Goal: Communication & Community: Answer question/provide support

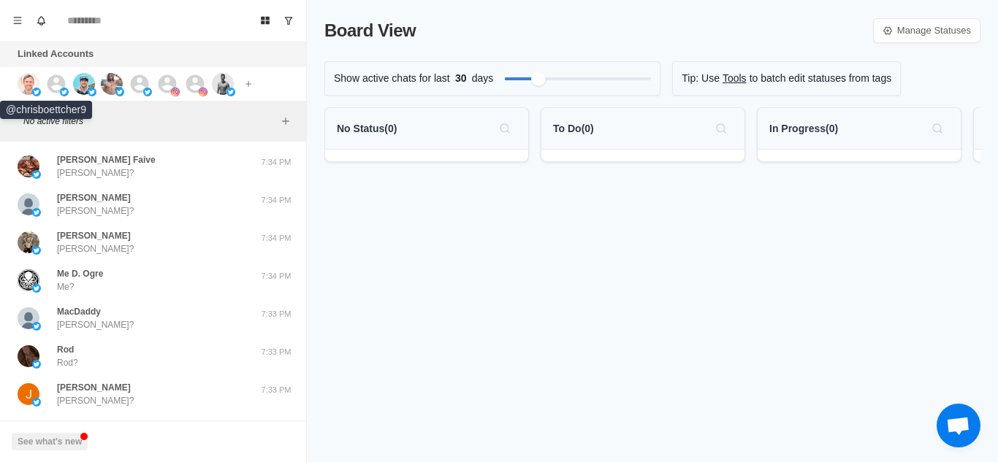
click at [27, 84] on img at bounding box center [29, 84] width 22 height 22
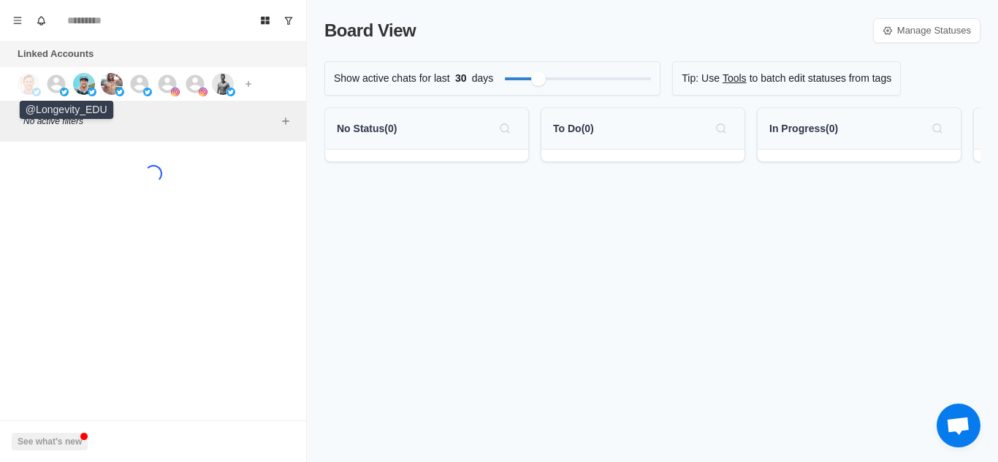
click at [60, 86] on icon at bounding box center [56, 84] width 22 height 22
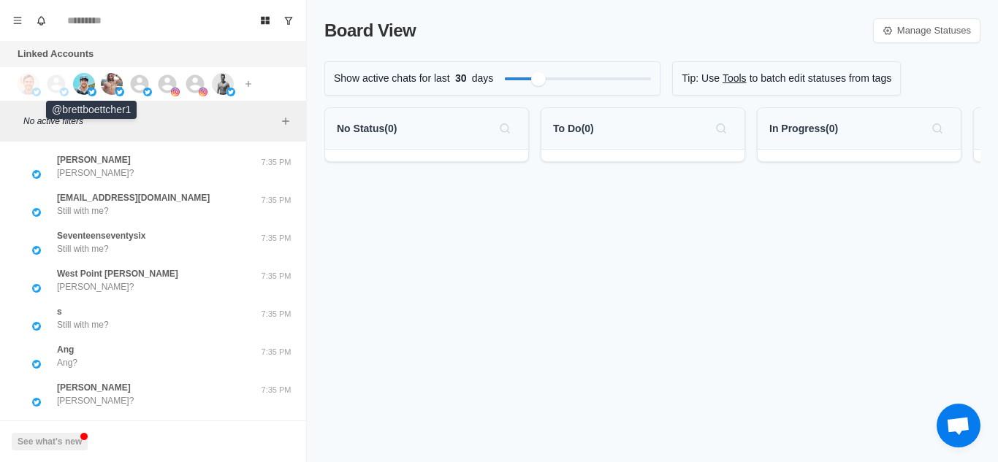
click at [81, 89] on img at bounding box center [84, 84] width 22 height 22
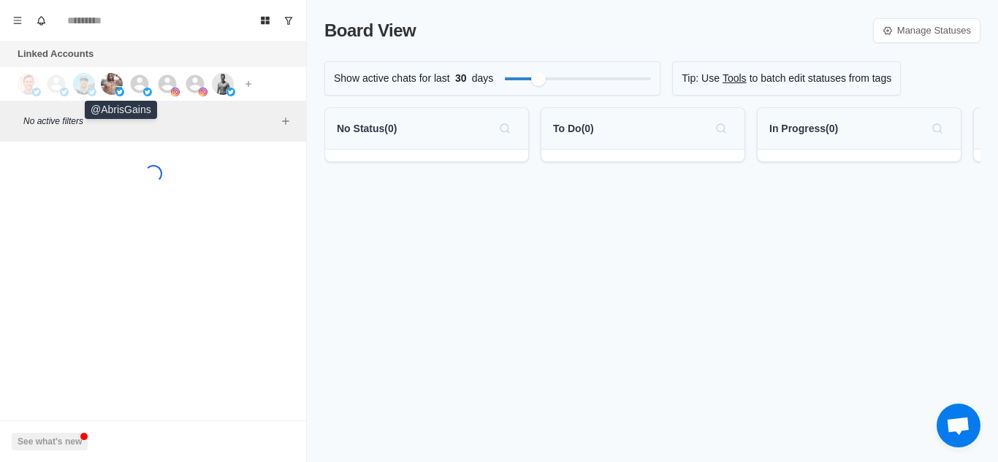
click at [113, 88] on img at bounding box center [112, 84] width 22 height 22
click at [140, 88] on icon at bounding box center [140, 84] width 22 height 22
click at [159, 88] on icon at bounding box center [167, 84] width 22 height 22
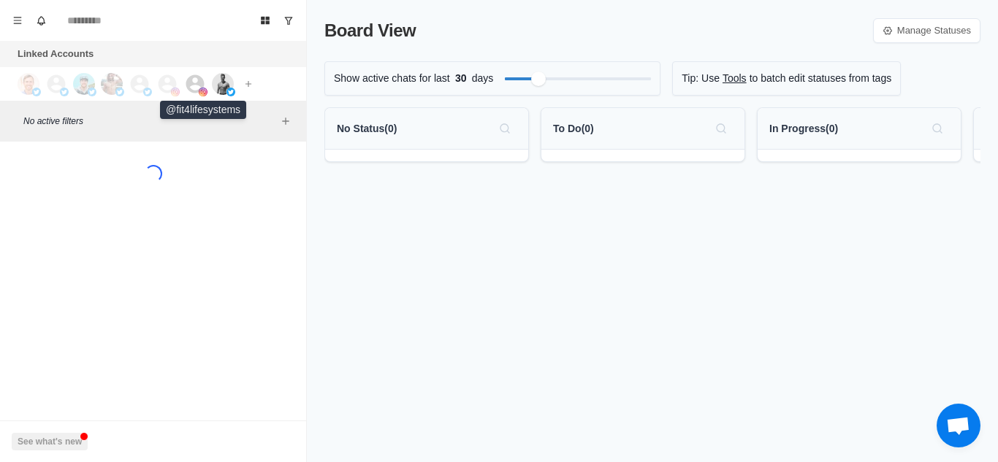
click at [199, 88] on div at bounding box center [203, 92] width 9 height 9
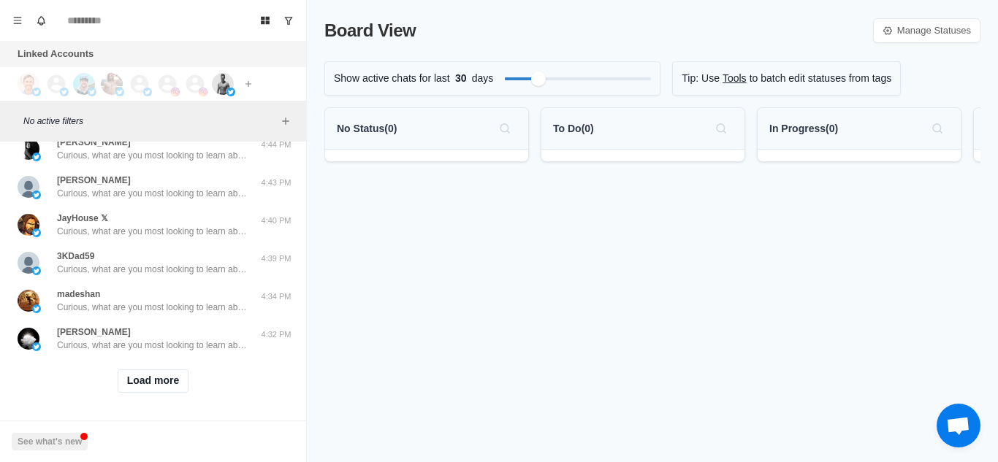
scroll to position [568, 0]
click at [151, 370] on button "Load more" at bounding box center [154, 381] width 72 height 23
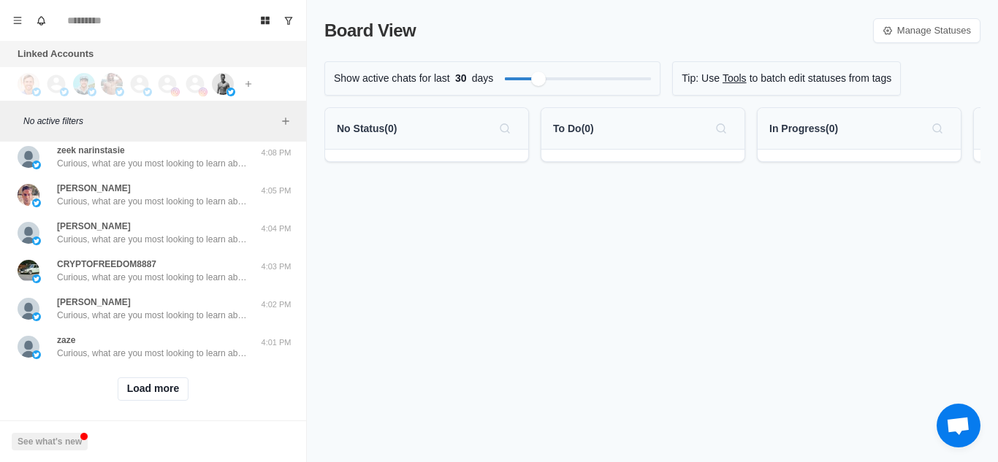
scroll to position [1328, 0]
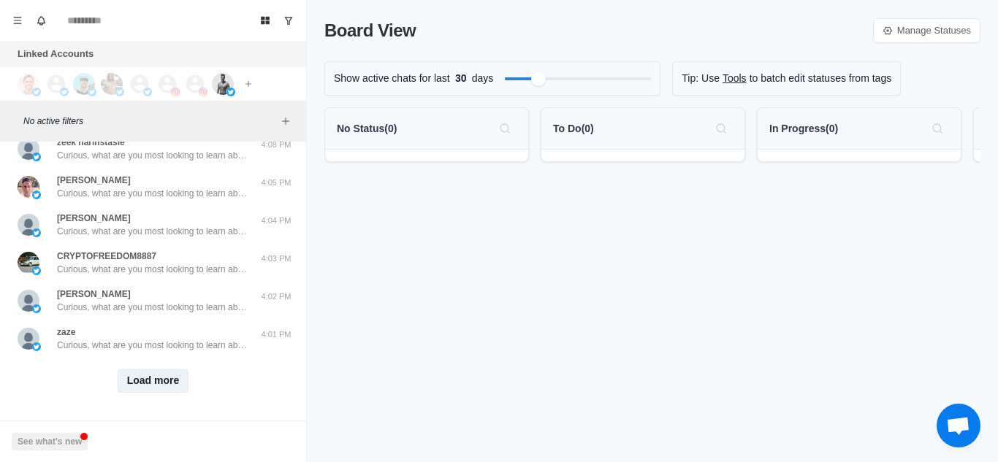
click at [158, 374] on button "Load more" at bounding box center [154, 381] width 72 height 23
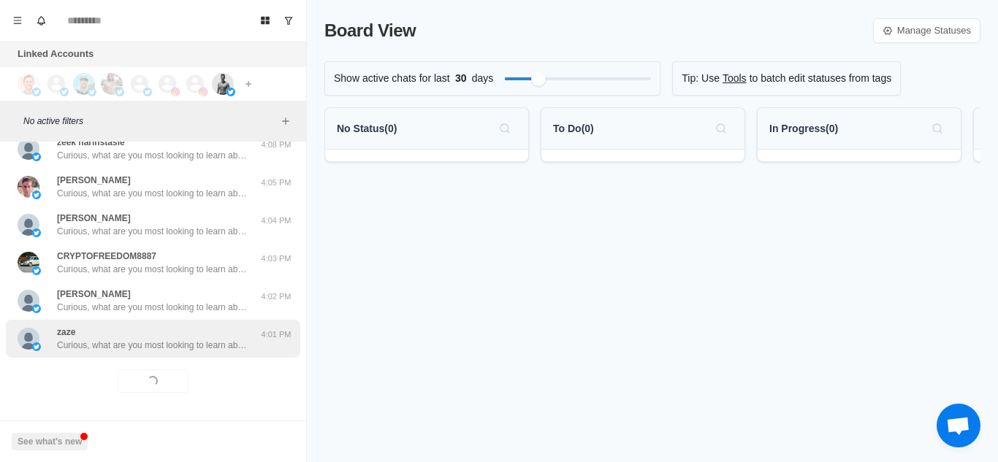
click at [225, 339] on p "Curious, what are you most looking to learn about currently? Like weight loss, …" at bounding box center [152, 345] width 190 height 13
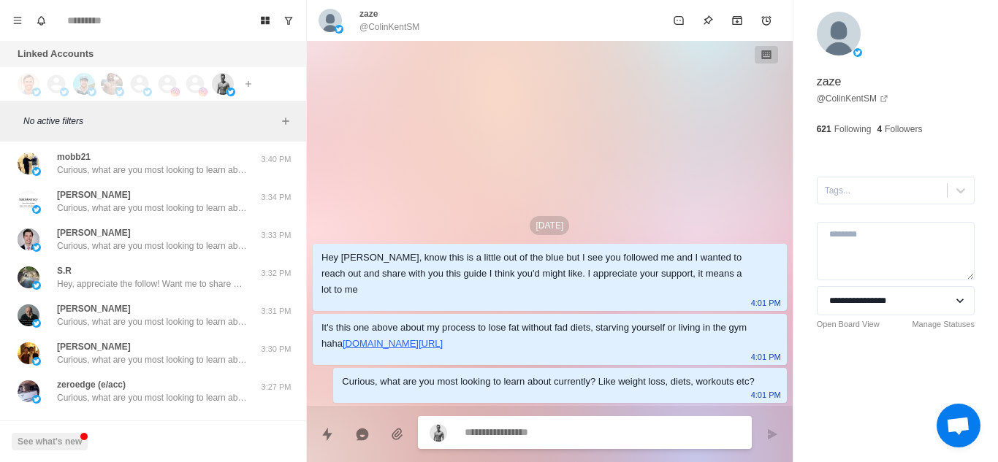
scroll to position [2090, 0]
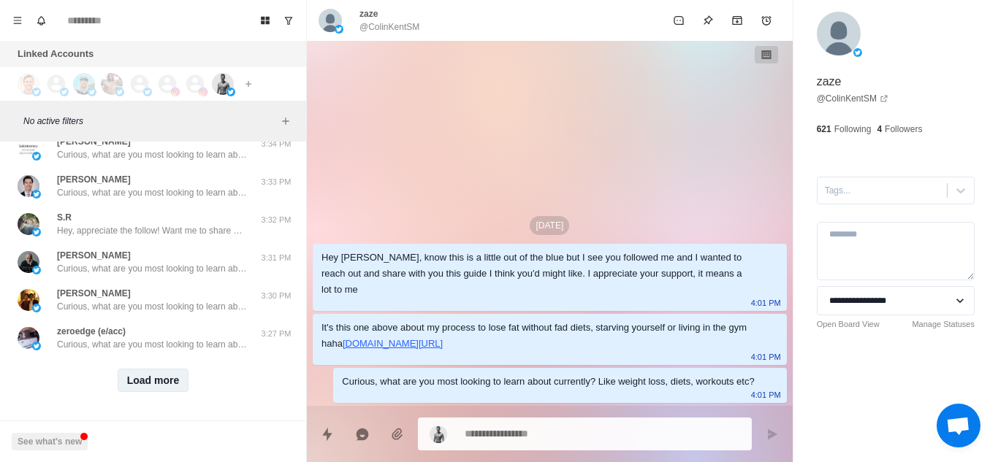
click at [163, 369] on button "Load more" at bounding box center [154, 380] width 72 height 23
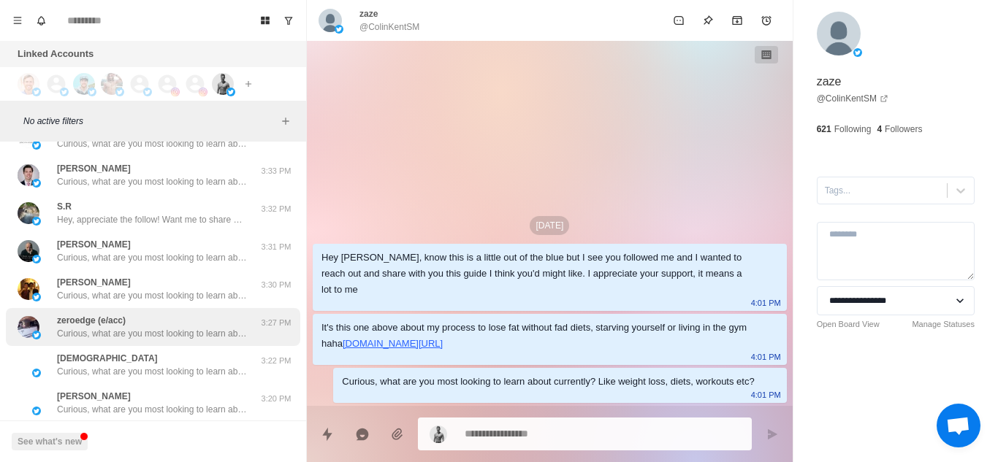
click at [213, 334] on p "Curious, what are you most looking to learn about currently? Like weight loss, …" at bounding box center [152, 333] width 190 height 13
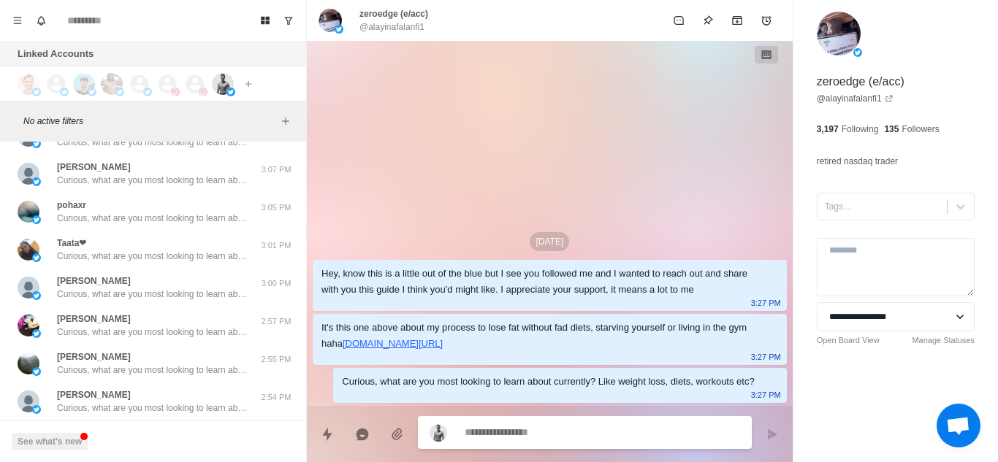
scroll to position [2849, 0]
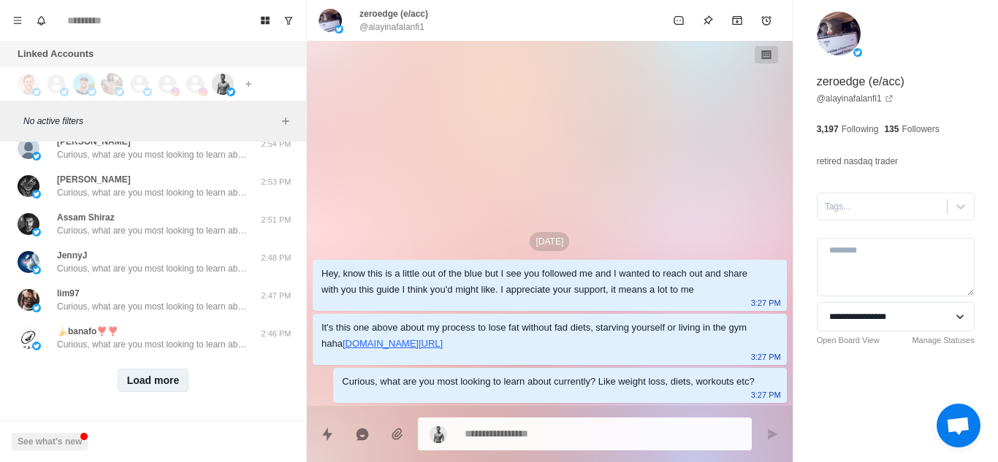
click at [156, 370] on button "Load more" at bounding box center [154, 380] width 72 height 23
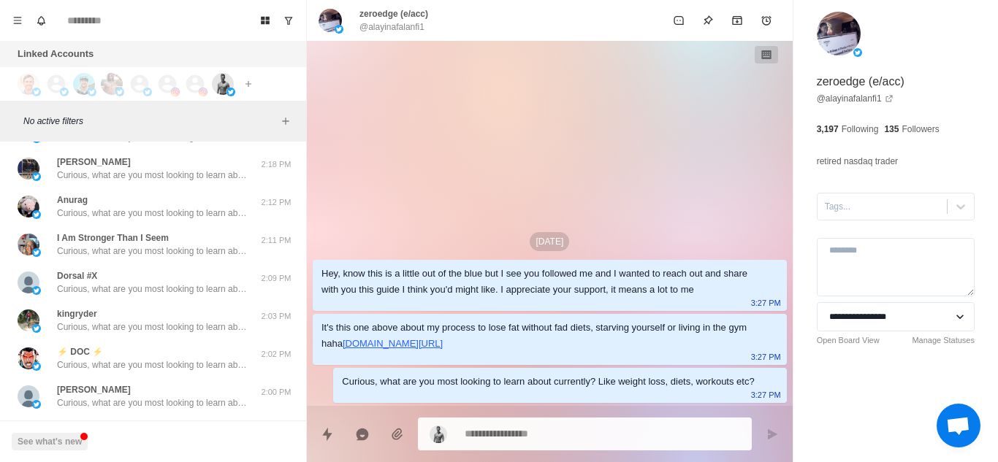
scroll to position [3609, 0]
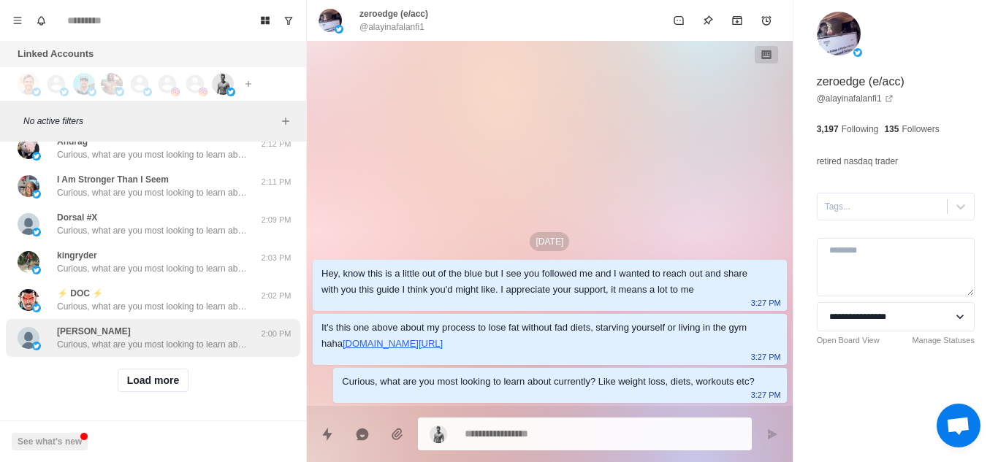
click at [217, 325] on div "[PERSON_NAME] Curious, what are you most looking to learn about currently? Like…" at bounding box center [152, 338] width 190 height 26
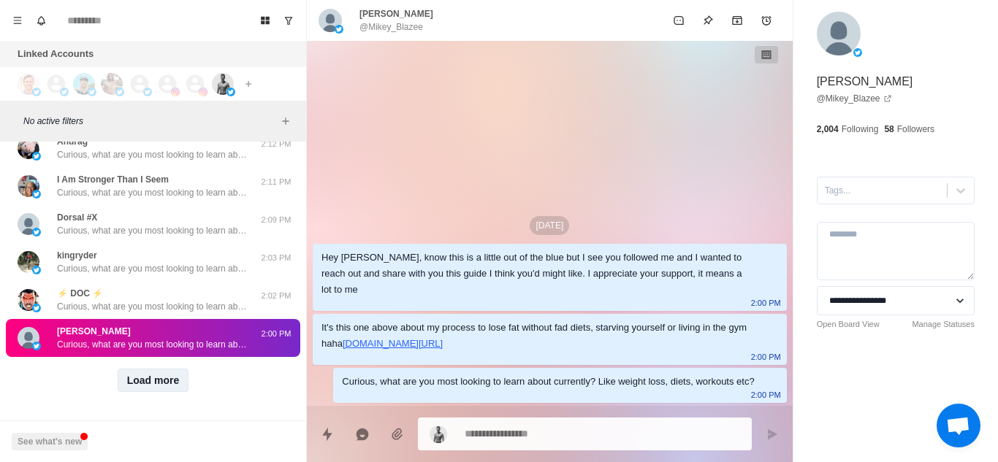
click at [140, 376] on button "Load more" at bounding box center [154, 380] width 72 height 23
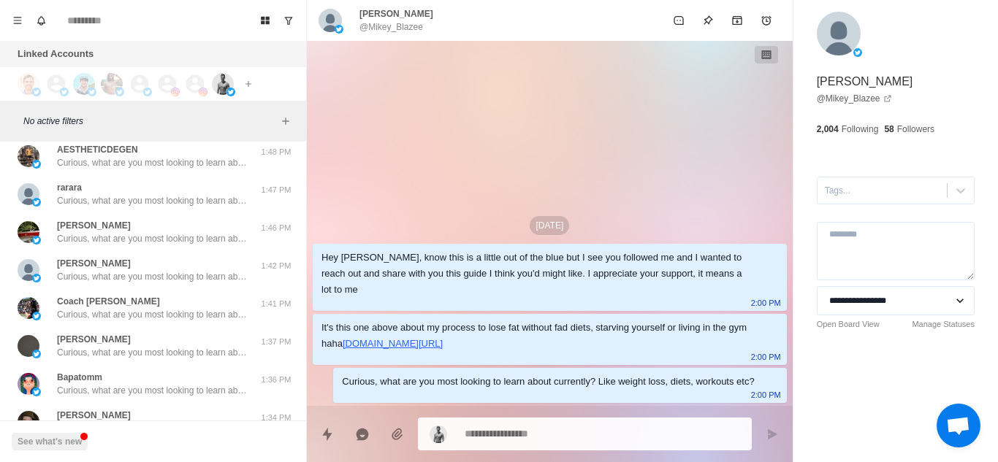
scroll to position [4369, 0]
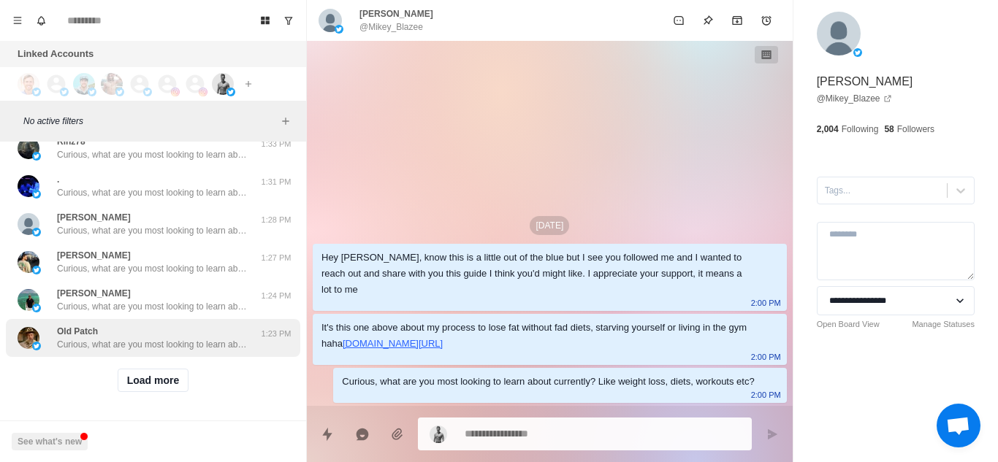
click at [197, 342] on div "Old Patch Curious, what are you most looking to learn about currently? Like wei…" at bounding box center [153, 338] width 294 height 38
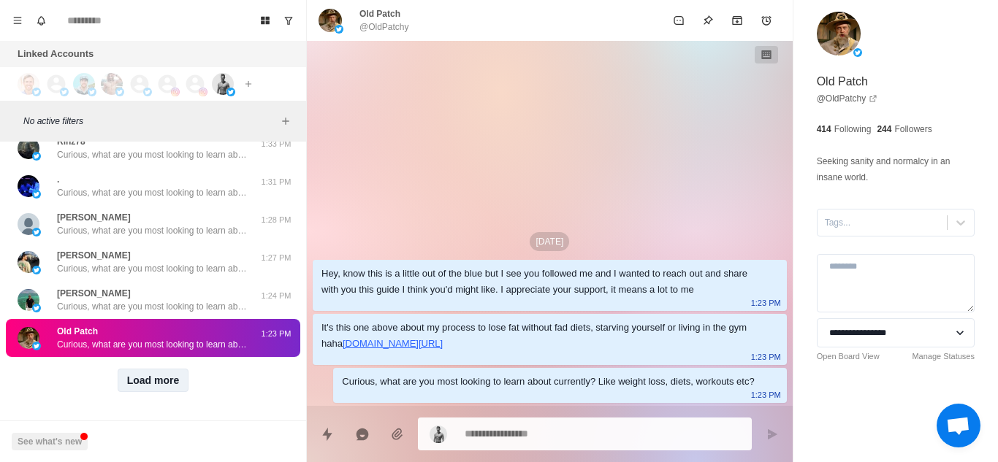
click at [156, 374] on button "Load more" at bounding box center [154, 380] width 72 height 23
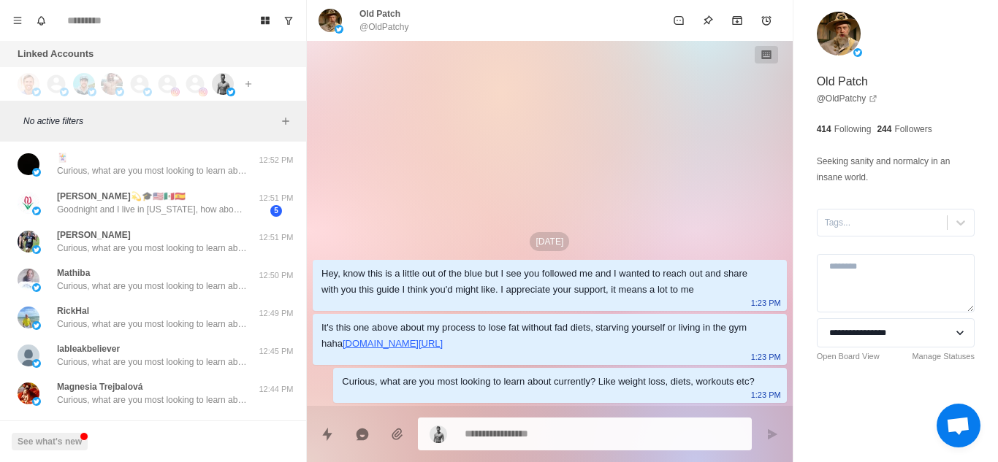
scroll to position [5134, 0]
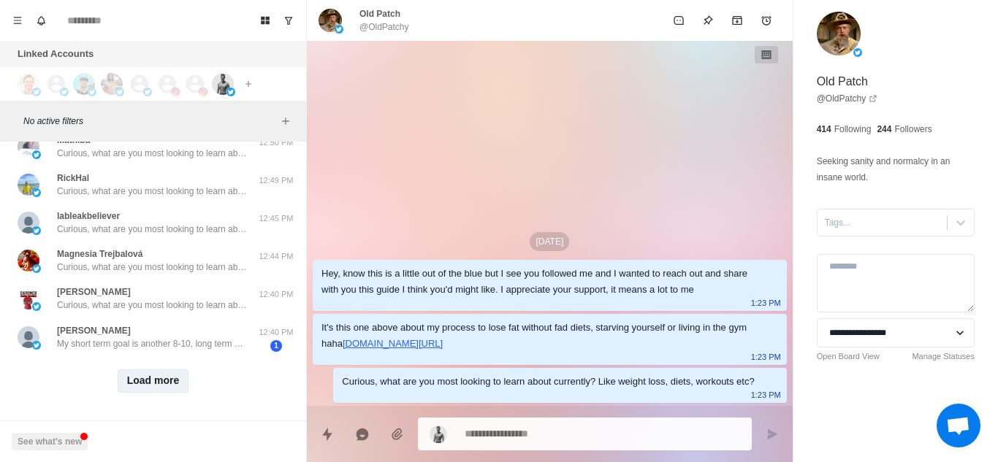
click at [156, 374] on button "Load more" at bounding box center [154, 381] width 72 height 23
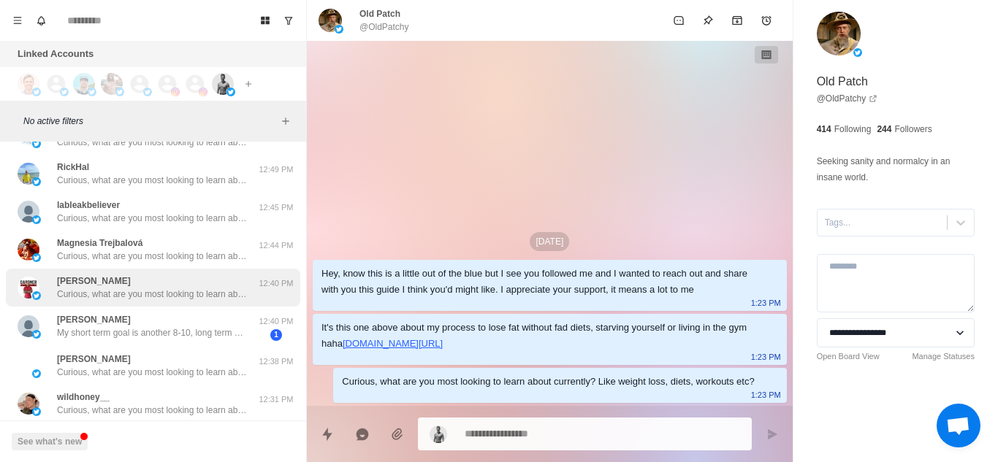
click at [235, 292] on p "Curious, what are you most looking to learn about currently? Like weight loss, …" at bounding box center [152, 294] width 190 height 13
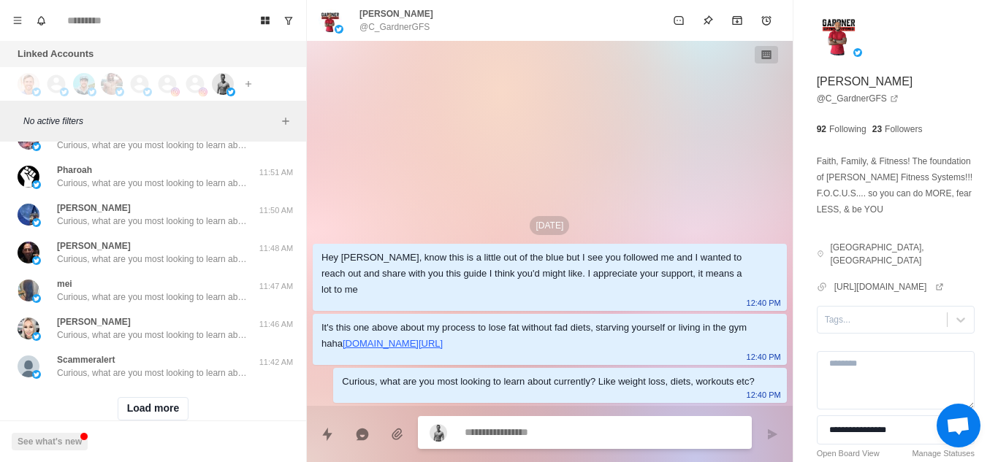
scroll to position [5894, 0]
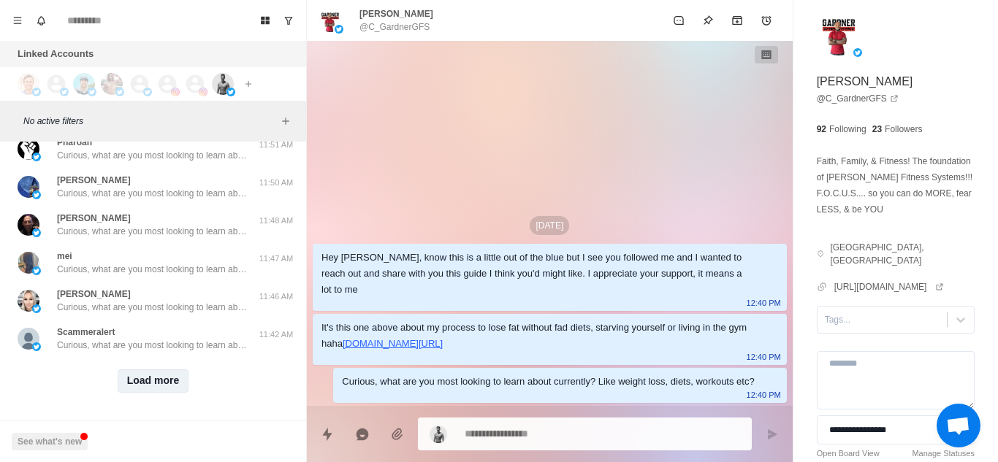
click at [172, 370] on button "Load more" at bounding box center [154, 381] width 72 height 23
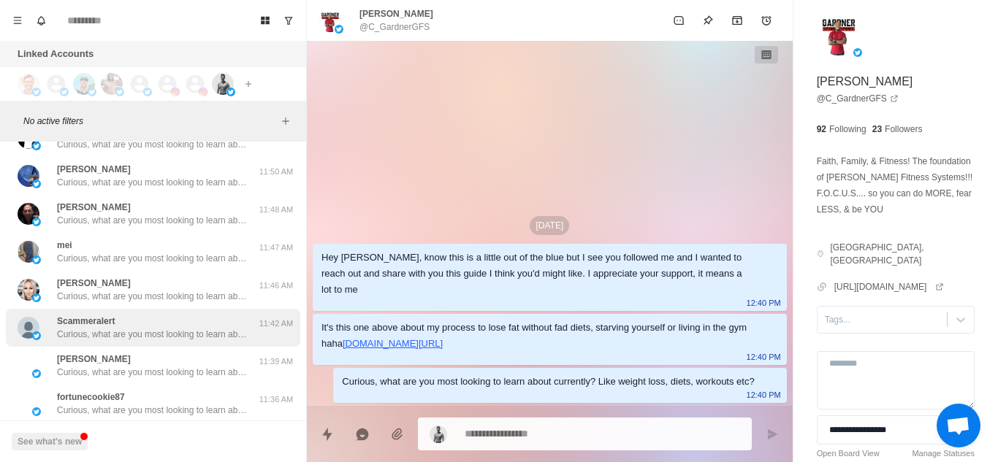
click at [229, 330] on p "Curious, what are you most looking to learn about currently? Like weight loss, …" at bounding box center [152, 334] width 190 height 13
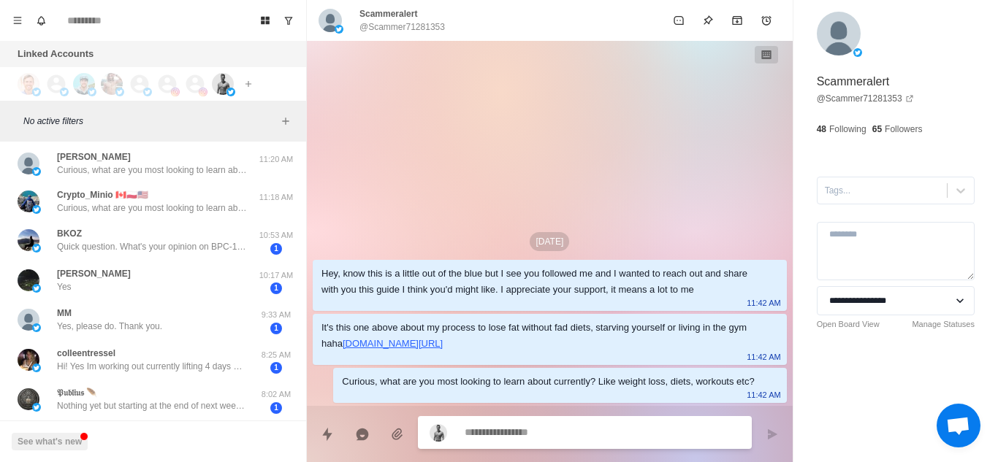
scroll to position [6670, 0]
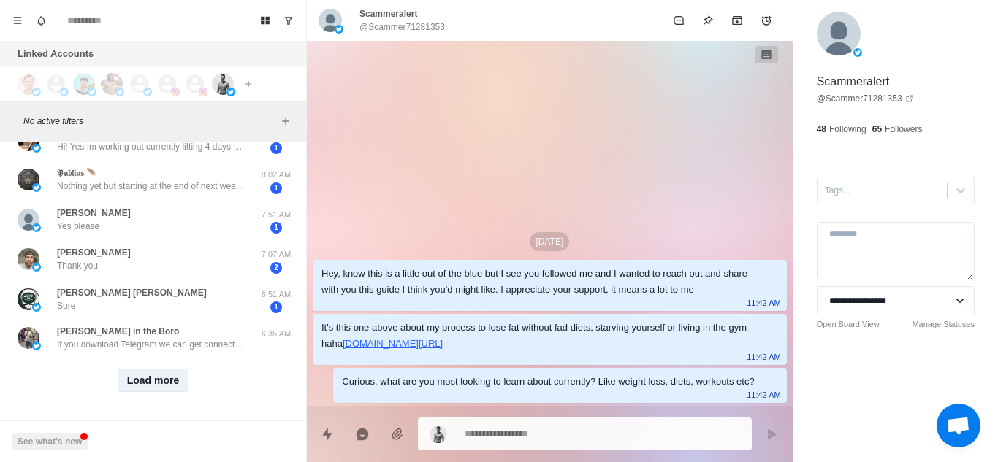
click at [149, 369] on button "Load more" at bounding box center [154, 380] width 72 height 23
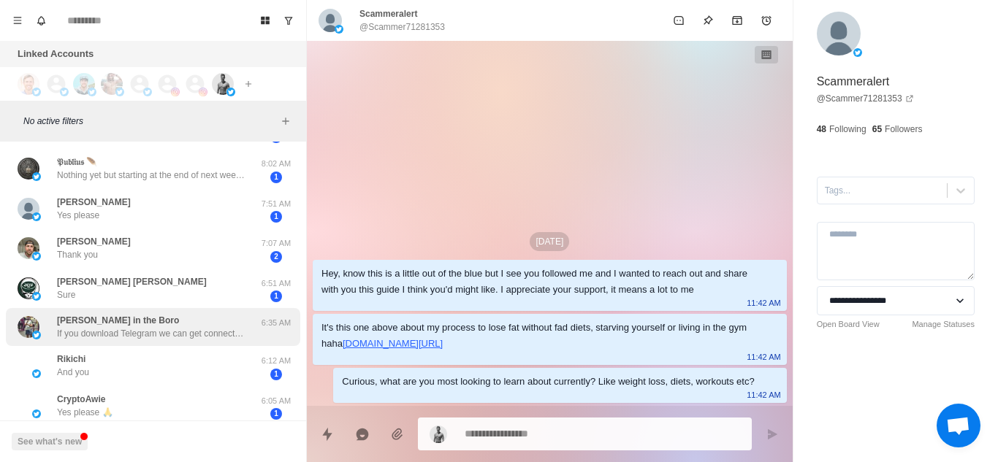
click at [247, 340] on div "Brad in the Boro If you download Telegram we can get connected on there! 6:35 AM" at bounding box center [153, 327] width 294 height 38
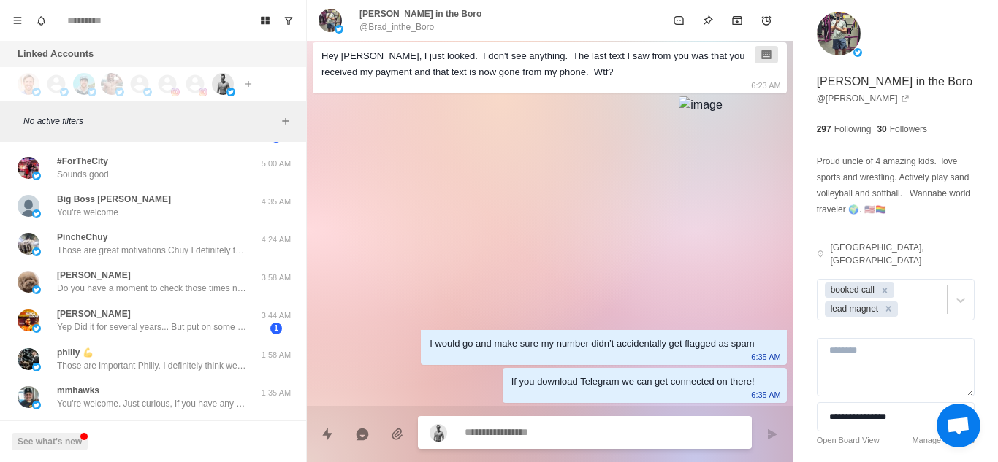
scroll to position [7066, 0]
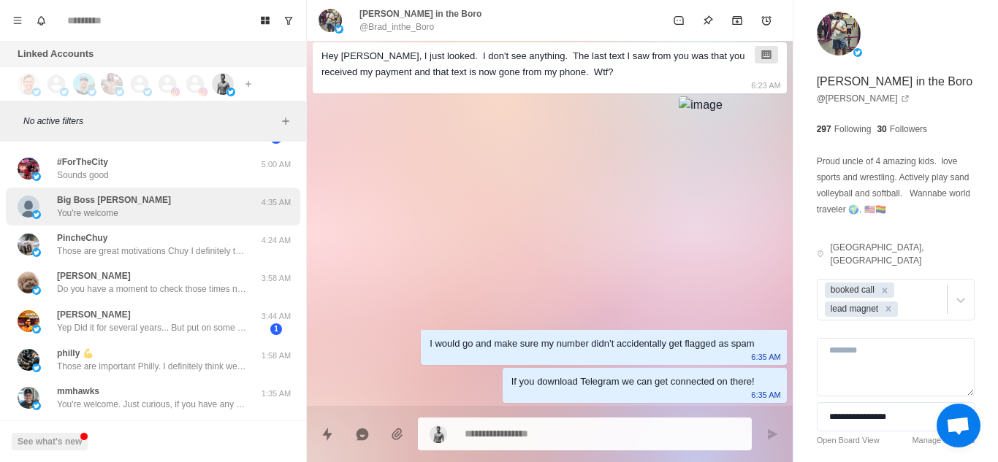
click at [232, 211] on div "Big Boss Billy You're welcome" at bounding box center [138, 207] width 240 height 26
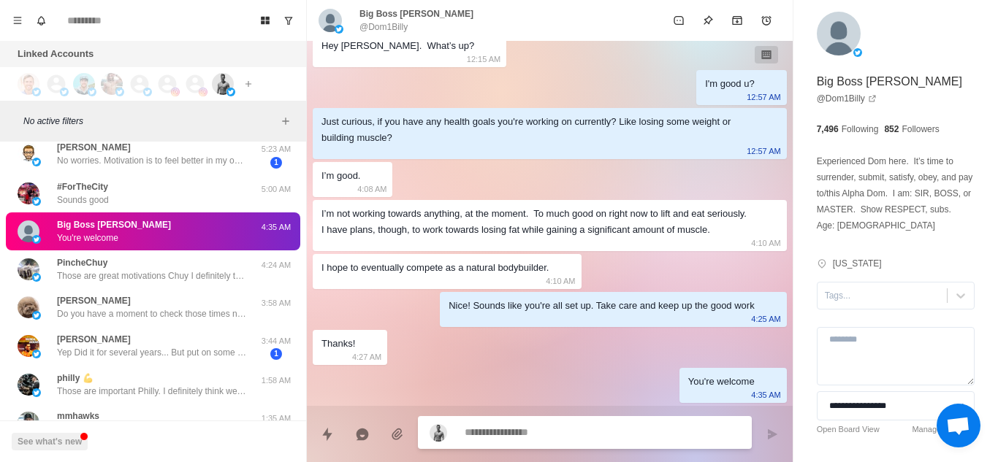
scroll to position [7039, 0]
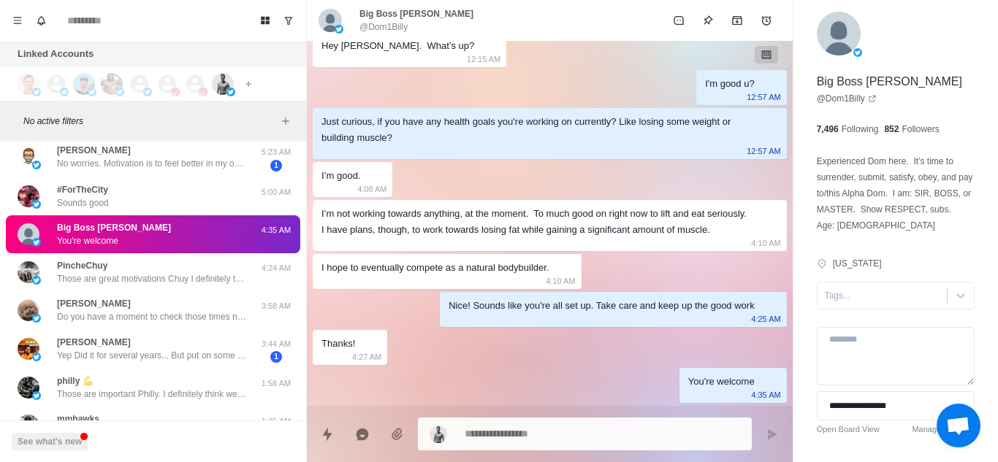
click at [232, 211] on div "#ForTheCity Sounds good 5:00 AM" at bounding box center [153, 197] width 294 height 38
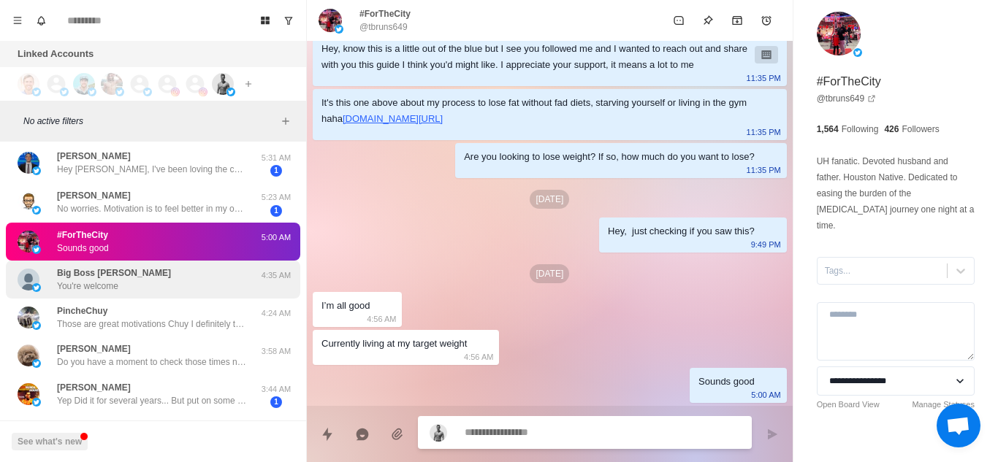
scroll to position [6993, 0]
click at [232, 211] on p "No worries. Motivation is to feel better in my own skin. Have gained weight ste…" at bounding box center [152, 209] width 190 height 13
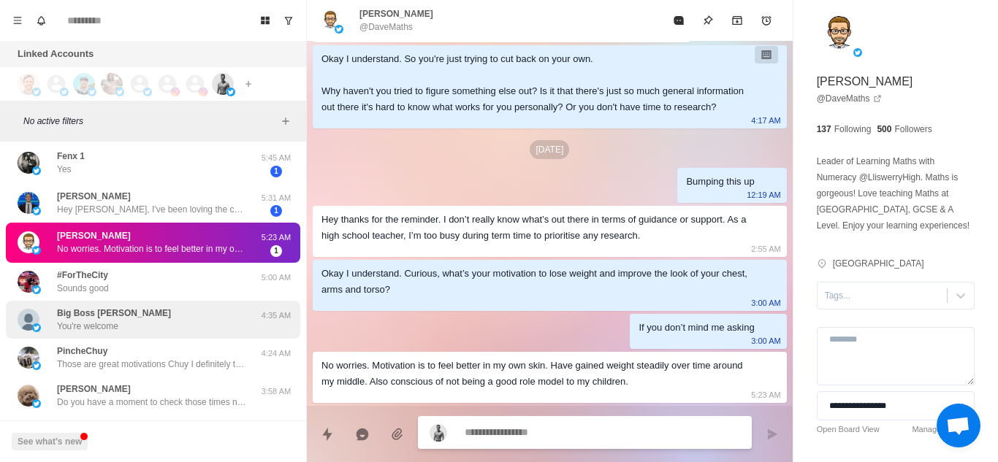
scroll to position [6947, 0]
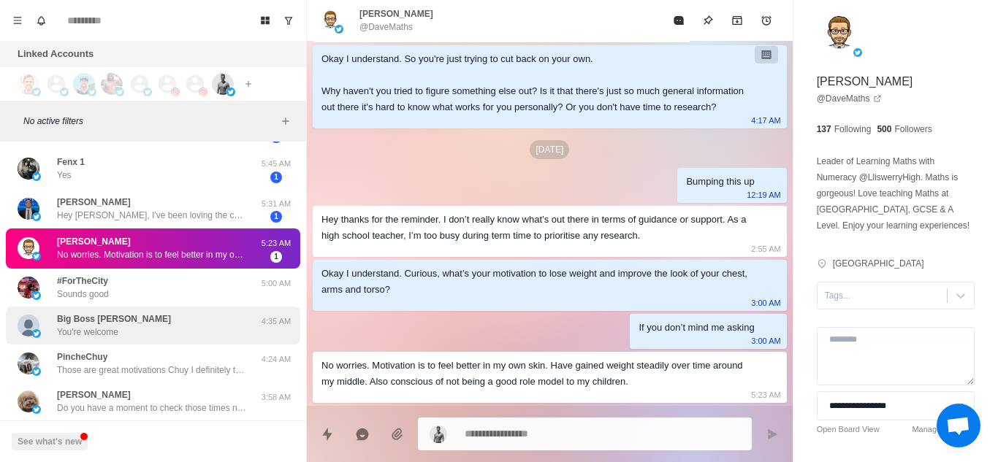
click at [232, 211] on p "Hey Chace, I've been loving the content that you've been putting out and I'm a …" at bounding box center [152, 215] width 190 height 13
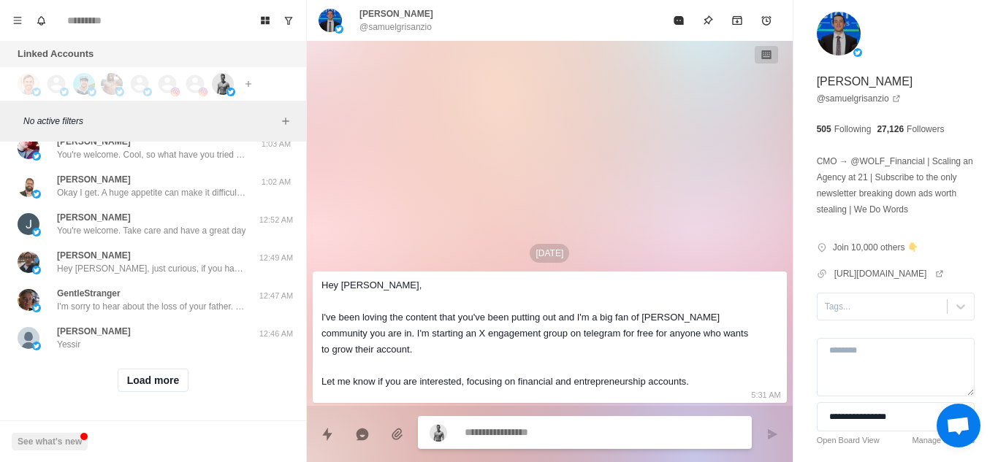
scroll to position [7441, 0]
click at [232, 211] on div "John Learing You're welcome. Take care and have a great day" at bounding box center [151, 224] width 188 height 26
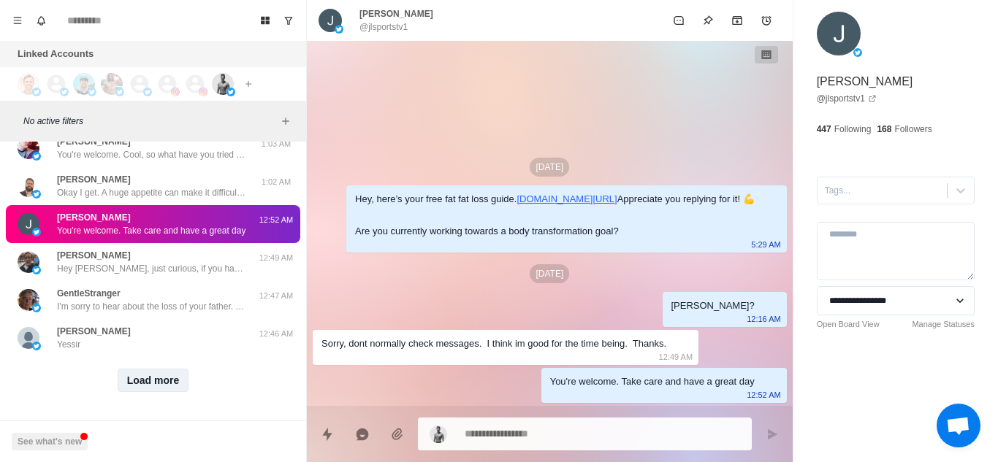
click at [165, 377] on button "Load more" at bounding box center [154, 380] width 72 height 23
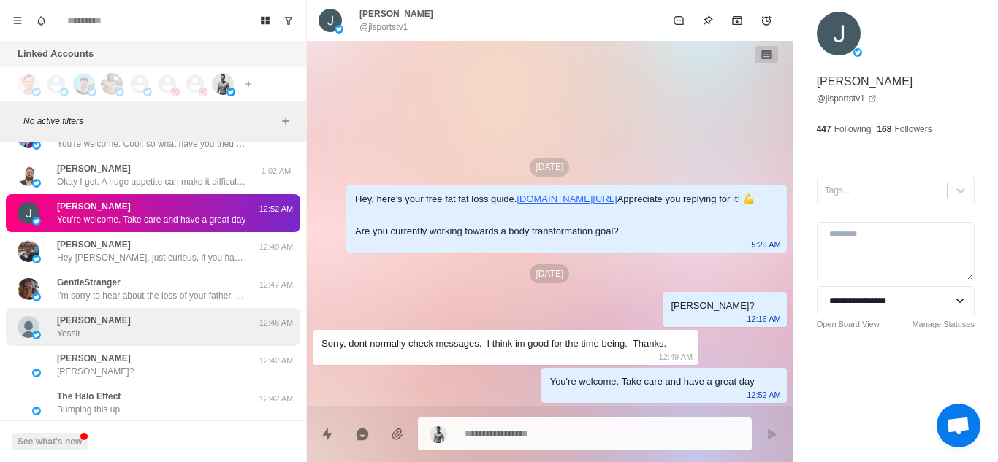
click at [186, 311] on div "Kevin maxwell Yessir 12:46 AM" at bounding box center [153, 327] width 294 height 38
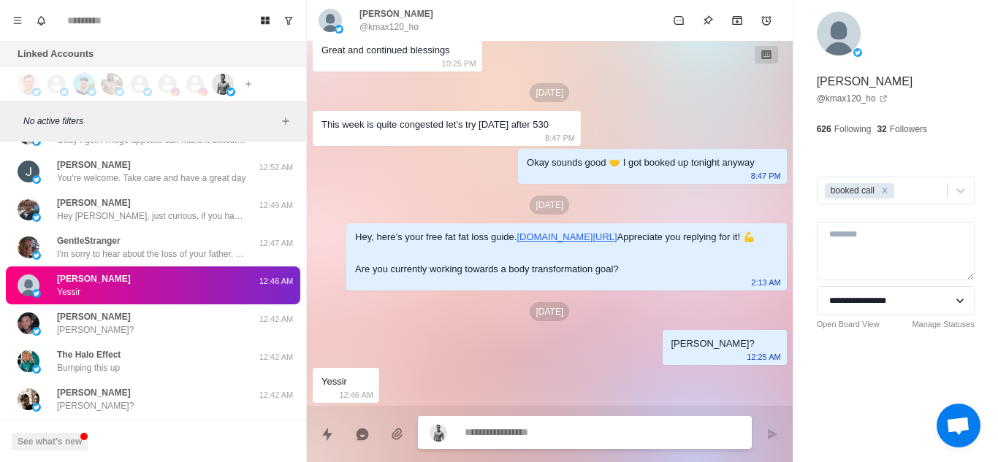
scroll to position [7494, 0]
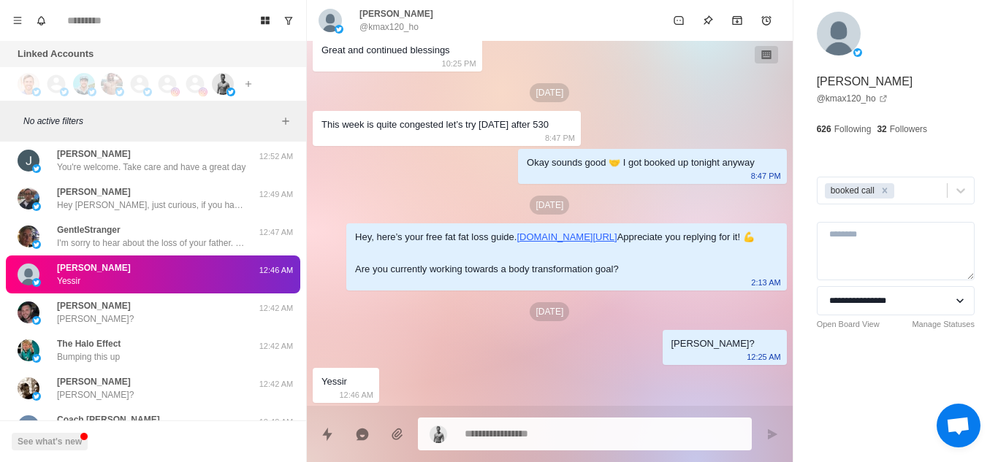
click at [186, 311] on div "Michael Buggins Michael?" at bounding box center [138, 313] width 240 height 26
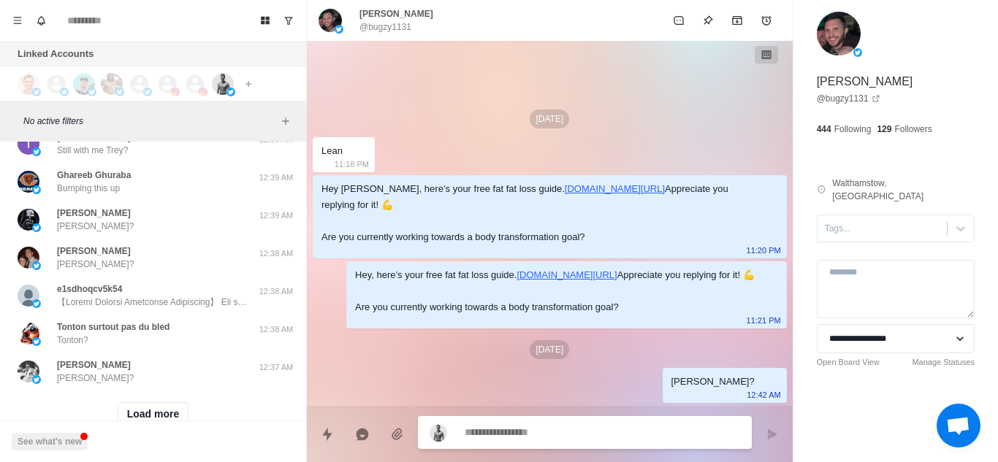
scroll to position [8201, 0]
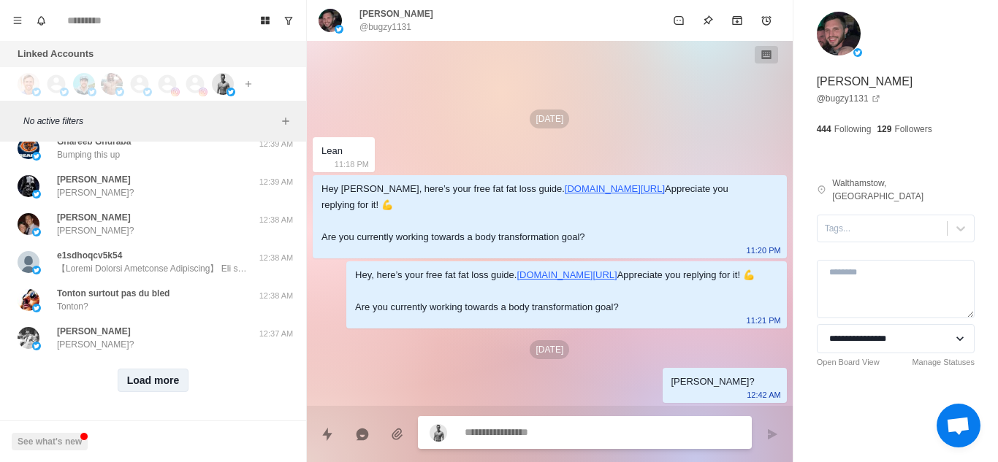
click at [161, 369] on button "Load more" at bounding box center [154, 380] width 72 height 23
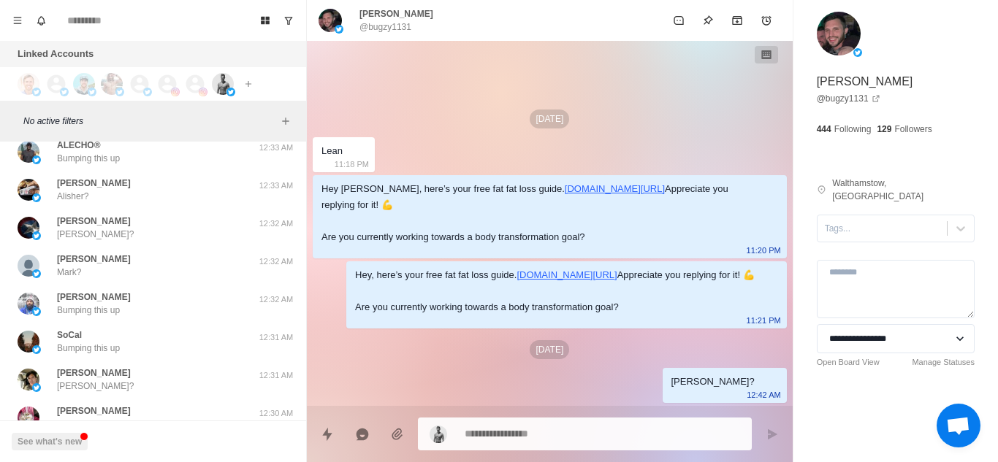
scroll to position [8961, 0]
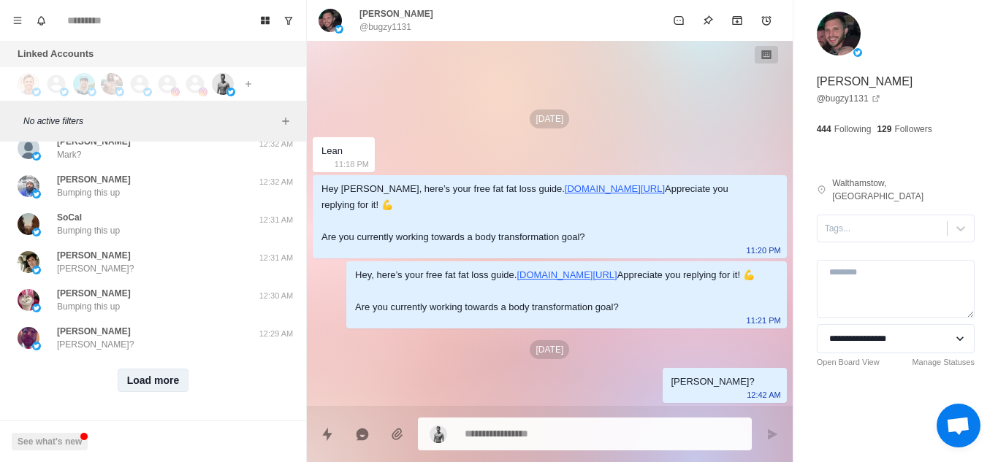
click at [161, 369] on button "Load more" at bounding box center [154, 380] width 72 height 23
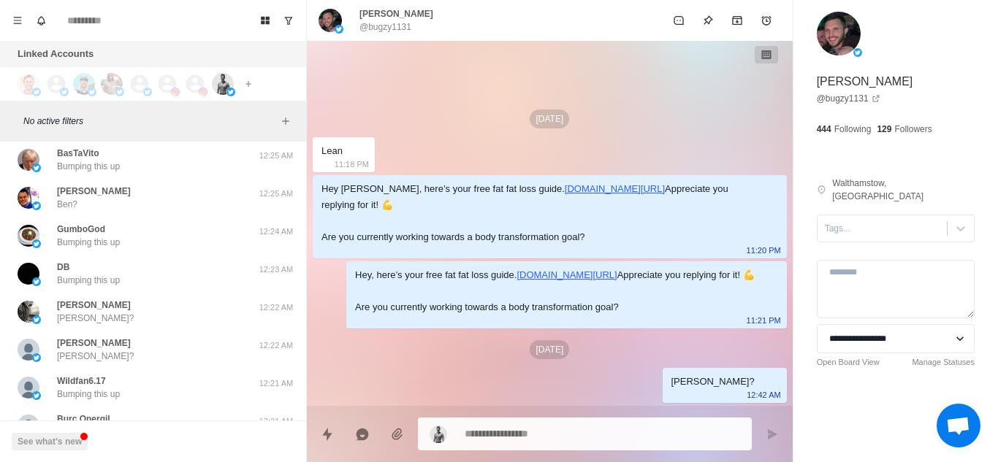
scroll to position [9721, 0]
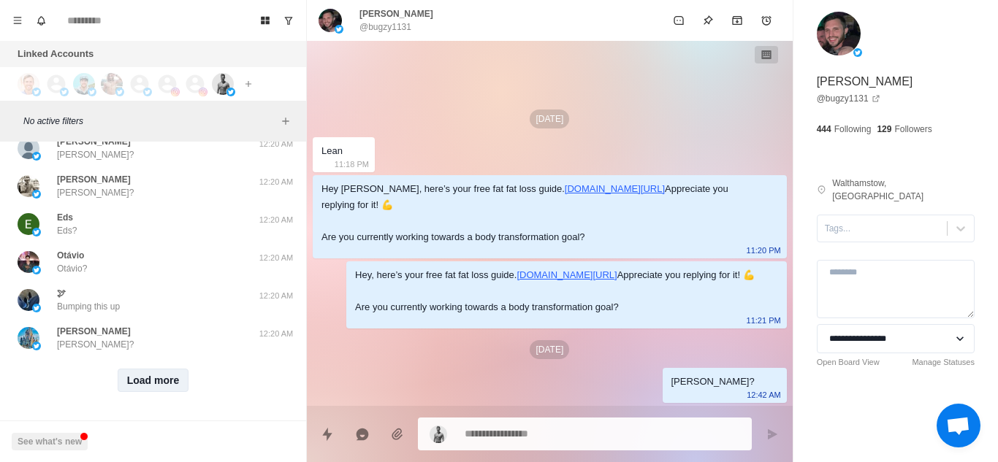
click at [161, 369] on button "Load more" at bounding box center [154, 380] width 72 height 23
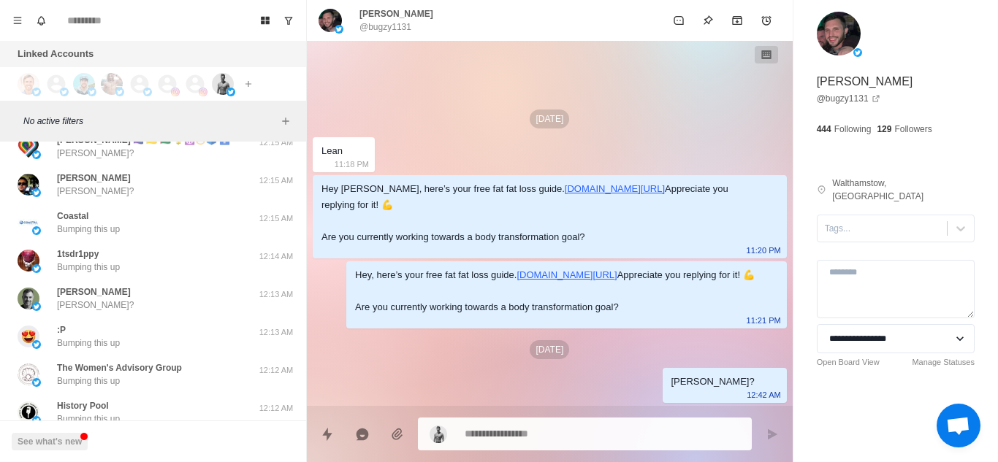
scroll to position [10481, 0]
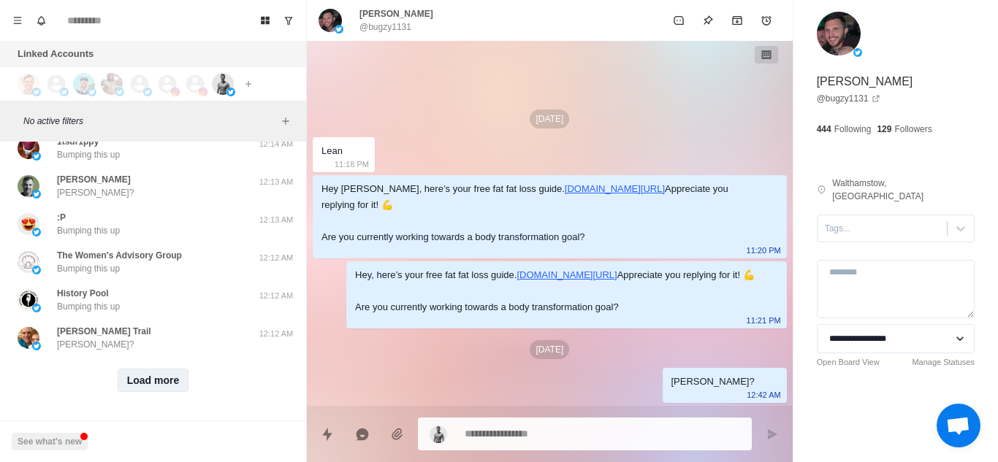
click at [169, 369] on button "Load more" at bounding box center [154, 380] width 72 height 23
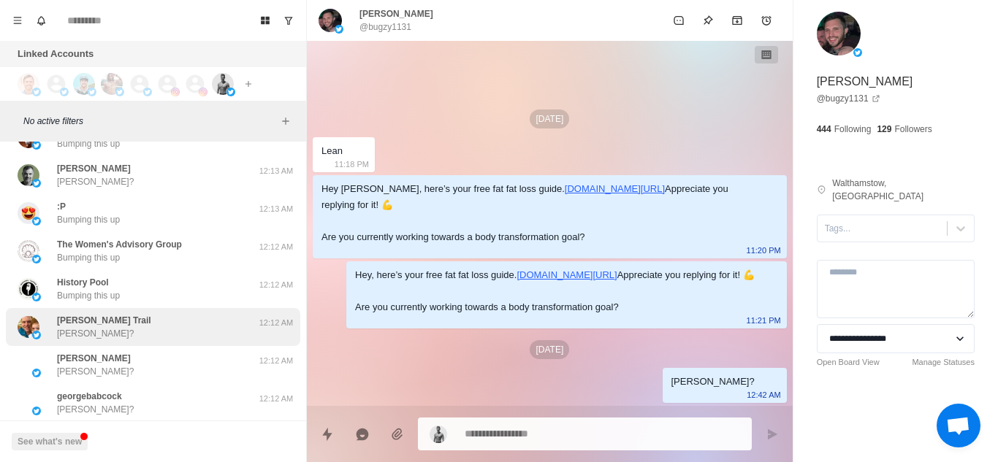
click at [229, 338] on div "Burke Trail Burke?" at bounding box center [138, 327] width 240 height 26
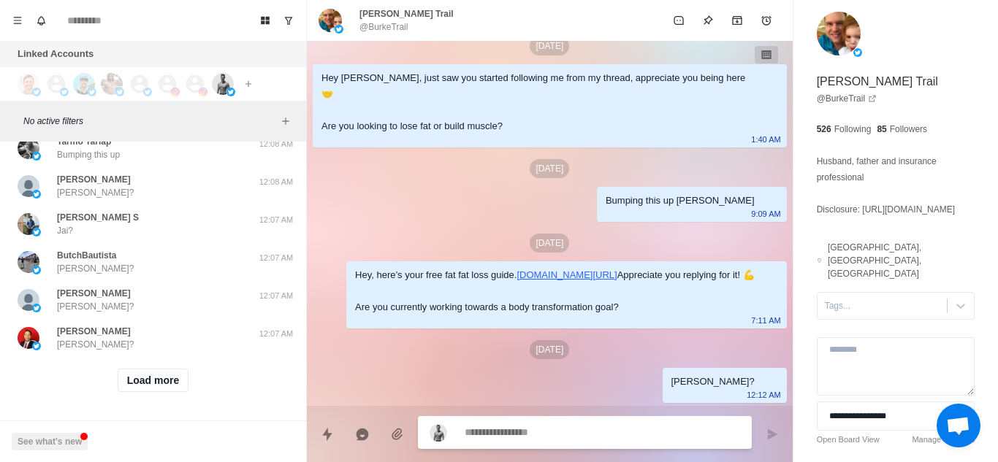
scroll to position [11240, 0]
click at [161, 373] on button "Load more" at bounding box center [154, 380] width 72 height 23
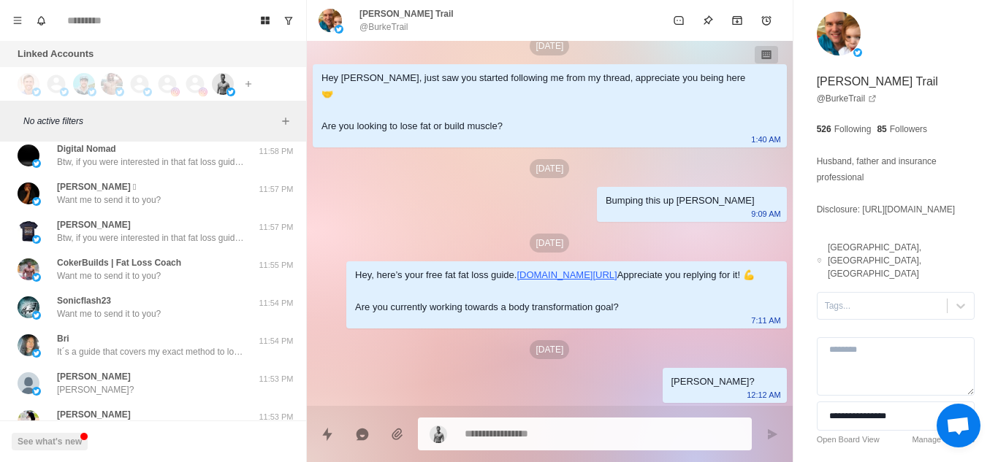
scroll to position [12000, 0]
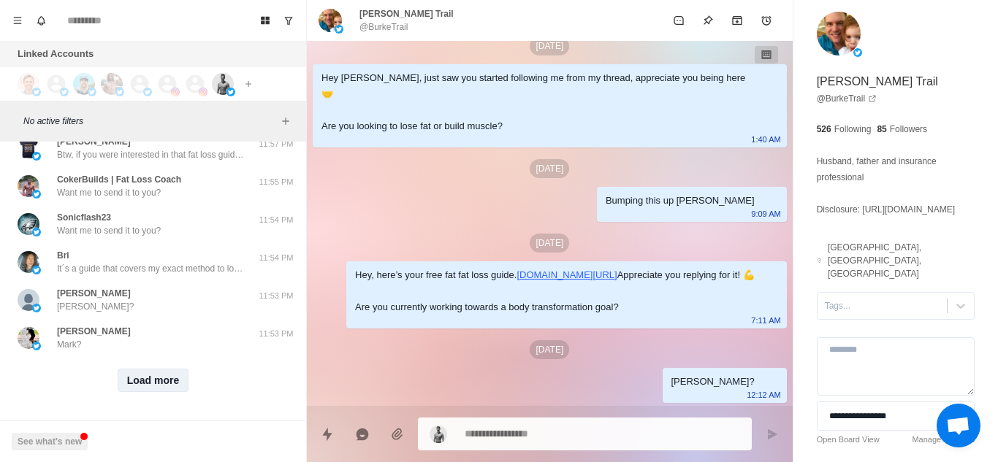
click at [156, 372] on button "Load more" at bounding box center [154, 380] width 72 height 23
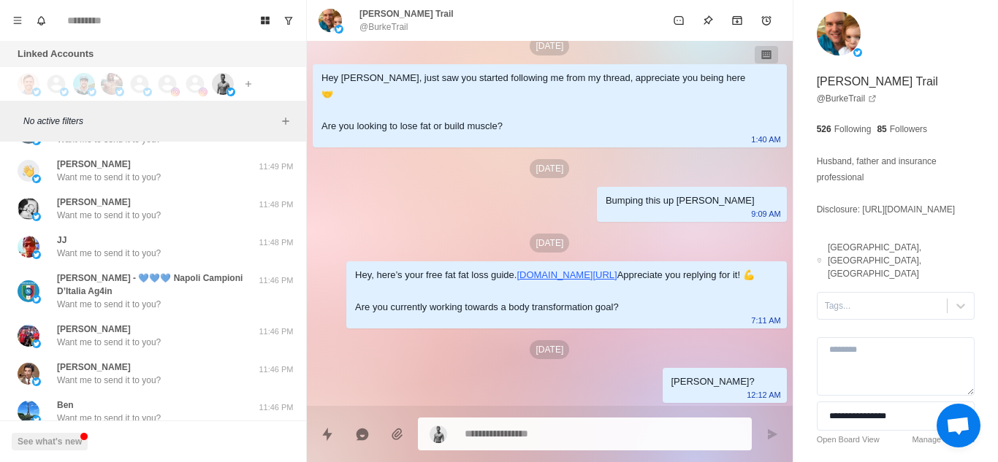
scroll to position [12773, 0]
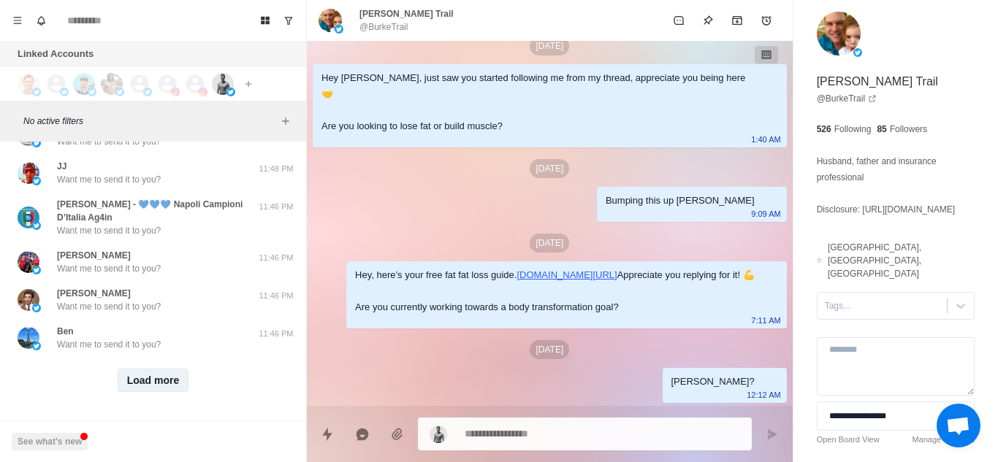
click at [146, 370] on button "Load more" at bounding box center [154, 380] width 72 height 23
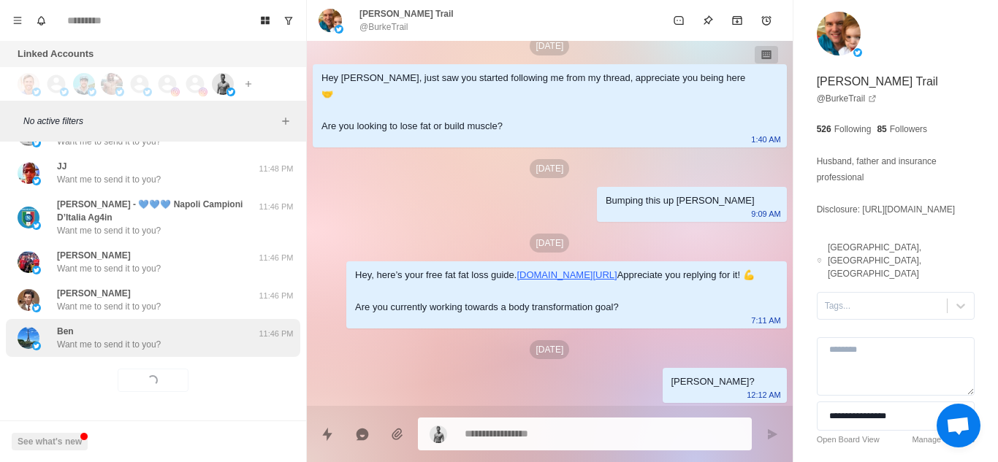
click at [189, 326] on div "Ben Want me to send it to you?" at bounding box center [138, 338] width 240 height 26
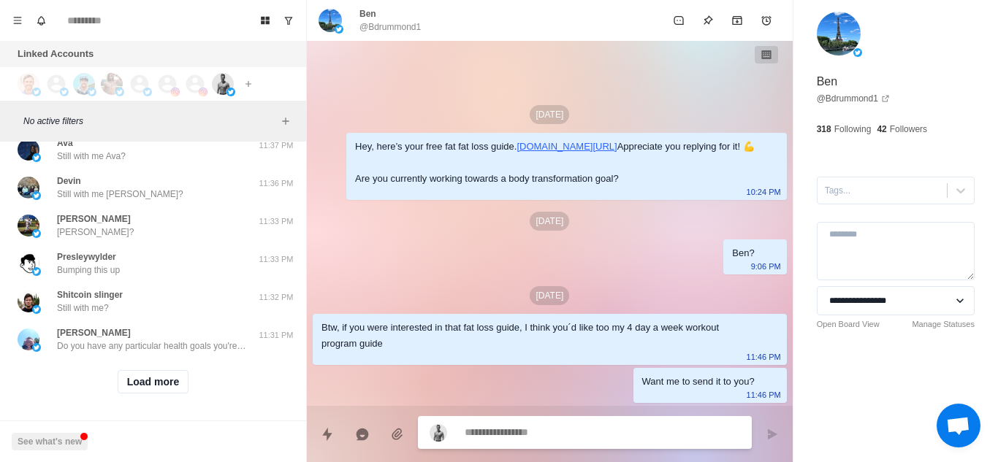
scroll to position [13533, 0]
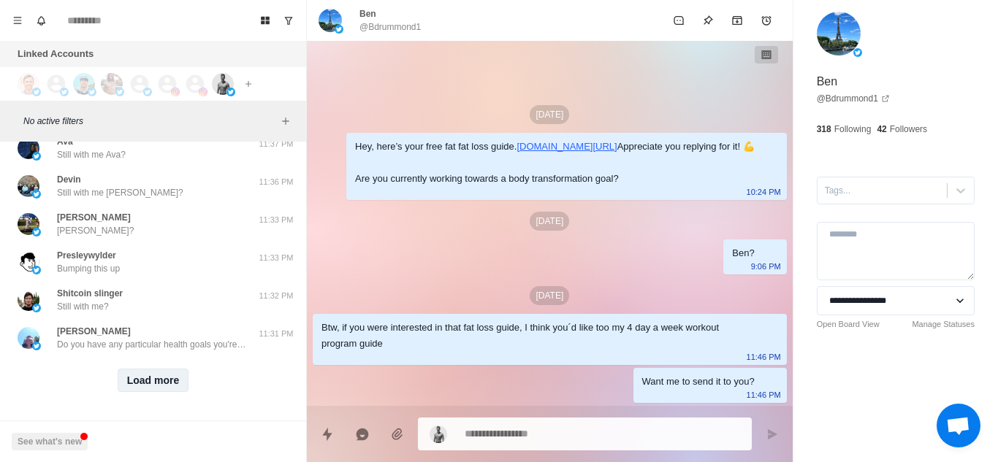
click at [153, 369] on button "Load more" at bounding box center [154, 380] width 72 height 23
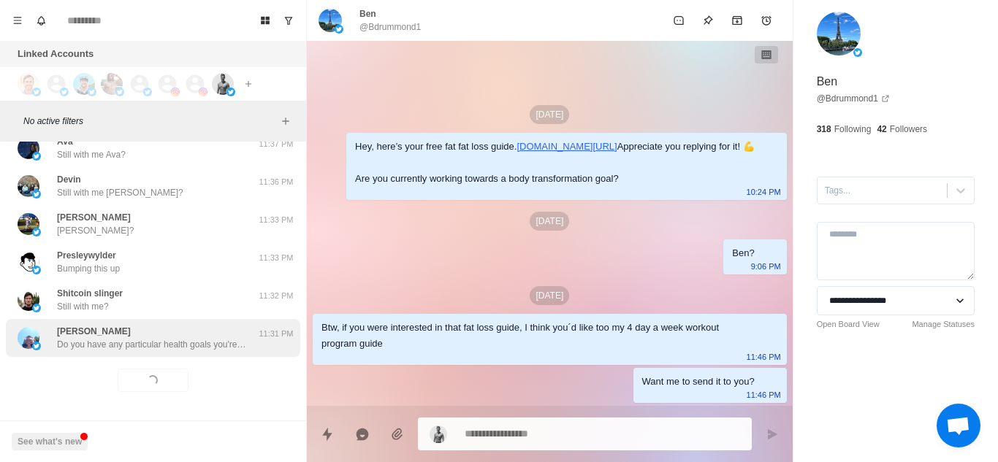
click at [212, 340] on p "Do you have any particular health goals you're pursuing these days? Like losing…" at bounding box center [152, 344] width 190 height 13
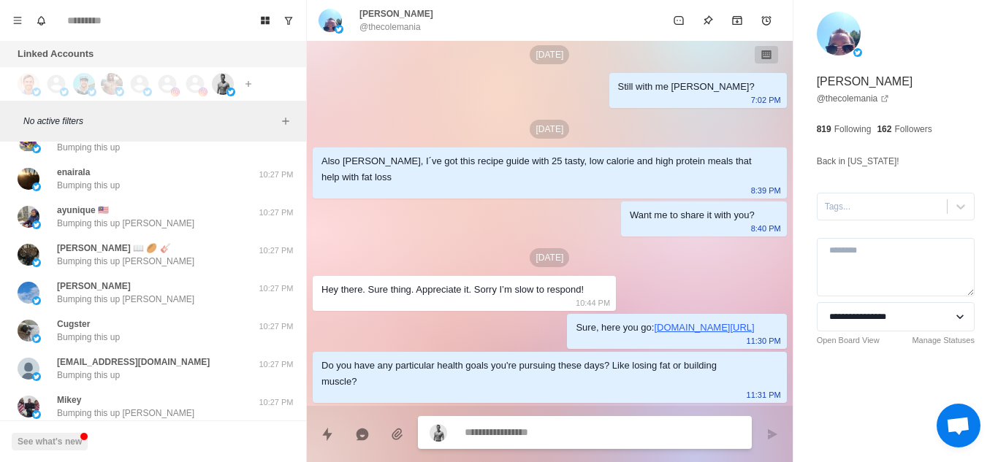
scroll to position [14293, 0]
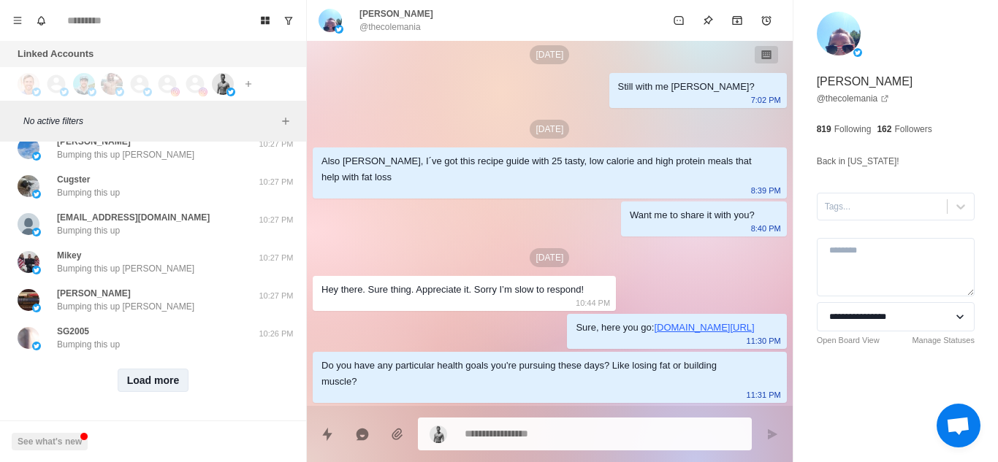
click at [158, 369] on button "Load more" at bounding box center [154, 380] width 72 height 23
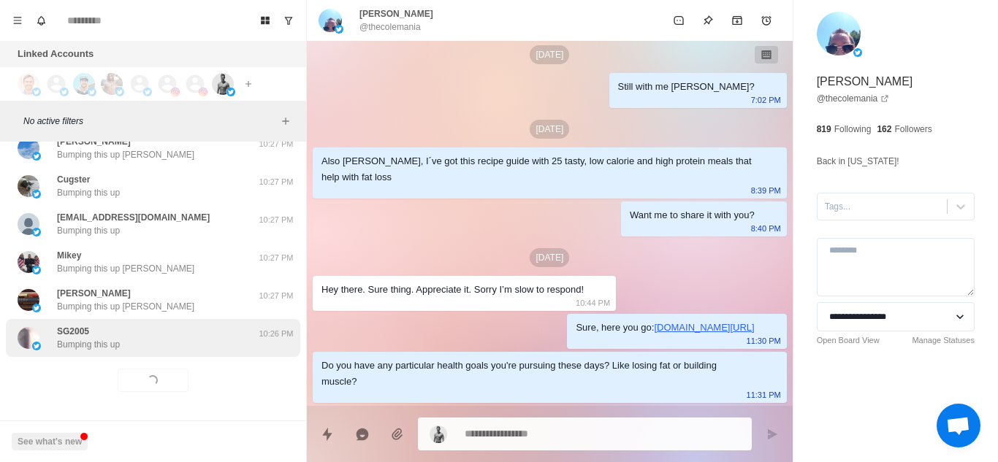
click at [209, 341] on div "SG2005 Bumping this up 10:26 PM" at bounding box center [153, 338] width 294 height 38
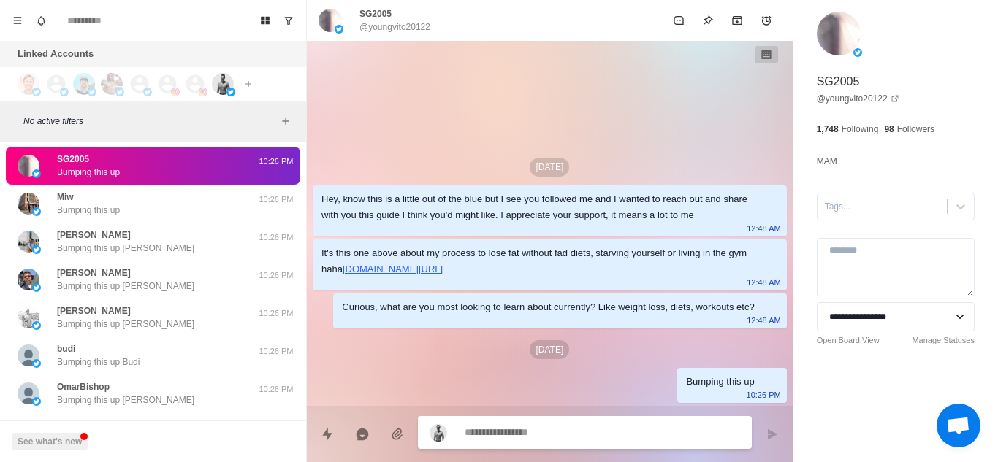
scroll to position [15053, 0]
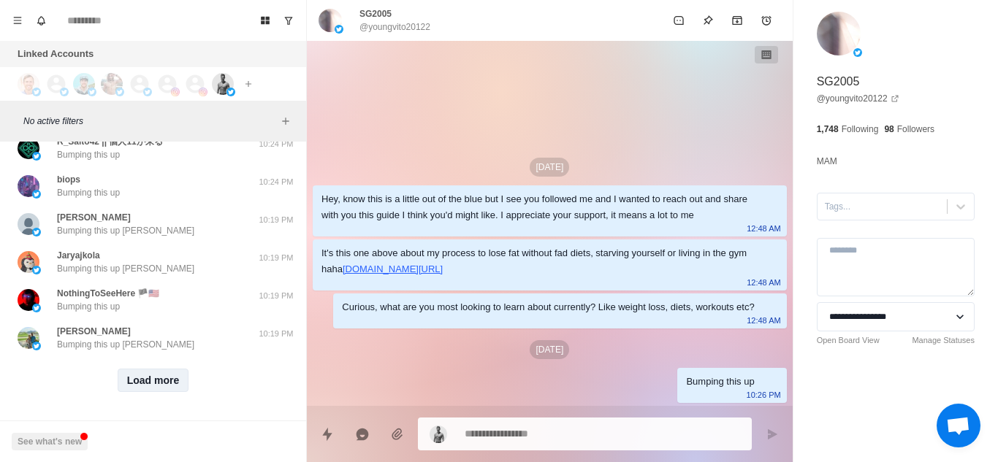
click at [151, 369] on button "Load more" at bounding box center [154, 380] width 72 height 23
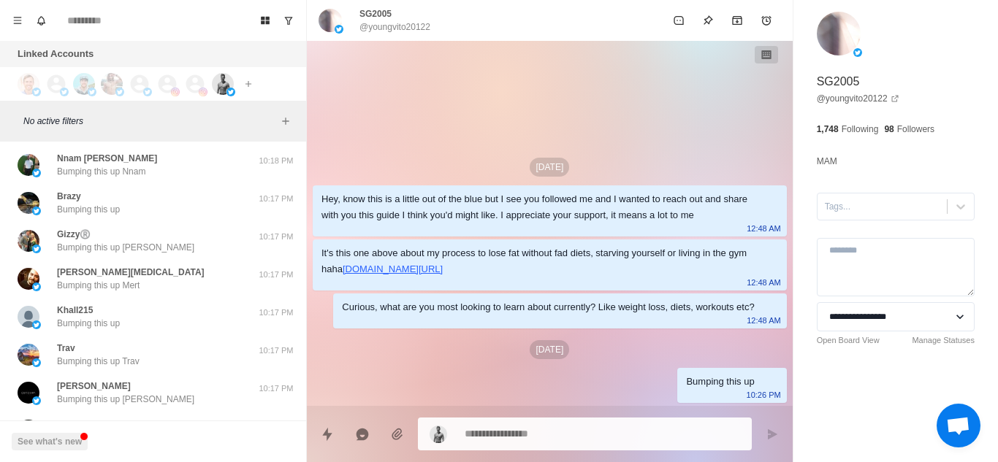
scroll to position [15812, 0]
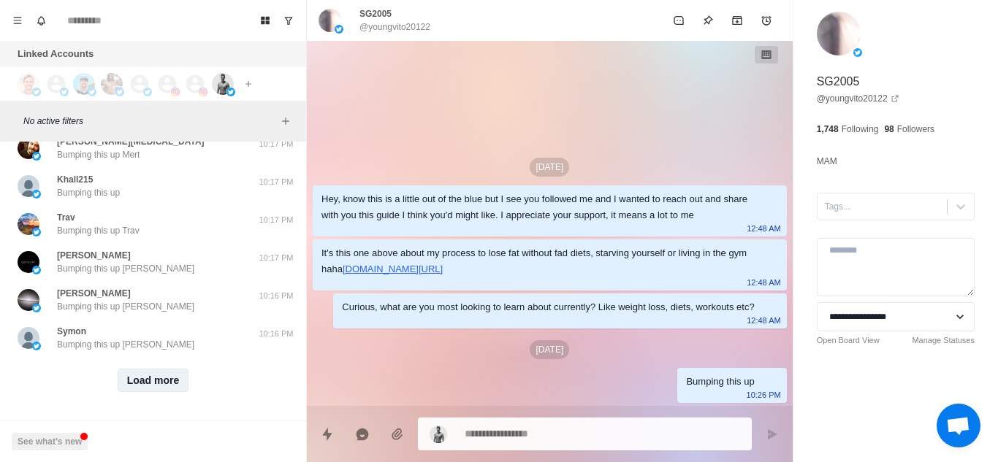
click at [151, 369] on button "Load more" at bounding box center [154, 380] width 72 height 23
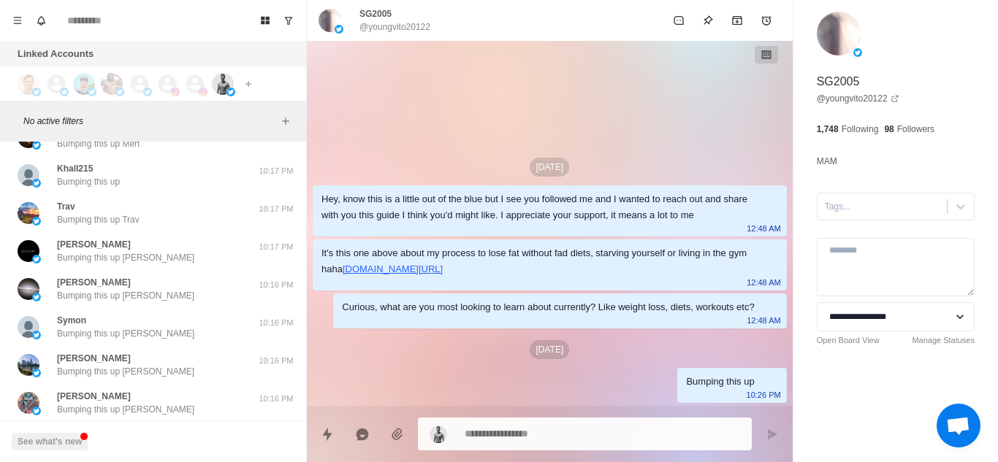
scroll to position [16572, 0]
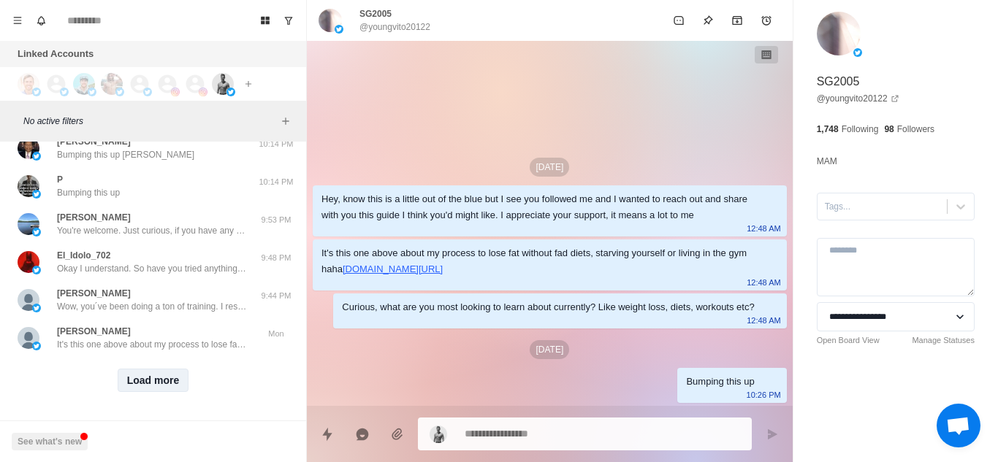
click at [154, 369] on button "Load more" at bounding box center [154, 380] width 72 height 23
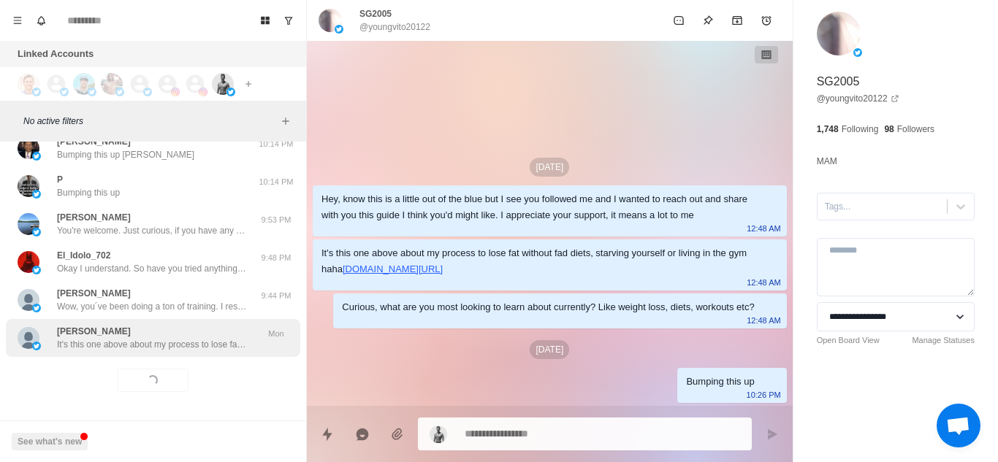
click at [220, 338] on p "It's this one above about my process to lose fat without fad diets, starving yo…" at bounding box center [152, 344] width 190 height 13
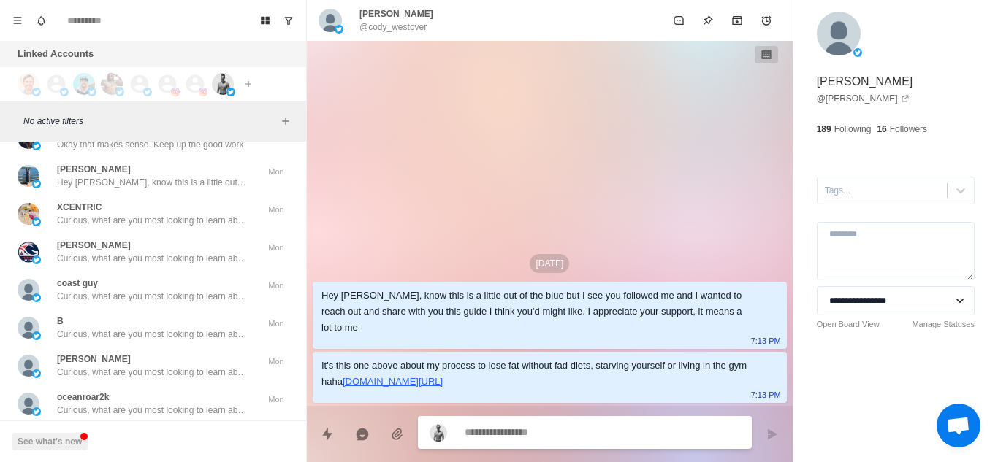
scroll to position [17332, 0]
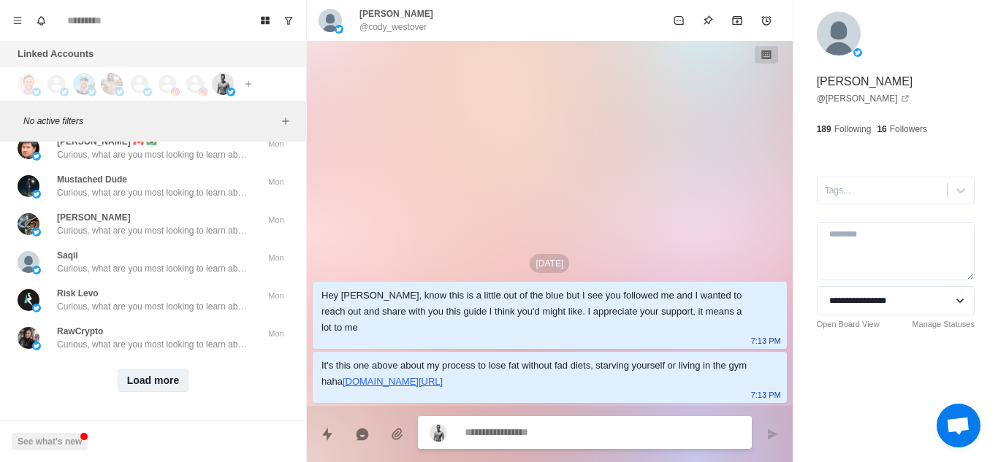
click at [164, 373] on button "Load more" at bounding box center [154, 380] width 72 height 23
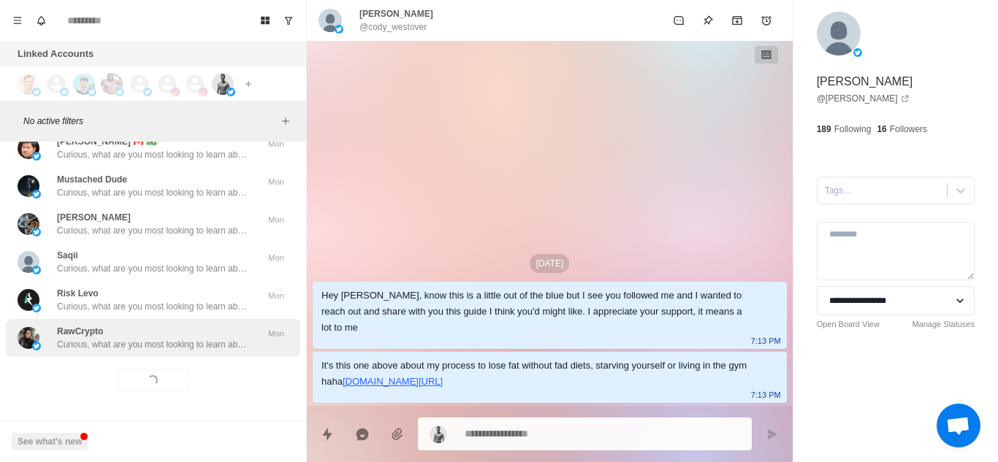
click at [193, 338] on p "Curious, what are you most looking to learn about currently? Like weight loss, …" at bounding box center [152, 344] width 190 height 13
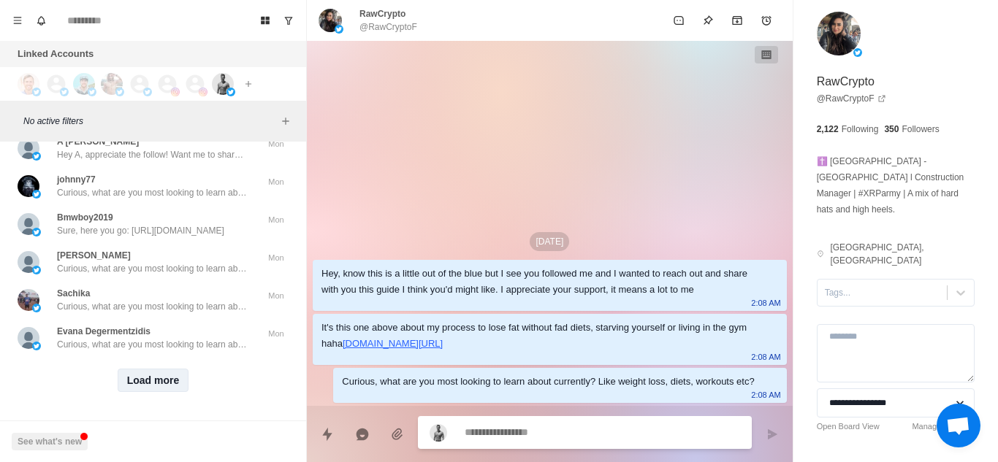
scroll to position [18092, 0]
click at [159, 369] on button "Load more" at bounding box center [154, 380] width 72 height 23
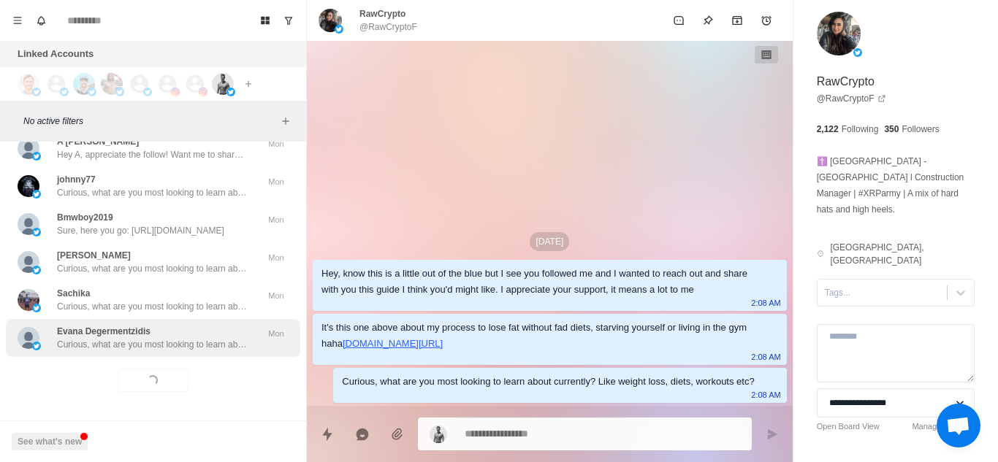
click at [202, 338] on p "Curious, what are you most looking to learn about currently? Like weight loss, …" at bounding box center [152, 344] width 190 height 13
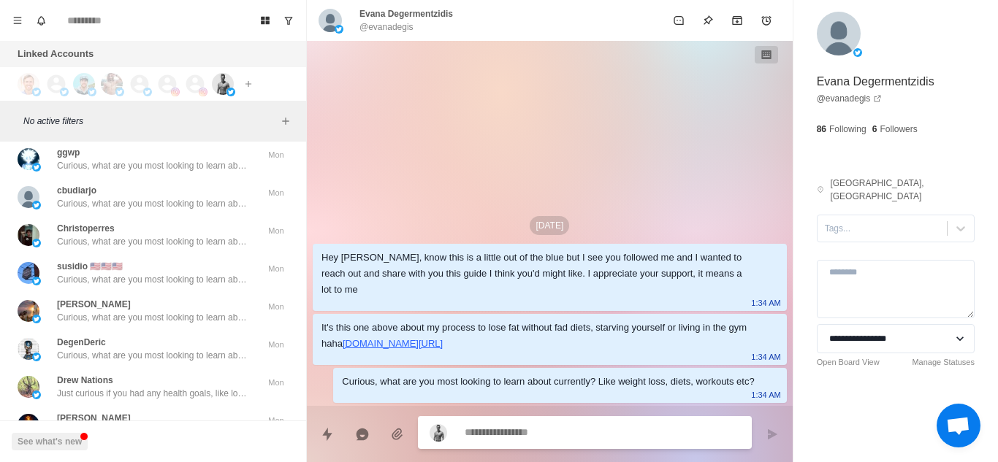
scroll to position [18852, 0]
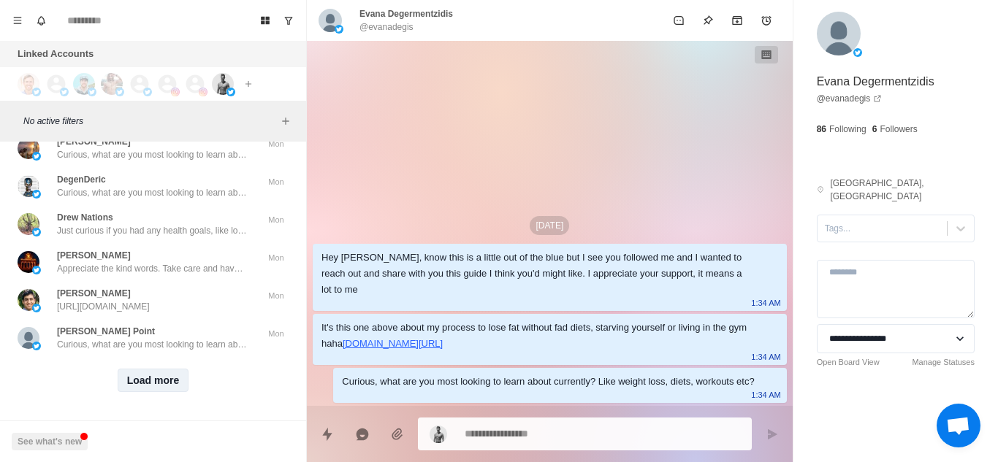
click at [152, 373] on button "Load more" at bounding box center [154, 380] width 72 height 23
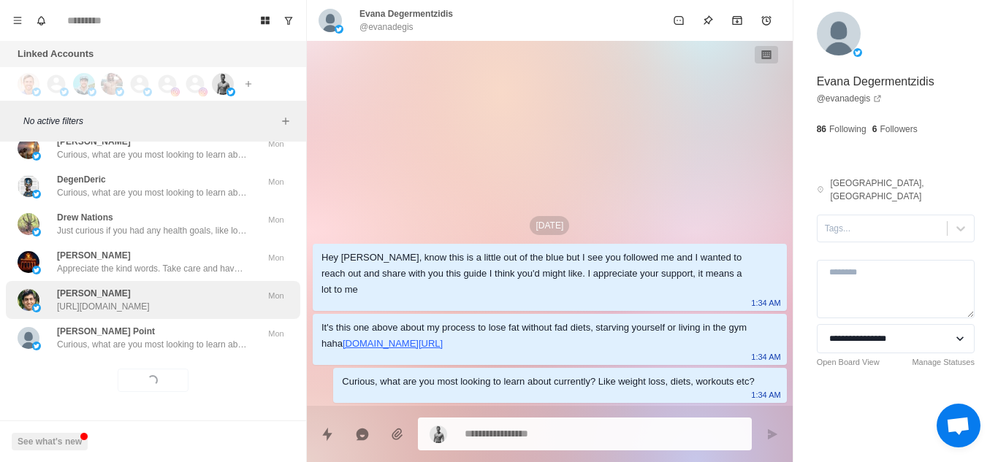
click at [150, 300] on p "https://calendly.com/chamberoffitness/strategy-call" at bounding box center [103, 306] width 93 height 13
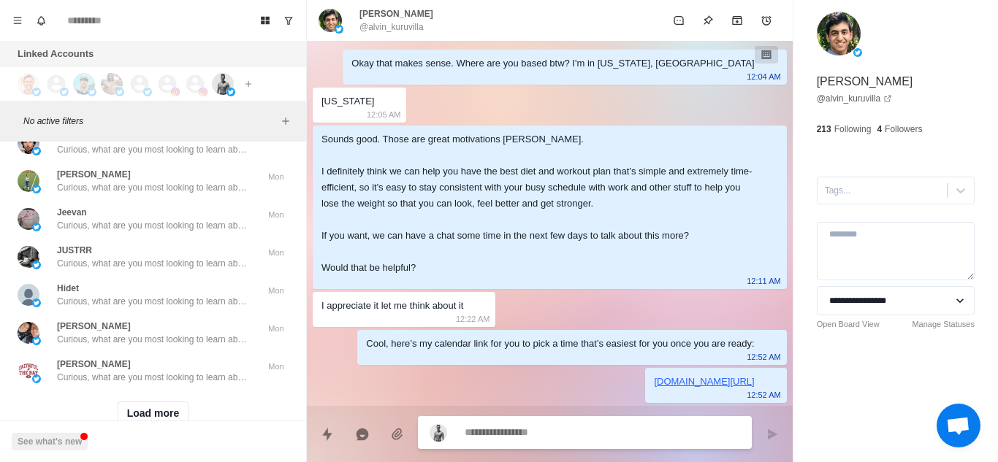
scroll to position [19579, 0]
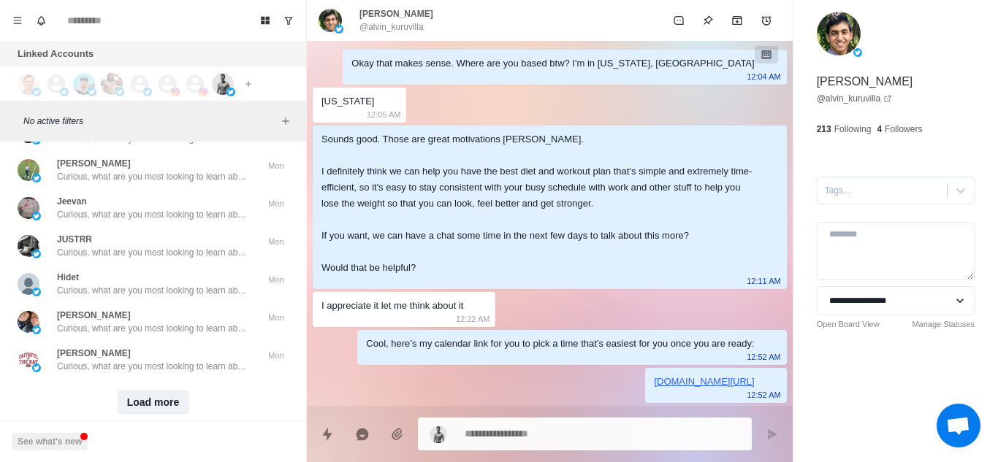
click at [144, 394] on button "Load more" at bounding box center [154, 402] width 72 height 23
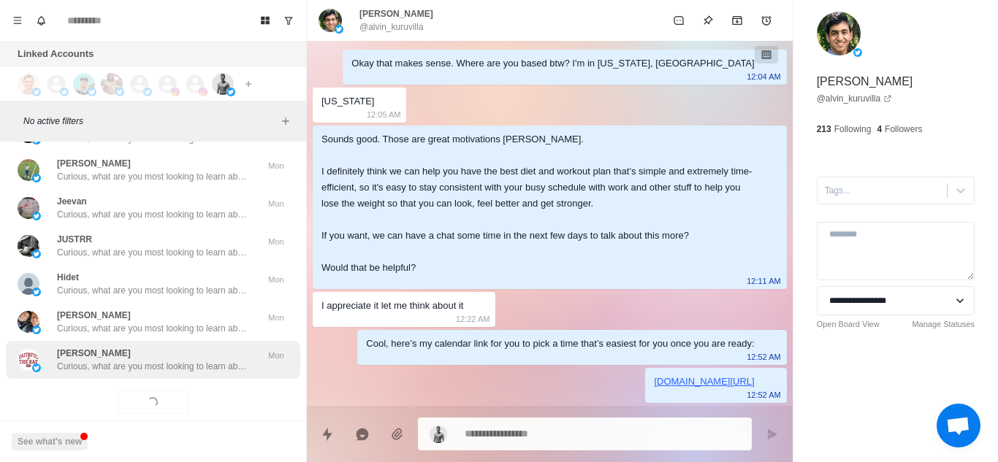
click at [173, 372] on p "Curious, what are you most looking to learn about currently? Like weight loss, …" at bounding box center [152, 366] width 190 height 13
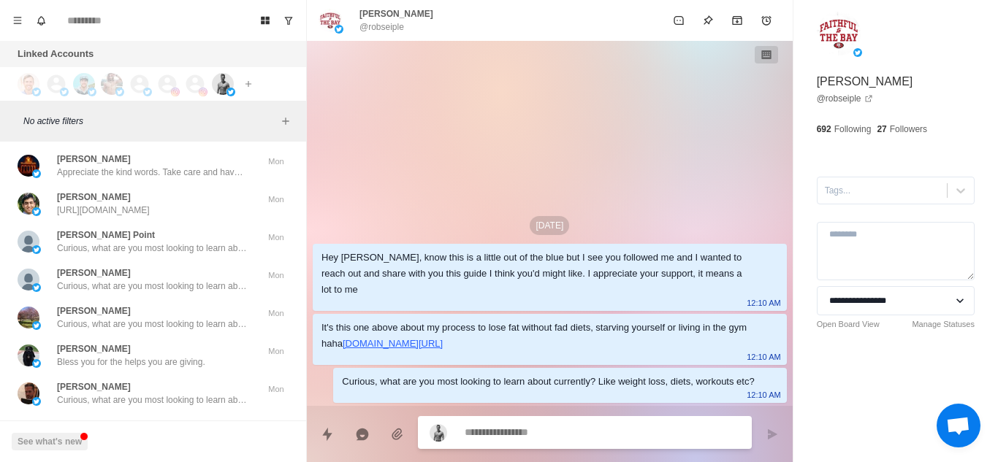
scroll to position [18937, 0]
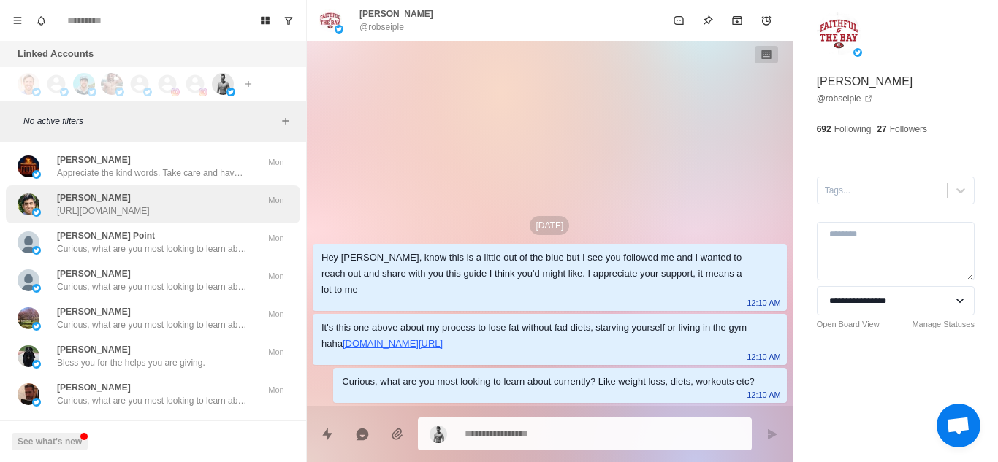
click at [150, 202] on div "Alvin Kuruvilla https://calendly.com/chamberoffitness/strategy-call" at bounding box center [103, 204] width 93 height 26
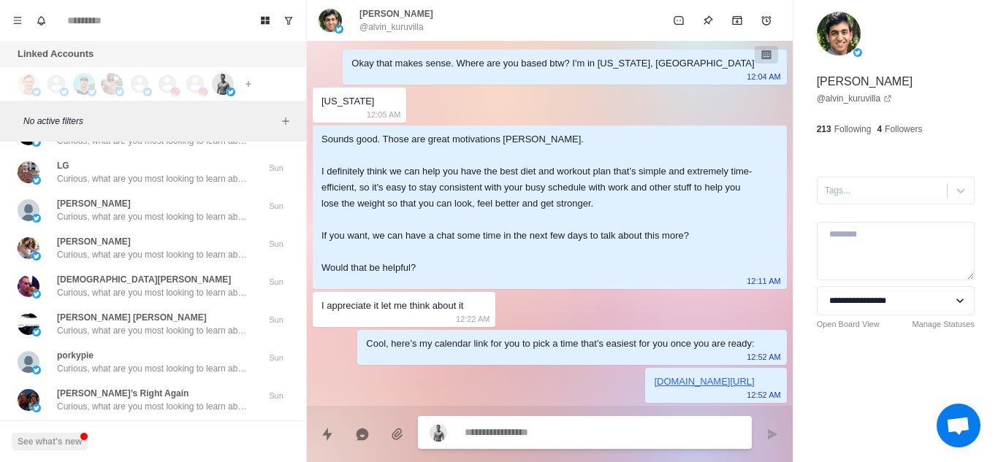
scroll to position [20373, 0]
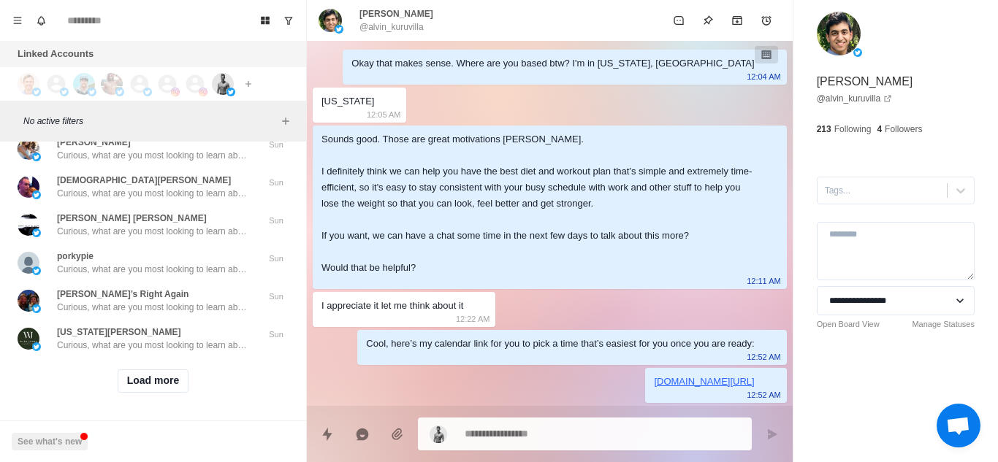
click at [139, 371] on button "Load more" at bounding box center [154, 381] width 72 height 23
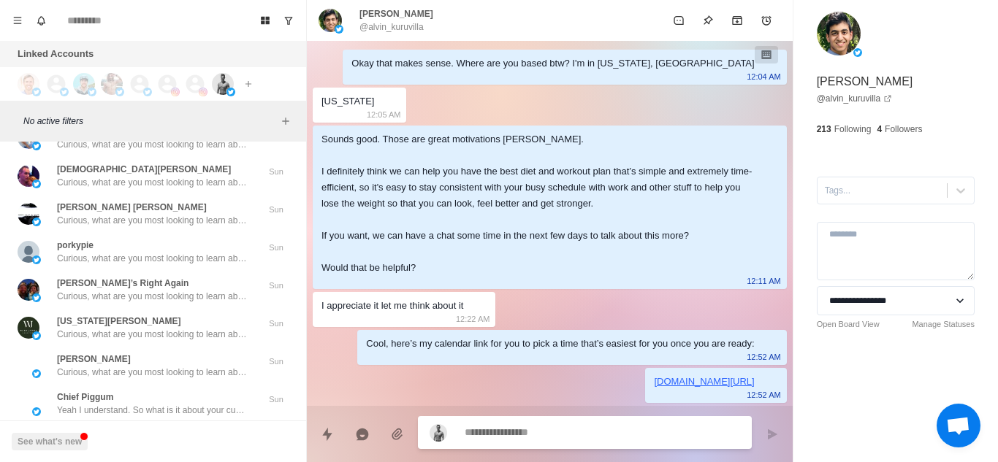
click at [501, 432] on textarea at bounding box center [602, 432] width 275 height 21
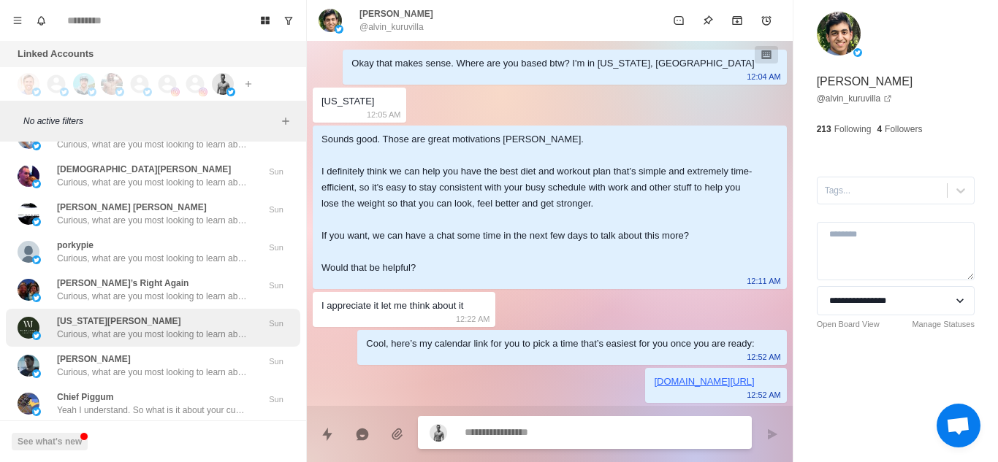
scroll to position [21133, 0]
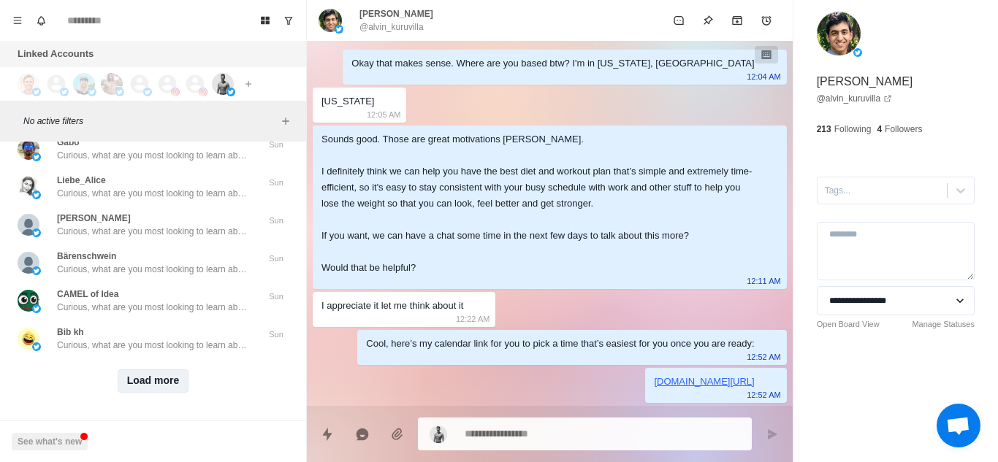
click at [159, 370] on button "Load more" at bounding box center [154, 381] width 72 height 23
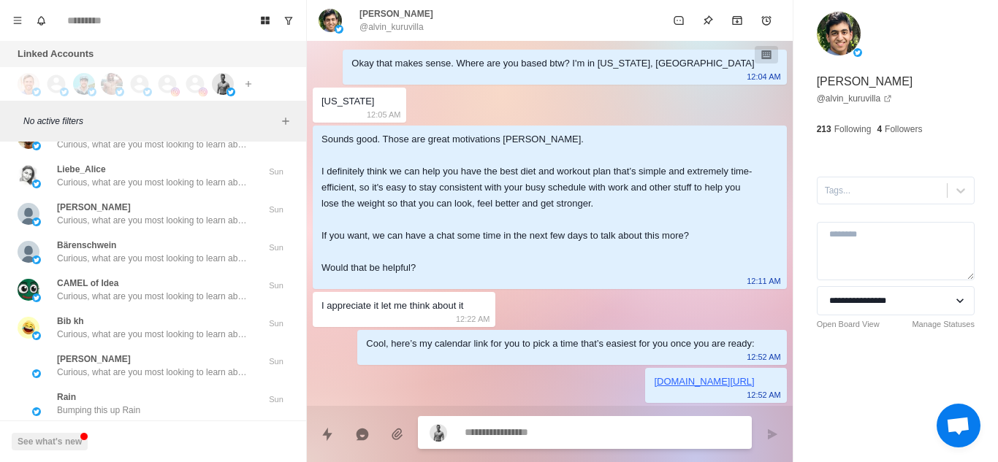
click at [518, 428] on textarea at bounding box center [602, 432] width 275 height 21
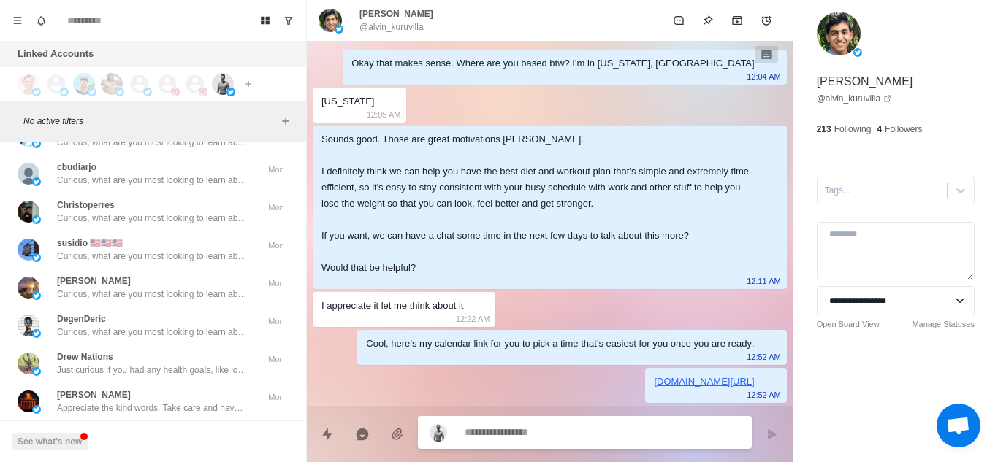
scroll to position [18700, 0]
type textarea "*"
type textarea "**********"
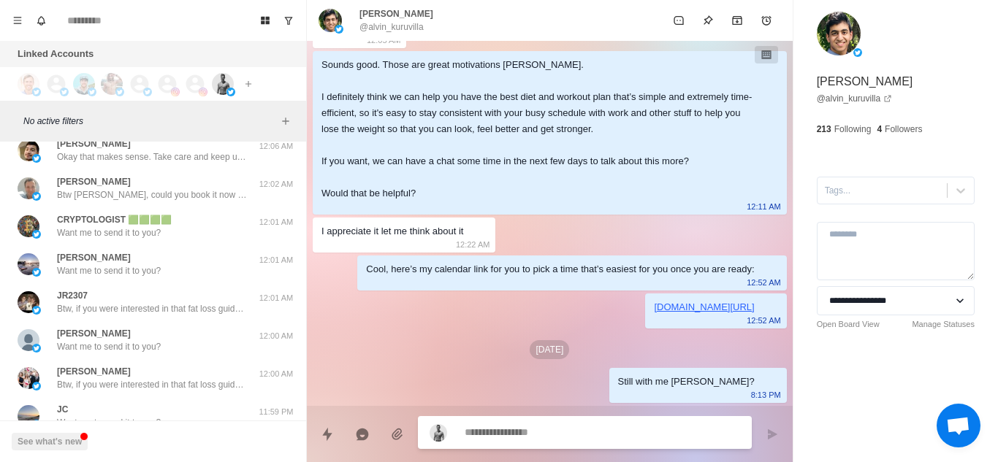
scroll to position [11603, 0]
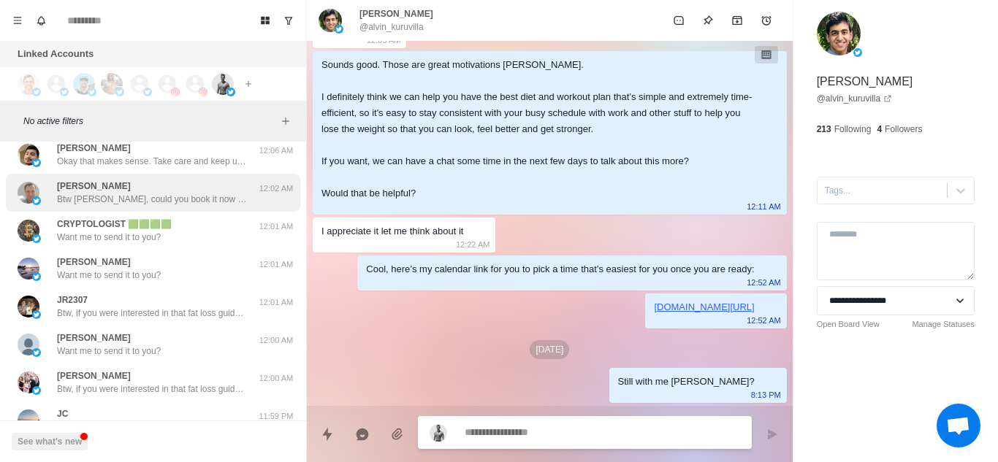
type textarea "*"
type textarea "**********"
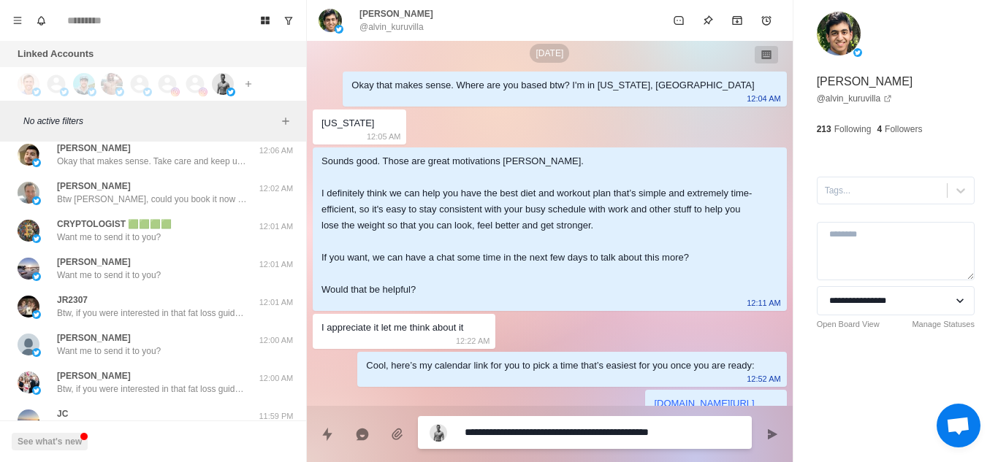
scroll to position [1165, 0]
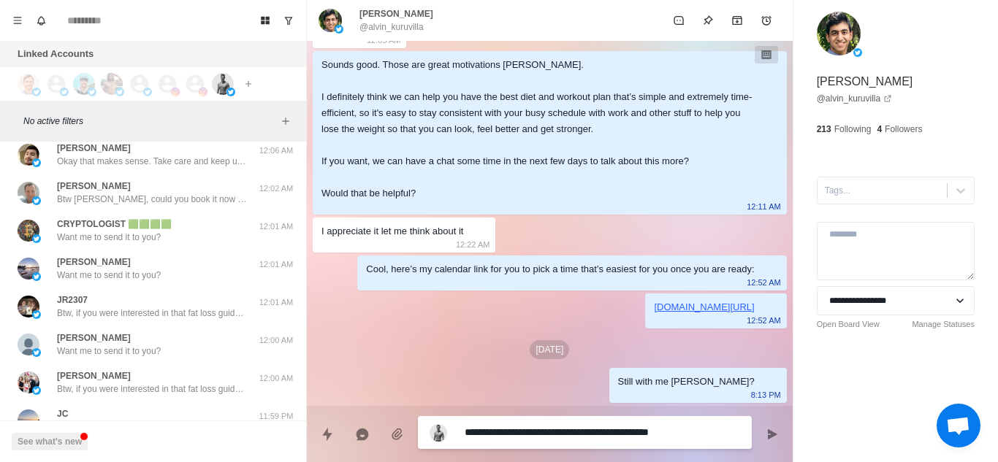
click at [695, 427] on textarea "**********" at bounding box center [602, 432] width 275 height 21
type textarea "*"
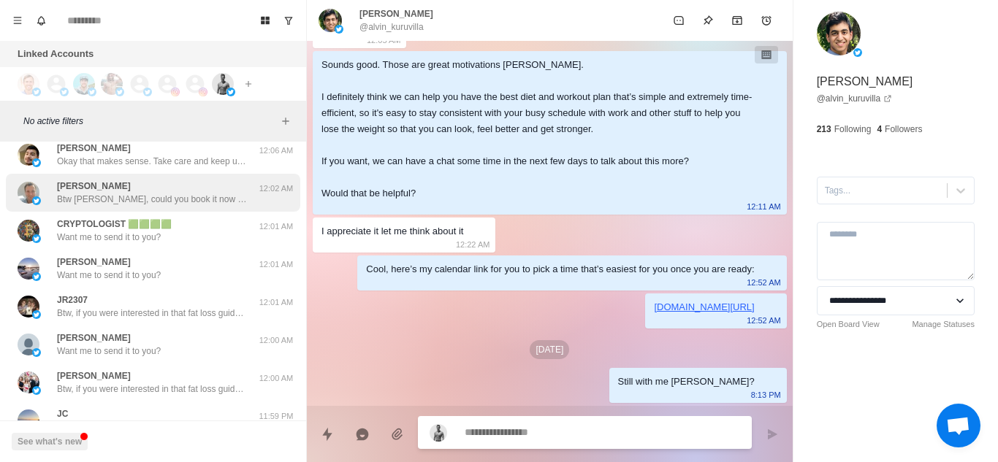
click at [182, 197] on p "Btw Mike, could you book it now so I can prepare some stuff beforehand? Should …" at bounding box center [152, 199] width 190 height 13
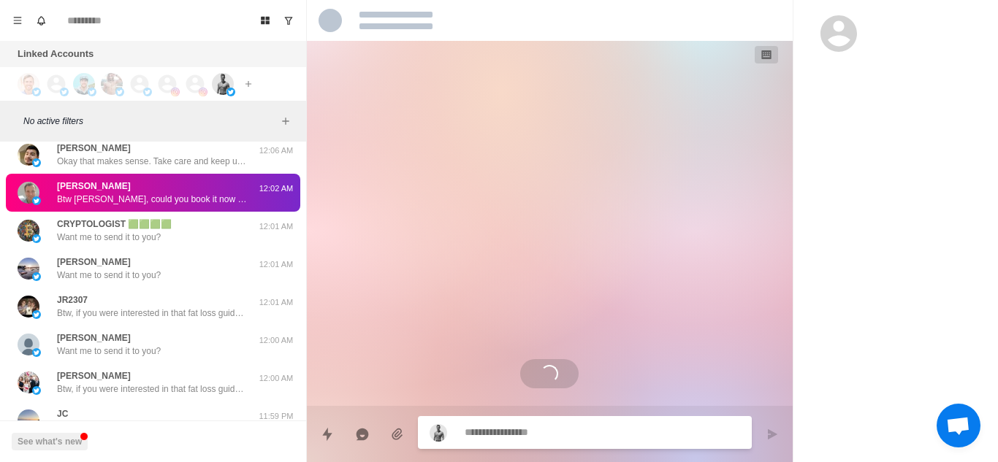
scroll to position [0, 0]
click at [479, 353] on div "Loading..." at bounding box center [550, 223] width 486 height 365
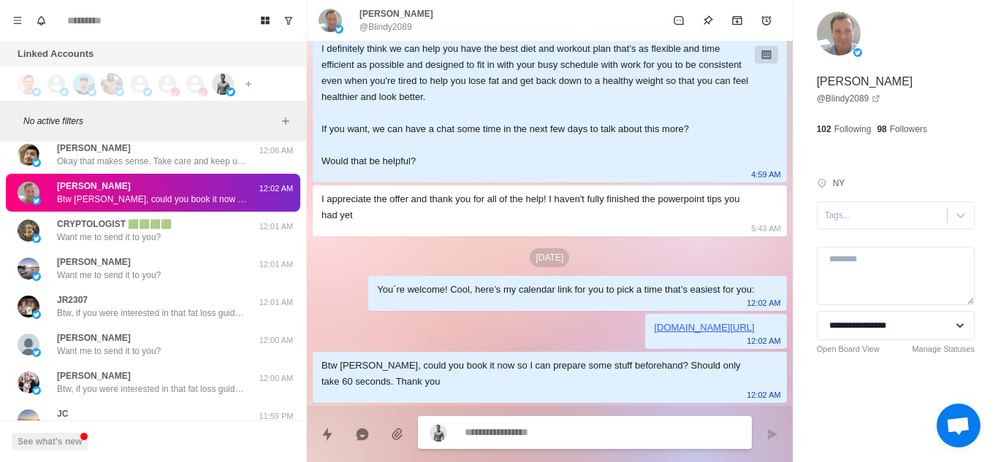
click at [547, 437] on textarea at bounding box center [602, 432] width 275 height 21
type textarea "*"
type textarea "**********"
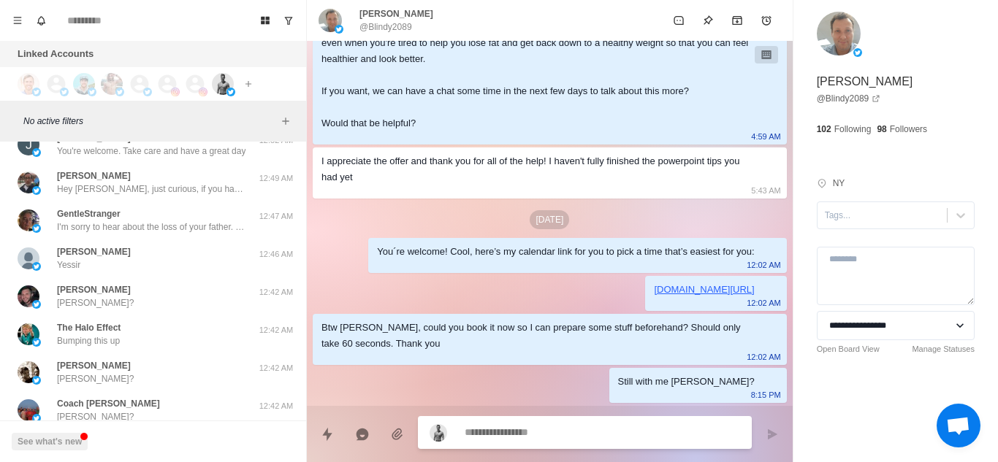
scroll to position [7546, 0]
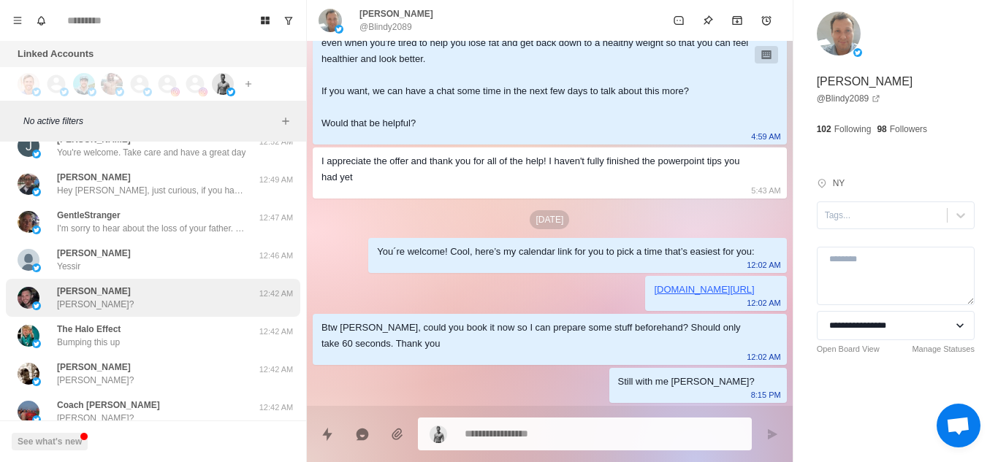
click at [197, 292] on div "Michael Buggins Michael?" at bounding box center [138, 298] width 240 height 26
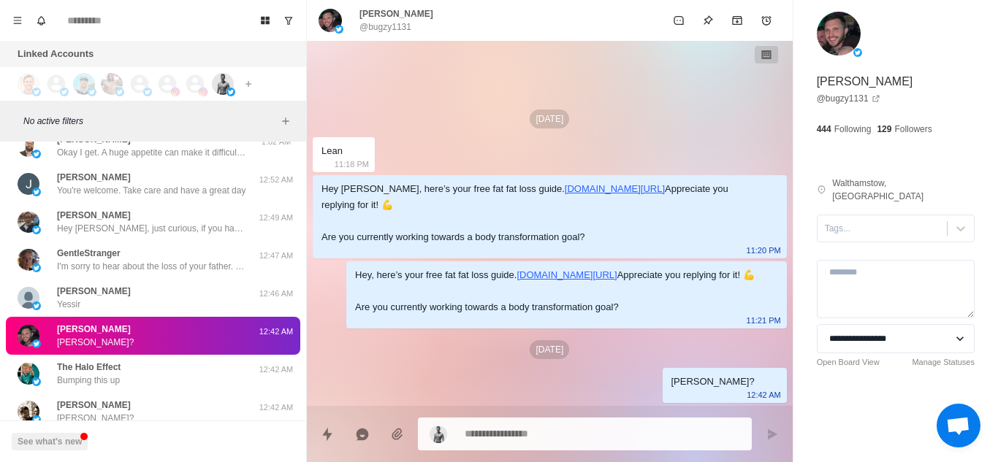
scroll to position [7584, 0]
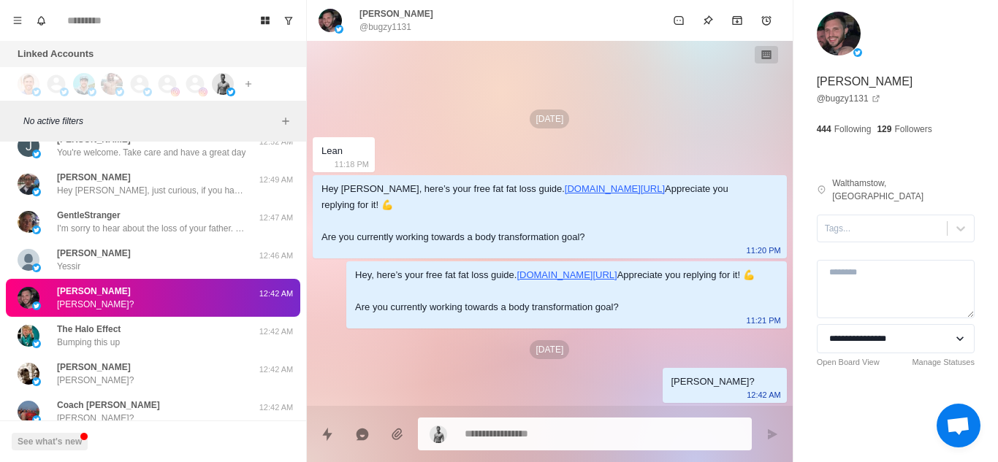
drag, startPoint x: 913, startPoint y: 232, endPoint x: 572, endPoint y: 418, distance: 387.8
click at [913, 232] on div "**********" at bounding box center [895, 216] width 205 height 433
click at [565, 430] on textarea at bounding box center [602, 434] width 275 height 21
type textarea "*"
paste textarea "**********"
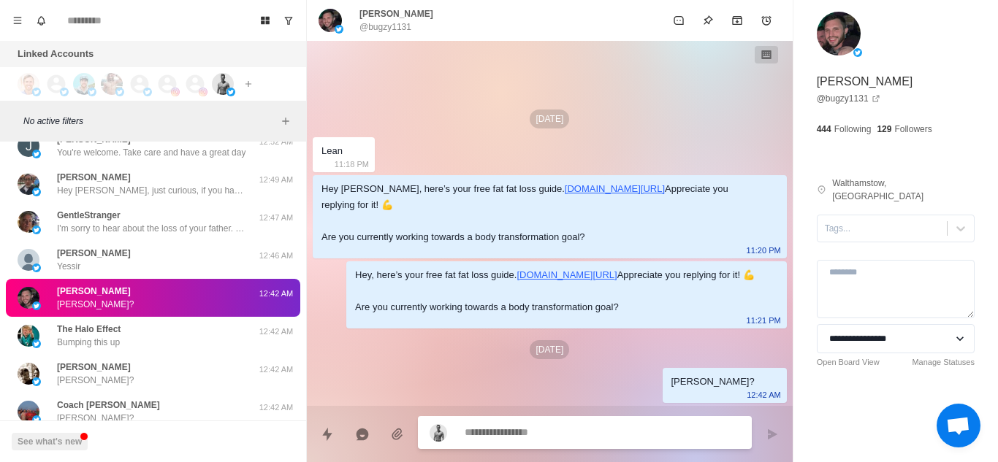
type textarea "**********"
type textarea "*"
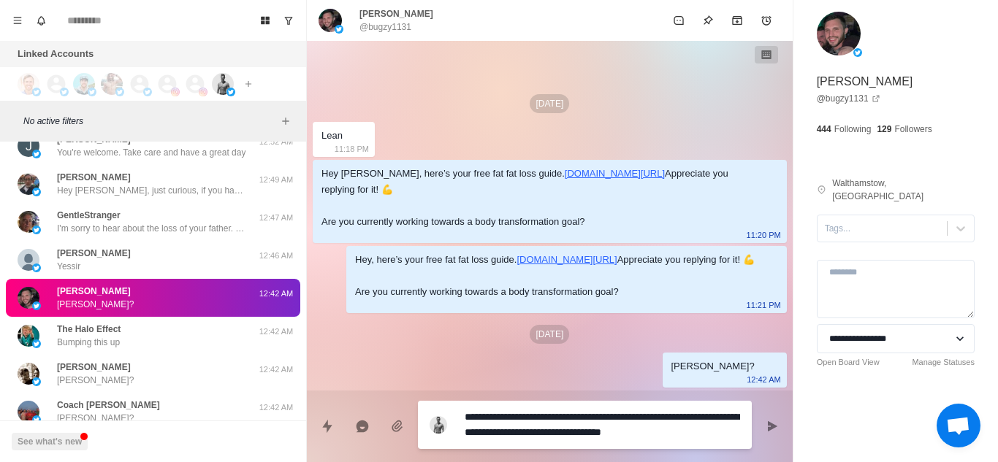
type textarea "**********"
type textarea "*"
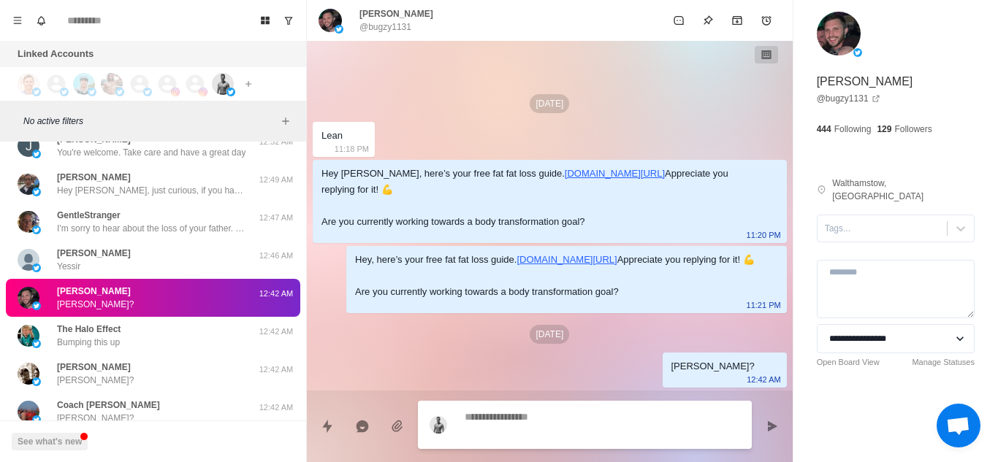
type textarea "*"
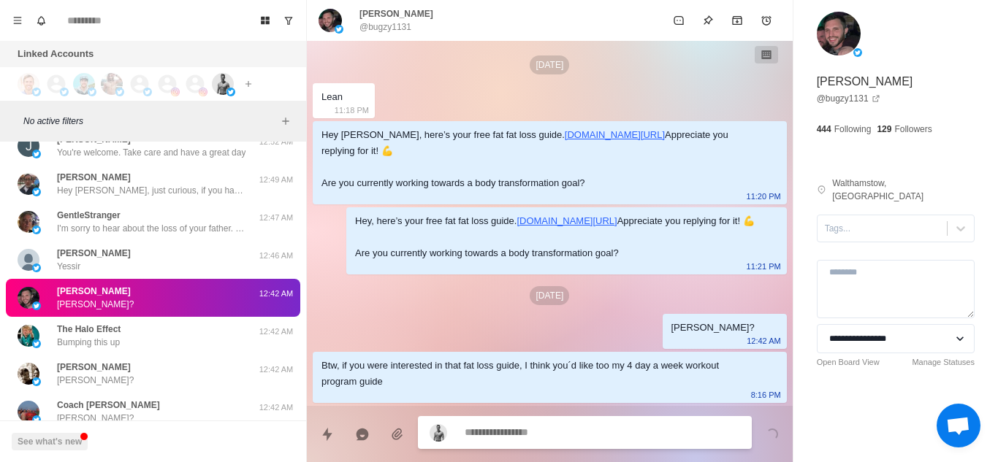
scroll to position [118, 0]
paste textarea "**********"
type textarea "**********"
type textarea "*"
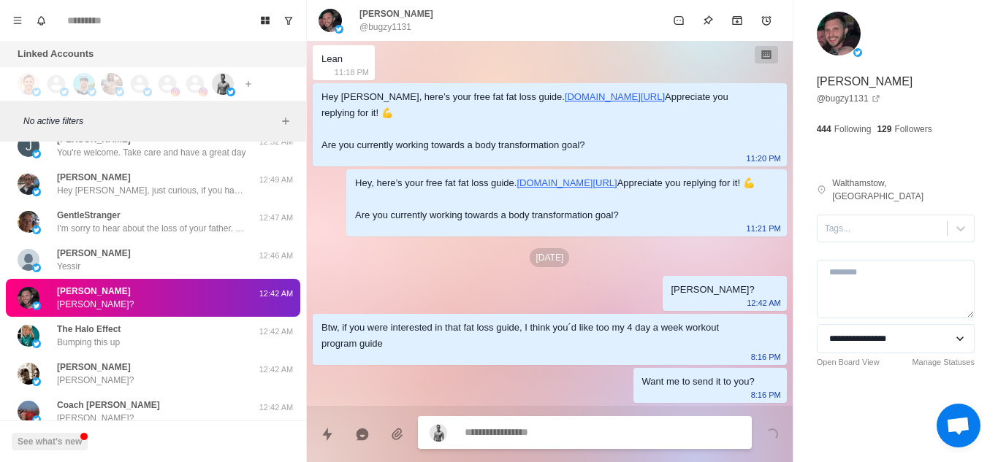
scroll to position [156, 0]
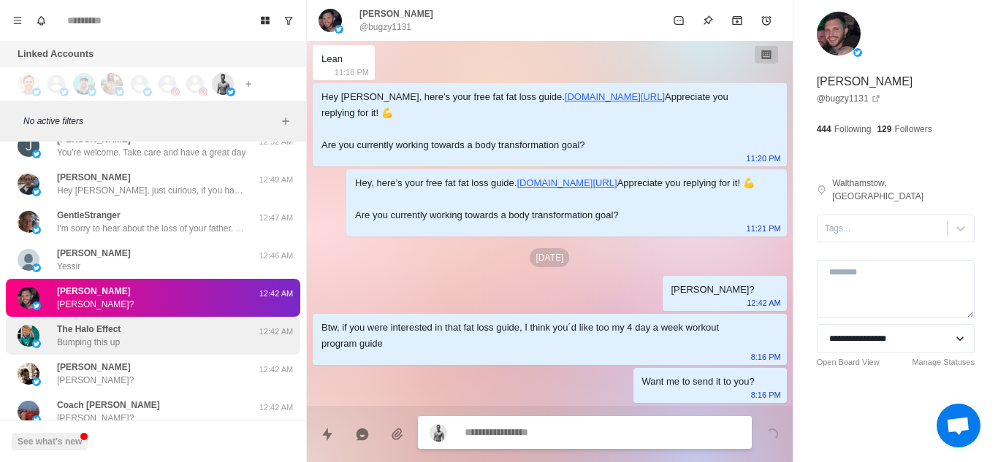
click at [142, 340] on div "The Halo Effect Bumping this up" at bounding box center [138, 336] width 240 height 26
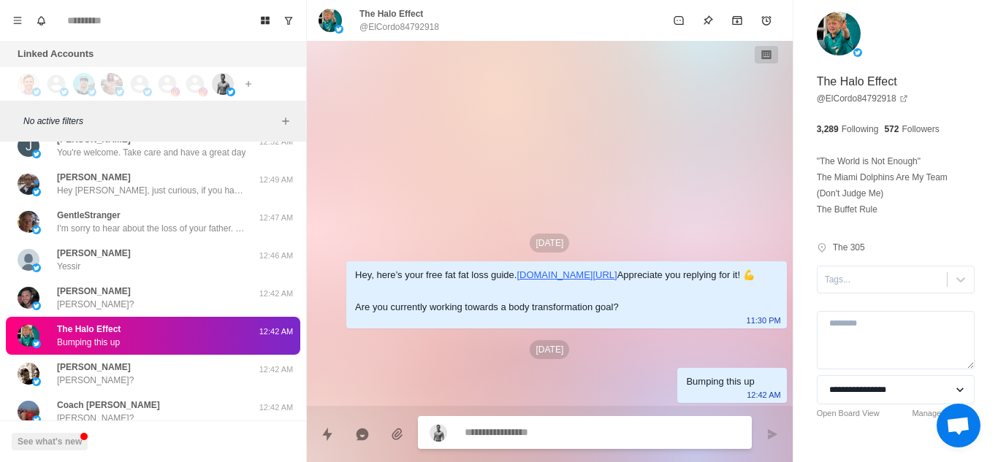
scroll to position [0, 0]
paste textarea "**********"
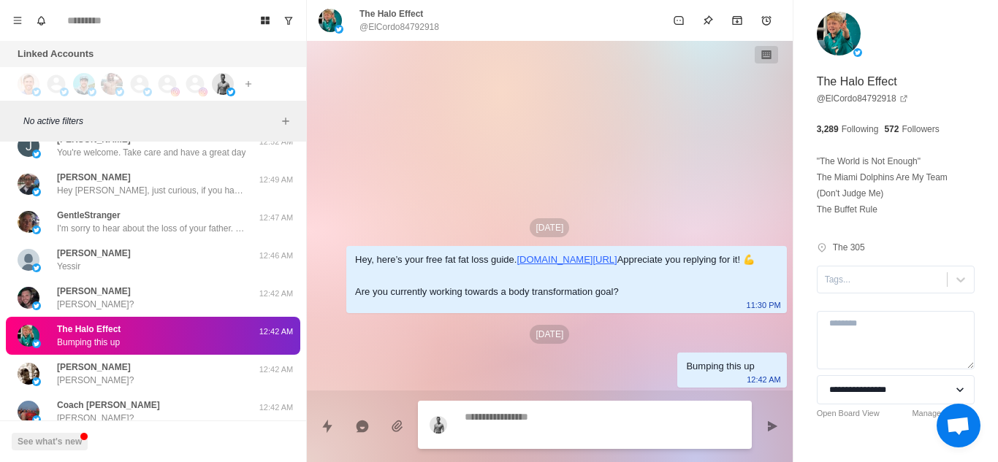
type textarea "*"
type textarea "**********"
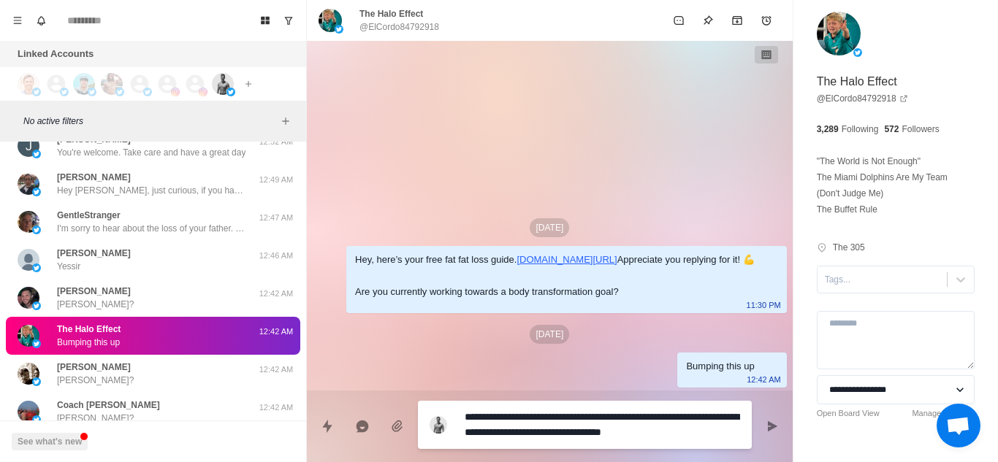
type textarea "*"
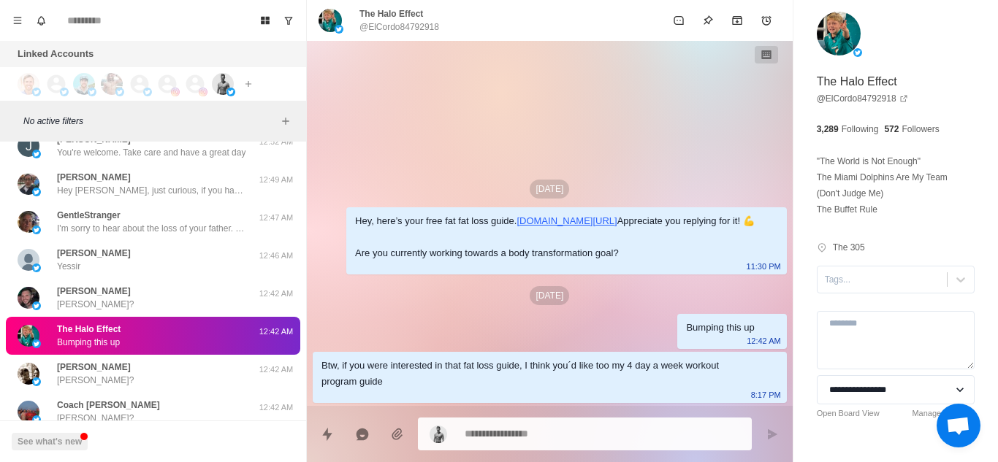
type textarea "*"
paste textarea "**********"
type textarea "**********"
type textarea "*"
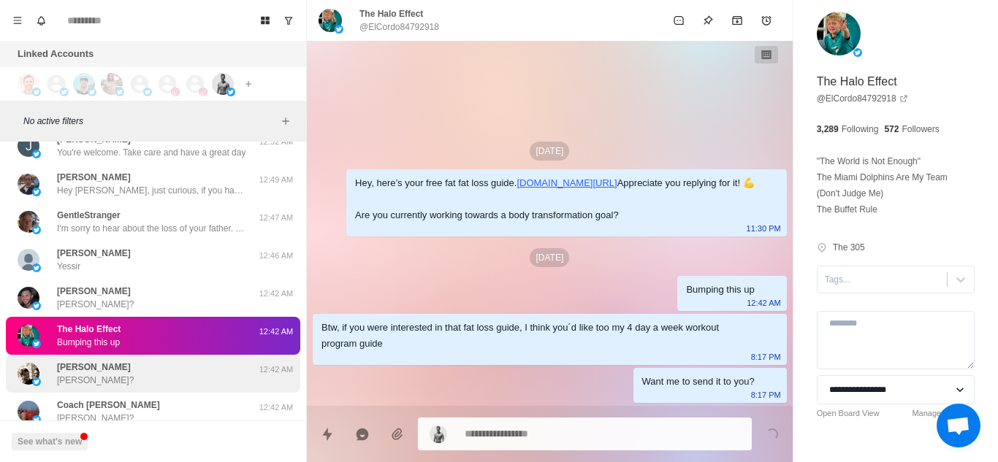
click at [147, 366] on div "Vivin Vivin?" at bounding box center [138, 374] width 240 height 26
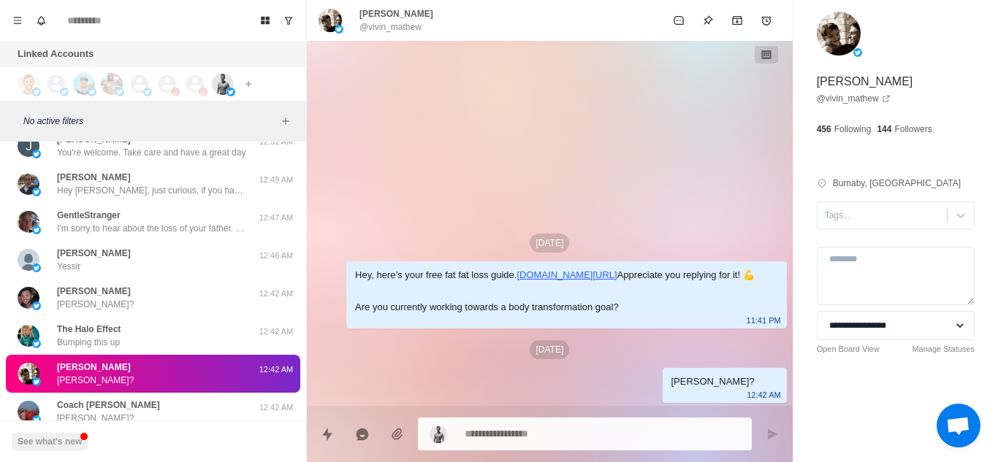
type textarea "*"
paste textarea "**********"
type textarea "**********"
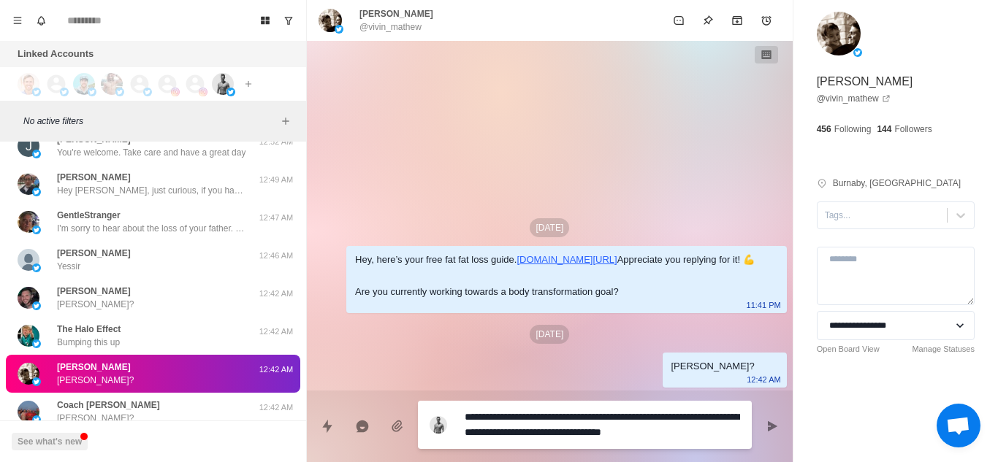
type textarea "*"
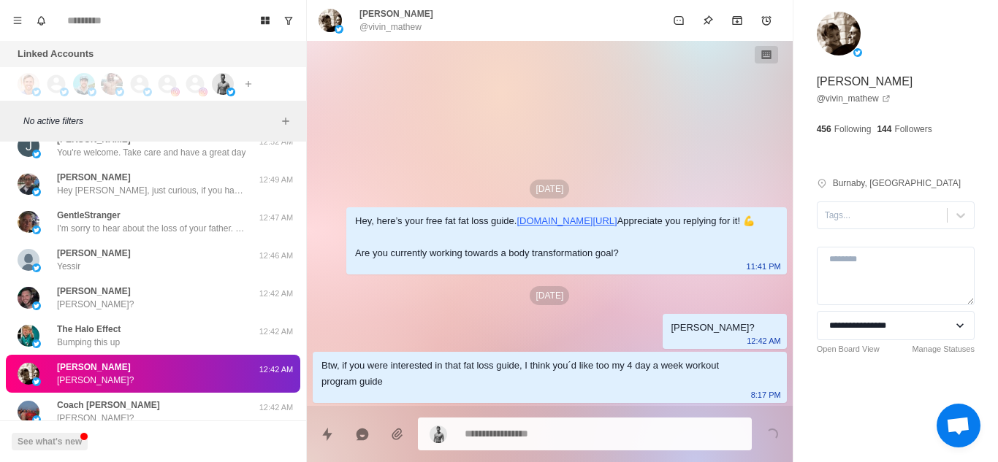
type textarea "*"
paste textarea "**********"
type textarea "**********"
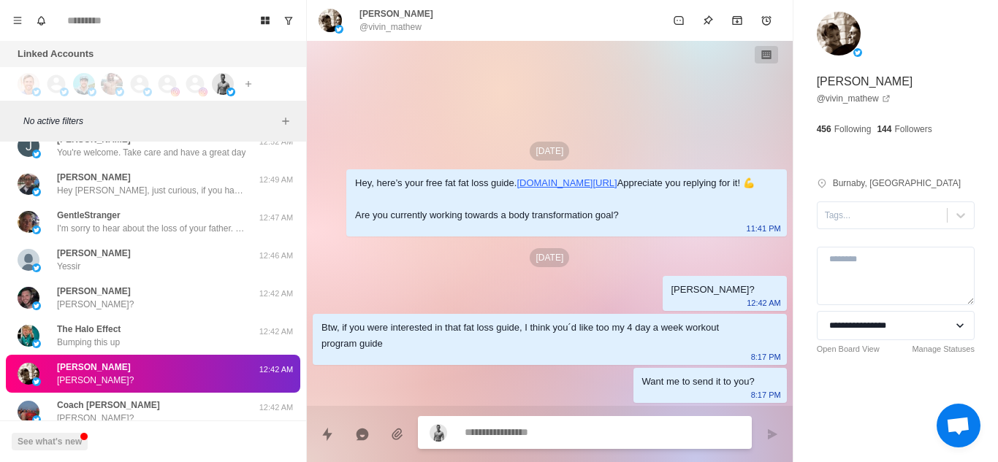
scroll to position [7727, 0]
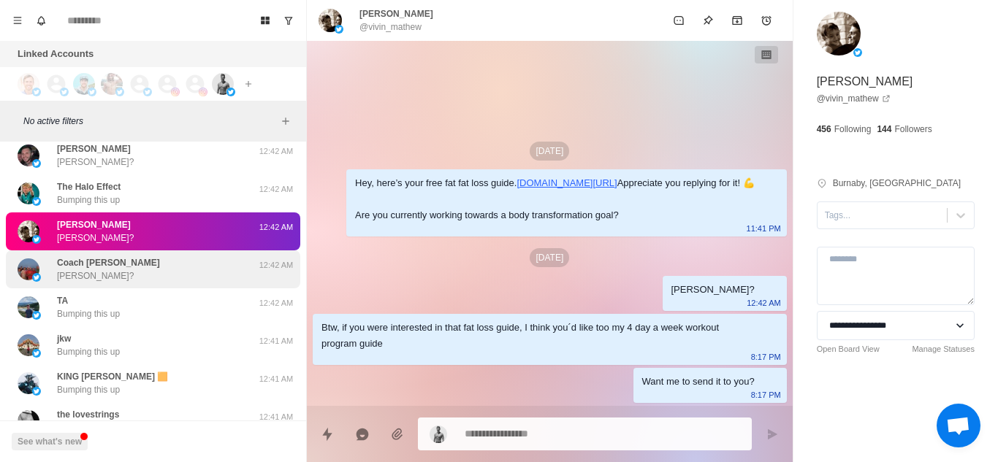
click at [140, 281] on div "Coach Dilley Dilley?" at bounding box center [138, 269] width 240 height 26
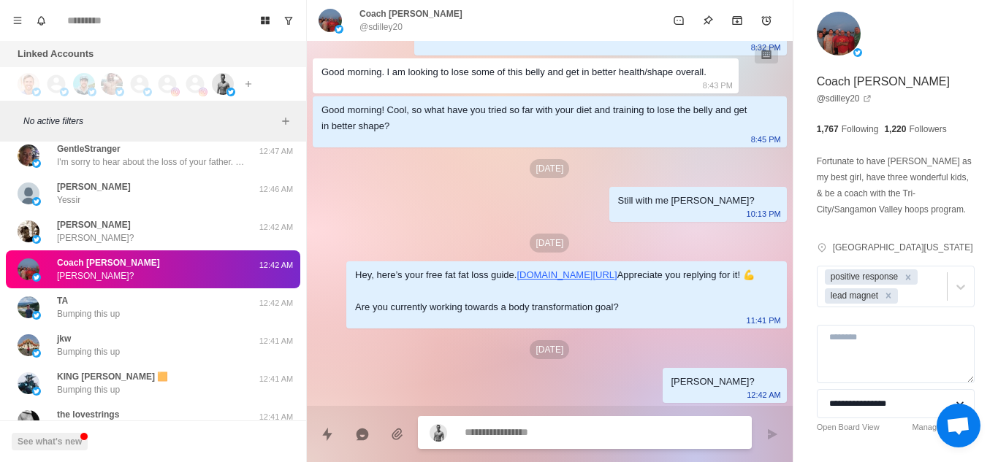
scroll to position [0, 0]
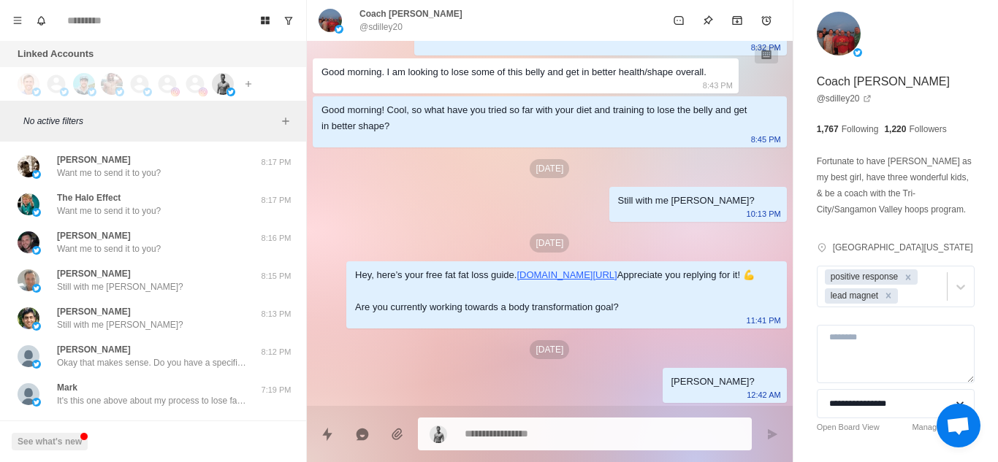
paste textarea "**********"
type textarea "*"
type textarea "**********"
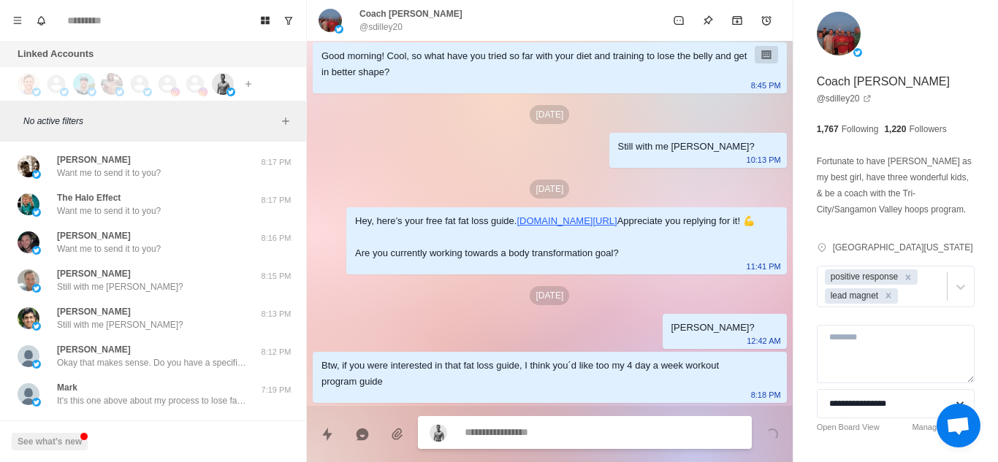
scroll to position [466, 0]
type textarea "*"
paste textarea "**********"
type textarea "**********"
type textarea "*"
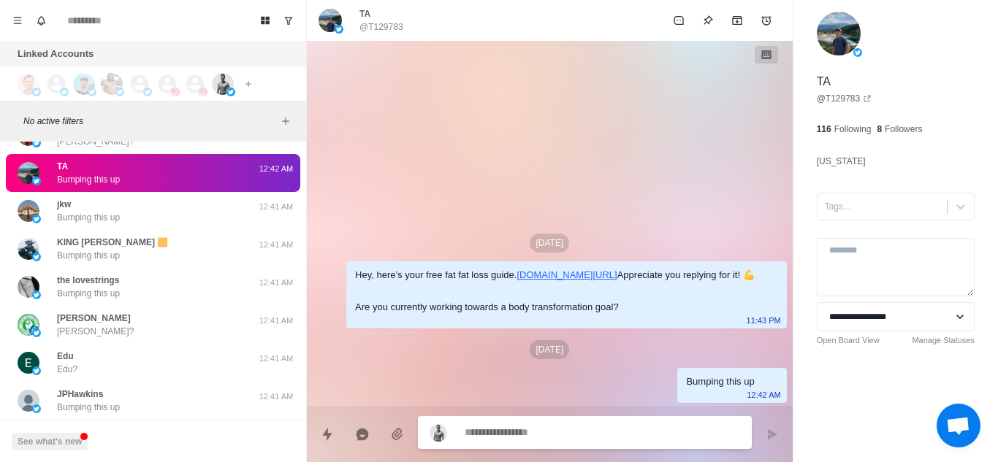
scroll to position [7861, 0]
type textarea "*"
paste textarea "**********"
type textarea "**********"
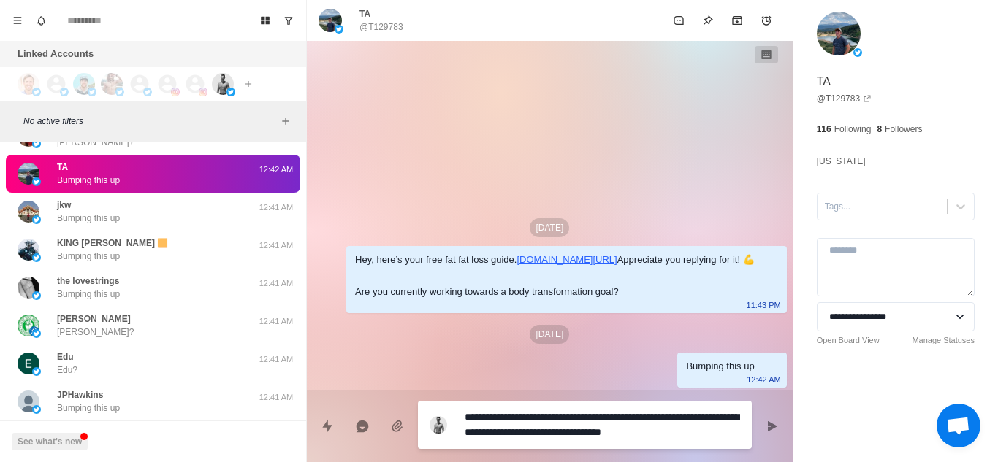
type textarea "*"
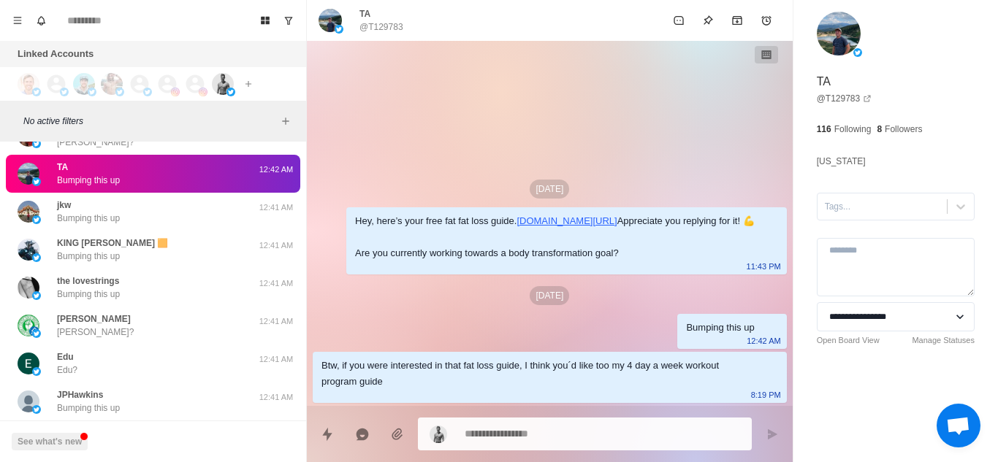
type textarea "*"
paste textarea "**********"
type textarea "**********"
type textarea "*"
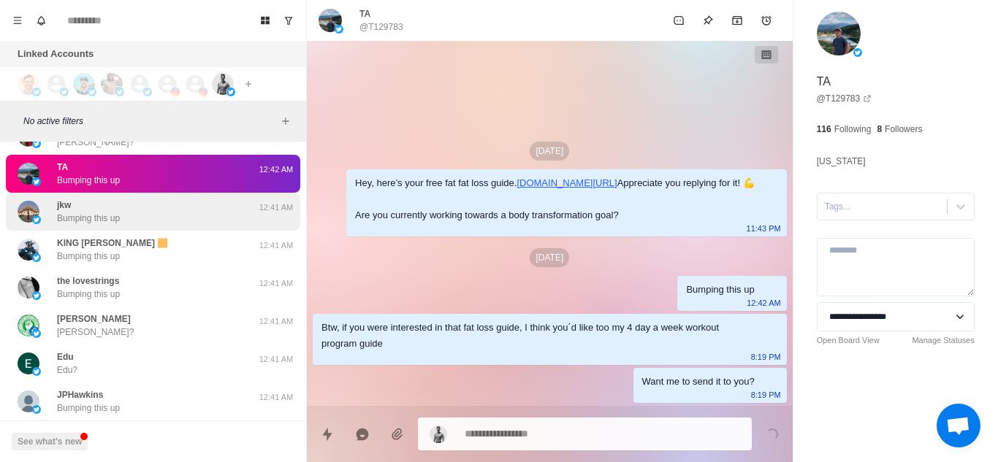
click at [118, 211] on div "jkw Bumping this up" at bounding box center [88, 212] width 63 height 26
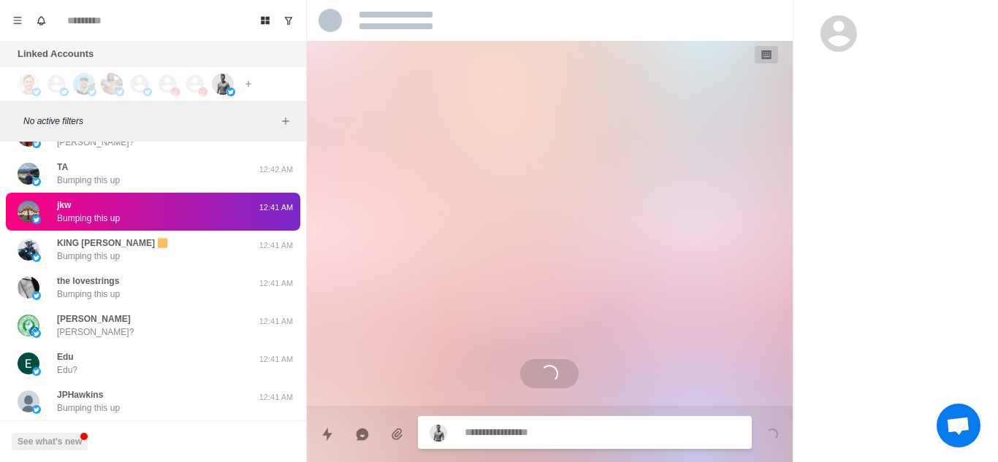
click at [118, 211] on div "jkw Bumping this up" at bounding box center [88, 212] width 63 height 26
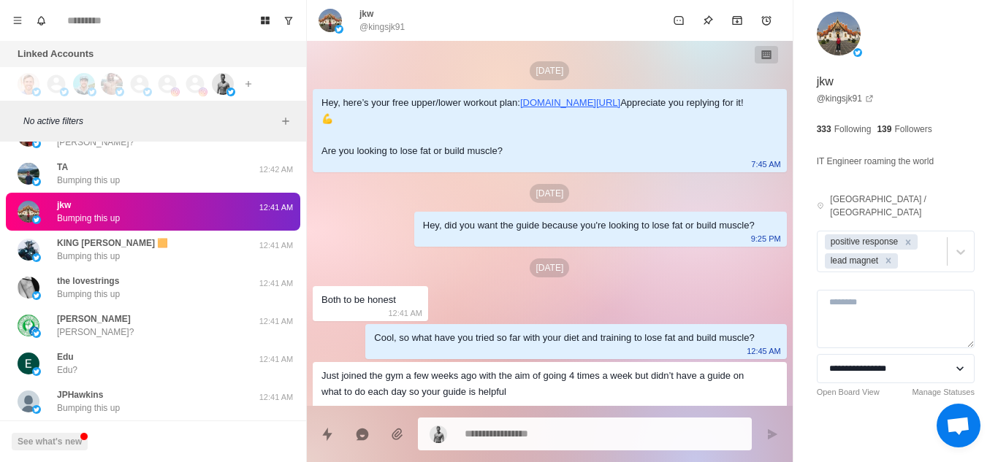
type textarea "*"
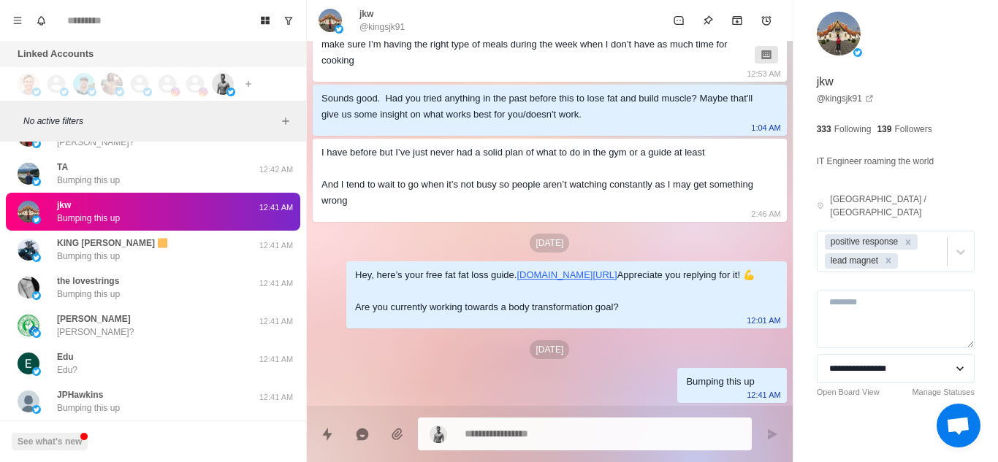
click at [514, 430] on textarea at bounding box center [602, 434] width 275 height 21
paste textarea "**********"
type textarea "**********"
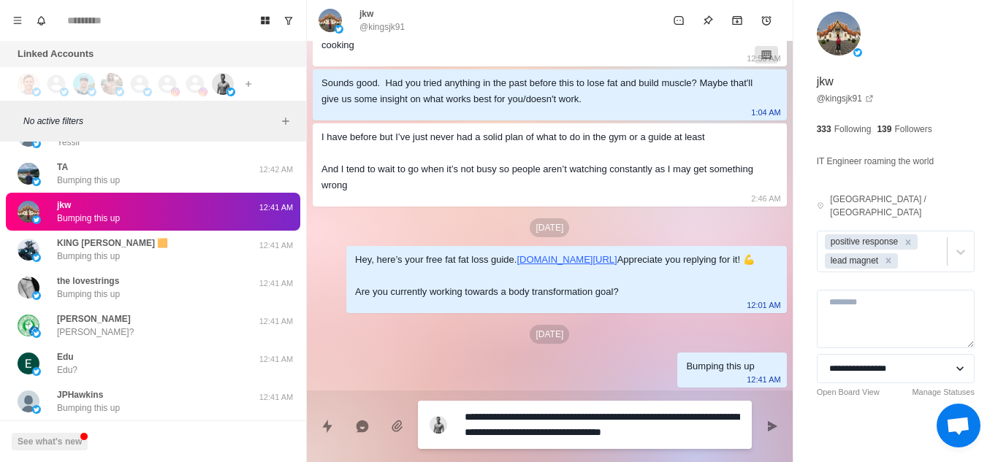
scroll to position [30, 0]
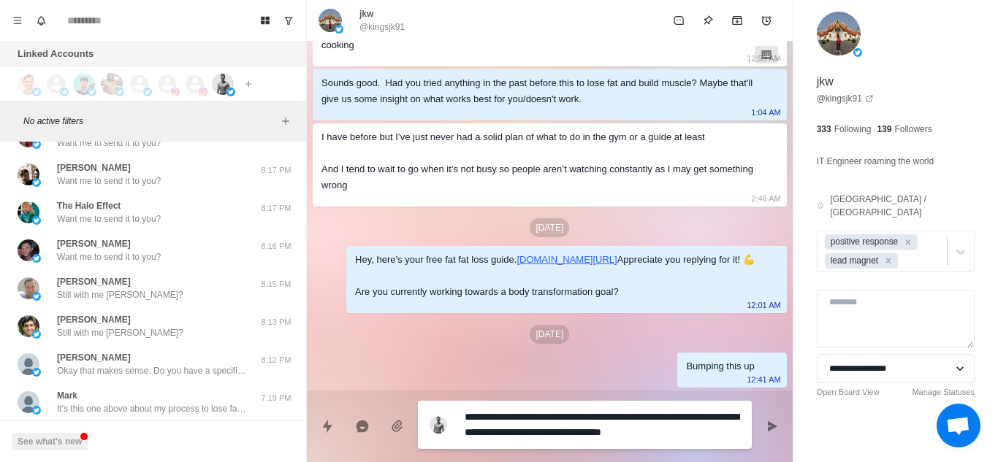
type textarea "*"
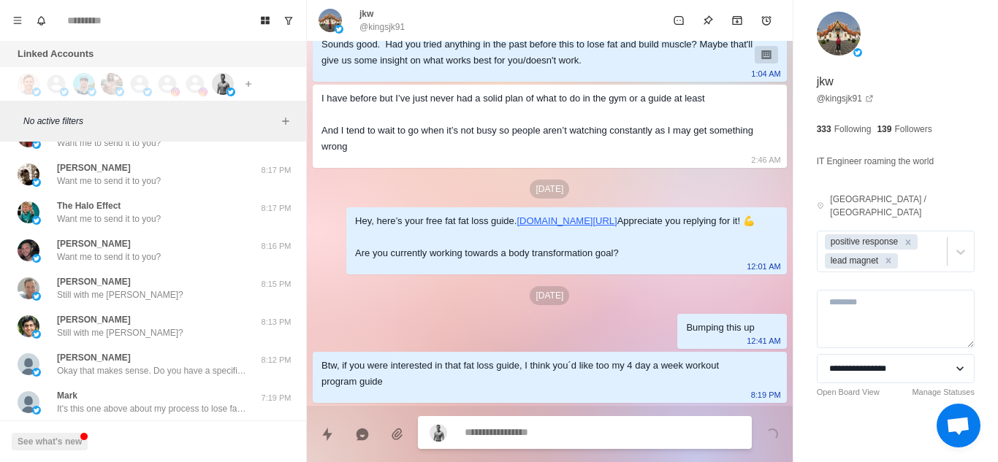
scroll to position [563, 0]
type textarea "*"
paste textarea "**********"
type textarea "**********"
type textarea "*"
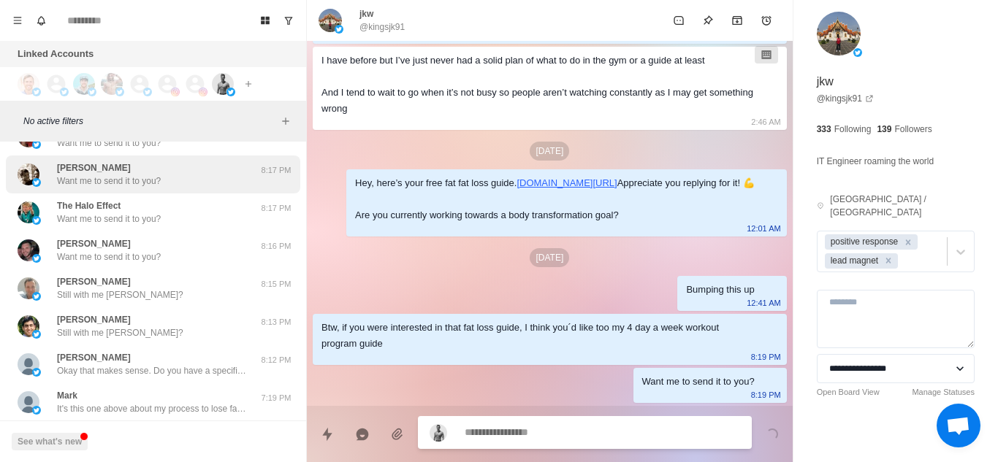
scroll to position [601, 0]
click at [142, 188] on div "Vivin Want me to send it to you? 8:17 PM" at bounding box center [153, 175] width 294 height 38
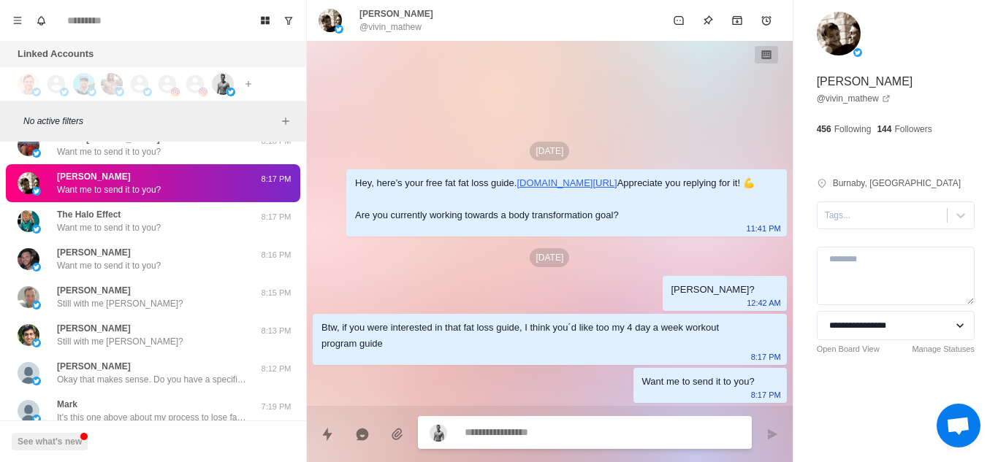
scroll to position [19, 0]
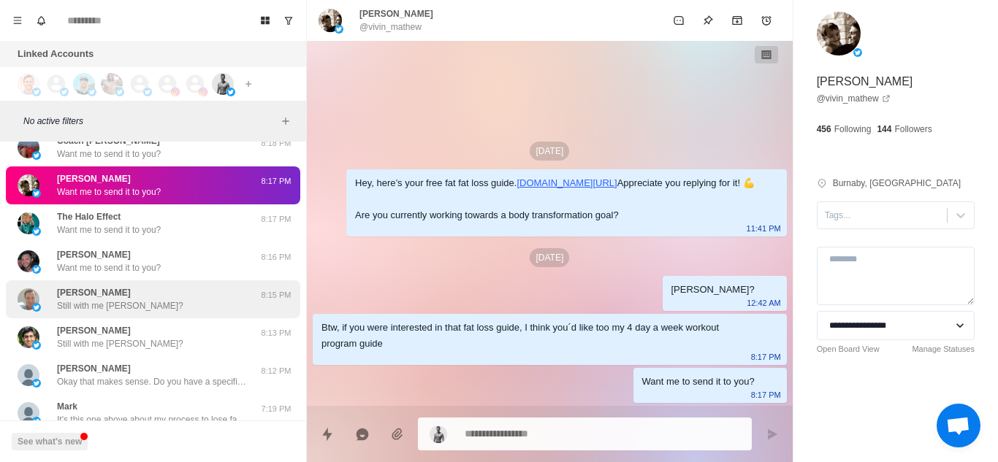
click at [141, 297] on div "Mike Still with me Mike?" at bounding box center [138, 299] width 240 height 26
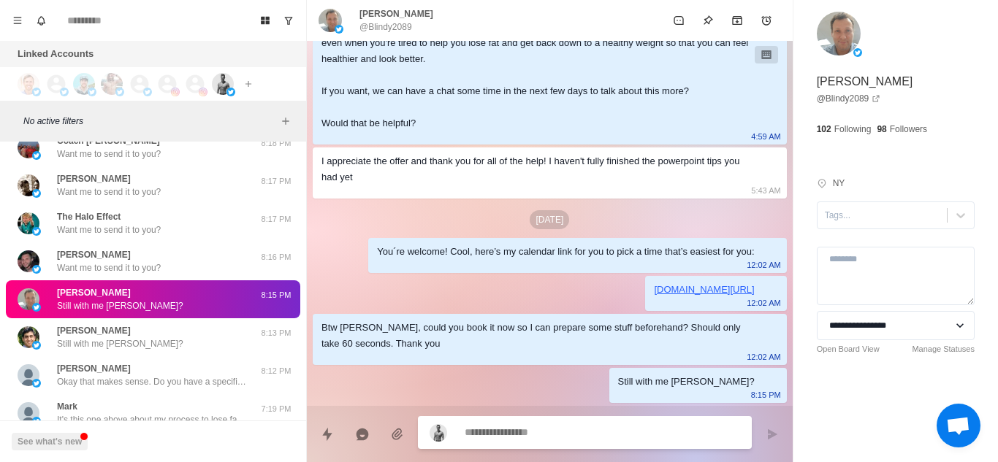
scroll to position [28, 0]
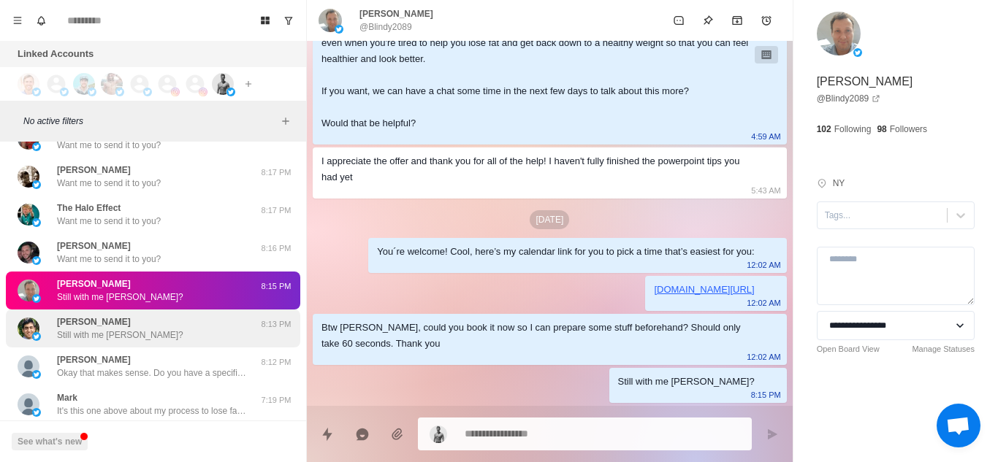
click at [142, 321] on div "Alvin Kuruvilla Still with me Alvin?" at bounding box center [138, 329] width 240 height 26
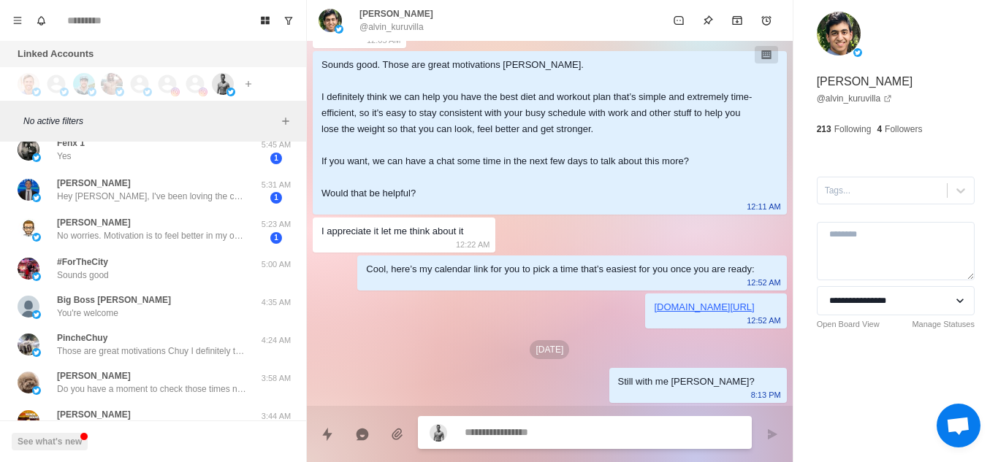
scroll to position [7271, 0]
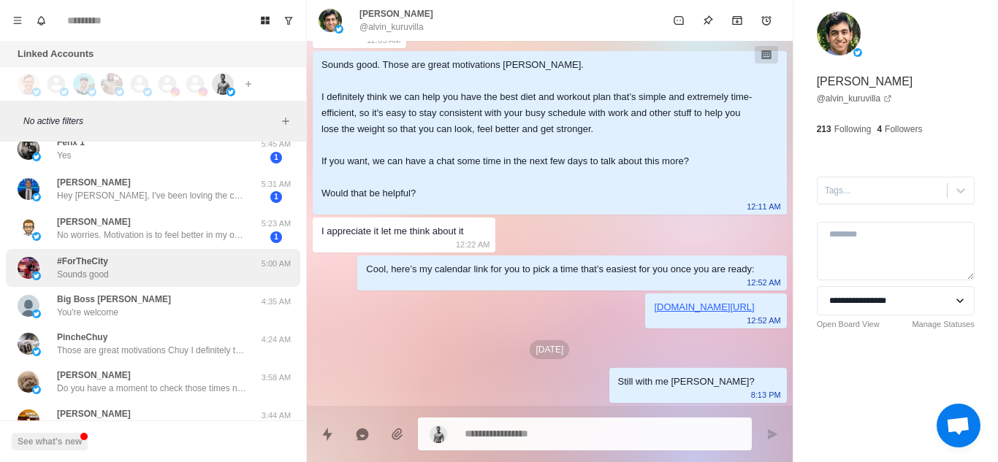
click at [159, 271] on div "#ForTheCity Sounds good" at bounding box center [138, 268] width 240 height 26
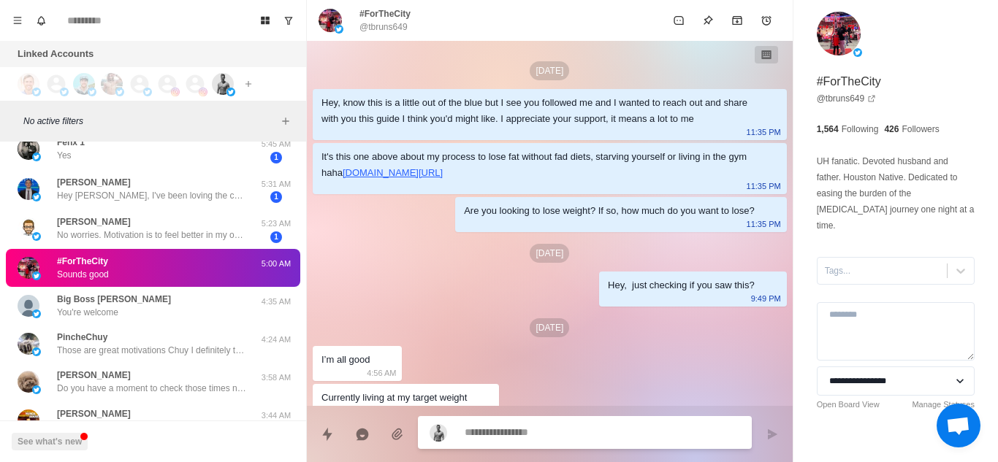
scroll to position [54, 0]
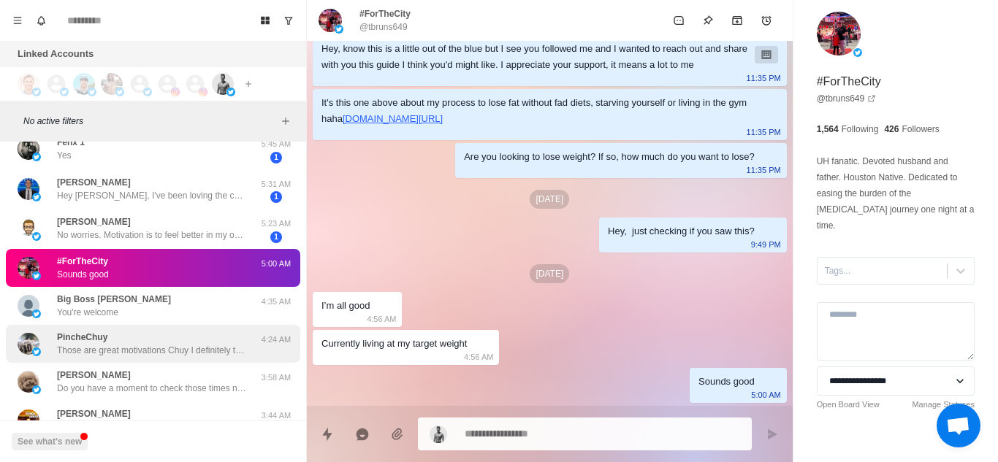
click at [134, 338] on div "PincheChuy Those are great motivations Chuy I definitely think we can help you …" at bounding box center [152, 344] width 190 height 26
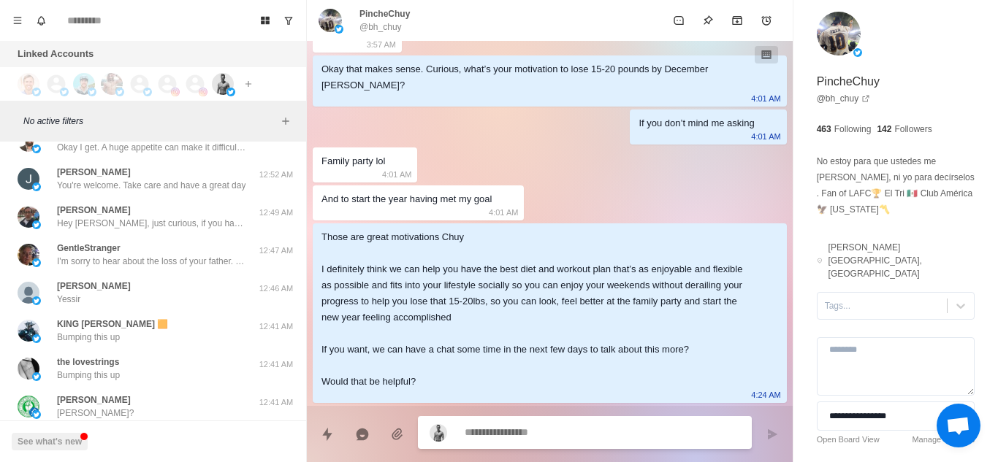
scroll to position [7790, 0]
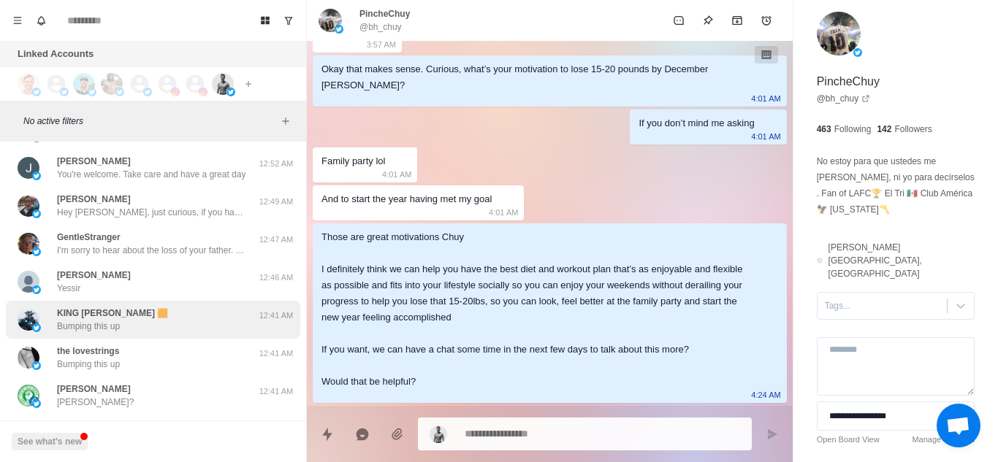
click at [167, 321] on div "KING SHRED 🟧 Bumping this up" at bounding box center [138, 320] width 240 height 26
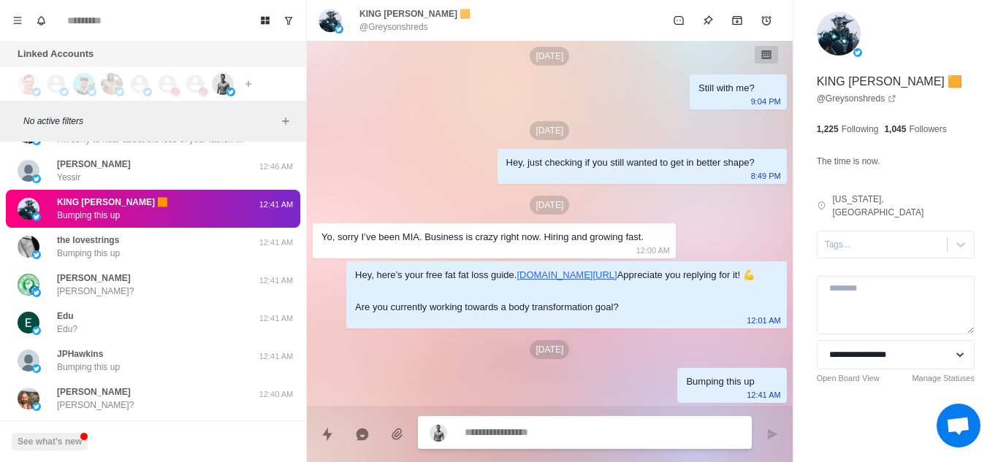
scroll to position [7904, 0]
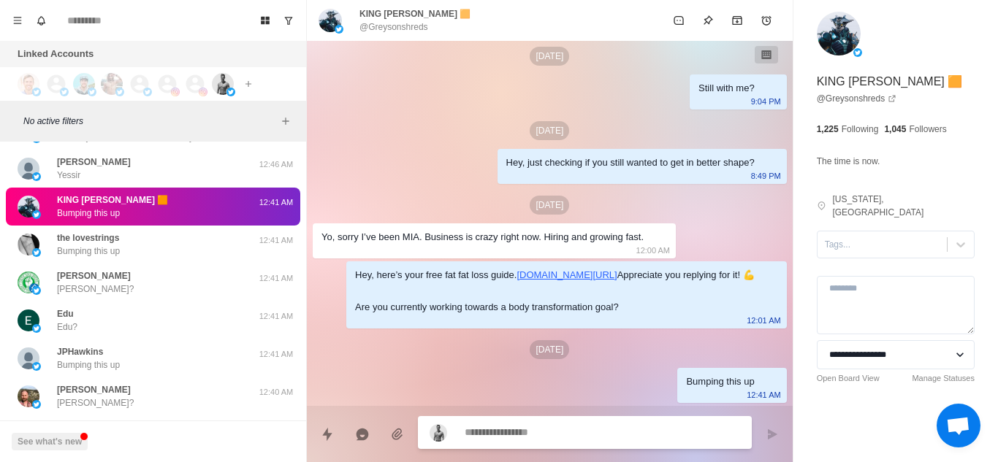
type textarea "*"
paste textarea "**********"
type textarea "**********"
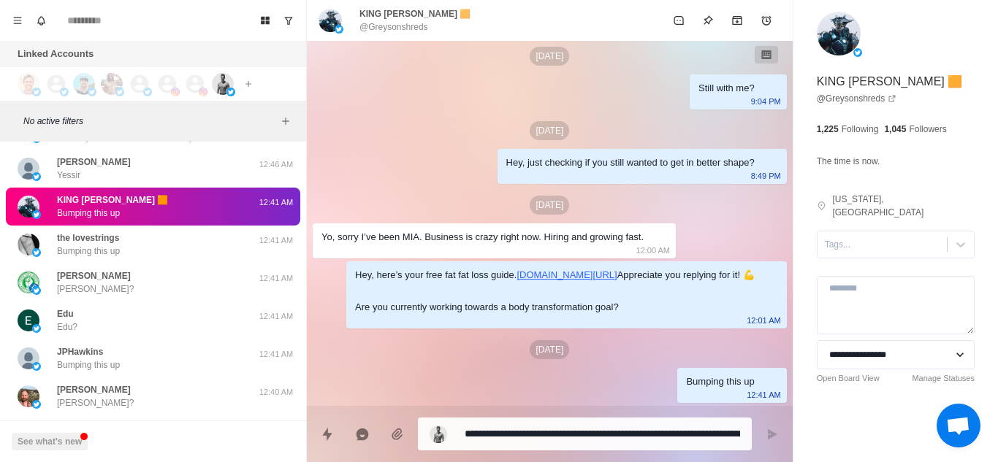
type textarea "*"
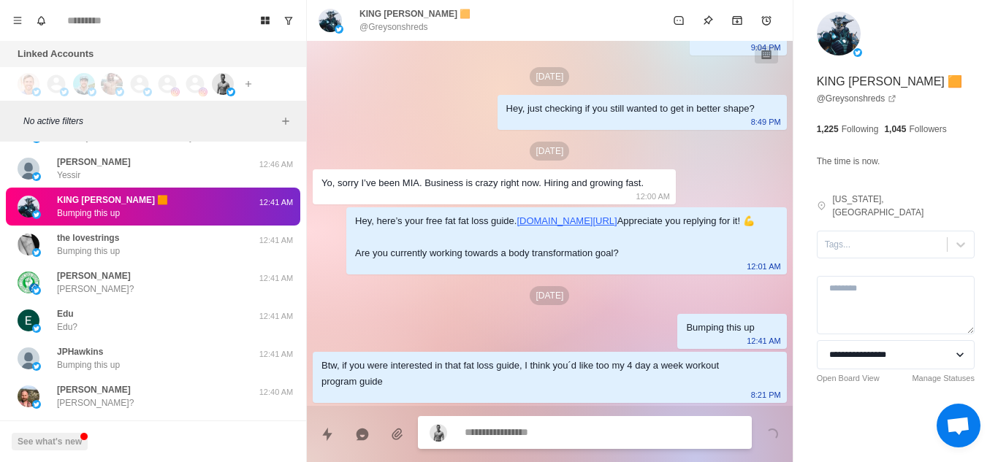
scroll to position [454, 0]
type textarea "*"
paste textarea "**********"
type textarea "**********"
type textarea "*"
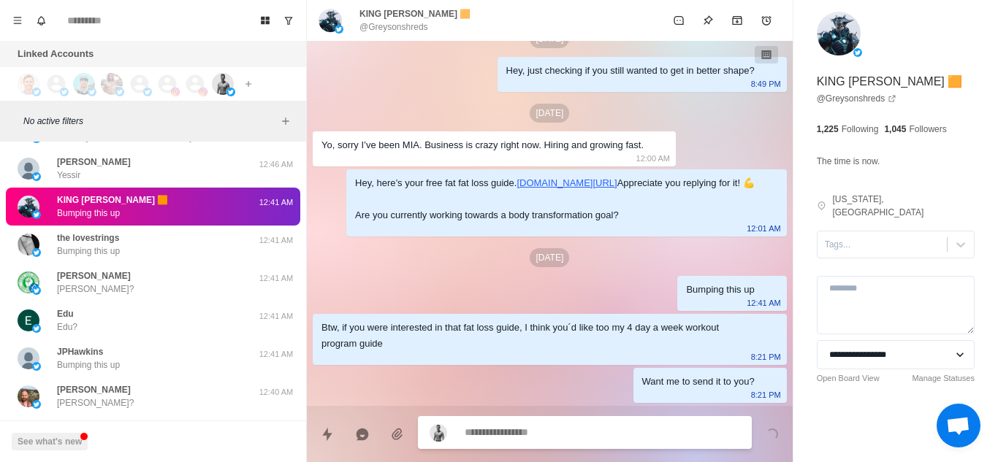
scroll to position [492, 0]
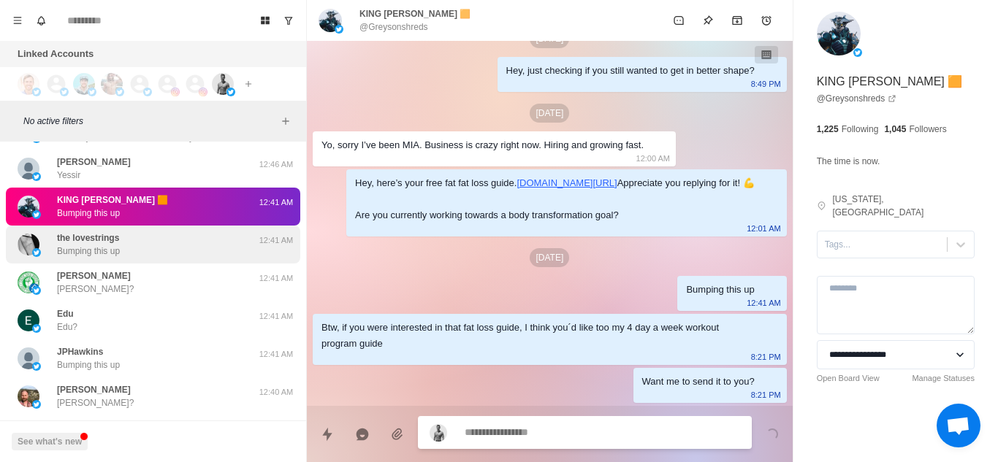
click at [175, 250] on div "the lovestrings Bumping this up" at bounding box center [138, 245] width 240 height 26
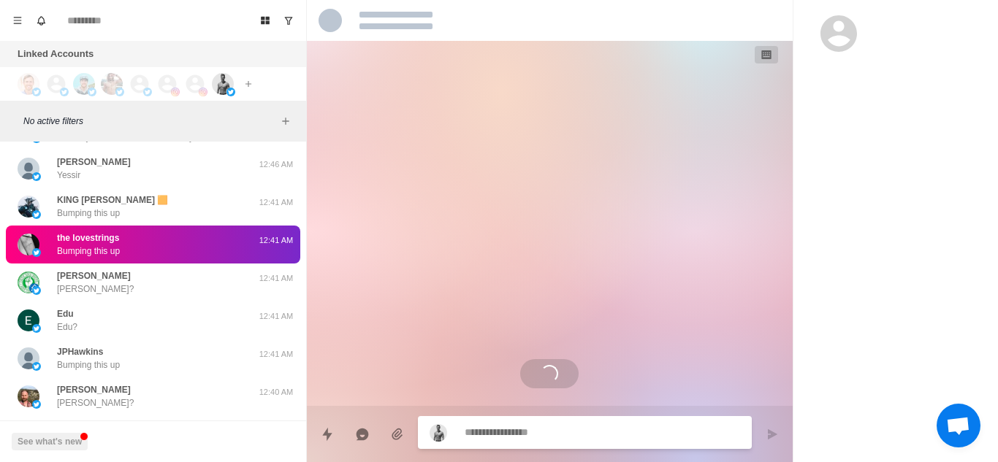
scroll to position [0, 0]
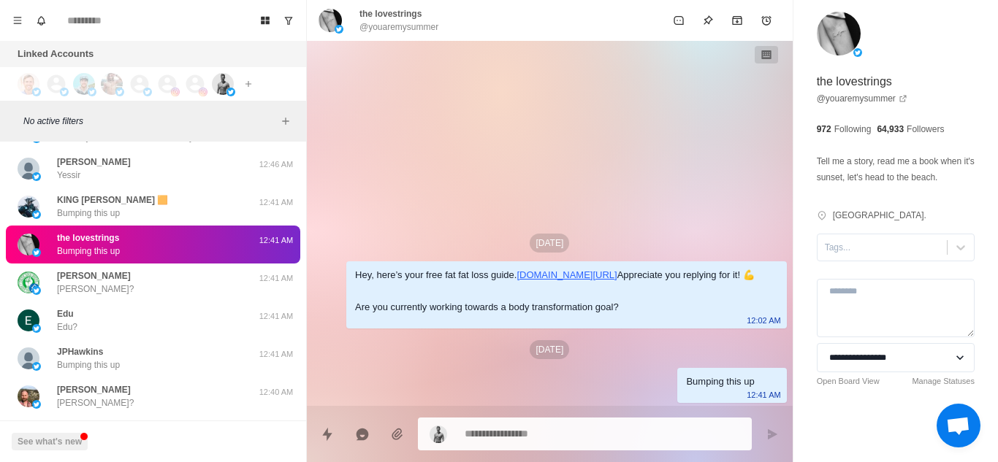
type textarea "*"
paste textarea "**********"
type textarea "**********"
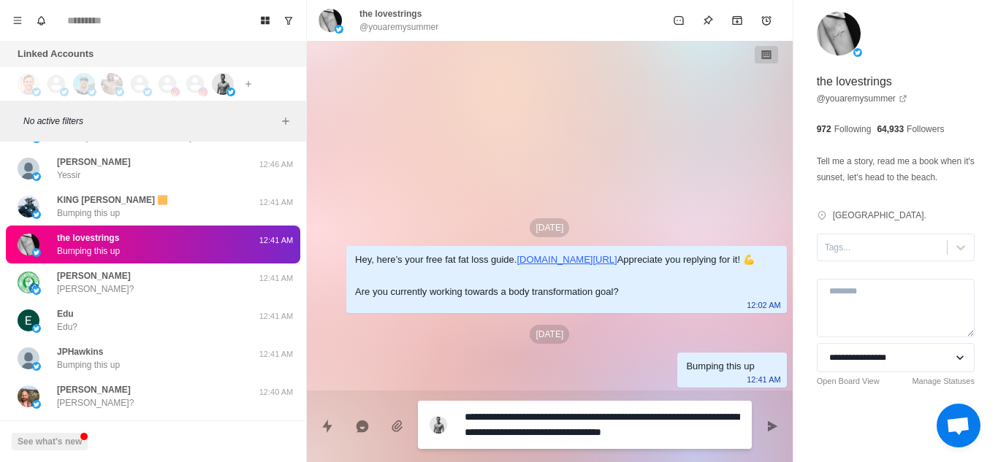
type textarea "*"
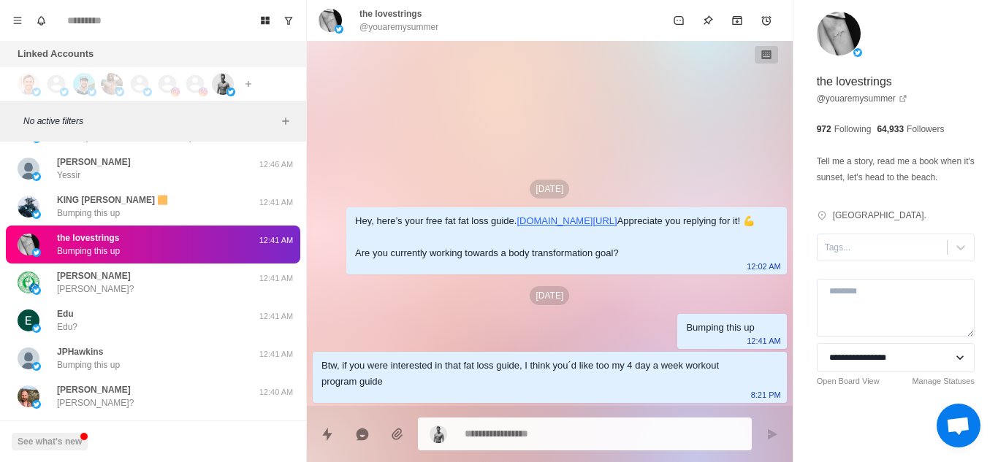
type textarea "*"
paste textarea "**********"
type textarea "**********"
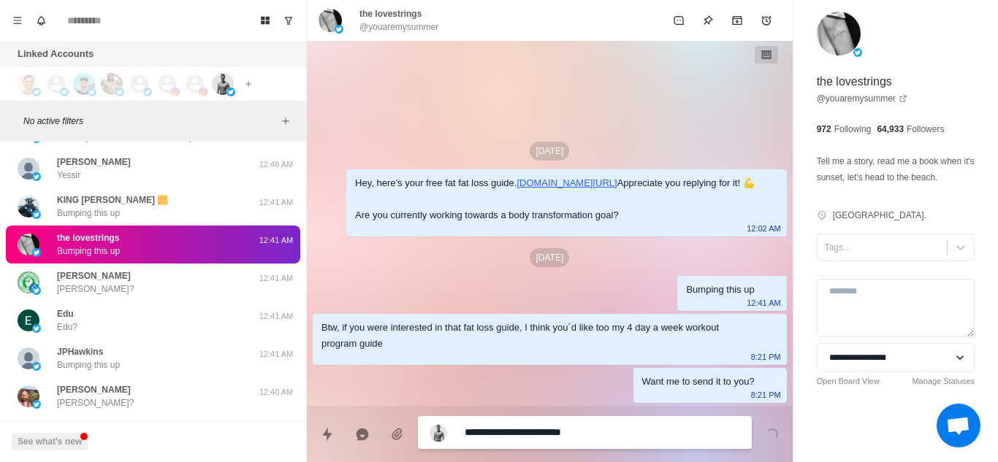
type textarea "*"
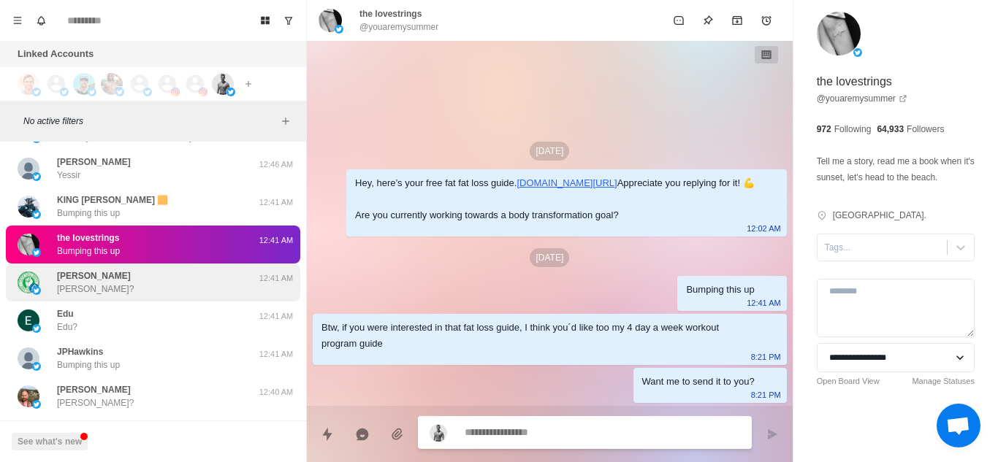
click at [151, 284] on div "Brian Brian?" at bounding box center [138, 283] width 240 height 26
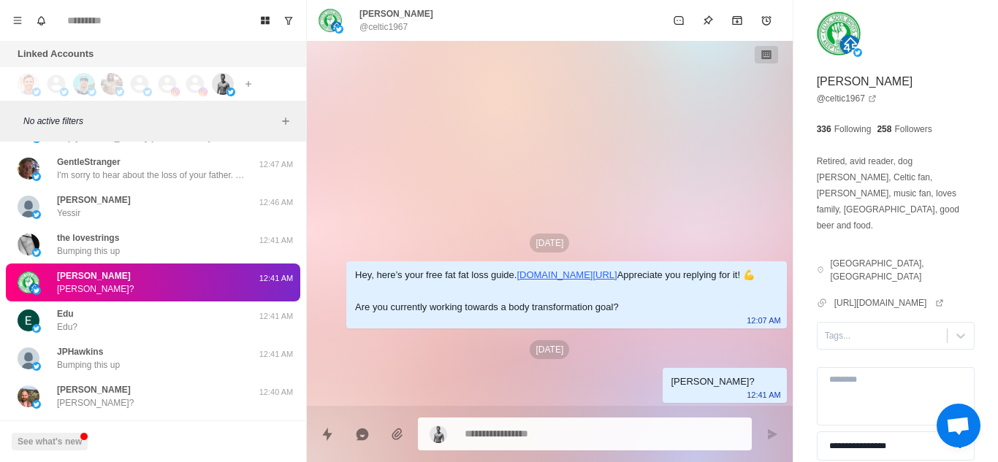
type textarea "*"
paste textarea "**********"
type textarea "**********"
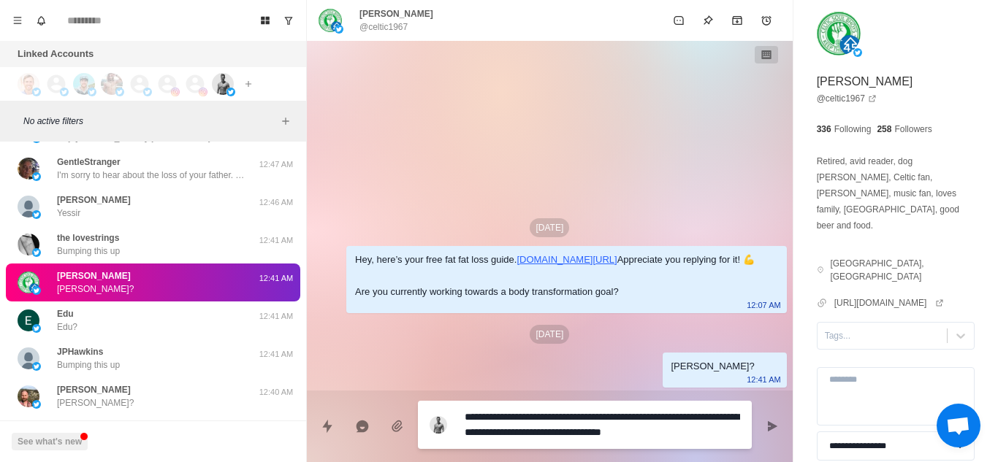
type textarea "*"
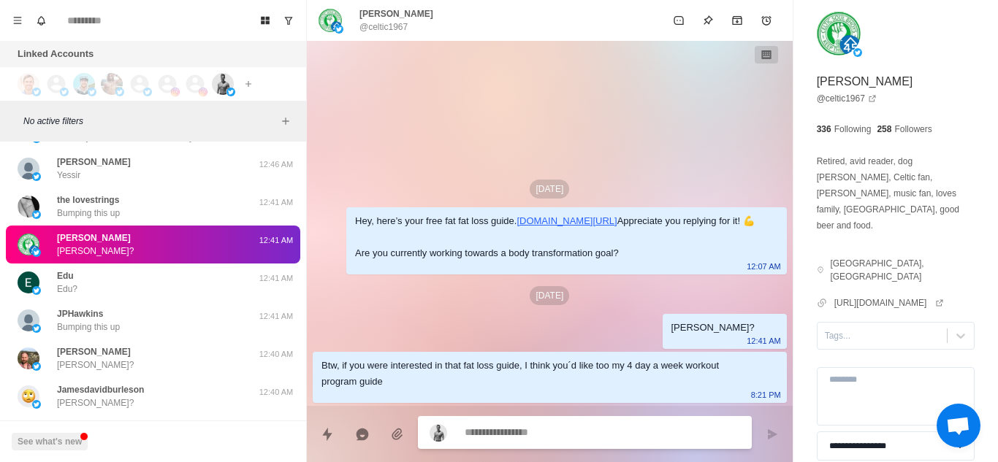
type textarea "*"
paste textarea "**********"
type textarea "**********"
type textarea "*"
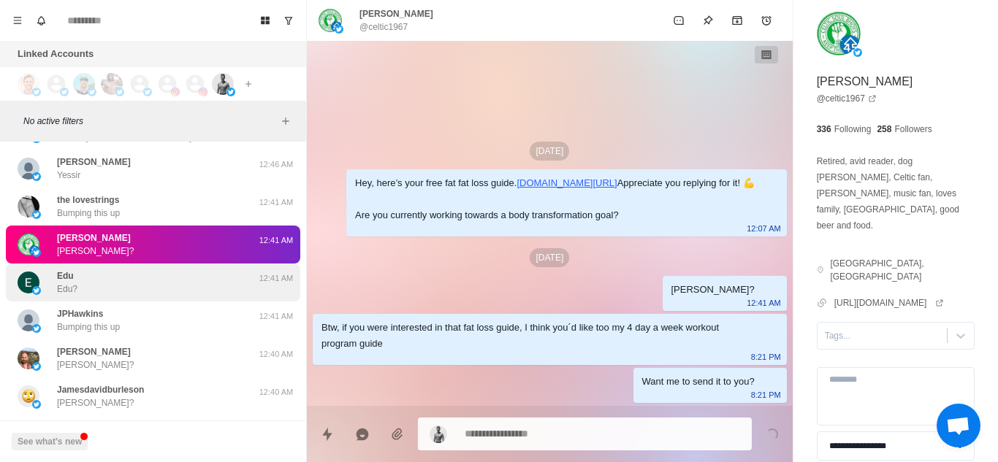
click at [198, 281] on div "Edu Edu?" at bounding box center [138, 283] width 240 height 26
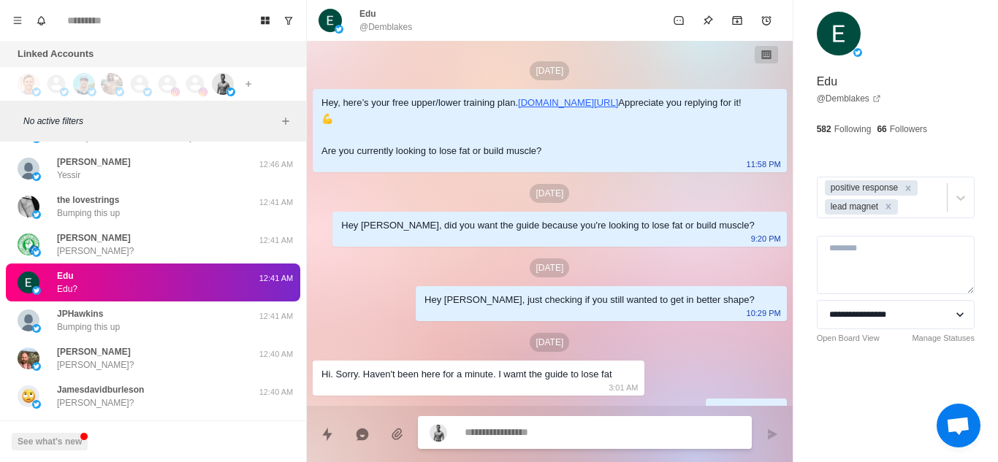
scroll to position [476, 0]
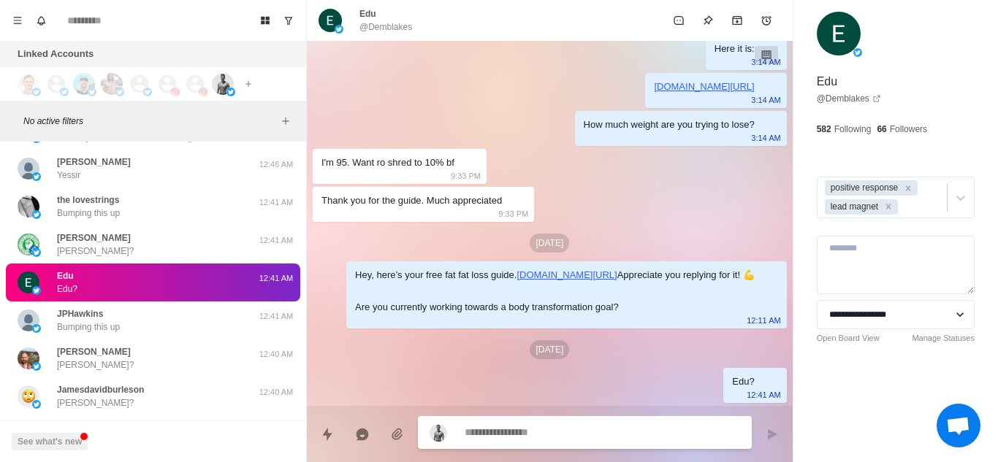
type textarea "*"
paste textarea "**********"
type textarea "**********"
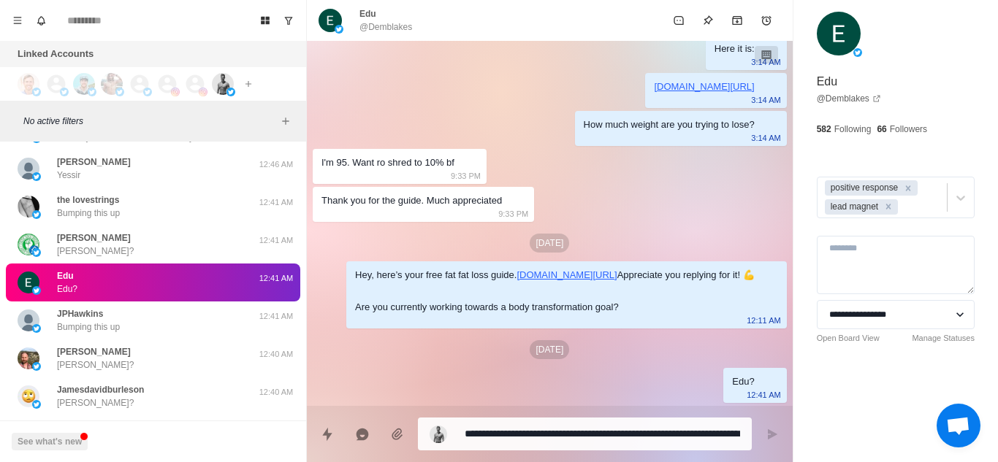
type textarea "*"
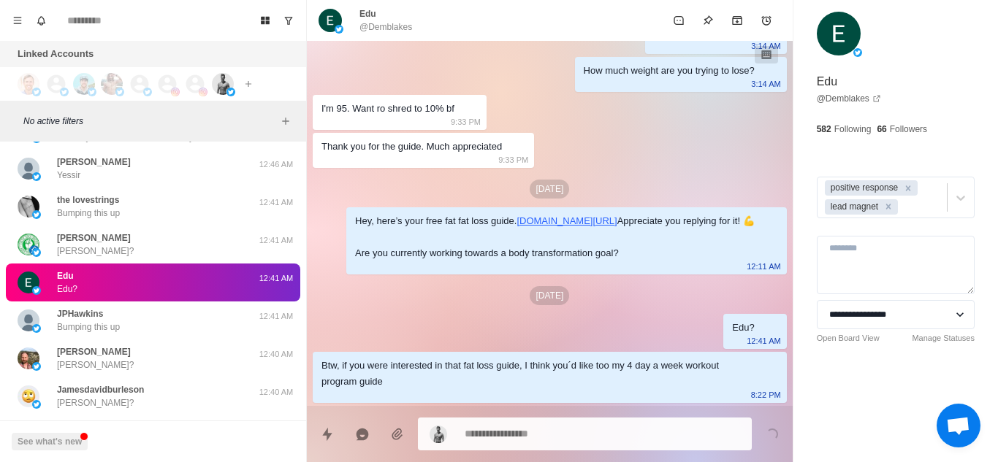
type textarea "*"
paste textarea "**********"
type textarea "**********"
type textarea "*"
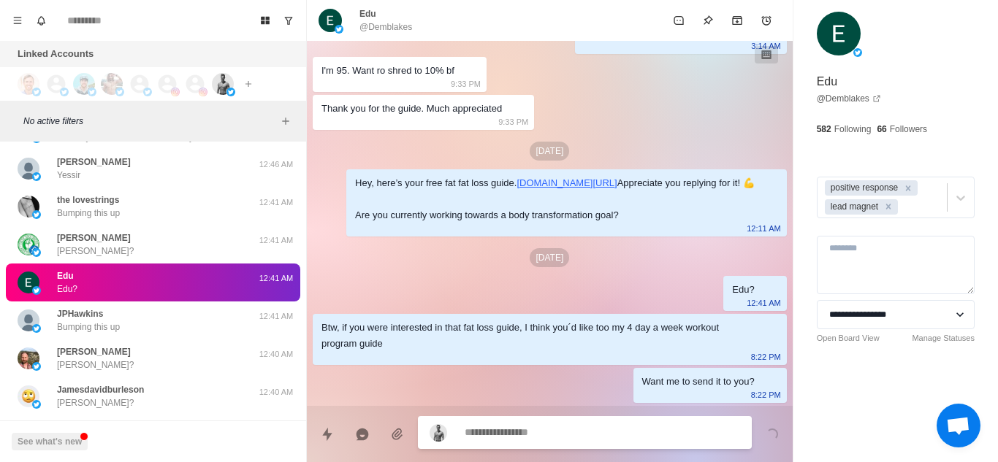
scroll to position [568, 0]
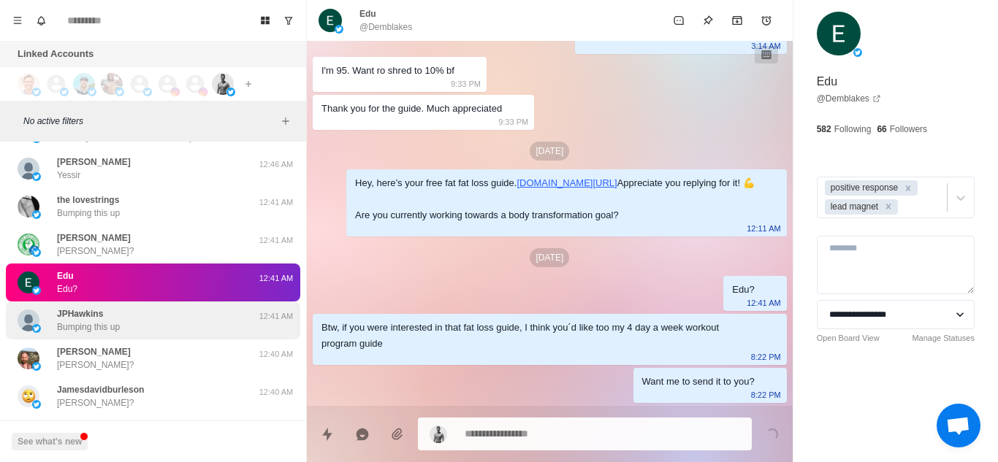
click at [137, 332] on div "JPHawkins Bumping this up" at bounding box center [138, 321] width 240 height 26
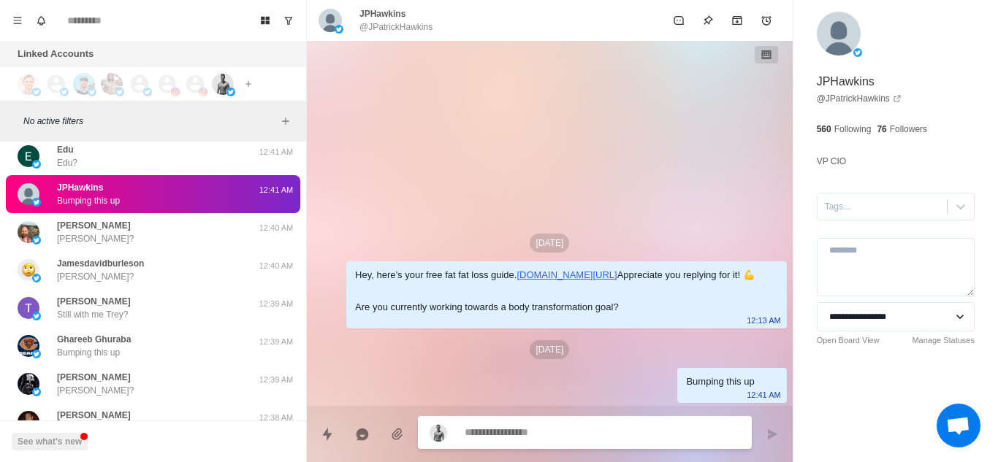
scroll to position [8069, 0]
type textarea "*"
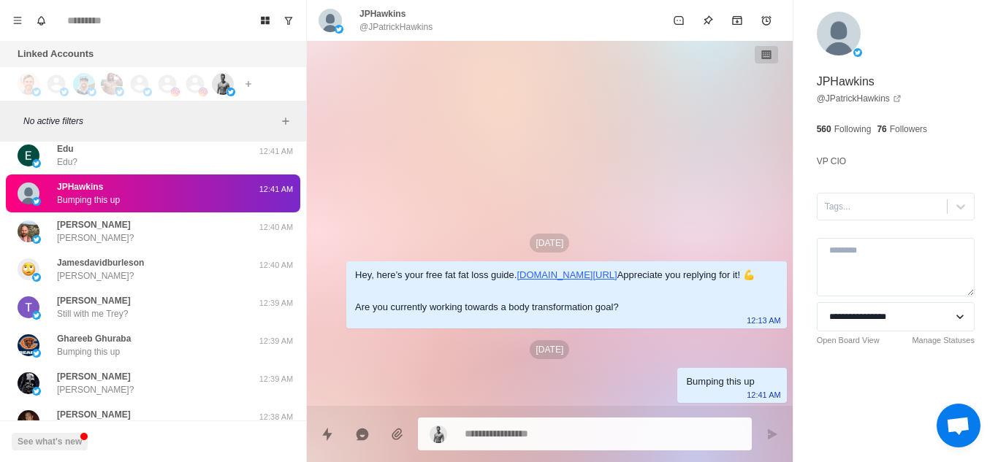
paste textarea "**********"
type textarea "**********"
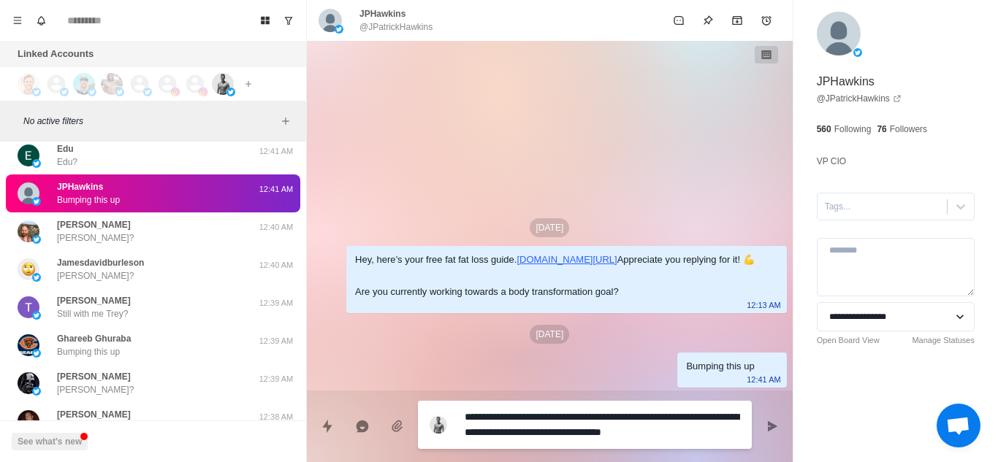
type textarea "*"
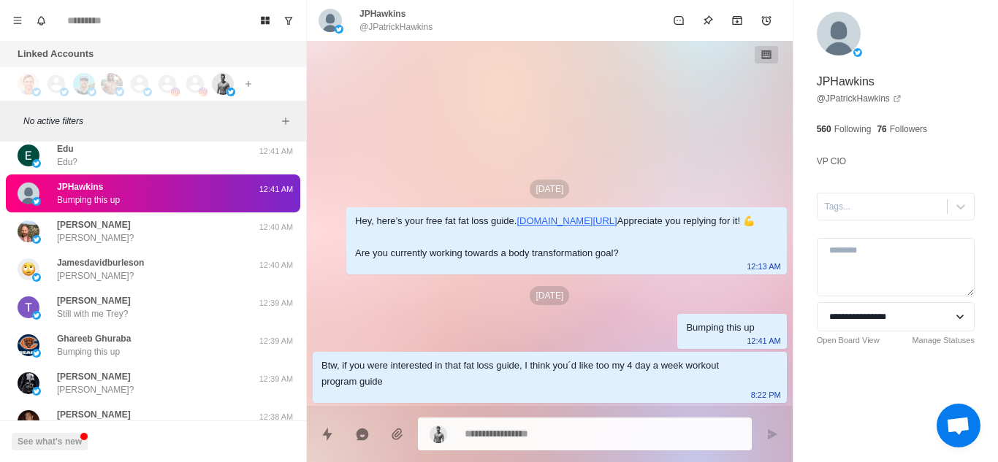
type textarea "*"
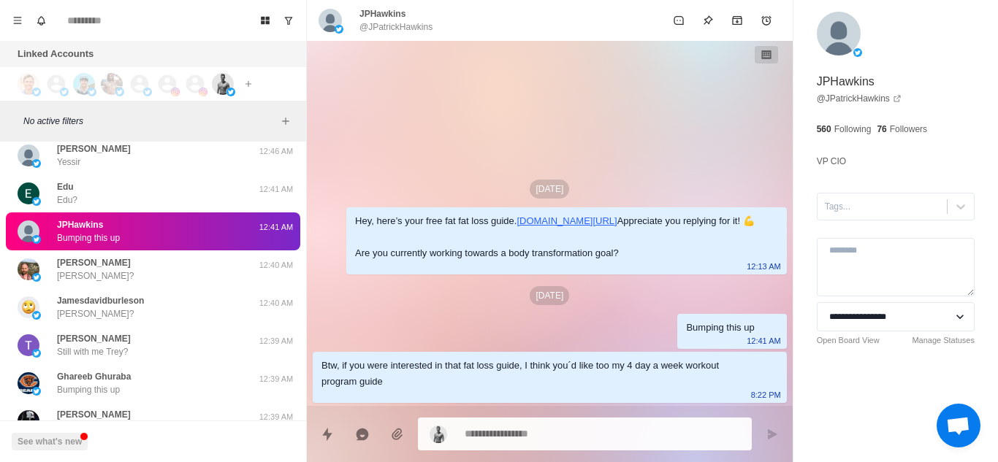
paste textarea "**********"
type textarea "**********"
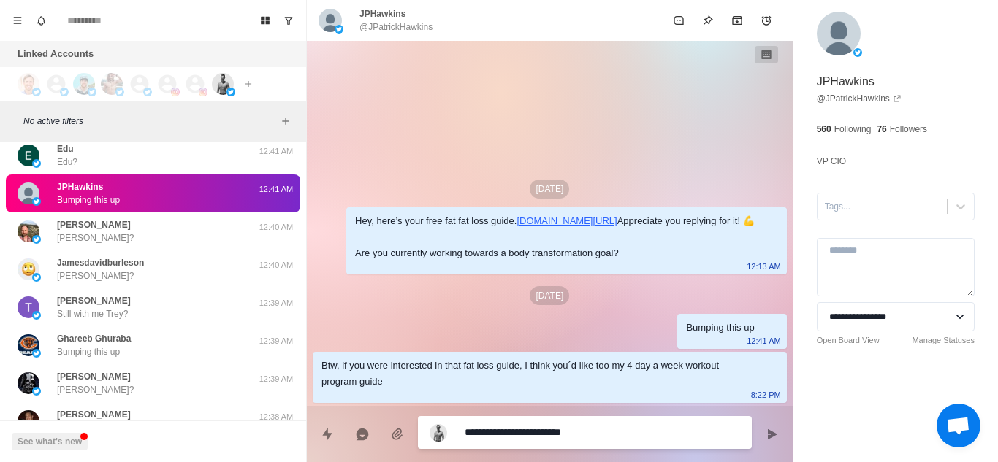
type textarea "*"
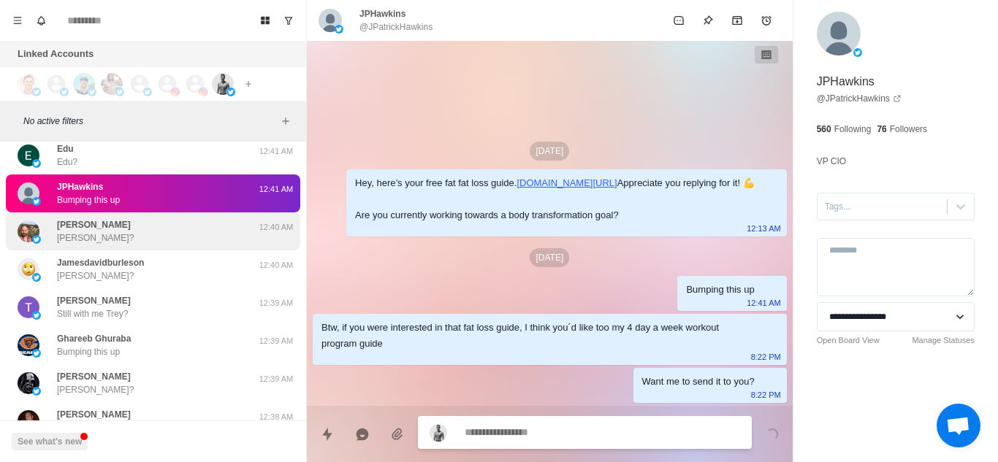
click at [180, 232] on div "Laurie Sansom Laurie?" at bounding box center [138, 231] width 240 height 26
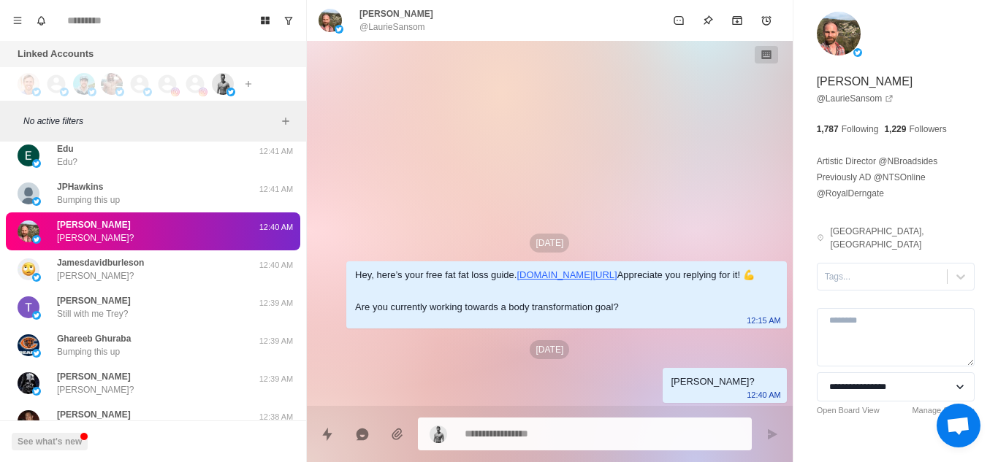
type textarea "*"
paste textarea "**********"
type textarea "**********"
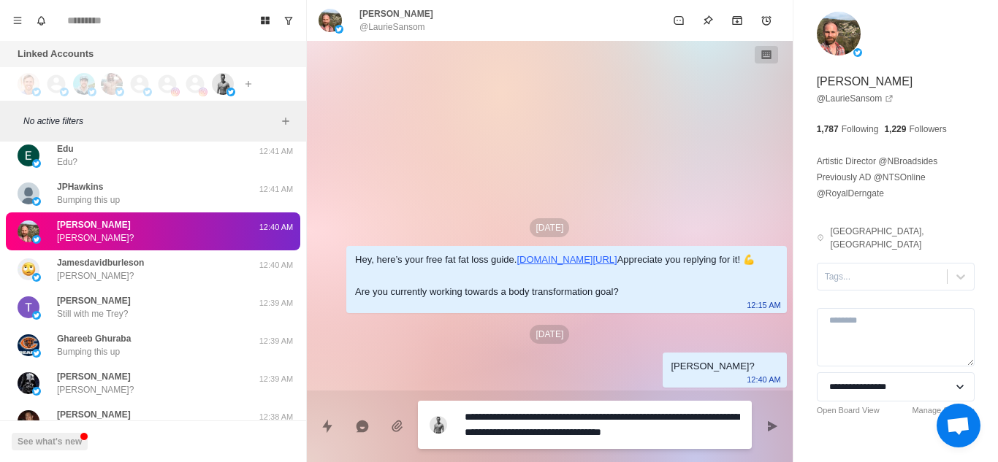
type textarea "*"
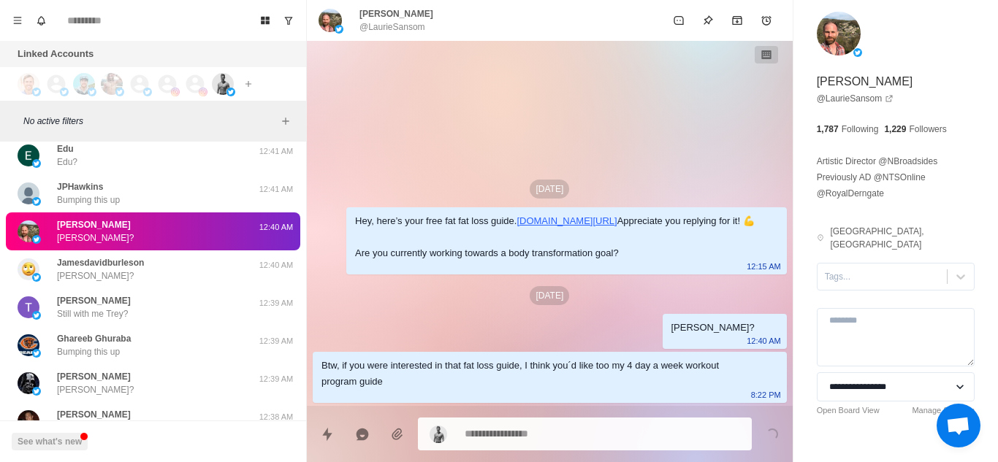
type textarea "*"
paste textarea "**********"
type textarea "**********"
type textarea "*"
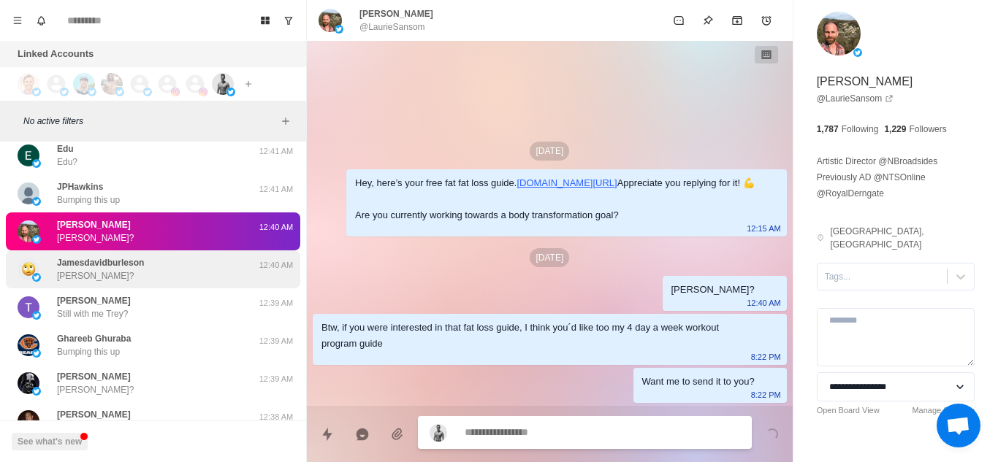
click at [184, 270] on div "Jamesdavidburleson James?" at bounding box center [138, 269] width 240 height 26
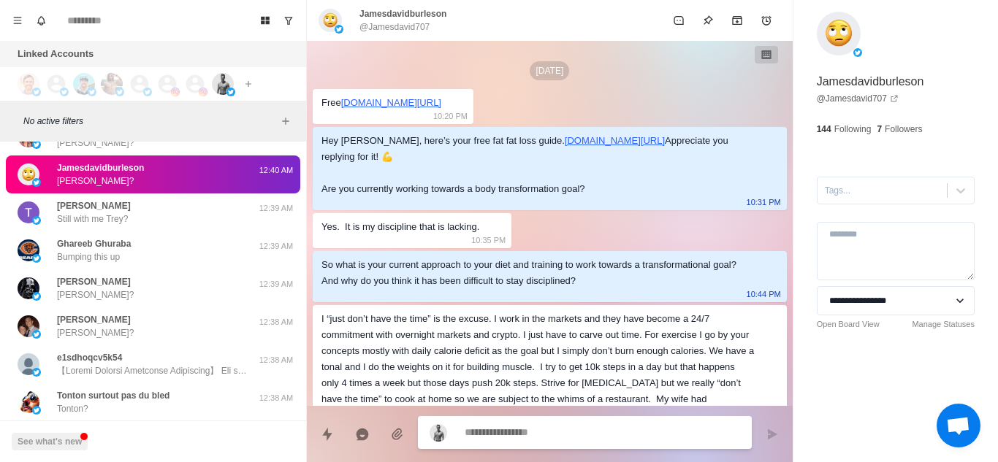
scroll to position [618, 0]
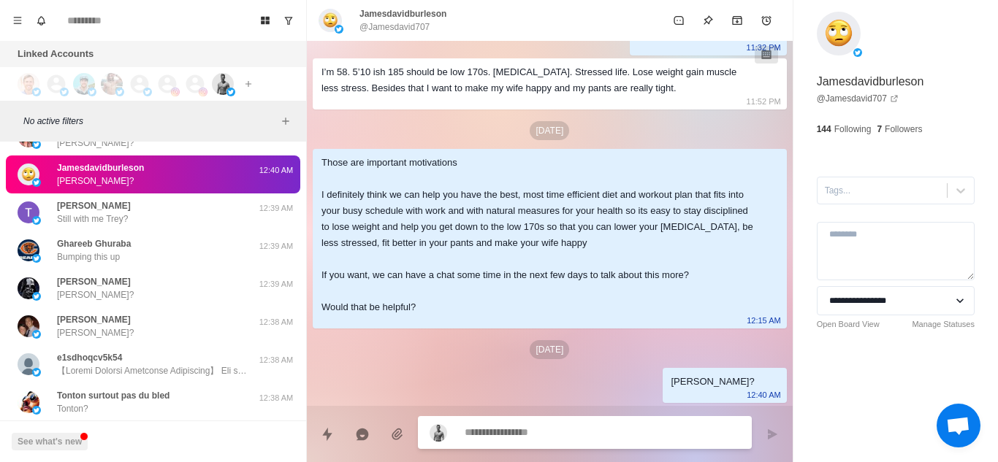
type textarea "*"
type textarea "**********"
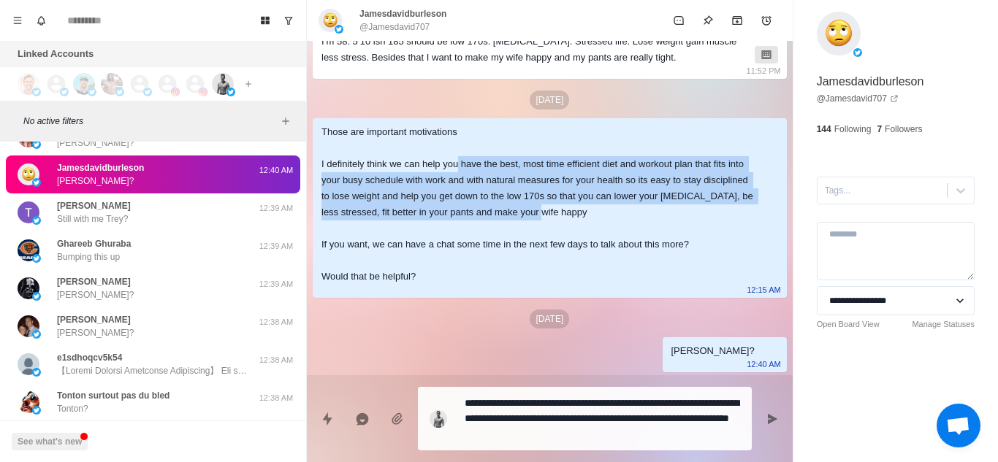
drag, startPoint x: 460, startPoint y: 194, endPoint x: 606, endPoint y: 245, distance: 154.8
click at [606, 245] on div "Those are important motivations I definitely think we can help you have the bes…" at bounding box center [537, 204] width 433 height 161
drag, startPoint x: 421, startPoint y: 196, endPoint x: 673, endPoint y: 254, distance: 258.7
click at [673, 254] on div "Those are important motivations I definitely think we can help you have the bes…" at bounding box center [537, 204] width 433 height 161
copy div "help you have the best, most time efficient diet and workout plan that fits int…"
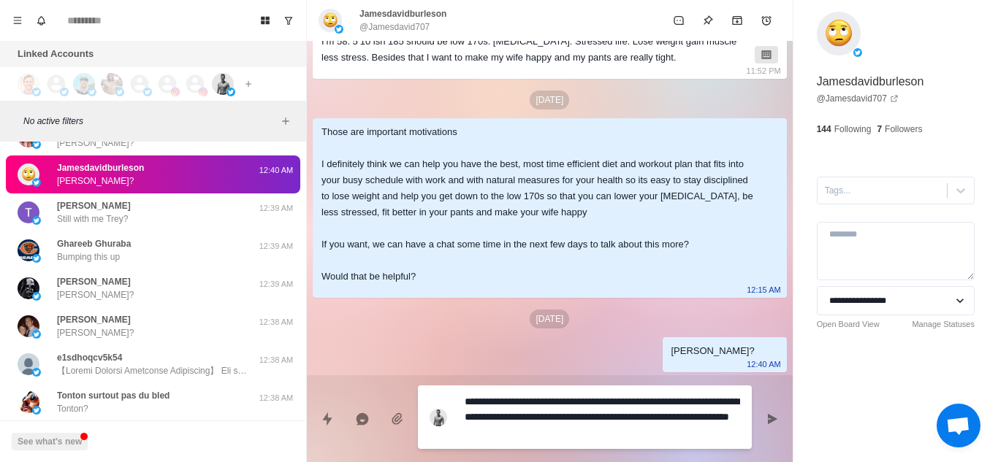
click at [617, 435] on textarea "**********" at bounding box center [602, 418] width 275 height 52
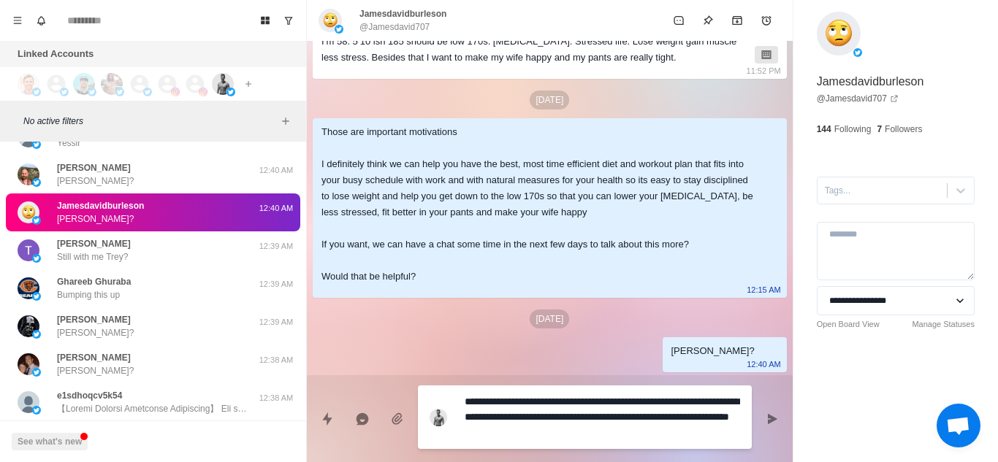
scroll to position [8240, 0]
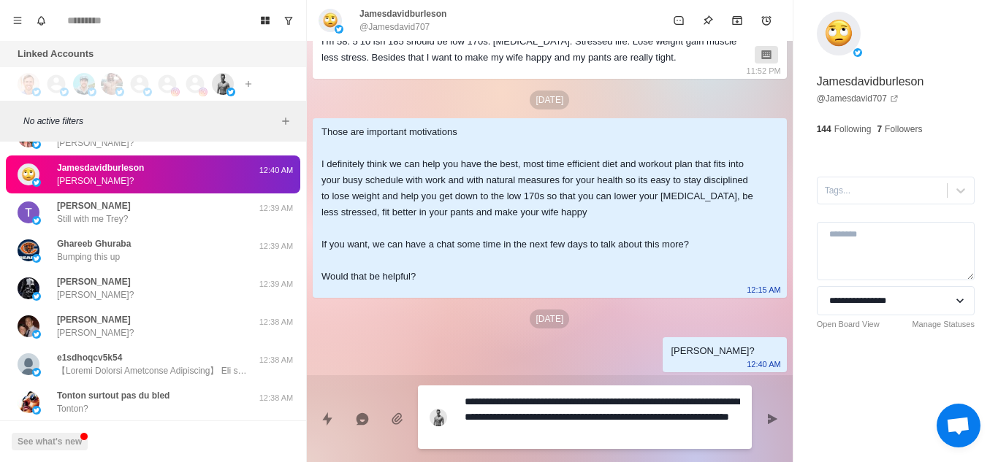
drag, startPoint x: 617, startPoint y: 435, endPoint x: 536, endPoint y: 416, distance: 83.3
click at [536, 416] on textarea "**********" at bounding box center [602, 418] width 275 height 52
paste textarea "**********"
type textarea "*"
type textarea "**********"
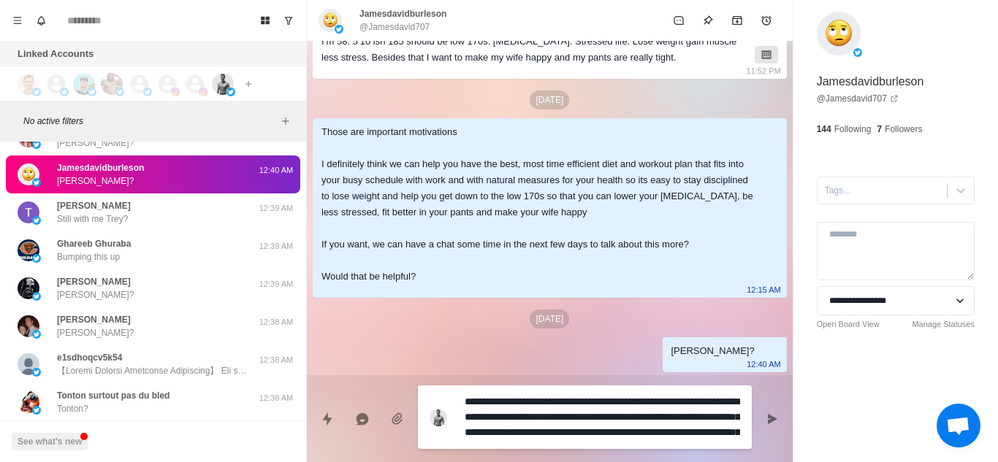
scroll to position [12, 0]
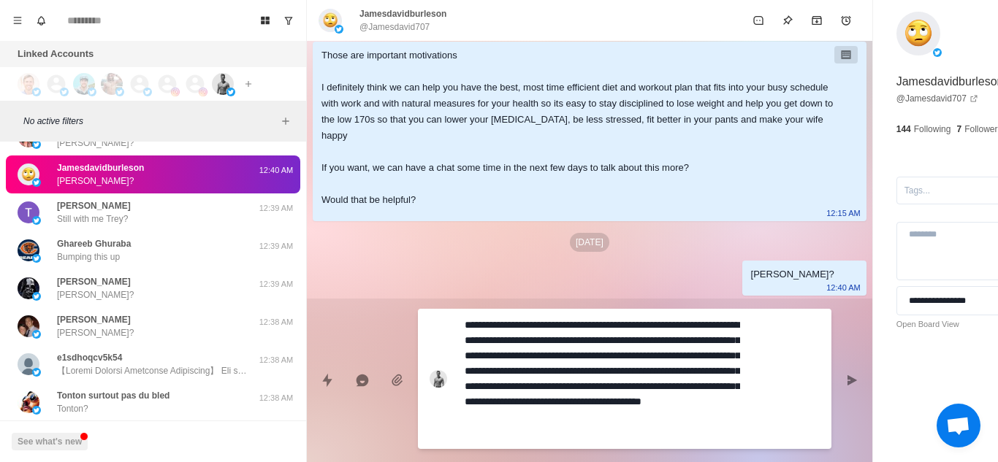
type textarea "*"
type textarea "**********"
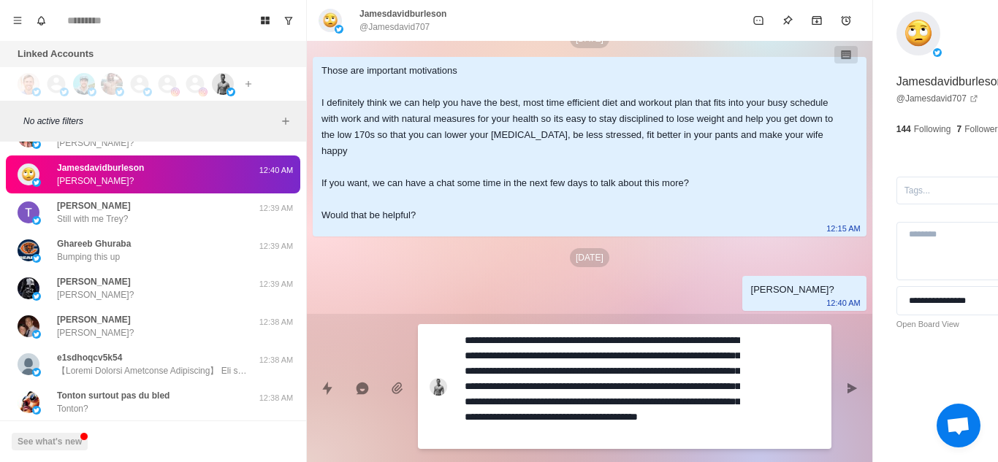
type textarea "*"
type textarea "**********"
type textarea "*"
type textarea "**********"
type textarea "*"
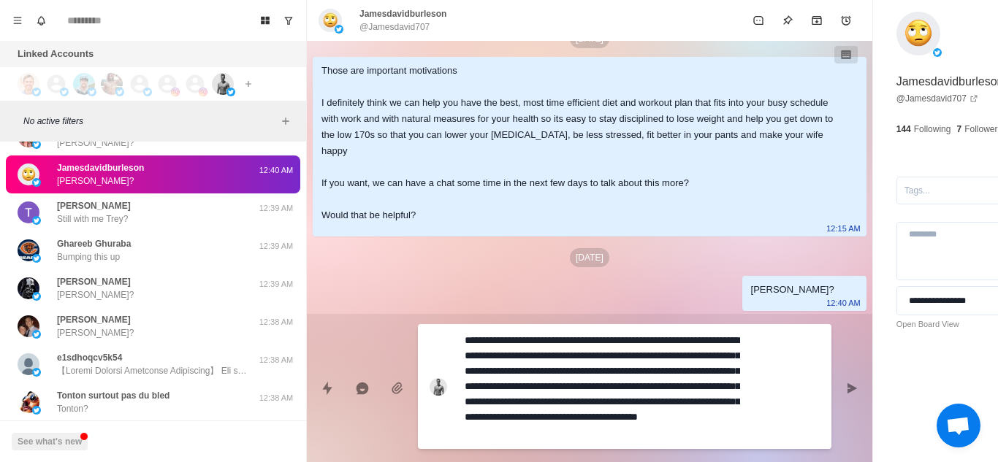
type textarea "**********"
type textarea "*"
type textarea "**********"
type textarea "*"
click at [679, 341] on textarea "**********" at bounding box center [602, 386] width 275 height 113
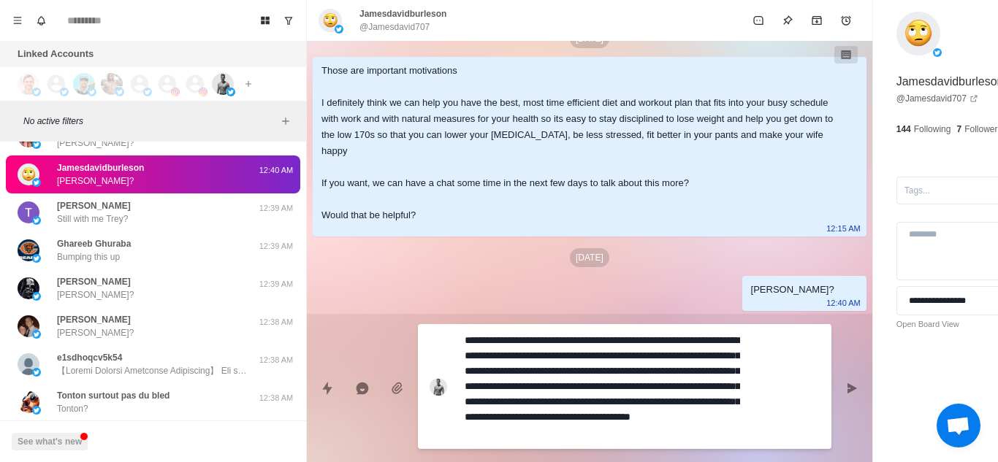
type textarea "**********"
type textarea "*"
type textarea "**********"
type textarea "*"
type textarea "**********"
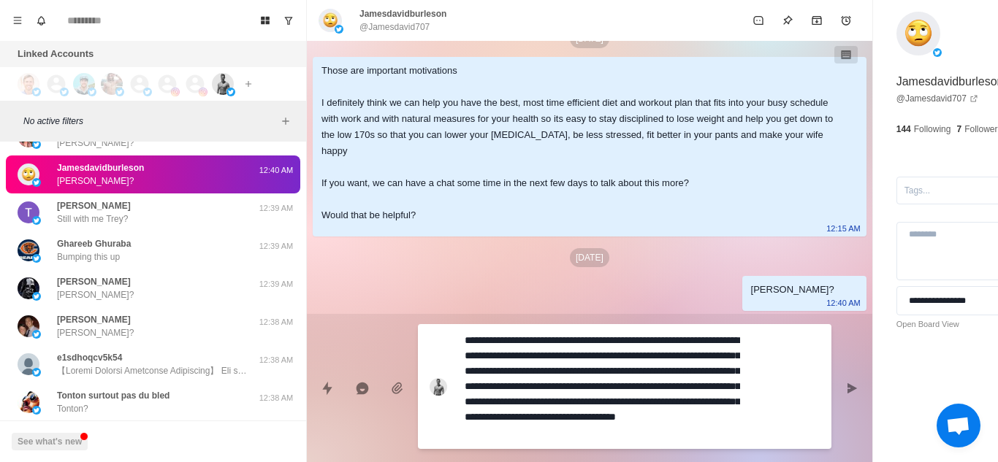
type textarea "*"
type textarea "**********"
type textarea "*"
type textarea "**********"
type textarea "*"
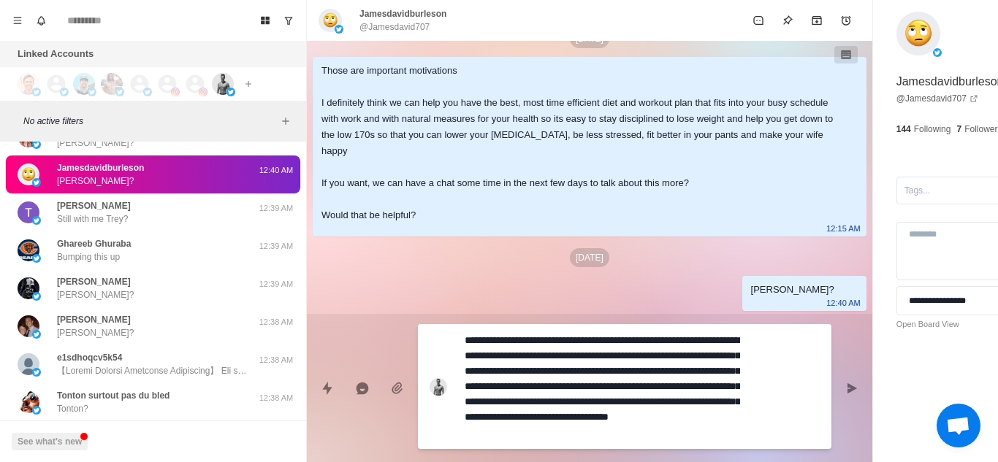
type textarea "**********"
type textarea "*"
type textarea "**********"
type textarea "*"
type textarea "**********"
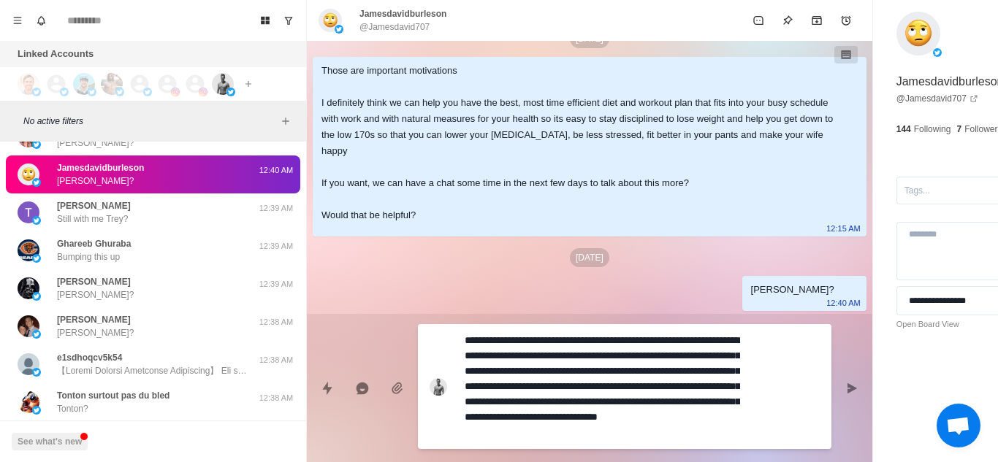
type textarea "*"
type textarea "**********"
type textarea "*"
type textarea "**********"
type textarea "*"
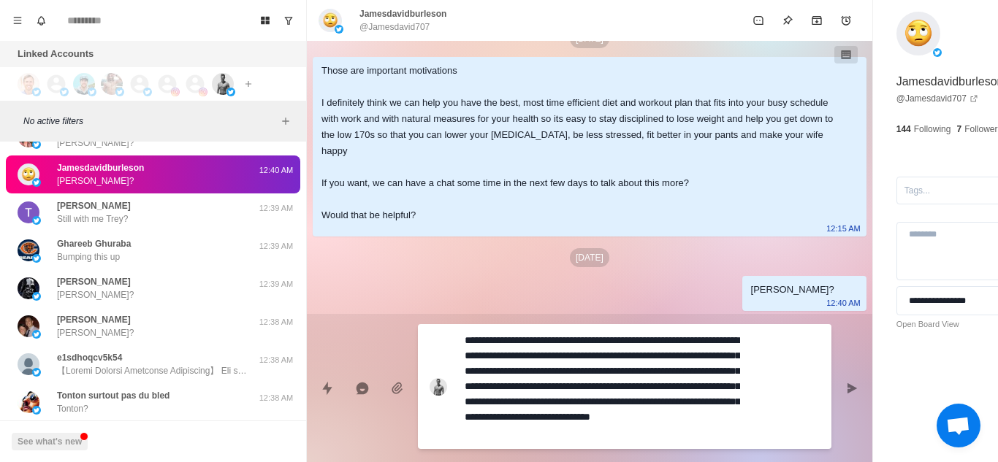
type textarea "**********"
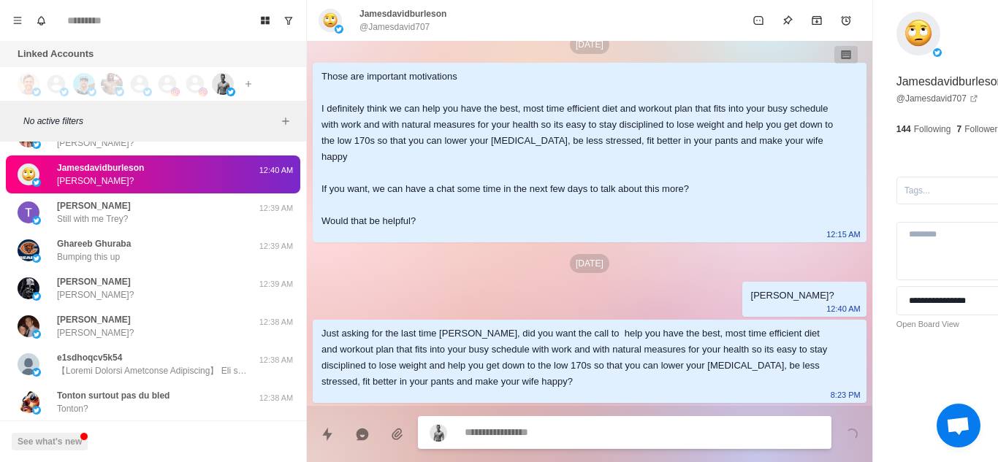
scroll to position [720, 0]
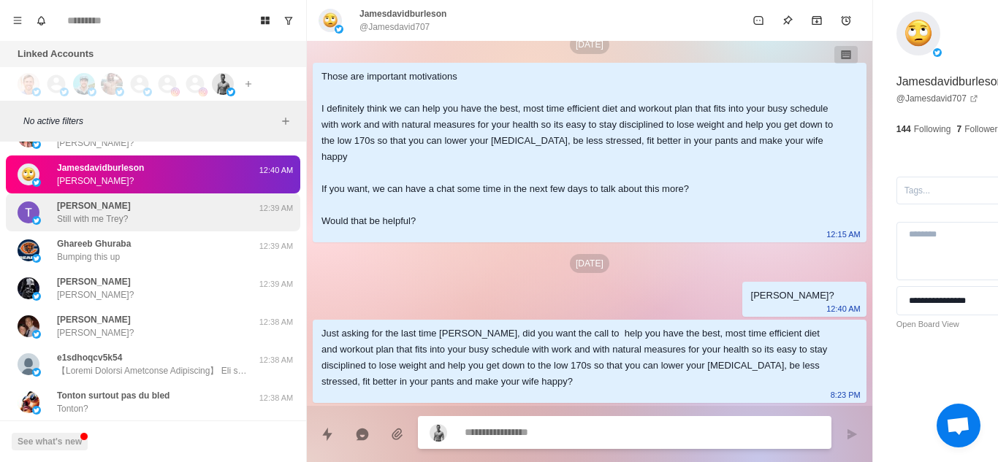
type textarea "*"
click at [194, 211] on div "Trey Yarborough Still with me Trey?" at bounding box center [138, 212] width 240 height 26
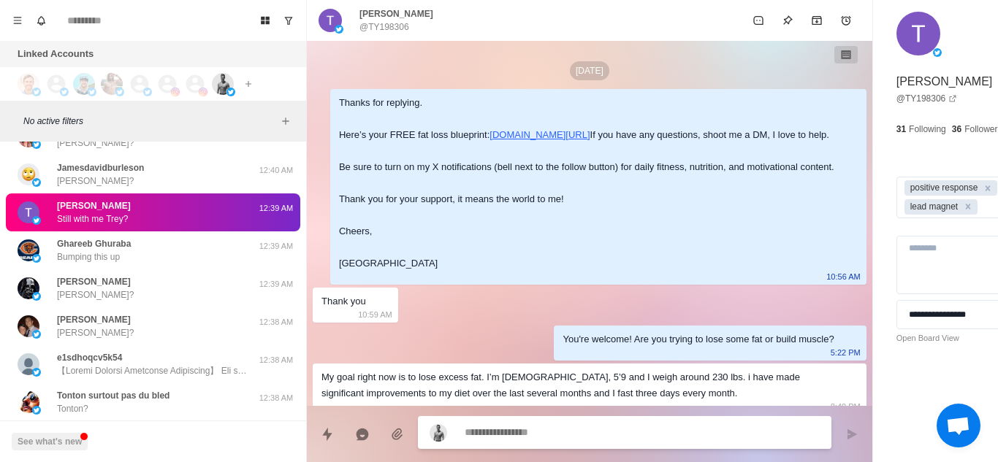
scroll to position [741, 0]
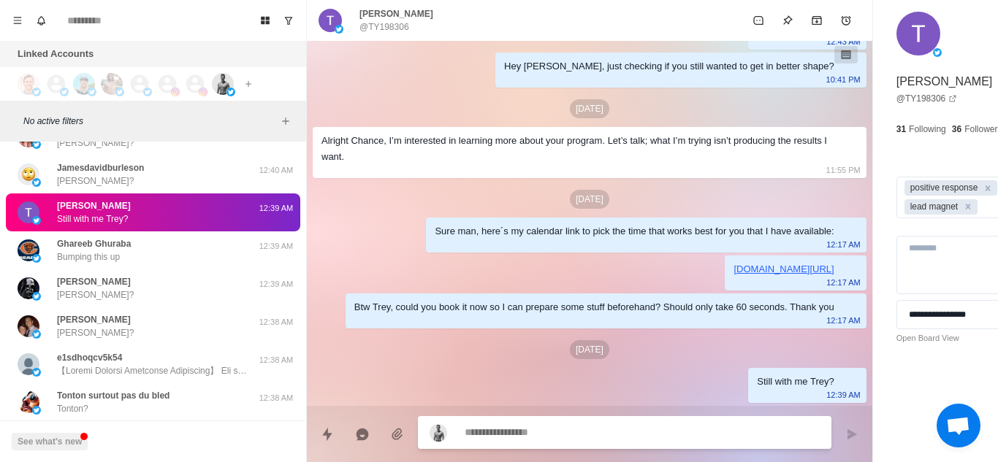
type textarea "*"
type textarea "**********"
type textarea "*"
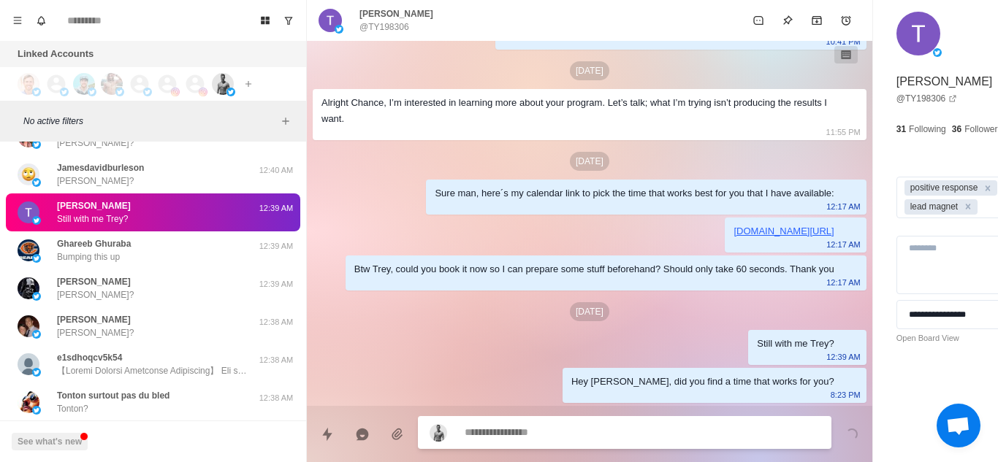
scroll to position [779, 0]
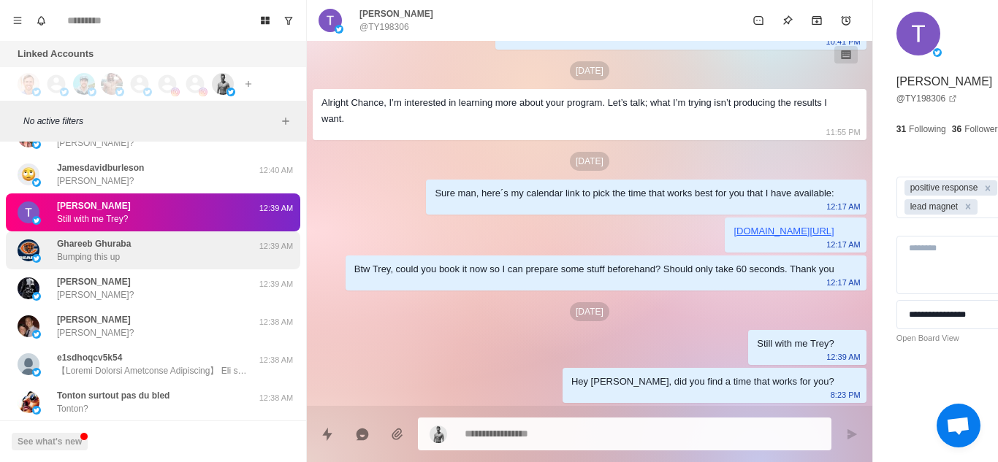
click at [153, 251] on div "Ghareeb Ghuraba Bumping this up" at bounding box center [138, 250] width 240 height 26
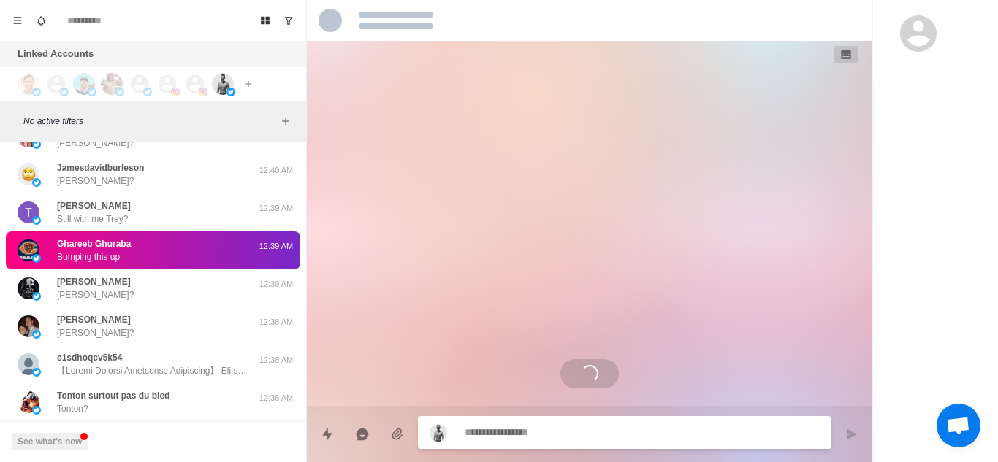
scroll to position [0, 0]
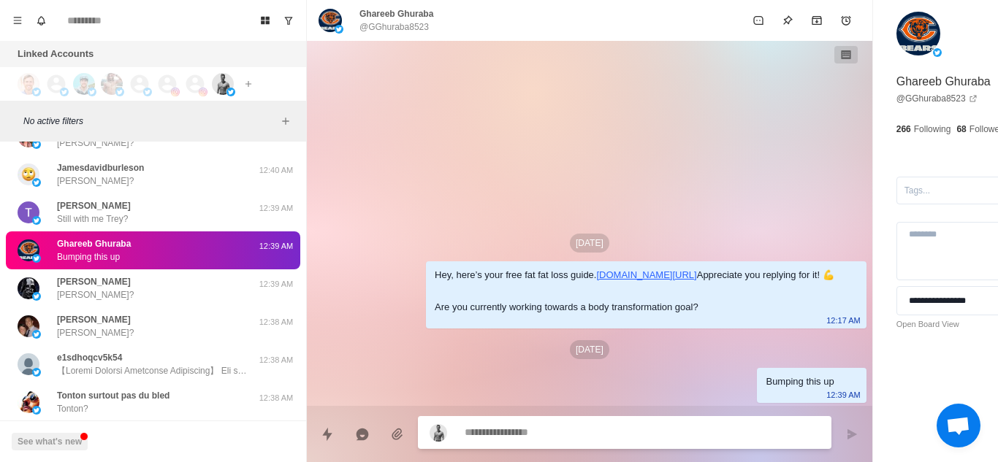
type textarea "*"
paste textarea "**********"
type textarea "**********"
type textarea "*"
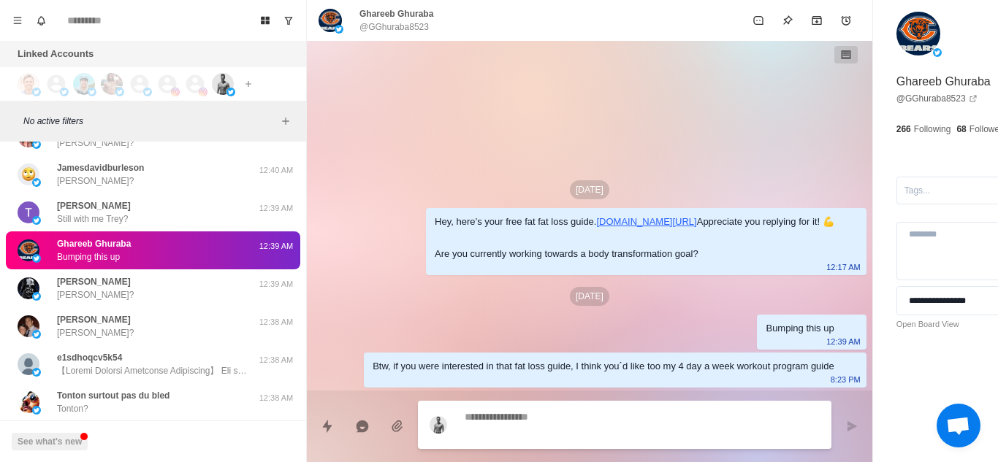
type textarea "*"
paste textarea "**********"
type textarea "**********"
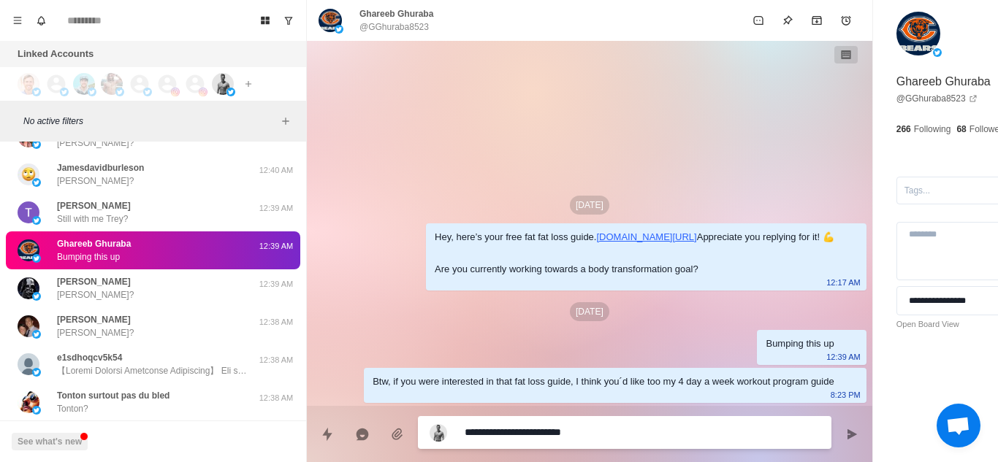
type textarea "*"
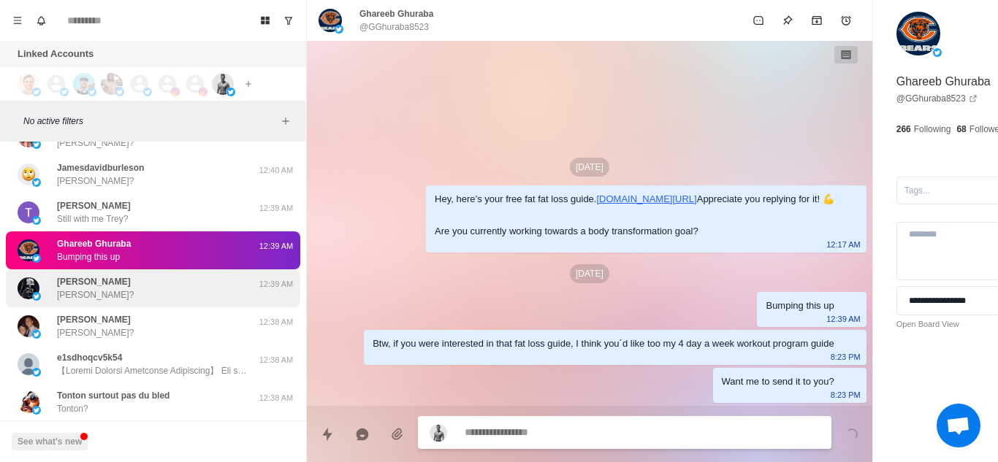
click at [151, 307] on div "Hank Williams Hank? 12:39 AM" at bounding box center [153, 289] width 294 height 38
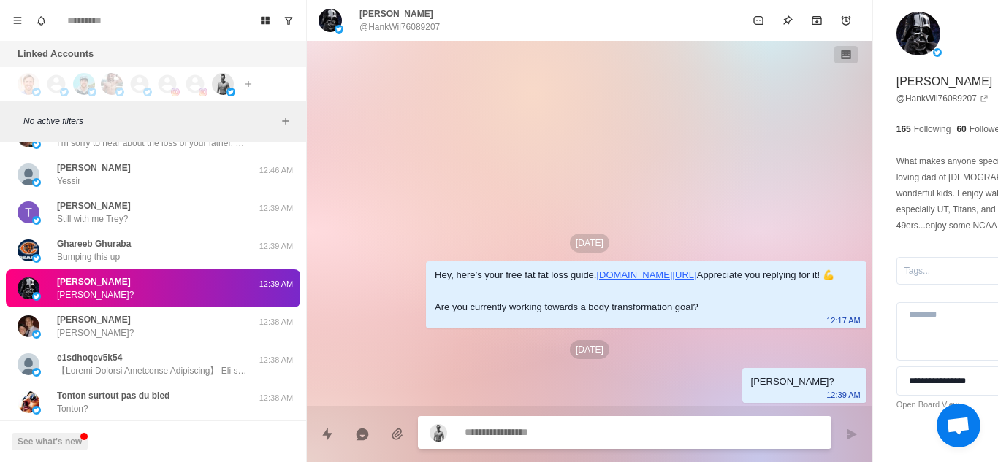
scroll to position [105, 0]
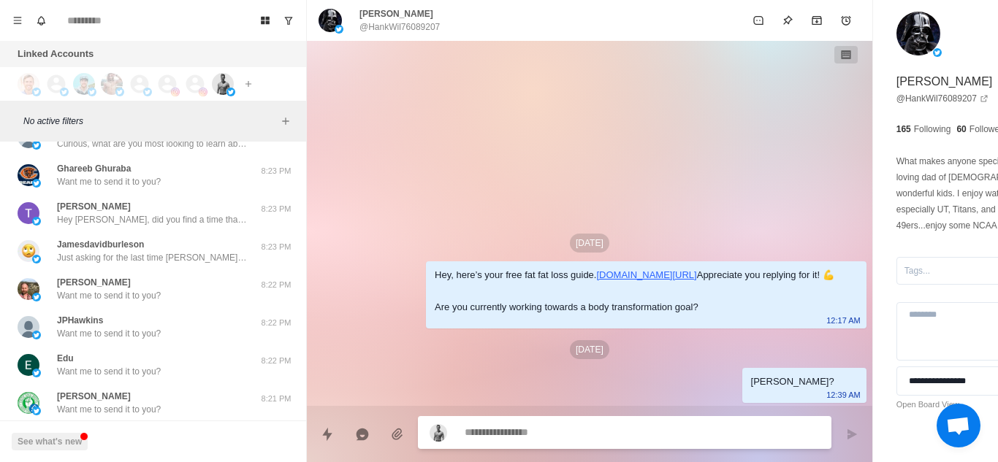
paste textarea "**********"
type textarea "*"
type textarea "**********"
type textarea "*"
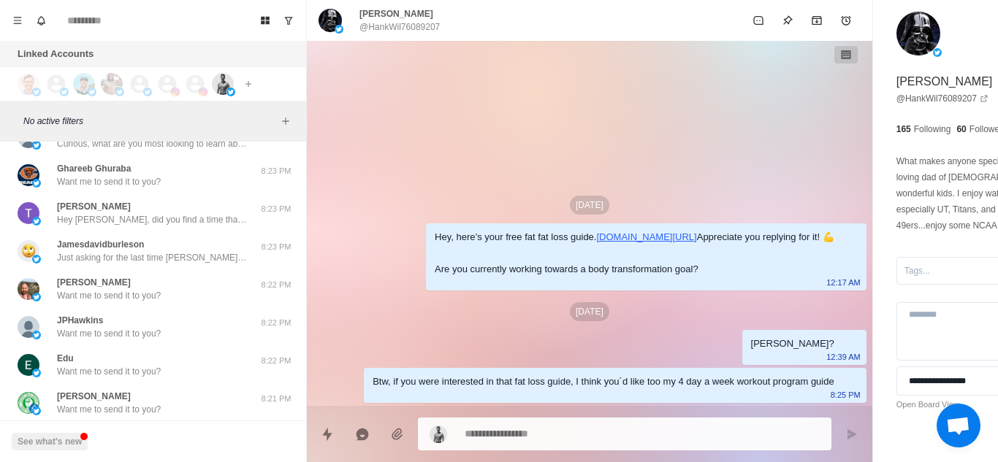
type textarea "*"
paste textarea "**********"
type textarea "**********"
type textarea "*"
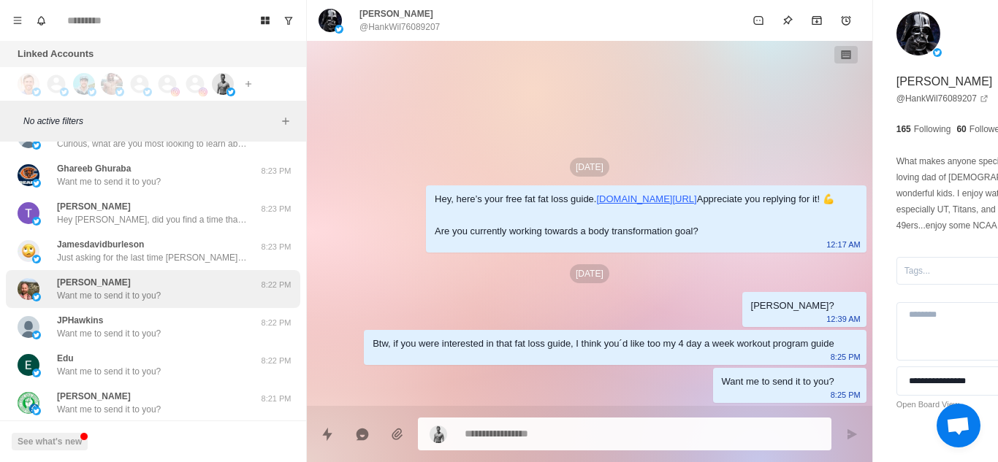
click at [121, 299] on p "Want me to send it to you?" at bounding box center [109, 295] width 104 height 13
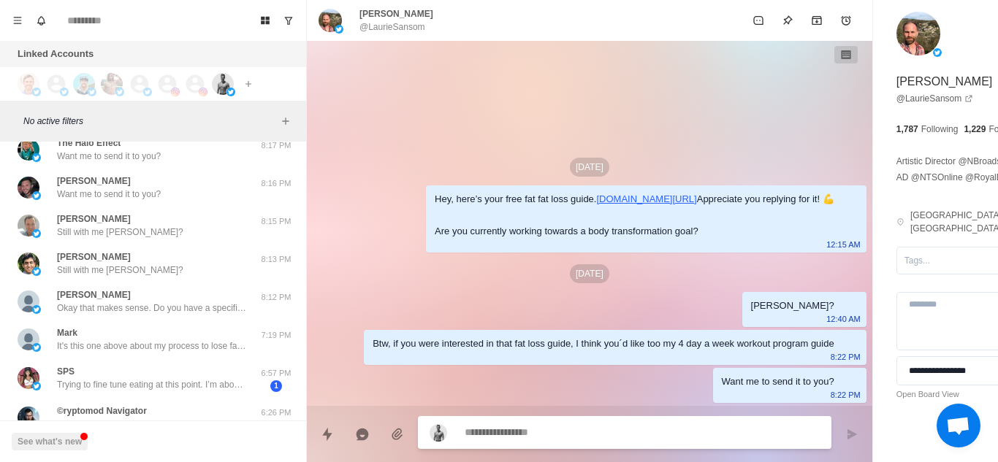
scroll to position [624, 0]
click at [155, 228] on div "Mike Still with me Mike?" at bounding box center [138, 226] width 240 height 26
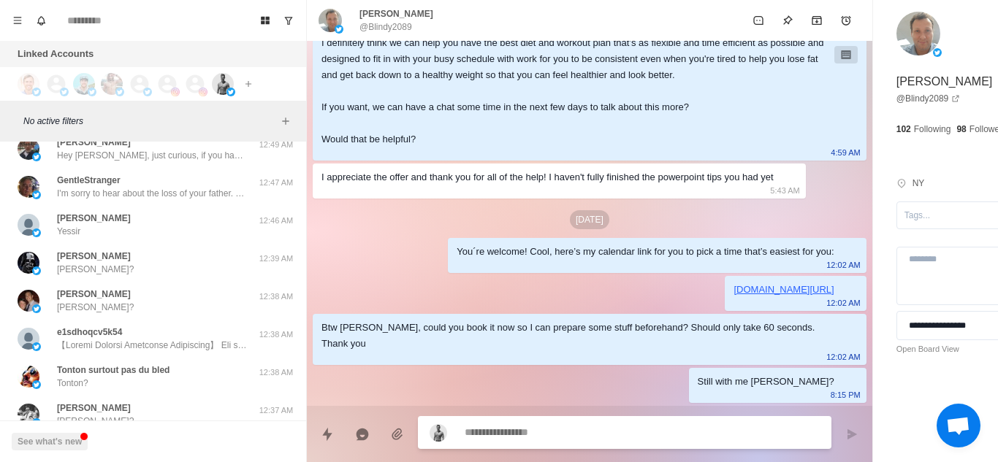
scroll to position [8308, 0]
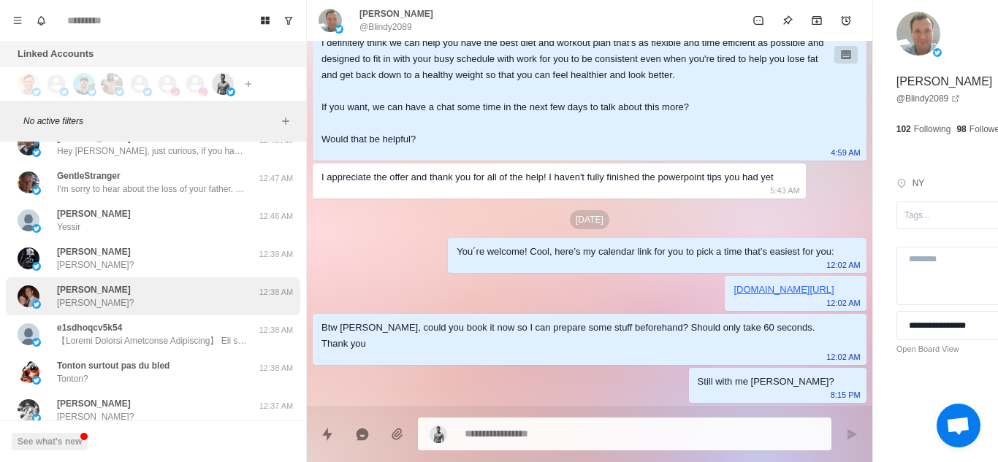
click at [145, 295] on div "Ryan Christensen Ryan?" at bounding box center [138, 296] width 240 height 26
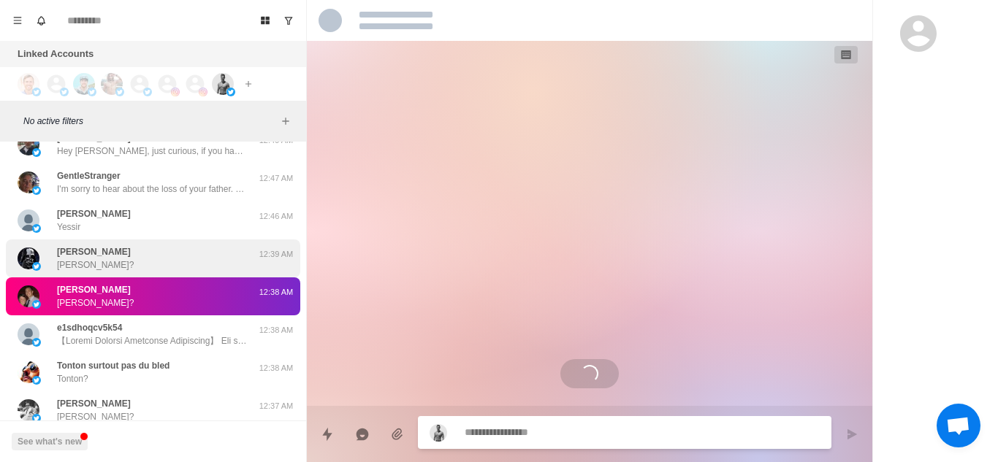
scroll to position [0, 0]
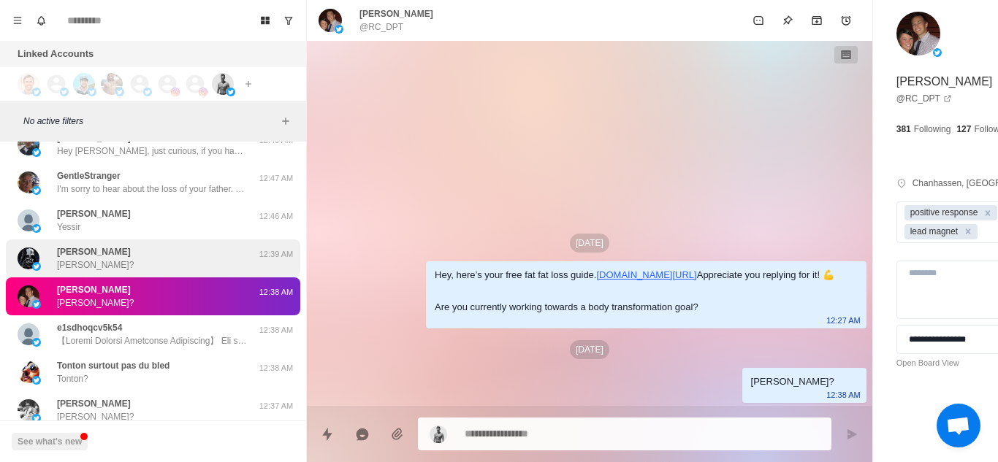
click at [192, 248] on div "Hank Williams Hank?" at bounding box center [138, 258] width 240 height 26
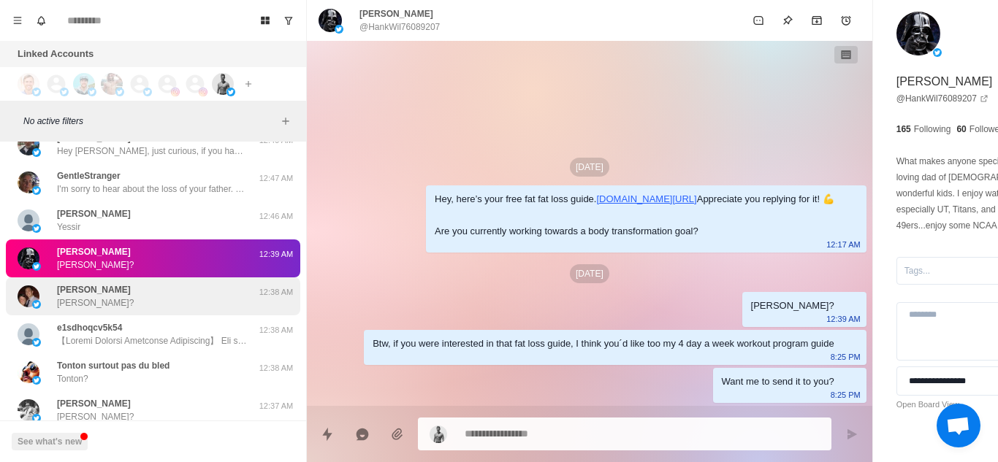
click at [167, 299] on div "Ryan Christensen Ryan?" at bounding box center [138, 296] width 240 height 26
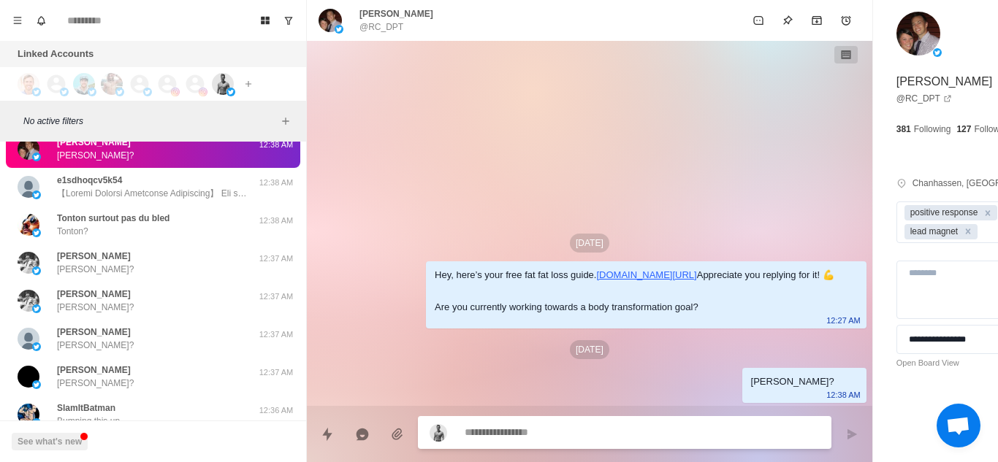
scroll to position [8463, 0]
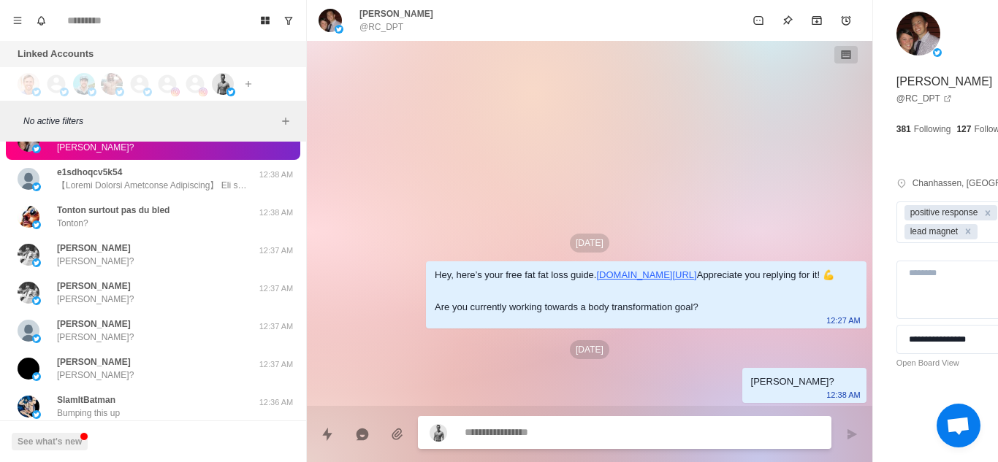
paste textarea "**********"
type textarea "*"
type textarea "**********"
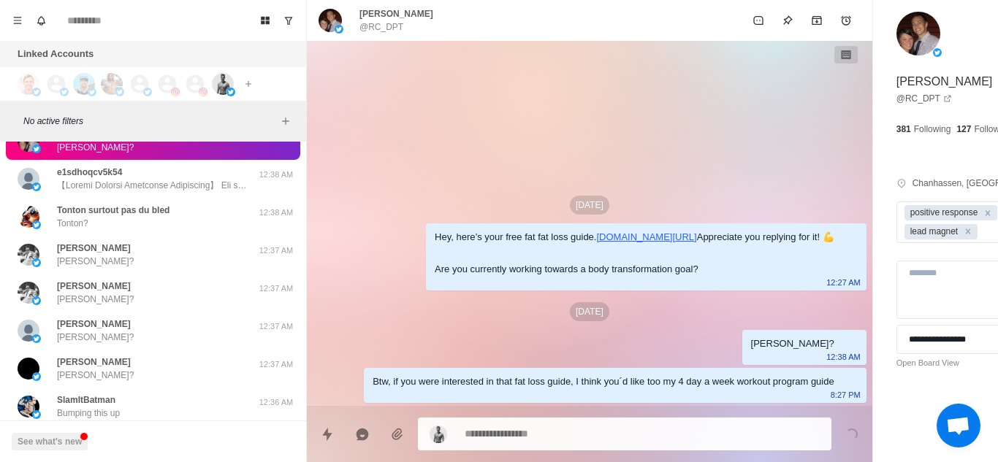
type textarea "*"
paste textarea "**********"
type textarea "**********"
type textarea "*"
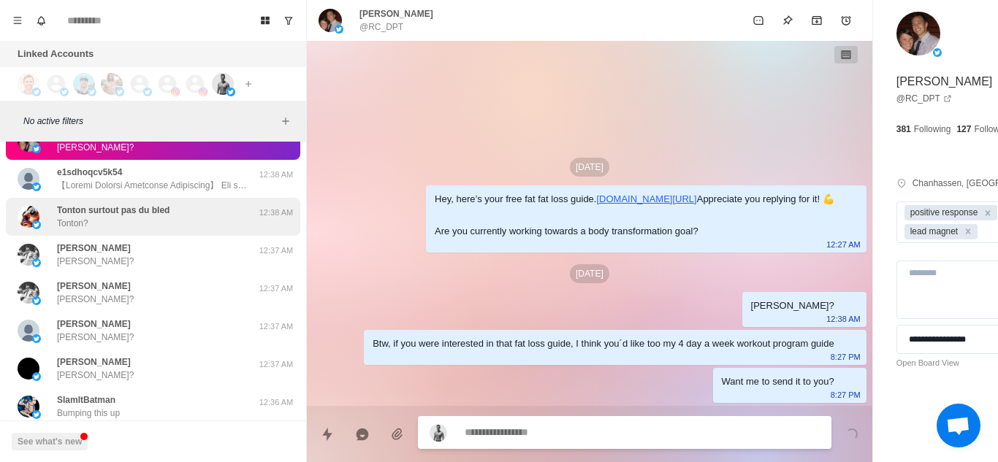
click at [119, 216] on p "Tonton surtout pas du bled" at bounding box center [113, 210] width 113 height 13
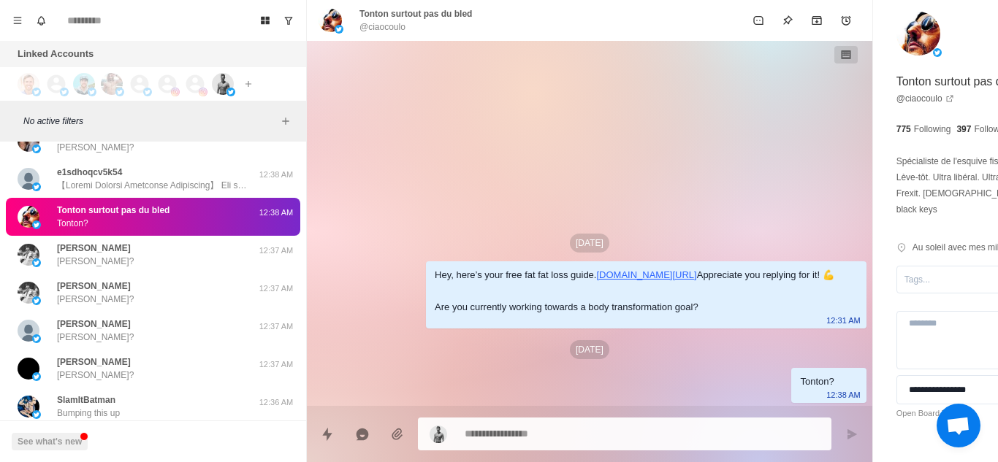
paste textarea "**********"
type textarea "*"
type textarea "**********"
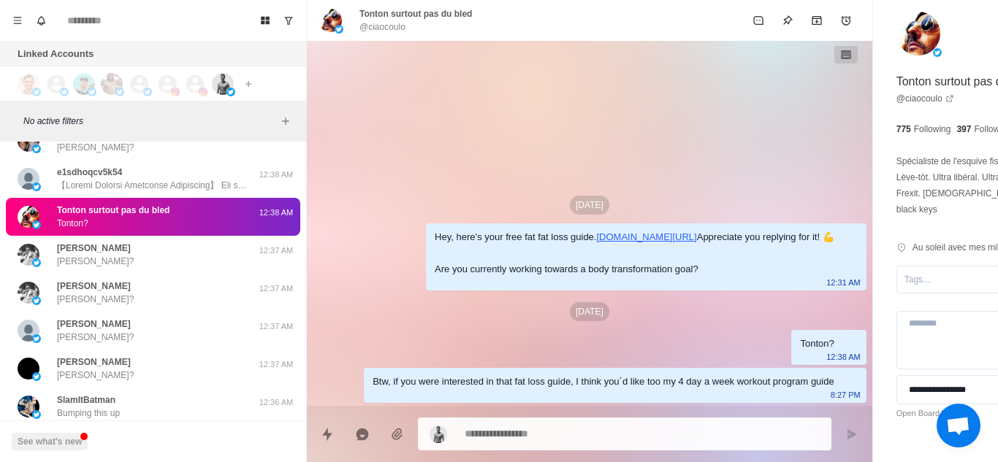
type textarea "*"
paste textarea "**********"
type textarea "**********"
type textarea "*"
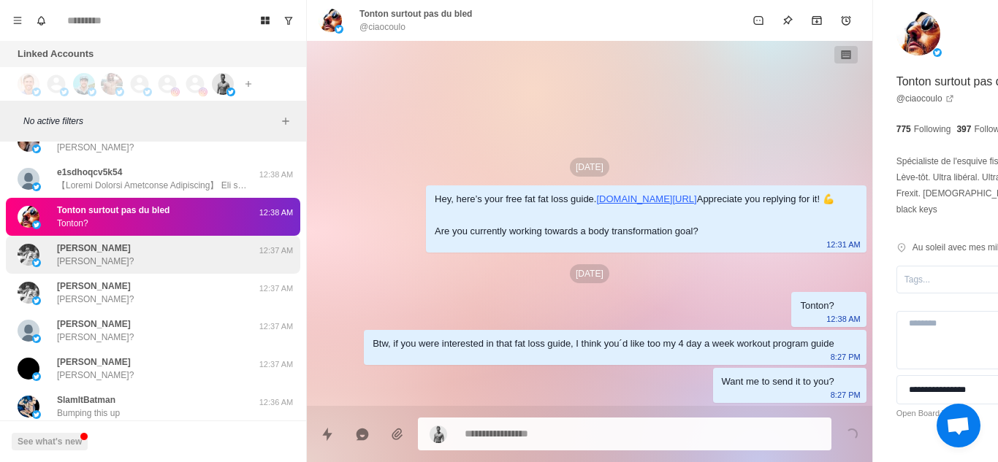
click at [130, 253] on p "Adam Jancelewicz" at bounding box center [94, 248] width 74 height 13
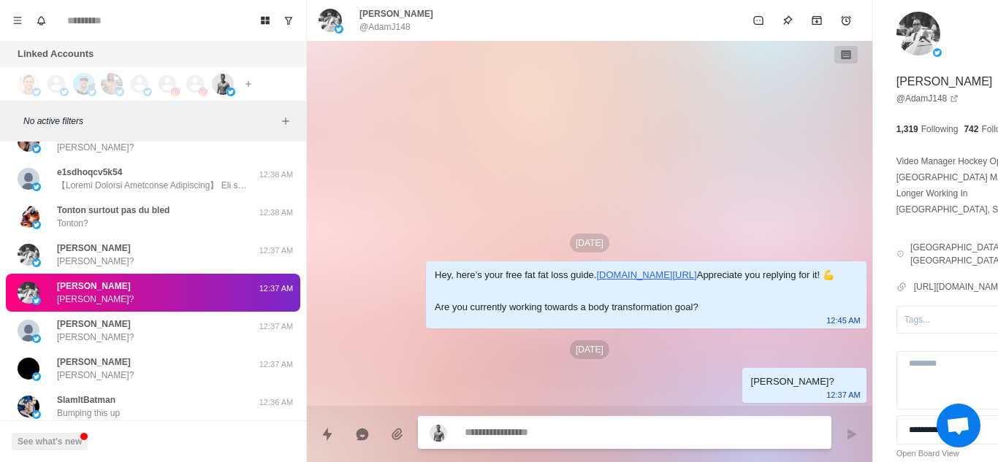
type textarea "*"
paste textarea "**********"
type textarea "**********"
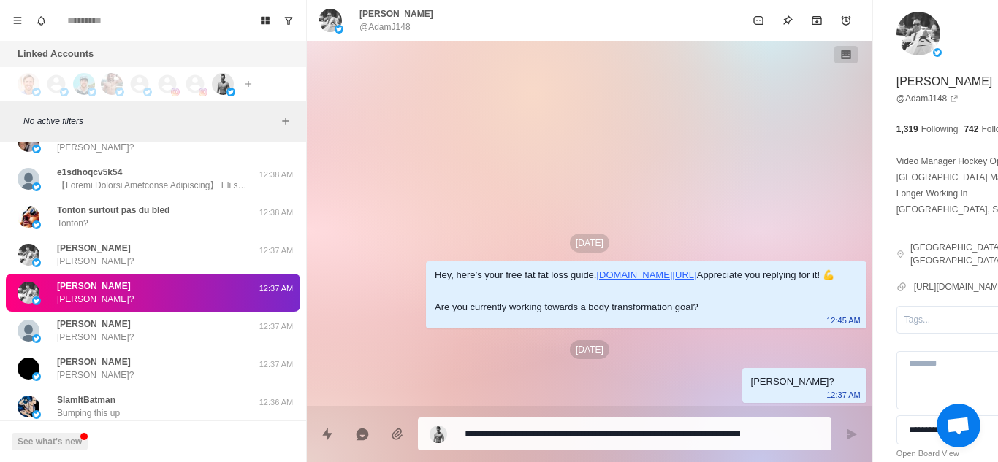
type textarea "*"
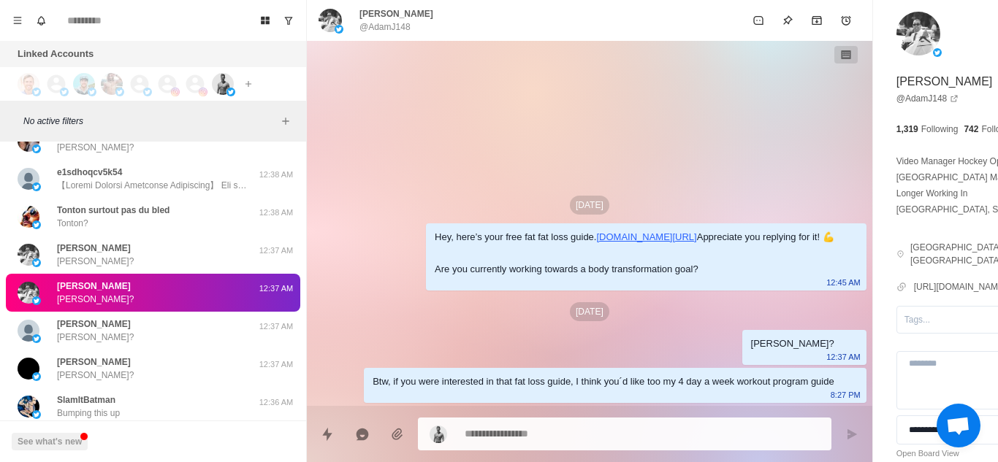
type textarea "*"
paste textarea "**********"
type textarea "**********"
type textarea "*"
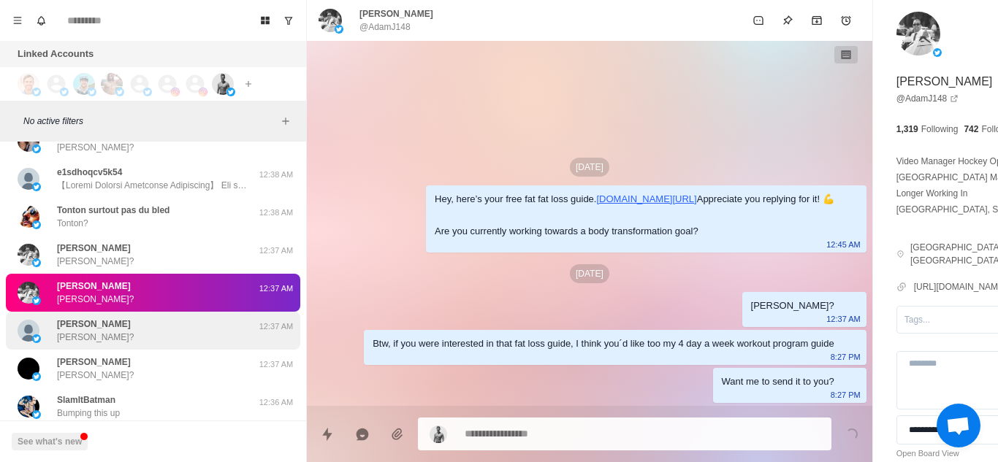
click at [169, 333] on div "ahmad wajeeh Ahmad?" at bounding box center [138, 331] width 240 height 26
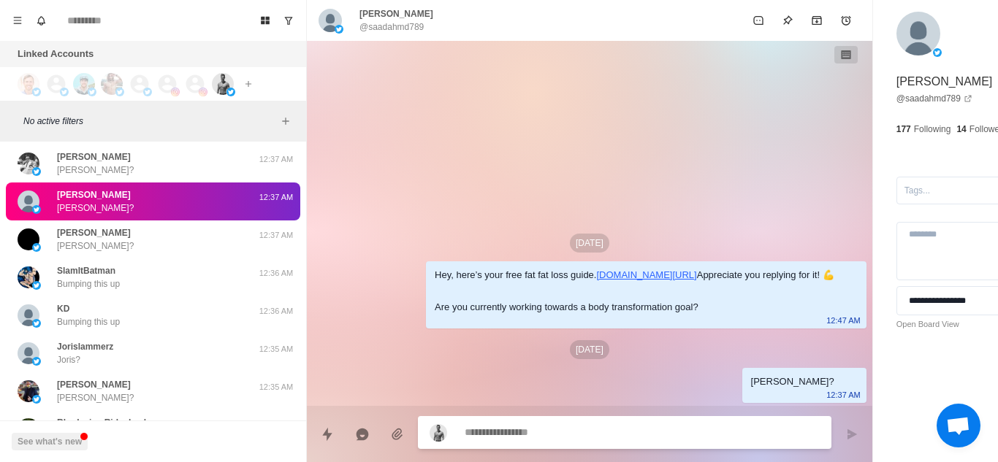
scroll to position [8594, 0]
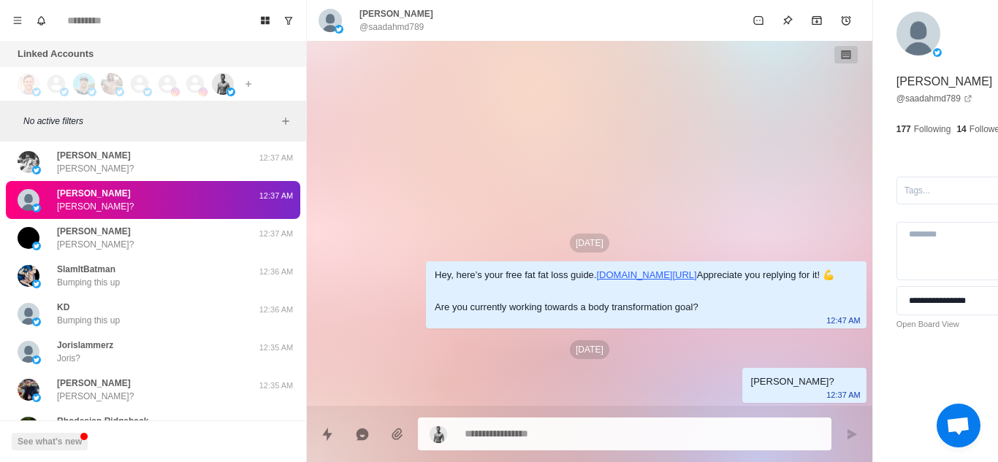
type textarea "*"
paste textarea "**********"
type textarea "**********"
type textarea "*"
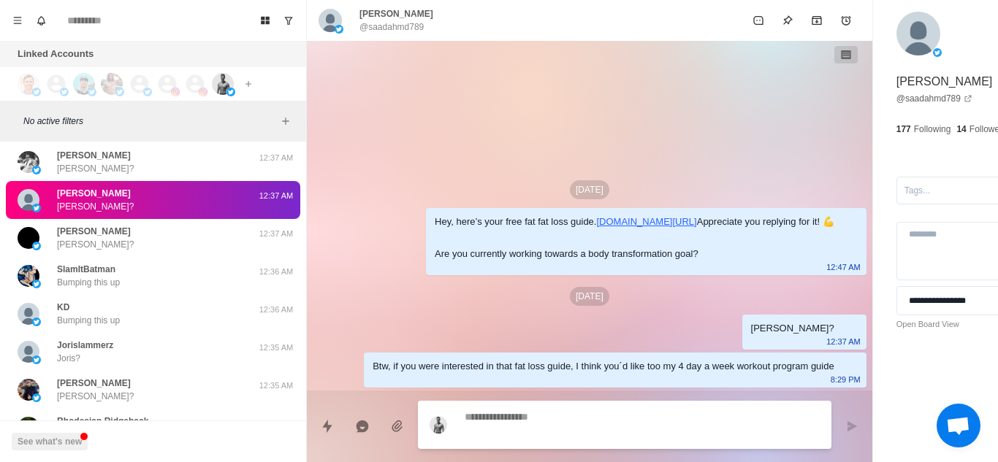
type textarea "*"
paste textarea "**********"
type textarea "**********"
type textarea "*"
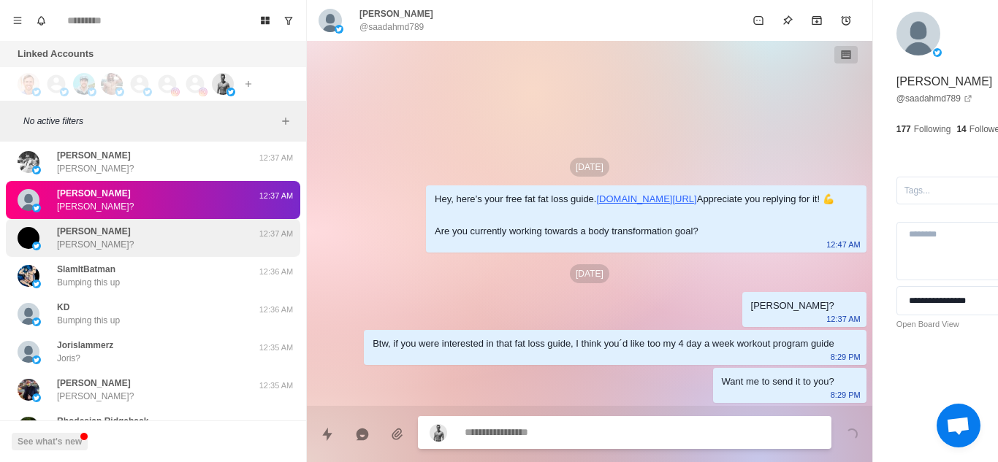
click at [194, 238] on div "Danial Danial?" at bounding box center [138, 238] width 240 height 26
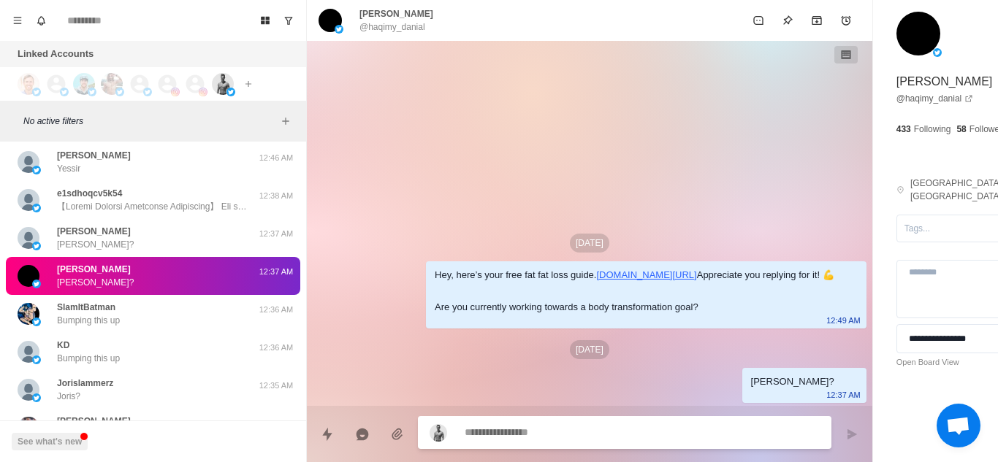
type textarea "*"
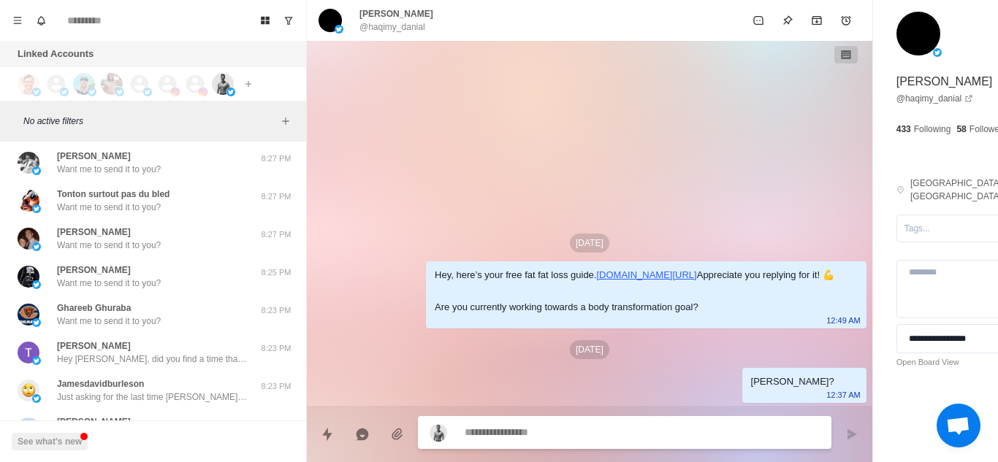
paste textarea "**********"
type textarea "**********"
type textarea "*"
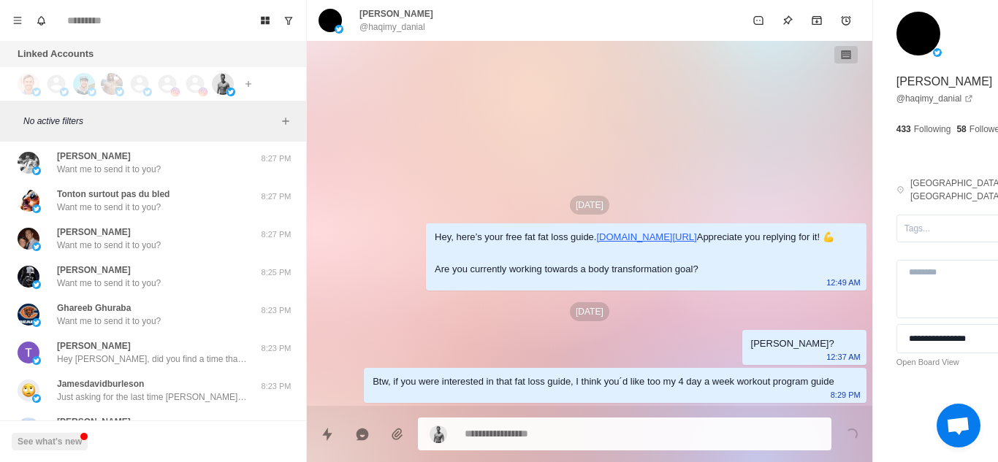
paste textarea "**********"
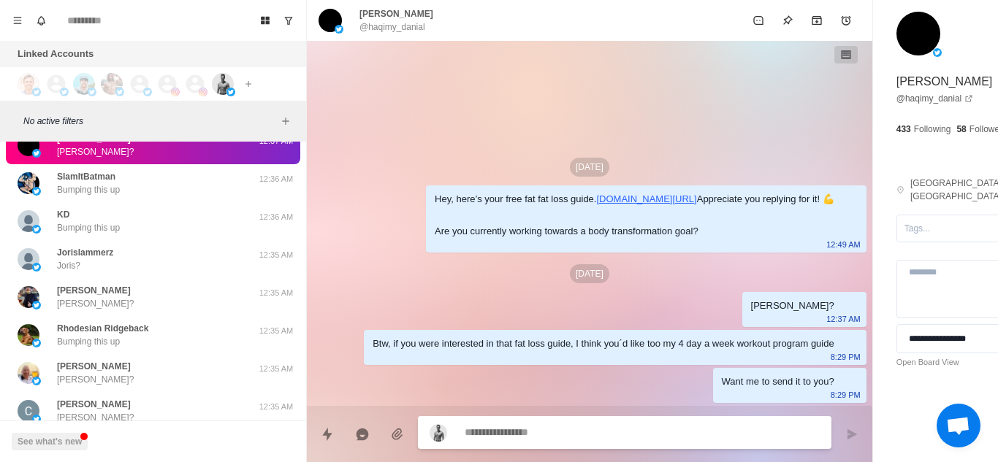
scroll to position [8721, 0]
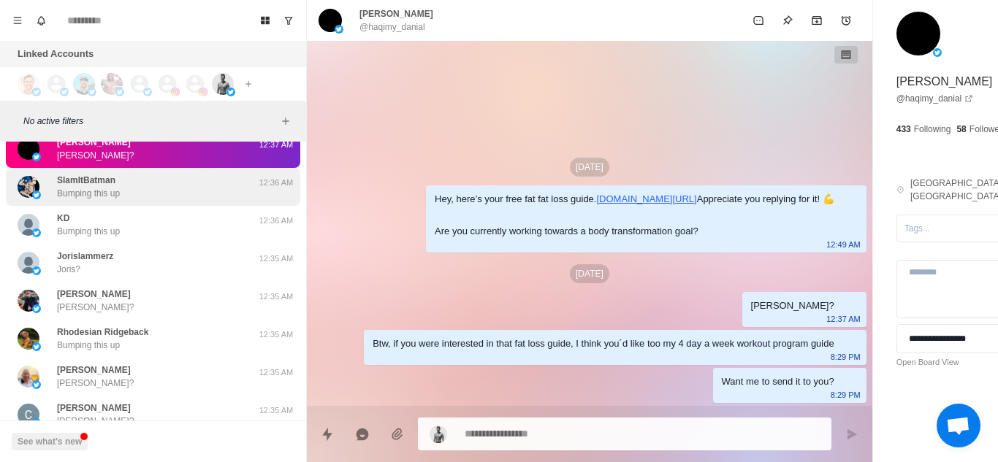
click at [164, 197] on div "SlamItBatman Bumping this up" at bounding box center [138, 187] width 240 height 26
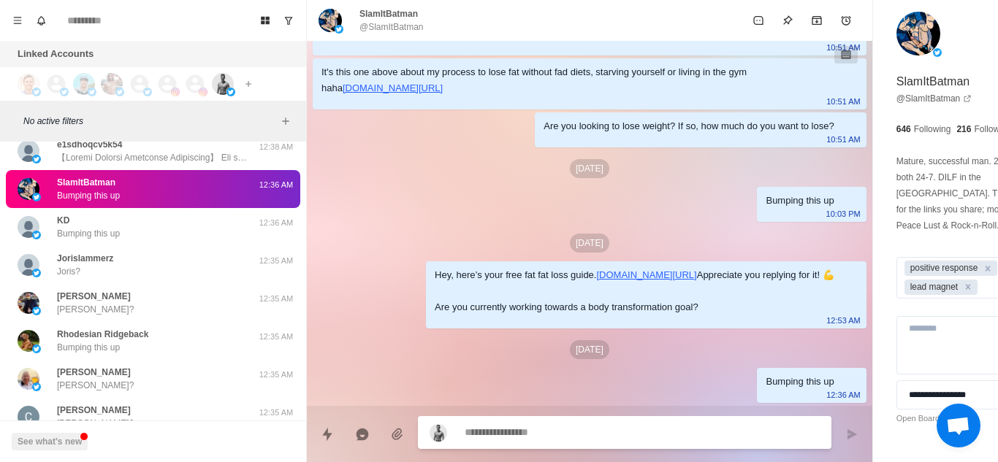
scroll to position [8759, 0]
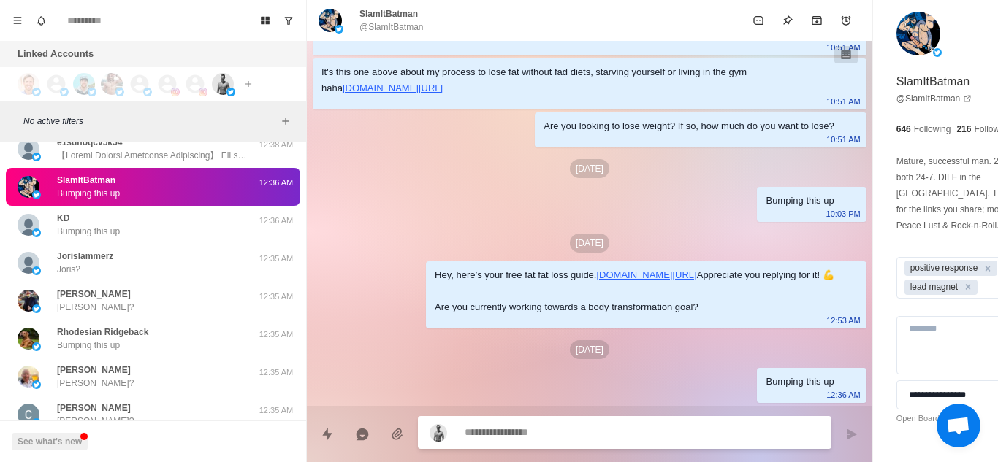
paste textarea "**********"
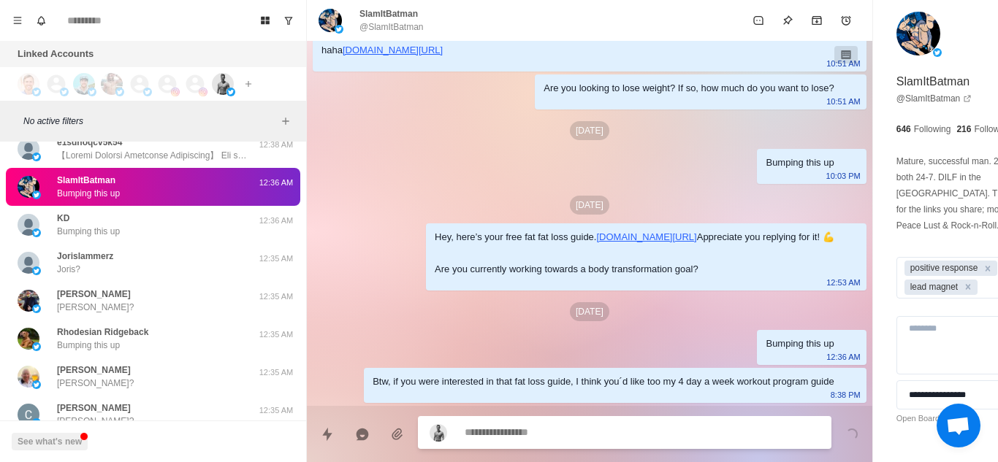
scroll to position [668, 0]
paste textarea "**********"
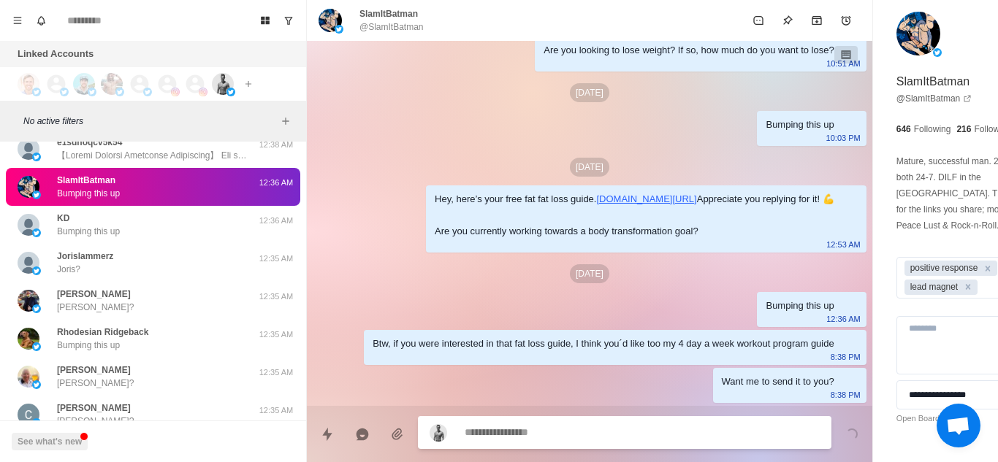
scroll to position [706, 0]
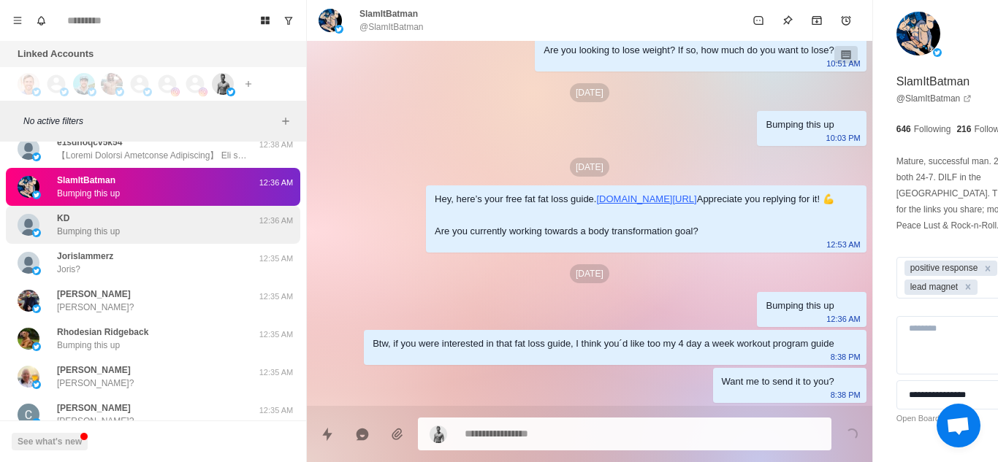
click at [175, 238] on div "KD Bumping this up 12:36 AM" at bounding box center [153, 225] width 294 height 38
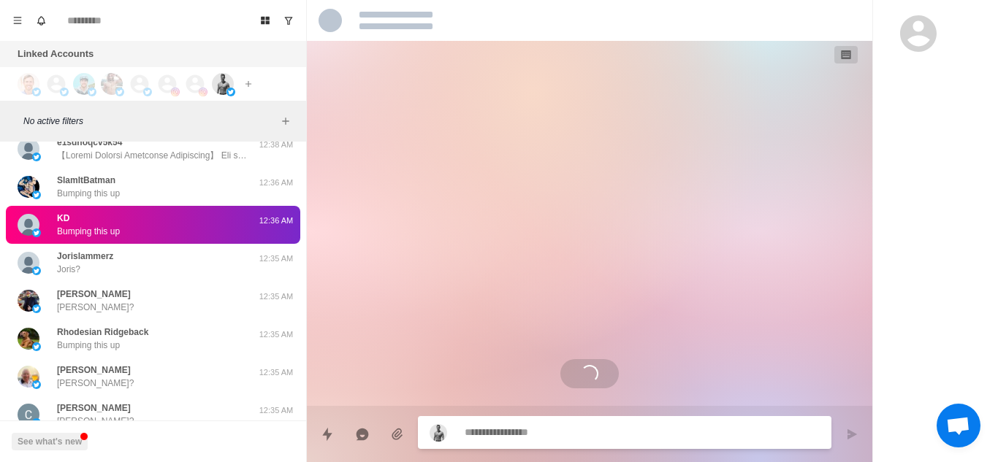
scroll to position [0, 0]
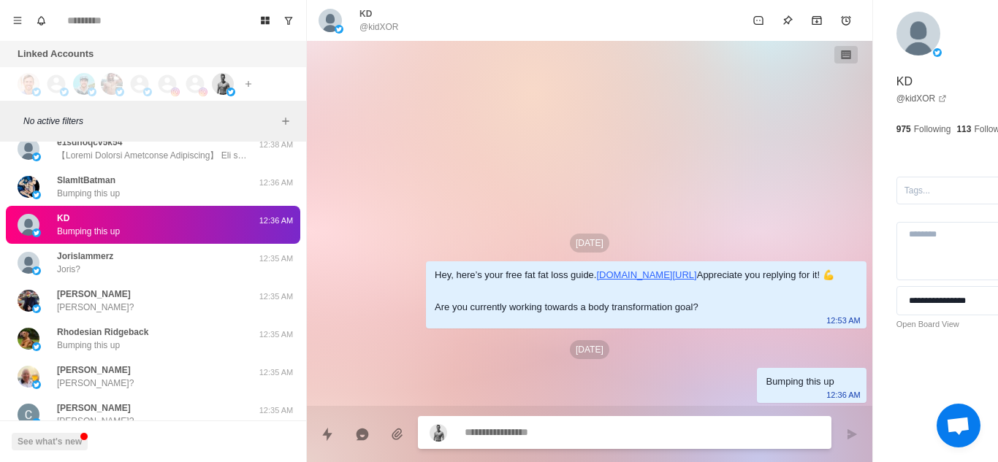
paste textarea "**********"
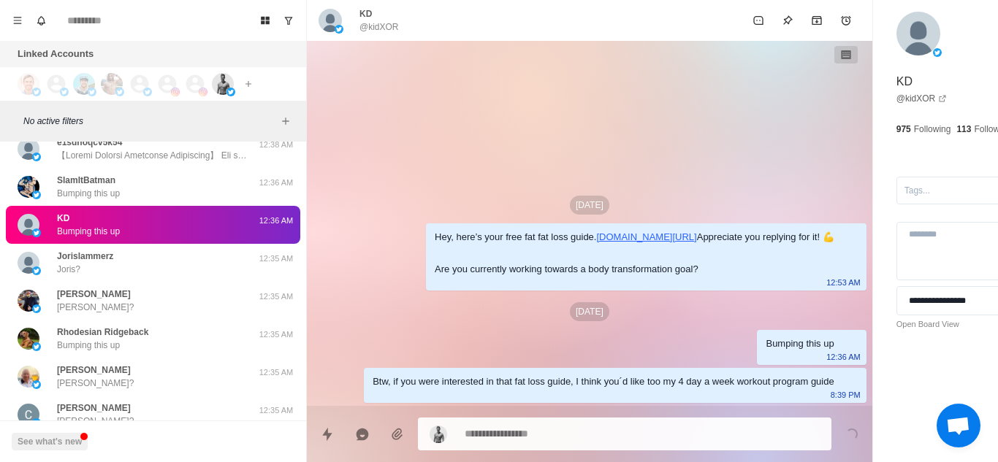
paste textarea "**********"
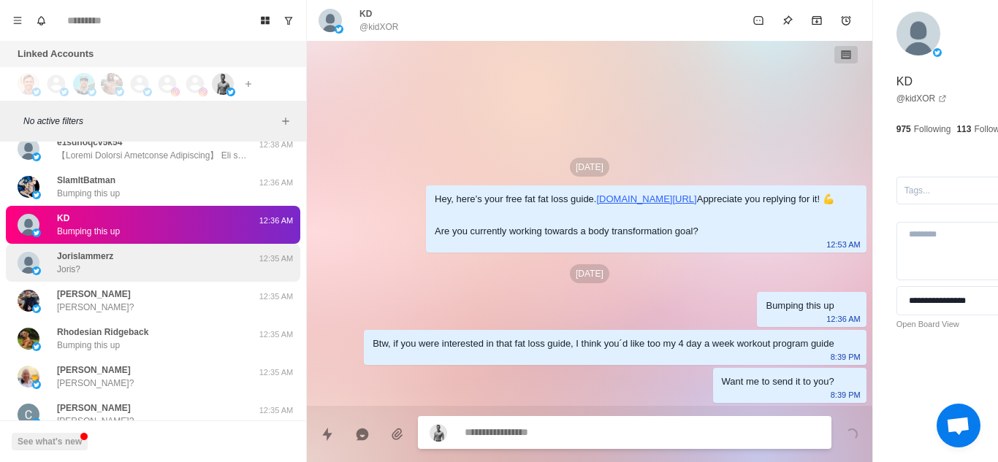
click at [159, 273] on div "Jorislammerz Joris?" at bounding box center [138, 263] width 240 height 26
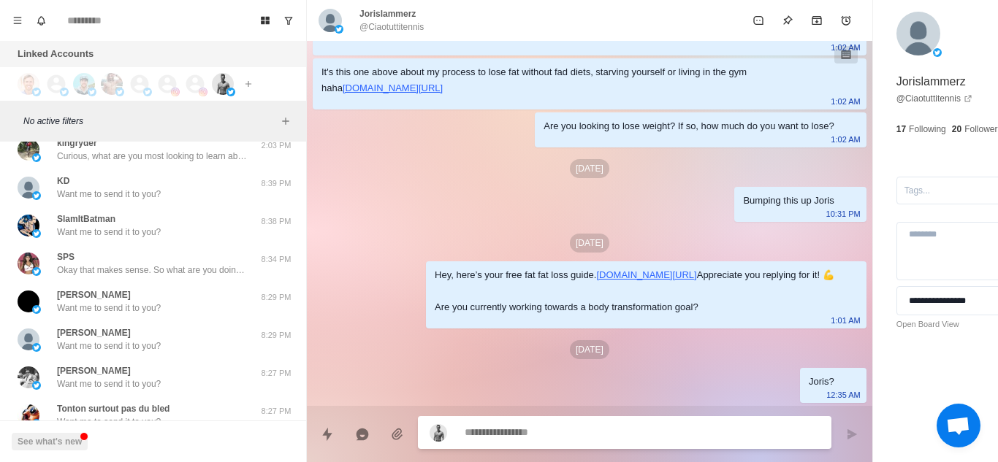
scroll to position [283, 0]
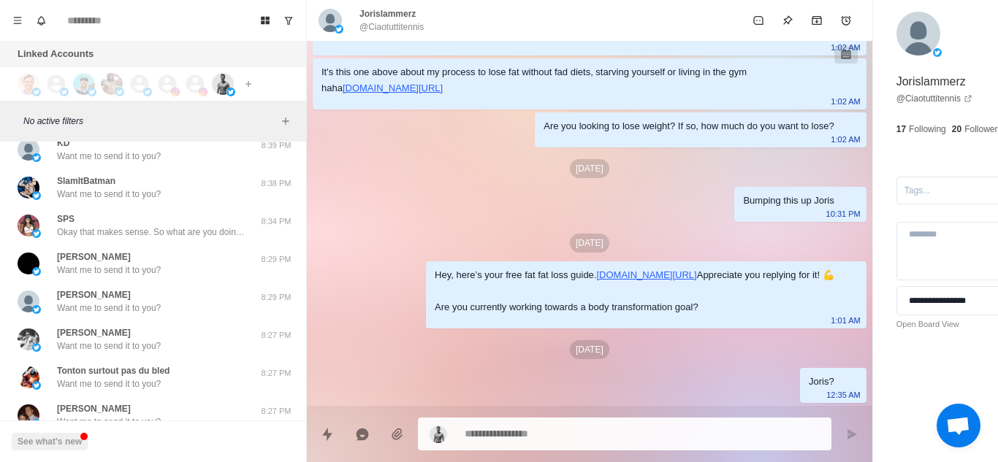
paste textarea "**********"
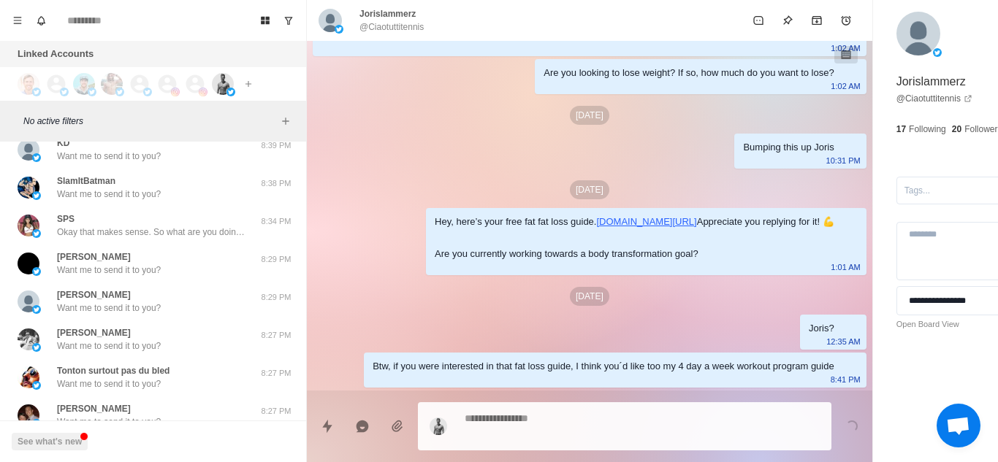
paste textarea "**********"
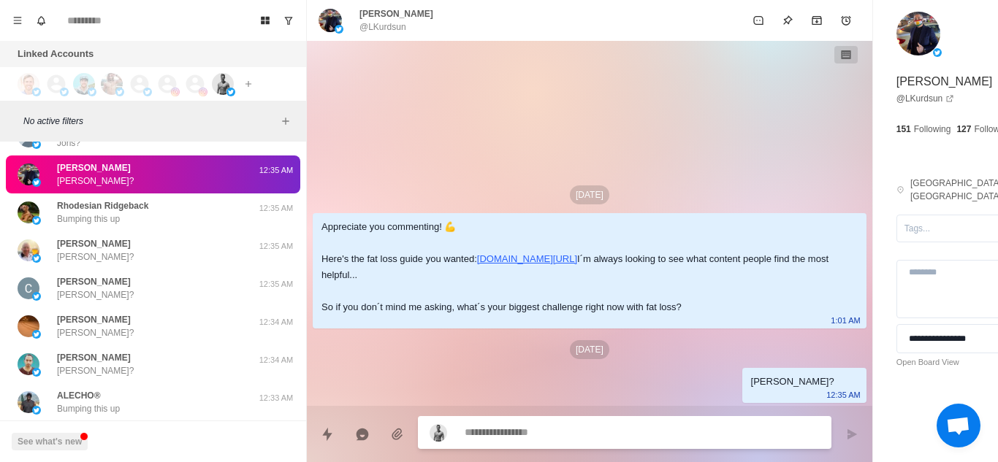
scroll to position [8923, 0]
paste textarea "**********"
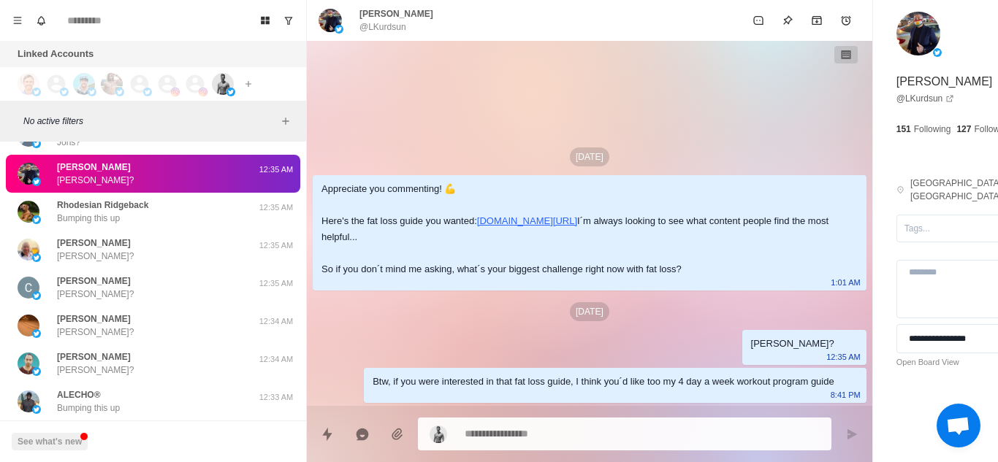
paste textarea "**********"
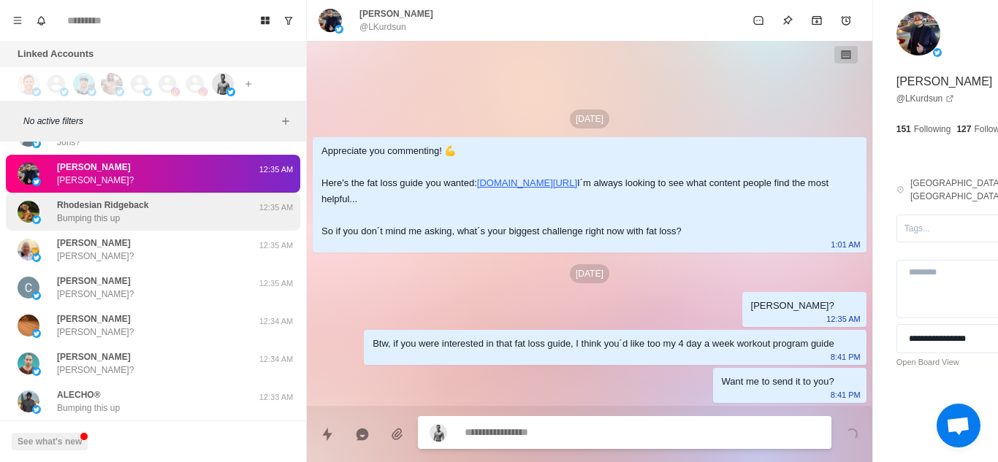
scroll to position [16, 0]
click at [170, 216] on div "Rhodesian Ridgeback Bumping this up" at bounding box center [138, 212] width 240 height 26
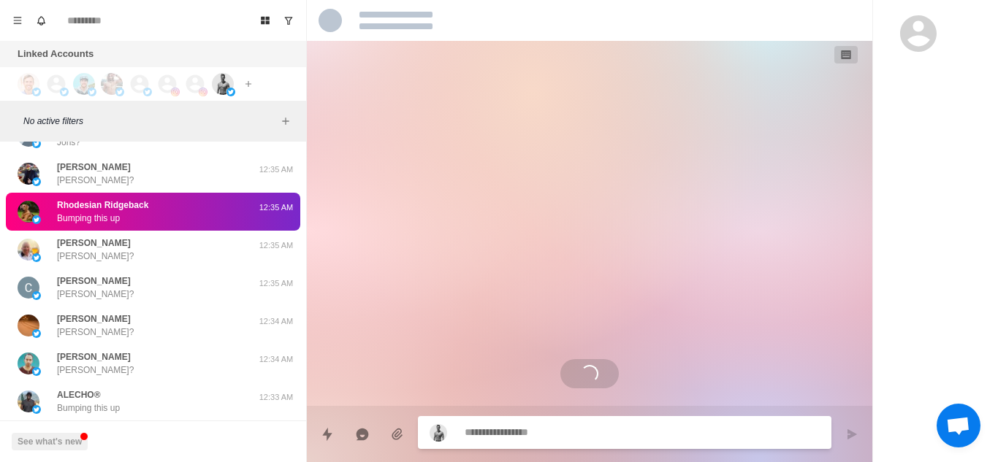
scroll to position [0, 0]
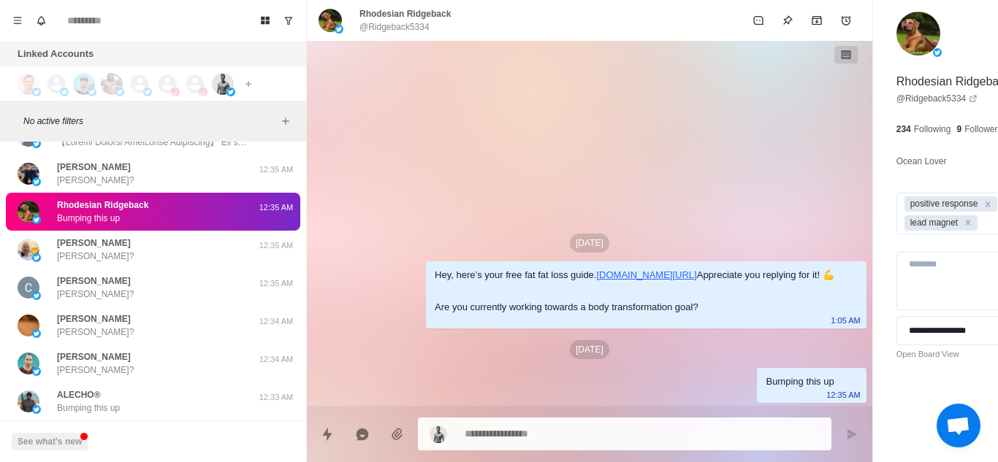
paste textarea "**********"
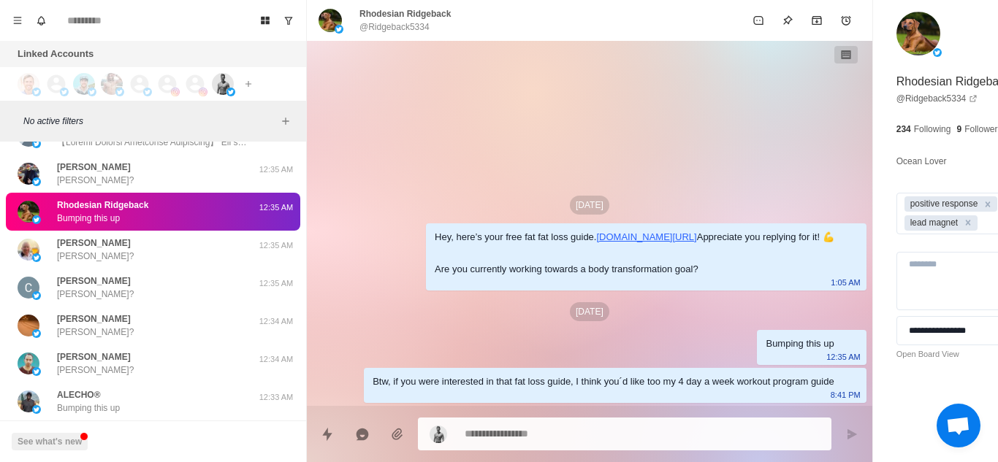
paste textarea "**********"
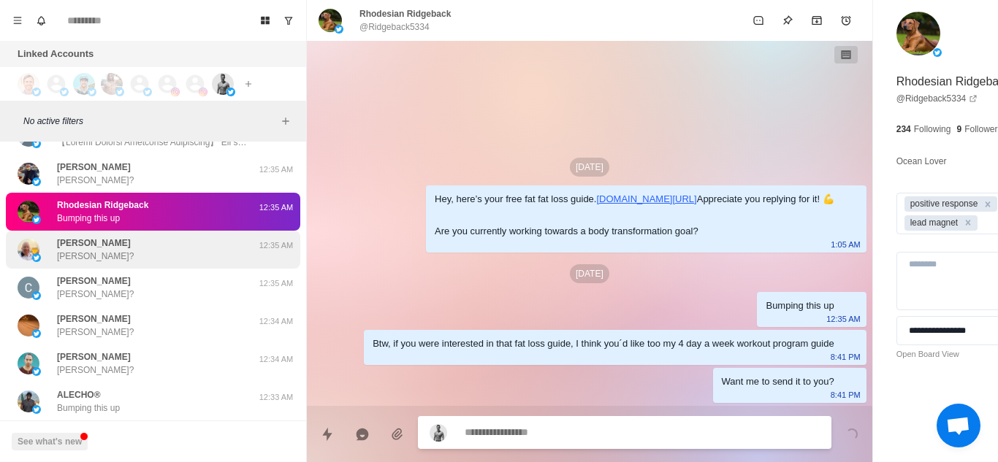
click at [183, 254] on div "Dorian Rees Dorian?" at bounding box center [138, 250] width 240 height 26
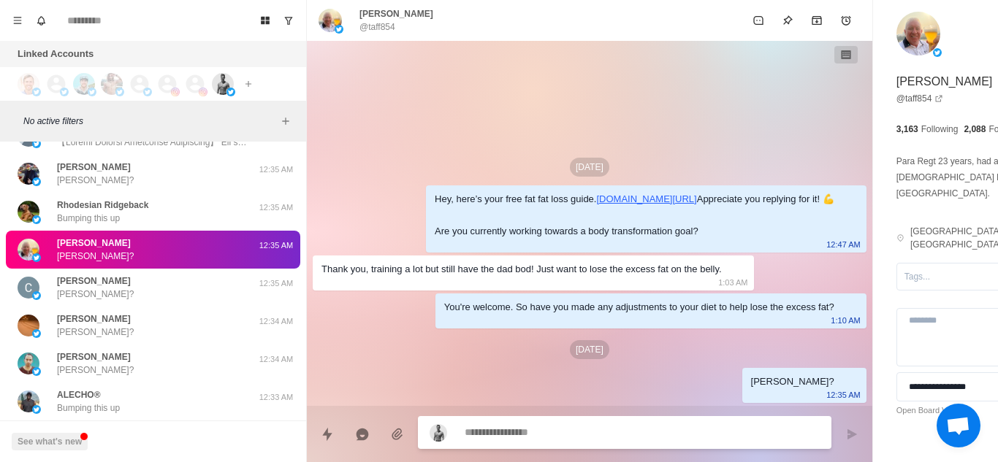
paste textarea "**********"
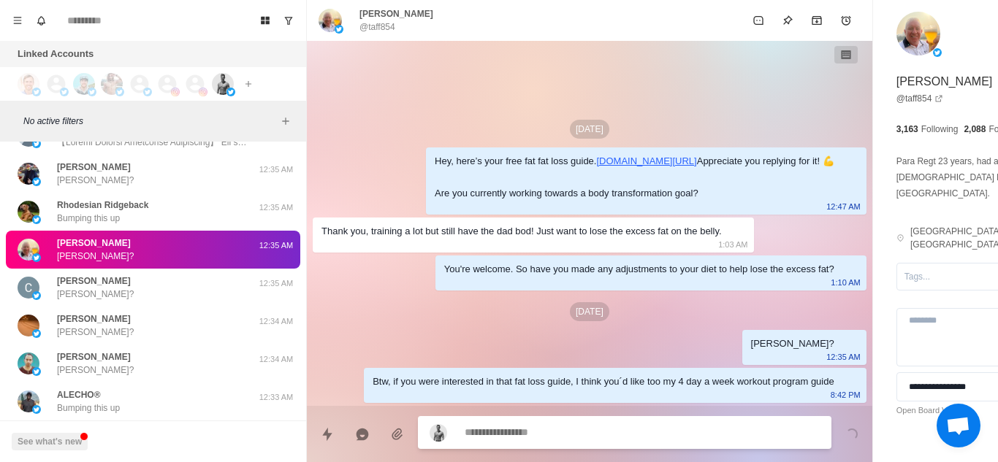
scroll to position [22, 0]
paste textarea "**********"
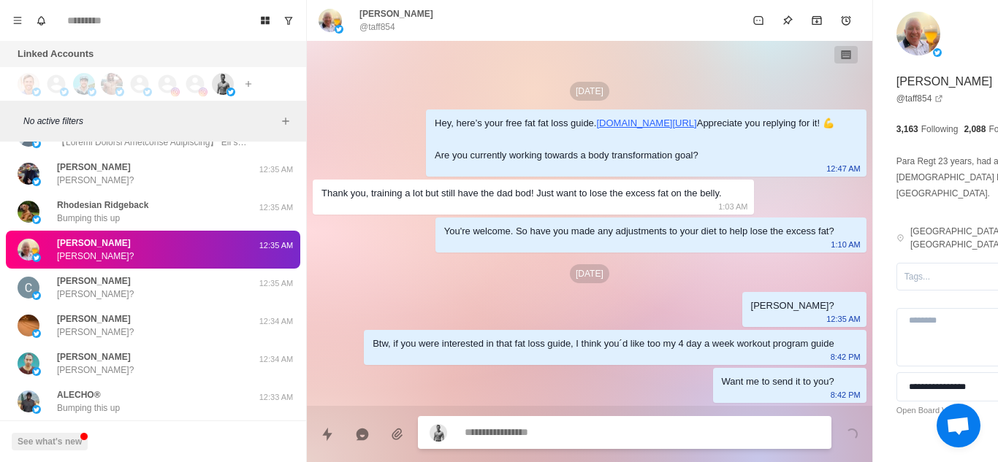
scroll to position [60, 0]
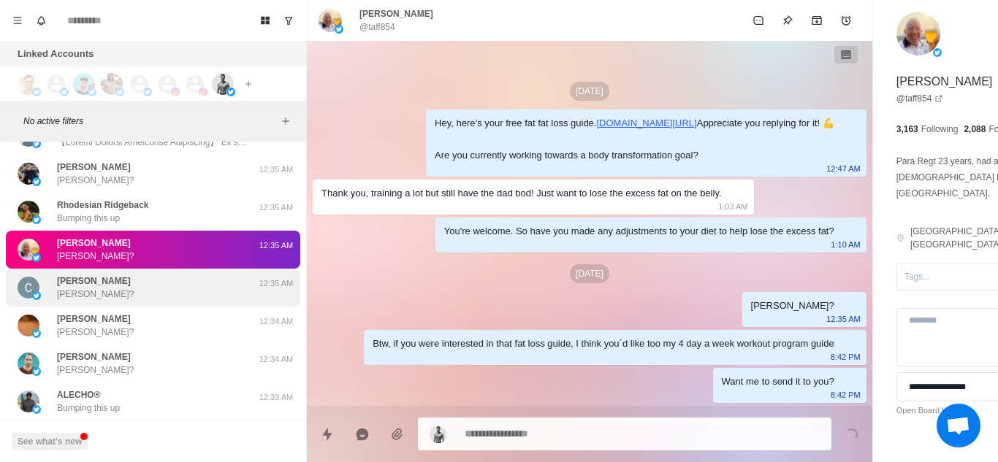
click at [93, 297] on div "Chris Chris?" at bounding box center [138, 288] width 240 height 26
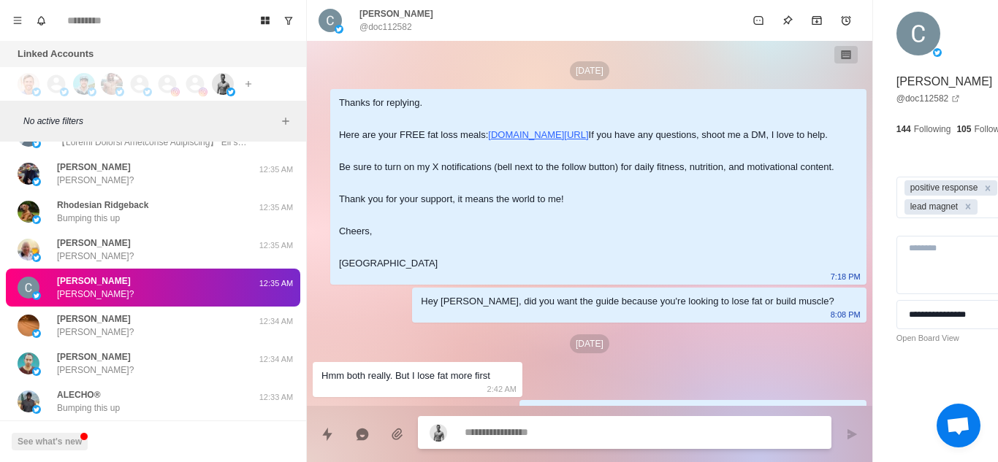
scroll to position [1493, 0]
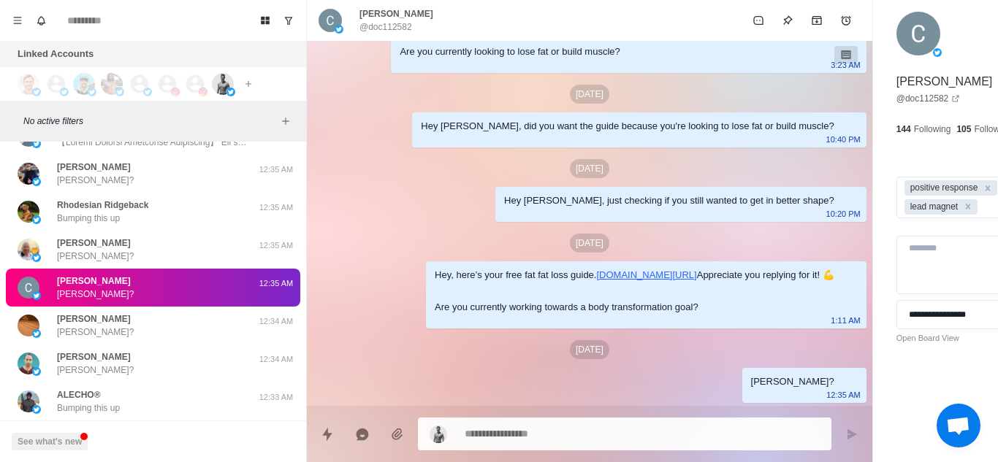
paste textarea "**********"
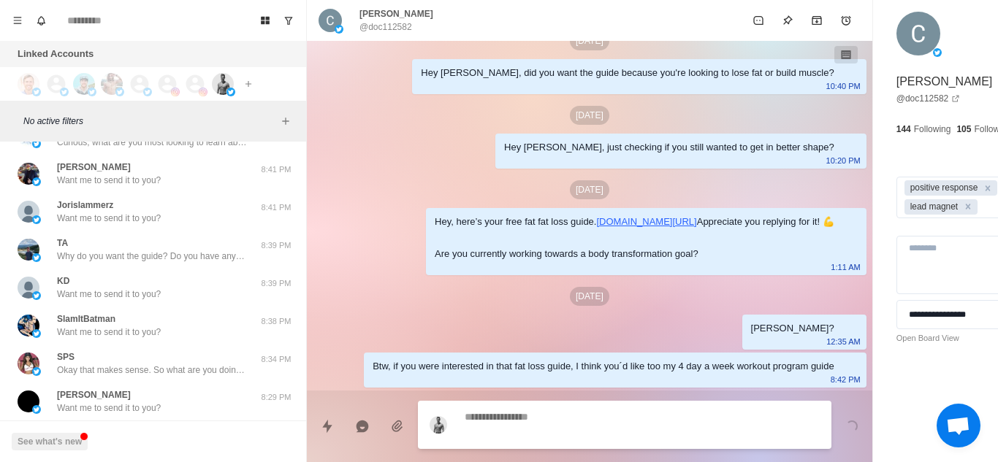
scroll to position [1547, 0]
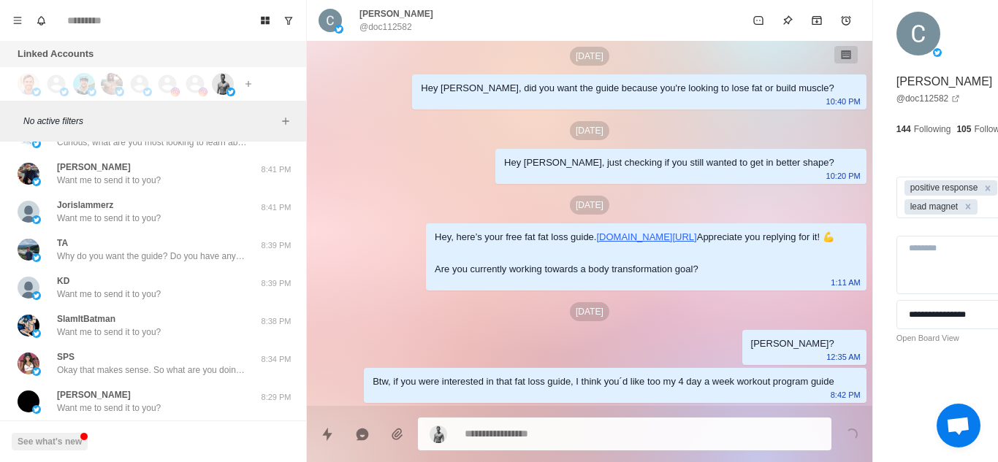
paste textarea "**********"
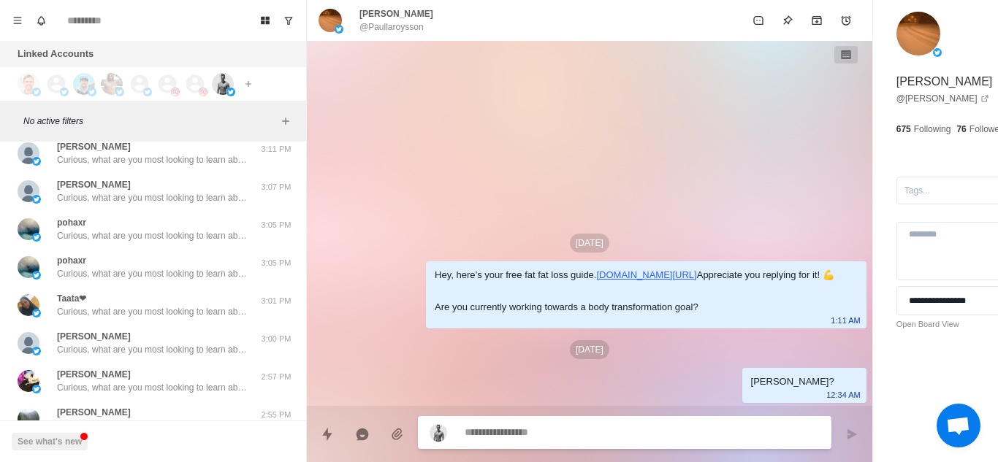
scroll to position [279, 0]
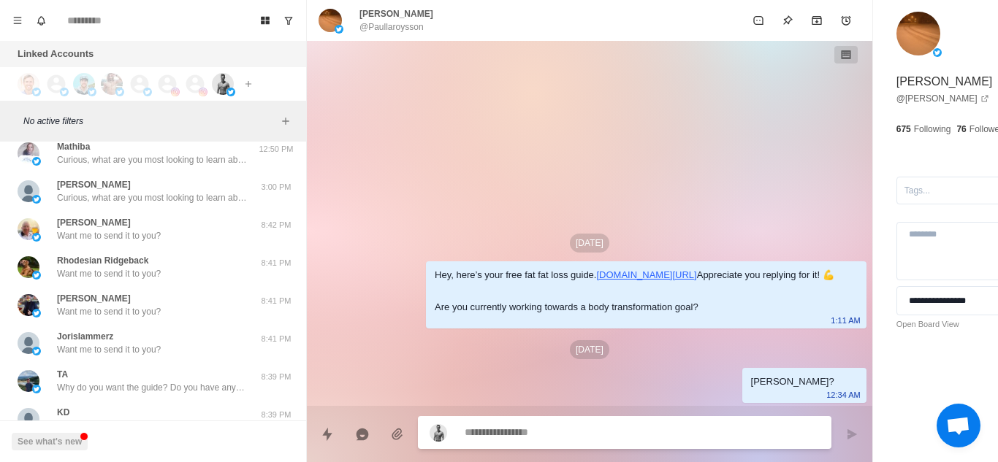
paste textarea "**********"
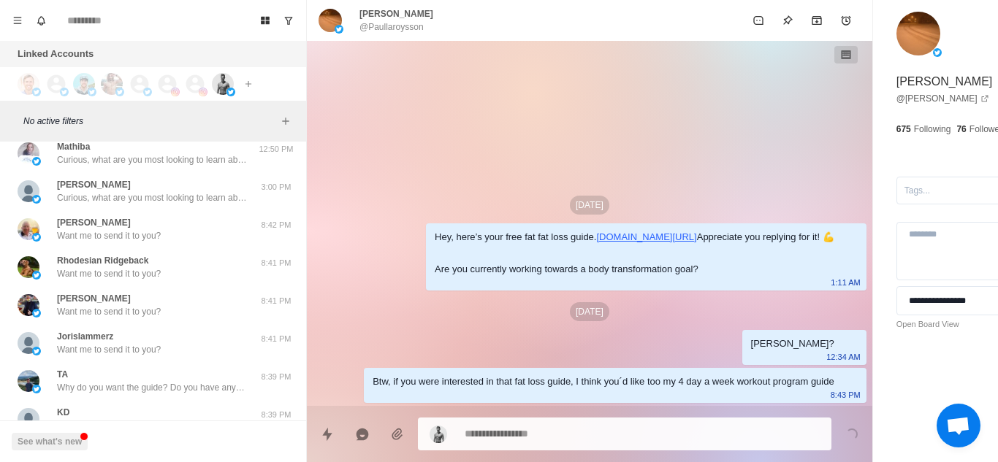
paste textarea "**********"
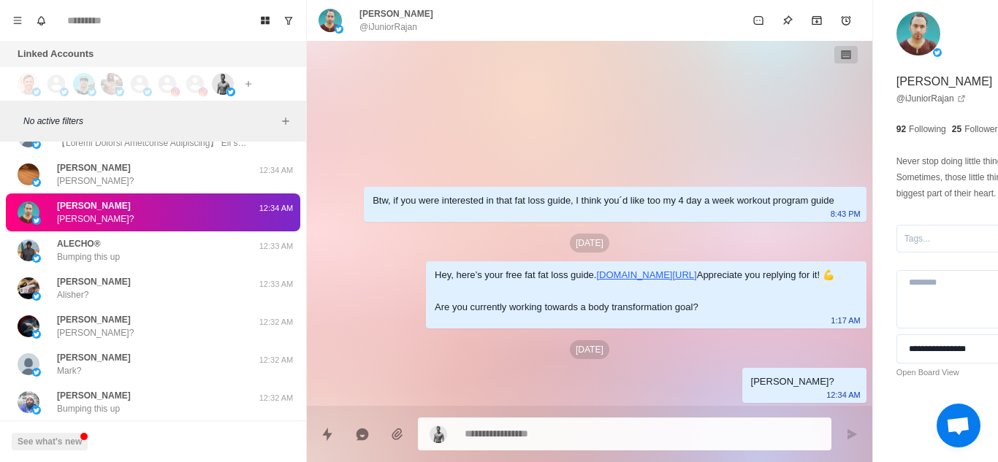
scroll to position [9189, 0]
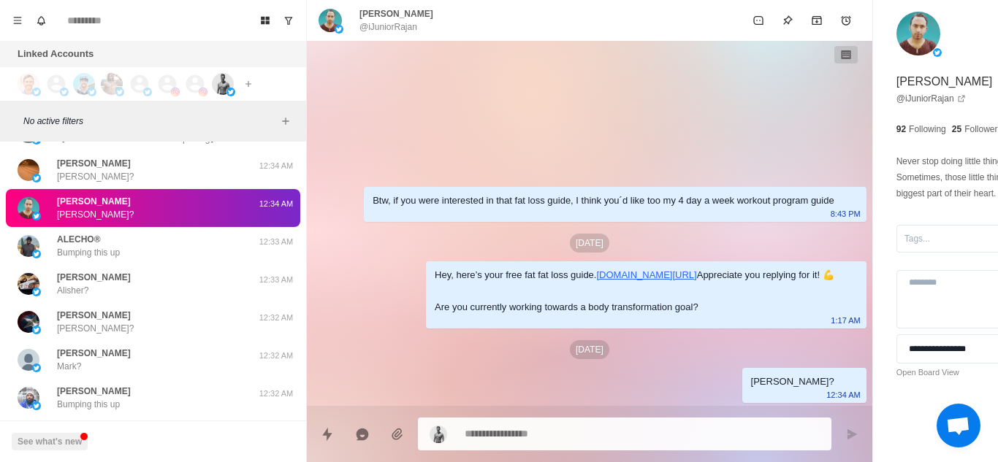
click at [511, 430] on textarea at bounding box center [602, 434] width 275 height 21
paste textarea "**********"
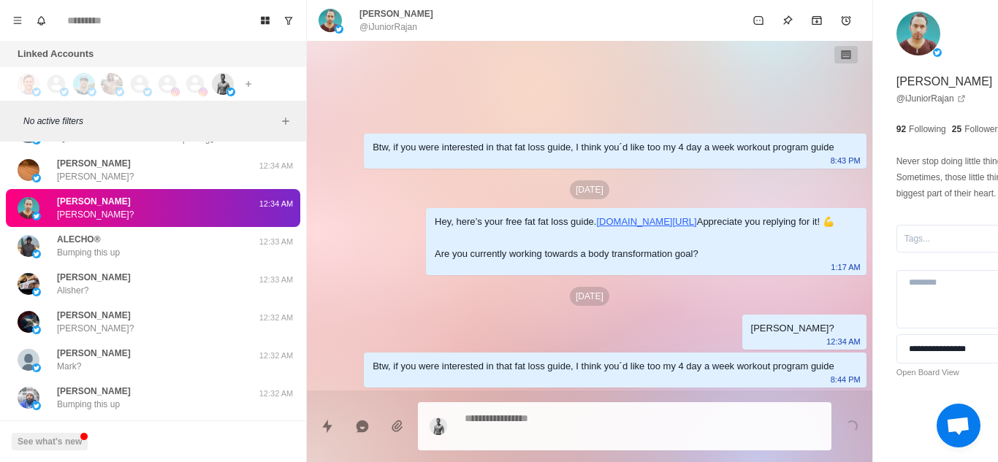
paste textarea "**********"
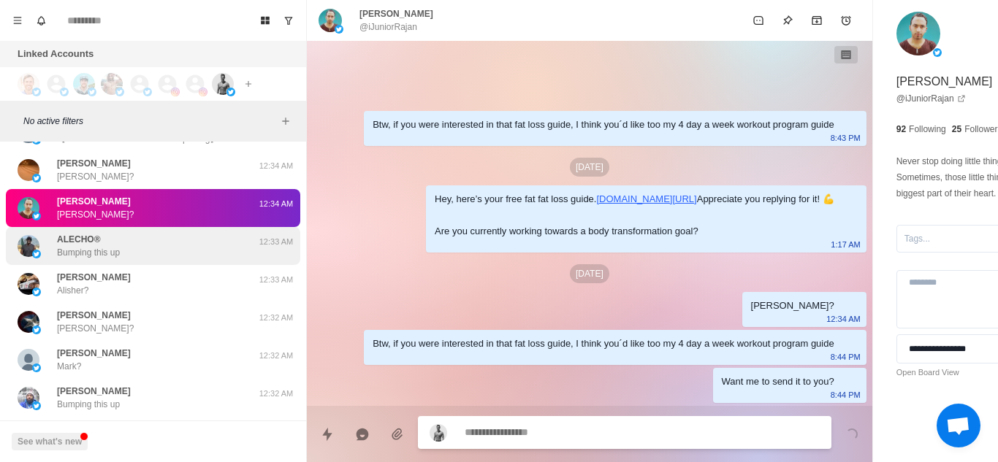
click at [160, 248] on div "ALECHO® Bumping this up" at bounding box center [138, 246] width 240 height 26
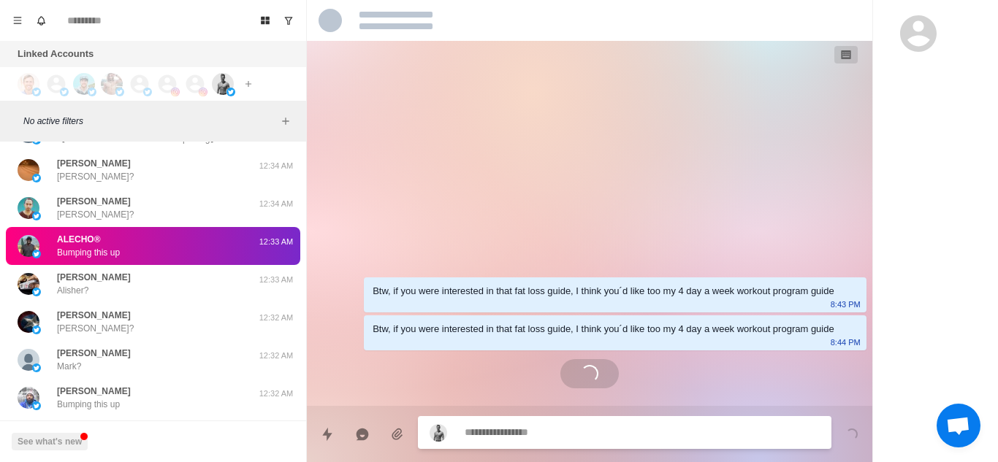
scroll to position [0, 0]
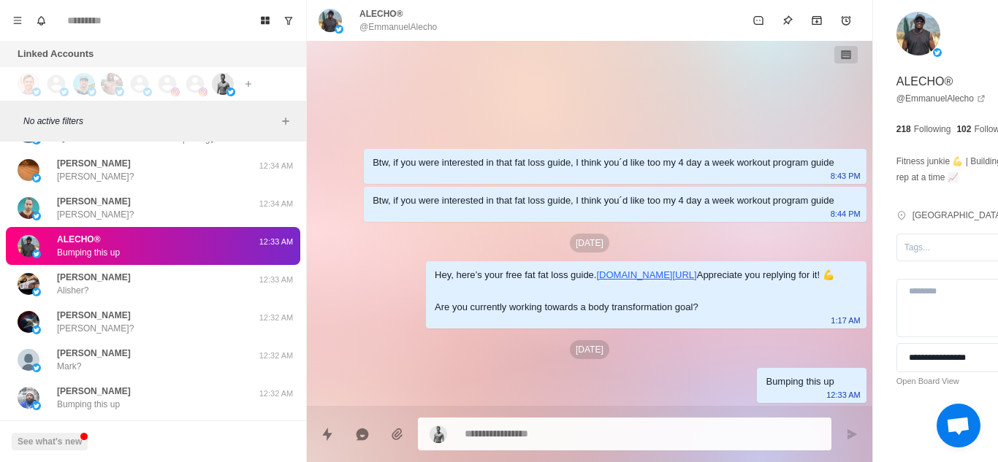
paste textarea "**********"
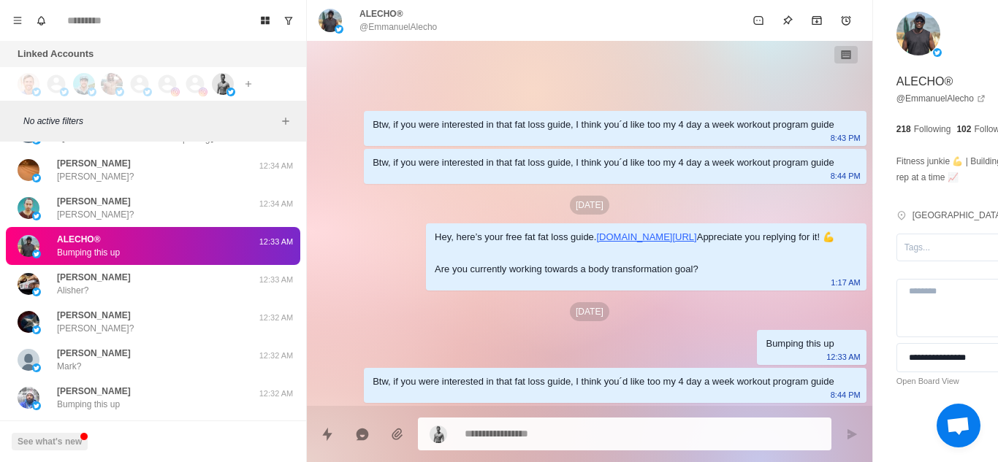
paste textarea "**********"
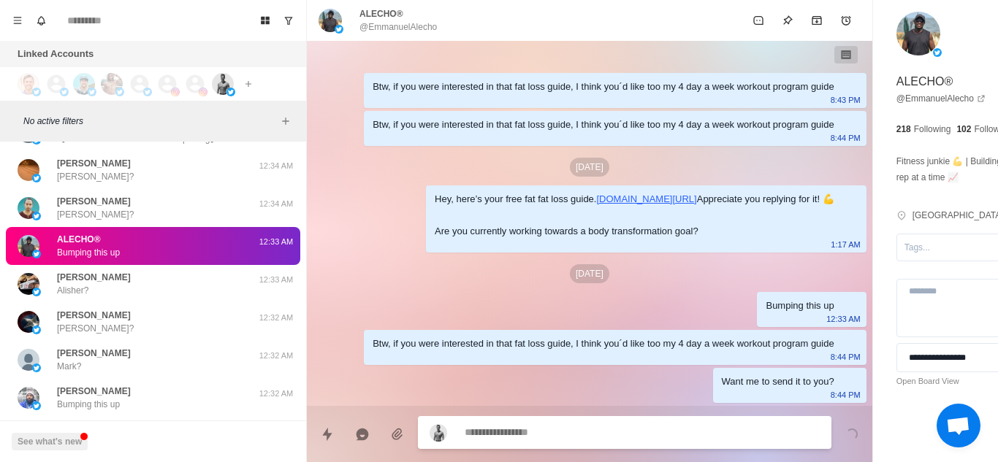
scroll to position [92, 0]
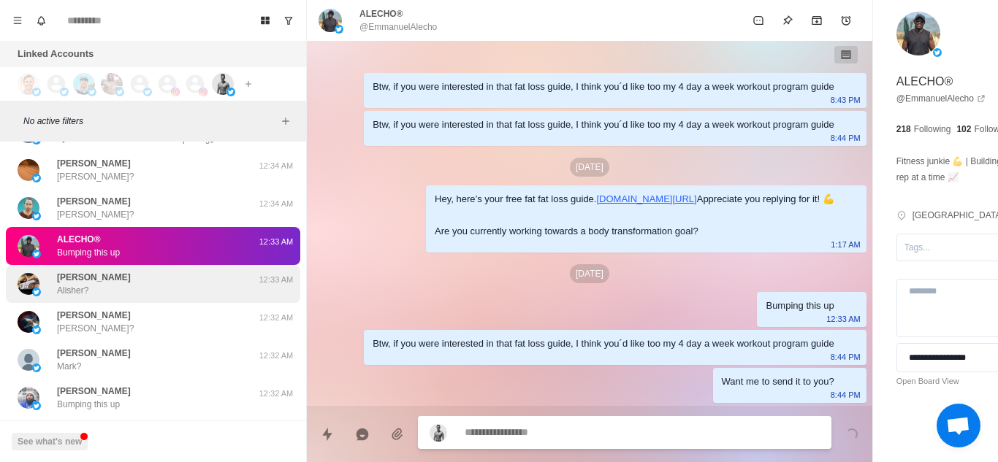
click at [167, 299] on div "Alisher Sobirov Alisher? 12:33 AM" at bounding box center [153, 284] width 294 height 38
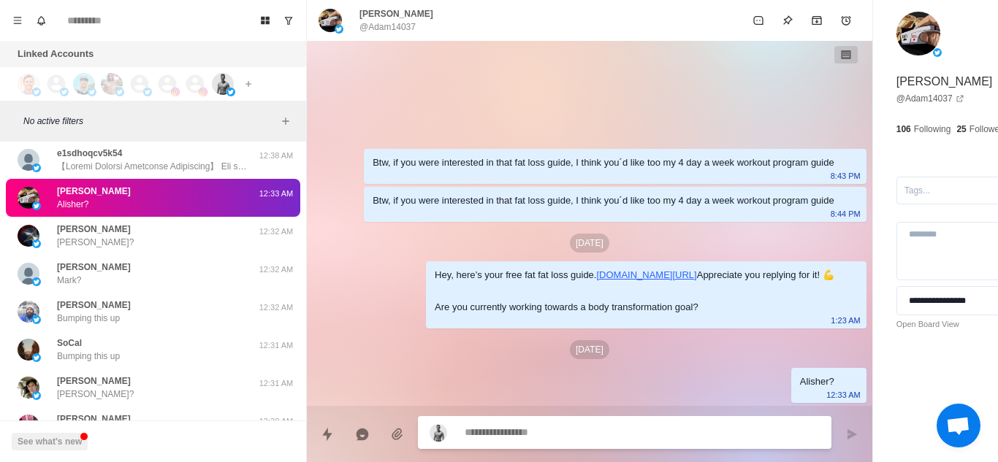
scroll to position [9360, 0]
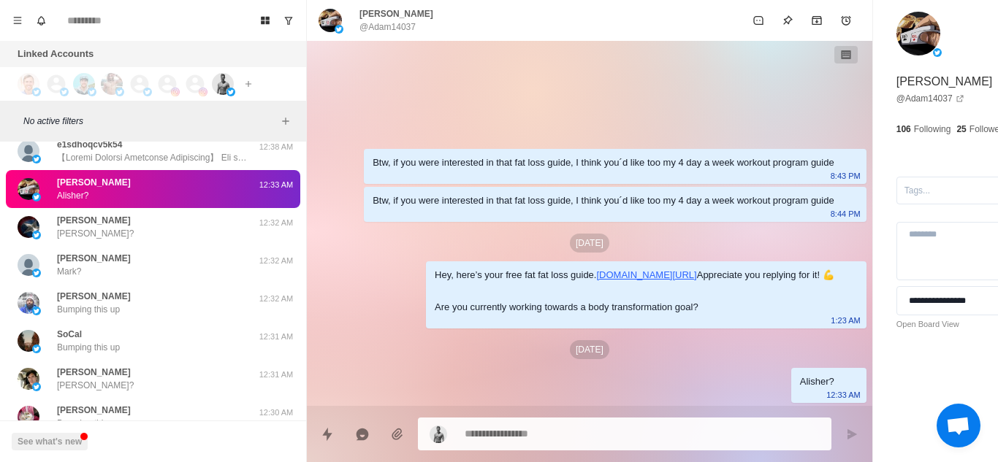
paste textarea "**********"
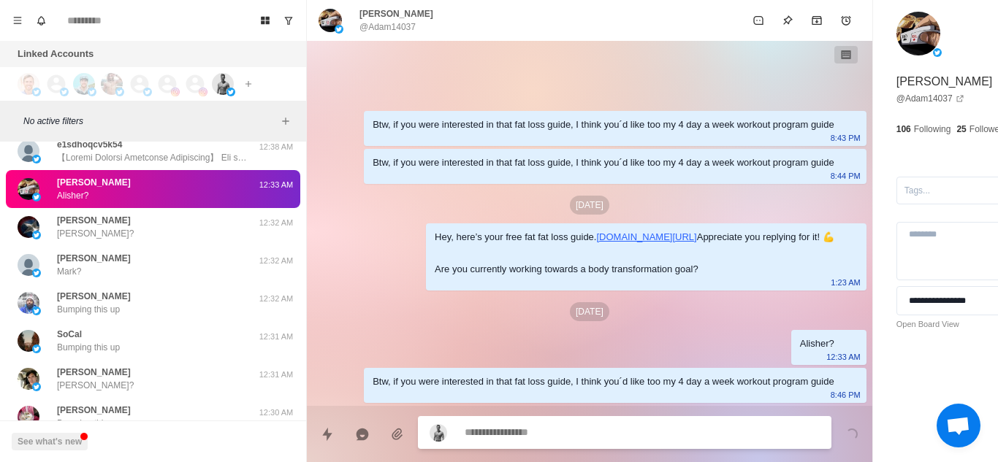
paste textarea "**********"
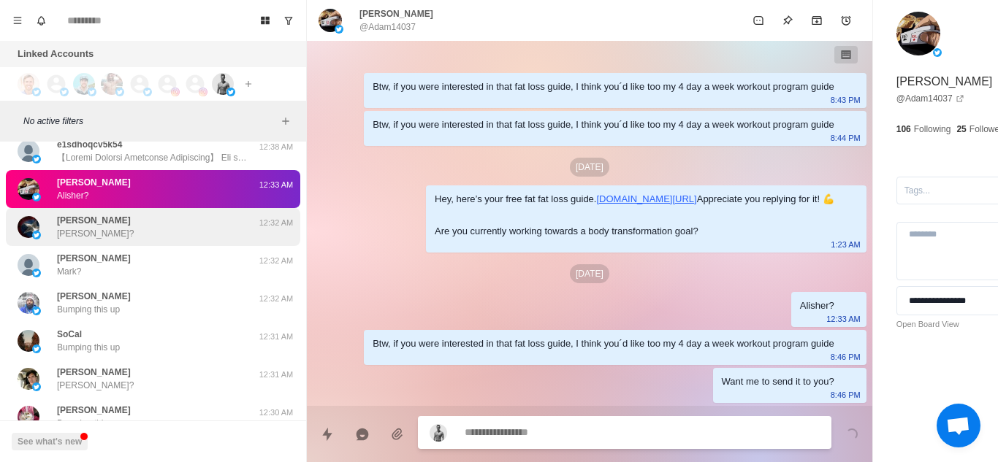
click at [119, 210] on div "Thomas Winebrenner Thomas? 12:32 AM" at bounding box center [153, 227] width 294 height 38
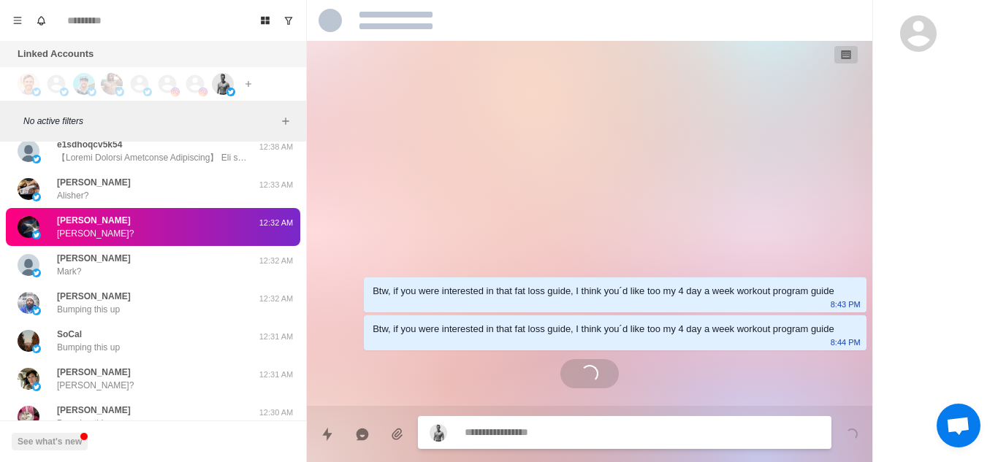
scroll to position [0, 0]
click at [129, 225] on p "Thomas Winebrenner" at bounding box center [94, 220] width 74 height 13
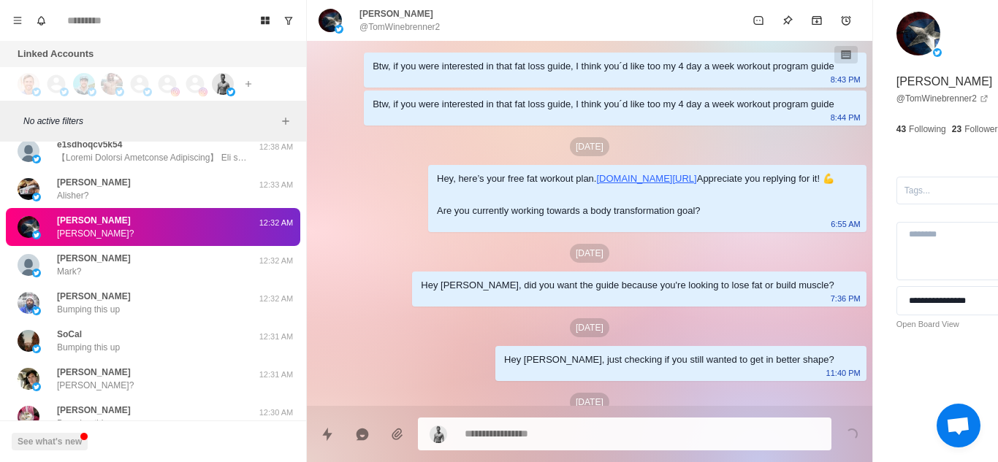
scroll to position [320, 0]
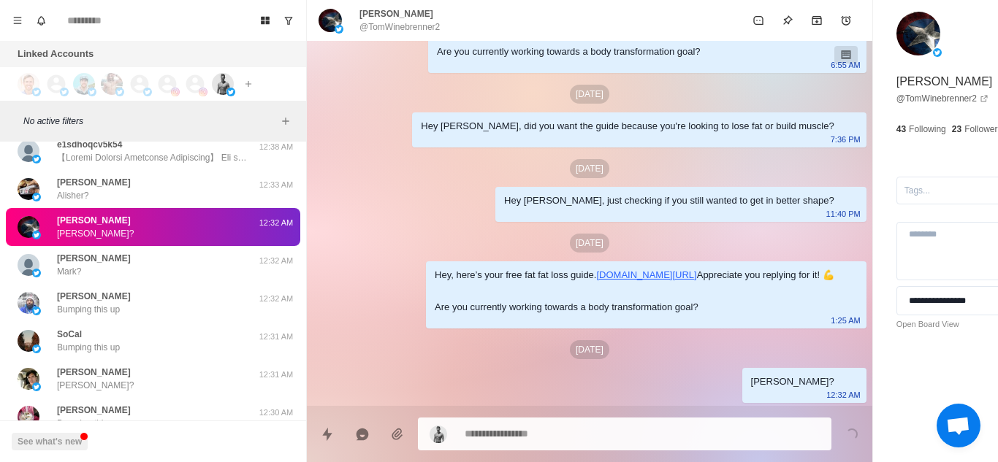
click at [517, 433] on textarea at bounding box center [602, 434] width 275 height 21
paste textarea "**********"
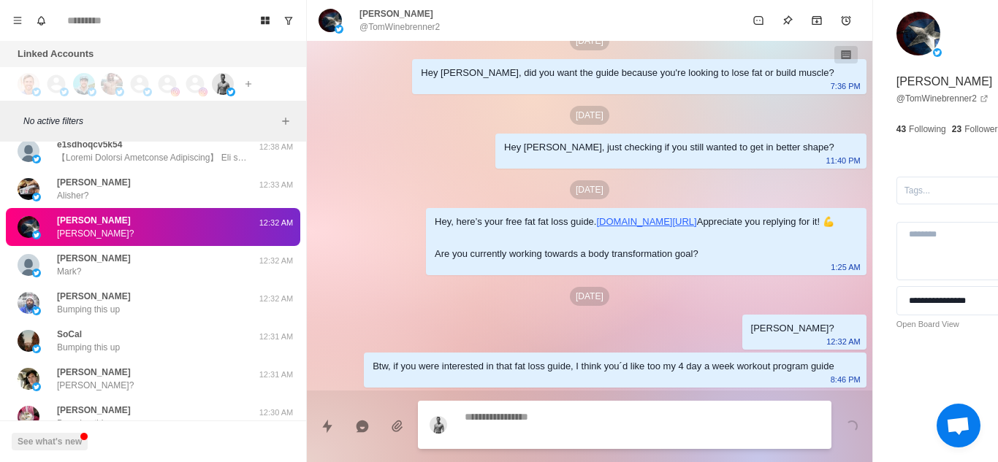
scroll to position [374, 0]
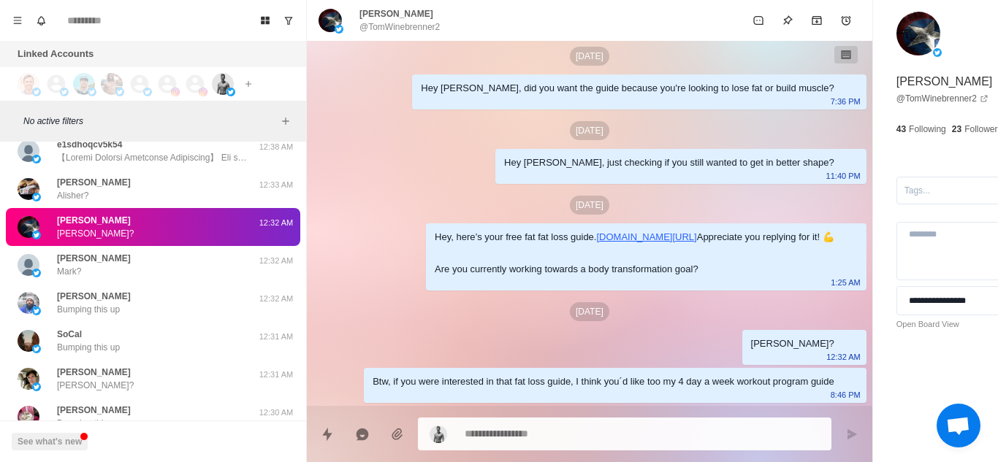
paste textarea "**********"
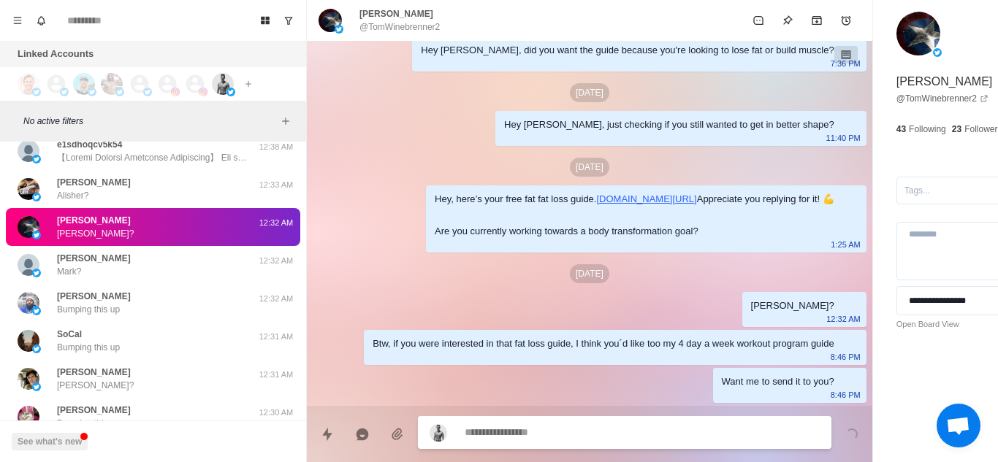
scroll to position [412, 0]
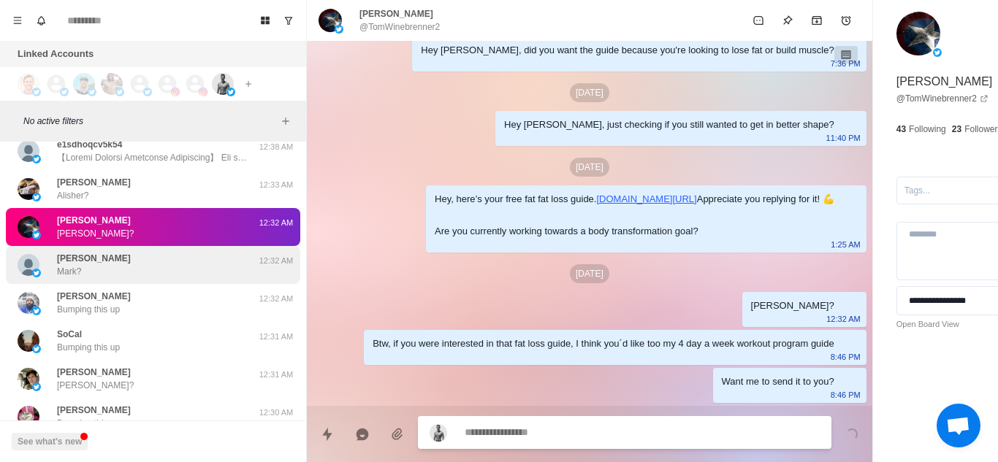
click at [133, 268] on div "Mark Morris Mark?" at bounding box center [138, 265] width 240 height 26
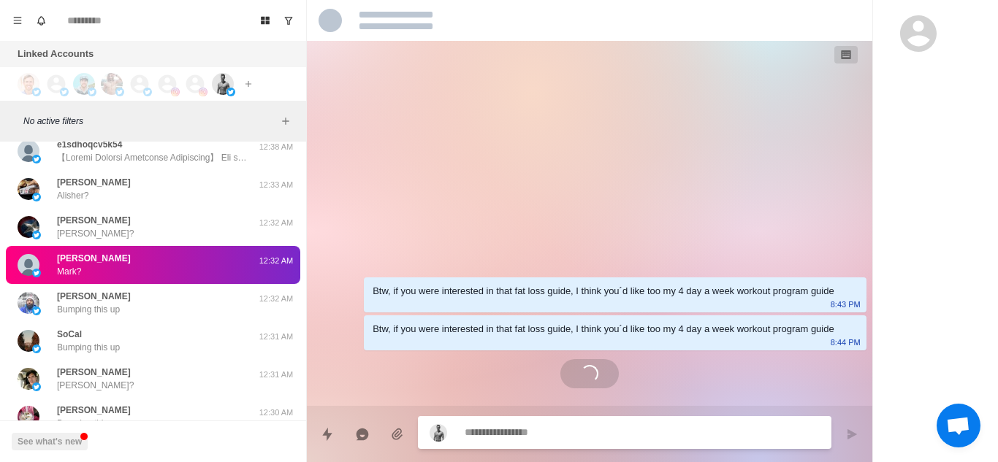
scroll to position [0, 0]
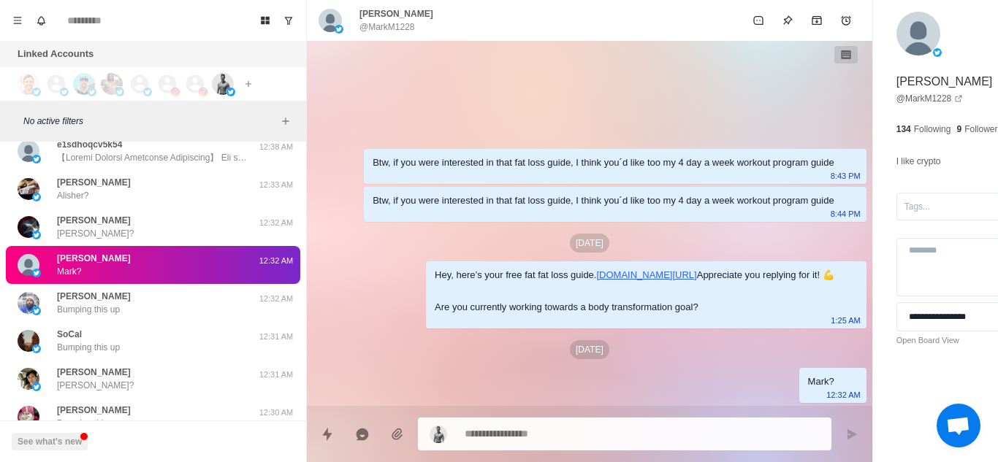
paste textarea "**********"
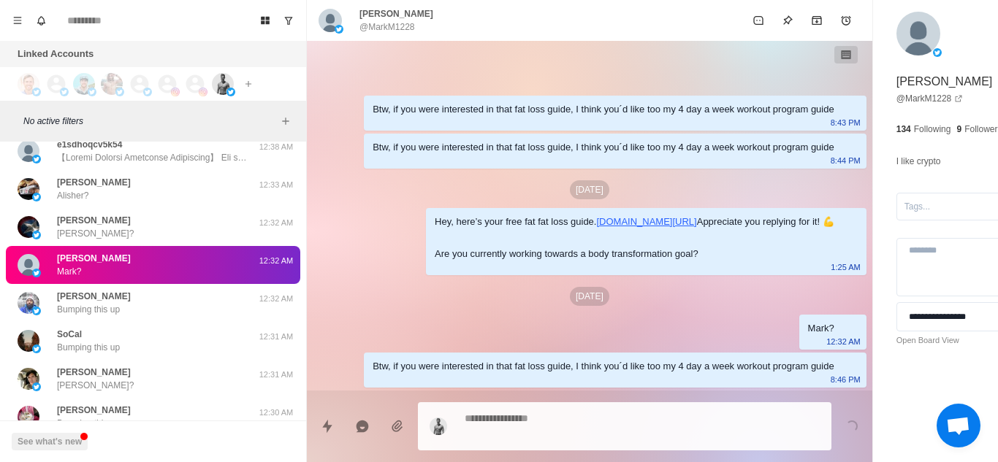
paste textarea "**********"
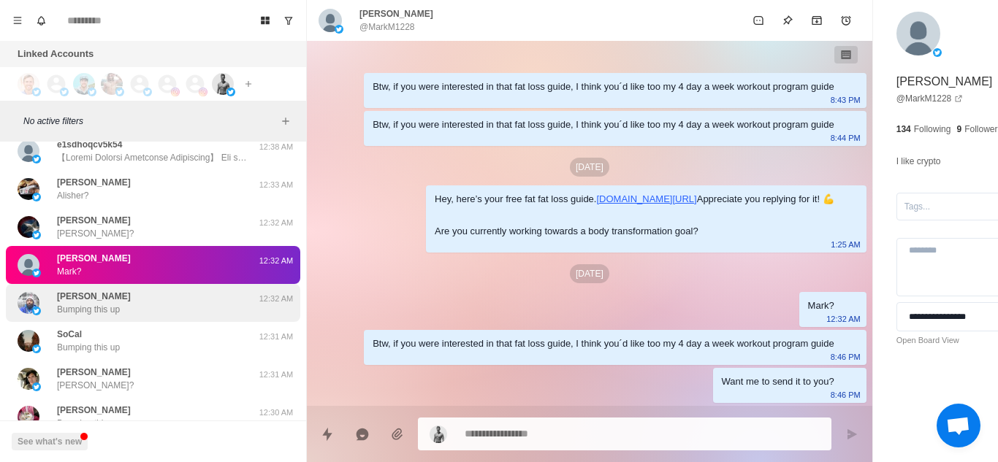
click at [159, 297] on div "Art Vandelay Bumping this up" at bounding box center [138, 303] width 240 height 26
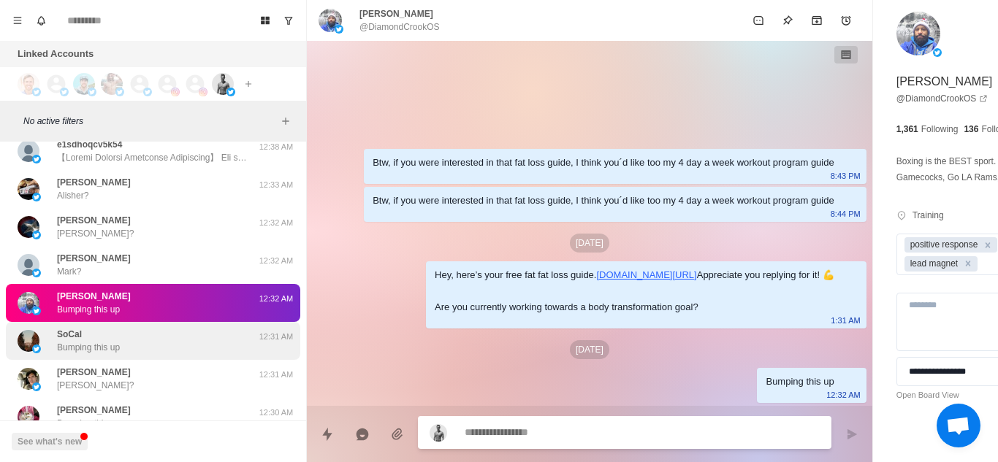
scroll to position [9469, 0]
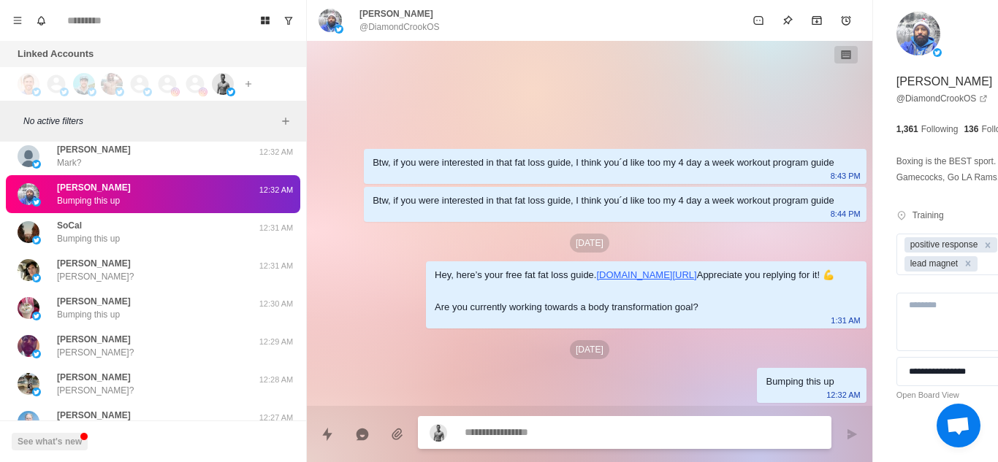
paste textarea "**********"
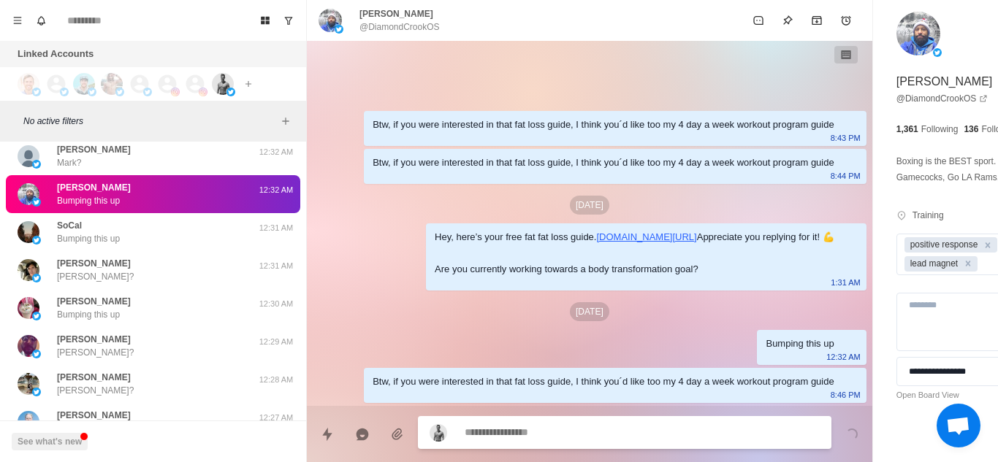
scroll to position [54, 0]
paste textarea "**********"
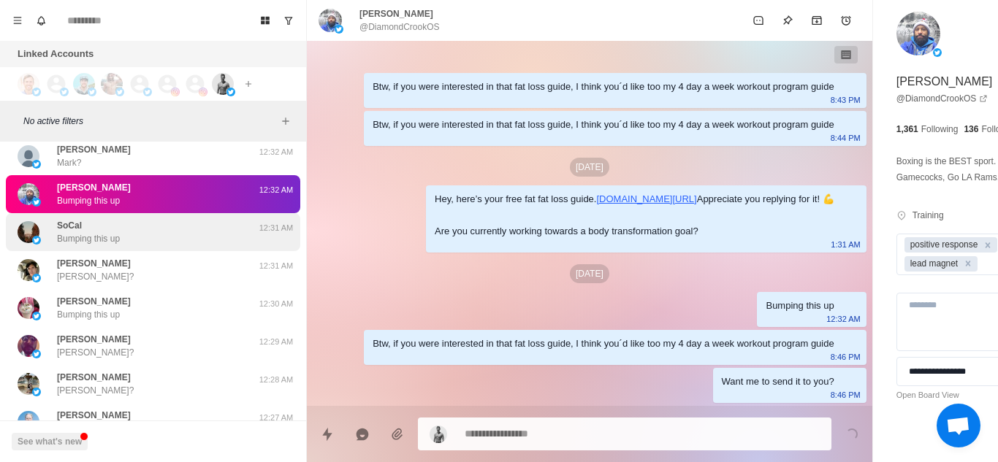
scroll to position [92, 0]
click at [141, 243] on div "SoCal Bumping this up" at bounding box center [138, 232] width 240 height 26
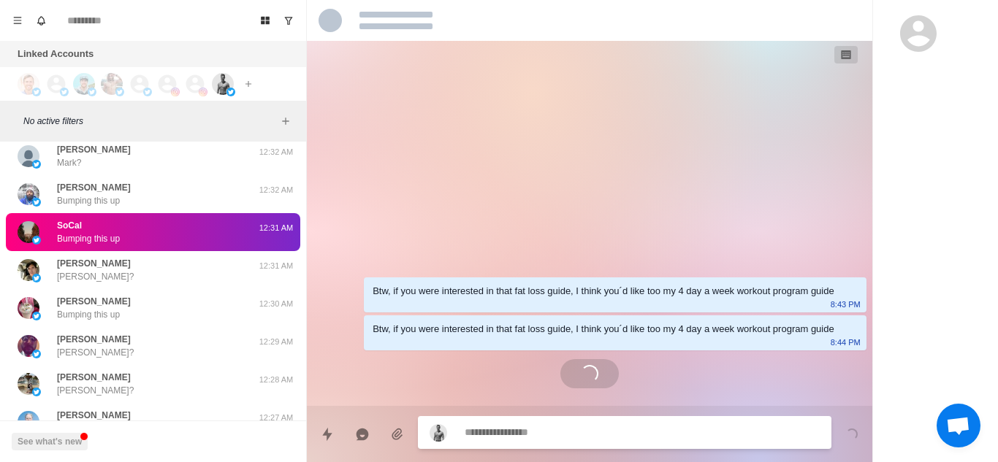
scroll to position [0, 0]
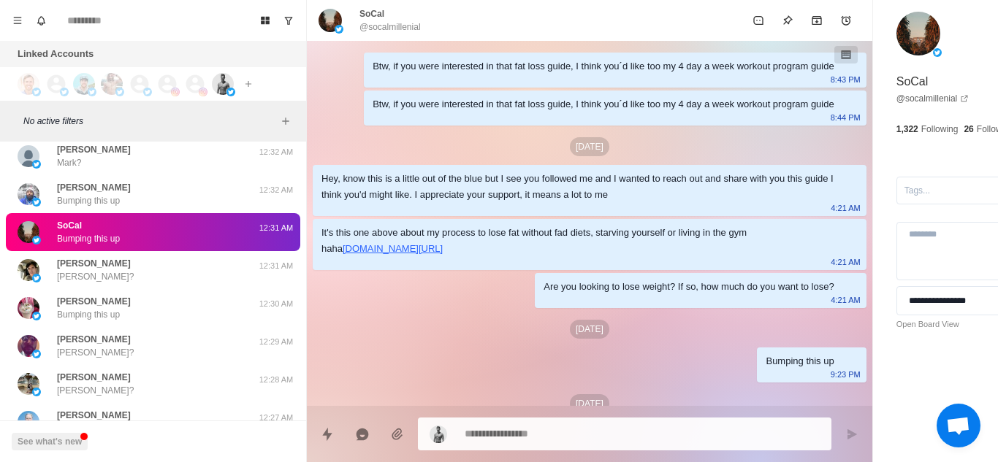
paste textarea "**********"
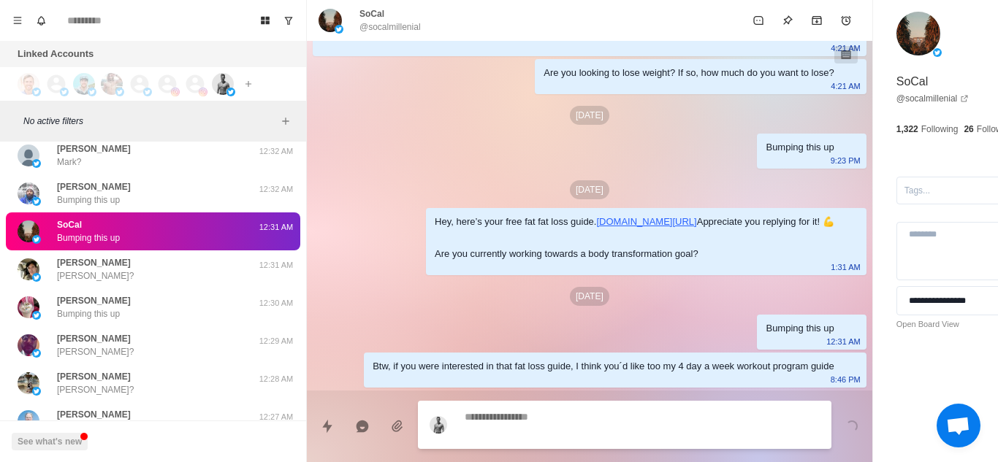
scroll to position [311, 0]
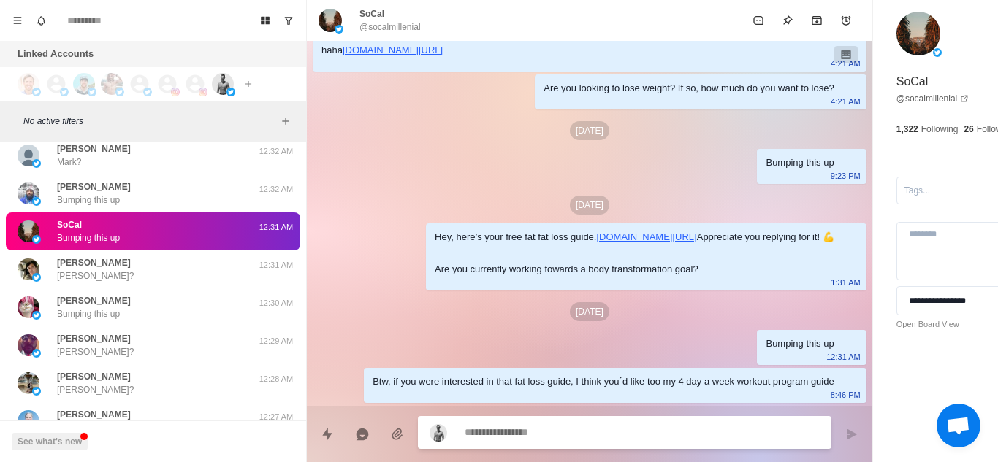
paste textarea "**********"
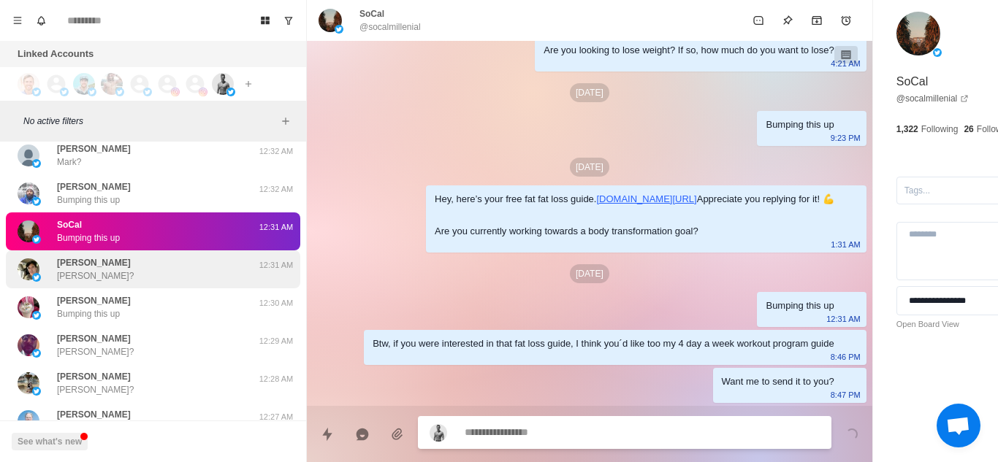
scroll to position [349, 0]
click at [152, 282] on div "Ricky D Ricky?" at bounding box center [138, 269] width 240 height 26
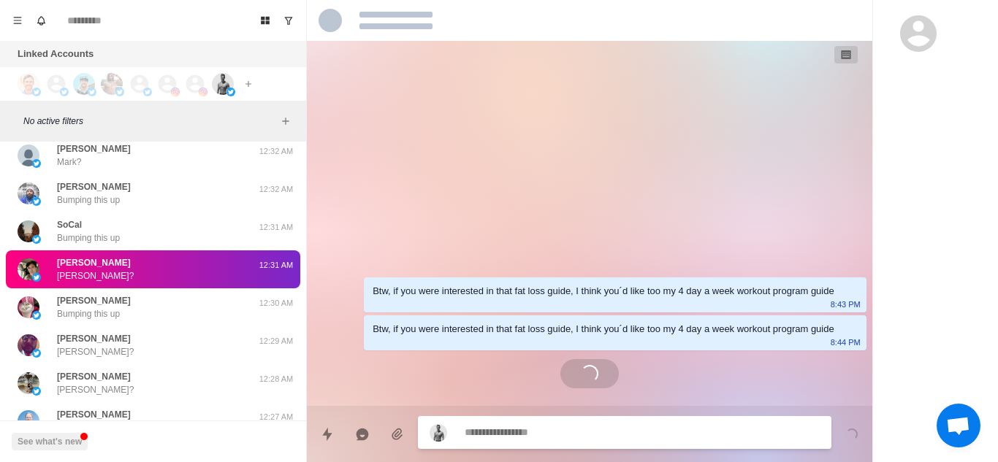
scroll to position [0, 0]
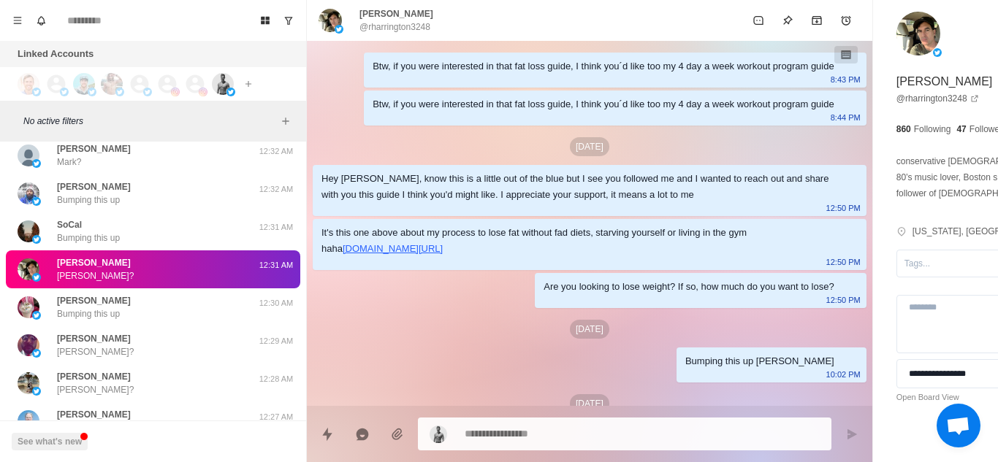
paste textarea "**********"
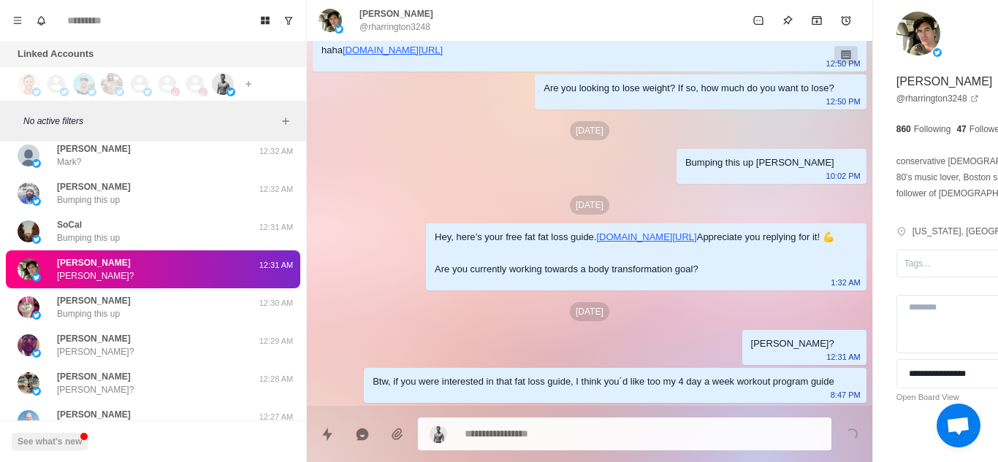
scroll to position [311, 0]
paste textarea "**********"
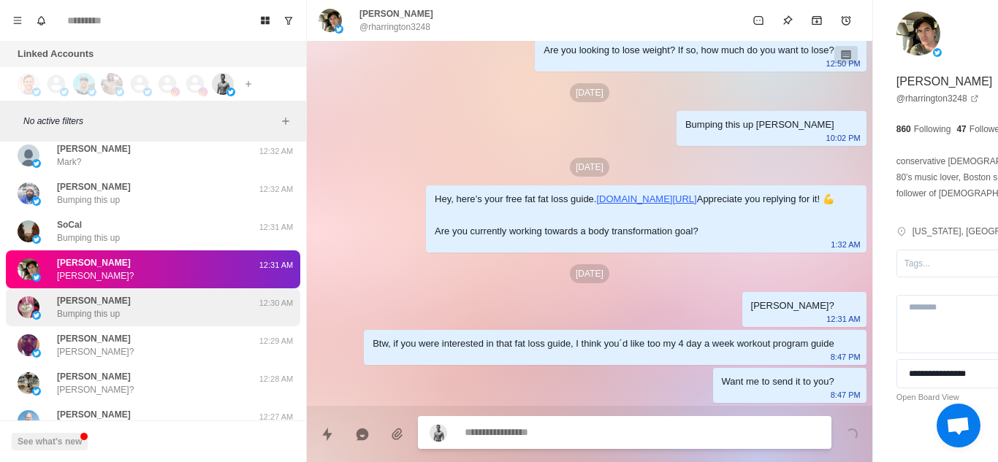
scroll to position [349, 0]
click at [142, 315] on div "J Hawley Bumping this up" at bounding box center [138, 307] width 240 height 26
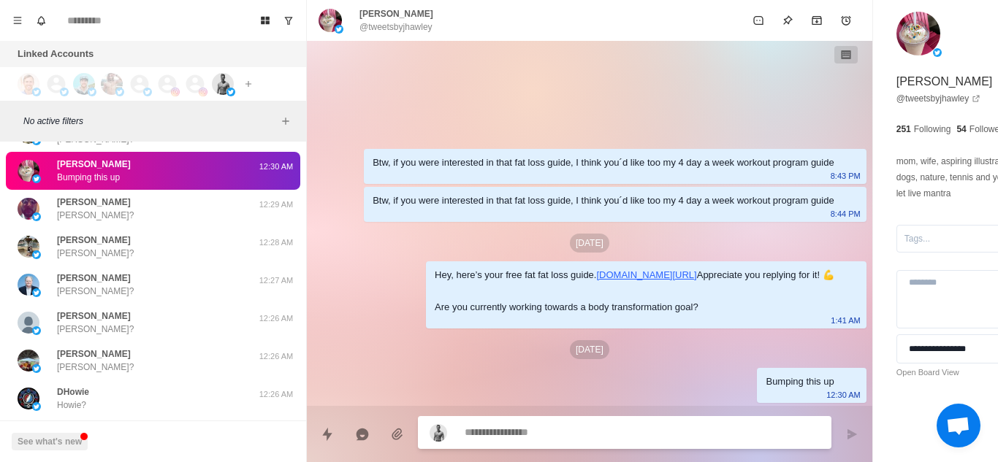
scroll to position [9605, 0]
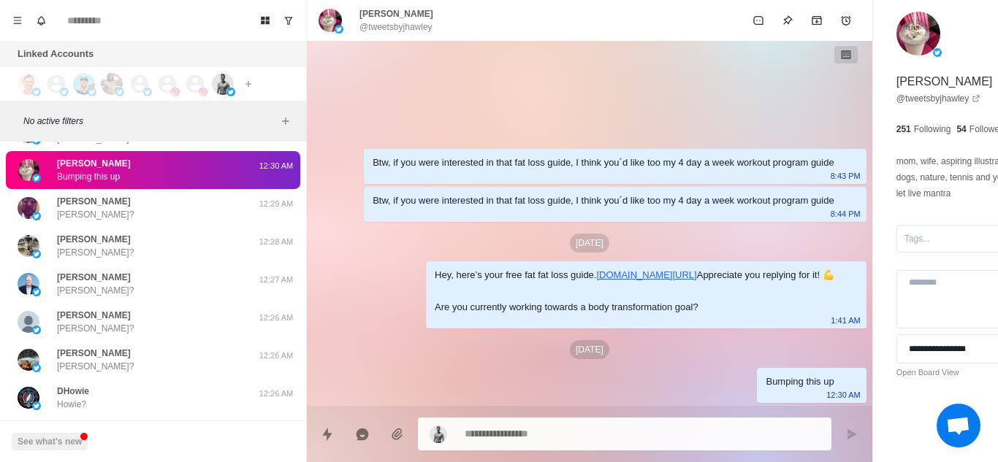
paste textarea "**********"
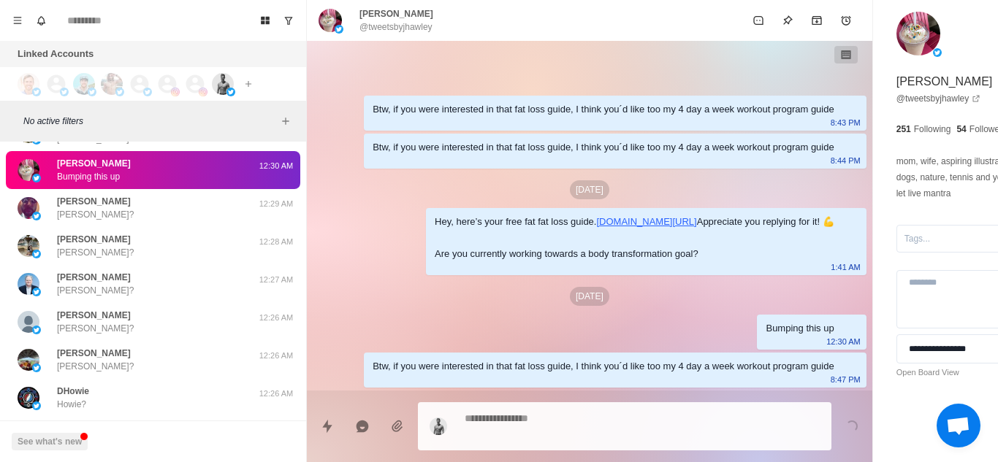
paste textarea "**********"
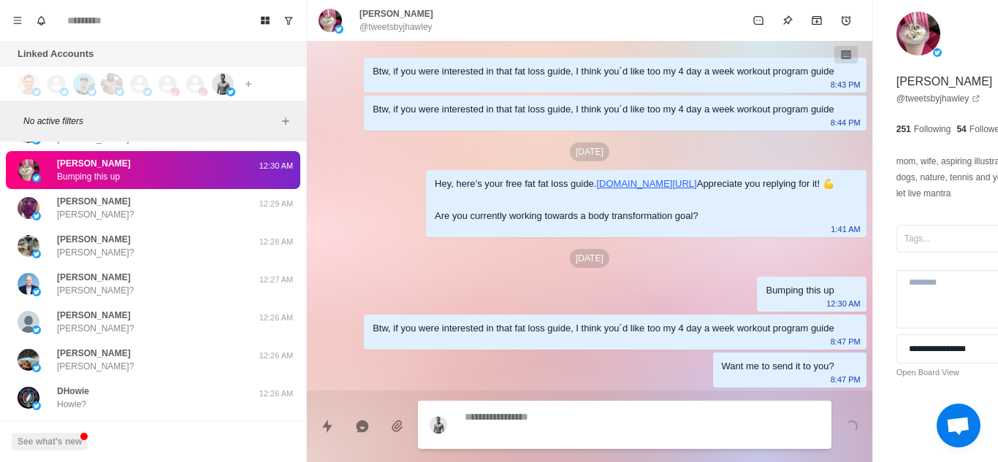
scroll to position [92, 0]
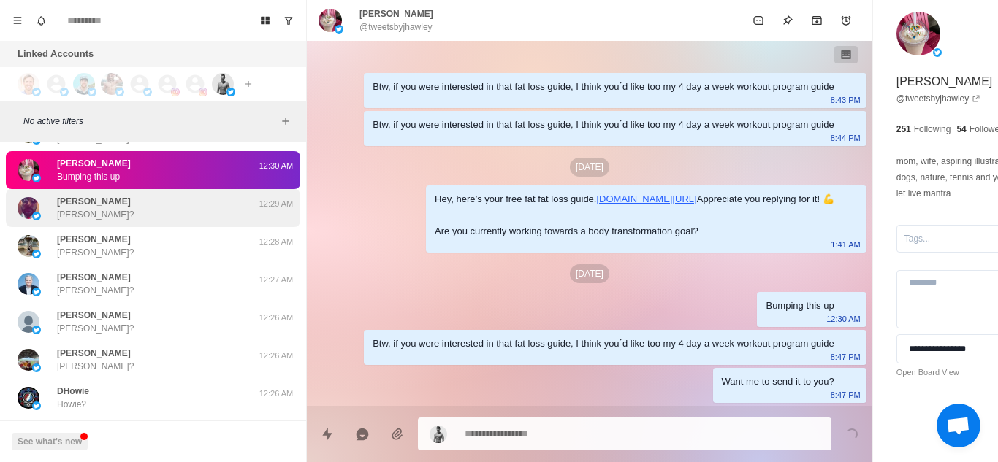
click at [159, 213] on div "Thomas Harry Thomas?" at bounding box center [138, 208] width 240 height 26
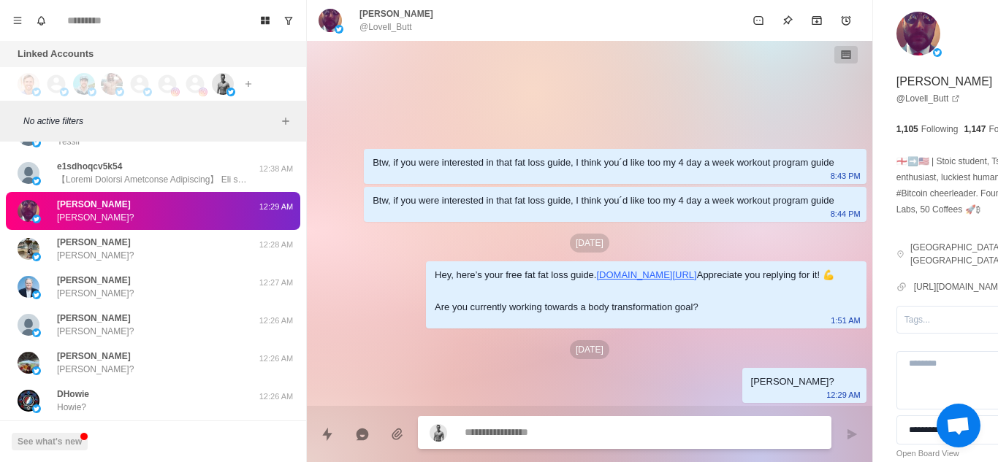
scroll to position [9868, 0]
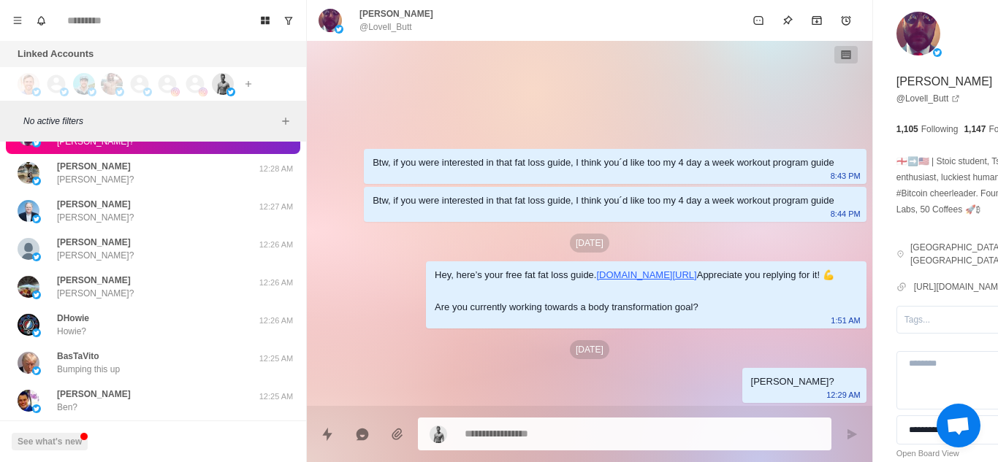
paste textarea "**********"
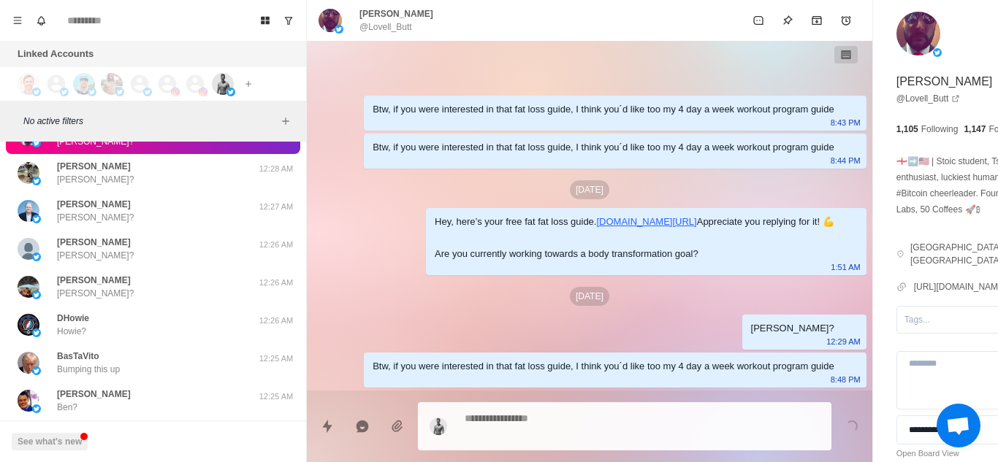
paste textarea "**********"
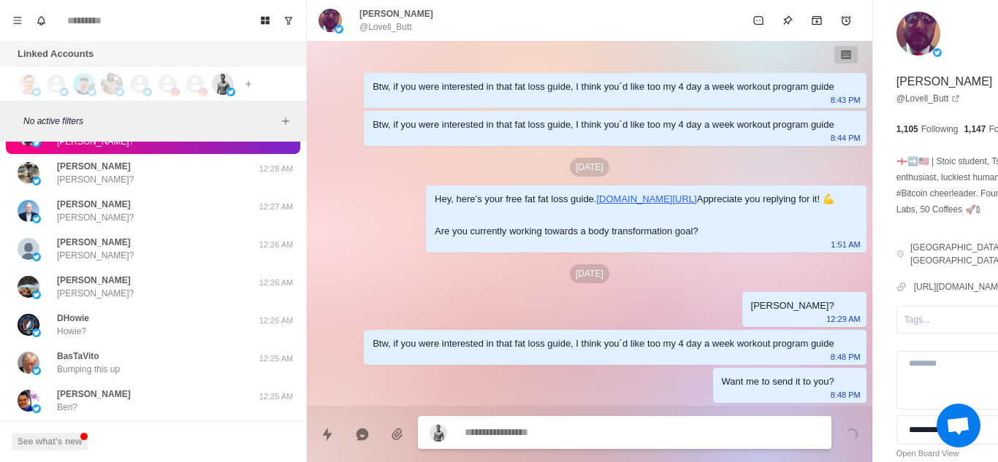
scroll to position [92, 0]
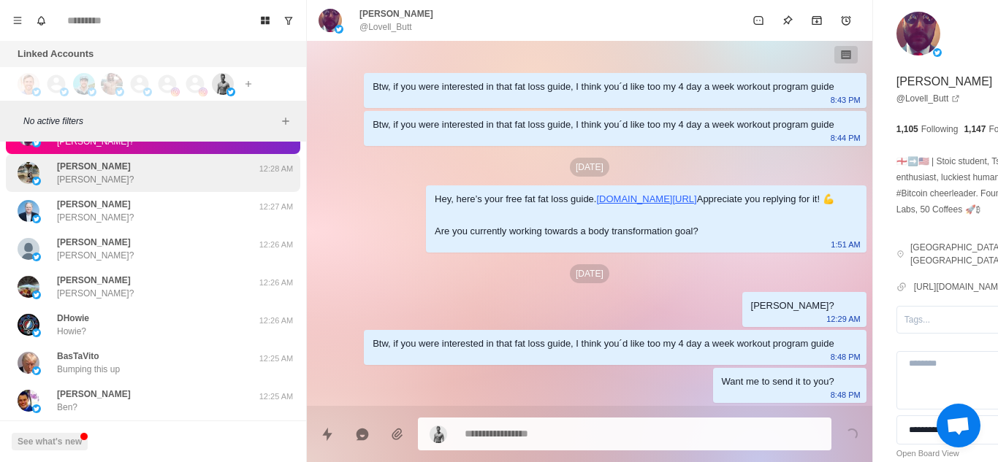
click at [153, 171] on div "Kyle Tanzillo Kyle?" at bounding box center [138, 173] width 240 height 26
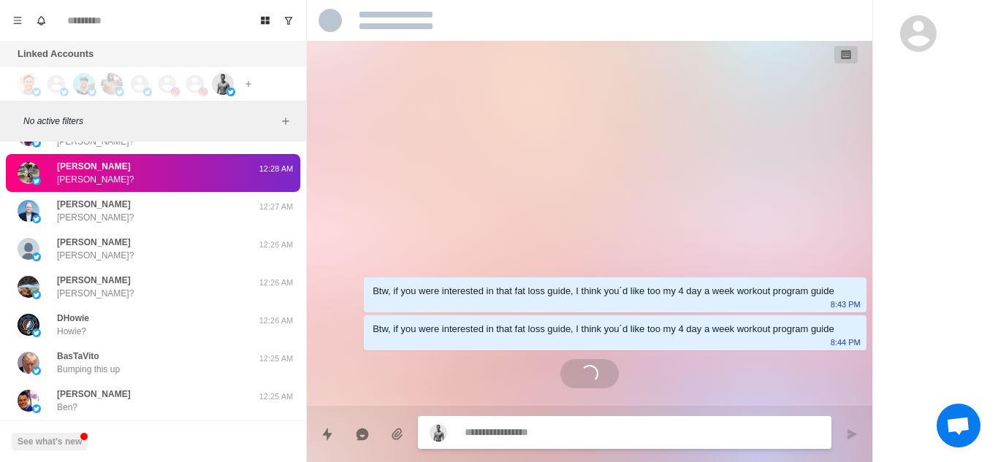
scroll to position [0, 0]
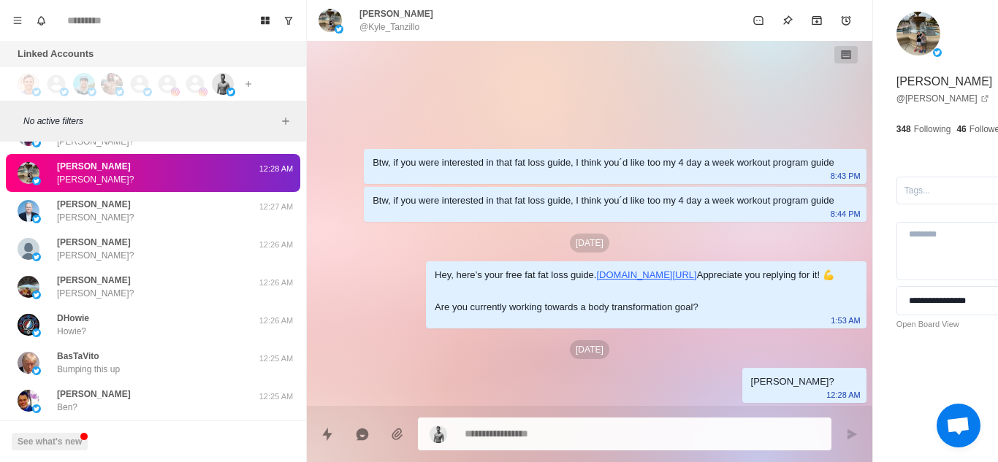
paste textarea "**********"
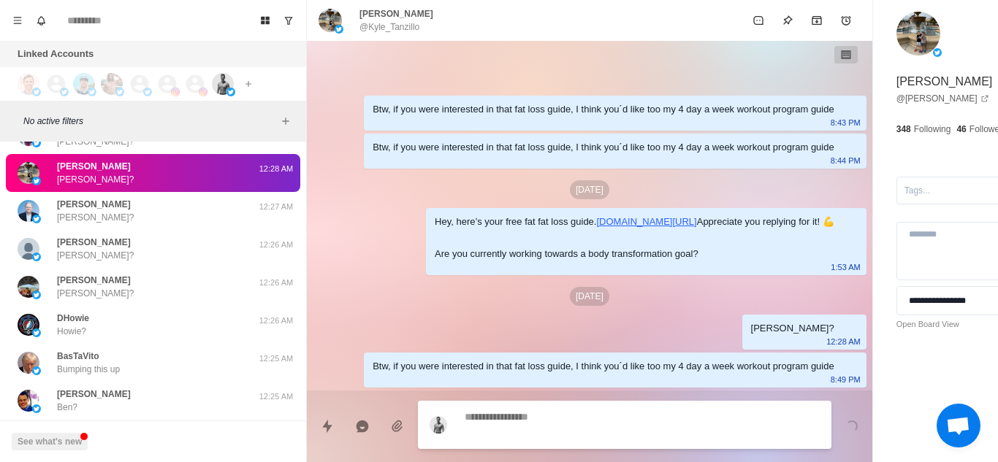
scroll to position [54, 0]
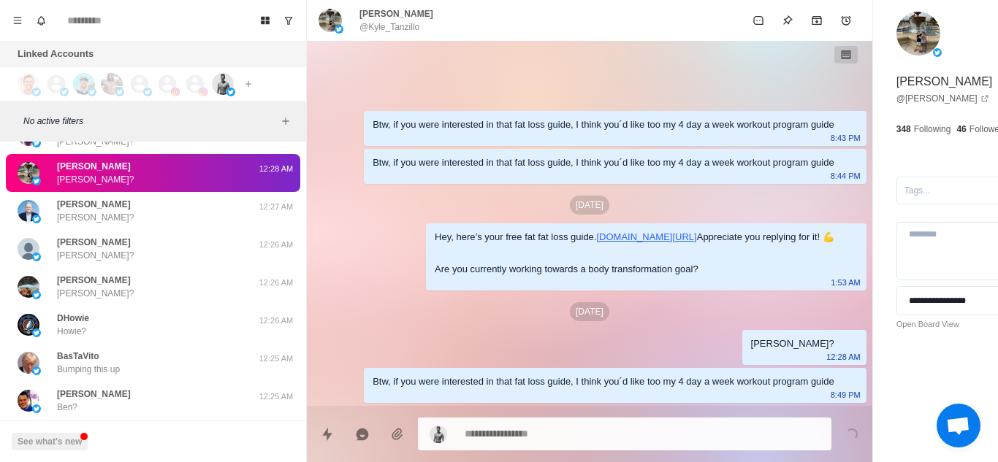
drag, startPoint x: 386, startPoint y: 256, endPoint x: 490, endPoint y: 432, distance: 203.4
click at [490, 432] on textarea at bounding box center [602, 434] width 275 height 21
click at [490, 432] on textarea at bounding box center [602, 432] width 275 height 21
paste textarea "**********"
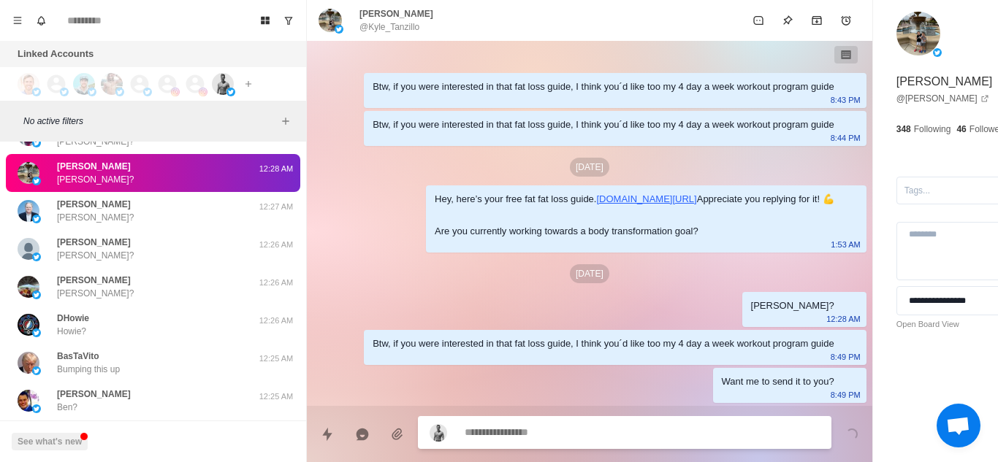
scroll to position [92, 0]
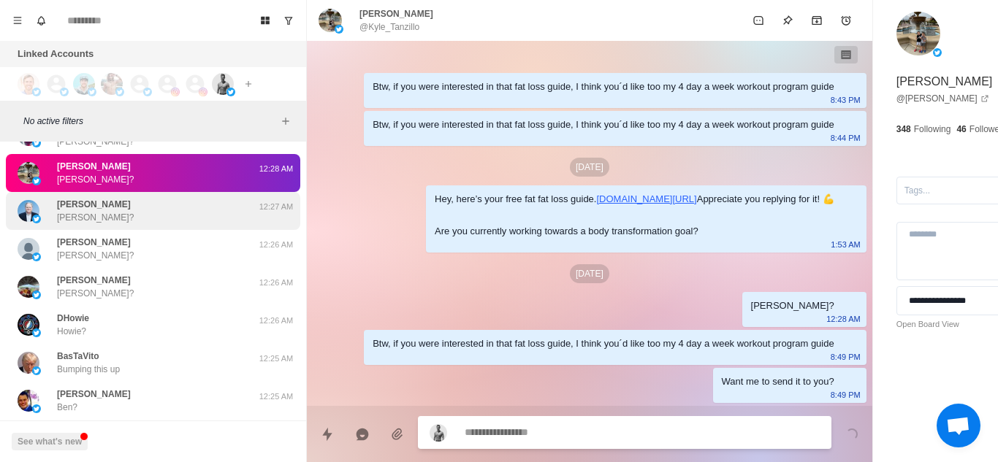
click at [156, 223] on div "Daniel Slupeiks Daniel?" at bounding box center [138, 211] width 240 height 26
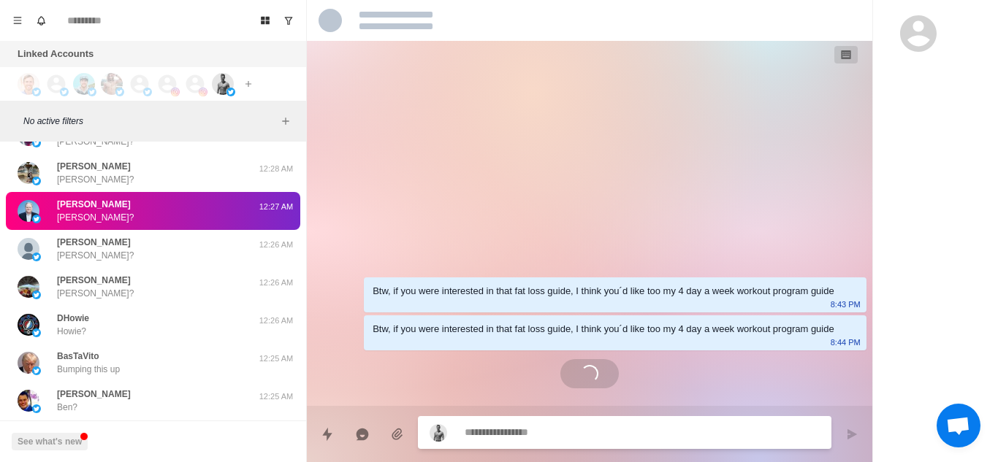
scroll to position [0, 0]
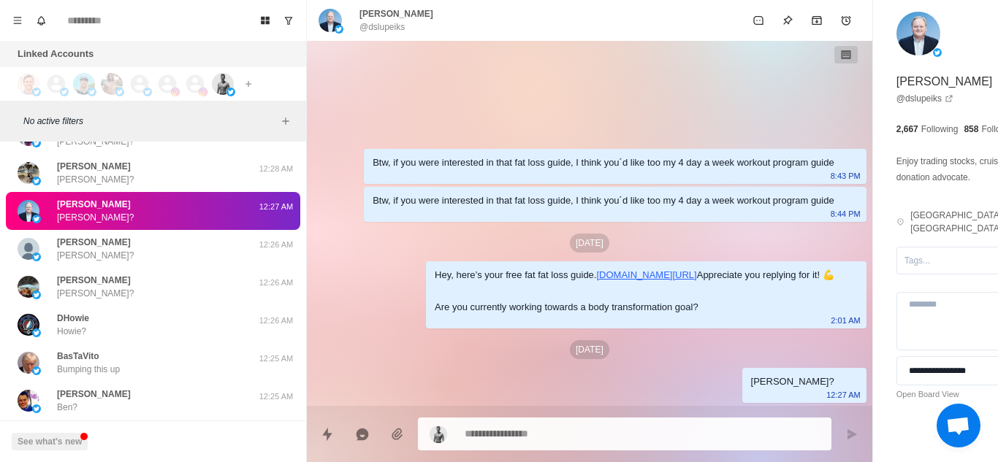
paste textarea "**********"
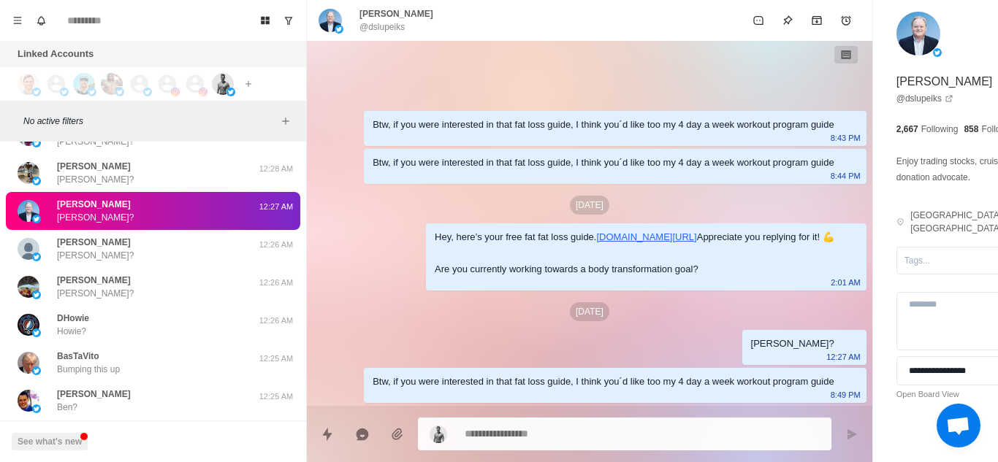
scroll to position [54, 0]
paste textarea "**********"
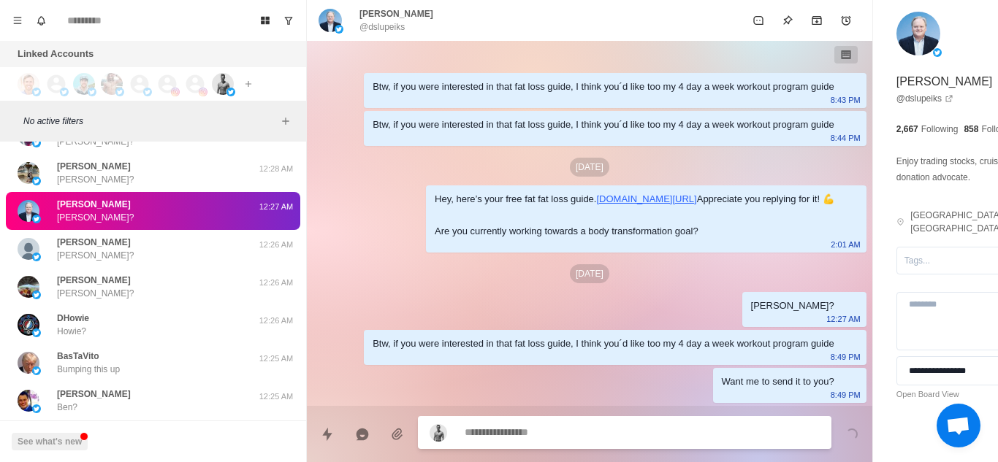
scroll to position [92, 0]
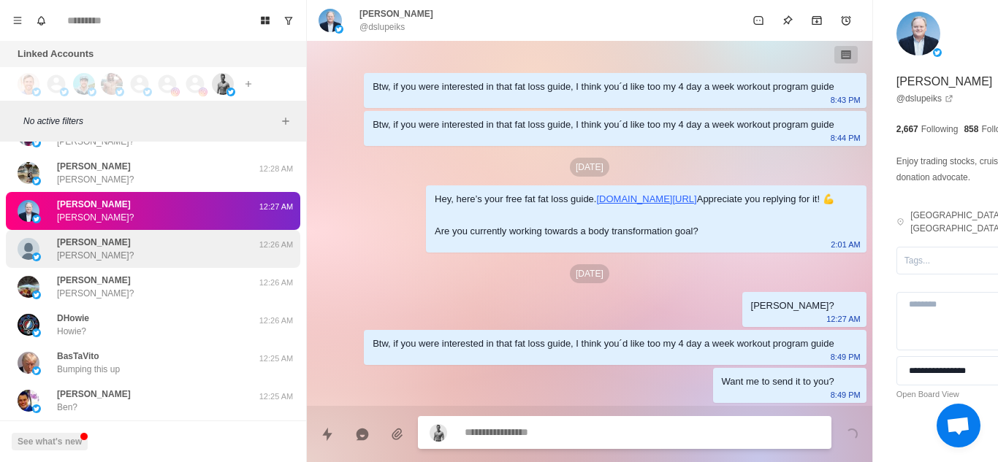
click at [141, 254] on div "Michael C Michael?" at bounding box center [138, 249] width 240 height 26
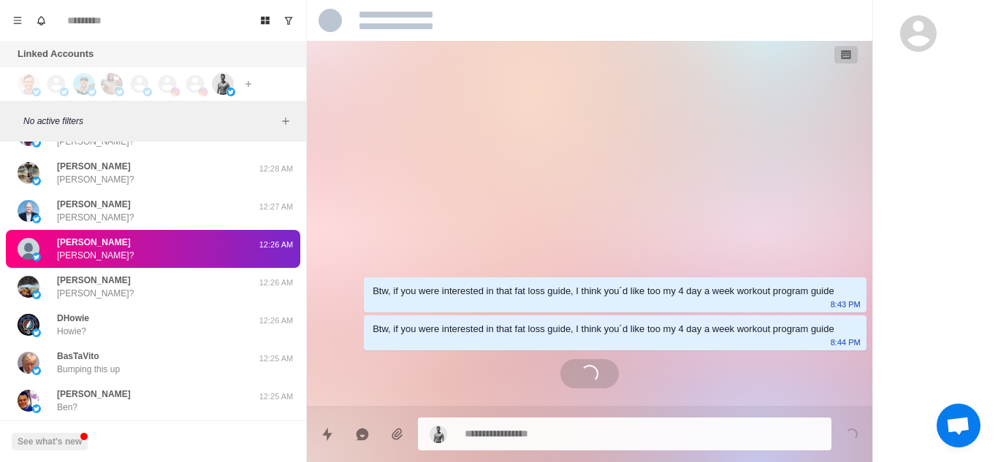
click at [141, 254] on div "Michael C Michael?" at bounding box center [138, 249] width 240 height 26
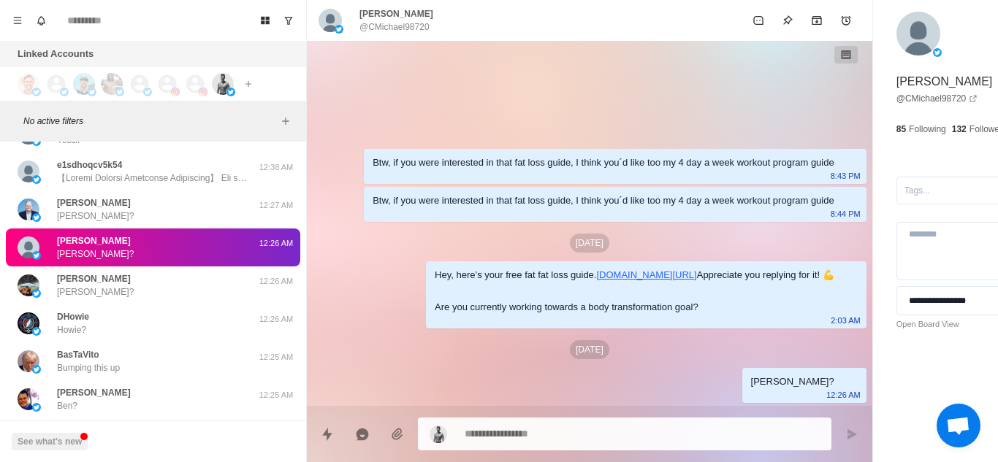
scroll to position [677, 0]
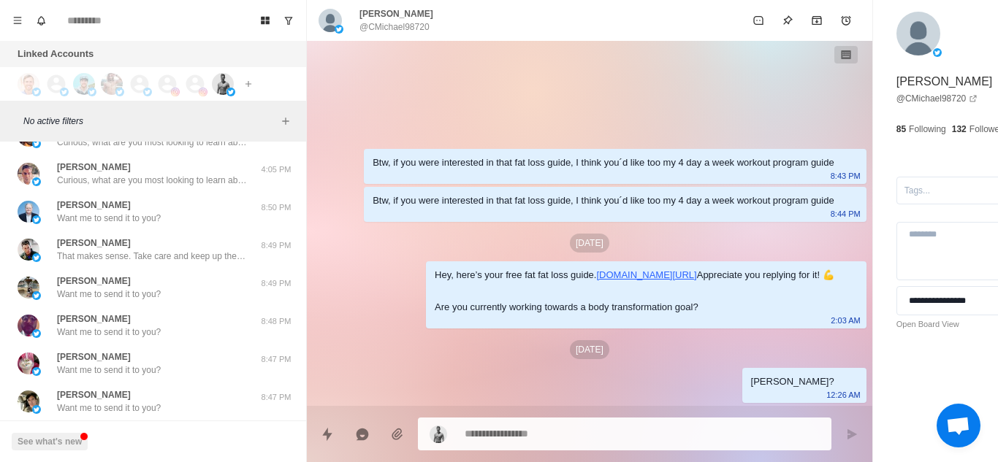
click at [530, 424] on textarea at bounding box center [602, 434] width 275 height 21
paste textarea "**********"
click at [525, 430] on textarea at bounding box center [602, 432] width 275 height 21
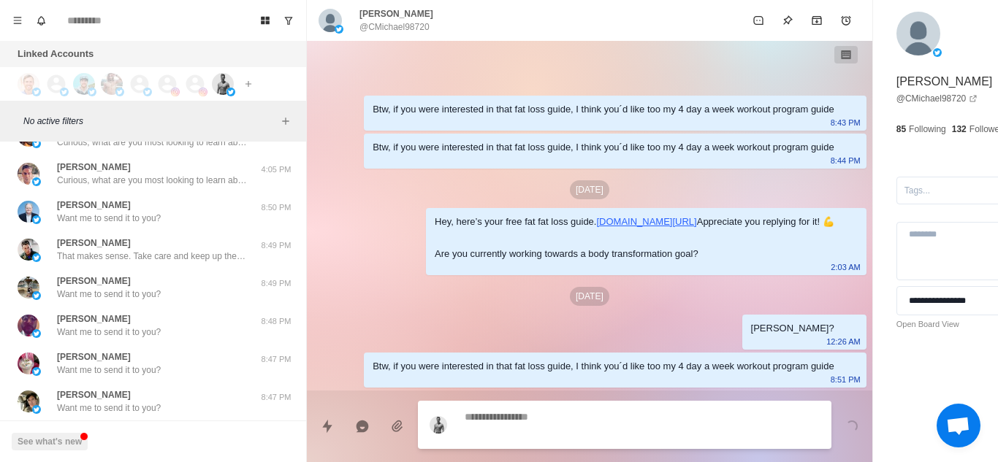
scroll to position [54, 0]
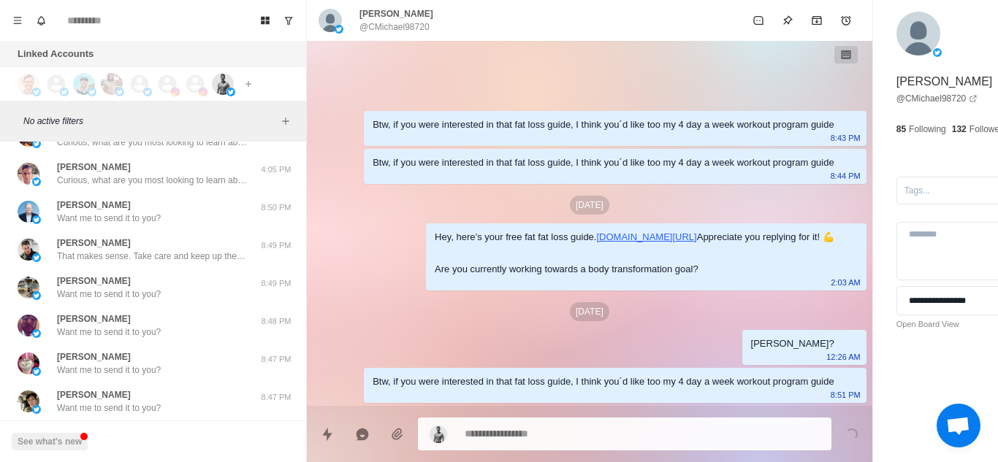
paste textarea "**********"
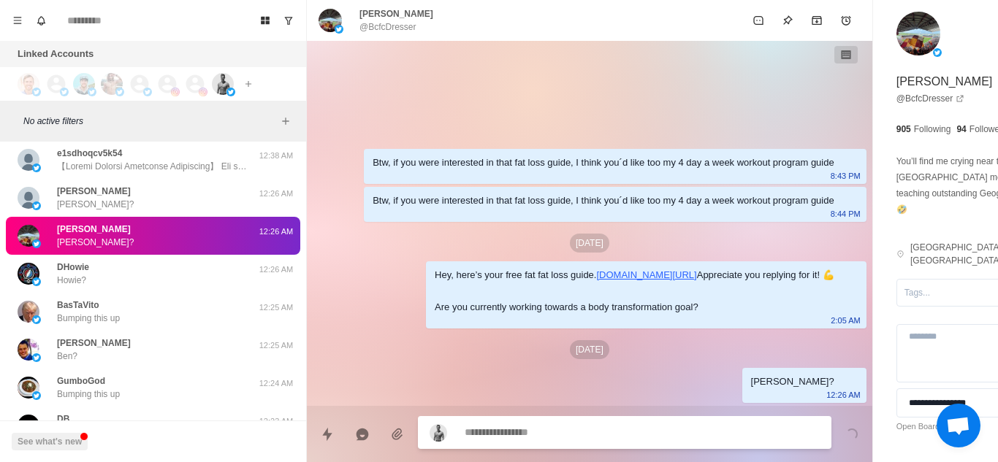
scroll to position [9995, 0]
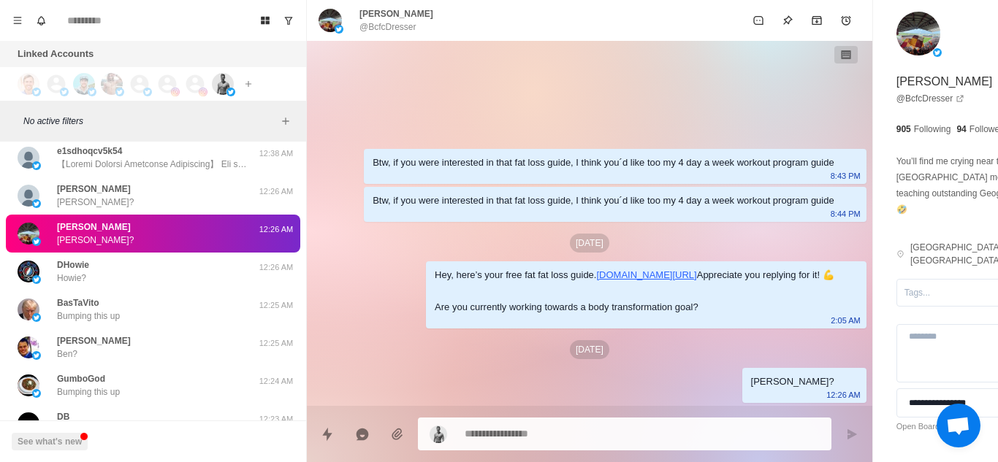
paste textarea "**********"
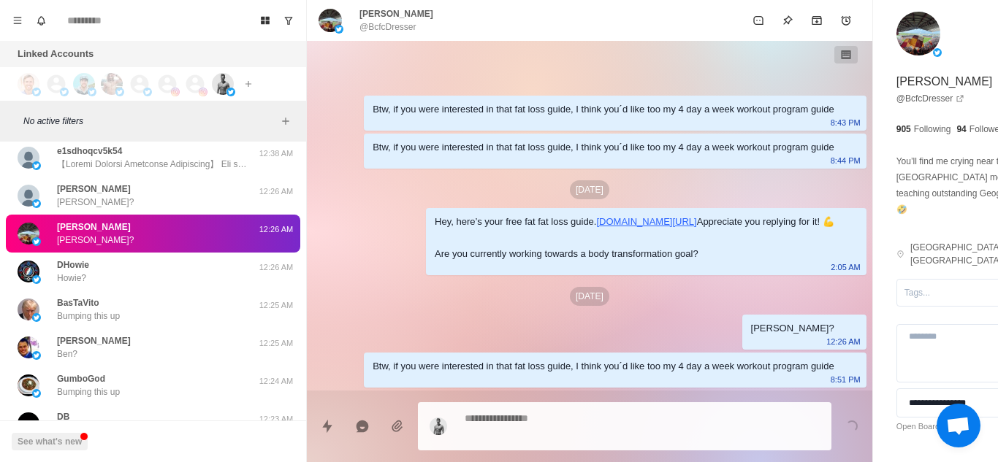
paste textarea "**********"
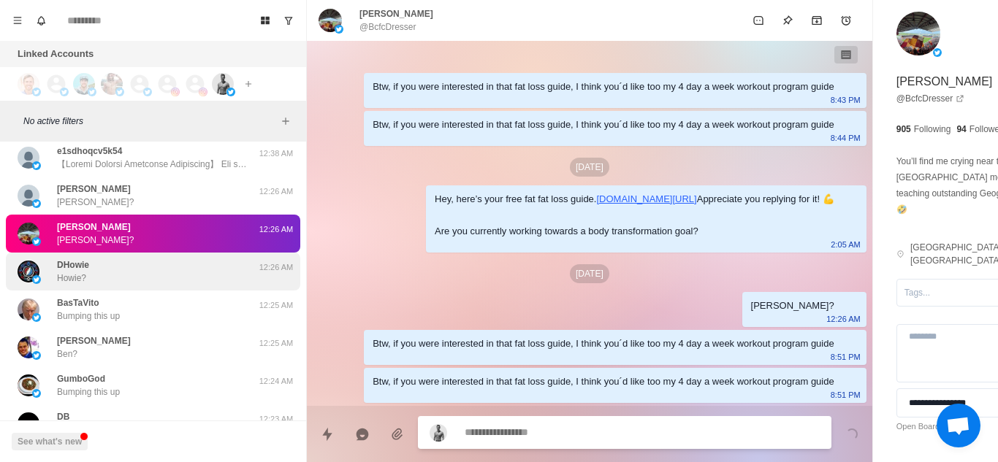
scroll to position [92, 0]
click at [155, 286] on div "DHowie Howie? 12:26 AM" at bounding box center [153, 272] width 294 height 38
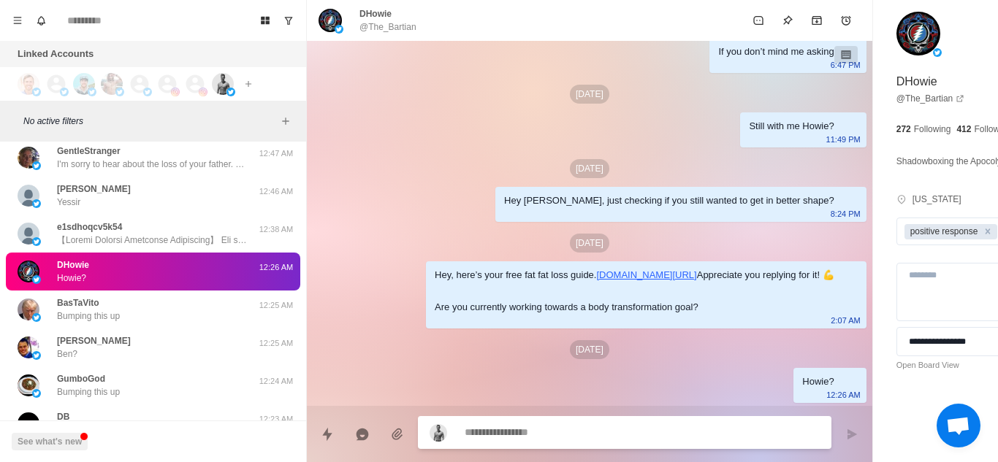
scroll to position [10071, 0]
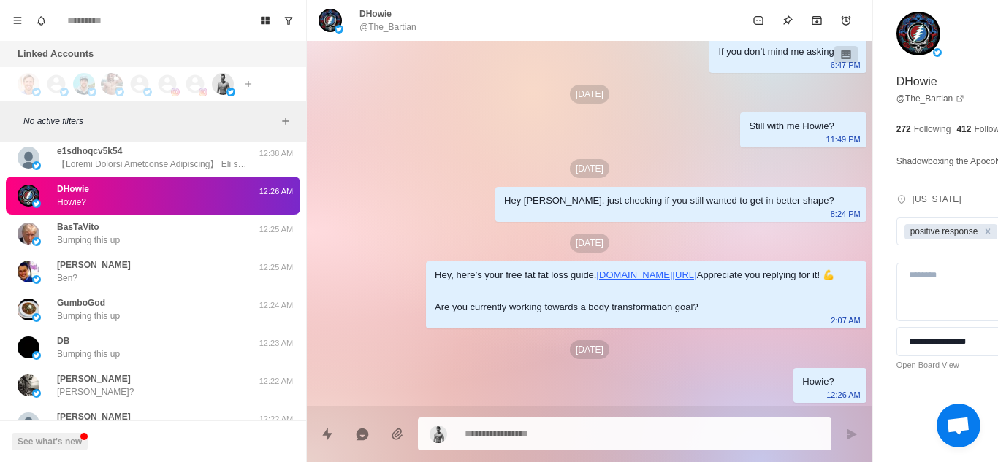
paste textarea "**********"
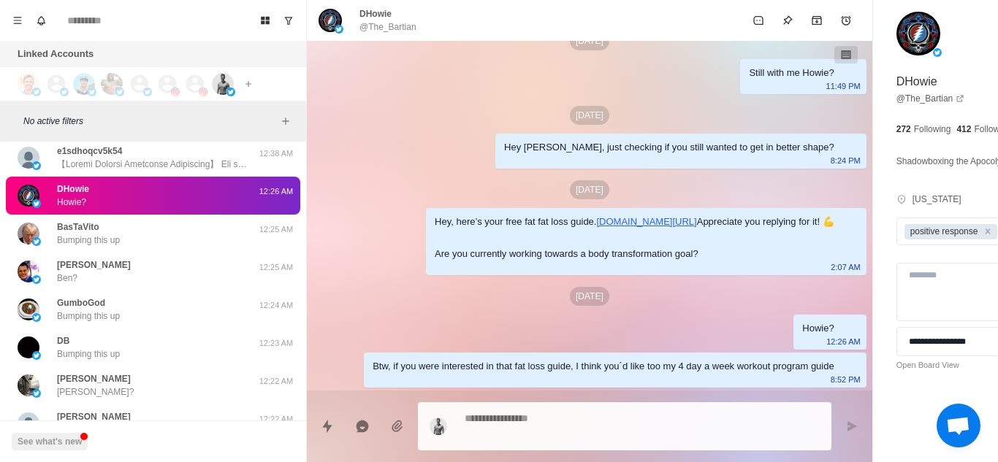
paste textarea "**********"
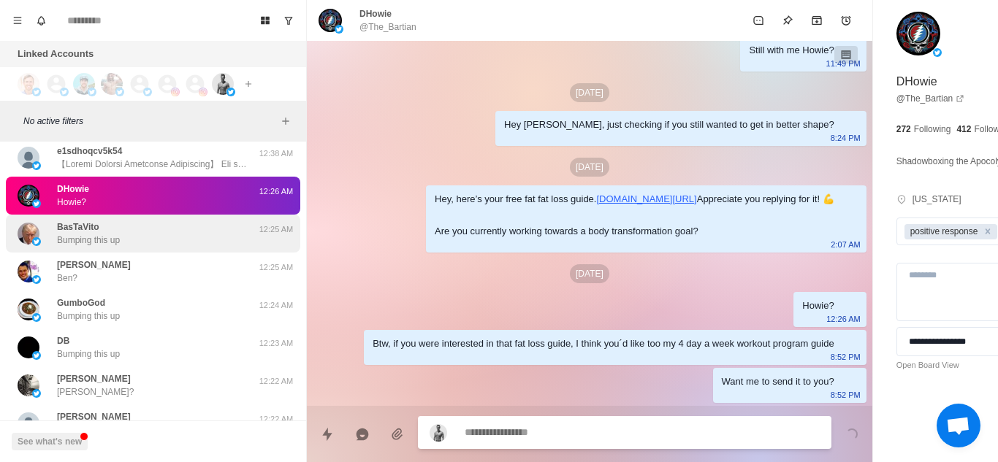
click at [161, 232] on div "BasTaVito Bumping this up" at bounding box center [138, 234] width 240 height 26
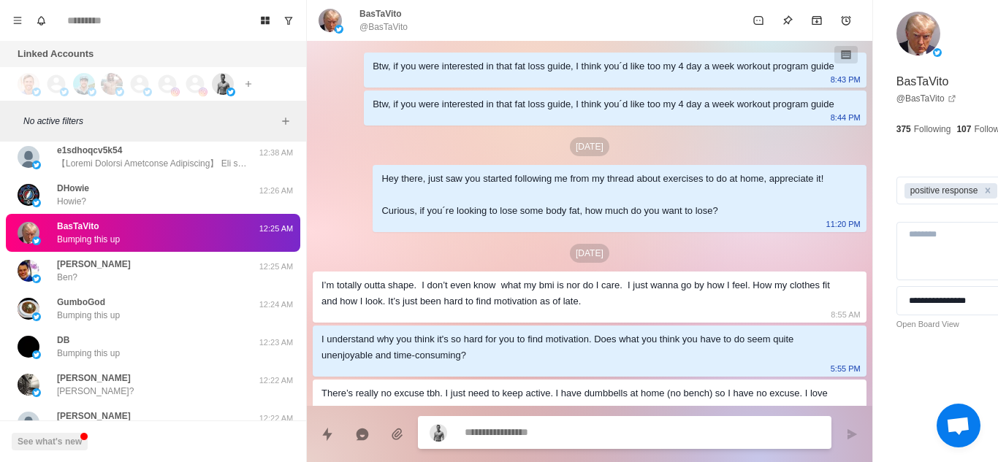
scroll to position [644, 0]
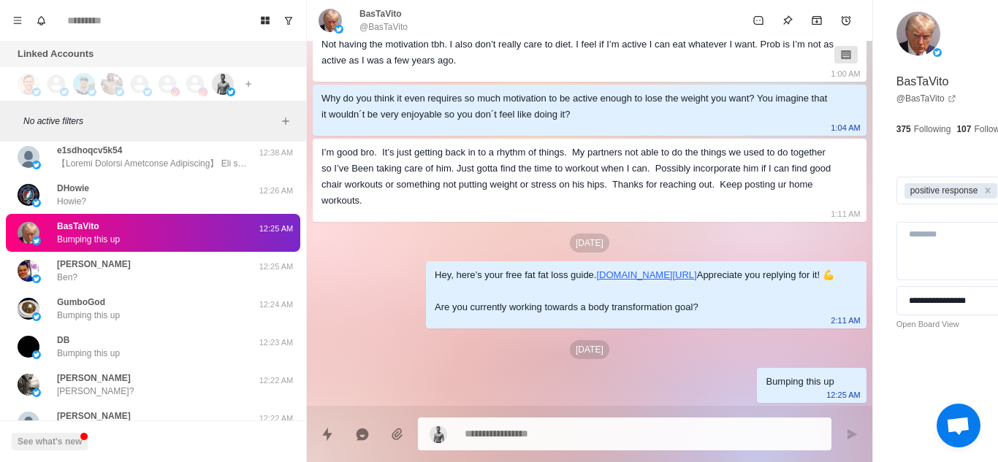
paste textarea "**********"
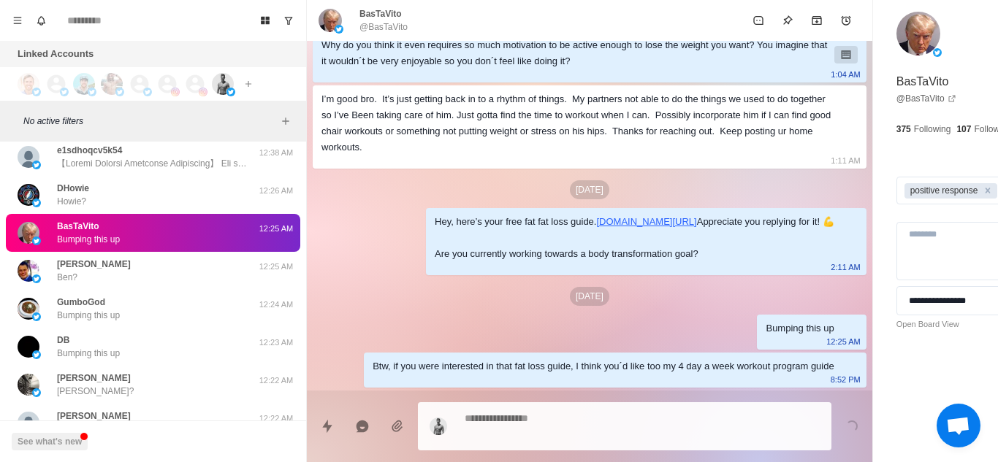
paste textarea "**********"
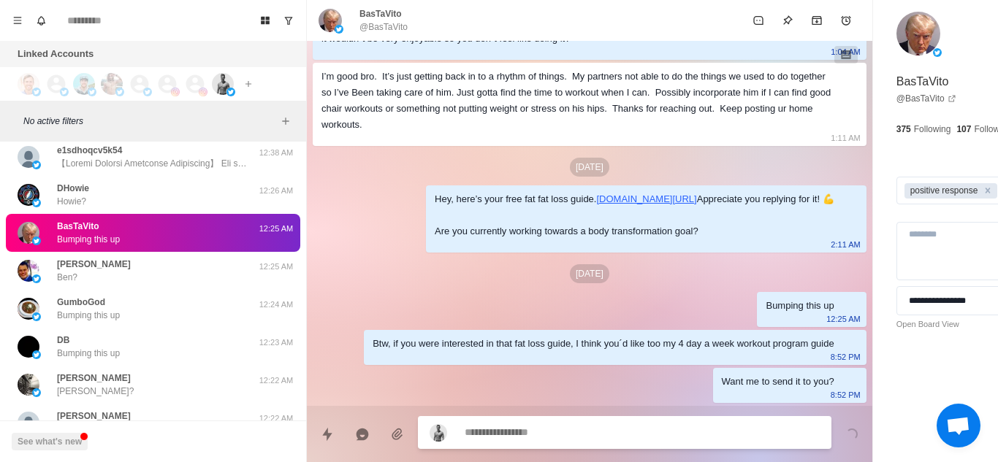
scroll to position [736, 0]
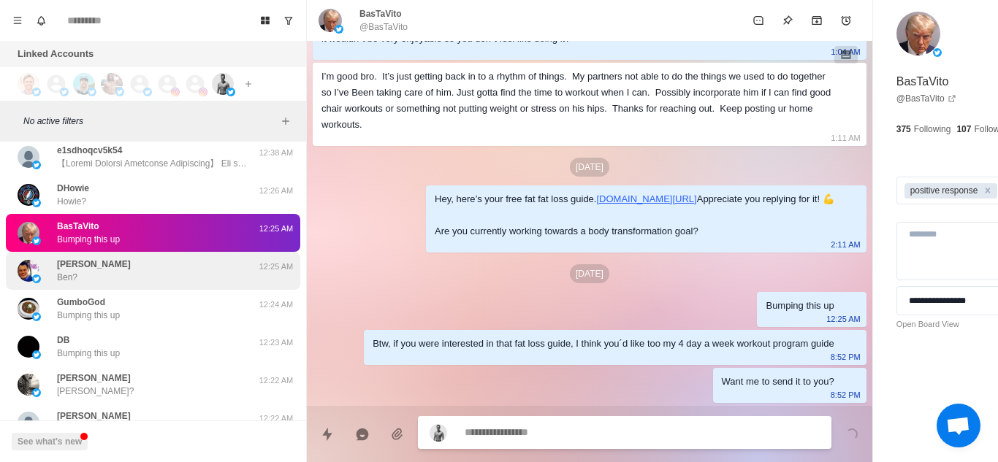
click at [204, 275] on div "Ben Hixson Ben?" at bounding box center [138, 271] width 240 height 26
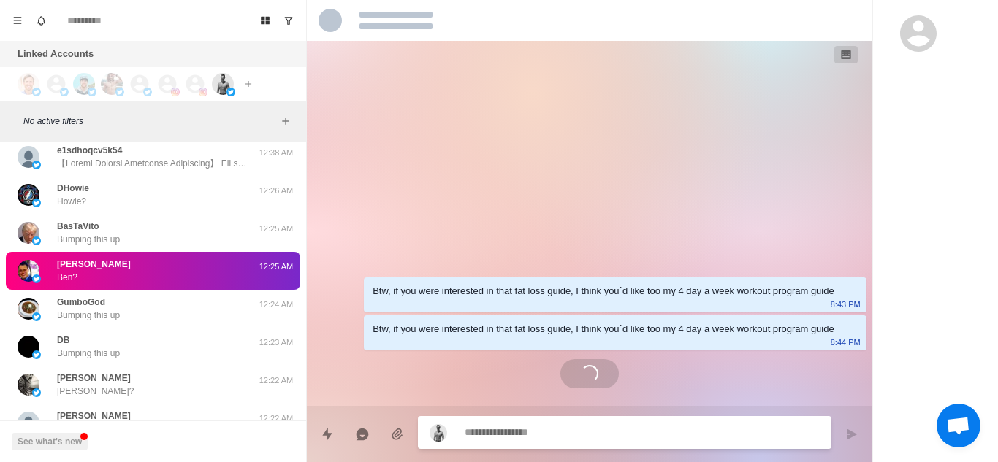
scroll to position [0, 0]
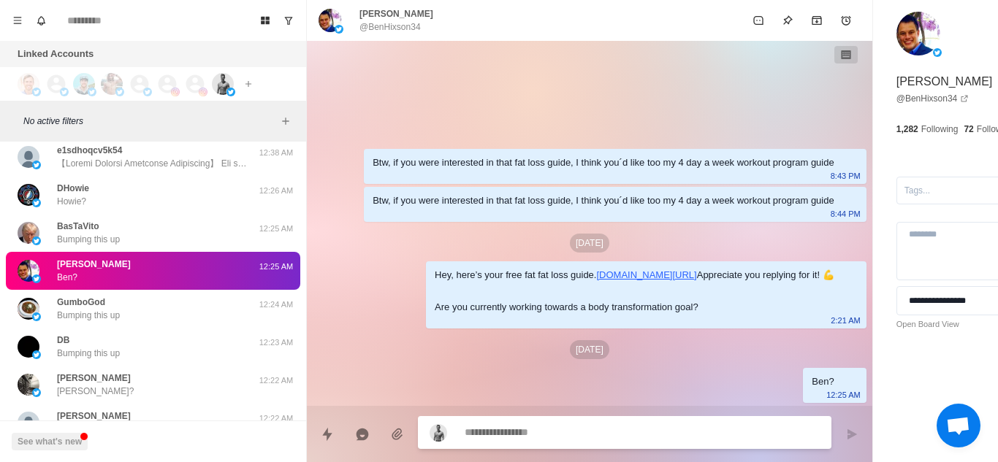
paste textarea "**********"
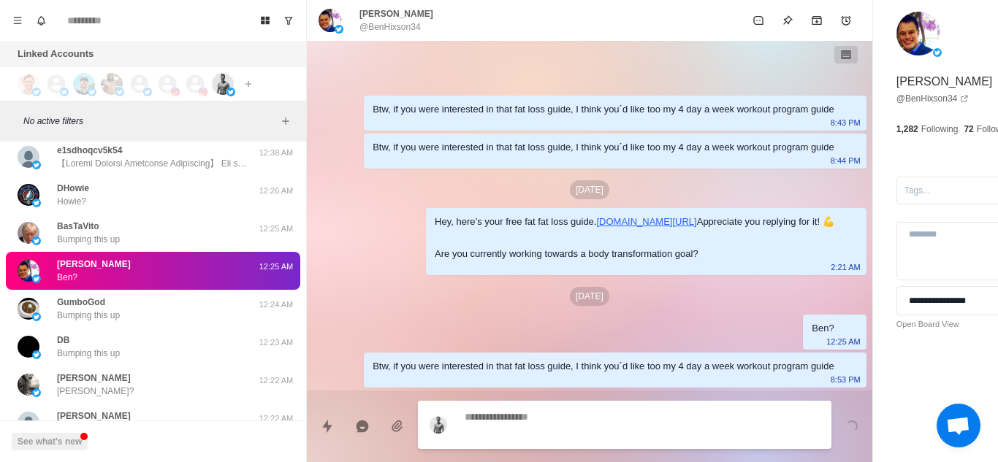
scroll to position [54, 0]
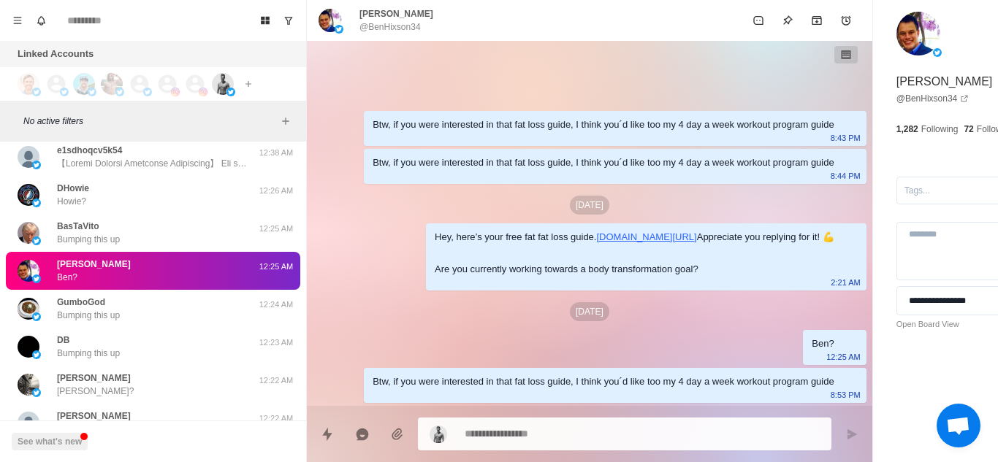
paste textarea "**********"
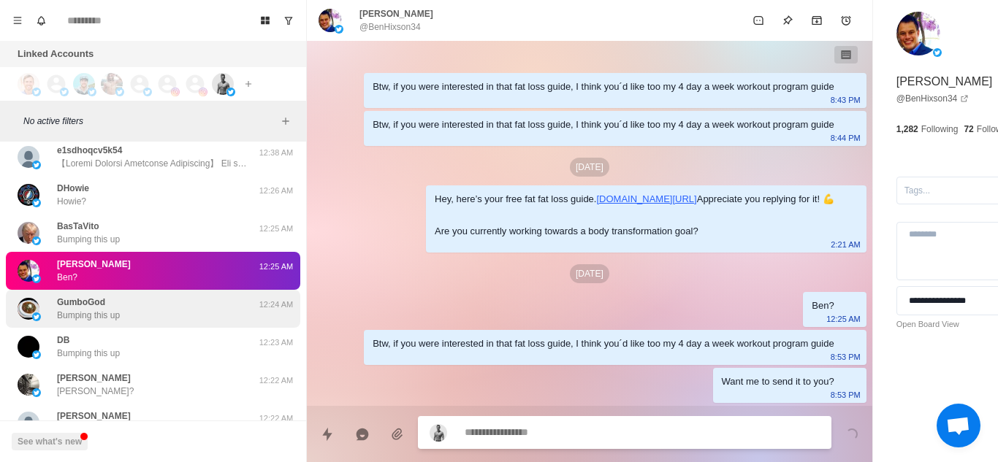
scroll to position [92, 0]
click at [144, 316] on div "GumboGod Bumping this up" at bounding box center [138, 309] width 240 height 26
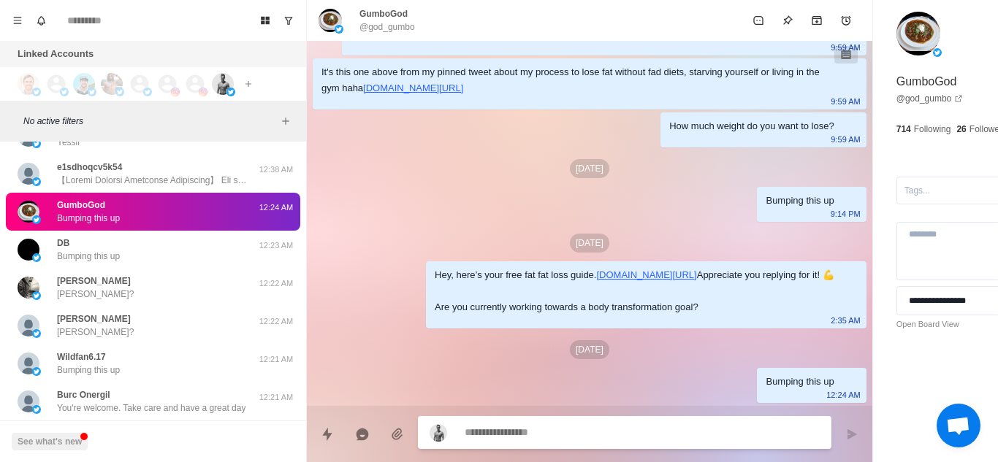
scroll to position [10286, 0]
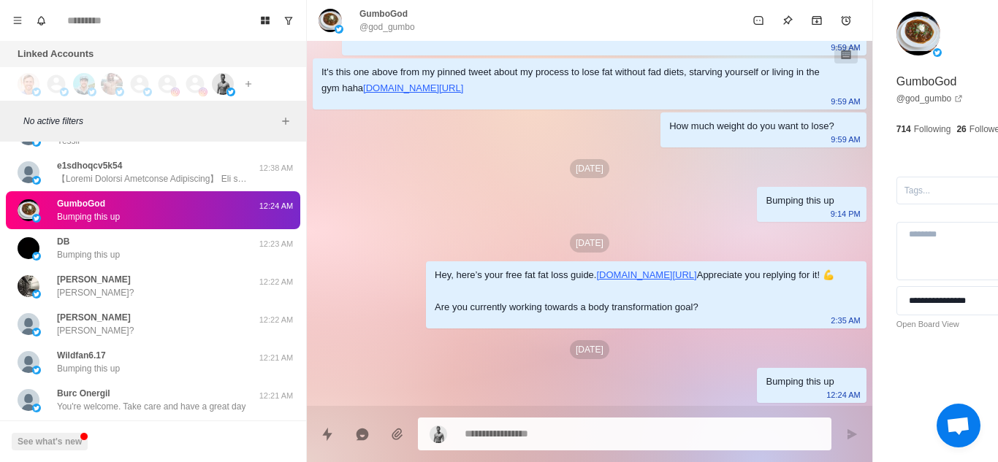
paste textarea "**********"
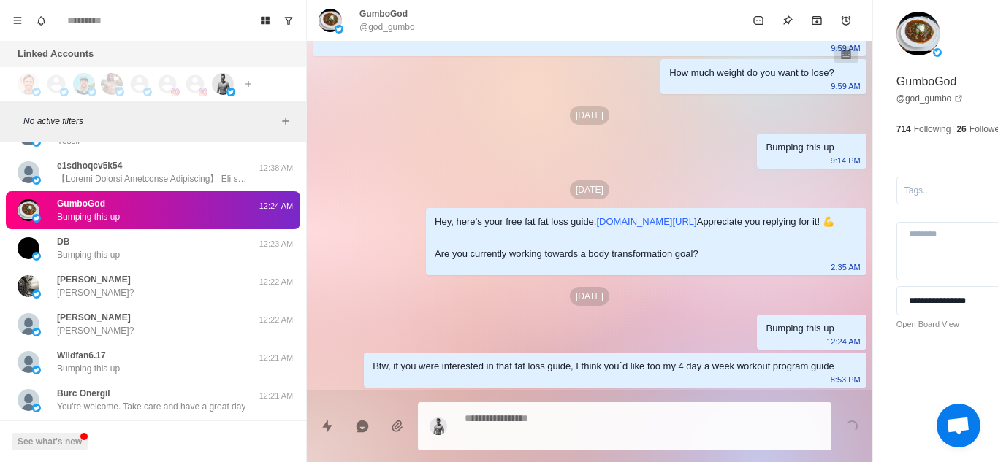
paste textarea "**********"
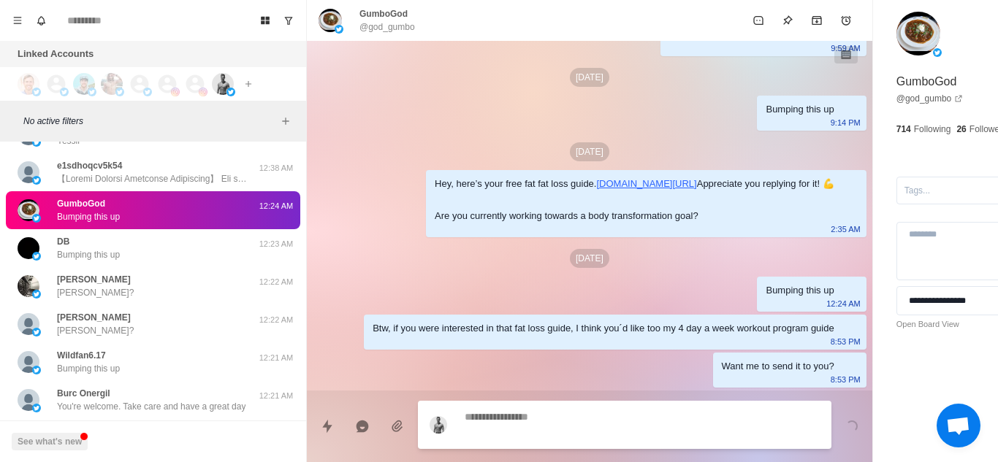
scroll to position [349, 0]
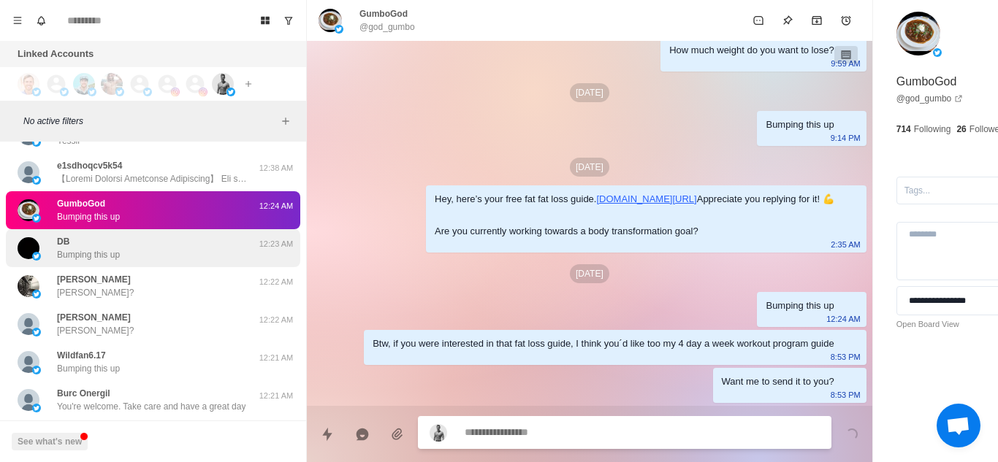
click at [129, 262] on div "DB Bumping this up 12:23 AM" at bounding box center [153, 248] width 294 height 38
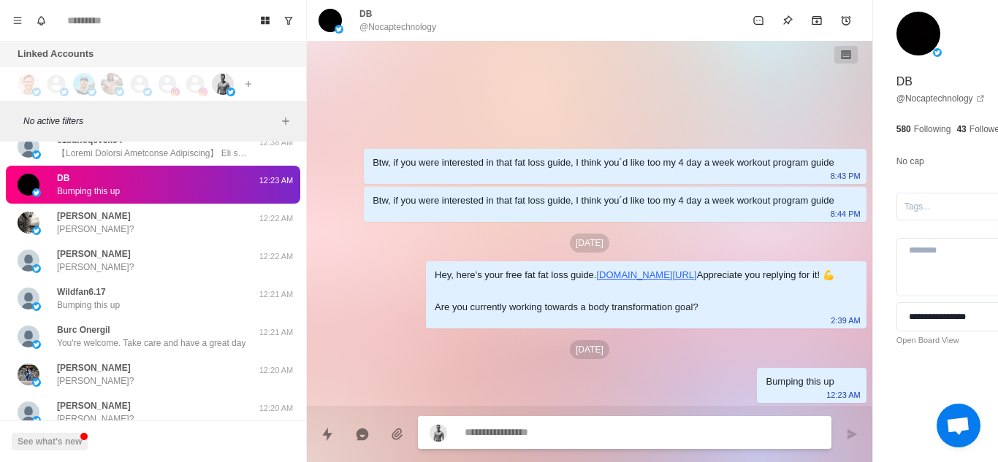
scroll to position [10425, 0]
paste textarea "**********"
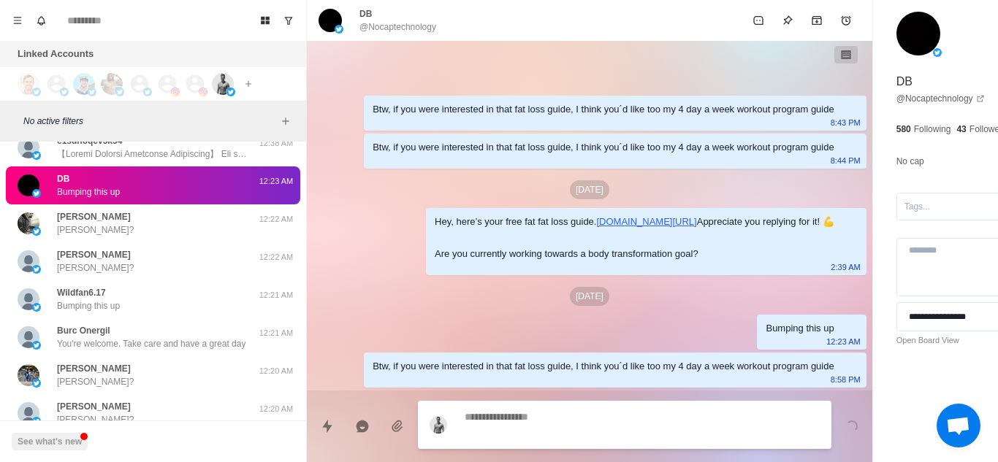
scroll to position [54, 0]
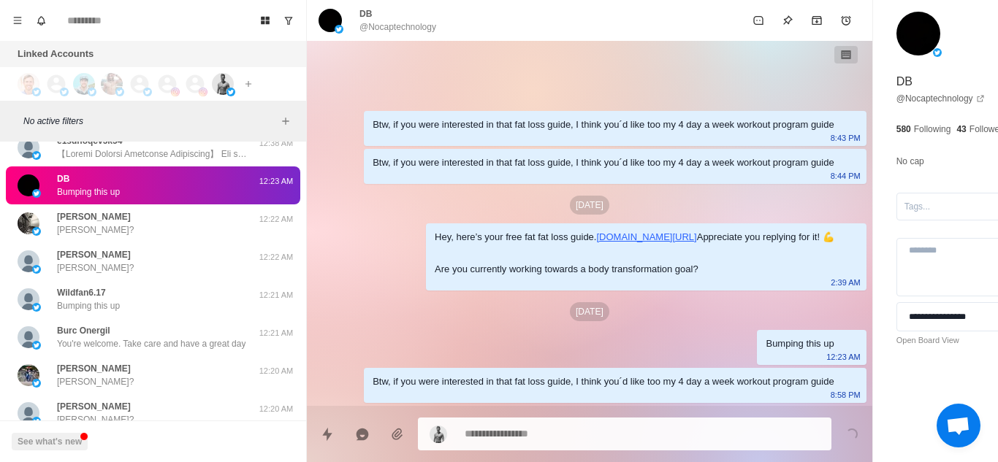
paste textarea "**********"
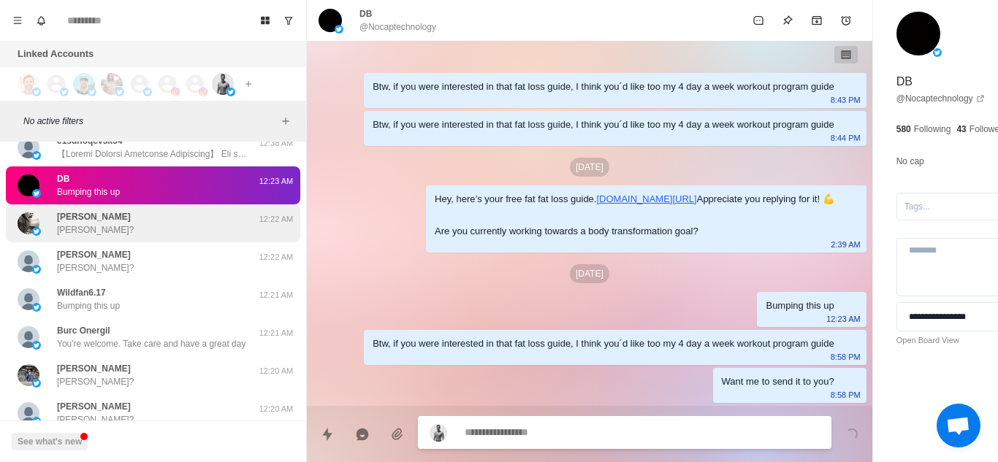
scroll to position [92, 0]
click at [126, 227] on div "José F. González José?" at bounding box center [138, 223] width 240 height 26
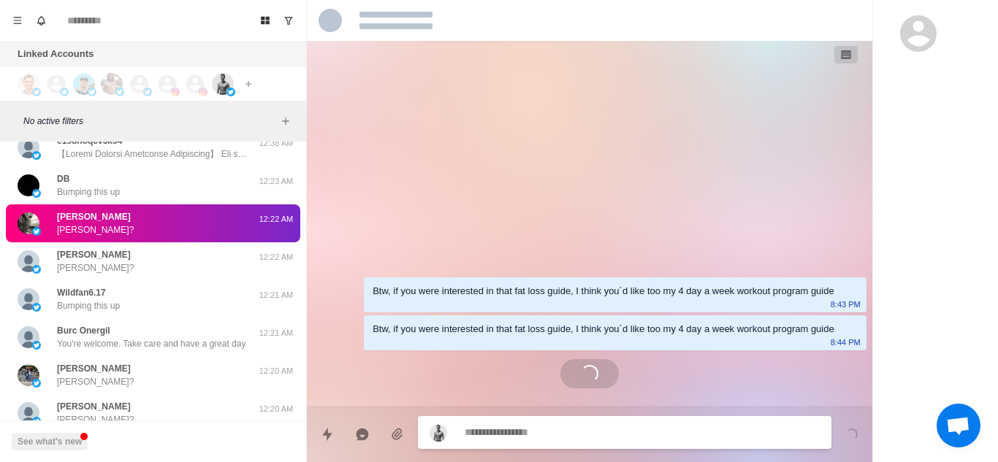
scroll to position [0, 0]
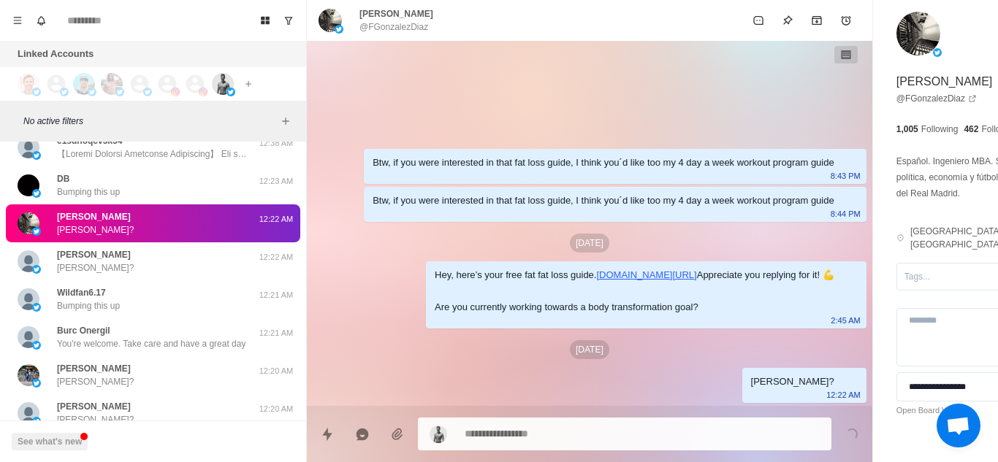
paste textarea "**********"
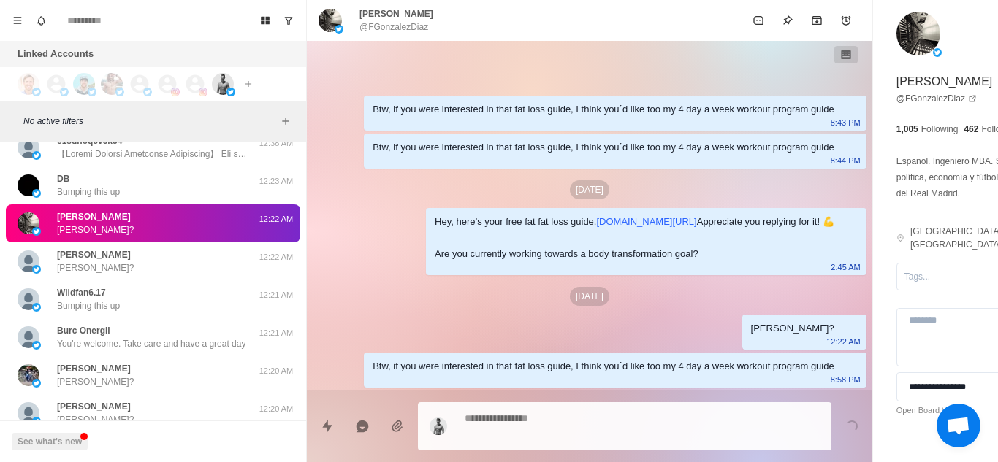
paste textarea "**********"
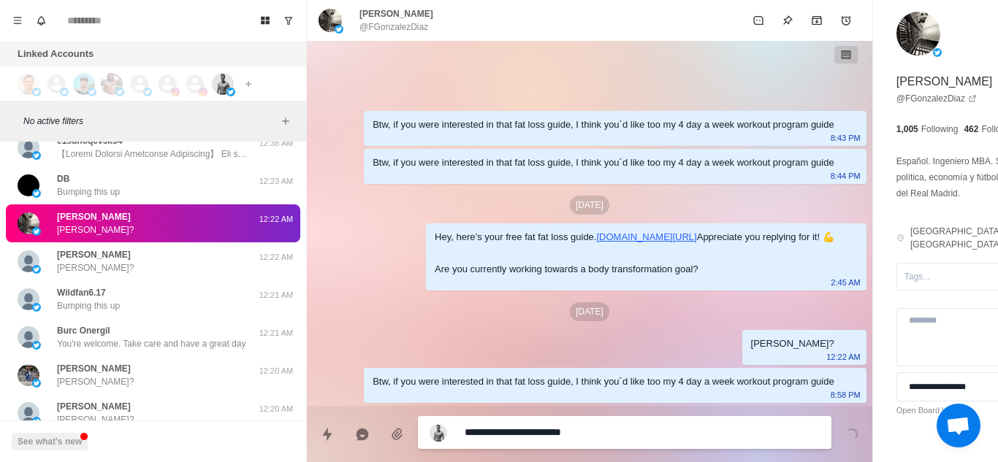
scroll to position [54, 0]
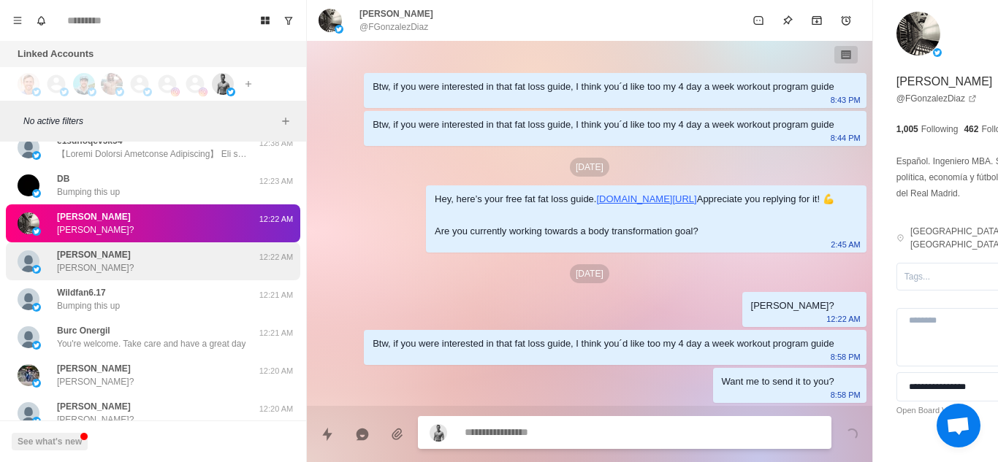
click at [194, 261] on div "Philippe Rey Philippe?" at bounding box center [138, 261] width 240 height 26
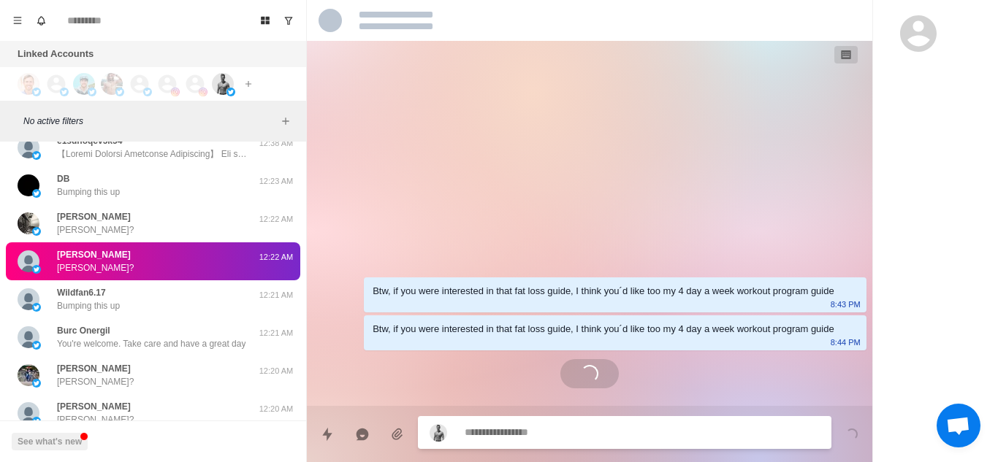
scroll to position [0, 0]
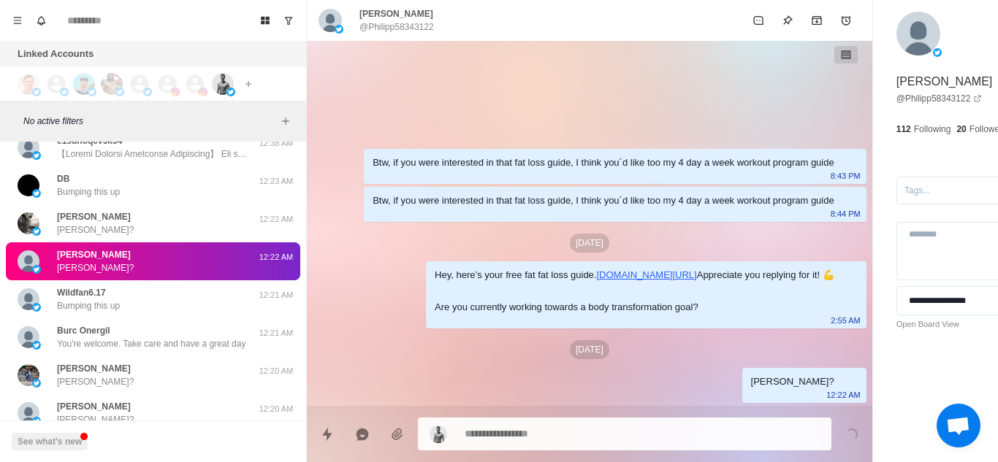
paste textarea "**********"
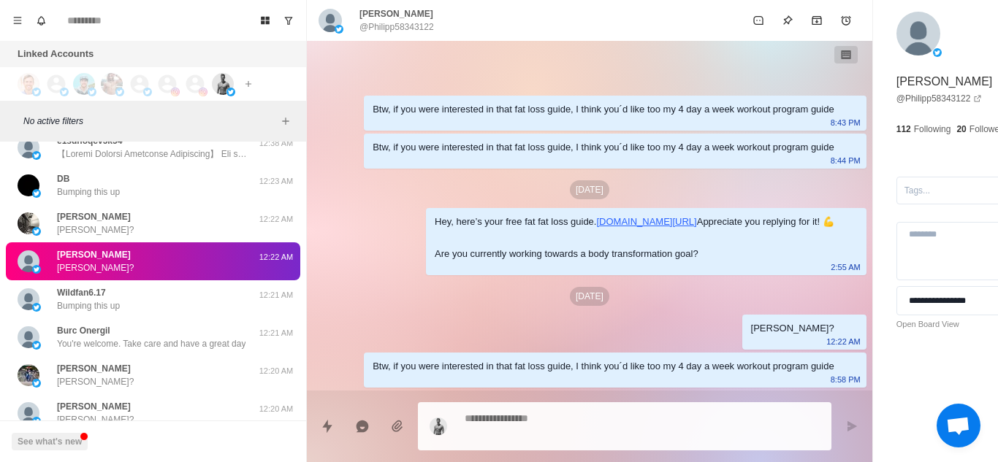
paste textarea "**********"
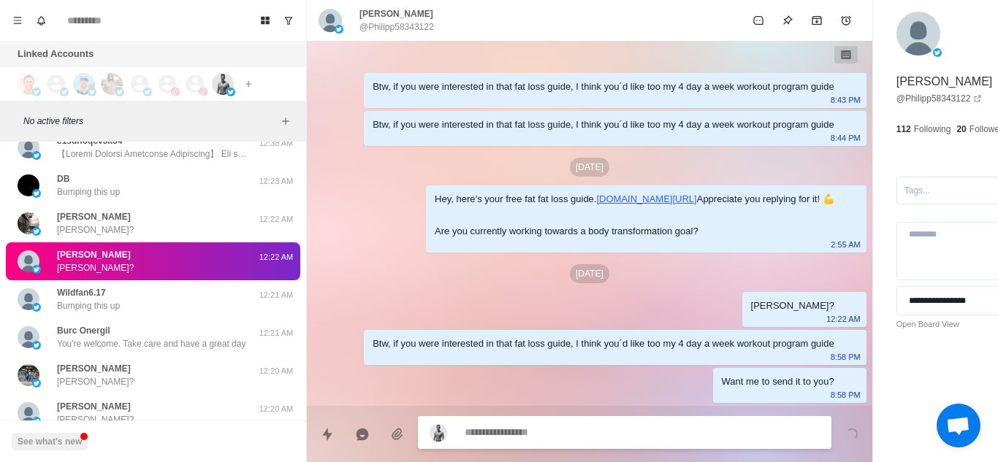
scroll to position [92, 0]
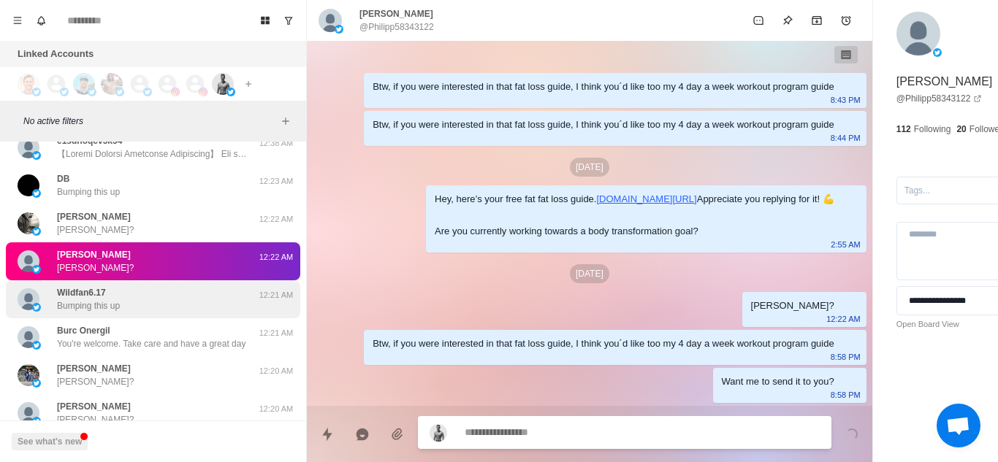
click at [129, 317] on div "Wildfan6.17 Bumping this up 12:21 AM" at bounding box center [153, 300] width 294 height 38
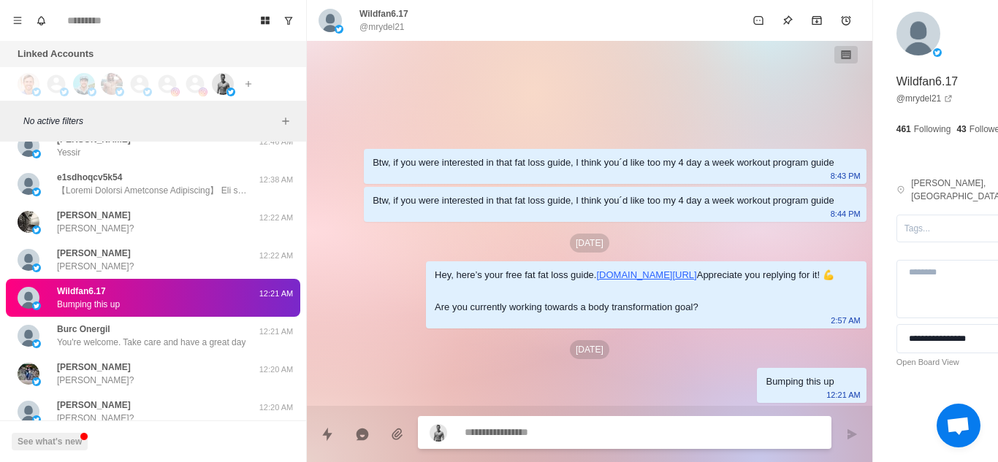
scroll to position [10461, 0]
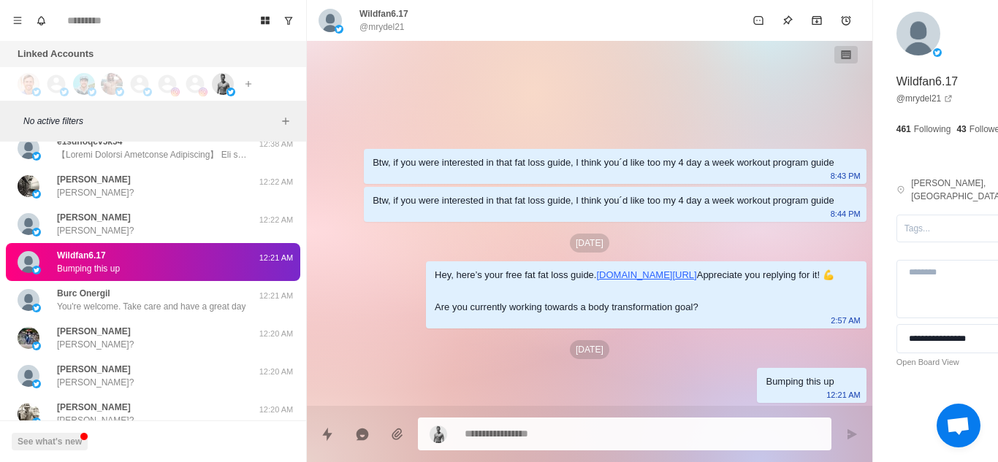
paste textarea "**********"
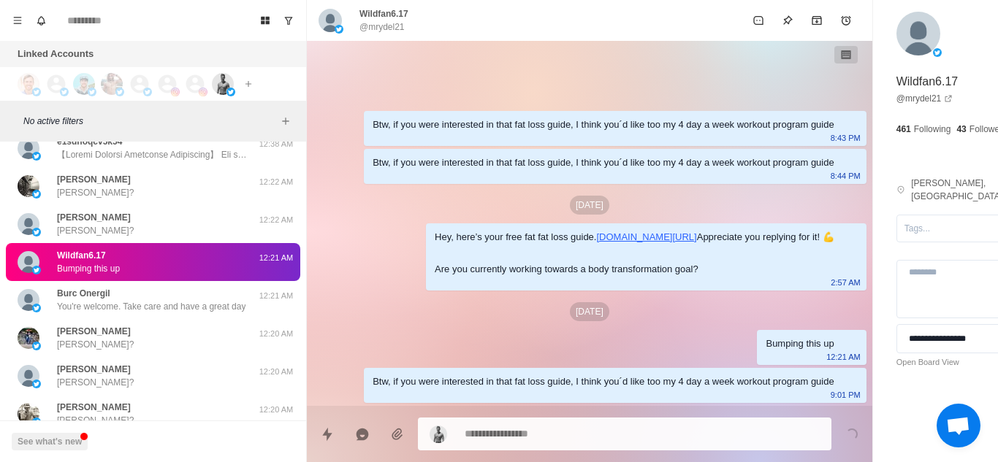
scroll to position [54, 0]
paste textarea "**********"
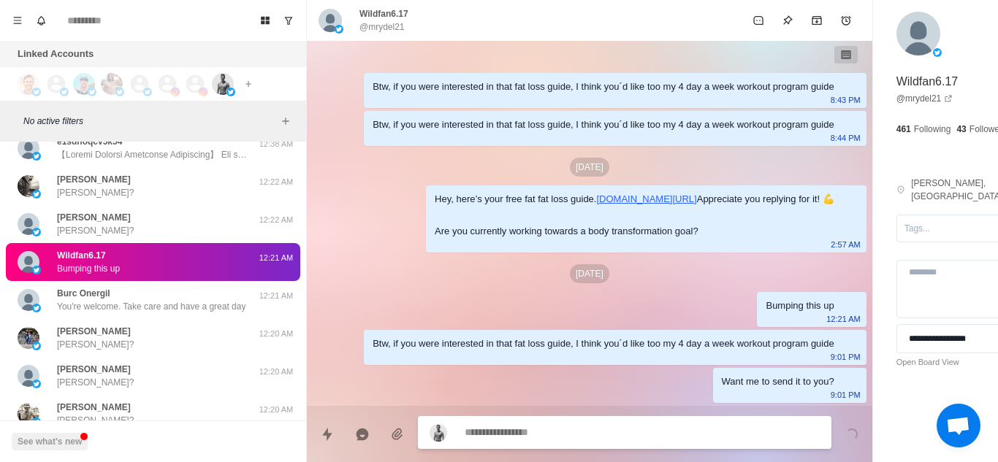
scroll to position [92, 0]
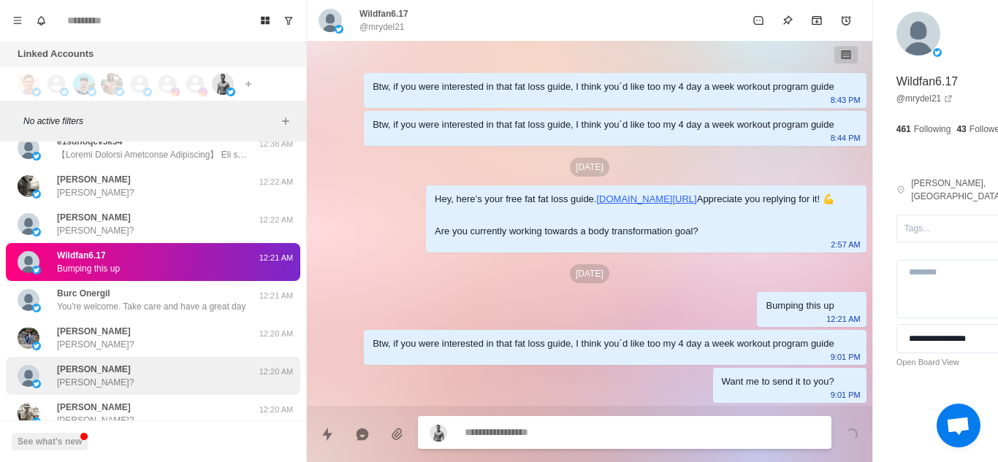
click at [145, 363] on div "Mike Blumenfeld Mike?" at bounding box center [138, 376] width 240 height 26
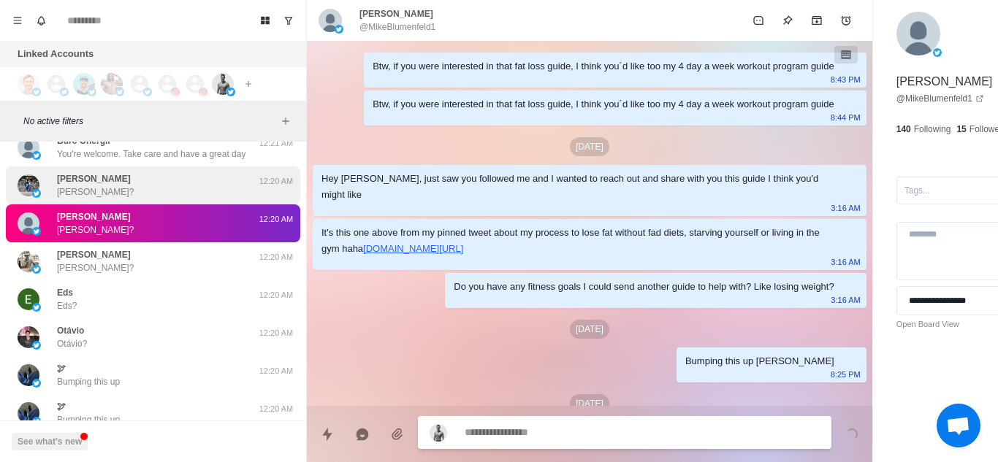
scroll to position [257, 0]
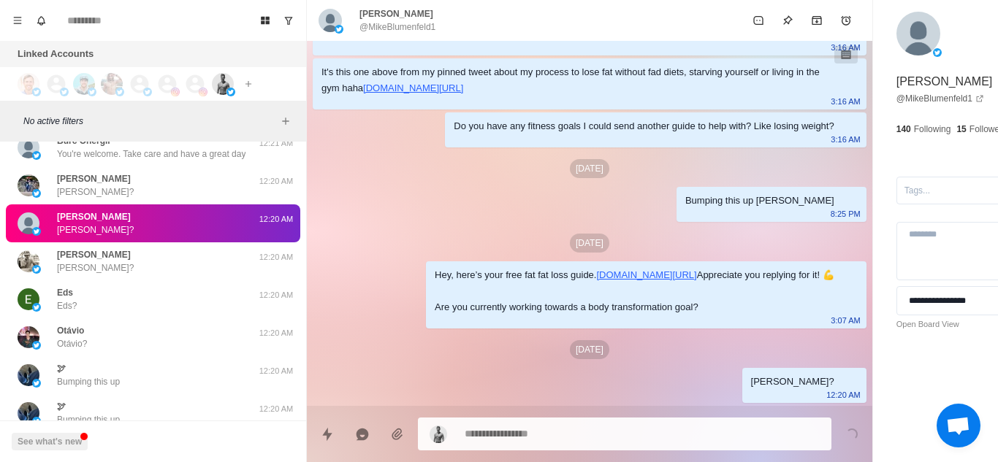
paste textarea "**********"
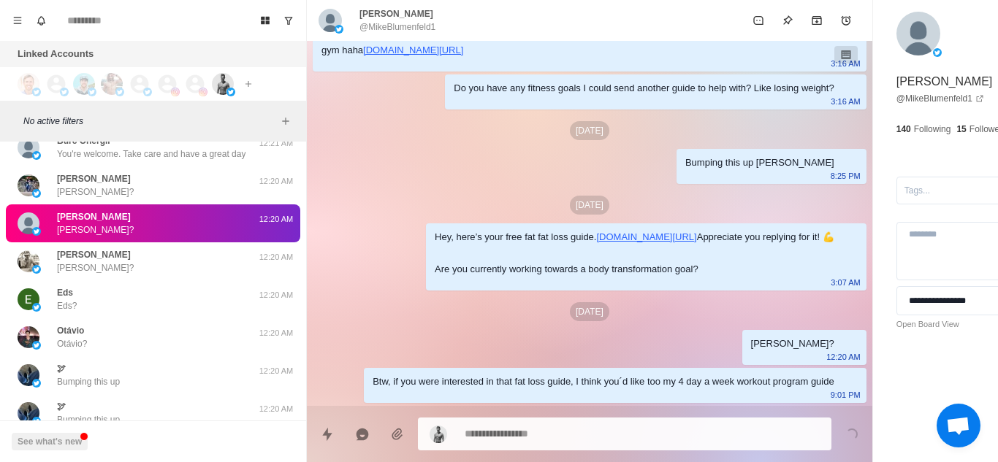
paste
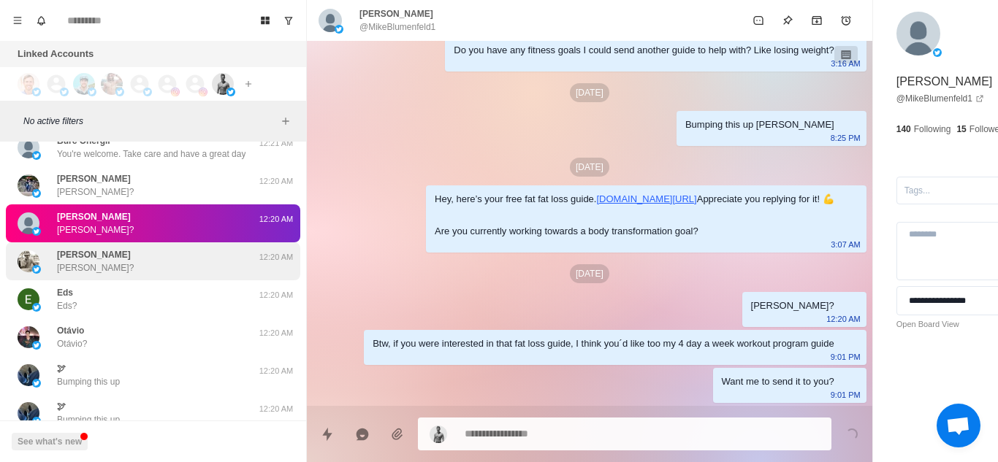
scroll to position [349, 0]
click at [153, 273] on div "Alex Wendel Alex?" at bounding box center [138, 261] width 240 height 26
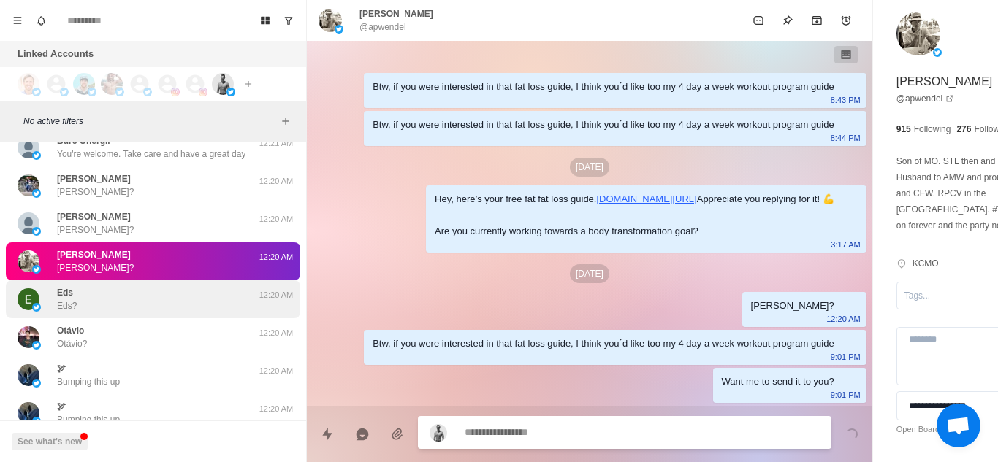
scroll to position [92, 0]
click at [168, 301] on div "Eds Eds?" at bounding box center [138, 299] width 240 height 26
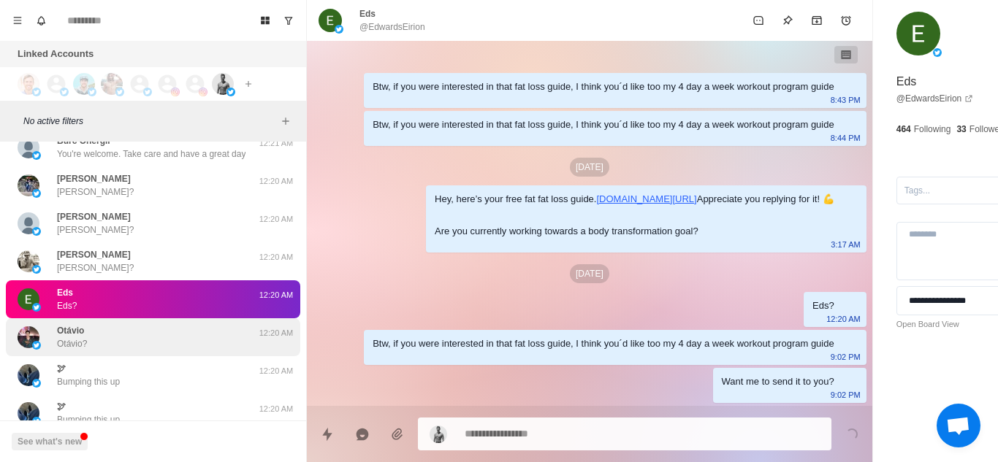
click at [172, 351] on div "Otávio Otávio? 12:20 AM" at bounding box center [153, 338] width 294 height 38
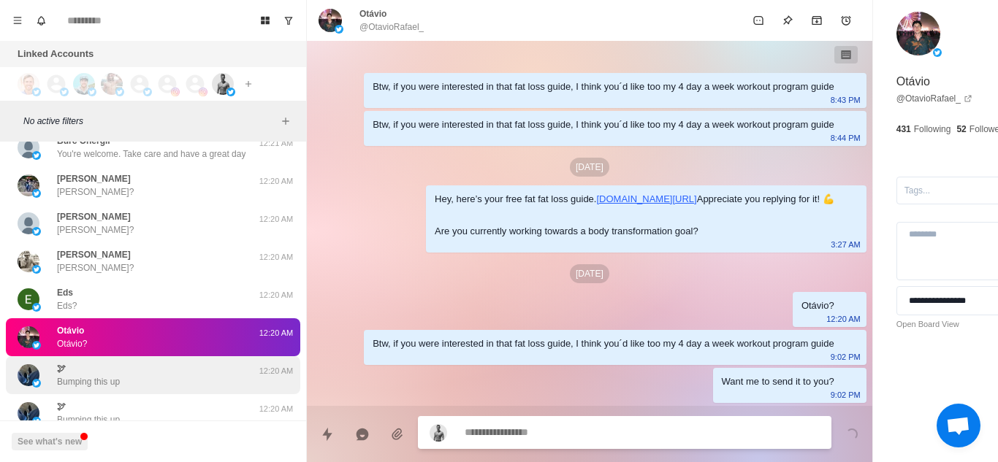
click at [178, 378] on div "🕊 Bumping this up" at bounding box center [138, 375] width 240 height 26
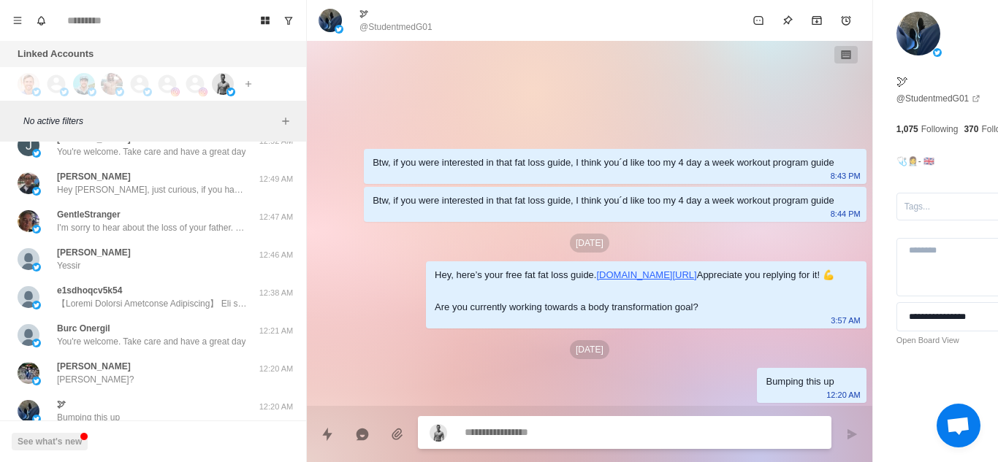
scroll to position [10993, 0]
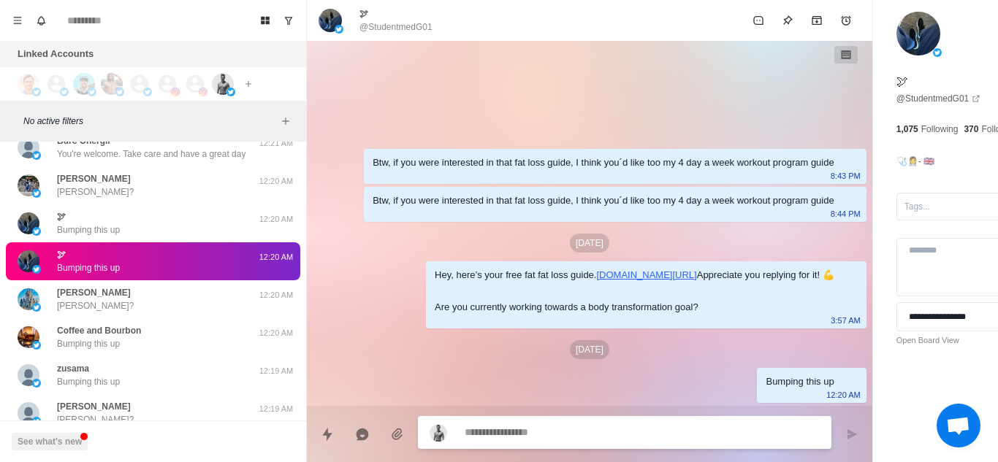
click at [549, 435] on textarea at bounding box center [602, 432] width 275 height 21
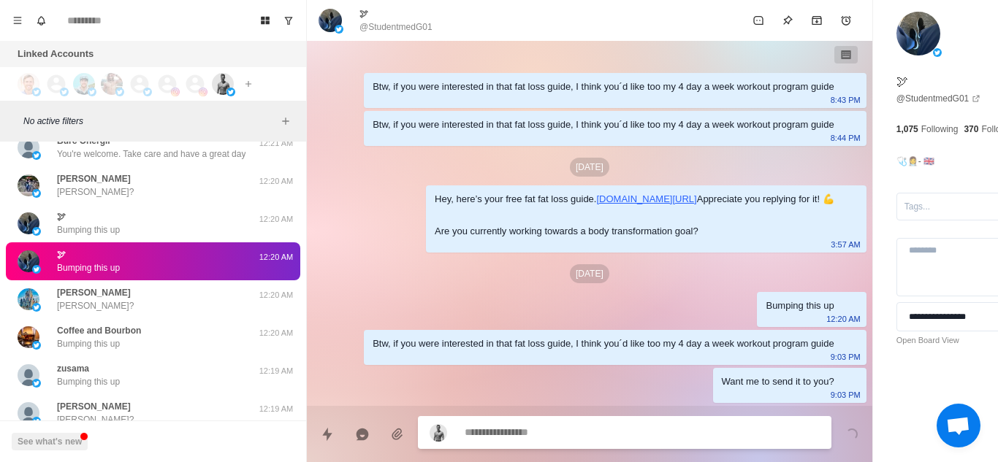
scroll to position [92, 0]
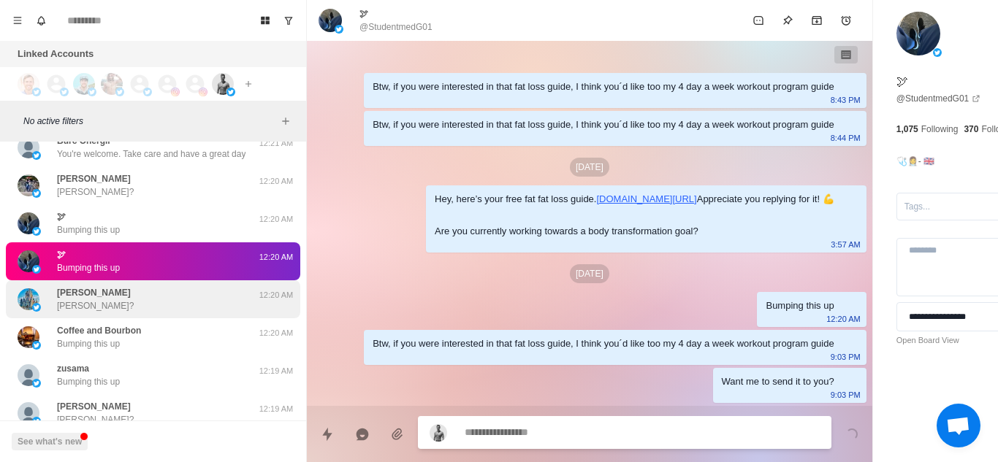
click at [183, 302] on div "Hagmann Hagmann?" at bounding box center [138, 299] width 240 height 26
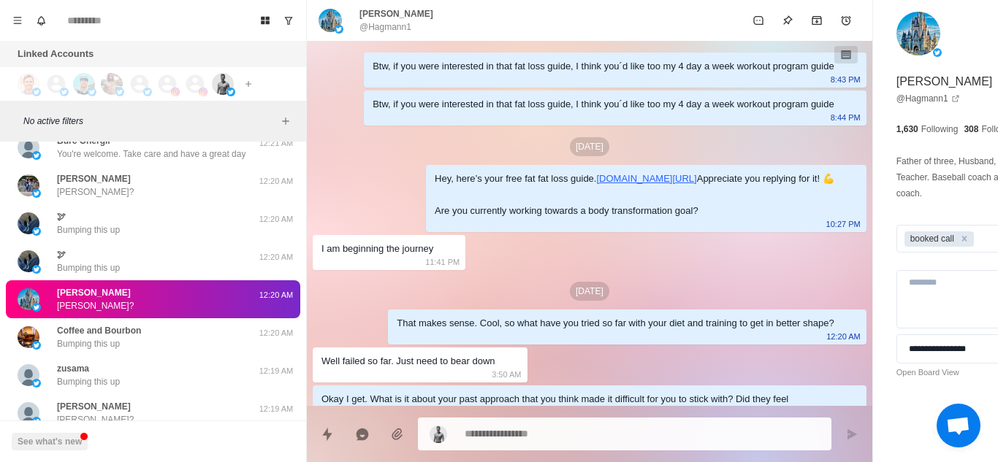
scroll to position [221, 0]
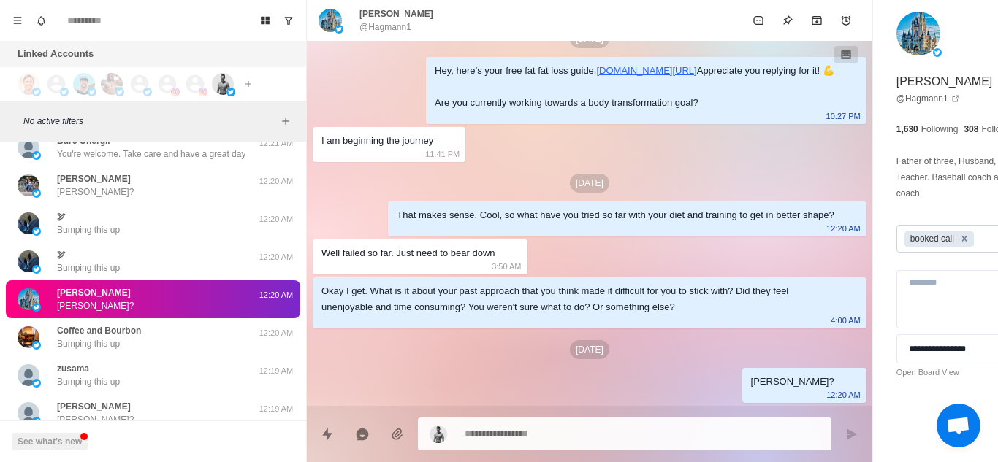
click at [956, 242] on div "Remove booked call" at bounding box center [964, 239] width 16 height 15
click at [585, 432] on textarea at bounding box center [602, 432] width 275 height 21
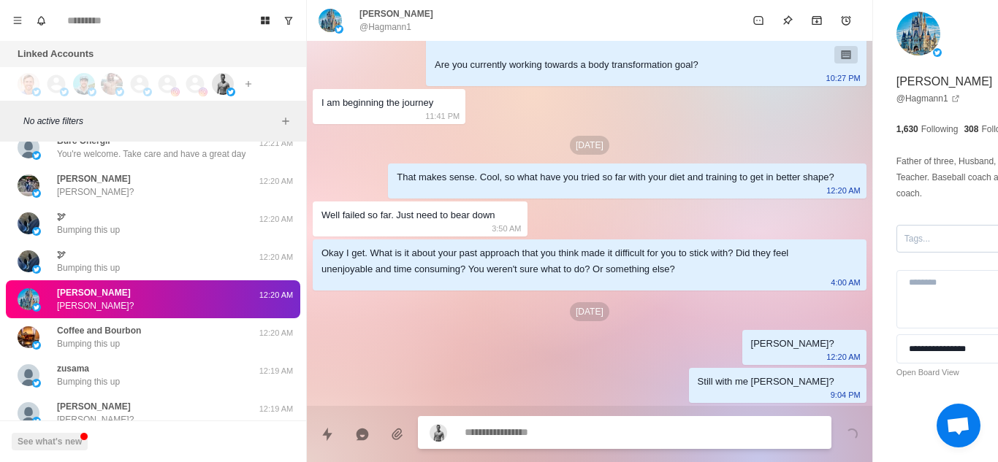
scroll to position [259, 0]
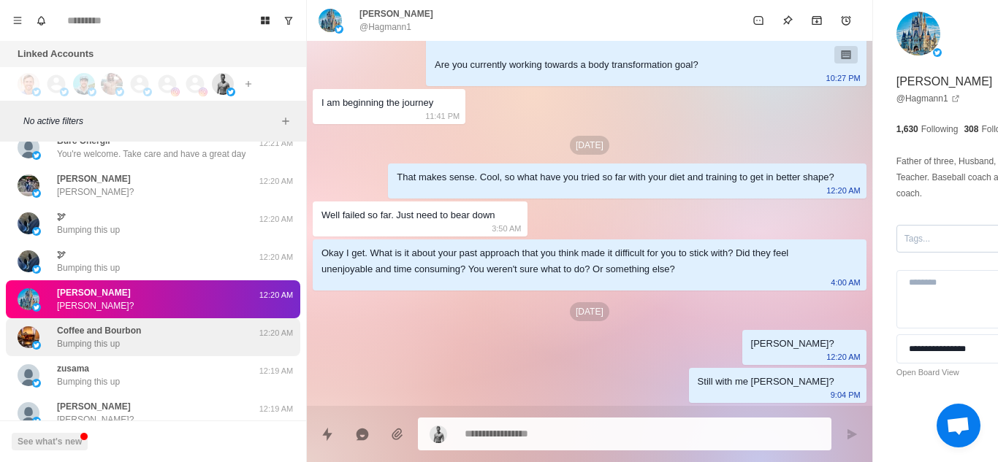
click at [199, 342] on div "Coffee and Bourbon Bumping this up" at bounding box center [138, 337] width 240 height 26
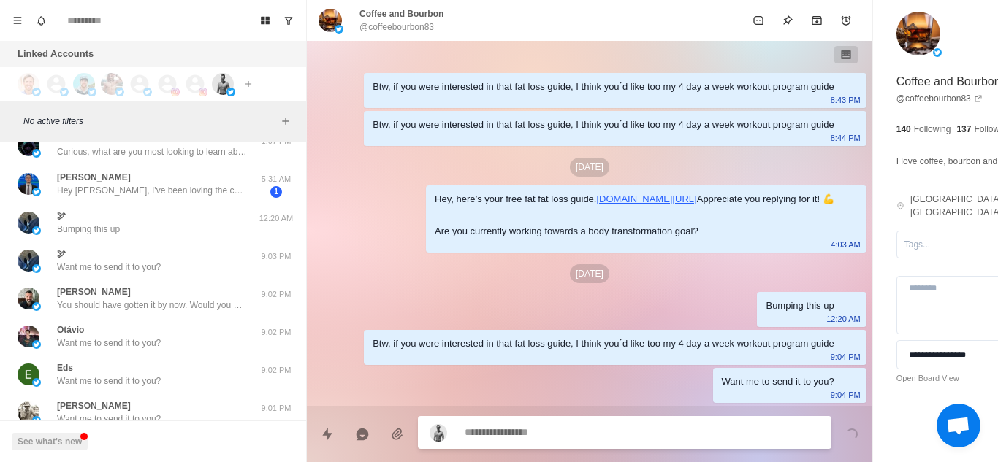
scroll to position [92, 0]
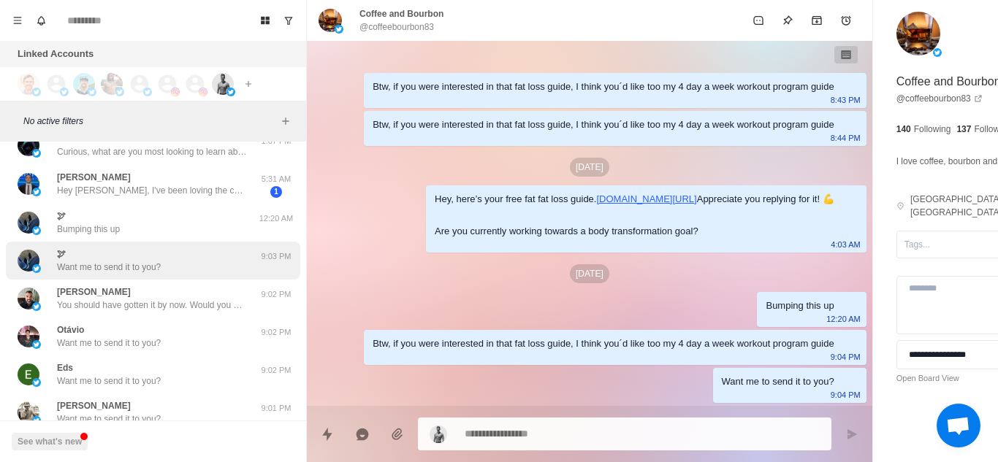
click at [184, 260] on div "🕊 Want me to send it to you?" at bounding box center [138, 261] width 240 height 26
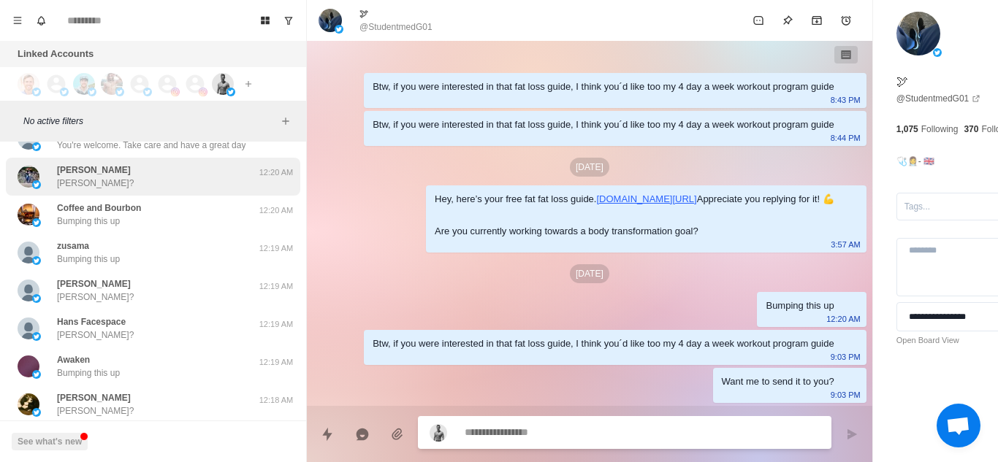
scroll to position [11115, 0]
click at [159, 171] on div "david cassell David?" at bounding box center [138, 178] width 240 height 26
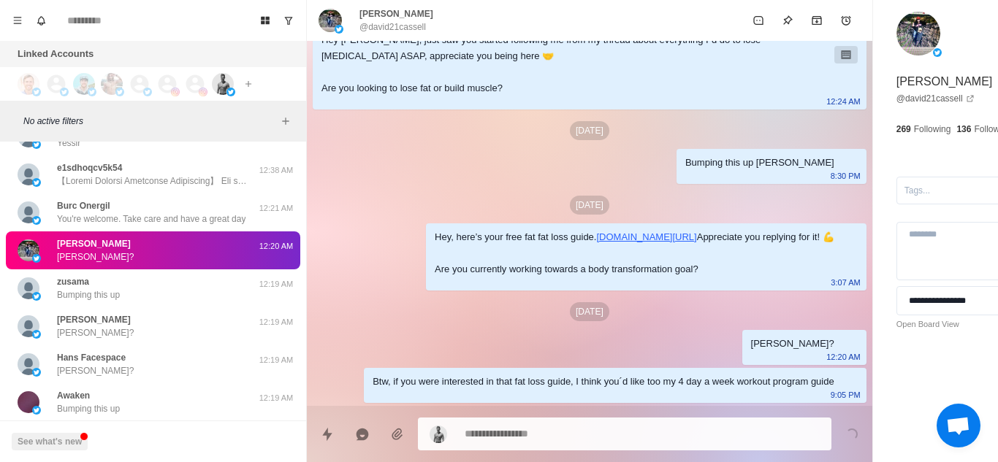
scroll to position [251, 0]
click at [523, 435] on textarea at bounding box center [602, 434] width 275 height 21
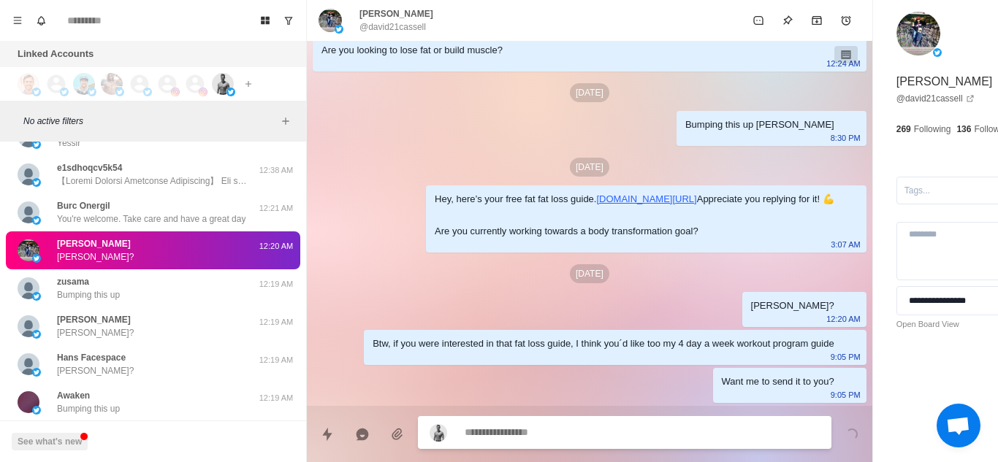
scroll to position [289, 0]
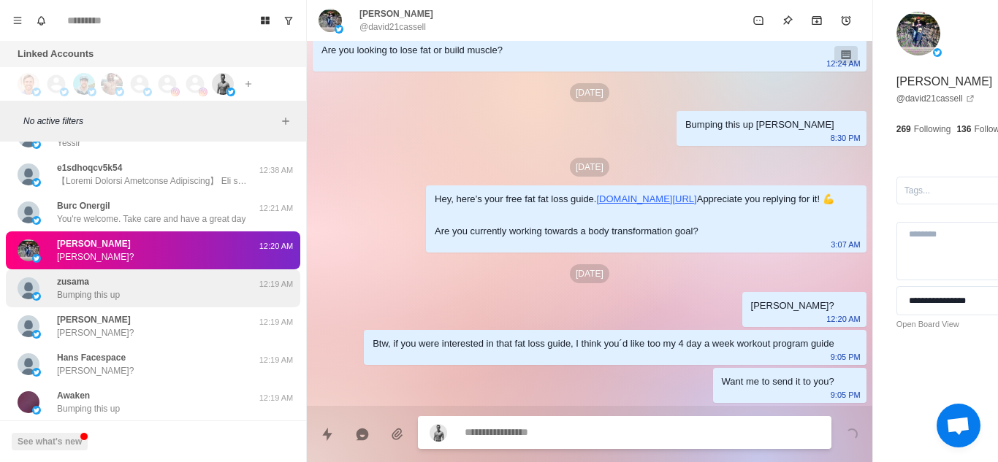
click at [149, 305] on div "zusama Bumping this up 12:19 AM" at bounding box center [153, 289] width 294 height 38
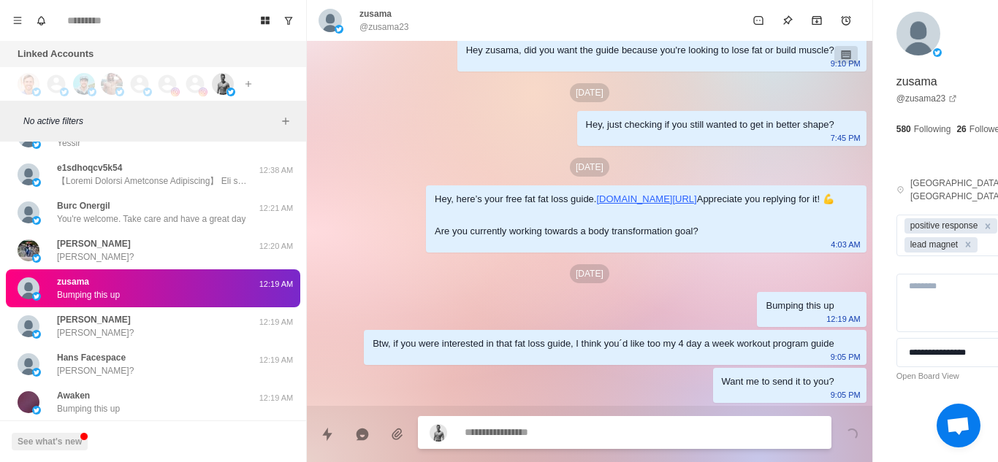
scroll to position [412, 0]
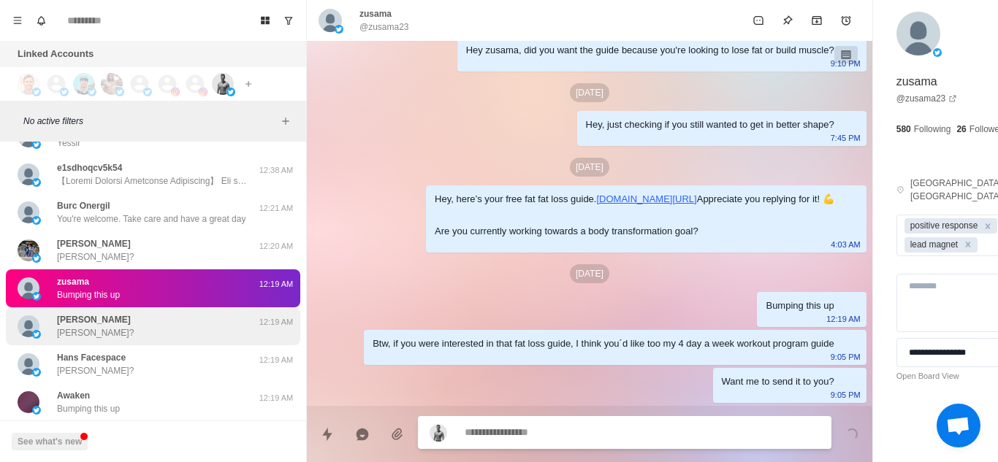
click at [133, 332] on div "Tim Presley Tim?" at bounding box center [138, 326] width 240 height 26
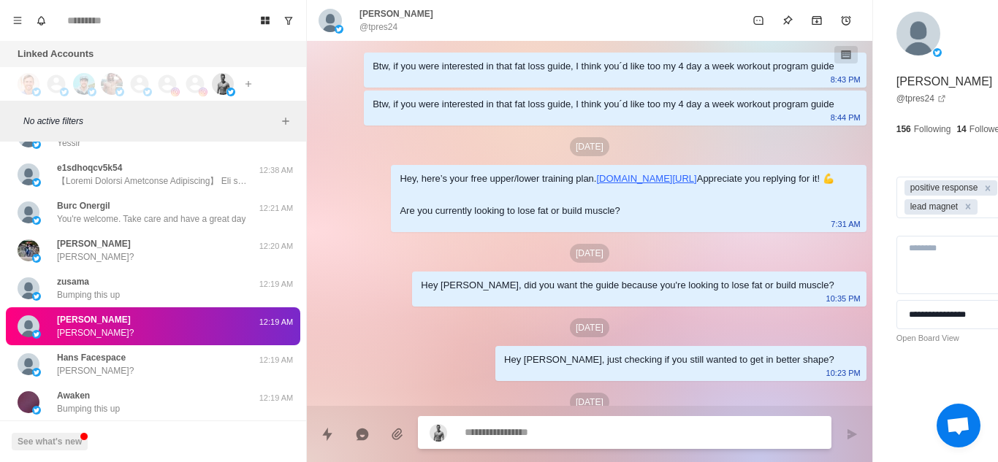
scroll to position [320, 0]
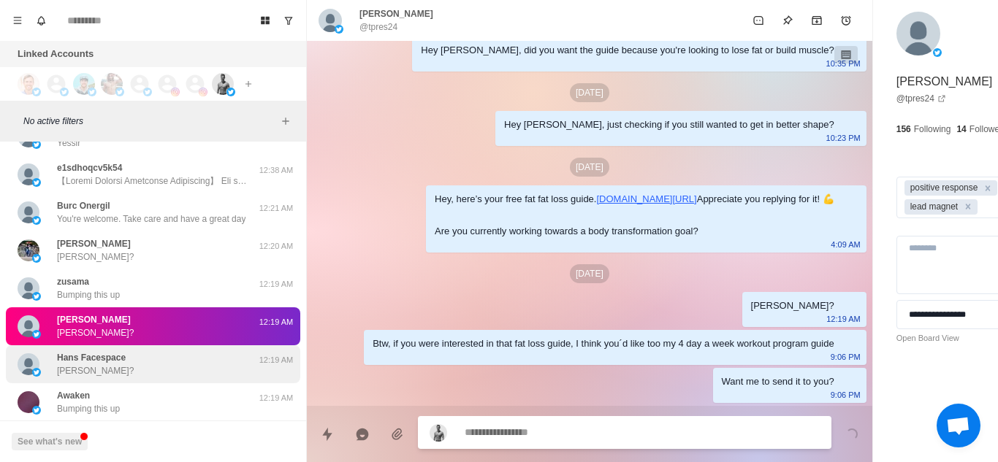
click at [156, 372] on div "Hans Facespace Hans?" at bounding box center [138, 364] width 240 height 26
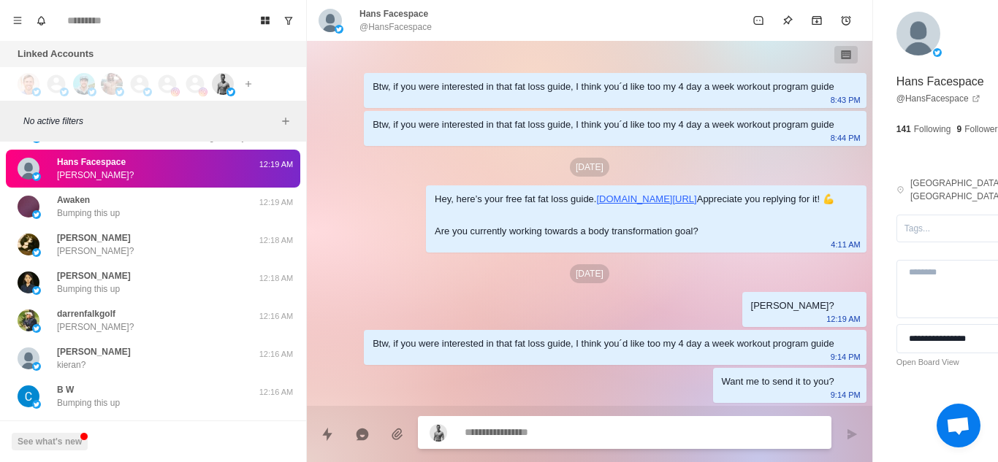
scroll to position [11385, 0]
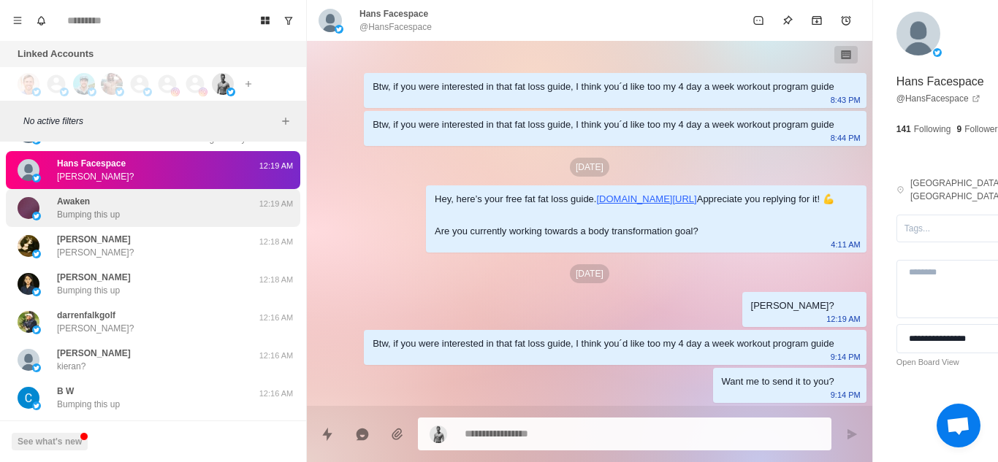
click at [137, 210] on div "Awaken Bumping this up" at bounding box center [138, 208] width 240 height 26
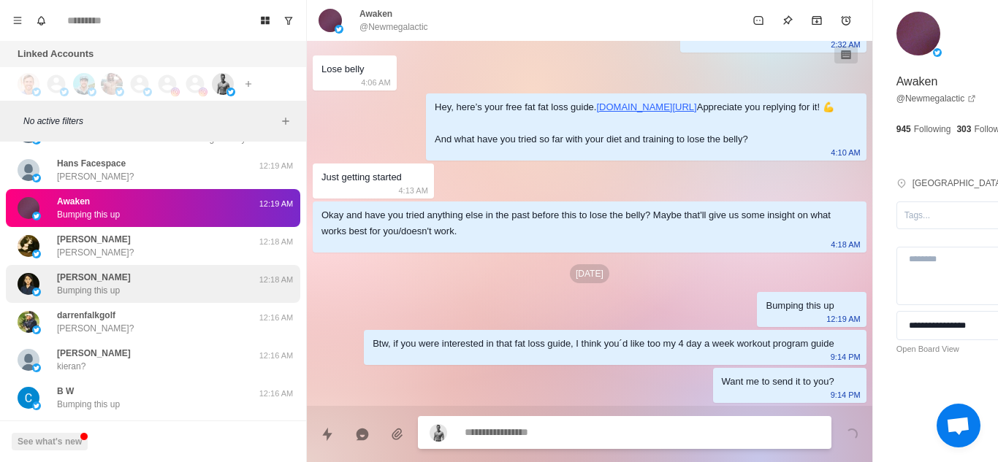
scroll to position [374, 0]
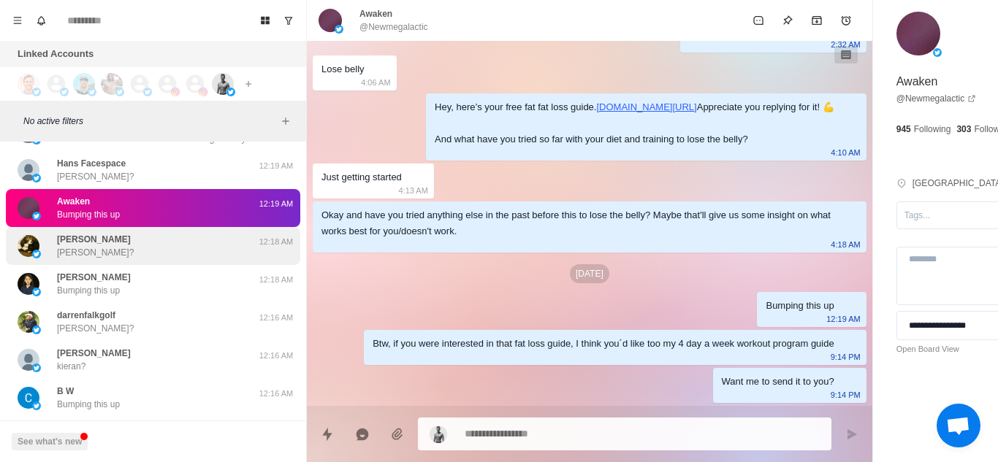
click at [132, 250] on div "Doug Cole Doug?" at bounding box center [138, 246] width 240 height 26
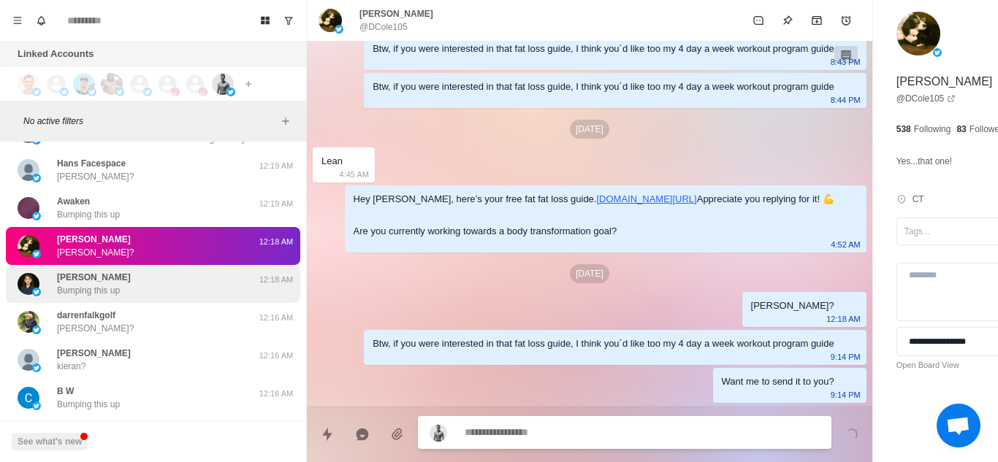
scroll to position [130, 0]
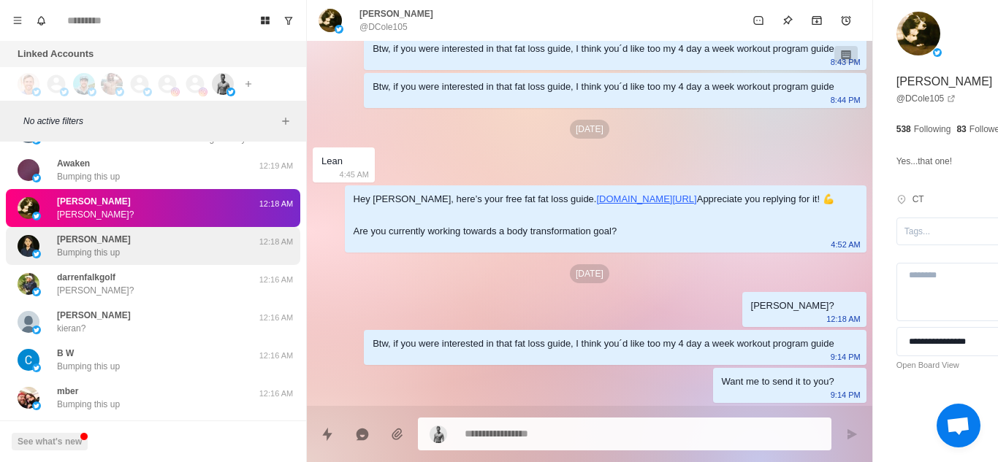
click at [159, 240] on div "Nargis Mita Bumping this up" at bounding box center [138, 246] width 240 height 26
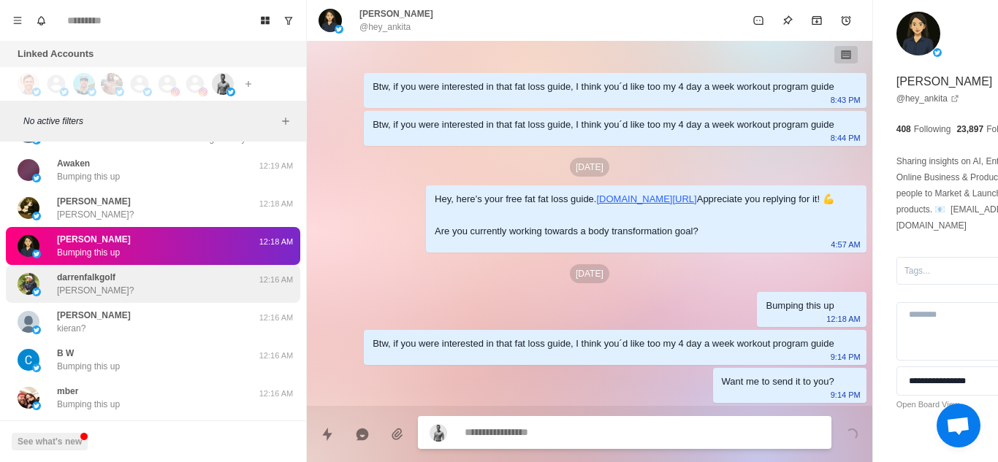
scroll to position [92, 0]
click at [169, 283] on div "darrenfalkgolf Darren?" at bounding box center [138, 284] width 240 height 26
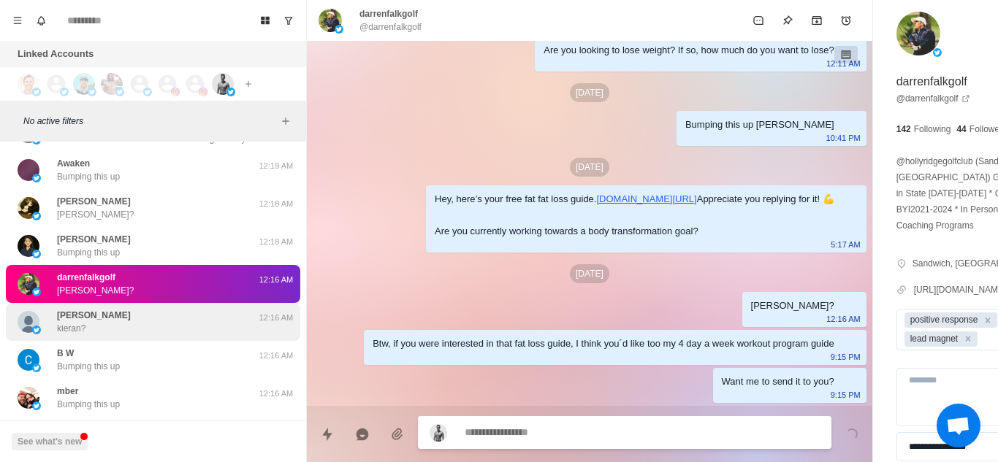
scroll to position [349, 0]
click at [156, 338] on div "kieran o connor kieran? 12:16 AM" at bounding box center [153, 322] width 294 height 38
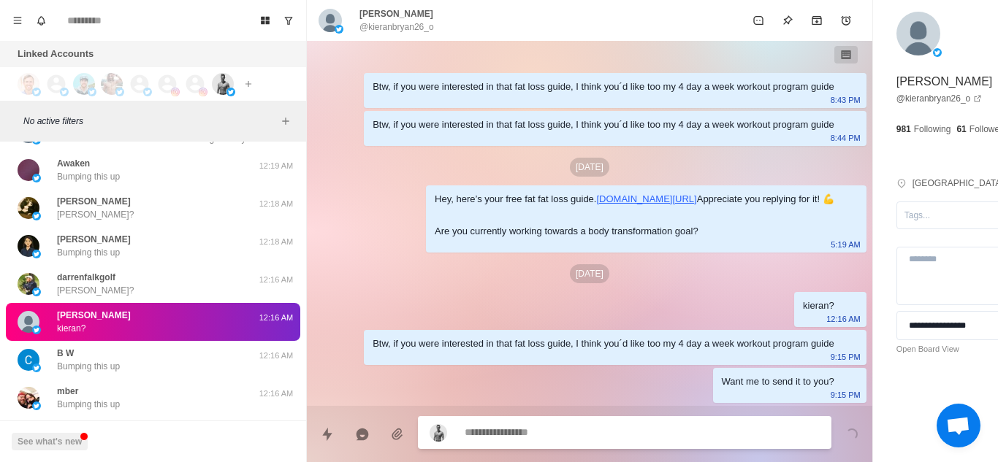
scroll to position [92, 0]
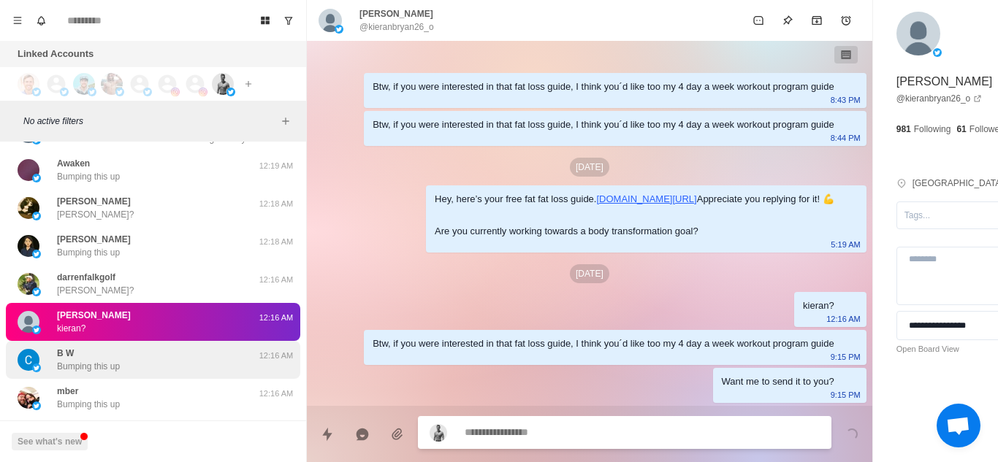
click at [122, 361] on div "B W Bumping this up" at bounding box center [138, 360] width 240 height 26
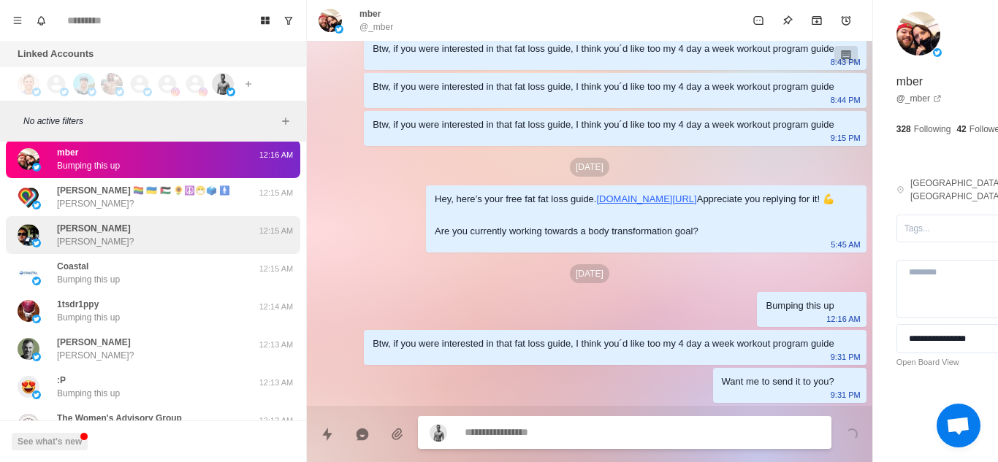
scroll to position [146, 0]
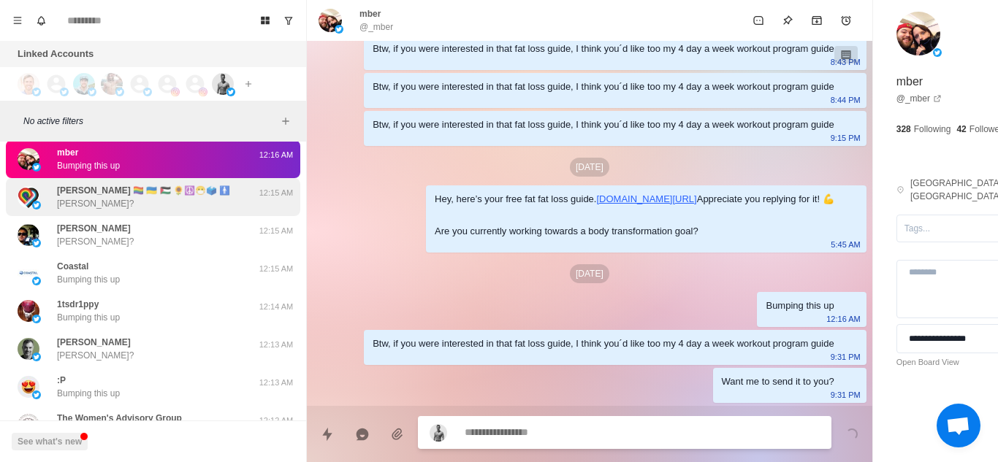
click at [143, 209] on div "Gordon Ivens Jr 🏳️‍🌈 🇺🇦 🇵🇸 🌻☮️😷🗳️ 🚹 Gordon?" at bounding box center [143, 197] width 173 height 26
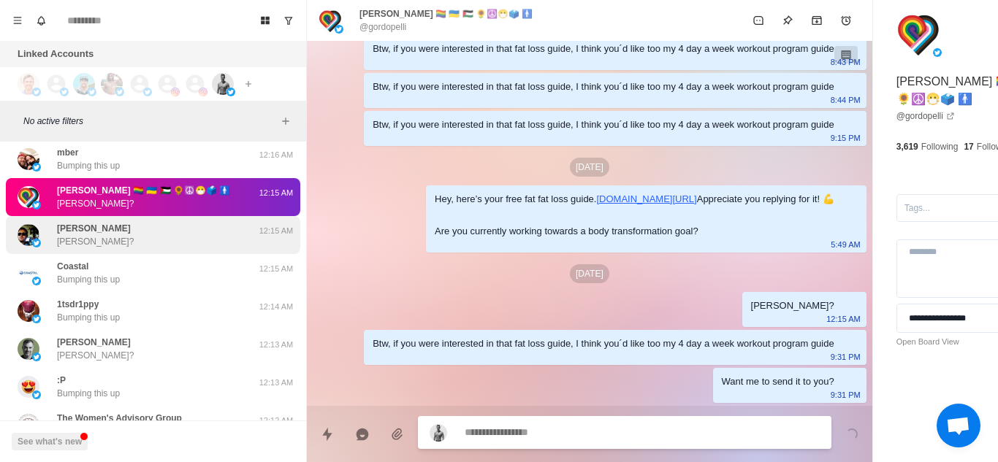
click at [188, 239] on div "Stephen Radical Stephen?" at bounding box center [138, 235] width 240 height 26
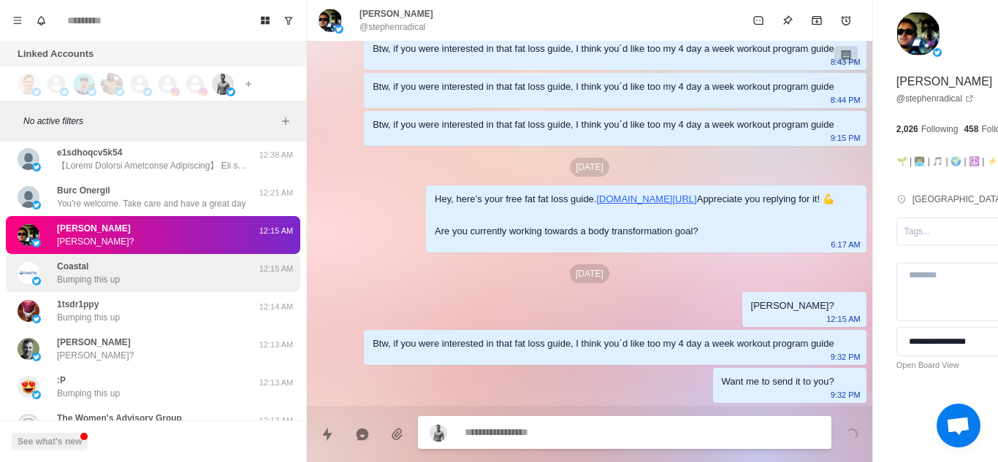
click at [202, 268] on div "Coastal Bumping this up" at bounding box center [138, 273] width 240 height 26
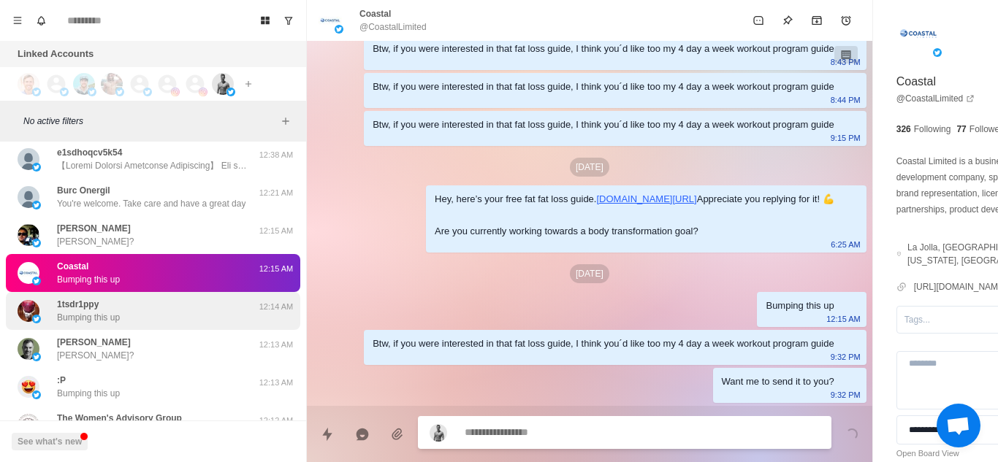
click at [101, 321] on p "Bumping this up" at bounding box center [88, 317] width 63 height 13
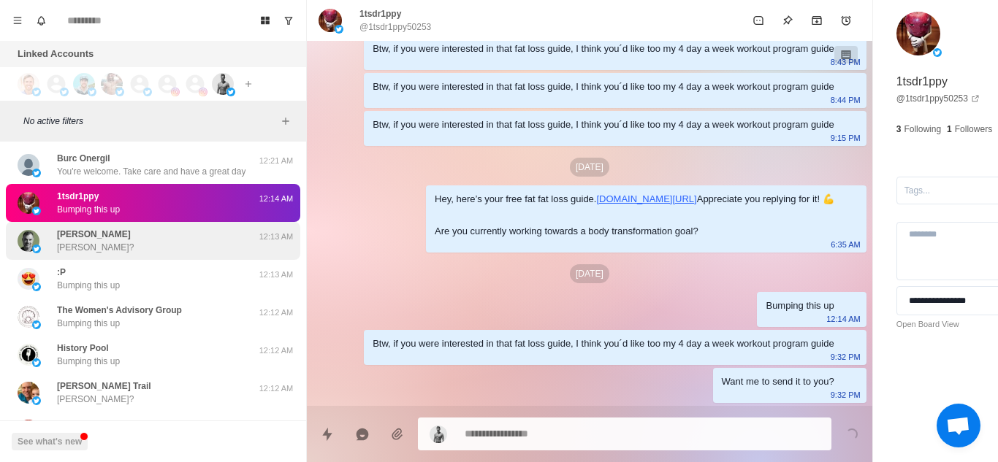
click at [152, 240] on div "Gabriel Gonsalves Gabriel?" at bounding box center [138, 241] width 240 height 26
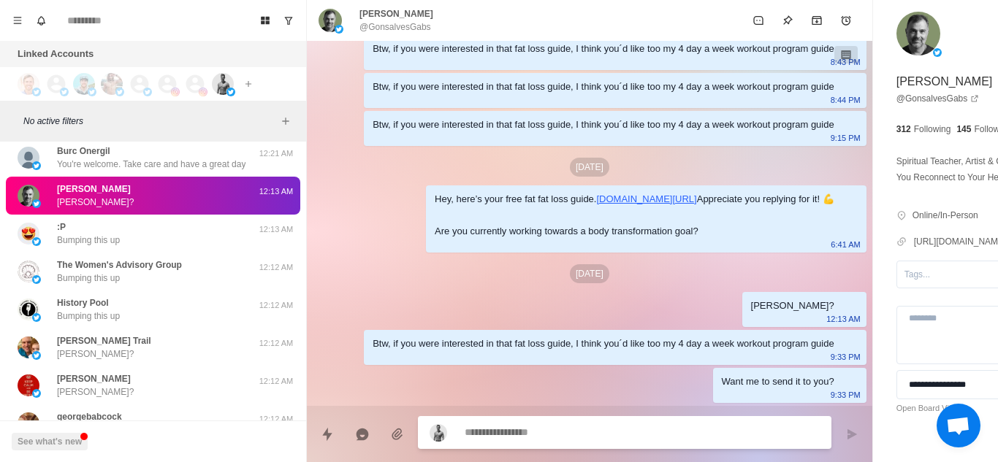
scroll to position [12081, 0]
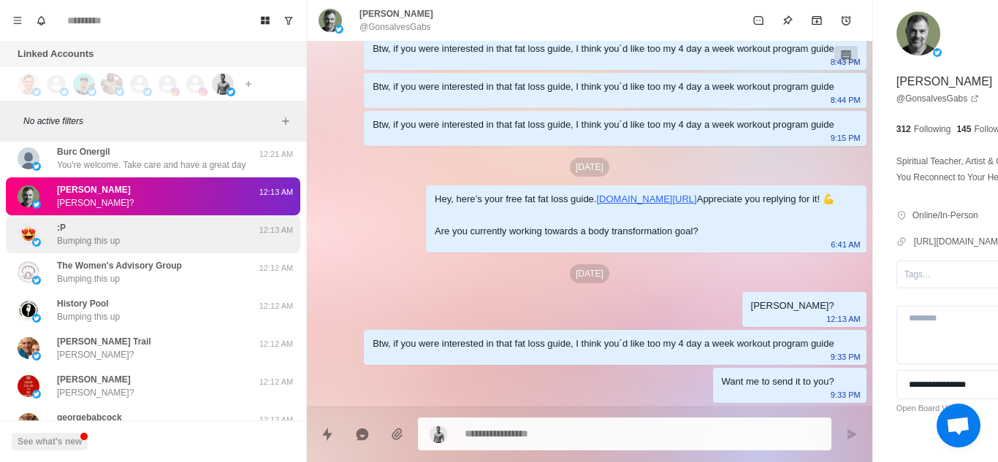
click at [156, 243] on div ":P Bumping this up" at bounding box center [138, 234] width 240 height 26
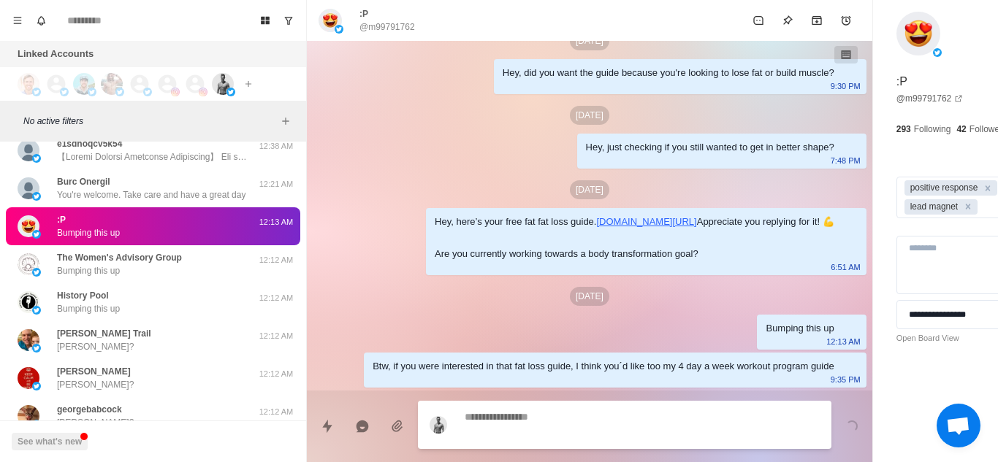
scroll to position [932, 0]
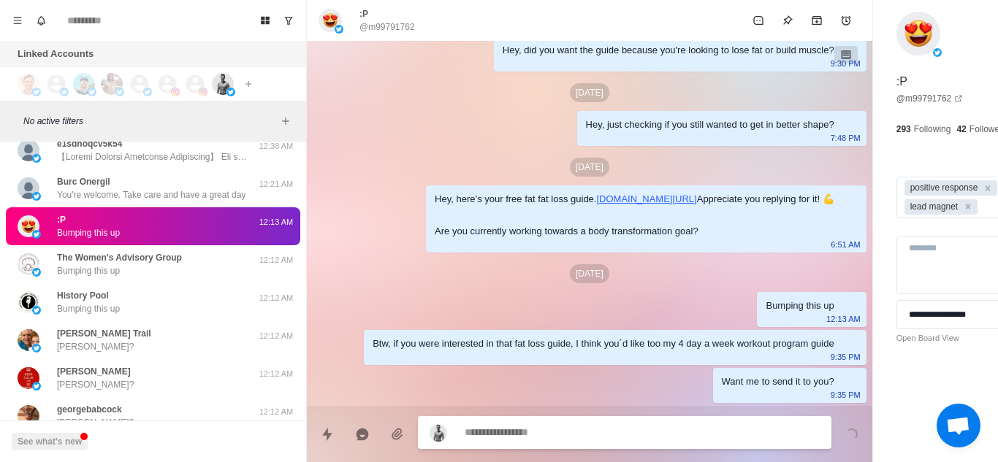
click at [159, 267] on div "The Women's Advisory Group Bumping this up" at bounding box center [119, 264] width 125 height 26
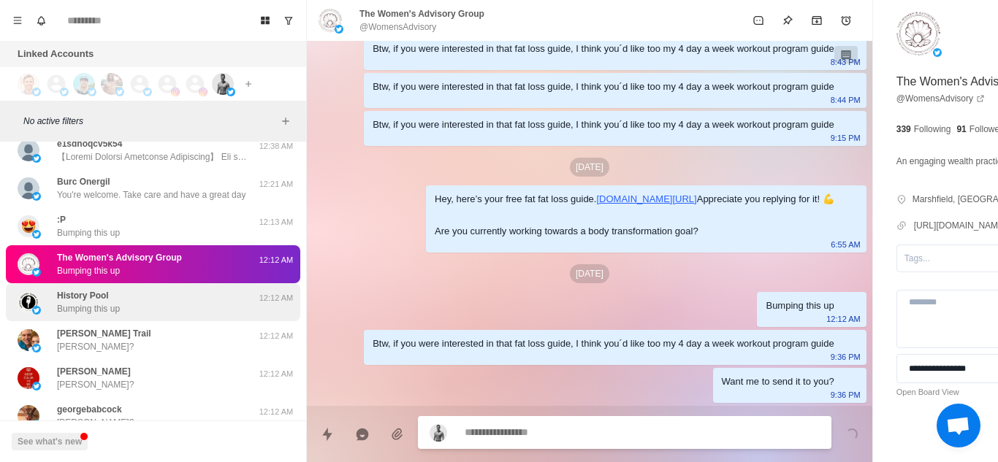
scroll to position [146, 0]
click at [159, 300] on div "History Pool Bumping this up" at bounding box center [138, 302] width 240 height 26
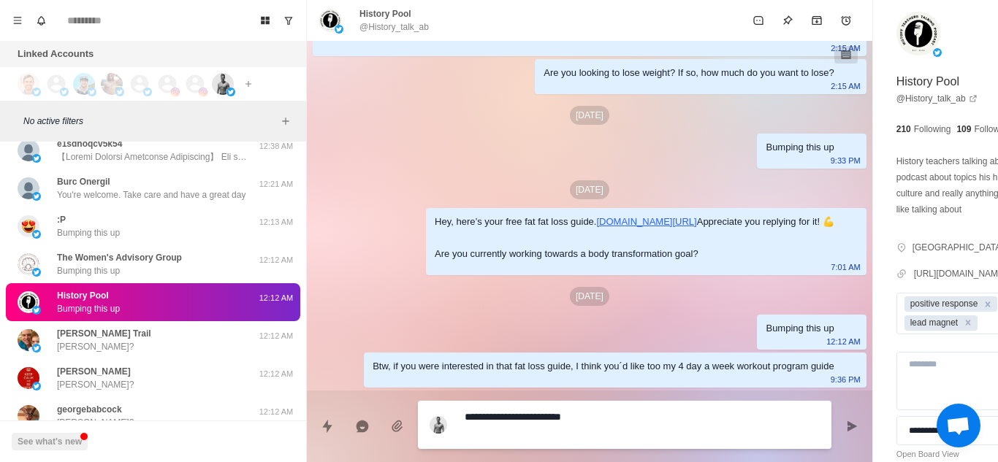
scroll to position [793, 0]
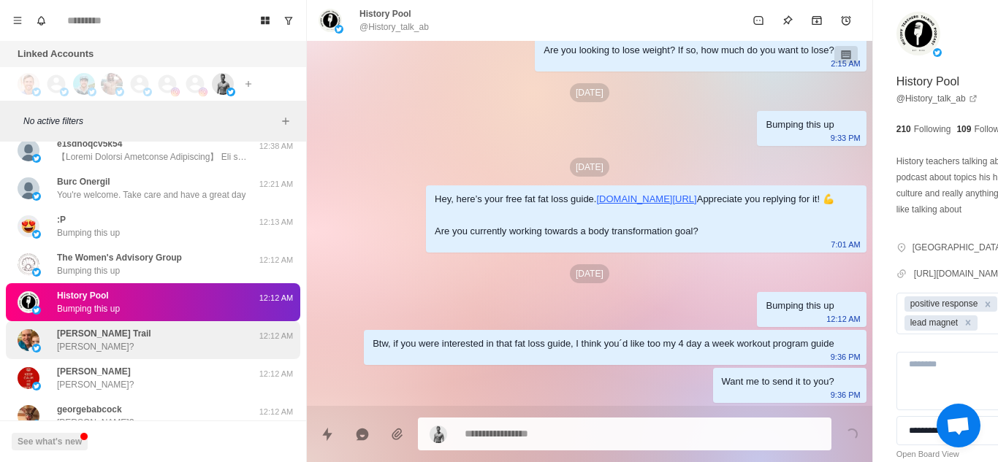
click at [159, 340] on div "Burke Trail Burke?" at bounding box center [138, 340] width 240 height 26
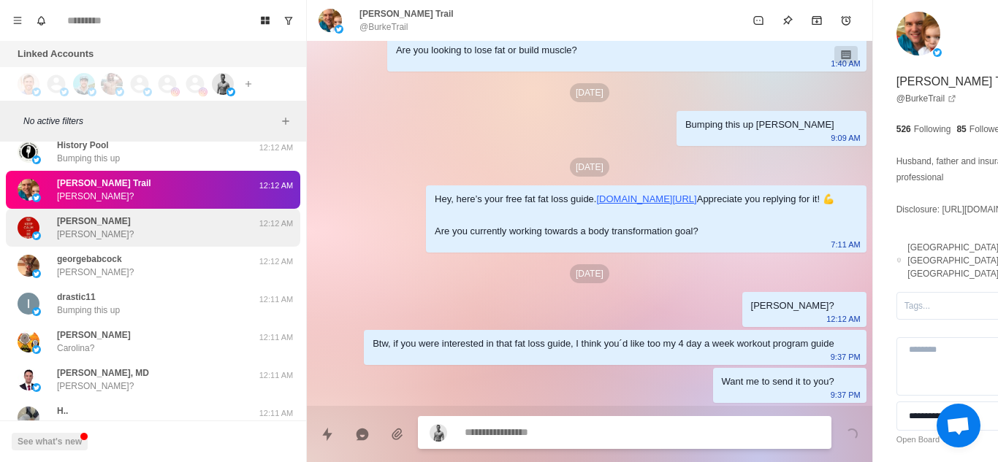
scroll to position [327, 0]
click at [179, 235] on div "Kamal Kamal?" at bounding box center [138, 228] width 240 height 26
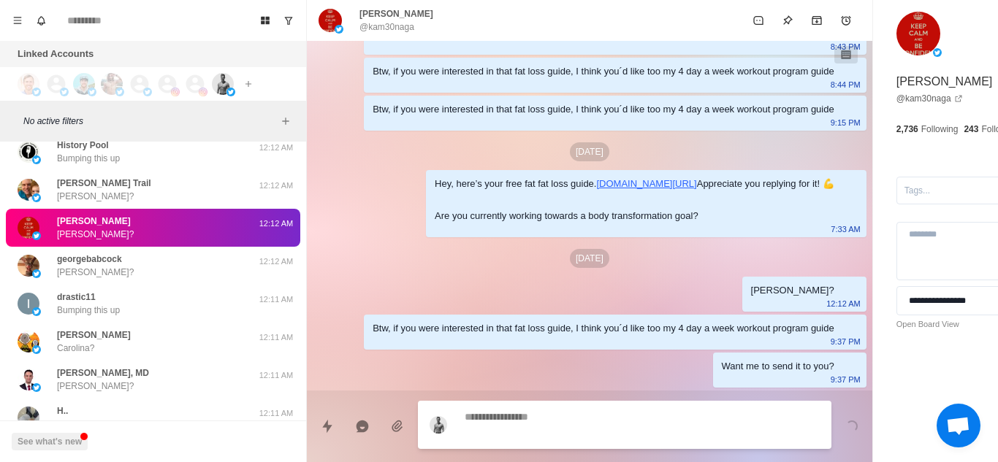
scroll to position [146, 0]
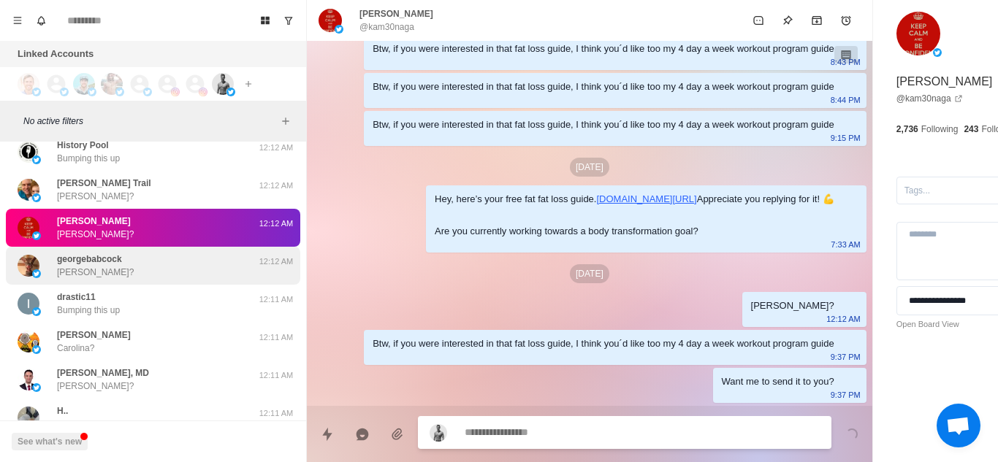
click at [185, 271] on div "georgebabcock George?" at bounding box center [138, 266] width 240 height 26
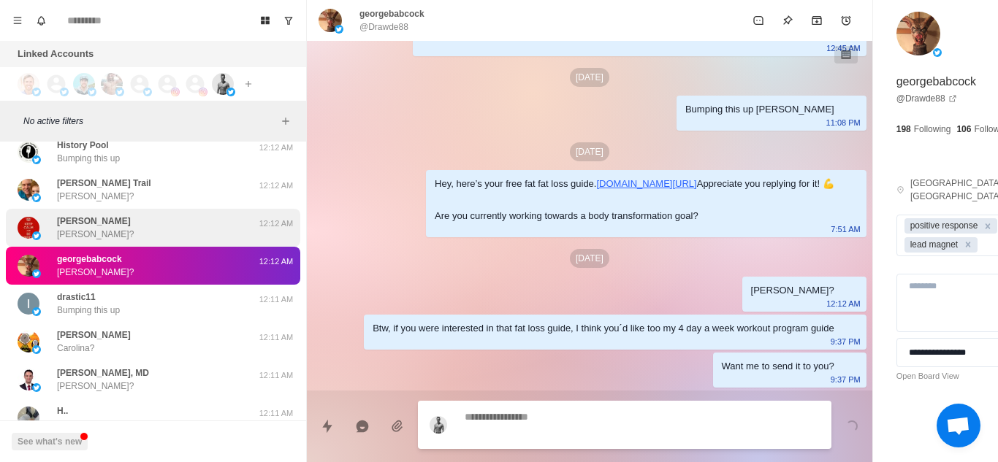
scroll to position [2480, 0]
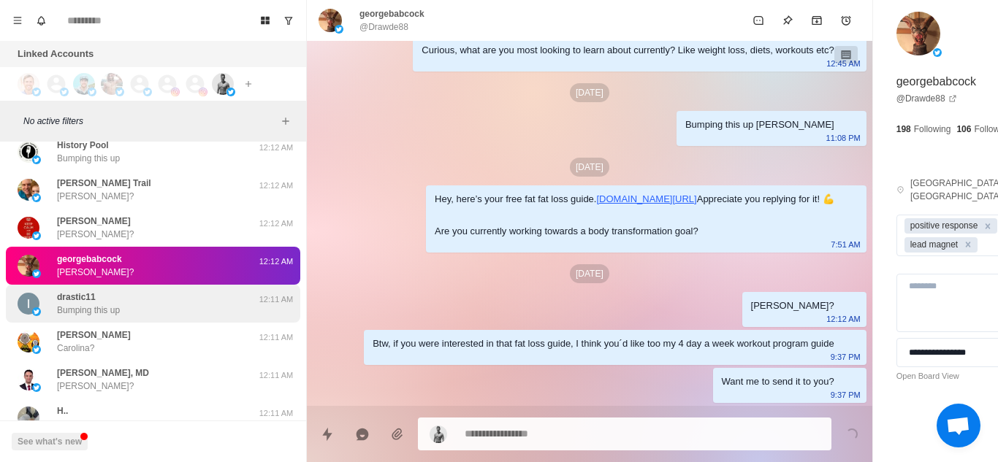
click at [138, 296] on div "drastic11 Bumping this up" at bounding box center [138, 304] width 240 height 26
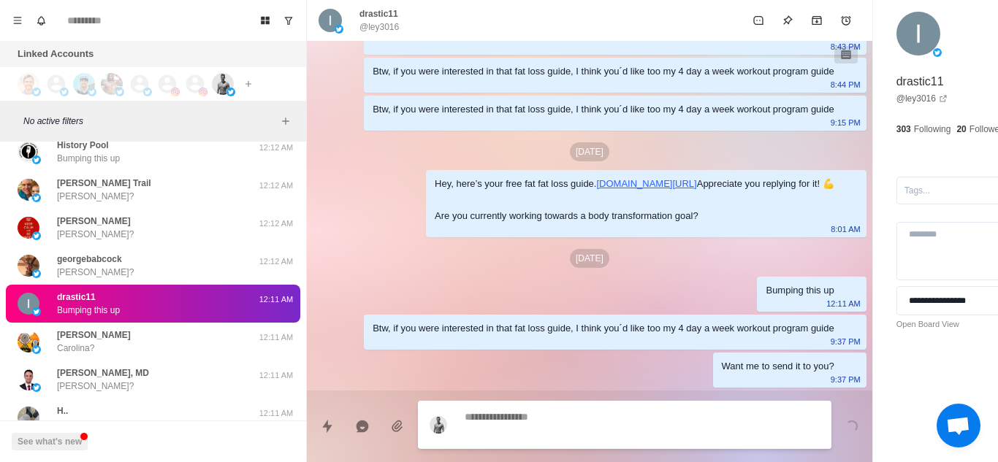
scroll to position [146, 0]
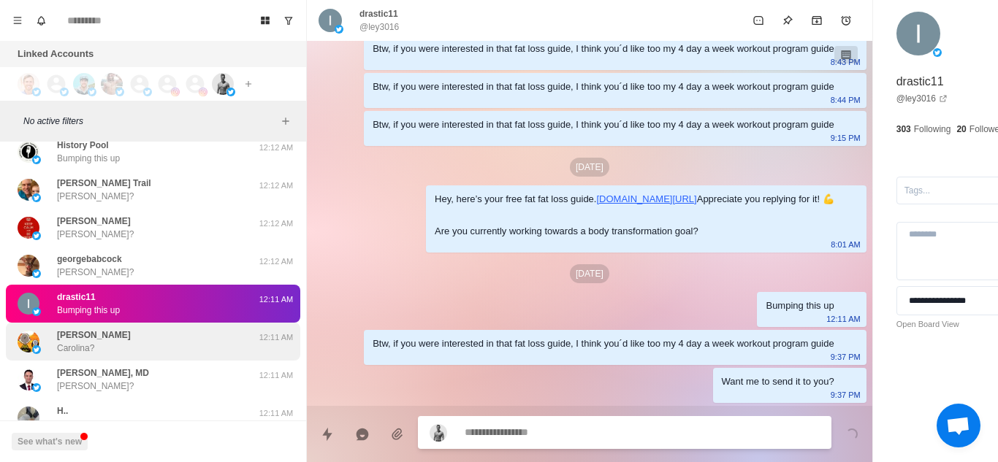
click at [146, 339] on div "Carolina Perez Z. Carolina?" at bounding box center [138, 342] width 240 height 26
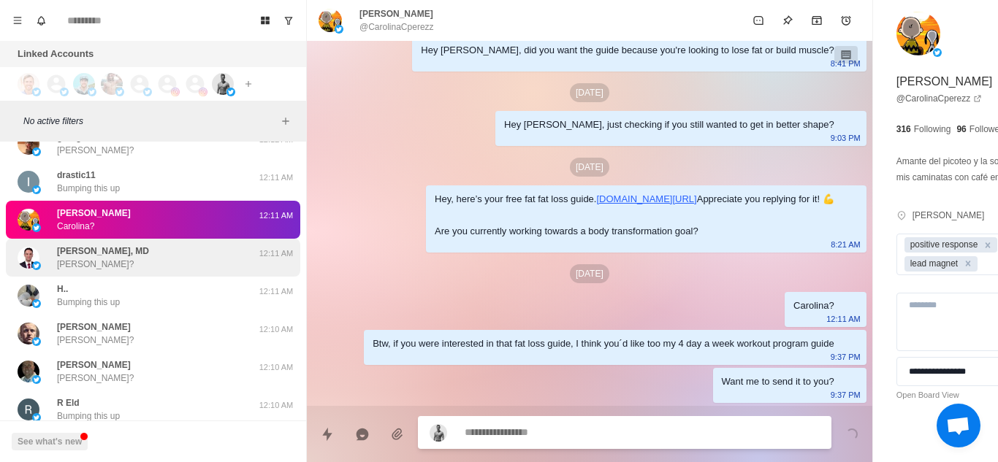
scroll to position [466, 0]
click at [199, 265] on div "Pablo Barzallo, MD Pablo?" at bounding box center [138, 258] width 240 height 26
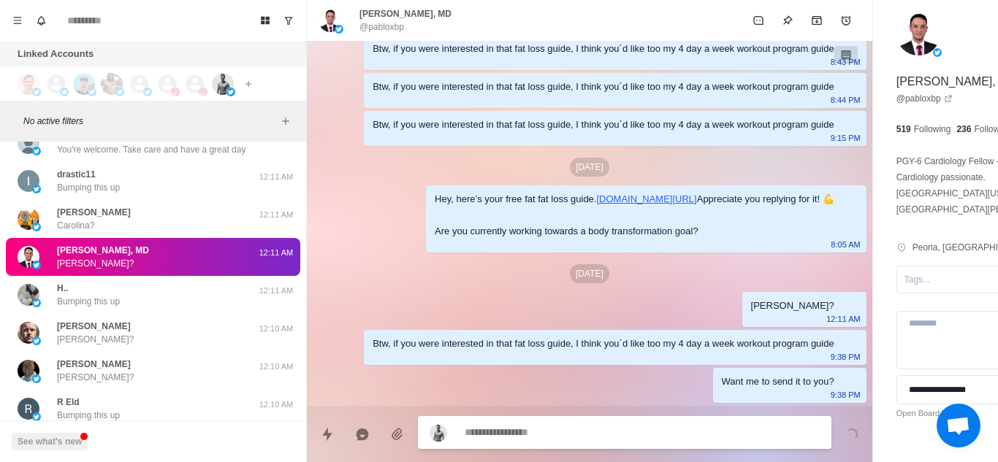
scroll to position [146, 0]
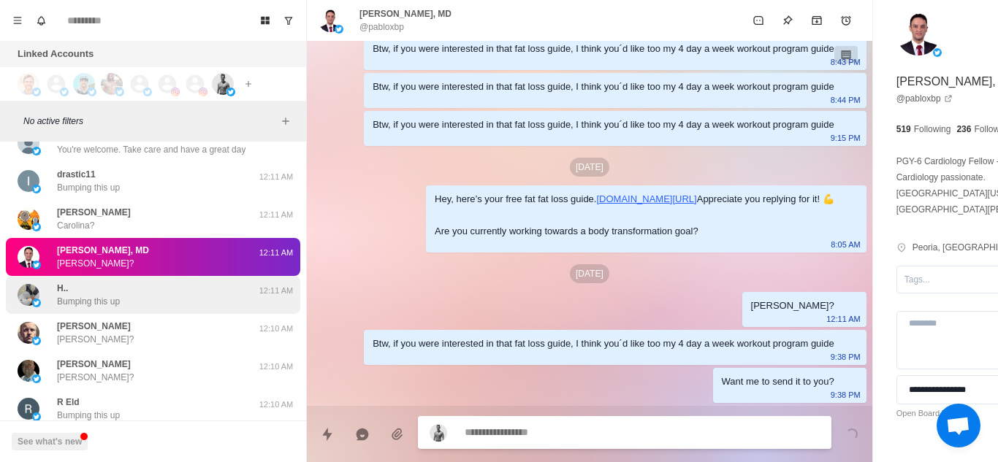
click at [144, 291] on div "H.. Bumping this up" at bounding box center [138, 295] width 240 height 26
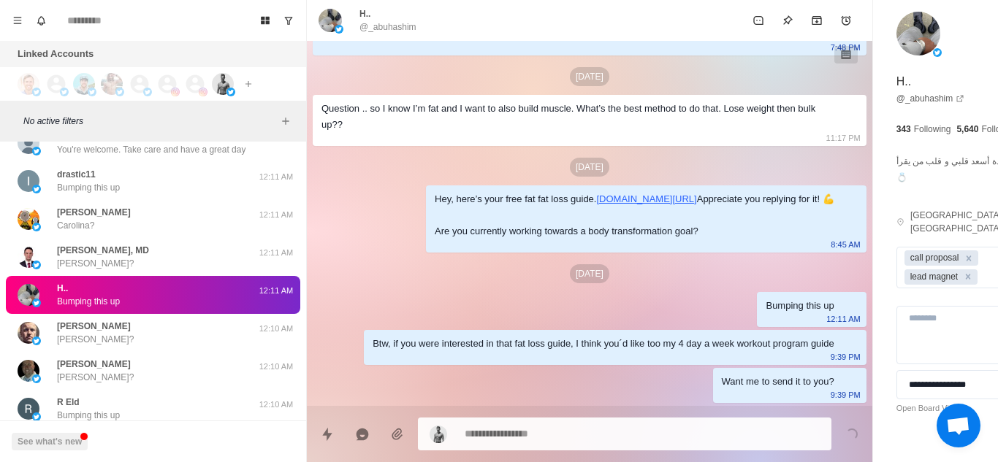
scroll to position [2260, 0]
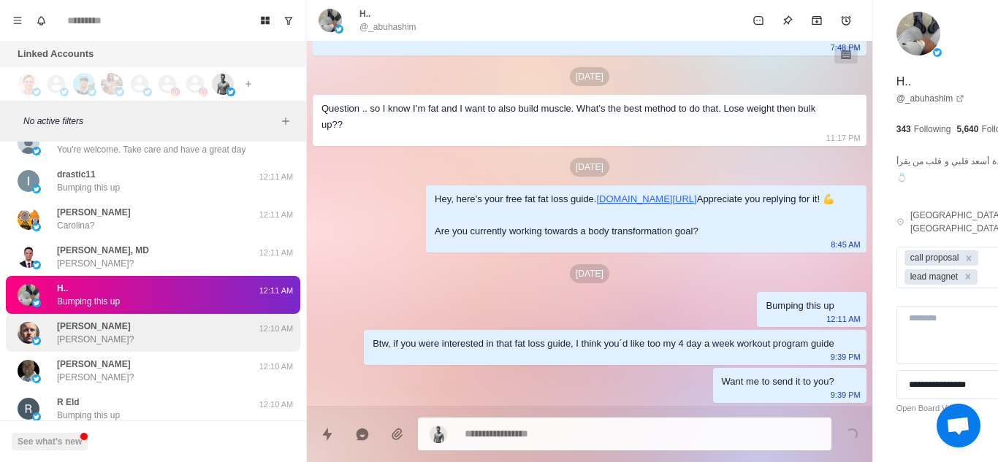
click at [194, 341] on div "Jesse Thomas Jesse?" at bounding box center [138, 333] width 240 height 26
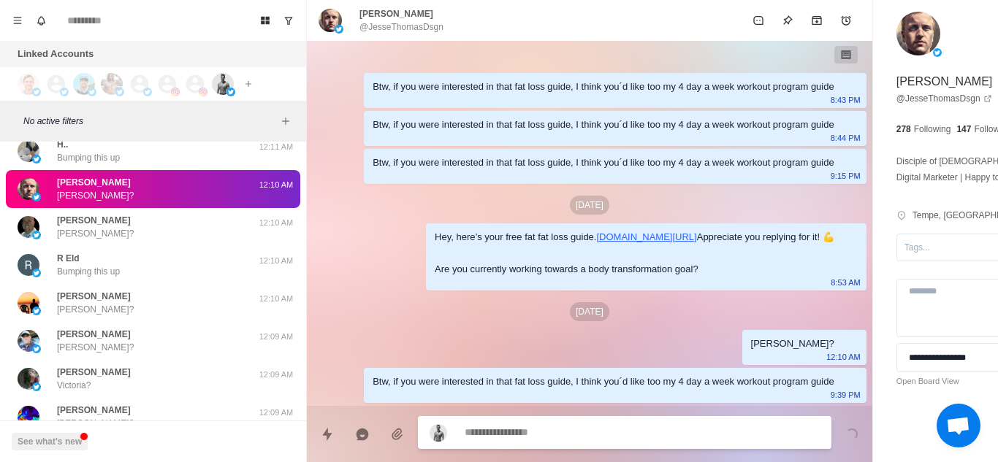
scroll to position [108, 0]
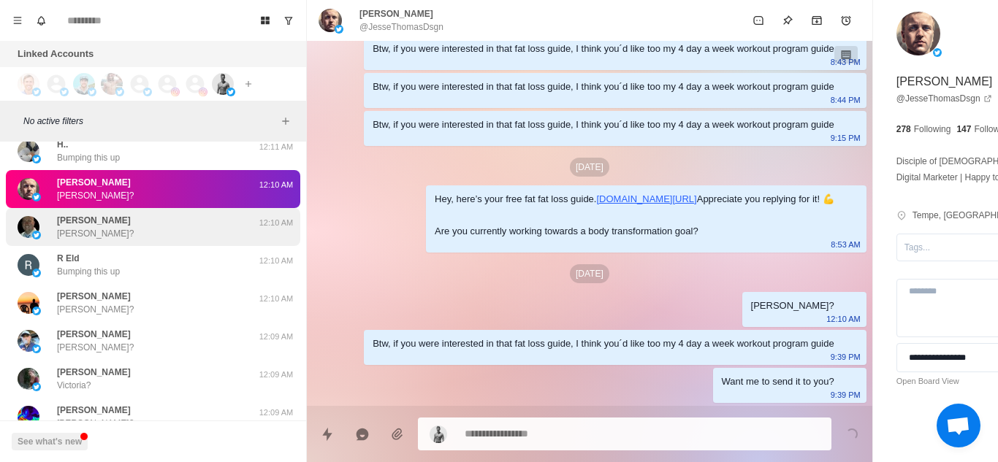
click at [160, 228] on div "Josh Burnett Josh?" at bounding box center [138, 227] width 240 height 26
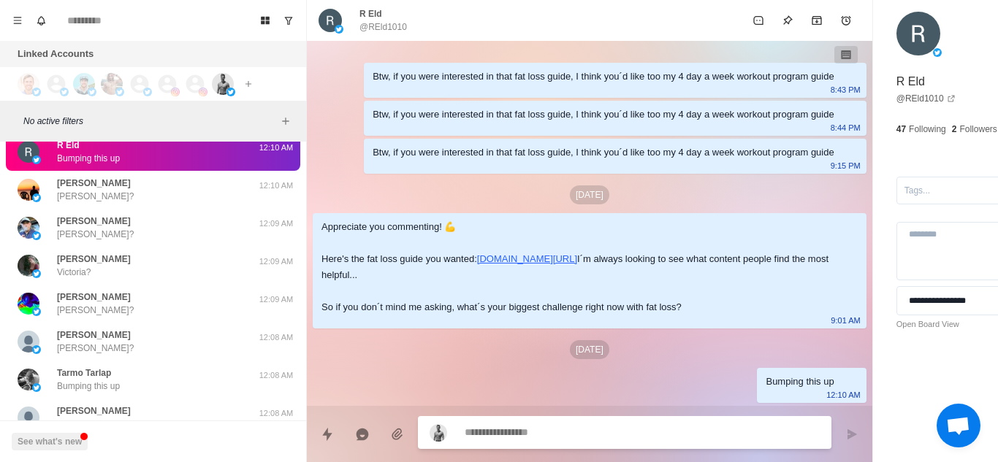
scroll to position [12851, 0]
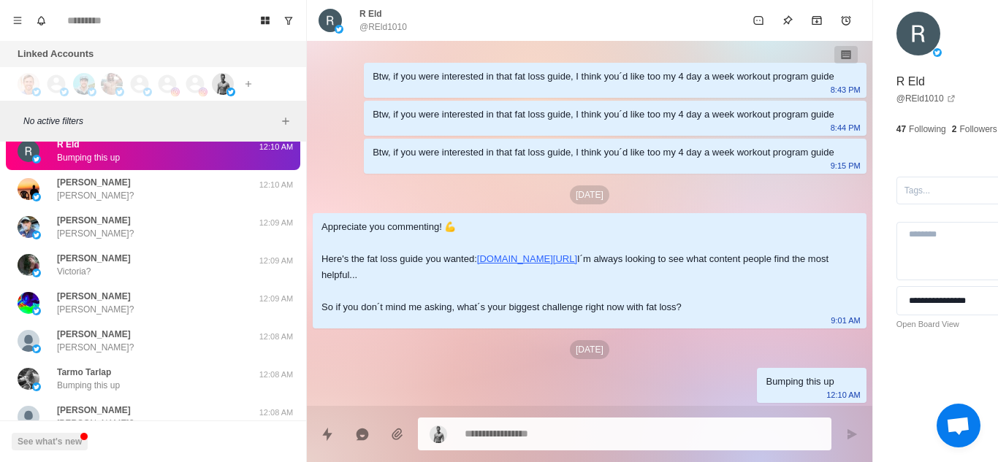
click at [666, 362] on div "Btw, if you were interested in that fat loss guide, I think you´d like too my 4…" at bounding box center [589, 223] width 565 height 365
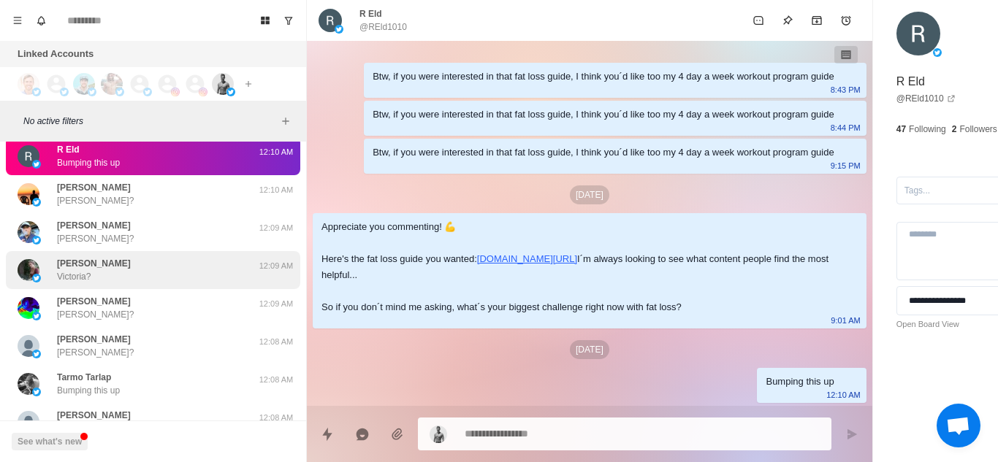
scroll to position [12857, 0]
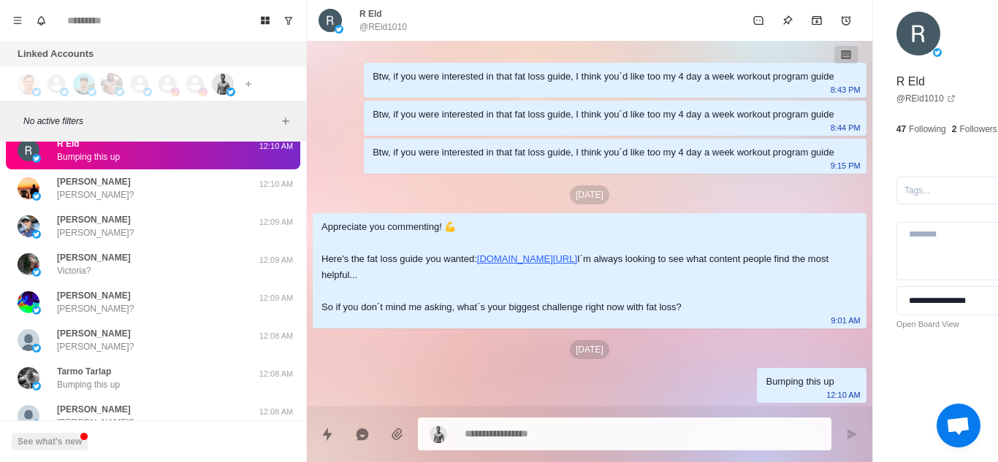
click at [521, 428] on textarea at bounding box center [602, 434] width 275 height 21
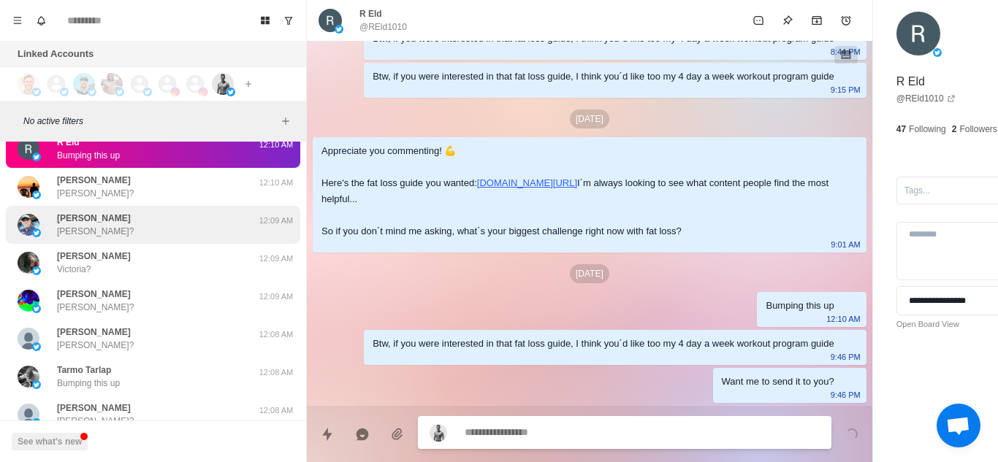
scroll to position [178, 0]
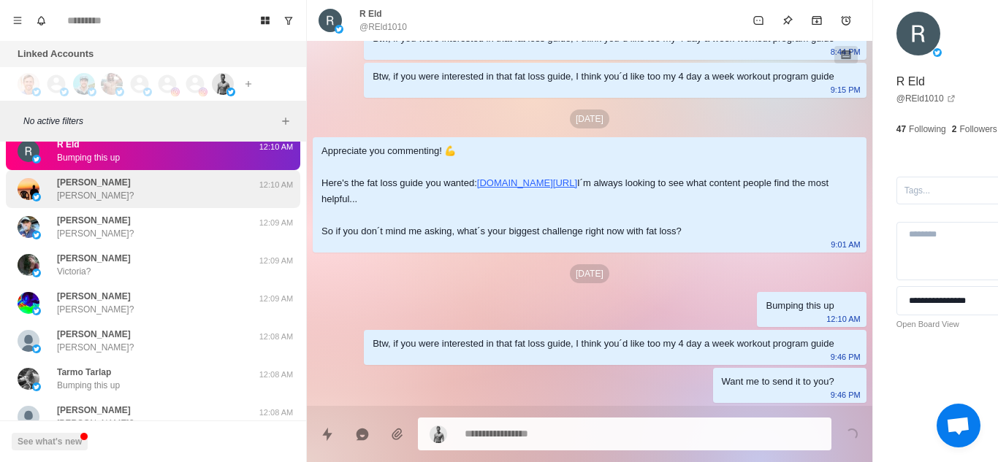
drag, startPoint x: 126, startPoint y: 172, endPoint x: 126, endPoint y: 187, distance: 14.6
click at [126, 187] on div "Pauly Pauly? 12:10 AM" at bounding box center [153, 189] width 294 height 38
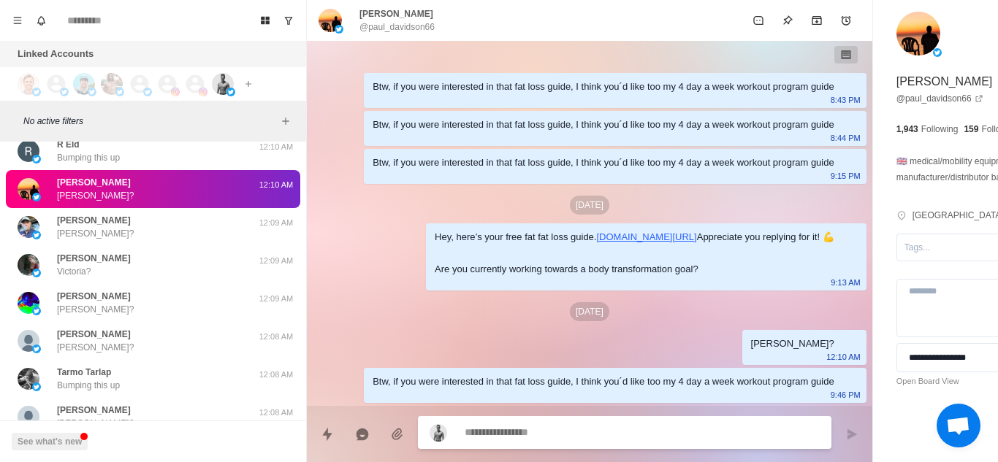
scroll to position [108, 0]
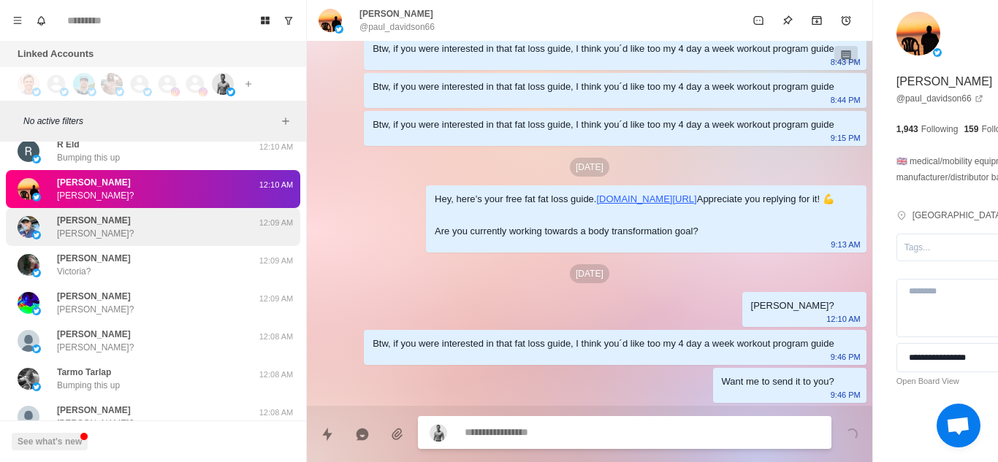
click at [149, 221] on div "Everett Everett?" at bounding box center [138, 227] width 240 height 26
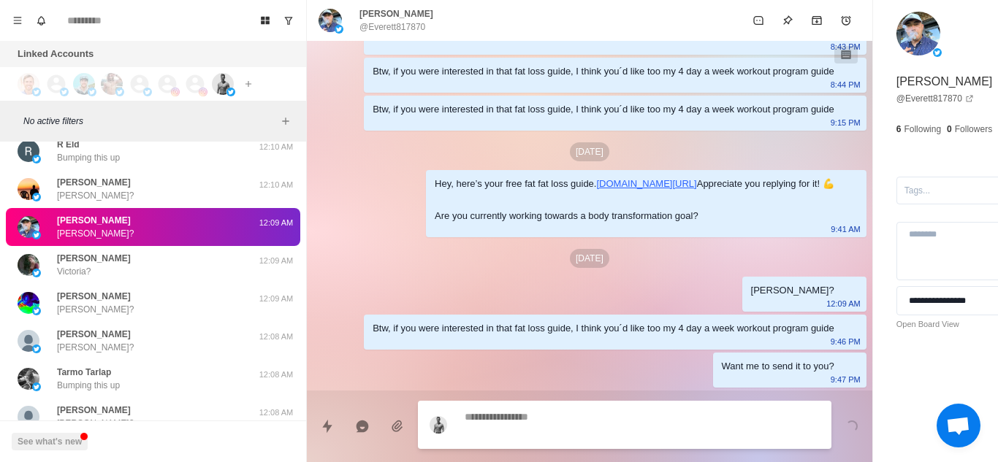
scroll to position [146, 0]
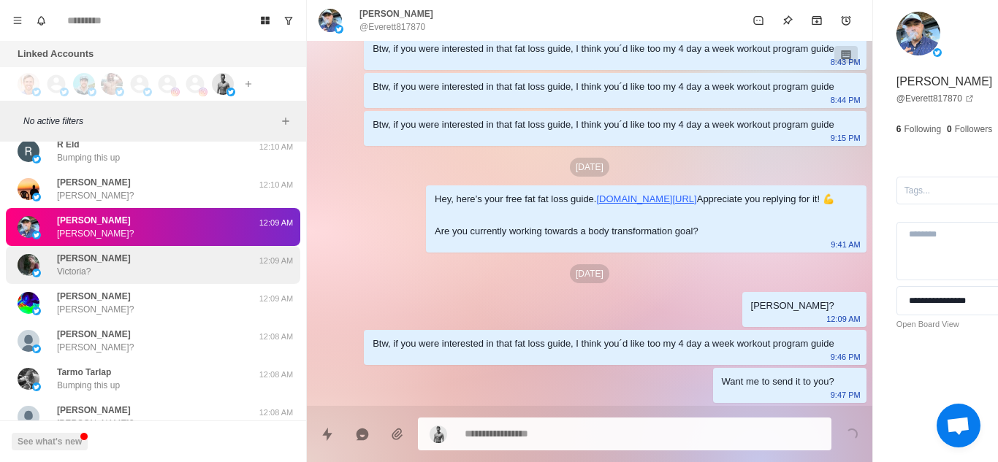
click at [129, 269] on div "Victoria F Victoria?" at bounding box center [138, 265] width 240 height 26
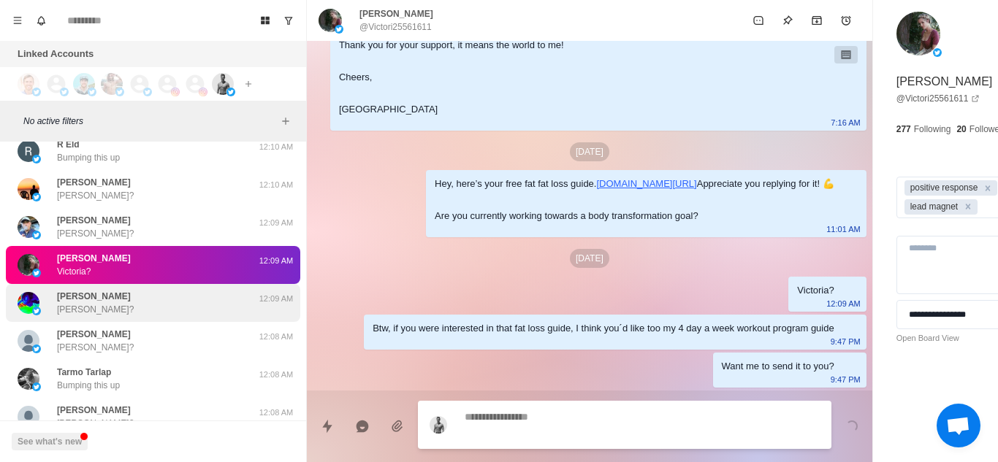
scroll to position [890, 0]
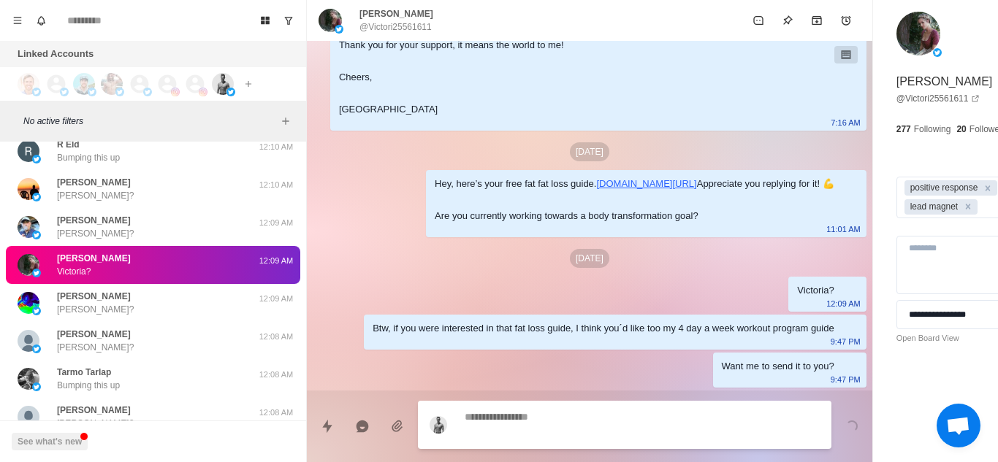
click at [161, 311] on div "brian strobel brian?" at bounding box center [138, 303] width 240 height 26
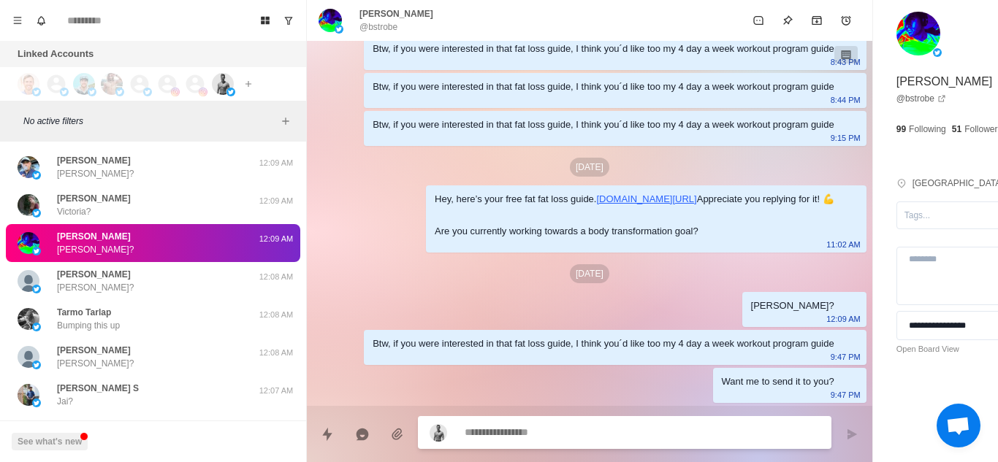
scroll to position [12916, 0]
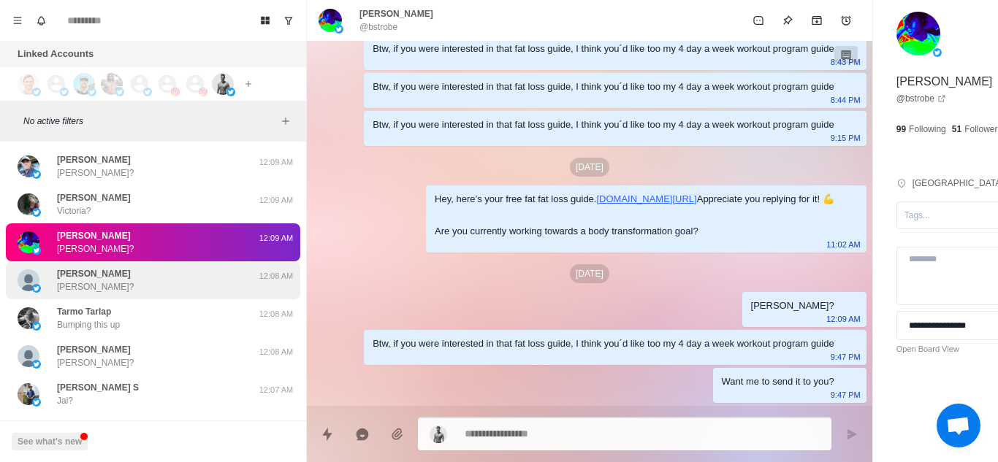
click at [164, 283] on div "David Dickerson David?" at bounding box center [138, 280] width 240 height 26
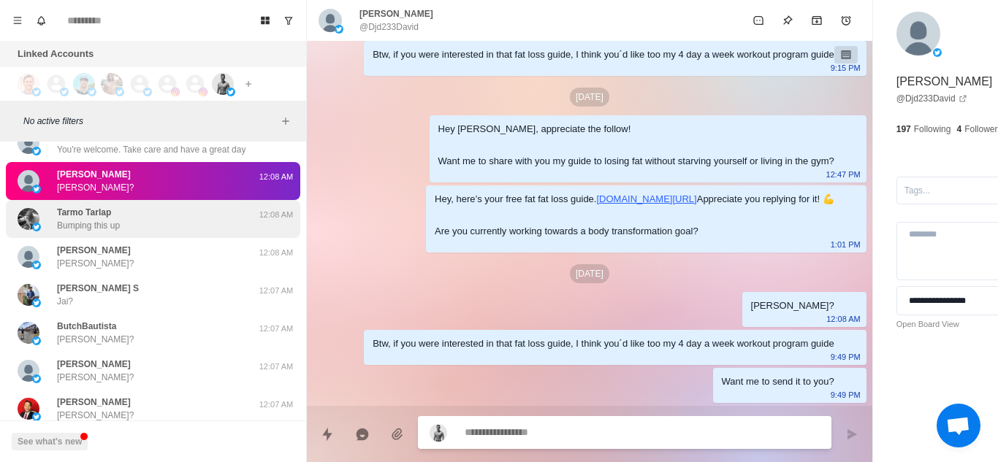
scroll to position [13054, 0]
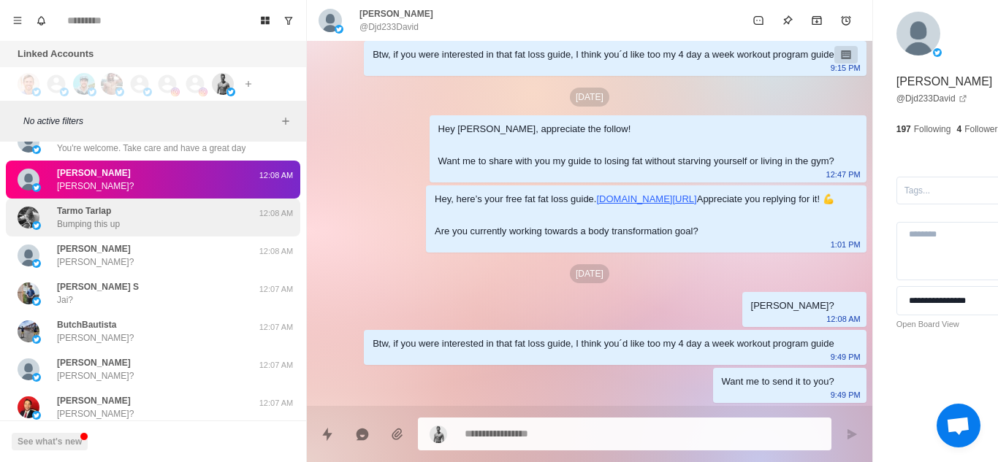
click at [165, 216] on div "Tarmo Tarlap Bumping this up" at bounding box center [138, 218] width 240 height 26
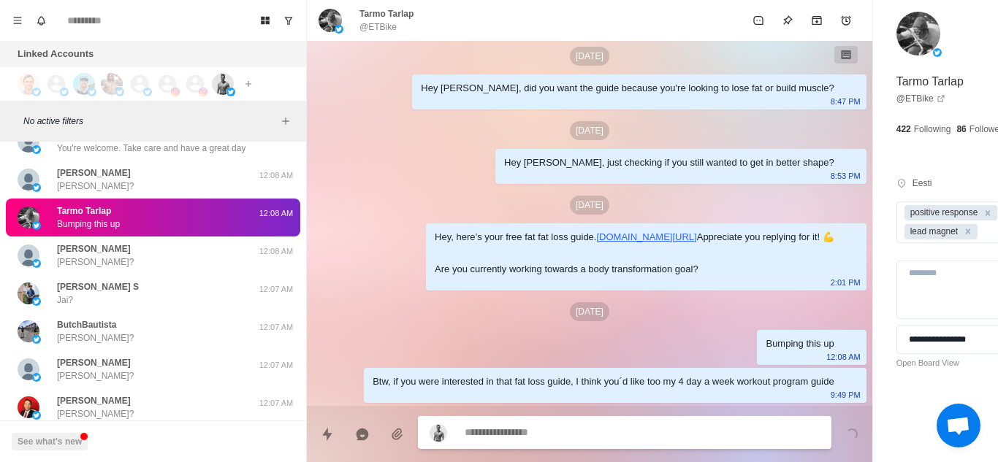
scroll to position [856, 0]
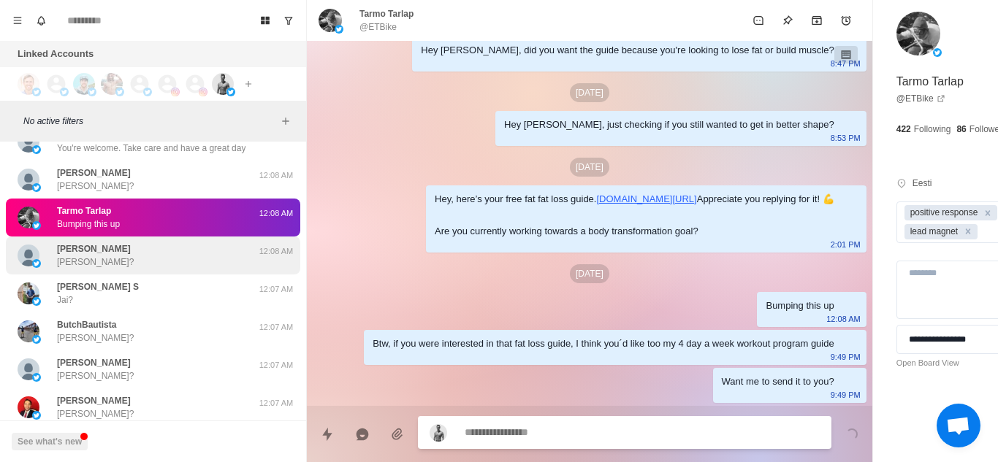
click at [128, 251] on div "Genni Krynauw Genni?" at bounding box center [138, 256] width 240 height 26
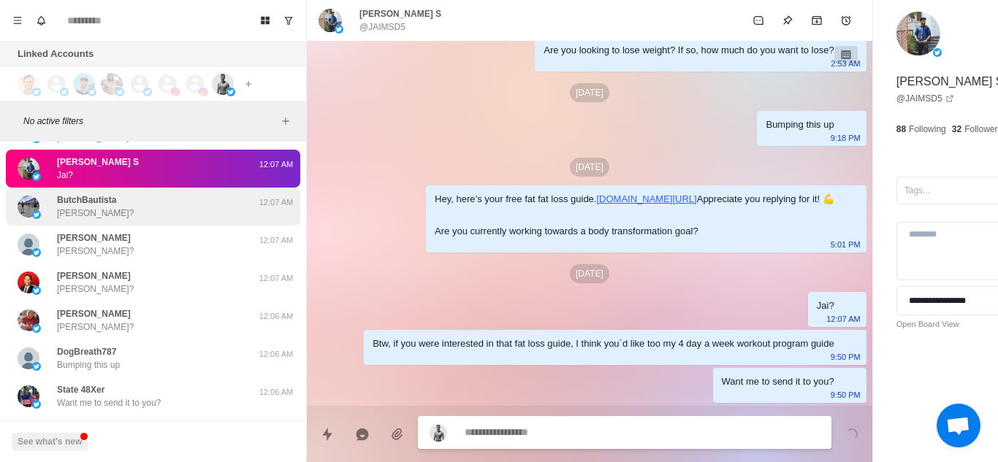
scroll to position [403, 0]
click at [114, 205] on p "ButchBautista" at bounding box center [86, 200] width 59 height 13
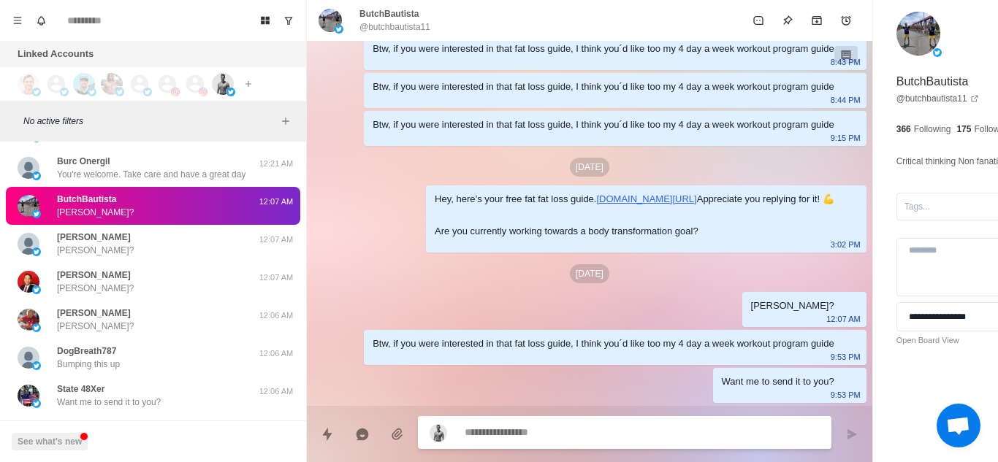
scroll to position [13253, 0]
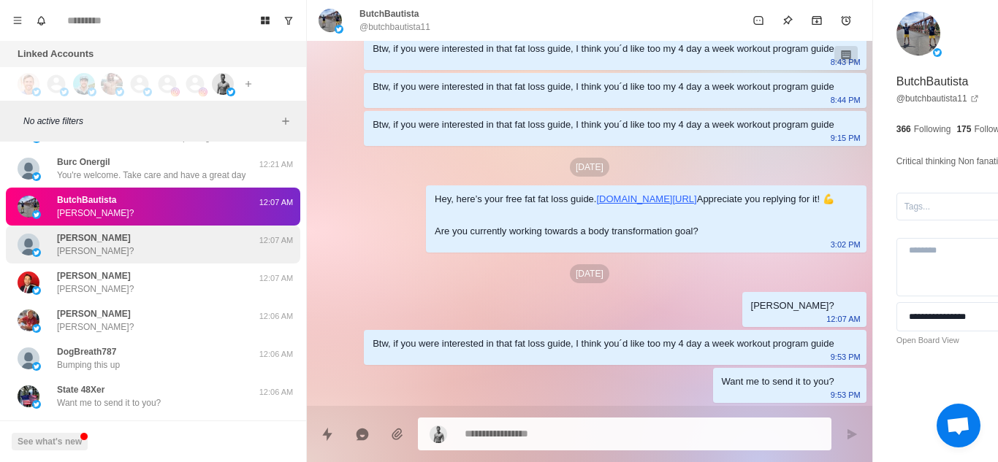
click at [146, 245] on div "James James?" at bounding box center [138, 245] width 240 height 26
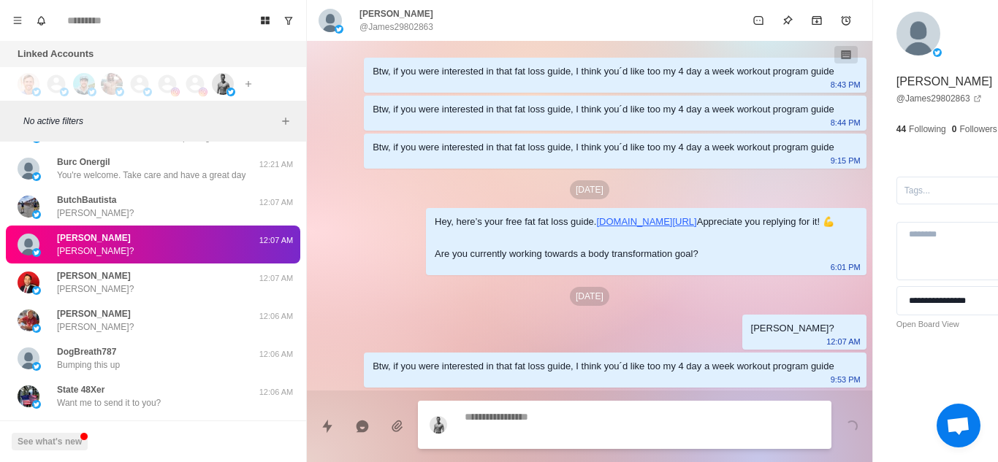
scroll to position [108, 0]
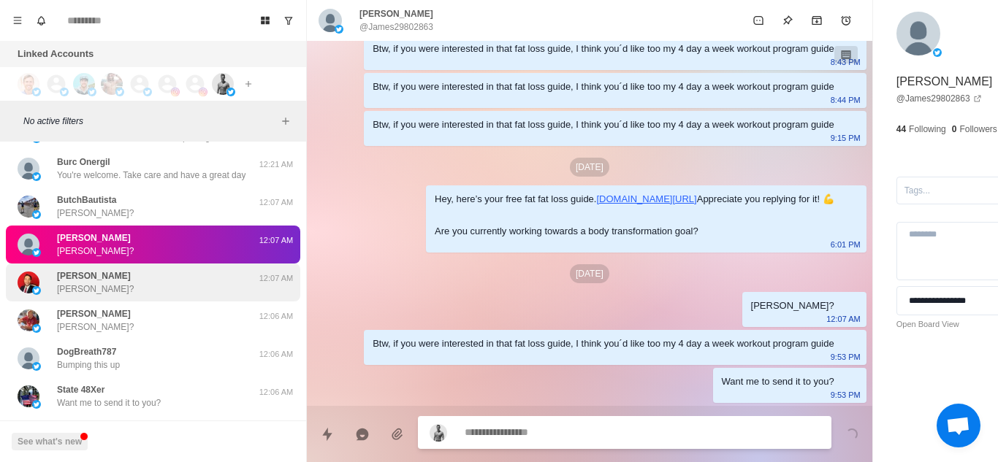
click at [104, 279] on p "Nirael Liriano" at bounding box center [94, 276] width 74 height 13
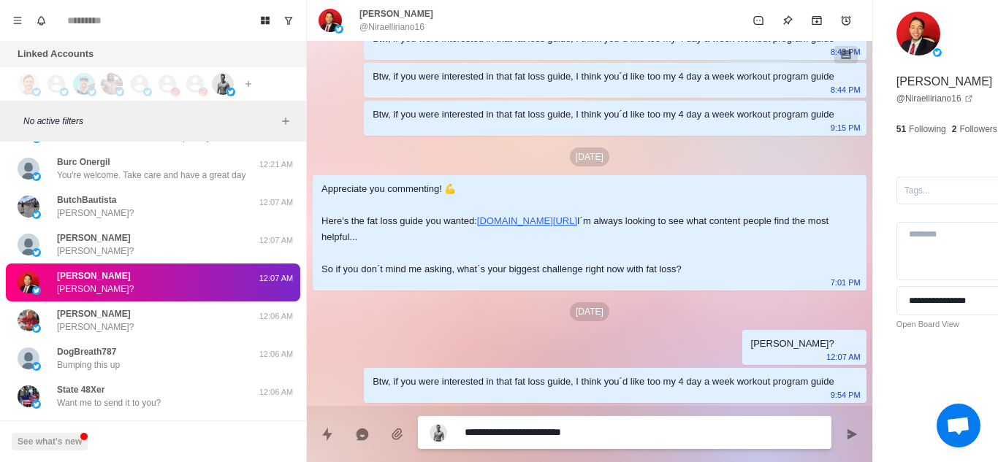
scroll to position [140, 0]
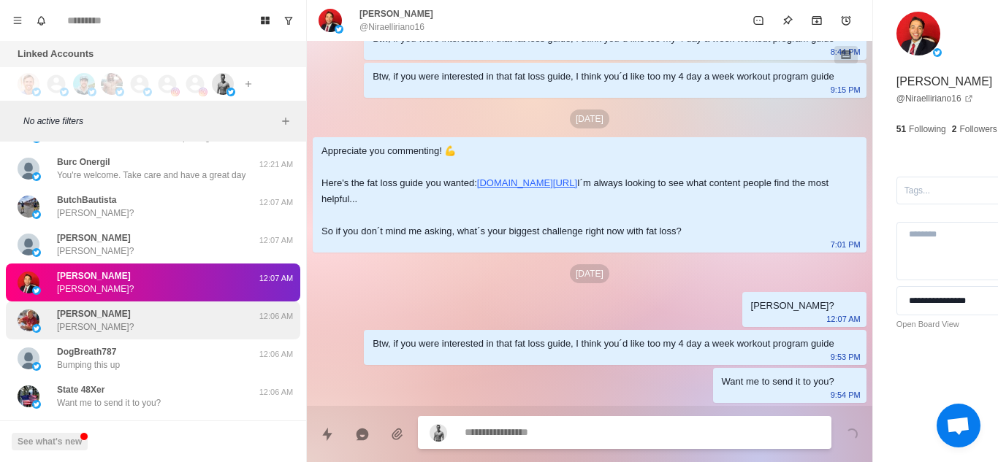
click at [82, 330] on p "Alexandre?" at bounding box center [95, 327] width 77 height 13
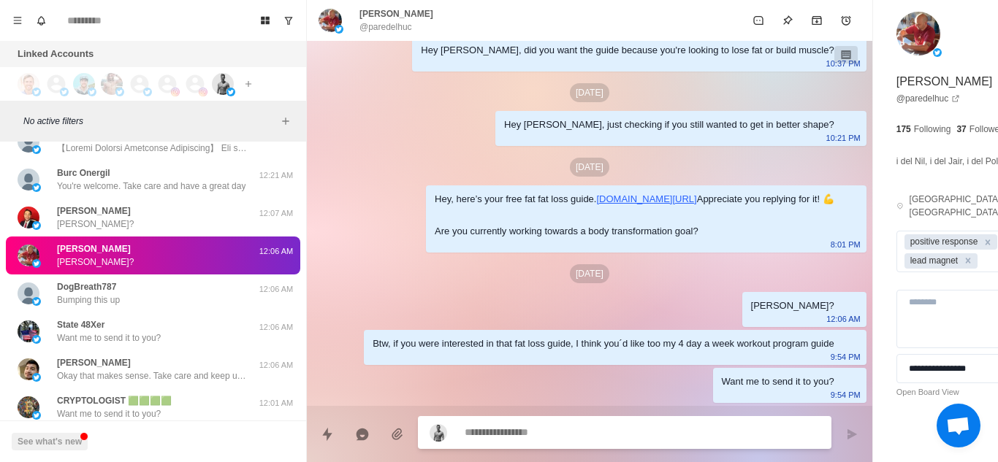
scroll to position [13320, 0]
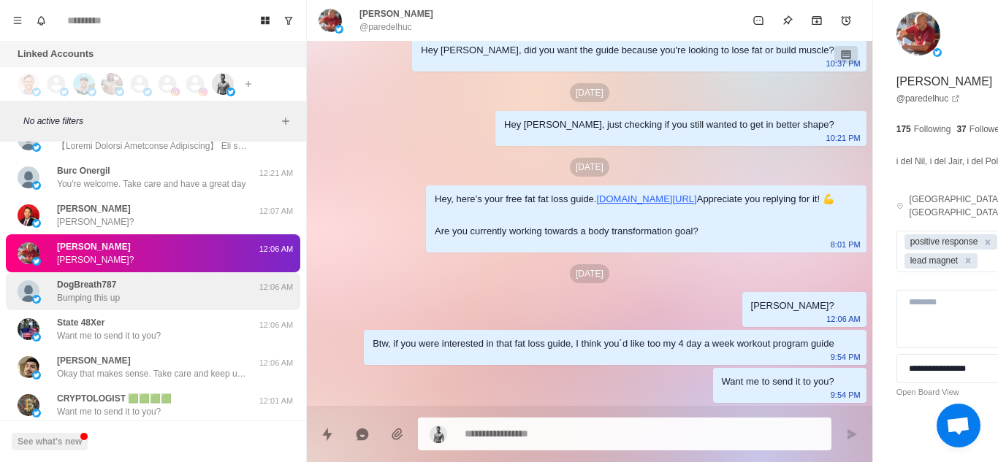
click at [161, 303] on div "DogBreath787 Bumping this up" at bounding box center [138, 291] width 240 height 26
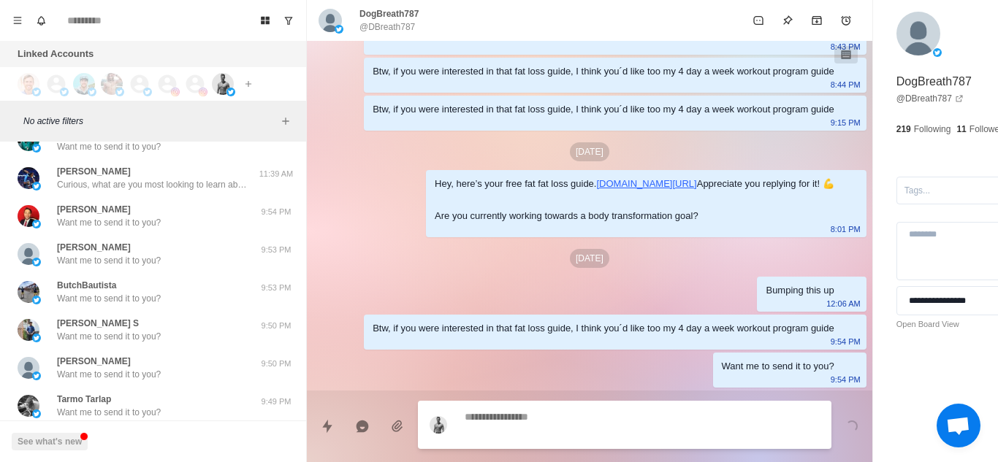
scroll to position [146, 0]
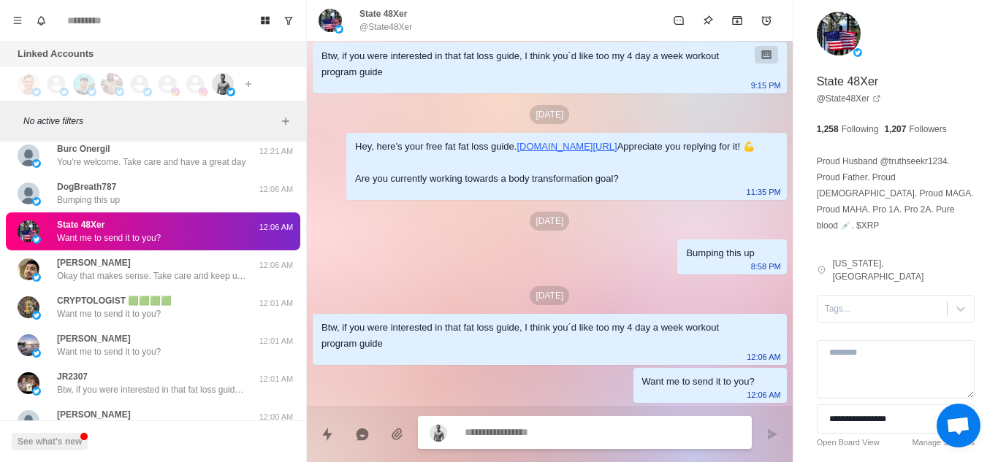
scroll to position [13457, 0]
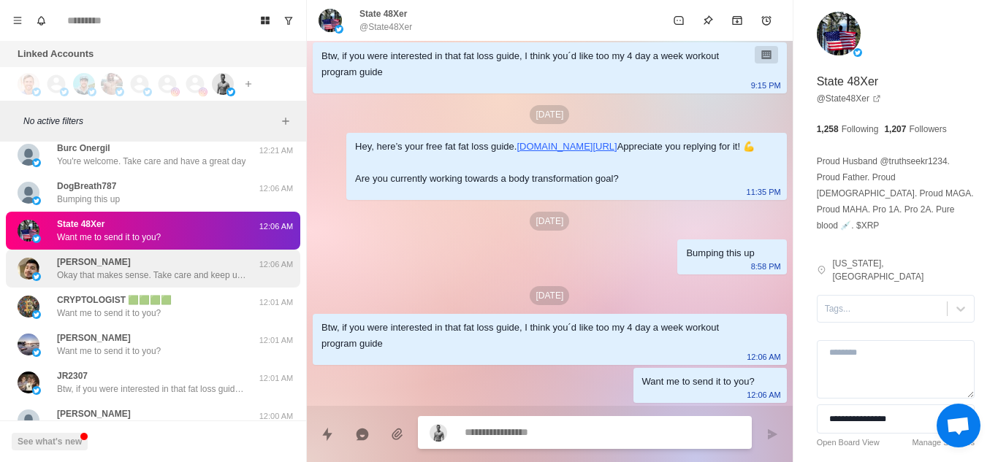
click at [155, 276] on p "Okay that makes sense. Take care and keep up the good work" at bounding box center [152, 275] width 190 height 13
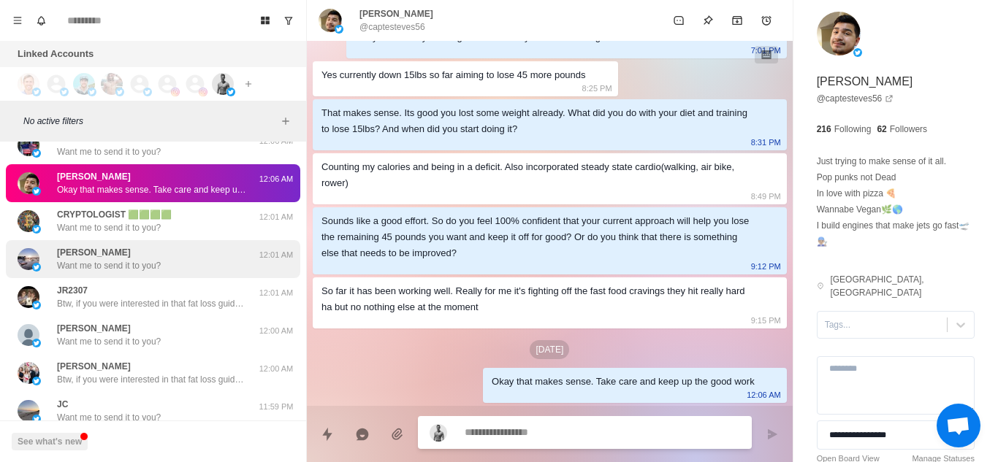
scroll to position [13543, 0]
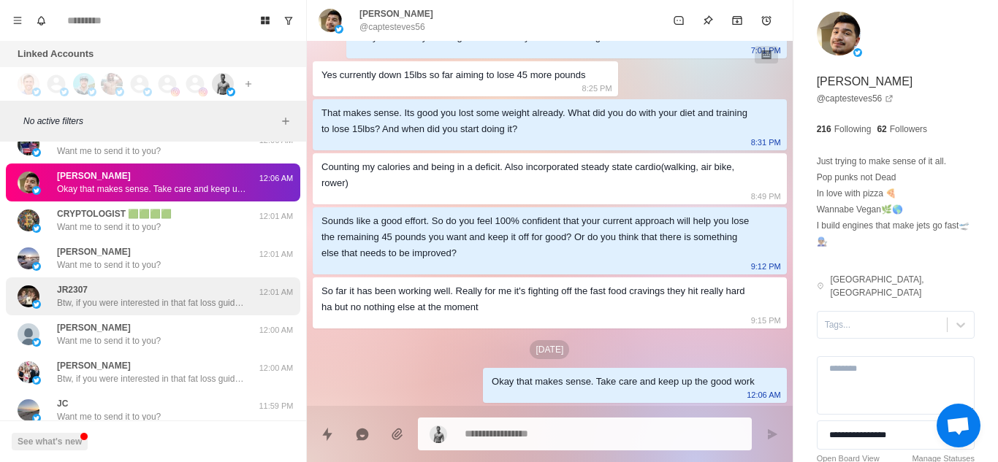
click at [189, 300] on p "Btw, if you were interested in that fat loss guide, I think you´d like too my 4…" at bounding box center [152, 303] width 190 height 13
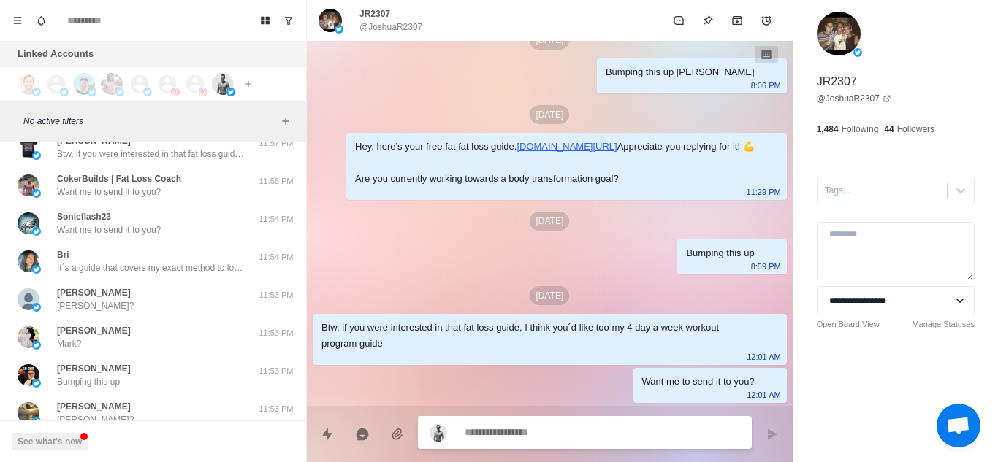
scroll to position [13963, 0]
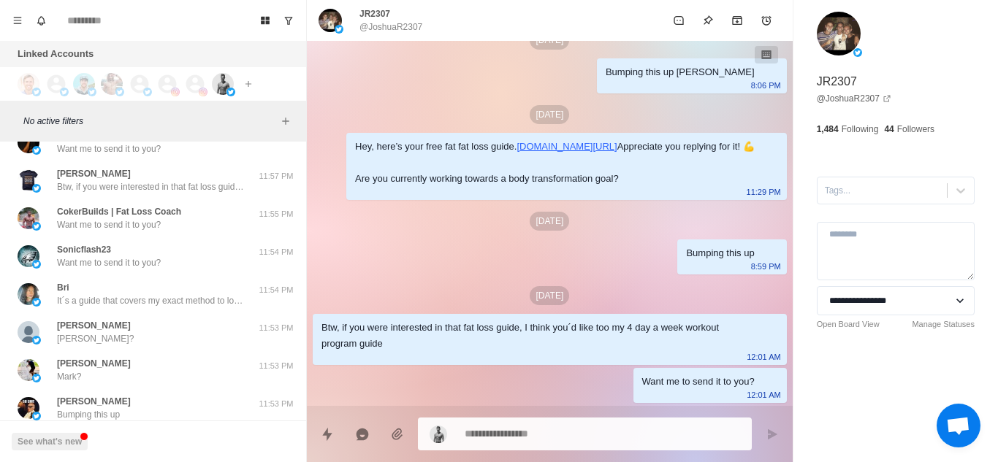
click at [189, 319] on div "Nick Nick?" at bounding box center [138, 332] width 240 height 26
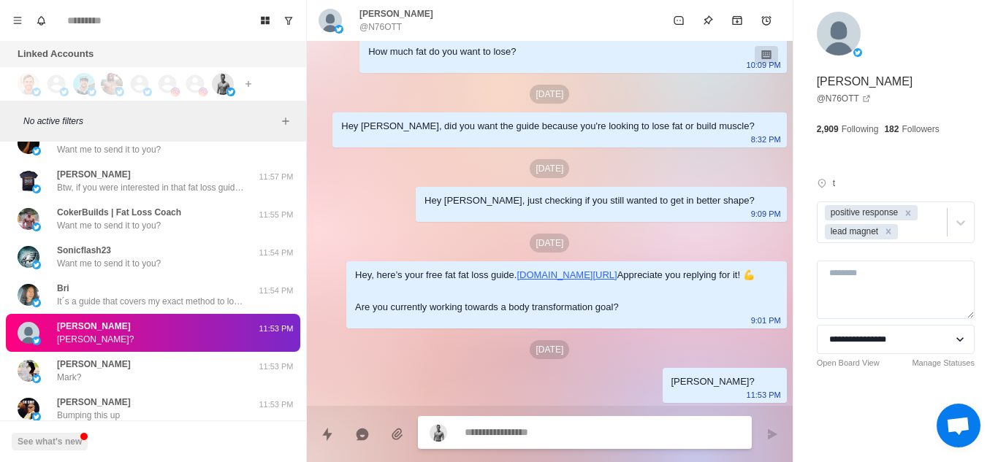
scroll to position [14042, 0]
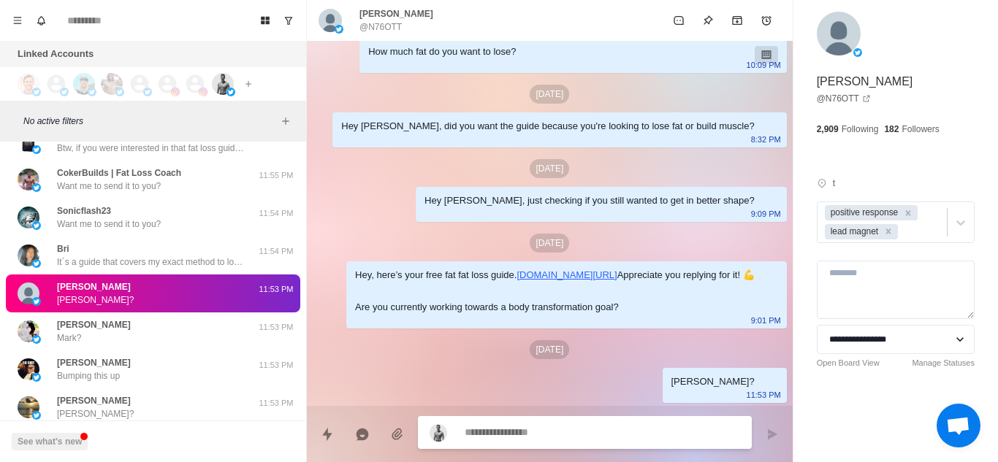
type textarea "*"
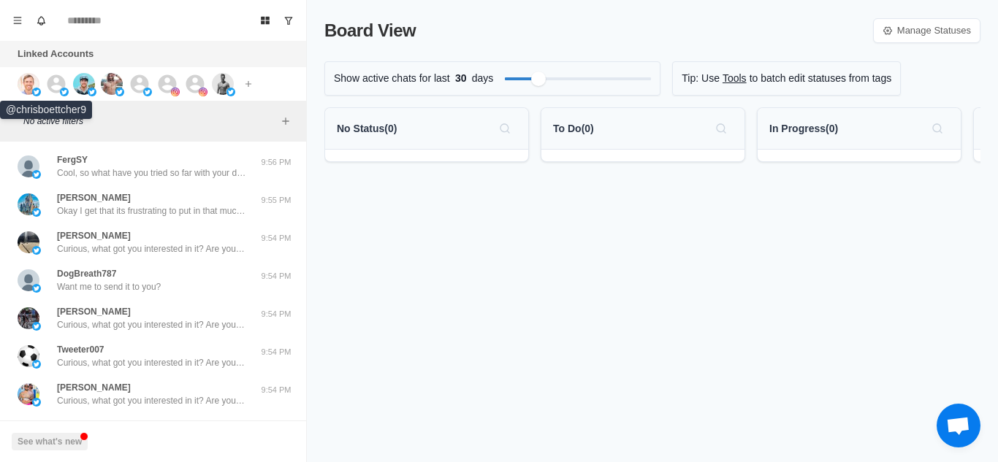
click at [33, 92] on img at bounding box center [36, 92] width 9 height 9
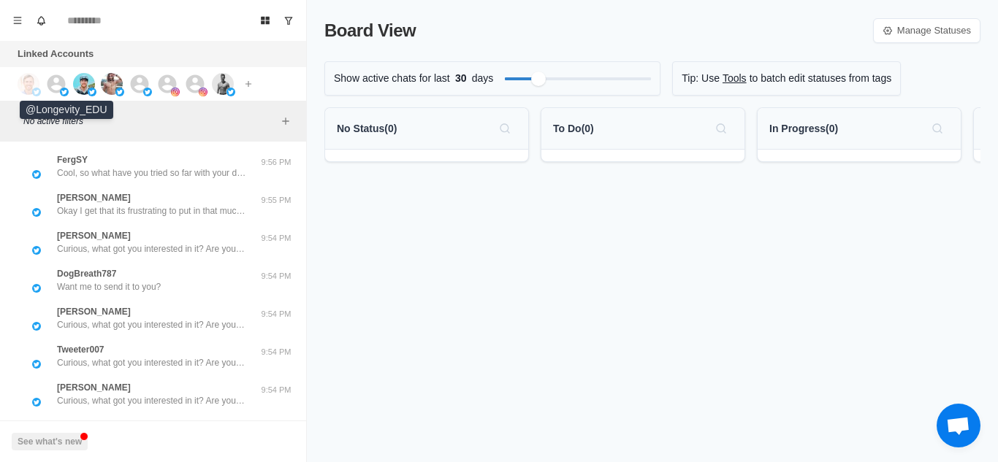
click at [58, 83] on icon at bounding box center [56, 84] width 18 height 18
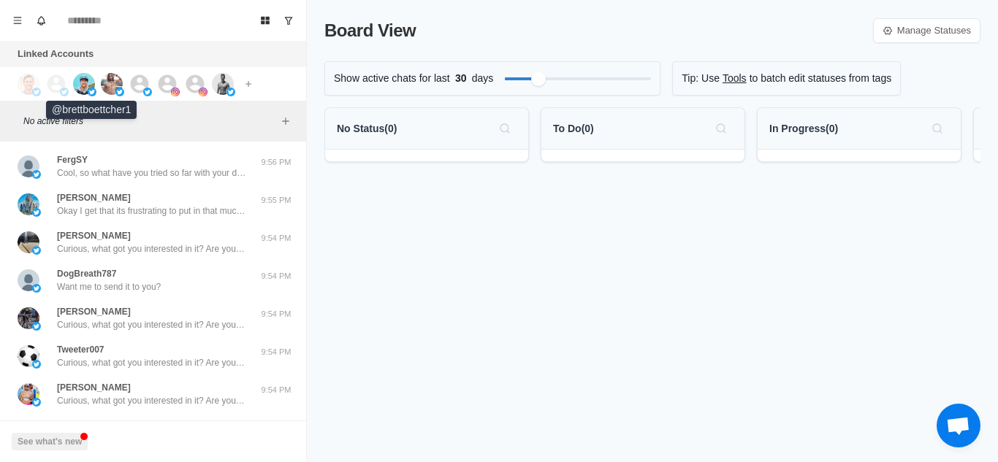
click at [76, 85] on img at bounding box center [84, 84] width 22 height 22
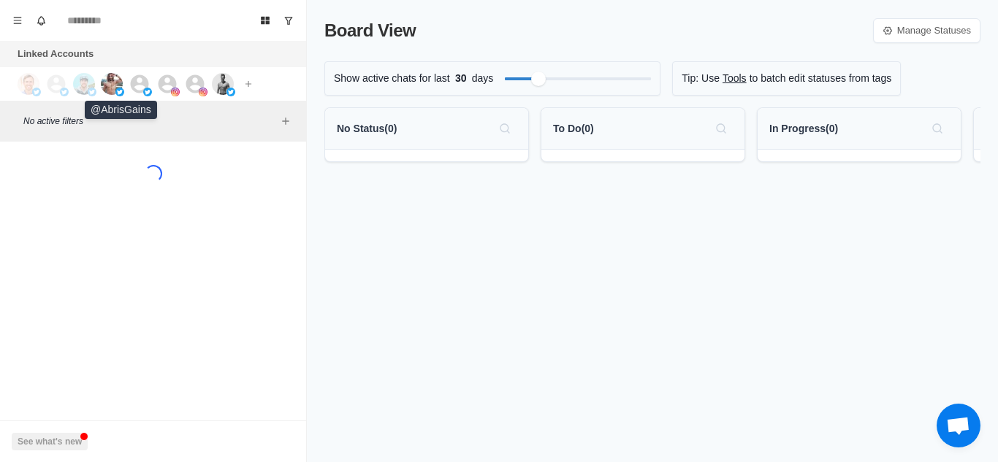
click at [118, 85] on img at bounding box center [112, 84] width 22 height 22
click at [142, 87] on icon at bounding box center [140, 84] width 22 height 22
click at [170, 87] on icon at bounding box center [167, 84] width 22 height 22
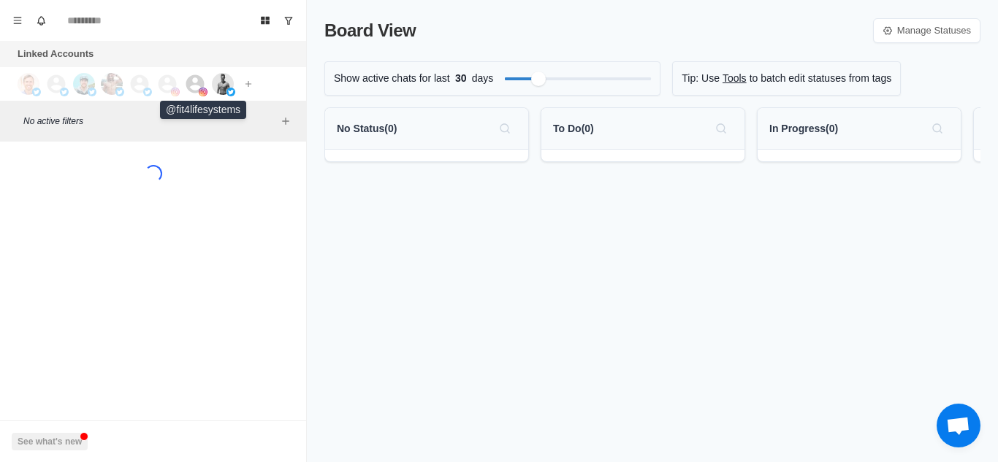
click at [193, 87] on icon at bounding box center [195, 84] width 22 height 22
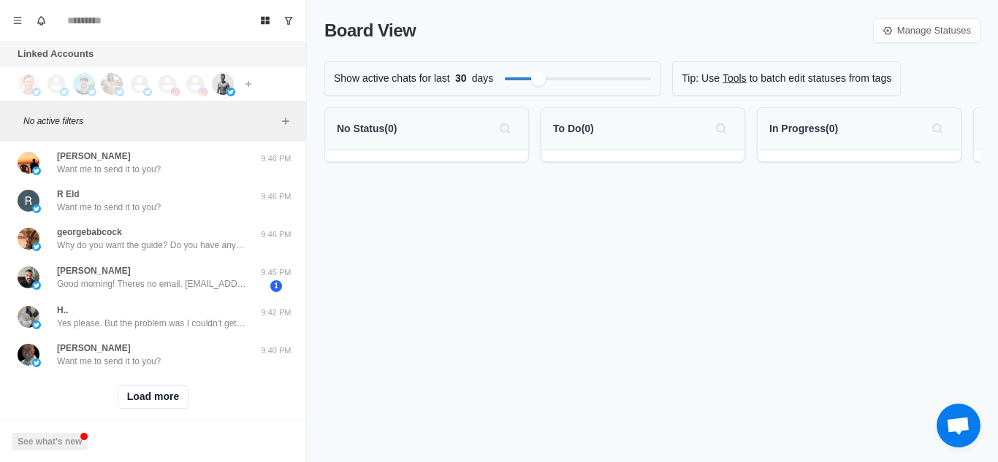
scroll to position [564, 0]
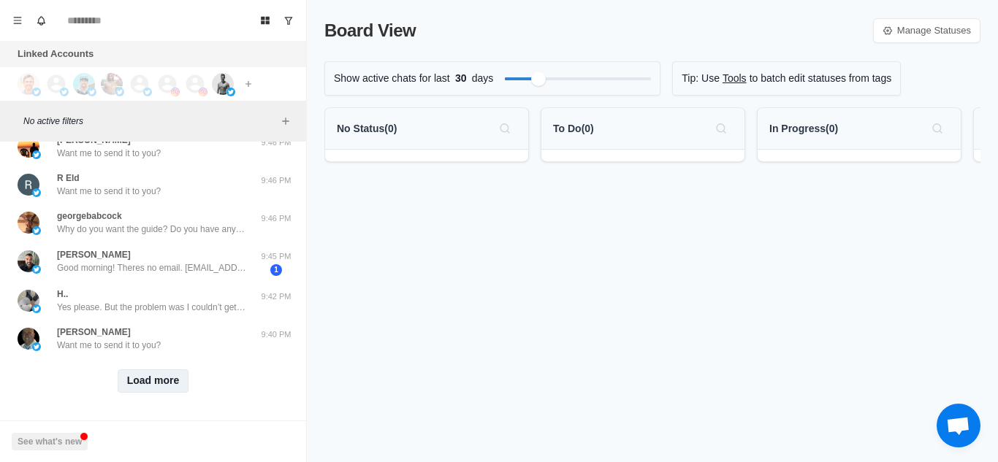
click at [156, 370] on button "Load more" at bounding box center [154, 381] width 72 height 23
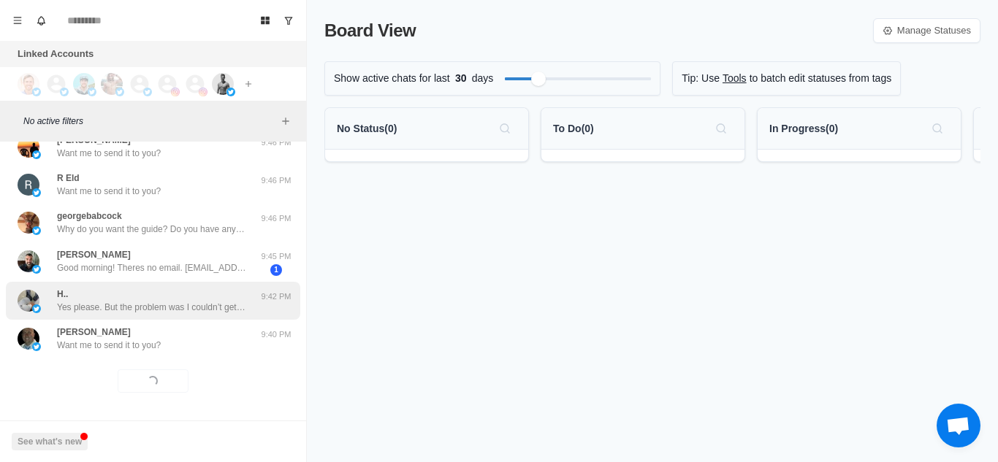
click at [201, 288] on div "H.. Yes please. But the problem was I couldn’t get access to it when I signed up" at bounding box center [152, 301] width 190 height 26
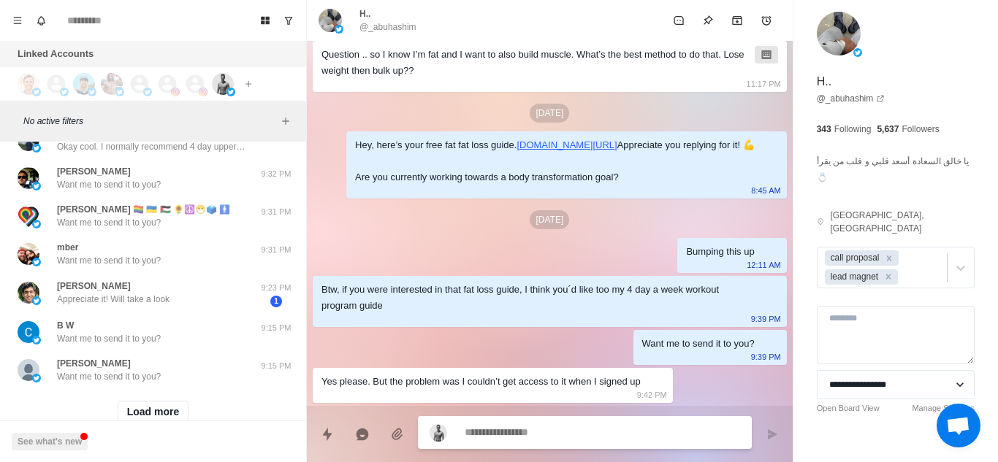
scroll to position [1328, 0]
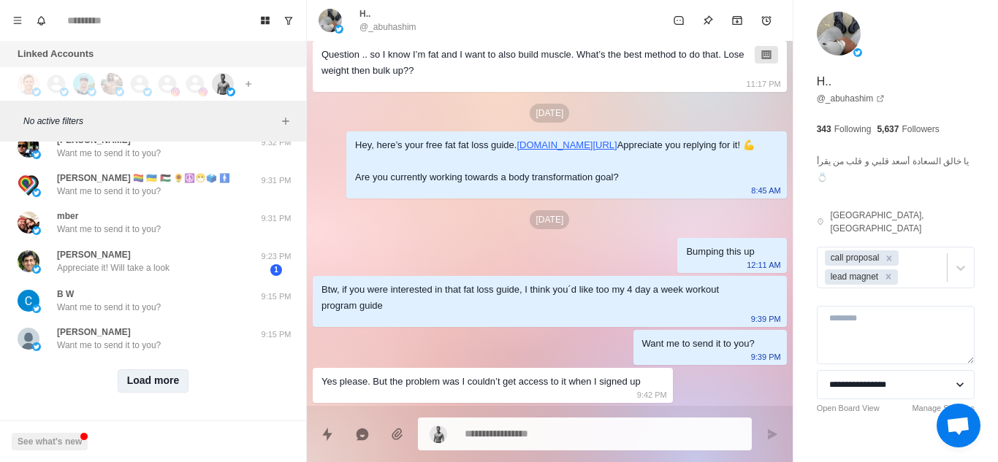
click at [149, 370] on button "Load more" at bounding box center [154, 381] width 72 height 23
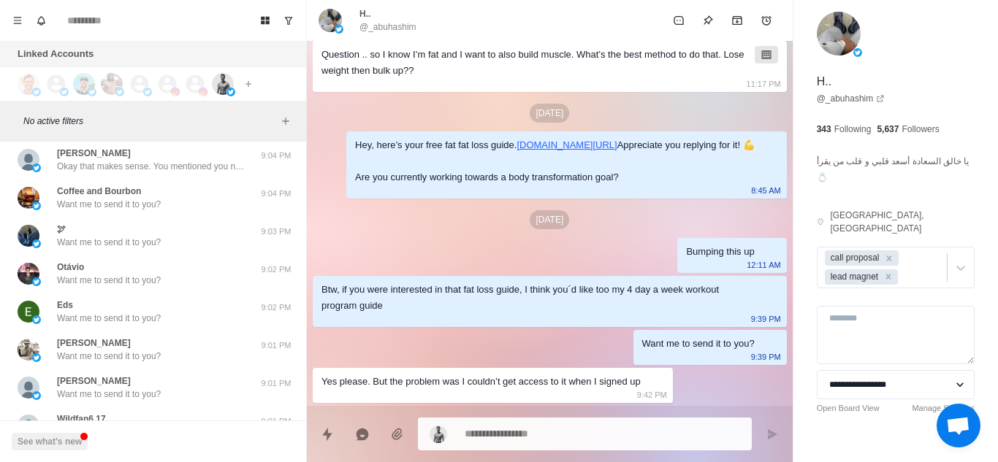
scroll to position [2087, 0]
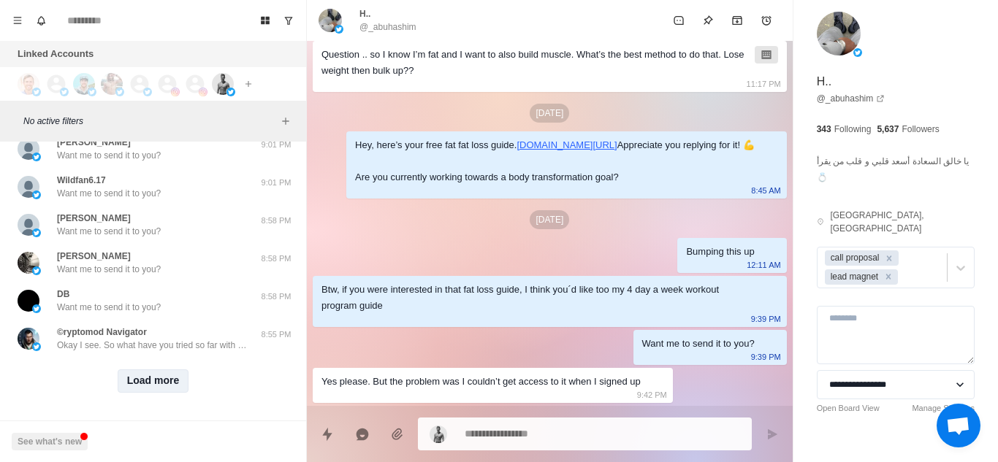
click at [146, 376] on button "Load more" at bounding box center [154, 381] width 72 height 23
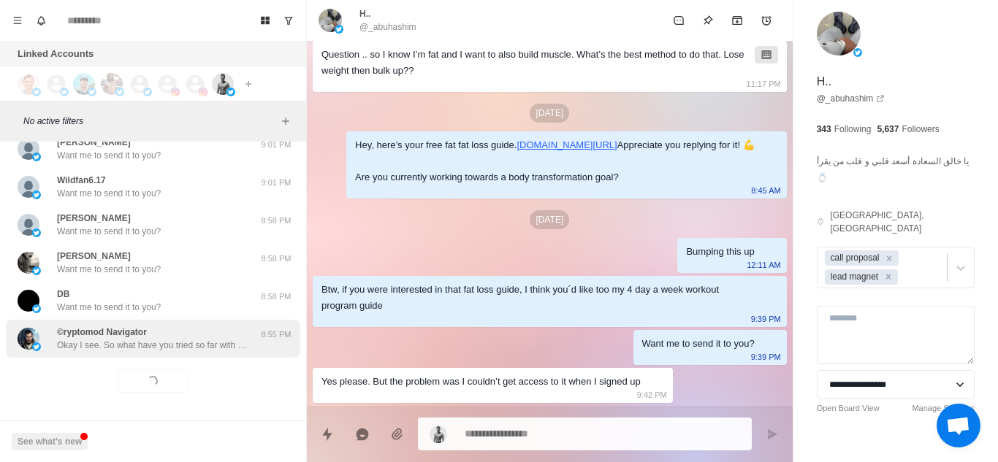
click at [188, 346] on div "©ryptomod Navigator Okay I see. So what have you tried so far with your diet an…" at bounding box center [153, 339] width 294 height 38
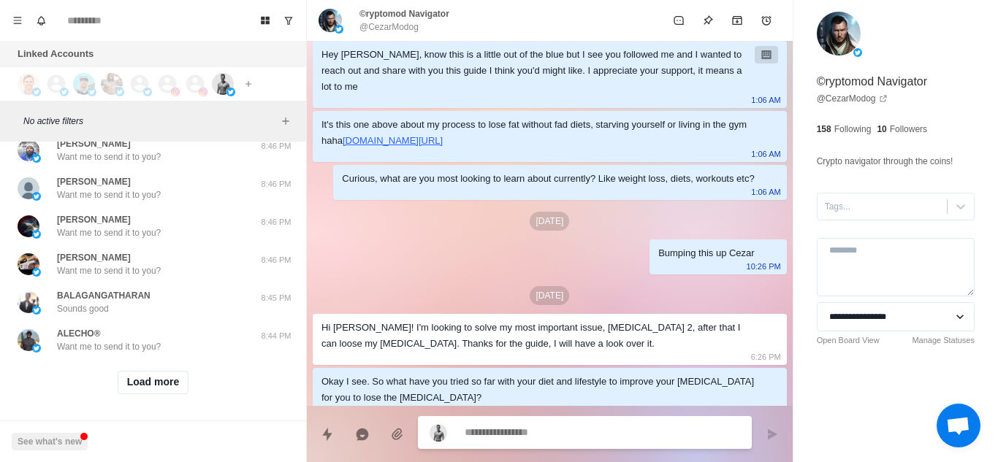
scroll to position [2847, 0]
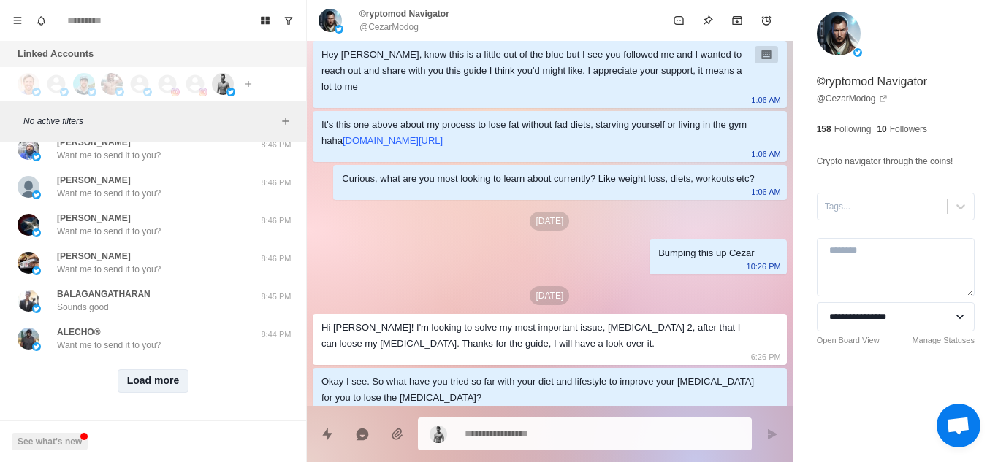
click at [146, 370] on button "Load more" at bounding box center [154, 381] width 72 height 23
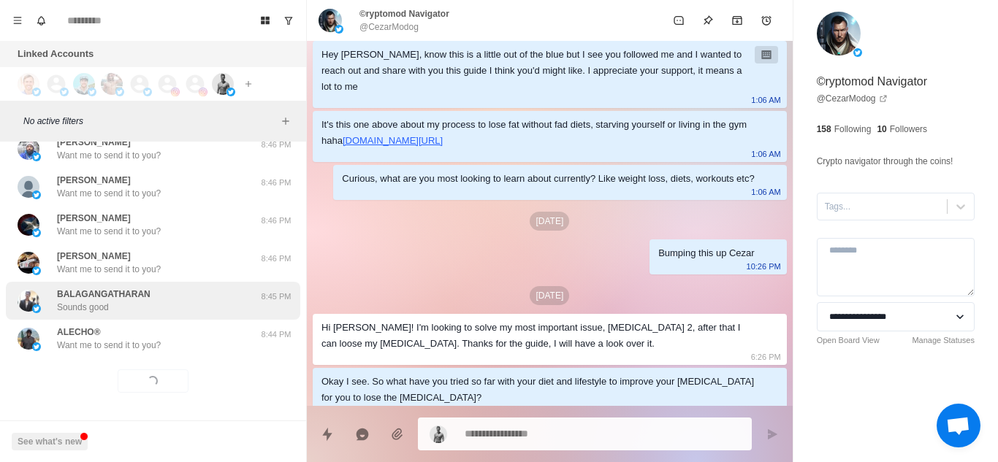
click at [191, 307] on div "BALAGANGATHARAN Sounds good 8:45 PM" at bounding box center [153, 301] width 294 height 38
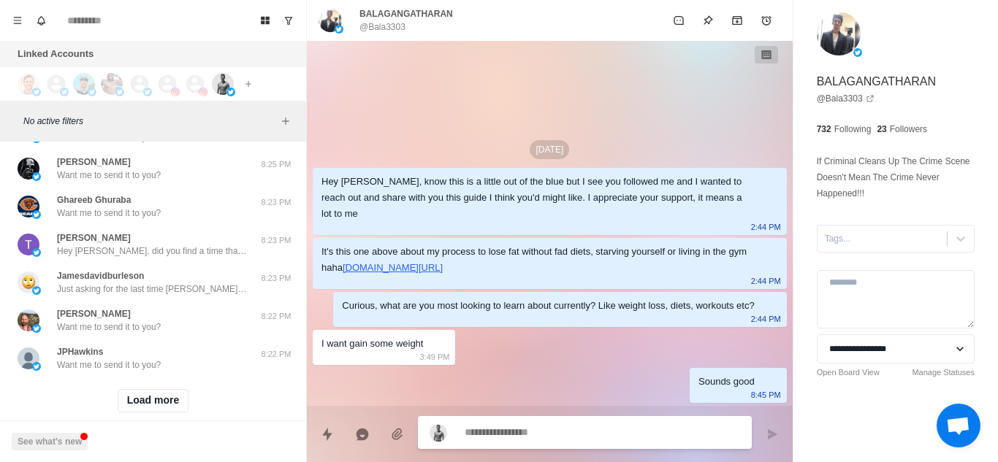
scroll to position [3607, 0]
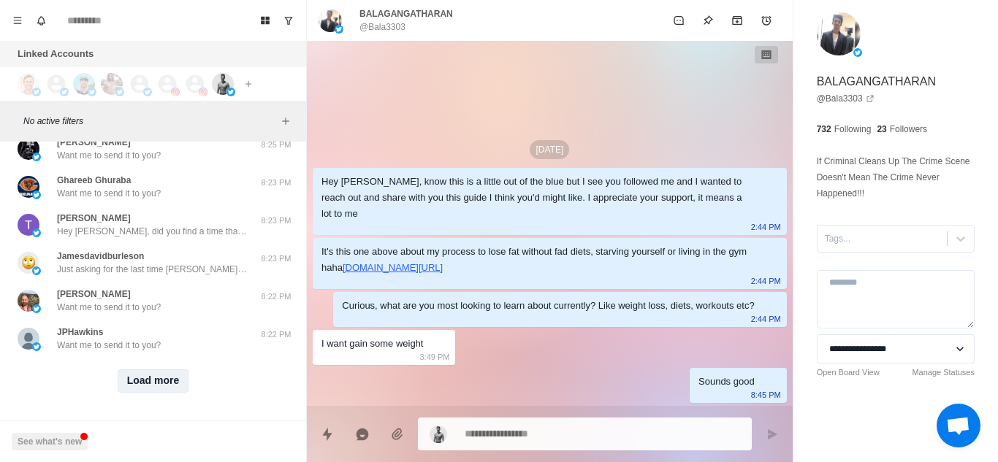
click at [155, 370] on button "Load more" at bounding box center [154, 381] width 72 height 23
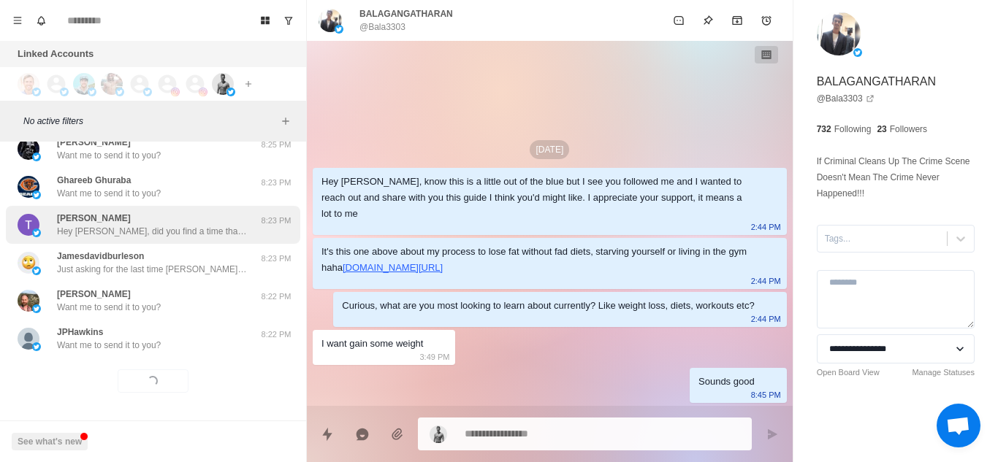
click at [210, 226] on p "Hey [PERSON_NAME], did you find a time that works for you?" at bounding box center [152, 231] width 190 height 13
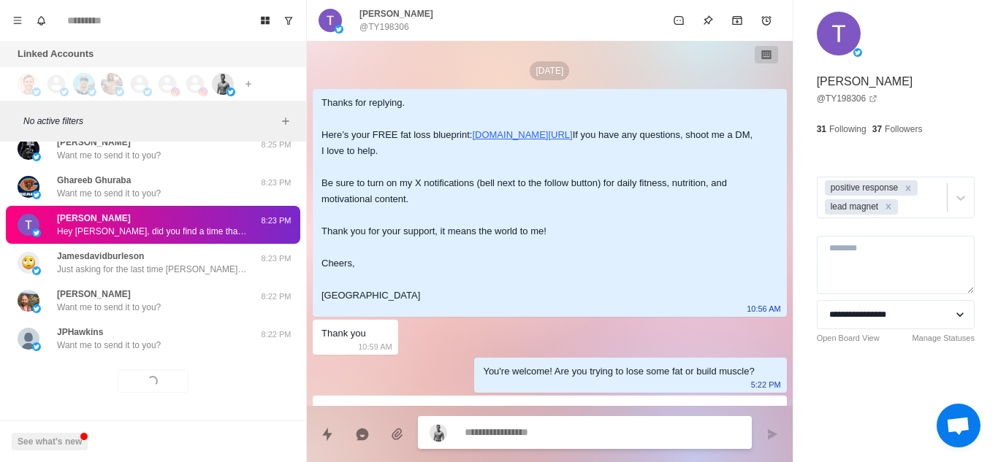
scroll to position [779, 0]
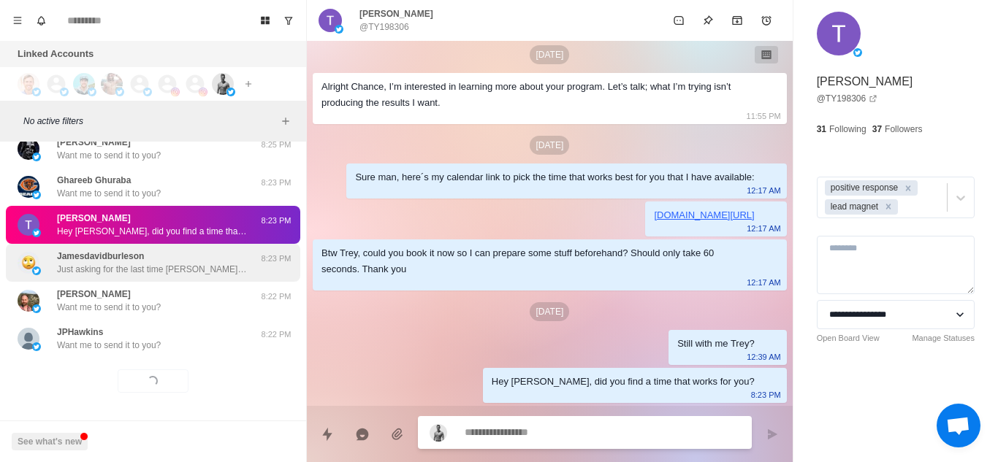
click at [204, 250] on div "Jamesdavidburleson Just asking for the last time James, did you want the call t…" at bounding box center [152, 263] width 190 height 26
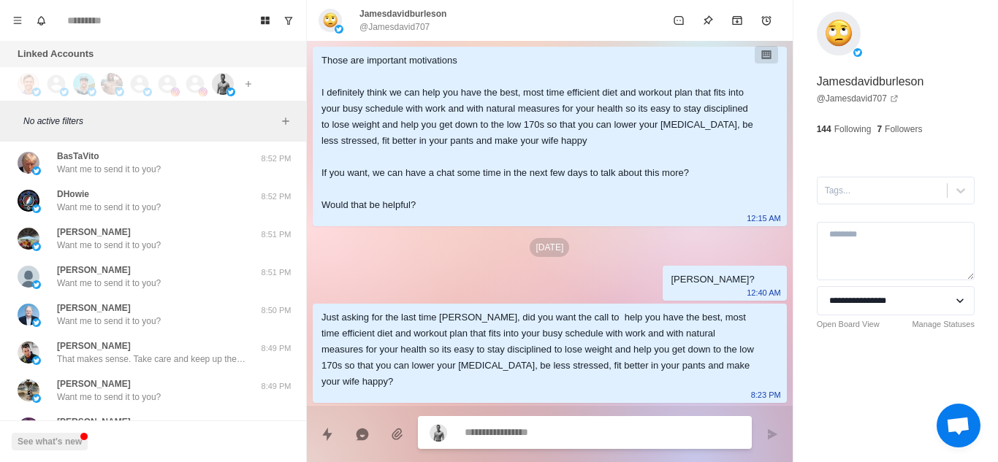
scroll to position [2404, 0]
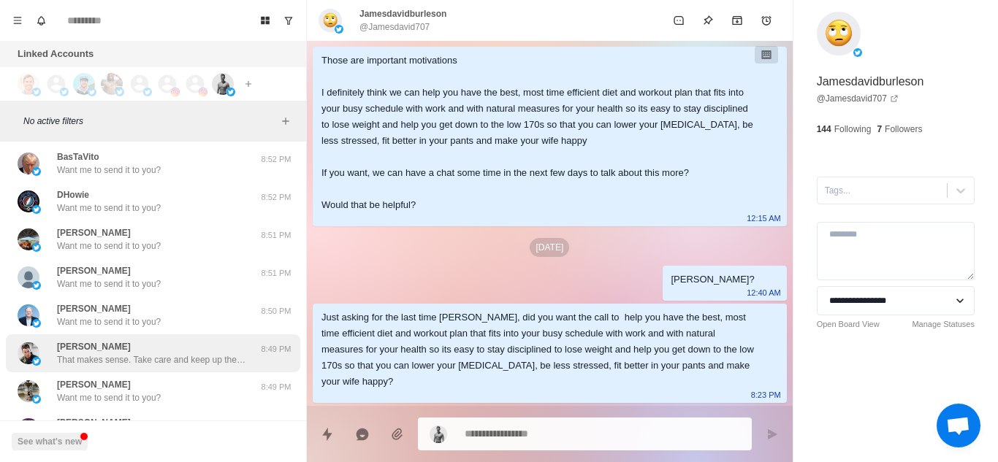
click at [164, 348] on div "Ryan Schwartz That makes sense. Take care and keep up the good work" at bounding box center [152, 353] width 190 height 26
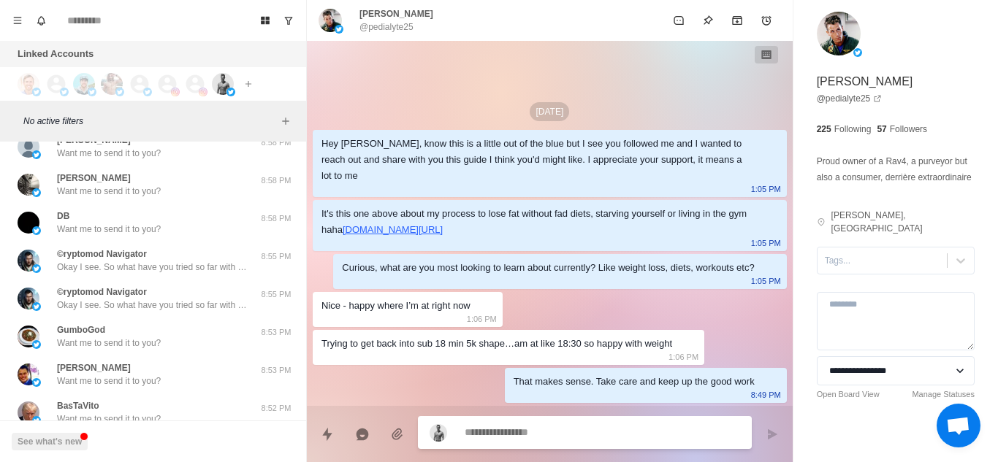
scroll to position [2154, 0]
click at [205, 267] on p "Okay I see. So what have you tried so far with your diet and lifestyle to impro…" at bounding box center [152, 268] width 190 height 13
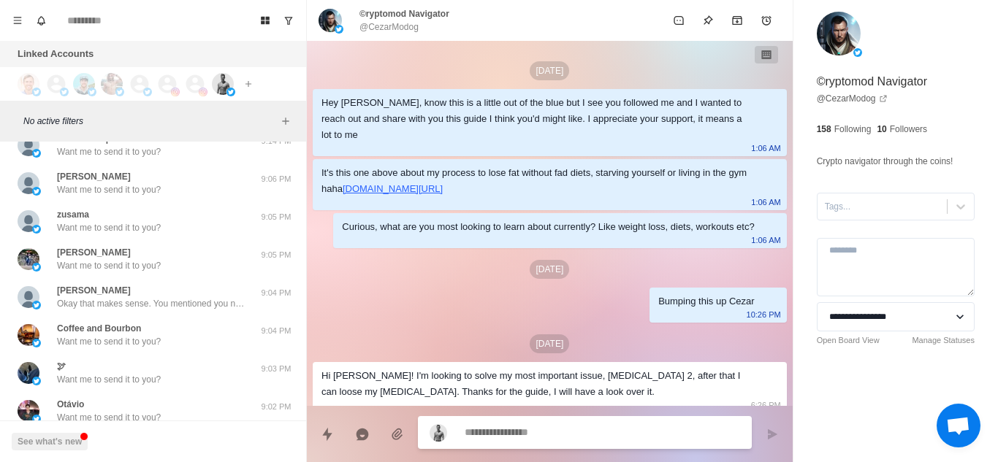
scroll to position [1699, 0]
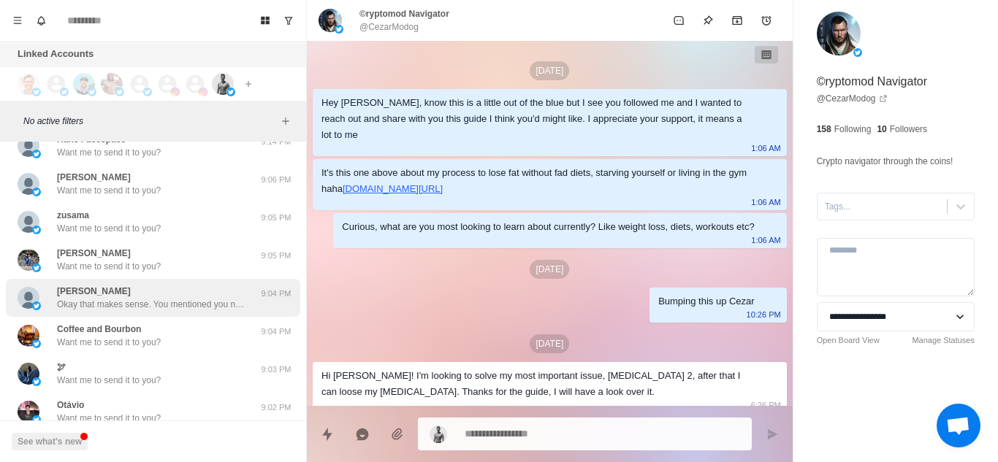
click at [186, 302] on p "Okay that makes sense. You mentioned you need to "lock in better" on your diet.…" at bounding box center [152, 304] width 190 height 13
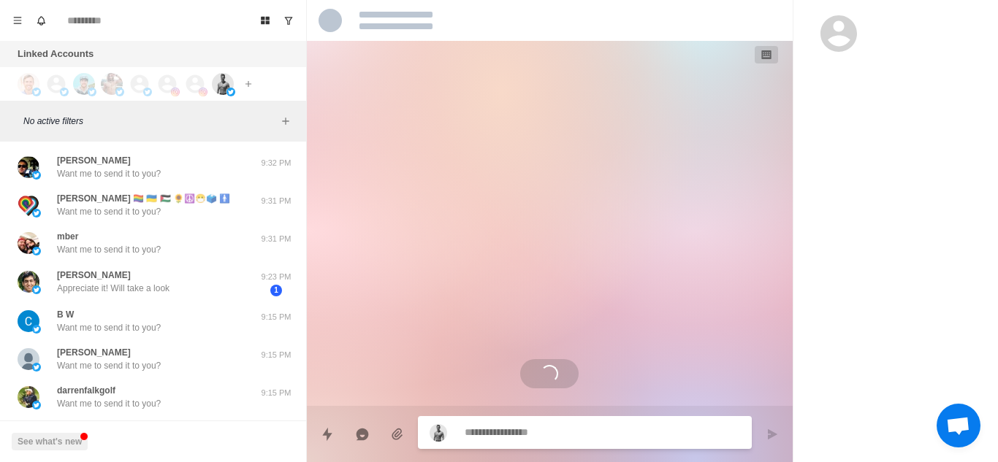
scroll to position [98, 0]
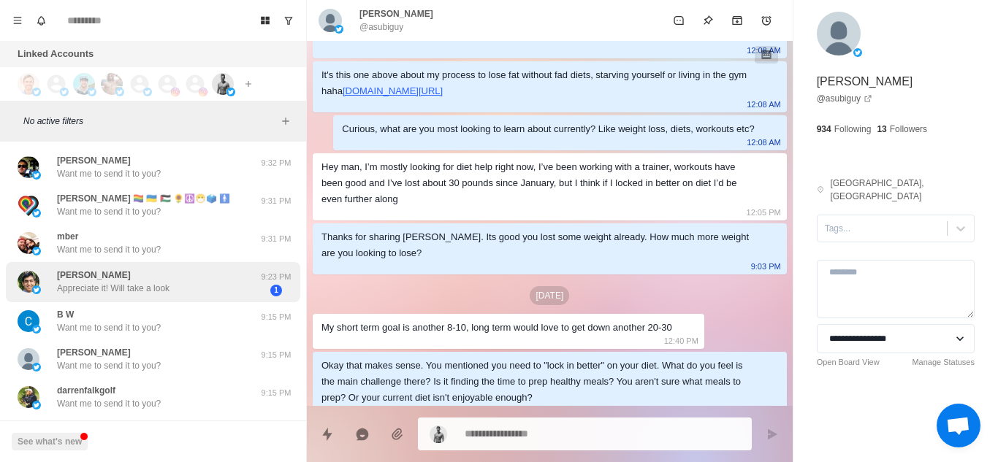
click at [186, 290] on div "Alvin Kuruvilla Appreciate it! Will take a look" at bounding box center [138, 282] width 240 height 28
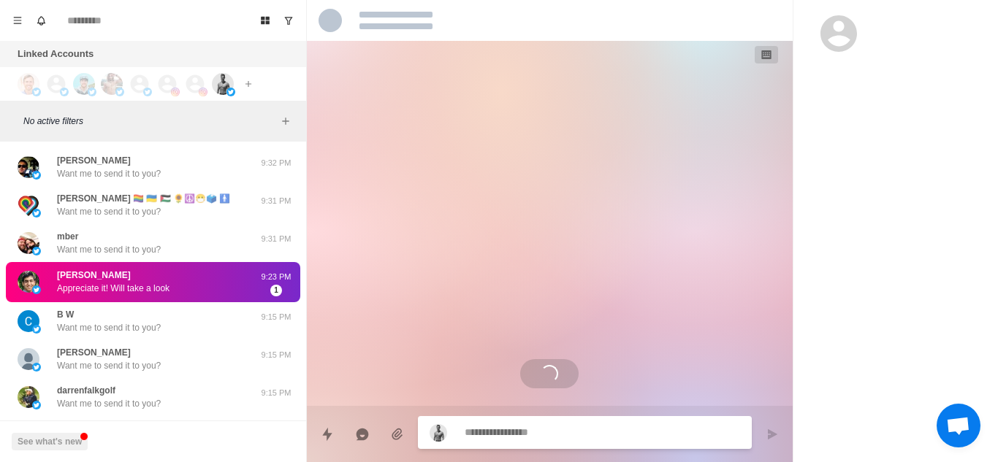
scroll to position [1517, 0]
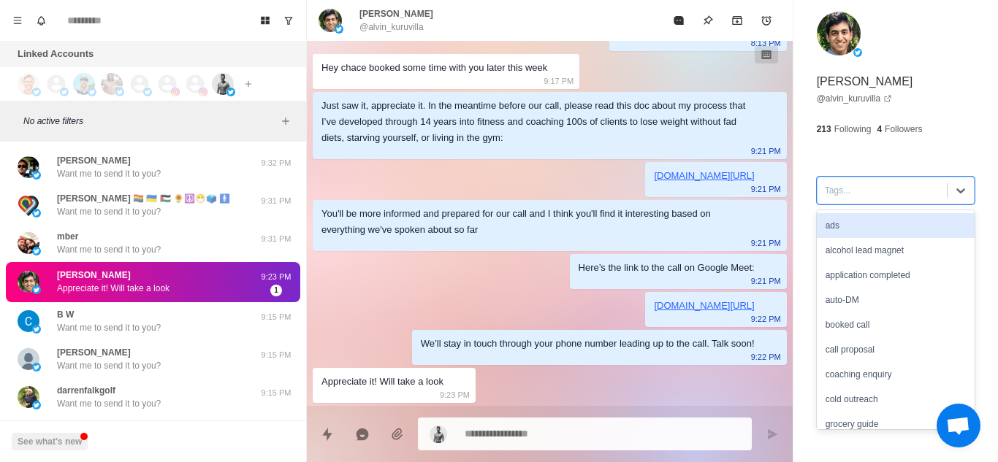
click at [862, 190] on div at bounding box center [882, 191] width 115 height 16
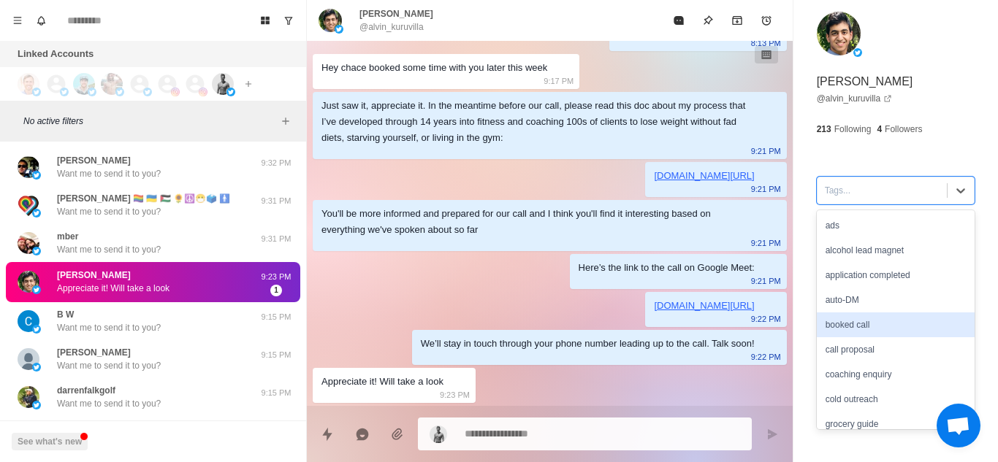
click at [855, 319] on div "booked call" at bounding box center [896, 325] width 158 height 25
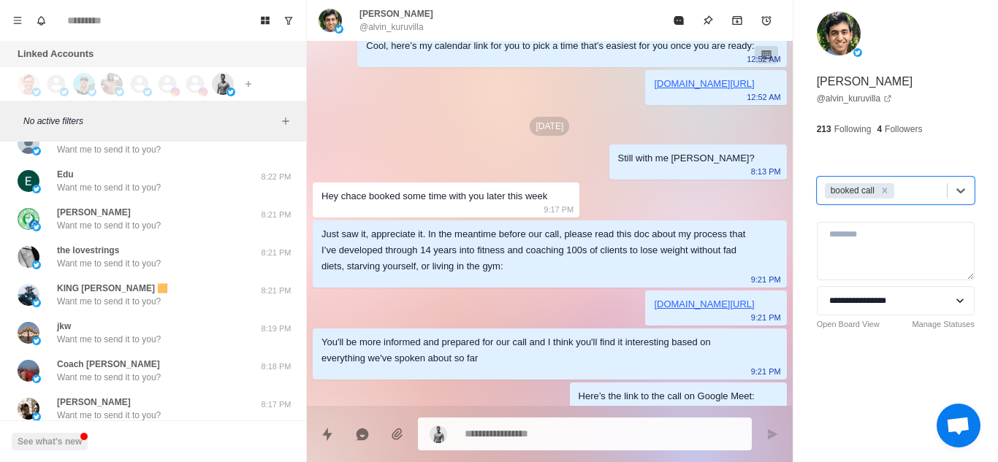
scroll to position [4405, 0]
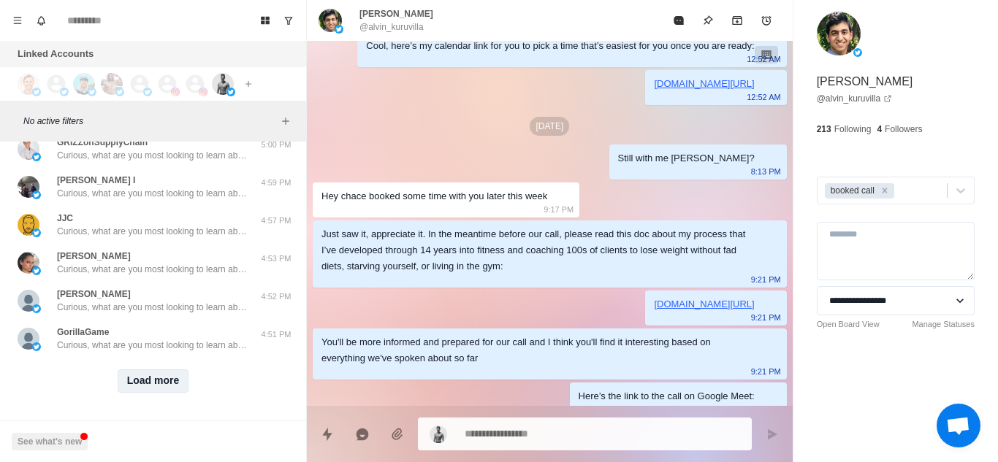
click at [164, 371] on button "Load more" at bounding box center [154, 381] width 72 height 23
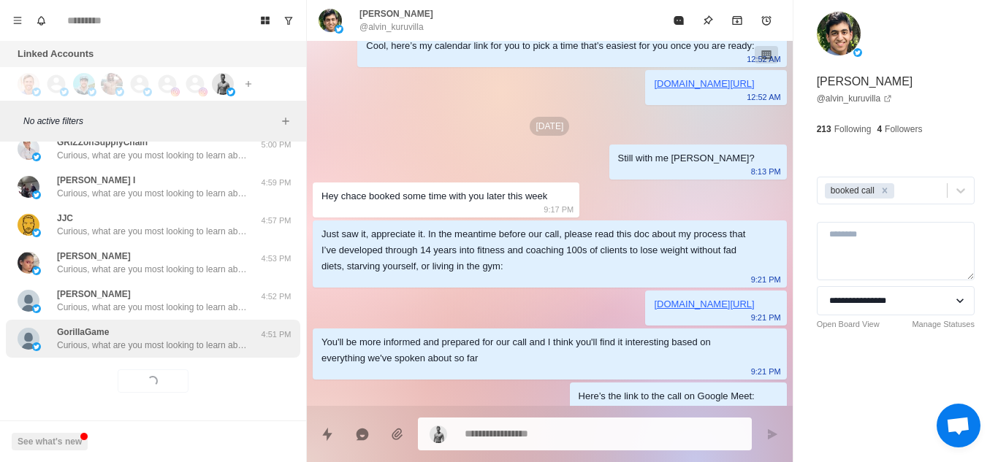
click at [216, 339] on p "Curious, what are you most looking to learn about currently? Like weight loss, …" at bounding box center [152, 345] width 190 height 13
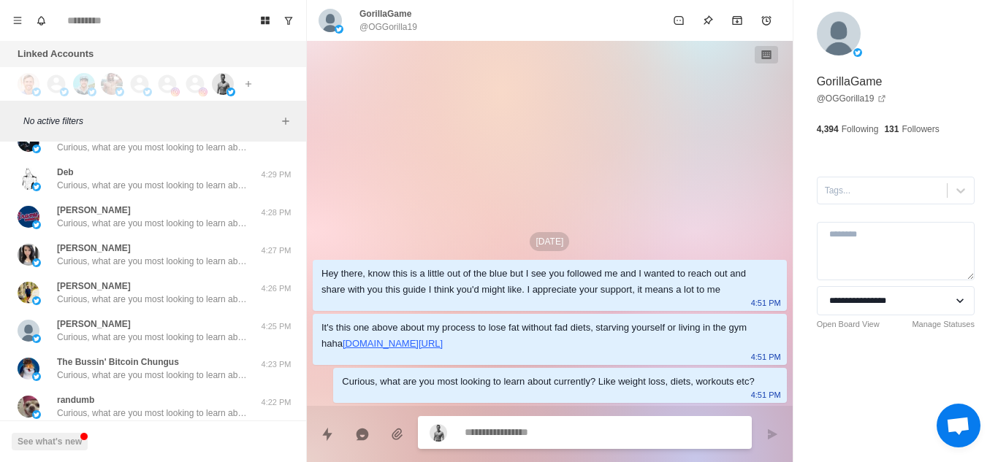
scroll to position [5165, 0]
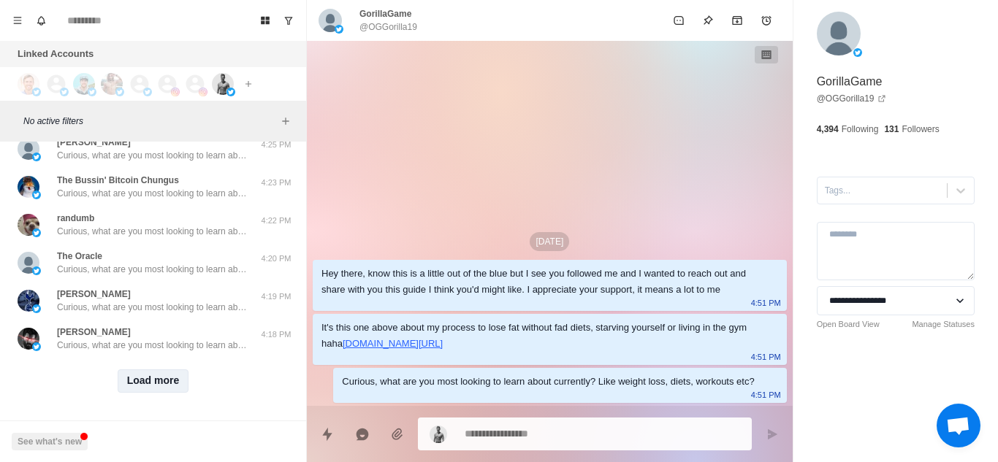
click at [164, 378] on button "Load more" at bounding box center [154, 381] width 72 height 23
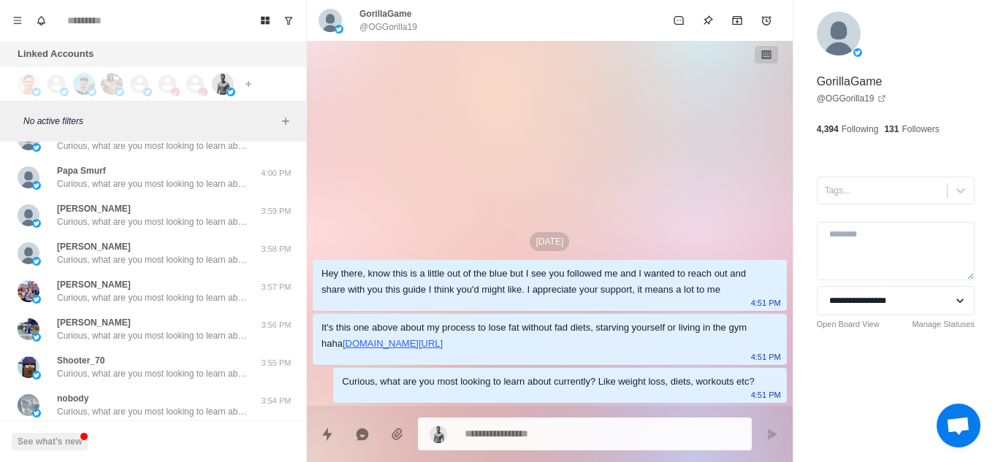
scroll to position [5924, 0]
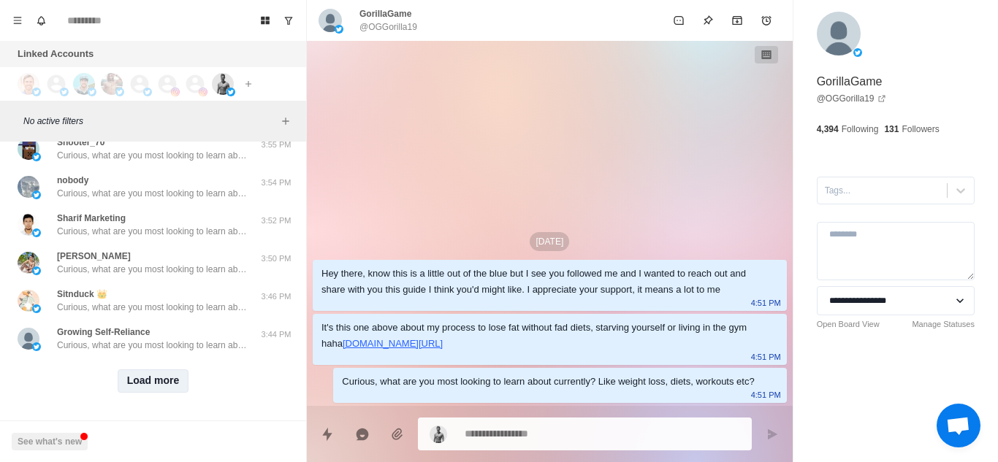
click at [149, 370] on button "Load more" at bounding box center [154, 381] width 72 height 23
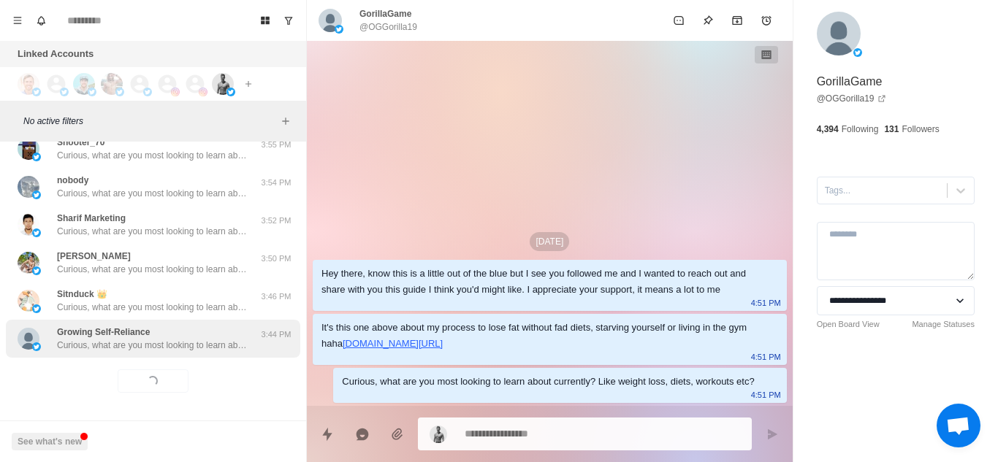
click at [214, 326] on div "Growing Self-Reliance Curious, what are you most looking to learn about current…" at bounding box center [152, 339] width 190 height 26
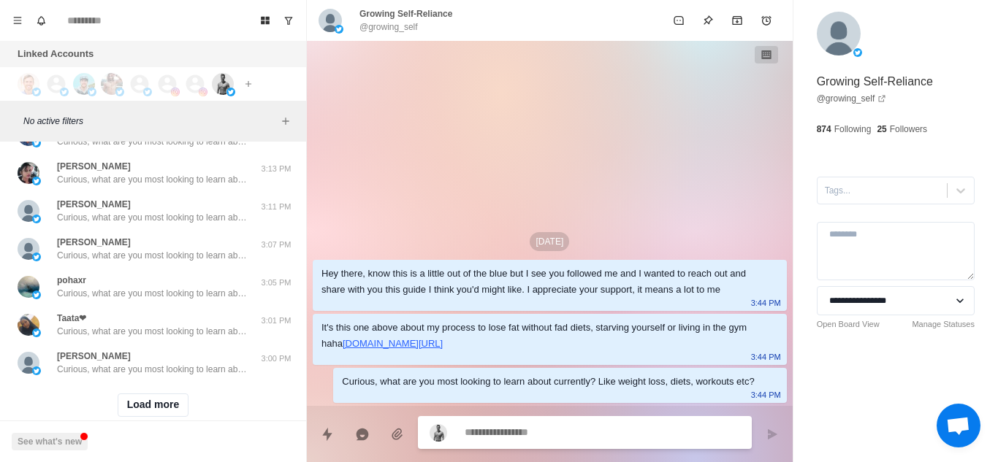
scroll to position [6684, 0]
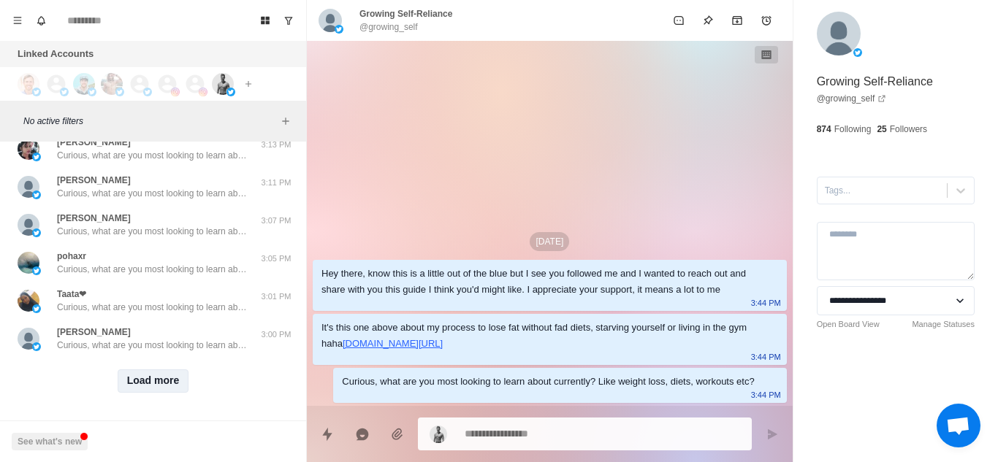
click at [152, 374] on button "Load more" at bounding box center [154, 381] width 72 height 23
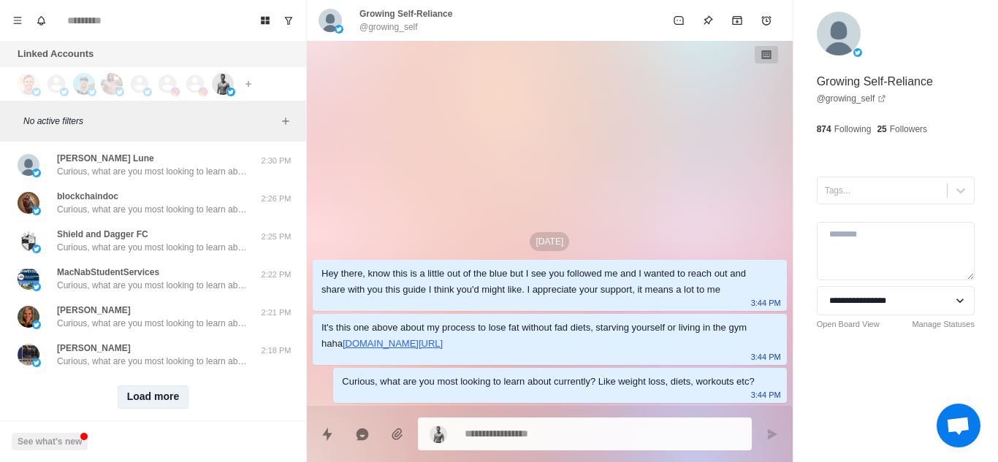
scroll to position [7444, 0]
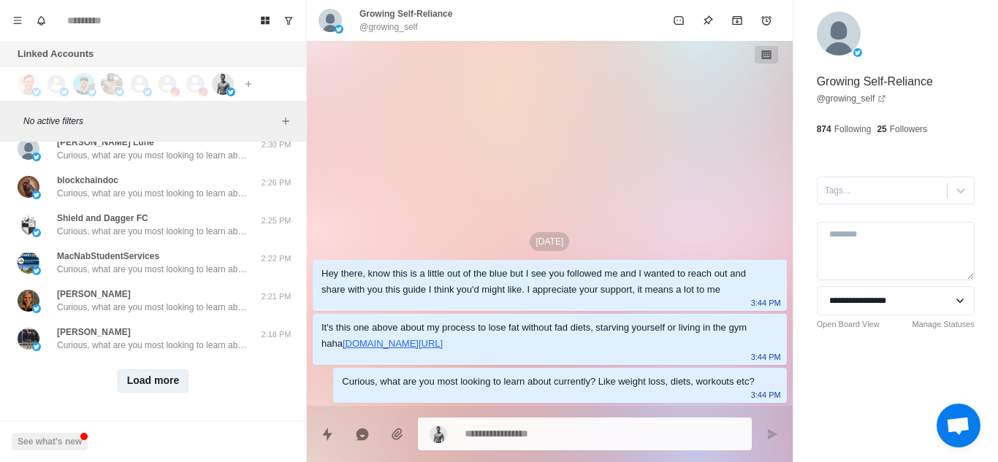
click at [153, 374] on button "Load more" at bounding box center [154, 381] width 72 height 23
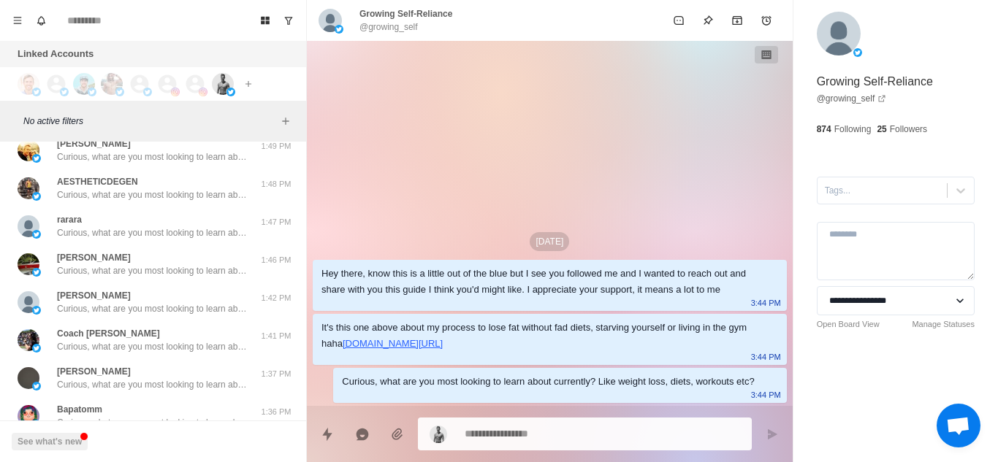
scroll to position [8204, 0]
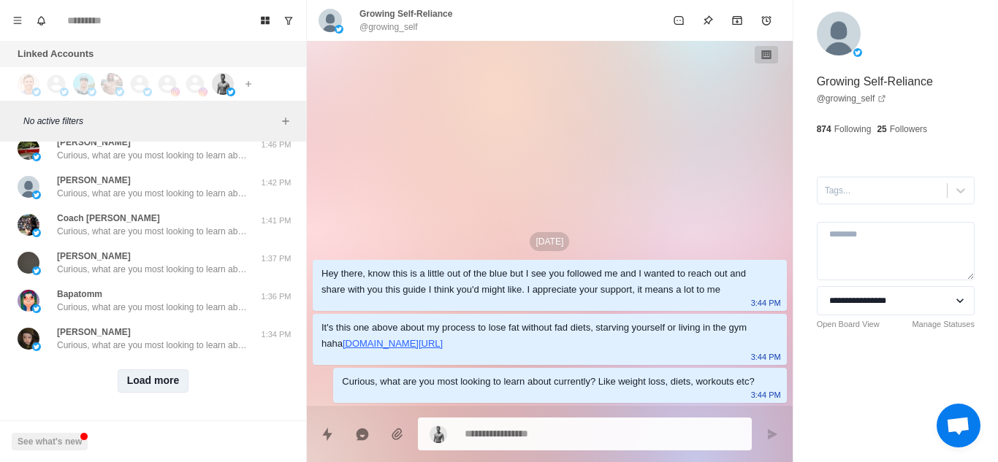
click at [151, 370] on button "Load more" at bounding box center [154, 381] width 72 height 23
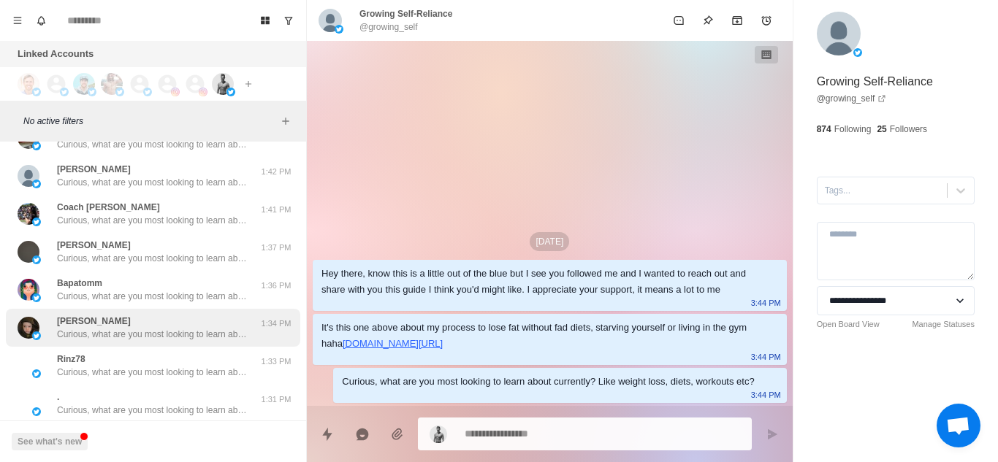
click at [226, 316] on div "Jackie Curious, what are you most looking to learn about currently? Like weight…" at bounding box center [152, 328] width 190 height 26
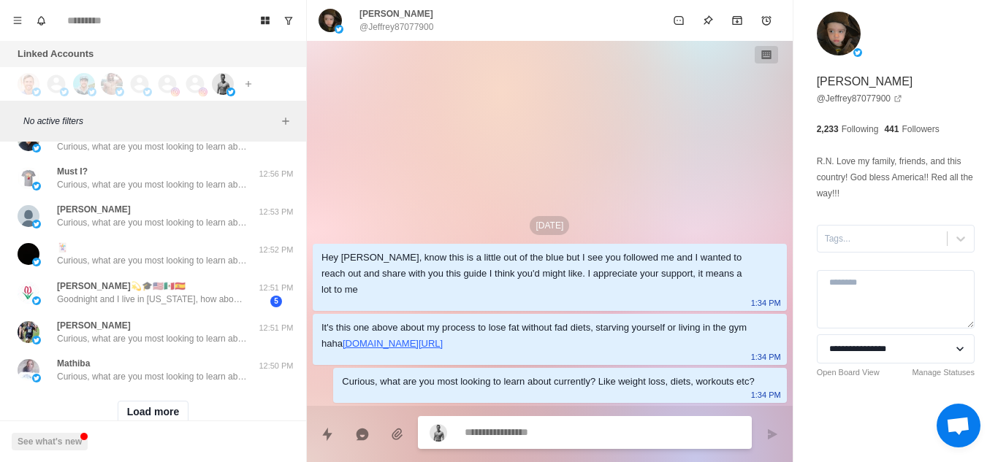
scroll to position [8967, 0]
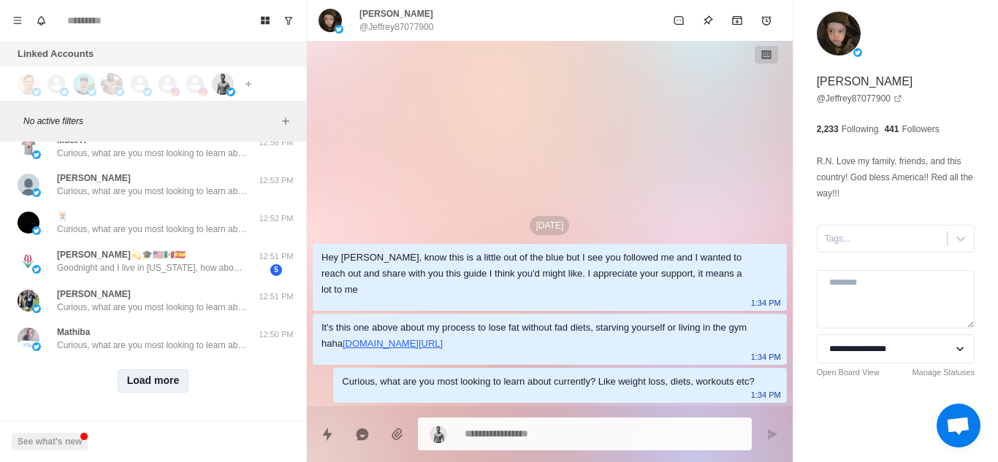
click at [165, 370] on button "Load more" at bounding box center [154, 381] width 72 height 23
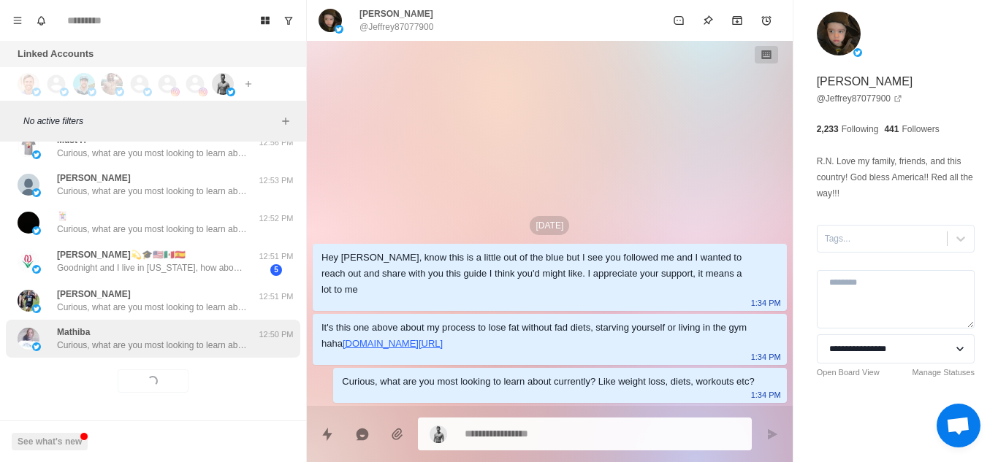
click at [222, 339] on p "Curious, what are you most looking to learn about currently? Like weight loss, …" at bounding box center [152, 345] width 190 height 13
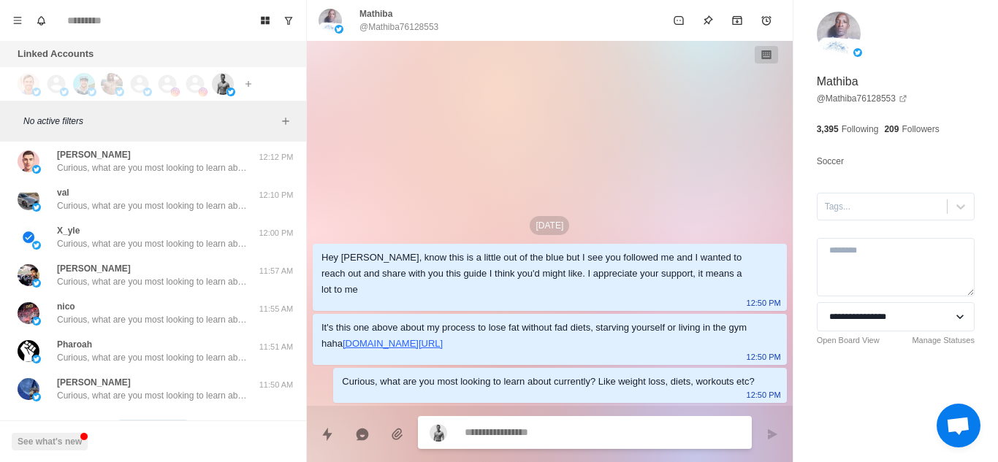
scroll to position [9697, 0]
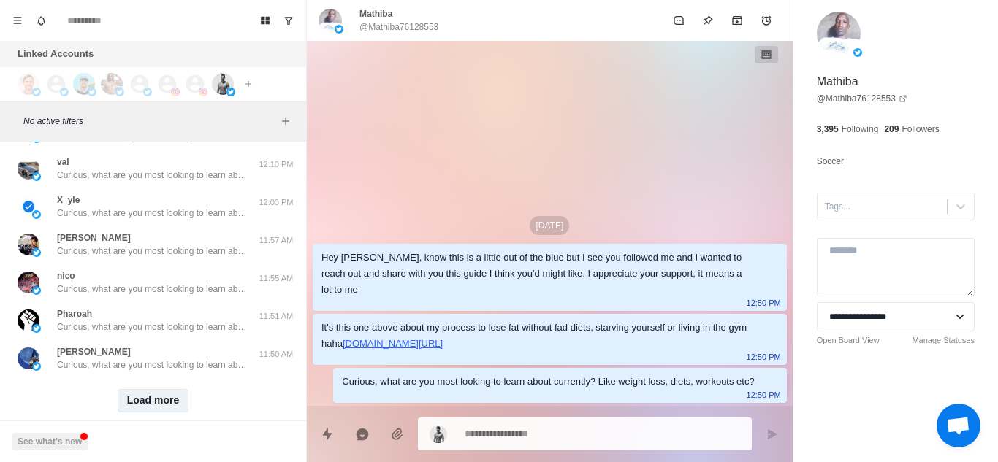
click at [162, 392] on button "Load more" at bounding box center [154, 400] width 72 height 23
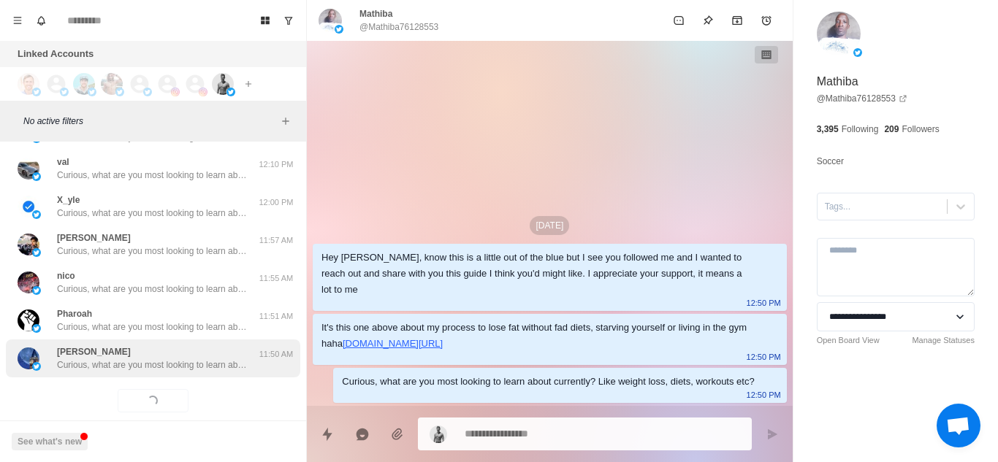
click at [218, 361] on p "Curious, what are you most looking to learn about currently? Like weight loss, …" at bounding box center [152, 365] width 190 height 13
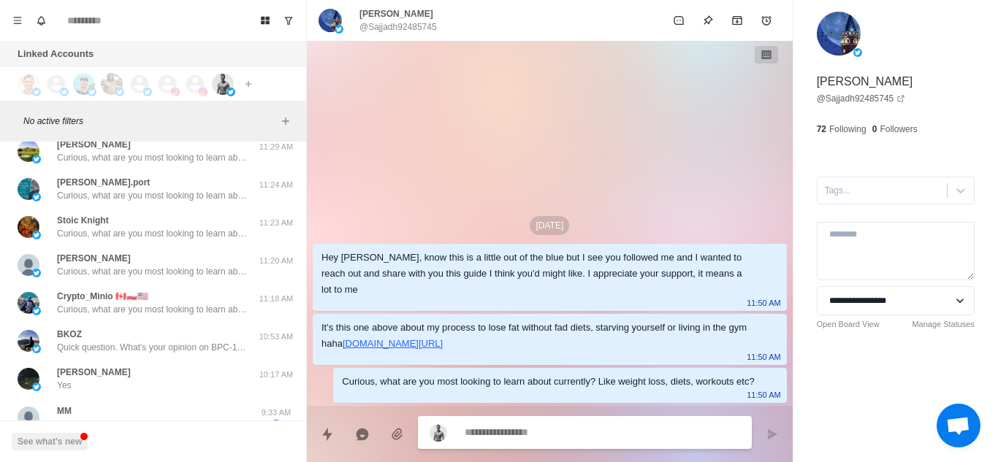
scroll to position [10494, 0]
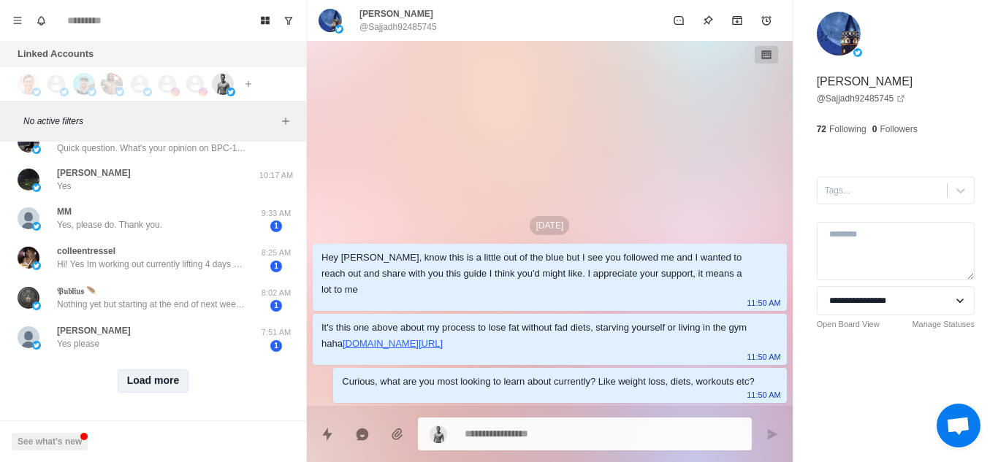
click at [156, 370] on button "Load more" at bounding box center [154, 381] width 72 height 23
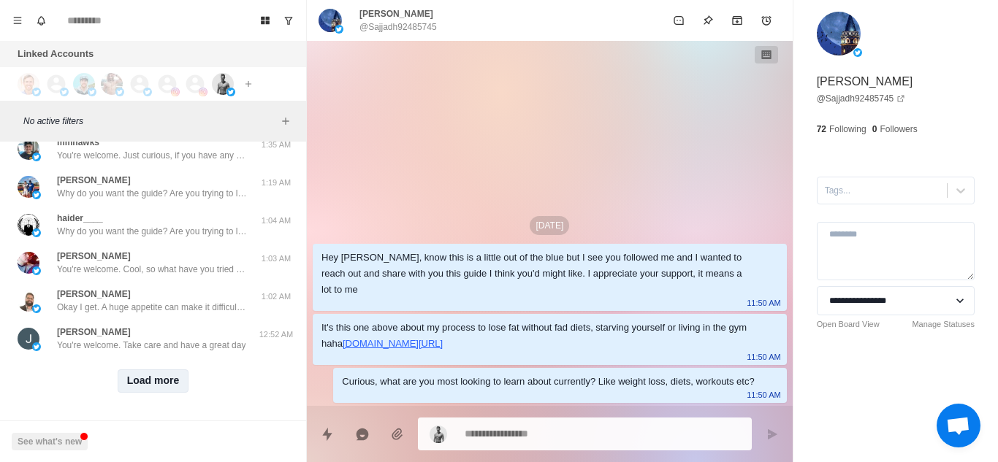
scroll to position [11269, 0]
click at [156, 370] on button "Load more" at bounding box center [154, 381] width 72 height 23
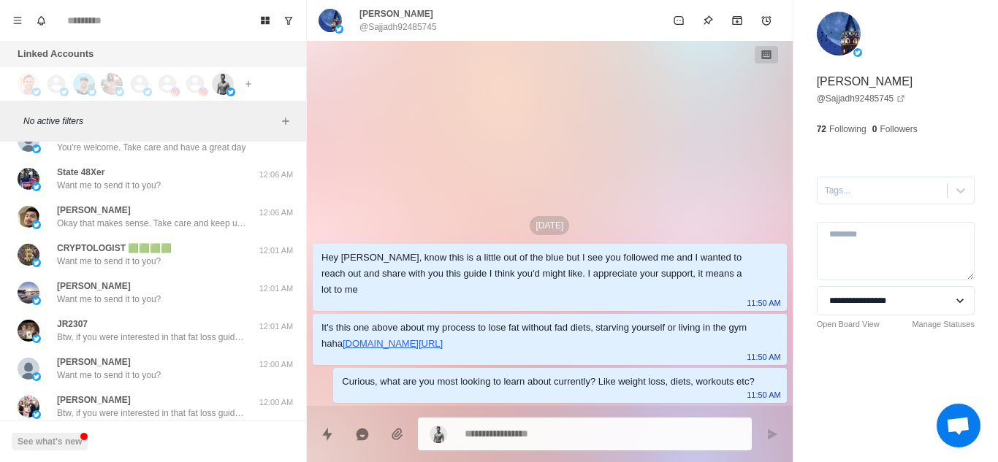
scroll to position [11642, 0]
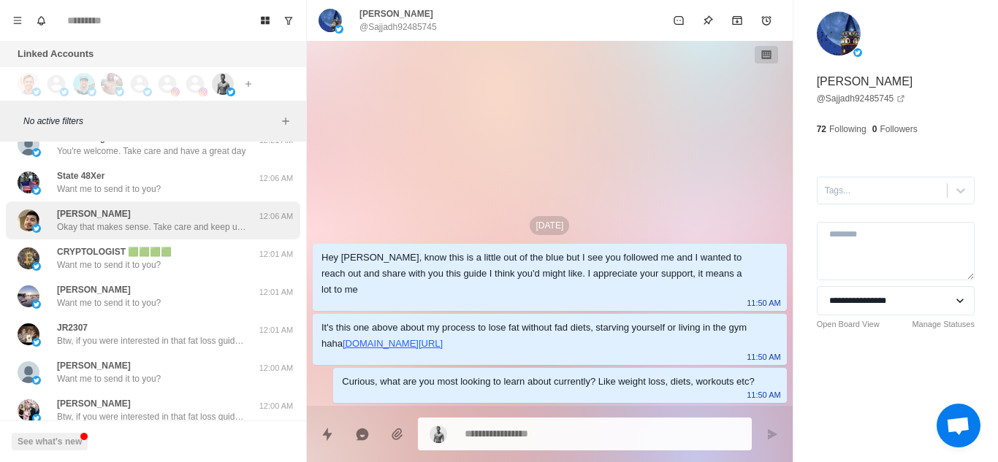
click at [187, 224] on p "Okay that makes sense. Take care and keep up the good work" at bounding box center [152, 227] width 190 height 13
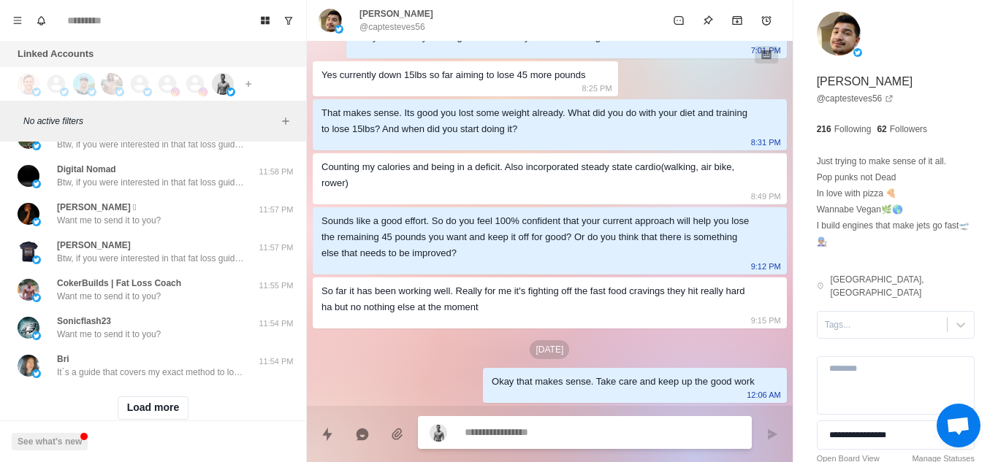
scroll to position [12029, 0]
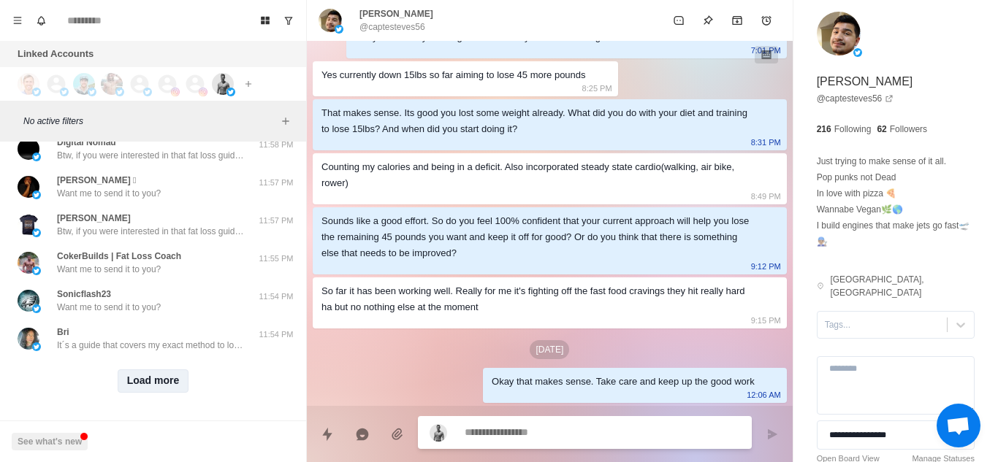
click at [170, 370] on button "Load more" at bounding box center [154, 381] width 72 height 23
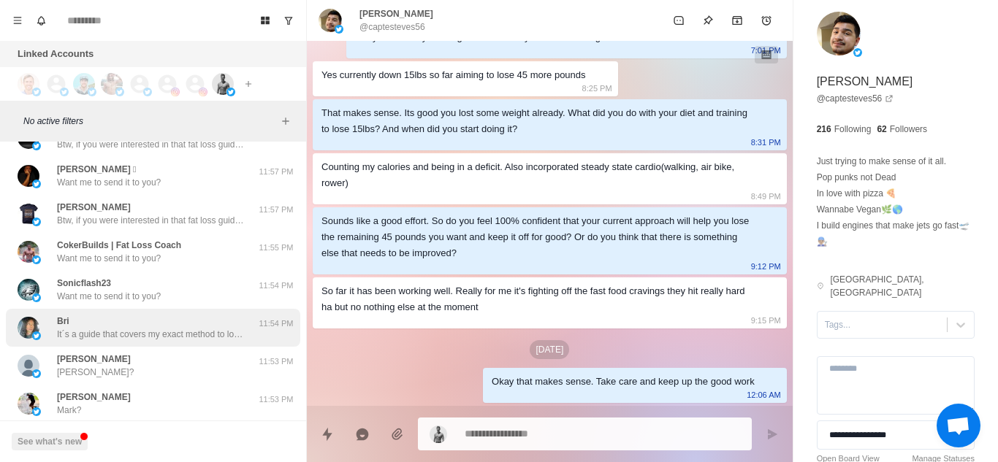
click at [211, 337] on p "It´s a guide that covers my exact method to lose 10% of your body fat in the ne…" at bounding box center [152, 334] width 190 height 13
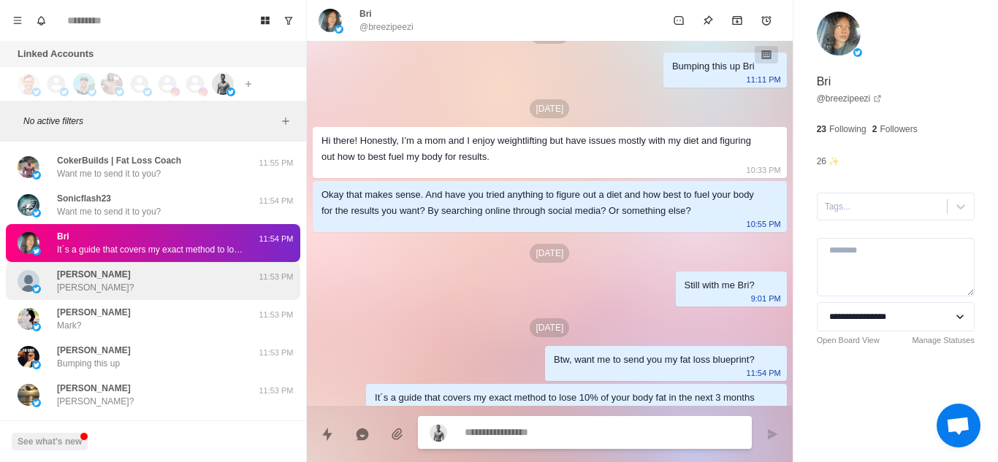
scroll to position [12119, 0]
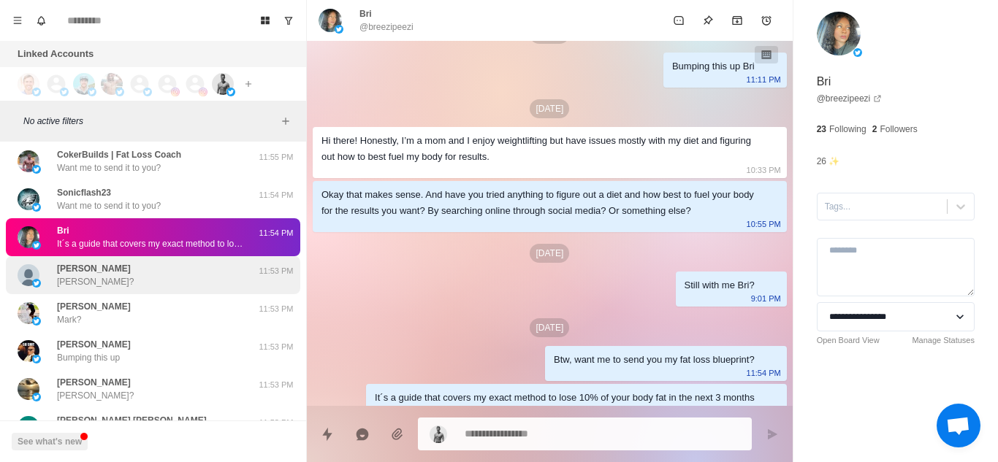
click at [173, 280] on div "Nick Nick?" at bounding box center [138, 275] width 240 height 26
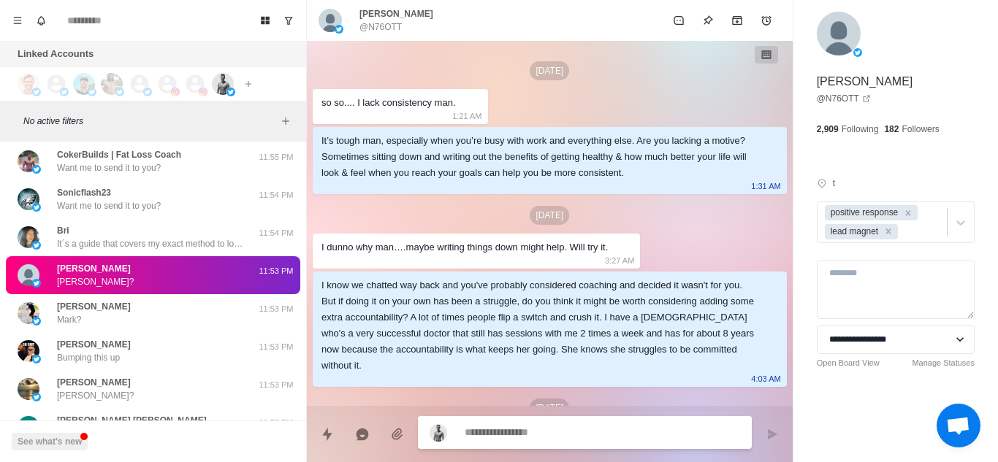
scroll to position [1040, 0]
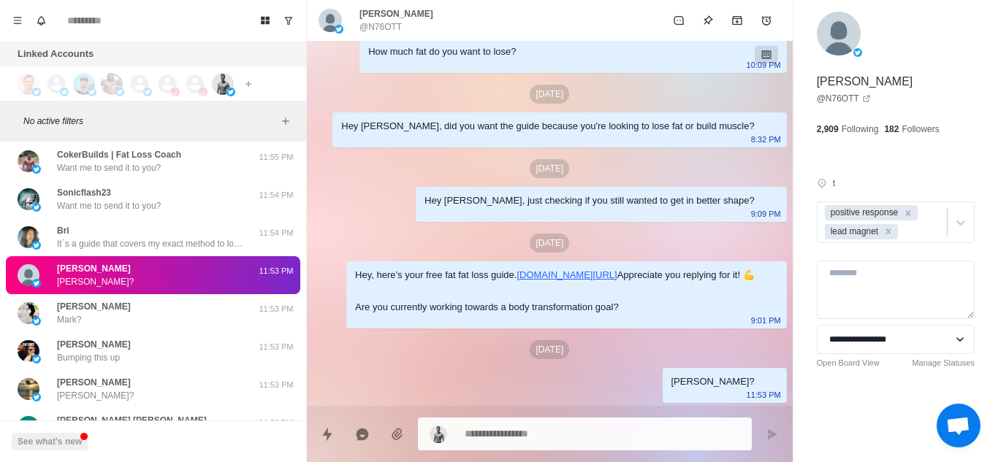
type textarea "*"
click at [535, 437] on textarea at bounding box center [602, 432] width 275 height 21
type textarea "*"
paste textarea "**********"
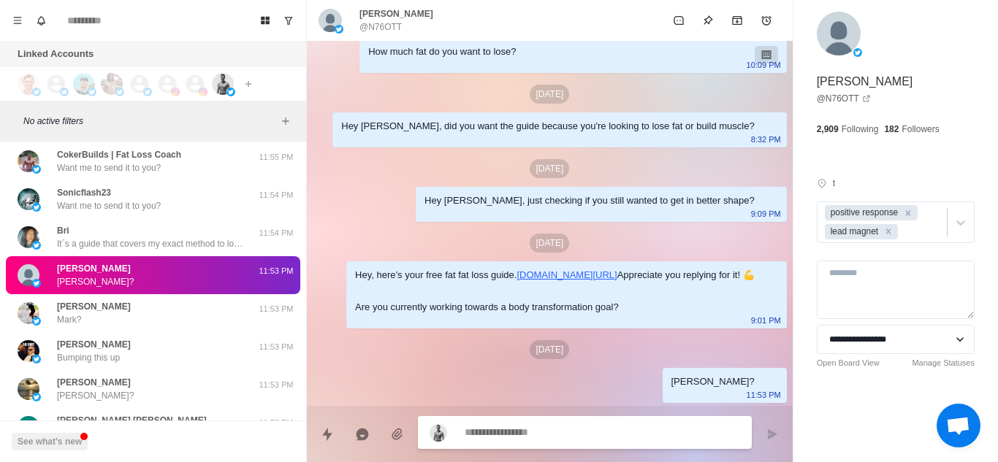
type textarea "*"
type textarea "**********"
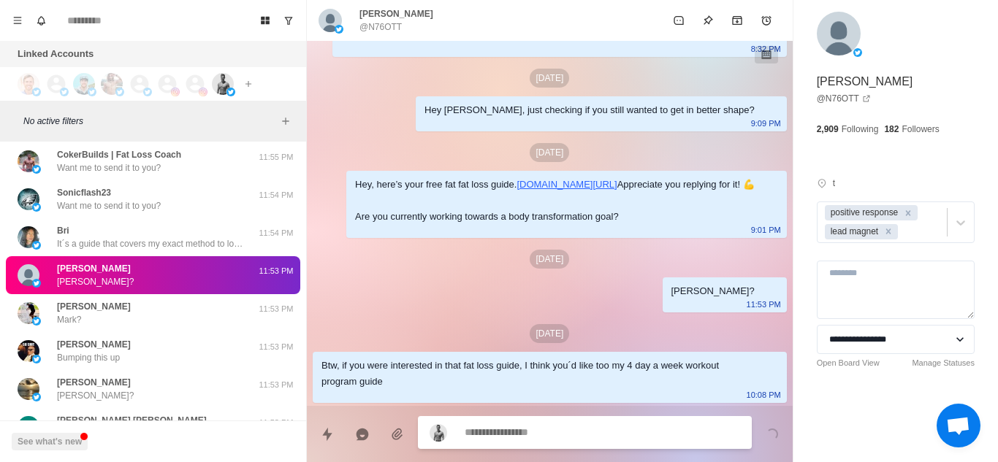
scroll to position [1131, 0]
type textarea "*"
paste textarea "**********"
type textarea "**********"
type textarea "*"
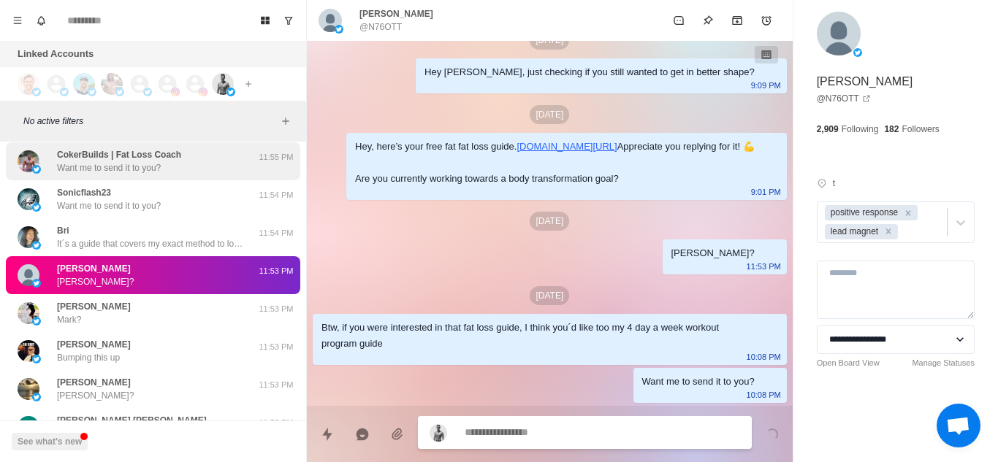
scroll to position [1169, 0]
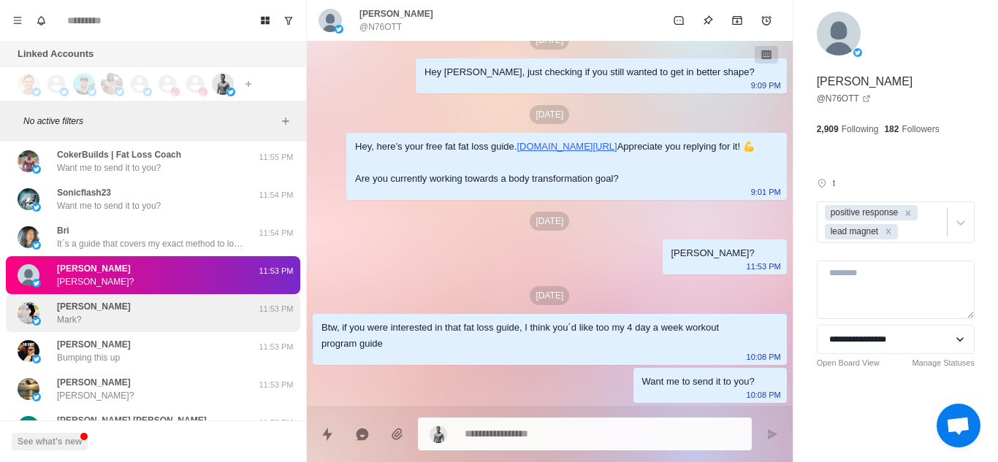
click at [117, 327] on div "Mark Kiszla Mark? 11:53 PM" at bounding box center [153, 313] width 294 height 38
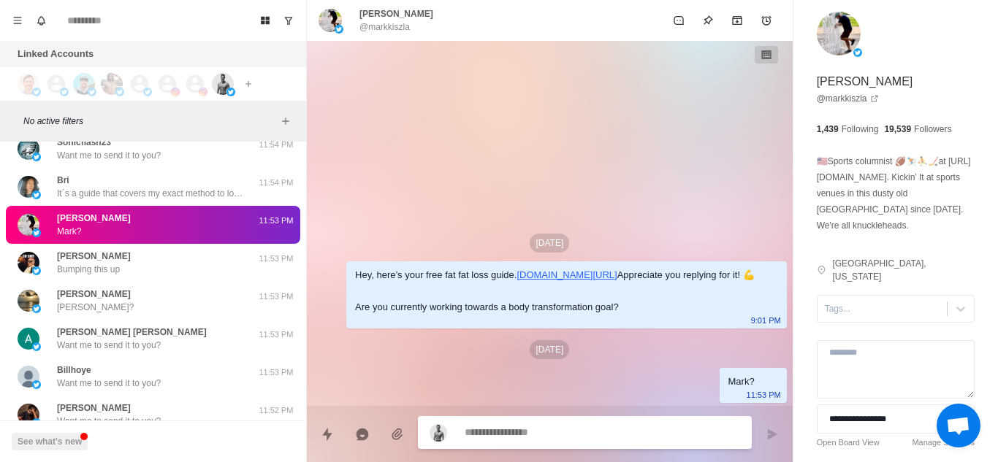
scroll to position [12207, 0]
paste textarea "**********"
type textarea "*"
type textarea "**********"
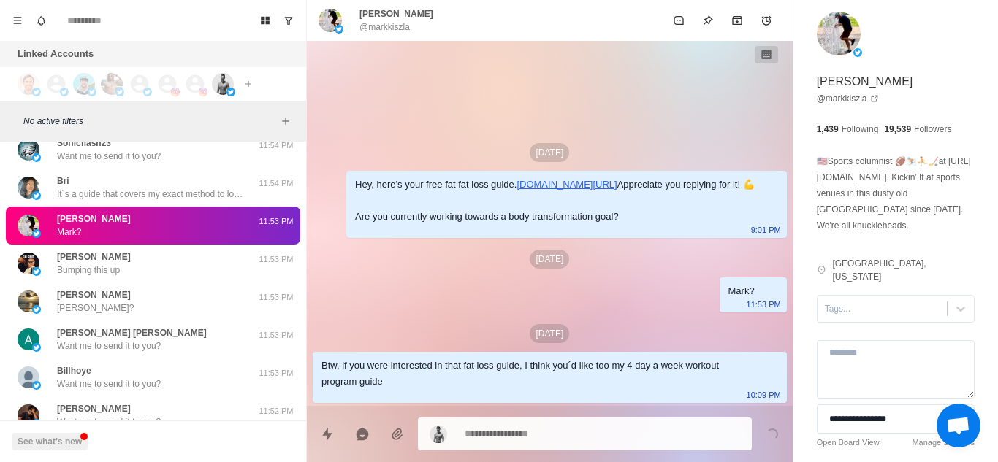
type textarea "*"
paste textarea "**********"
type textarea "**********"
type textarea "*"
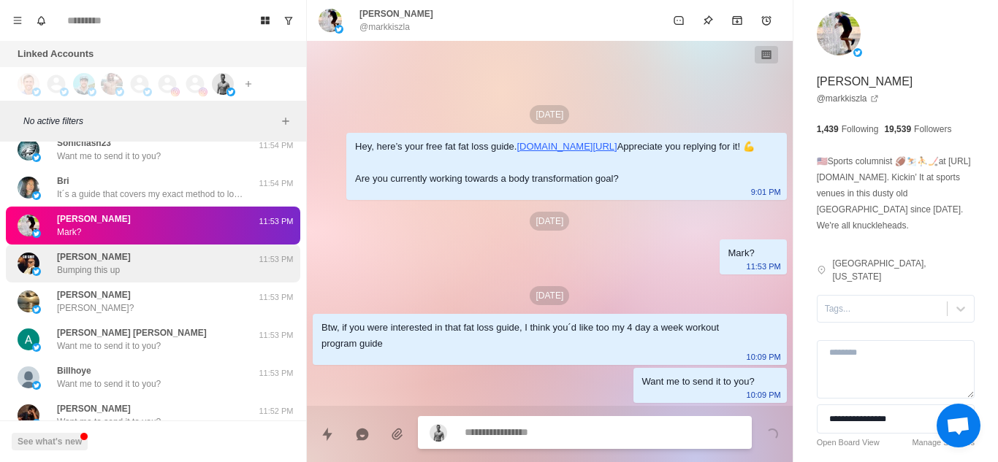
click at [134, 262] on div "MAXIMILIAN Bumping this up" at bounding box center [138, 264] width 240 height 26
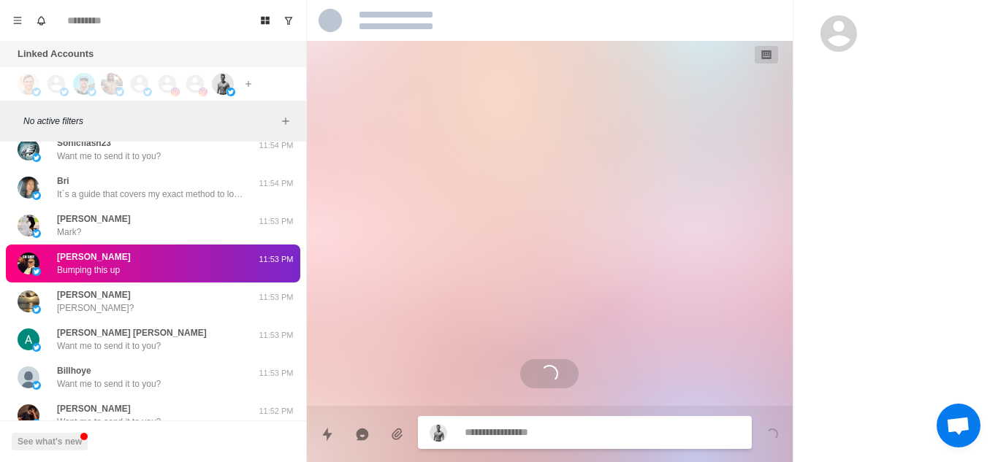
scroll to position [0, 0]
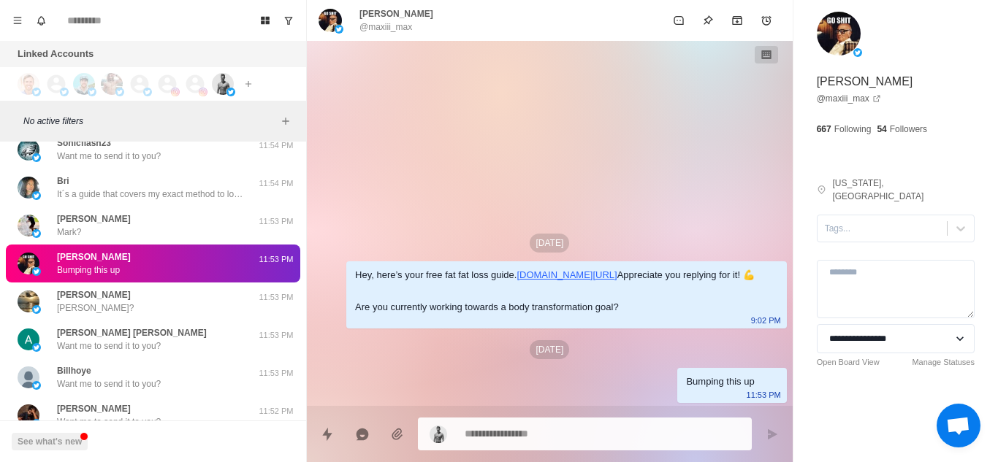
click at [506, 438] on textarea at bounding box center [602, 434] width 275 height 21
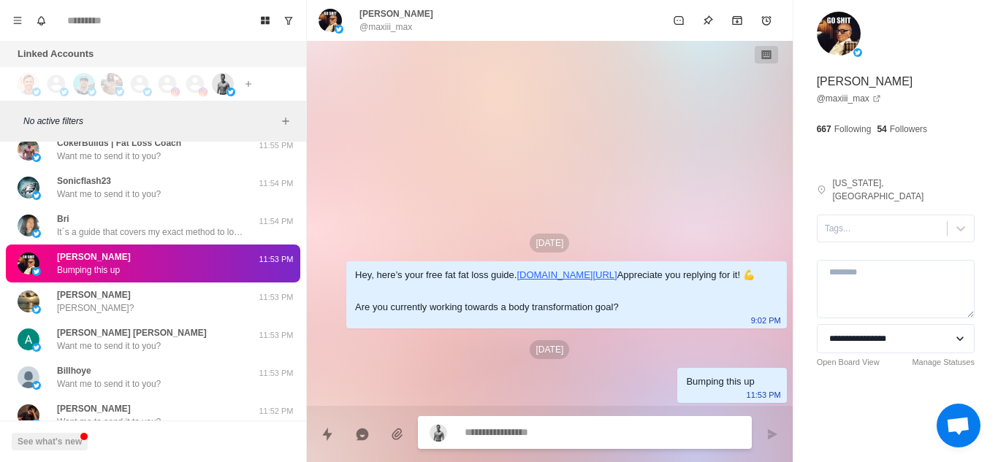
scroll to position [12245, 0]
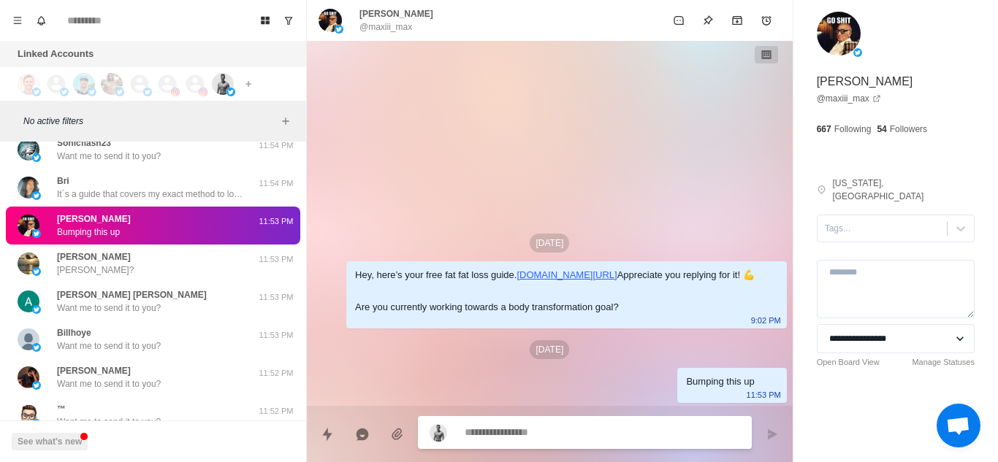
paste textarea "**********"
type textarea "*"
type textarea "**********"
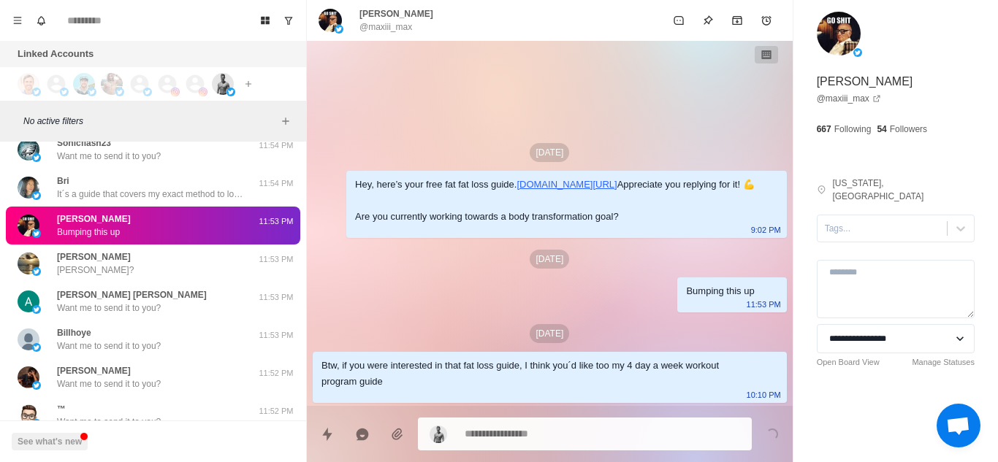
type textarea "*"
paste textarea "**********"
type textarea "**********"
type textarea "*"
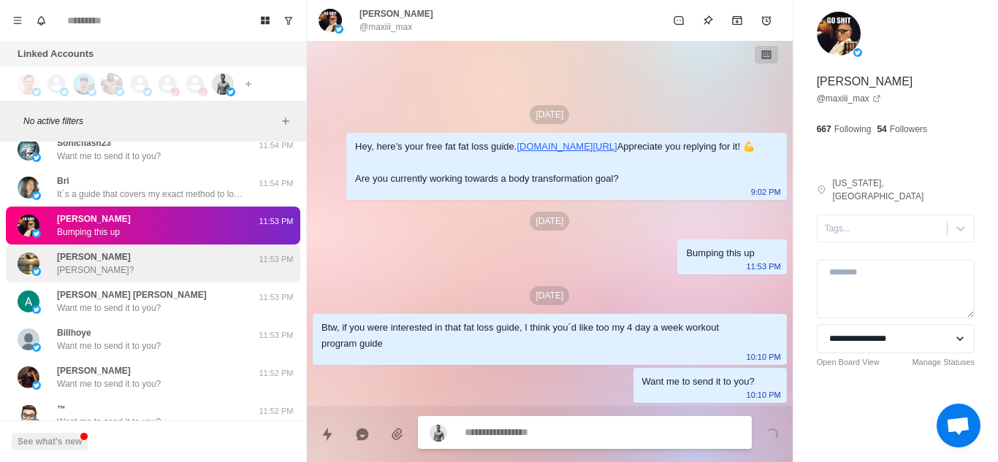
click at [77, 275] on p "Jovie?" at bounding box center [95, 270] width 77 height 13
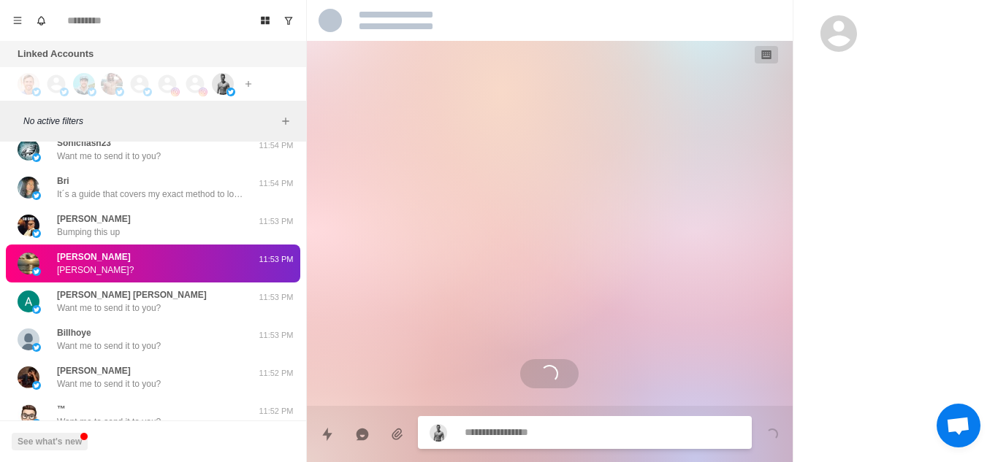
scroll to position [0, 0]
type textarea "*"
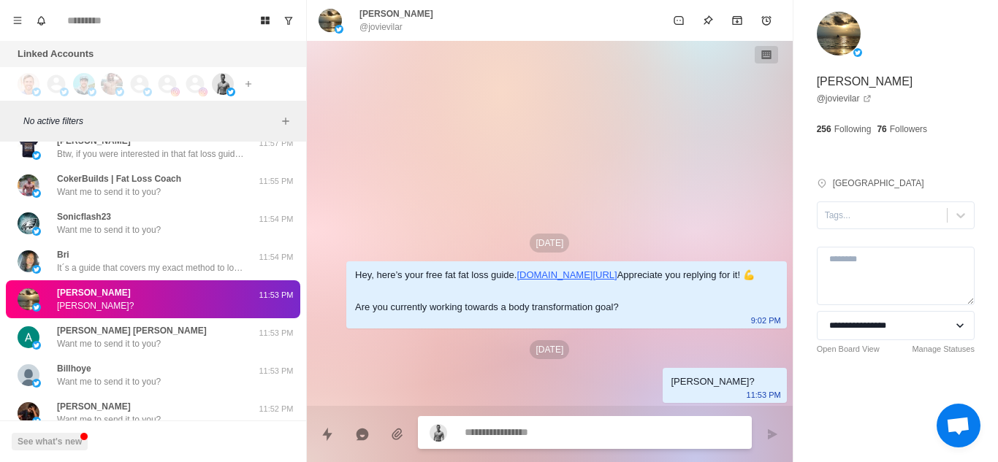
paste textarea "**********"
type textarea "**********"
type textarea "*"
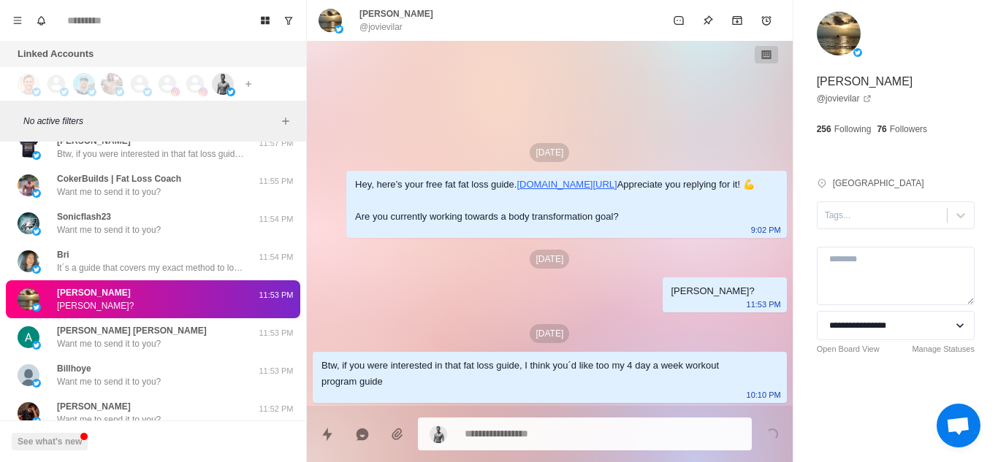
scroll to position [12319, 0]
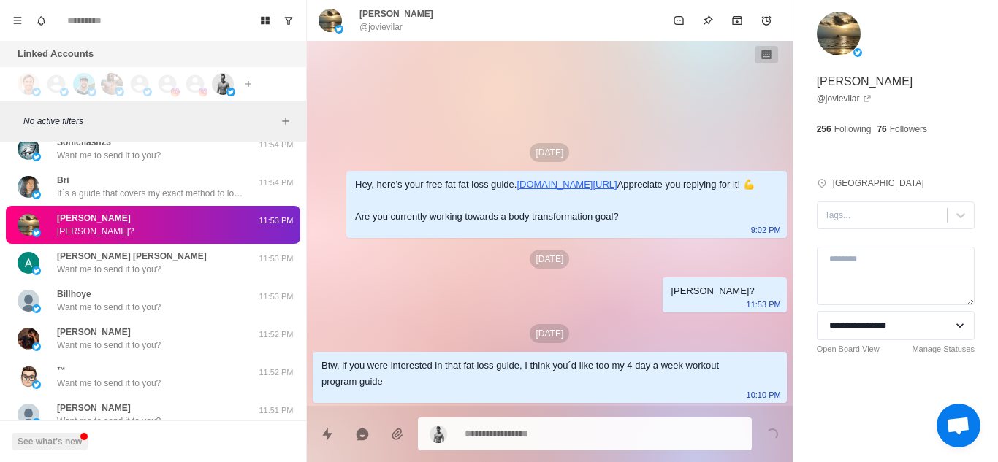
type textarea "*"
paste textarea "**********"
type textarea "**********"
type textarea "*"
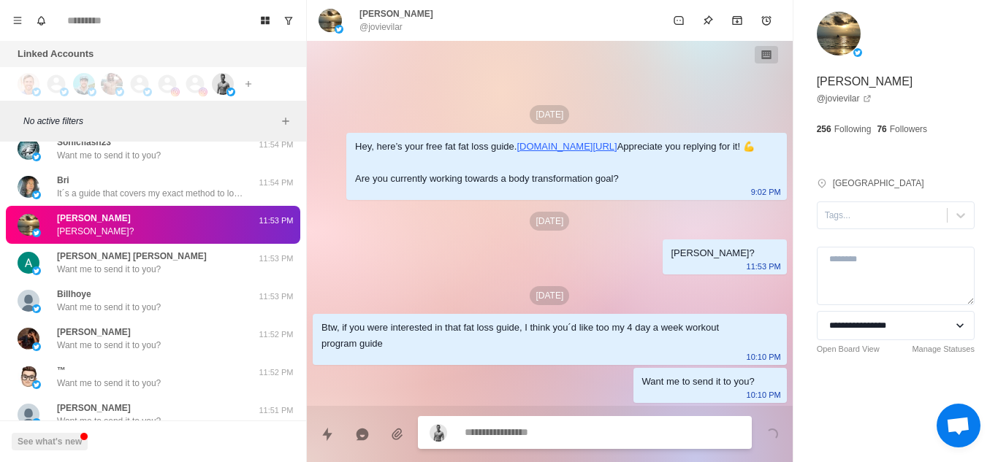
scroll to position [20, 0]
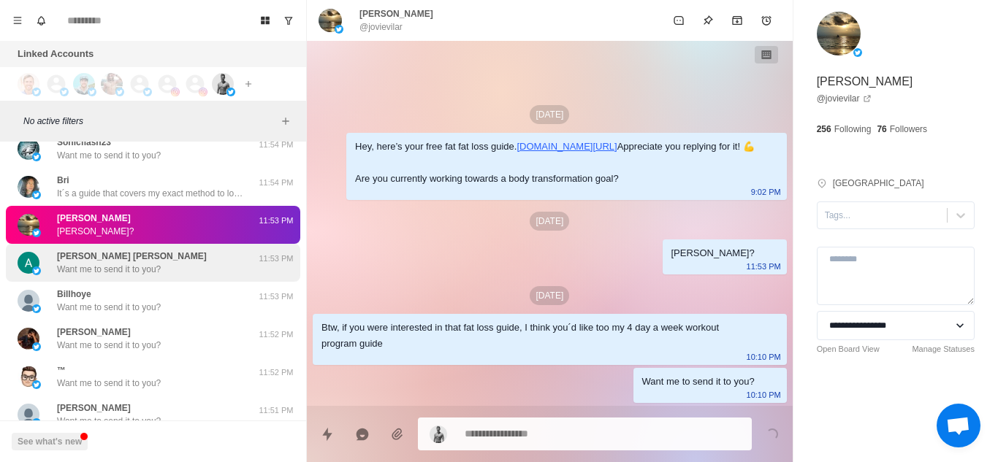
click at [155, 254] on div "asad bilal khan Want me to send it to you?" at bounding box center [132, 263] width 150 height 26
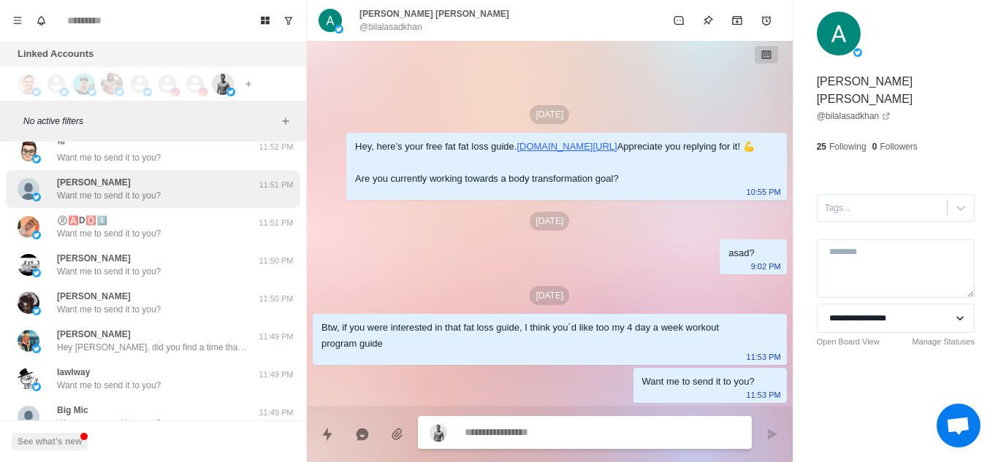
scroll to position [12547, 0]
click at [137, 344] on p "Hey Kelvin, did you find a time that works for you?" at bounding box center [152, 346] width 190 height 13
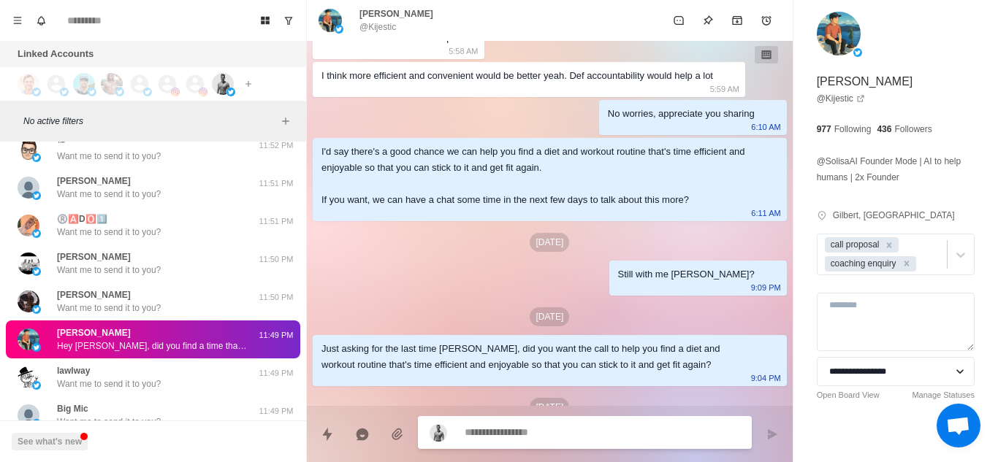
scroll to position [1413, 0]
type textarea "*"
type textarea "**********"
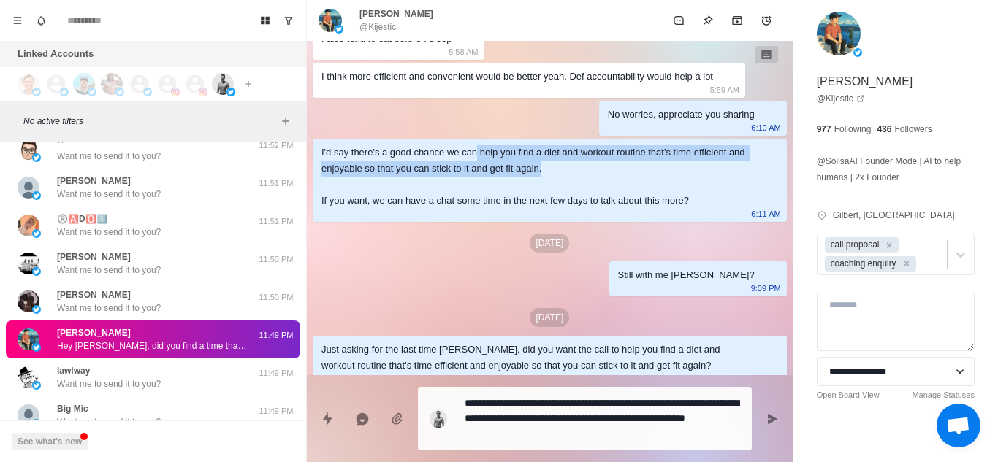
drag, startPoint x: 475, startPoint y: 164, endPoint x: 561, endPoint y: 186, distance: 89.0
click at [561, 186] on div "I'd say there's a good chance we can help you find a diet and workout routine t…" at bounding box center [537, 177] width 433 height 64
copy div "help you find a diet and workout routine that's time efficient and enjoyable so…"
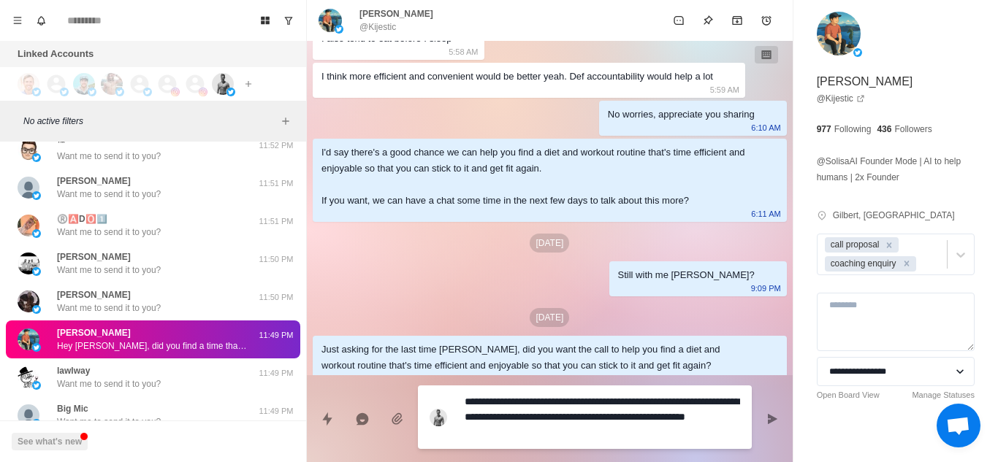
click at [563, 427] on textarea "**********" at bounding box center [602, 418] width 275 height 52
drag, startPoint x: 563, startPoint y: 430, endPoint x: 464, endPoint y: 419, distance: 100.0
click at [464, 419] on div "**********" at bounding box center [585, 418] width 334 height 64
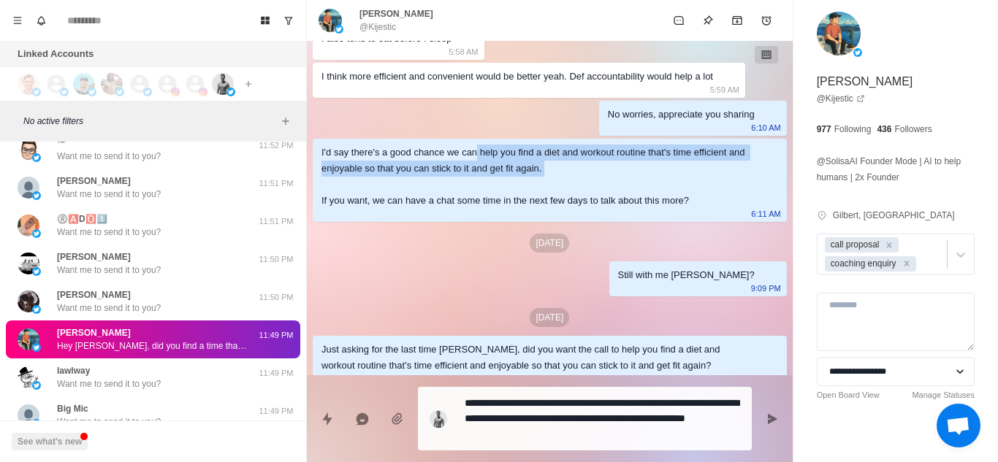
drag, startPoint x: 474, startPoint y: 171, endPoint x: 571, endPoint y: 191, distance: 99.2
click at [571, 191] on div "I'd say there's a good chance we can help you find a diet and workout routine t…" at bounding box center [537, 177] width 433 height 64
copy div "help you find a diet and workout routine that's time efficient and enjoyable so…"
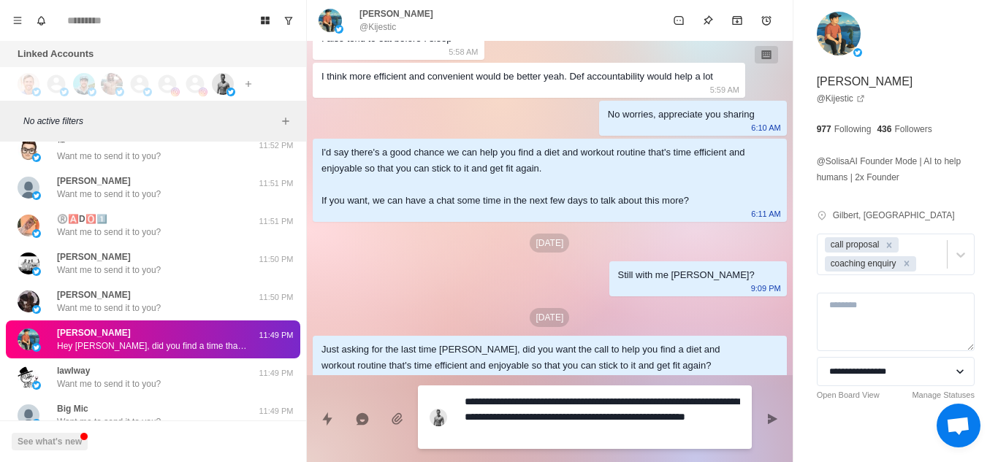
click at [568, 432] on textarea "**********" at bounding box center [602, 418] width 275 height 52
drag, startPoint x: 568, startPoint y: 432, endPoint x: 462, endPoint y: 424, distance: 105.5
click at [462, 424] on div "**********" at bounding box center [585, 418] width 334 height 64
paste textarea "**********"
type textarea "*"
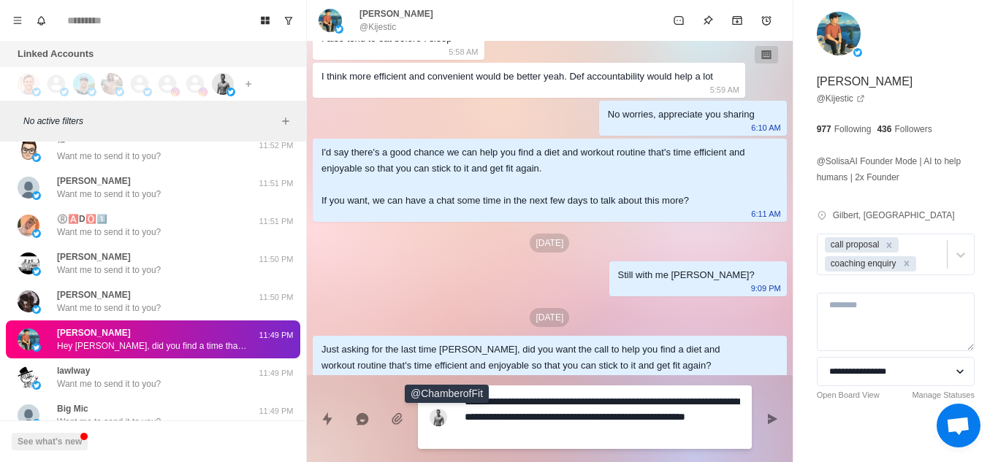
type textarea "**********"
type textarea "*"
type textarea "**********"
type textarea "*"
type textarea "**********"
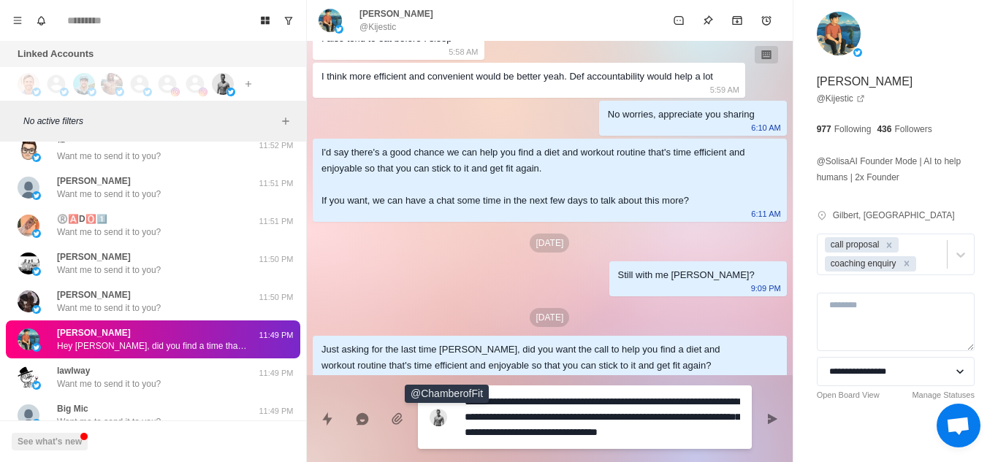
type textarea "*"
type textarea "**********"
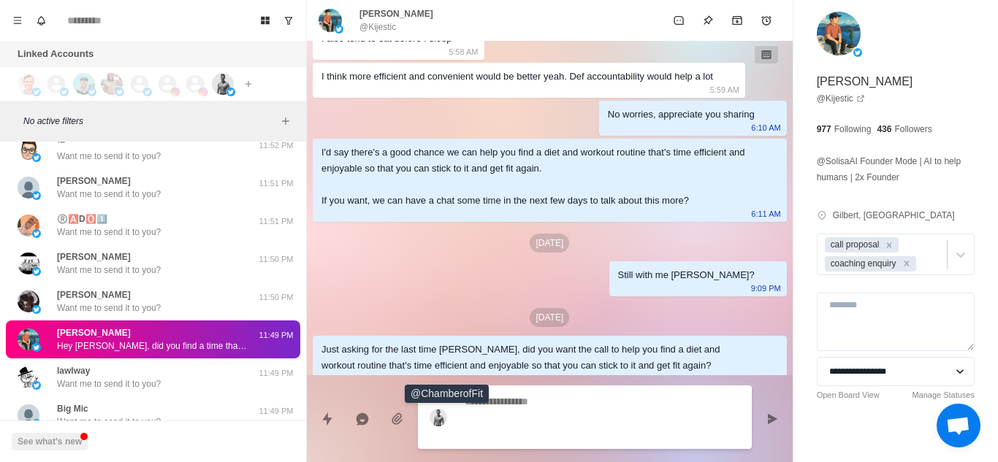
type textarea "*"
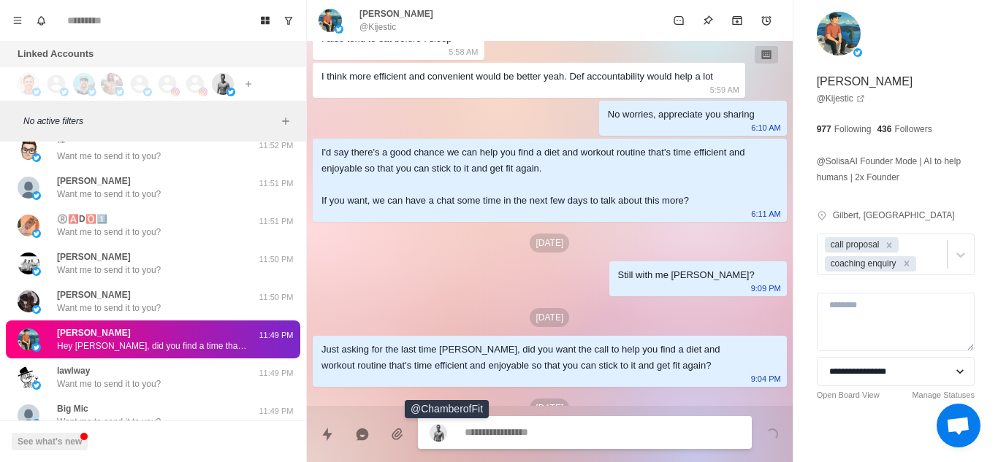
scroll to position [2319, 0]
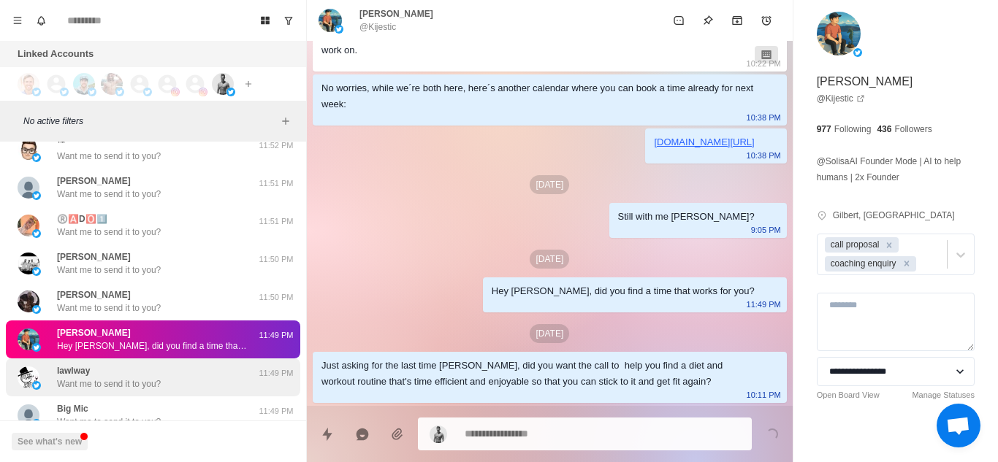
click at [152, 388] on p "Want me to send it to you?" at bounding box center [109, 384] width 104 height 13
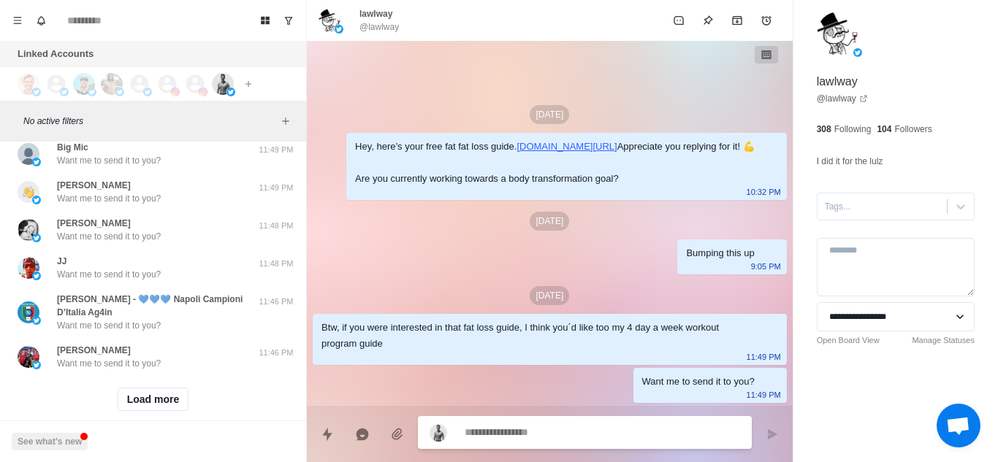
scroll to position [12899, 0]
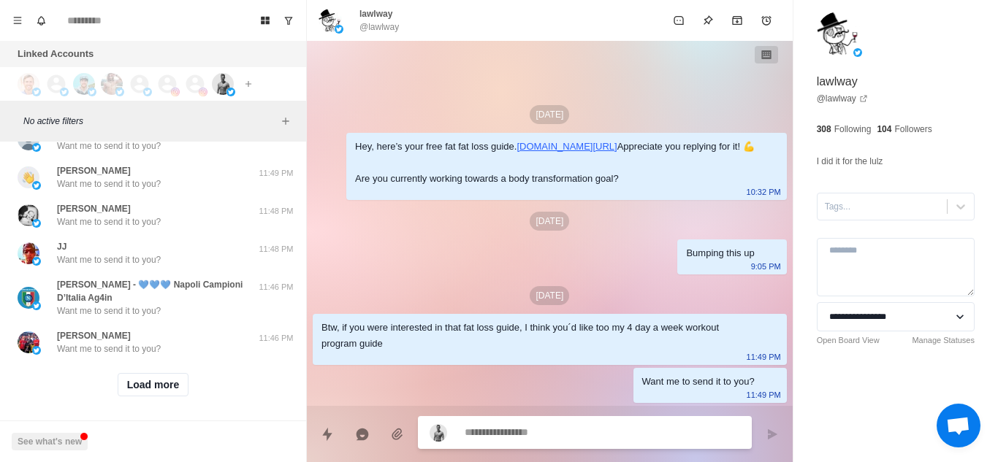
click at [152, 388] on button "Load more" at bounding box center [154, 384] width 72 height 23
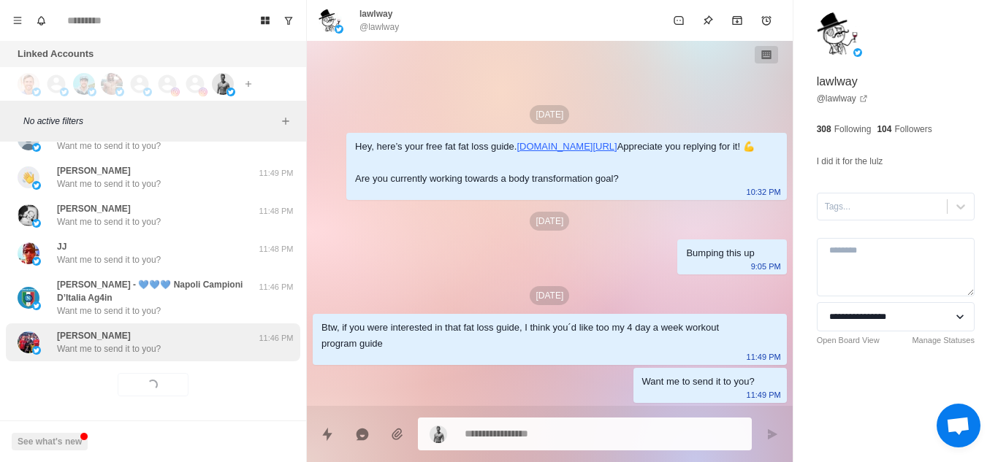
click at [209, 351] on div "Denis Bradley Want me to send it to you?" at bounding box center [138, 343] width 240 height 26
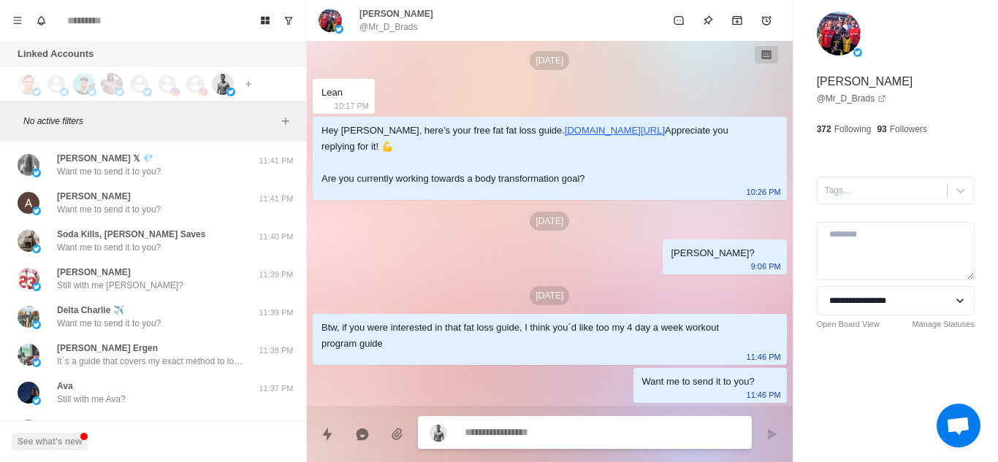
scroll to position [13674, 0]
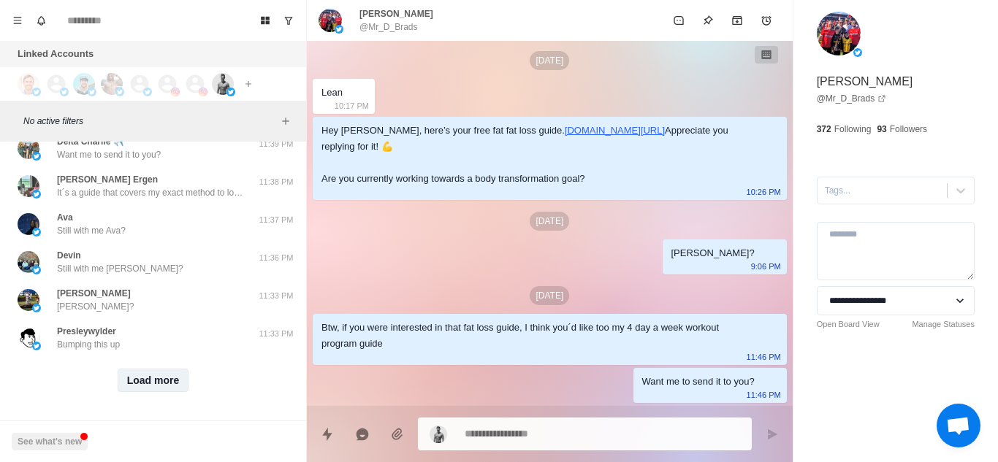
click at [134, 373] on button "Load more" at bounding box center [154, 380] width 72 height 23
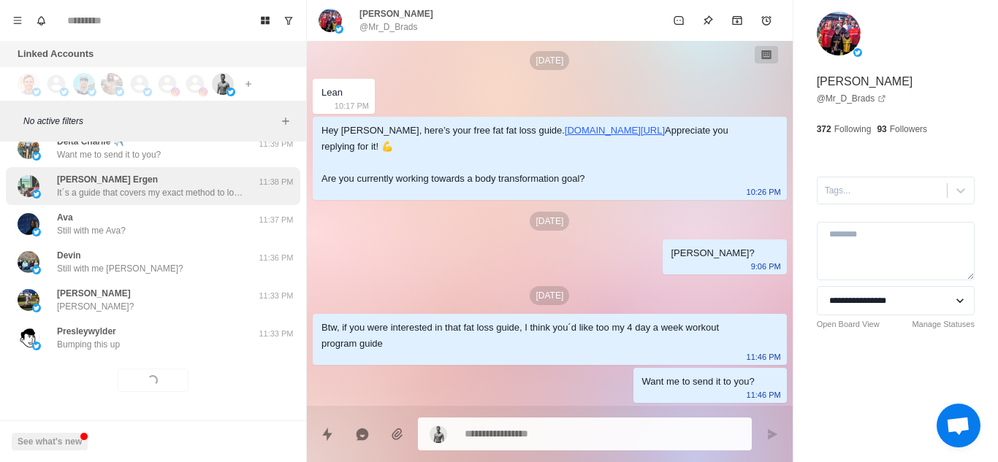
click at [180, 186] on p "It´s a guide that covers my exact method to lose 10% of your body fat in the ne…" at bounding box center [152, 192] width 190 height 13
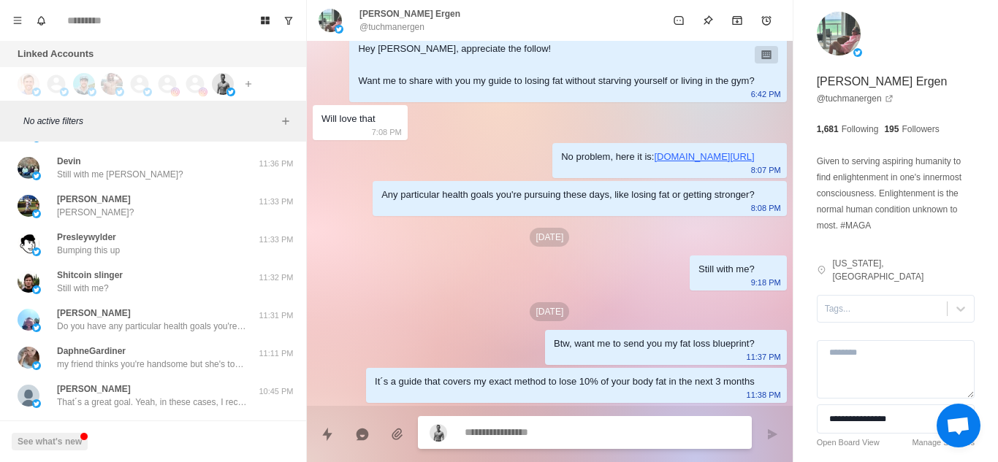
scroll to position [13758, 0]
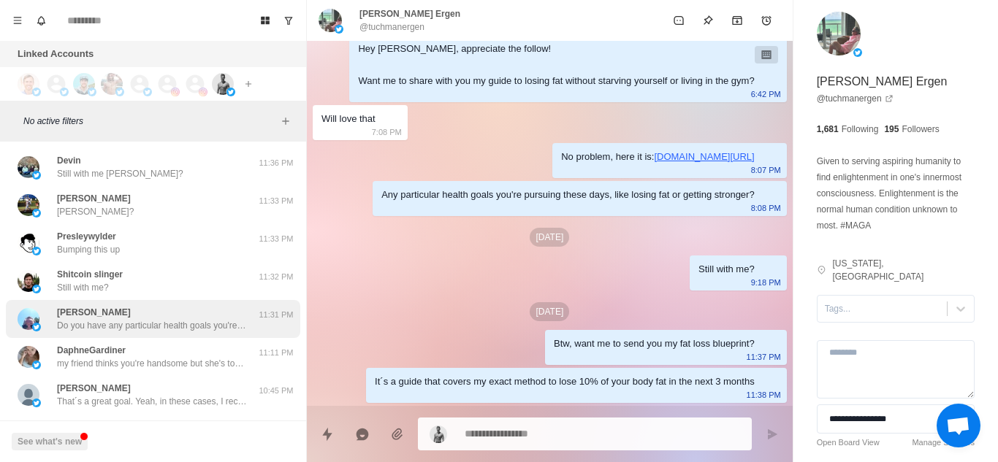
click at [132, 331] on p "Do you have any particular health goals you're pursuing these days? Like losing…" at bounding box center [152, 325] width 190 height 13
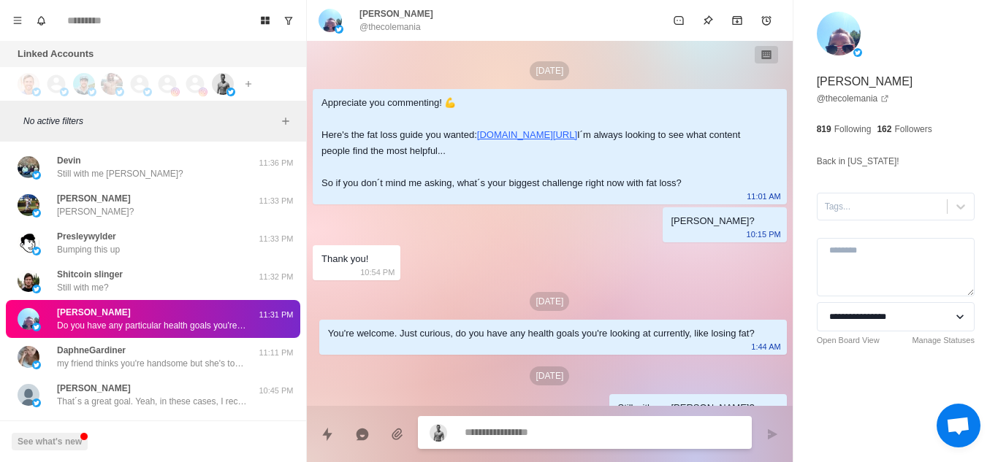
scroll to position [386, 0]
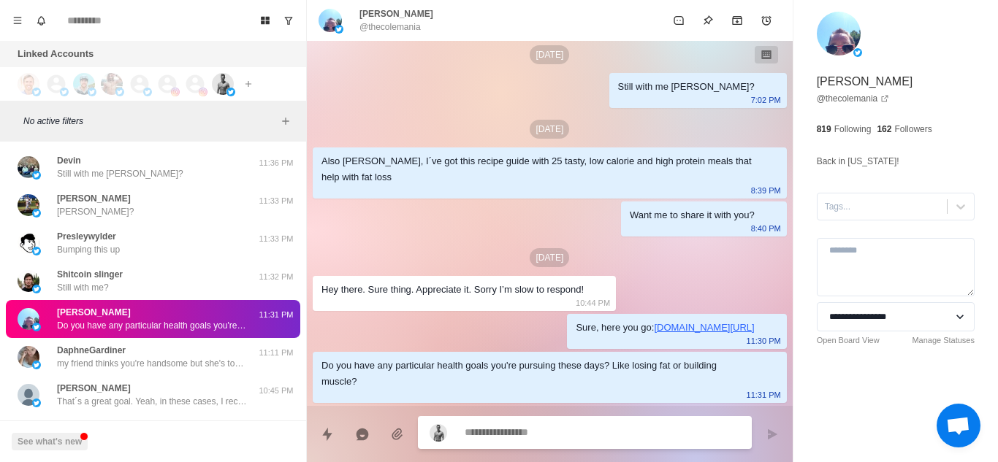
type textarea "*"
type textarea "**********"
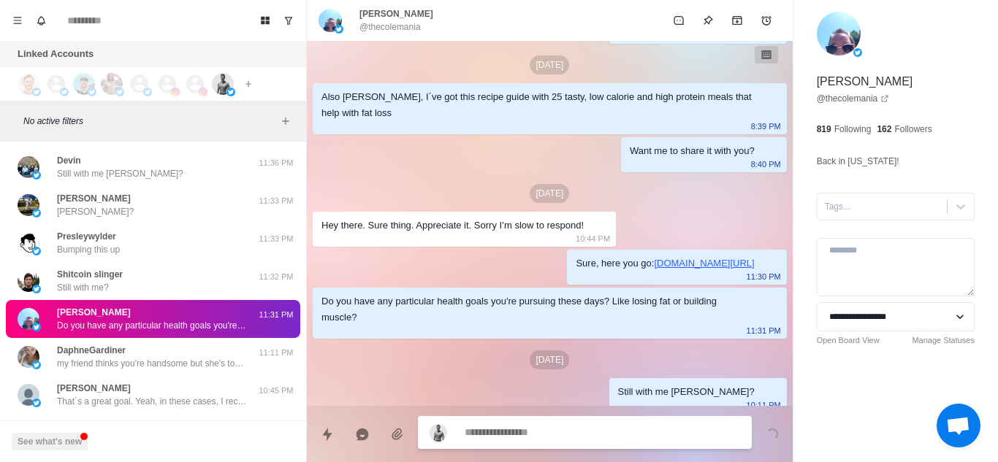
scroll to position [460, 0]
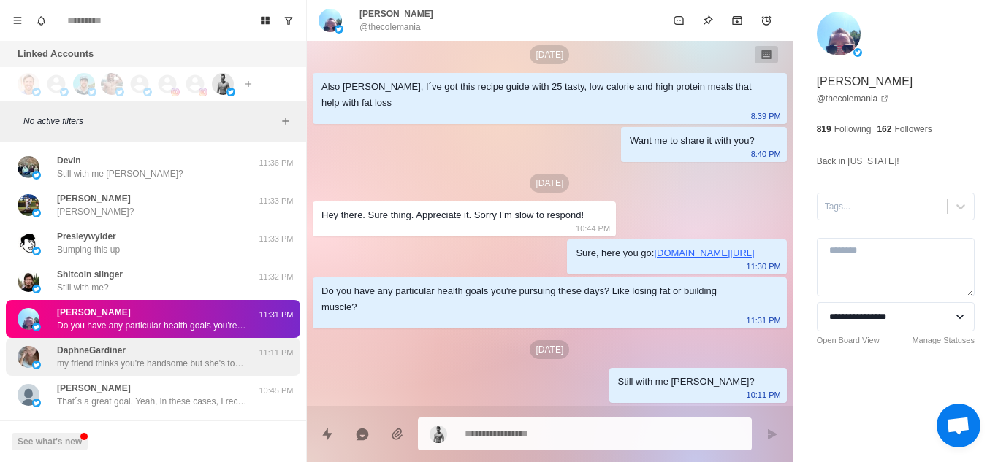
click at [132, 350] on div "DaphneGardiner my friend thinks you're handsome but she's too shy to dm you. hi…" at bounding box center [152, 357] width 190 height 26
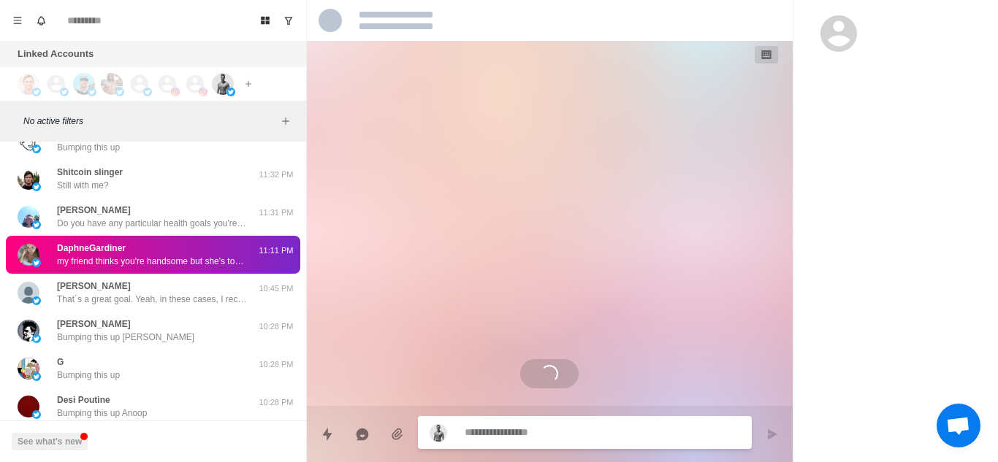
scroll to position [13861, 0]
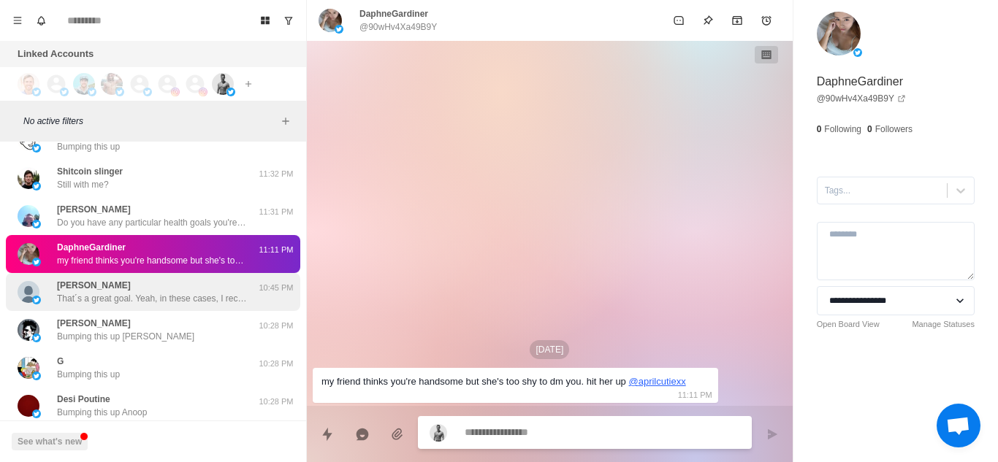
click at [172, 298] on p "That´s a great goal. Yeah, in these cases, I recommend 1g of protein per lb of …" at bounding box center [152, 298] width 190 height 13
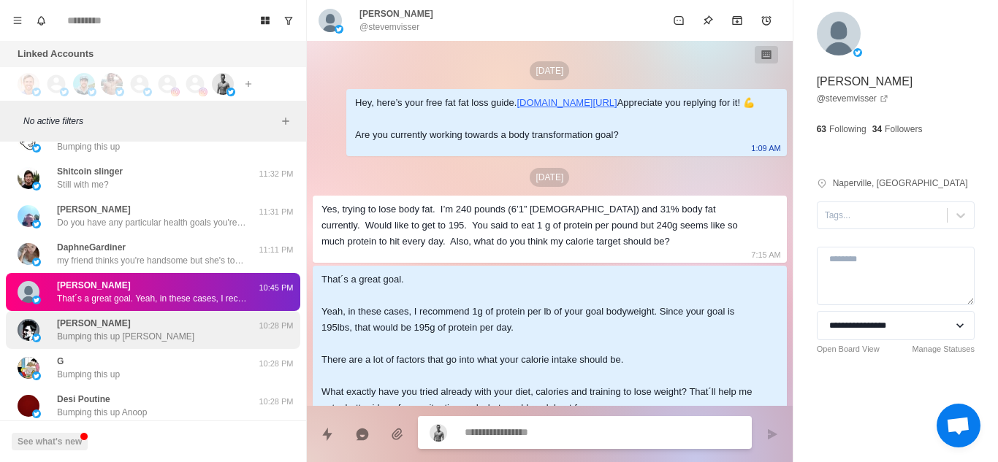
scroll to position [91, 0]
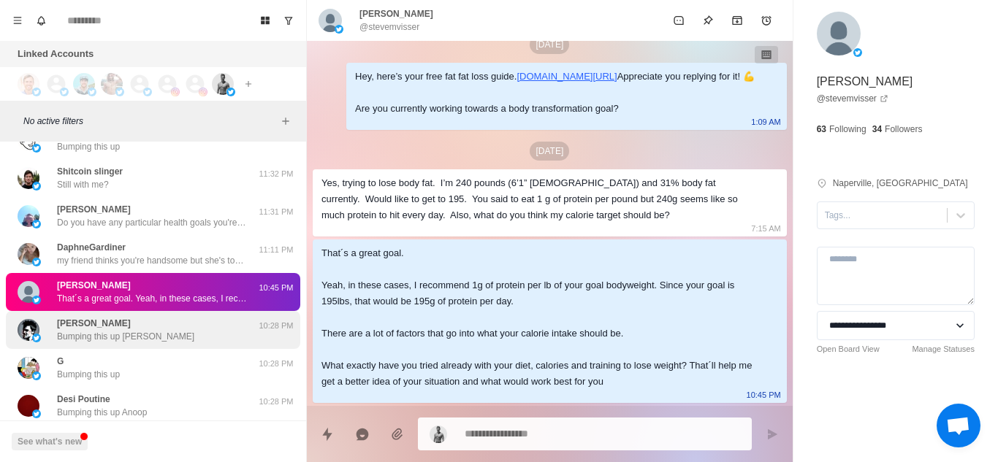
click at [168, 340] on div "Tyler Durden Bumping this up Tyler" at bounding box center [138, 330] width 240 height 26
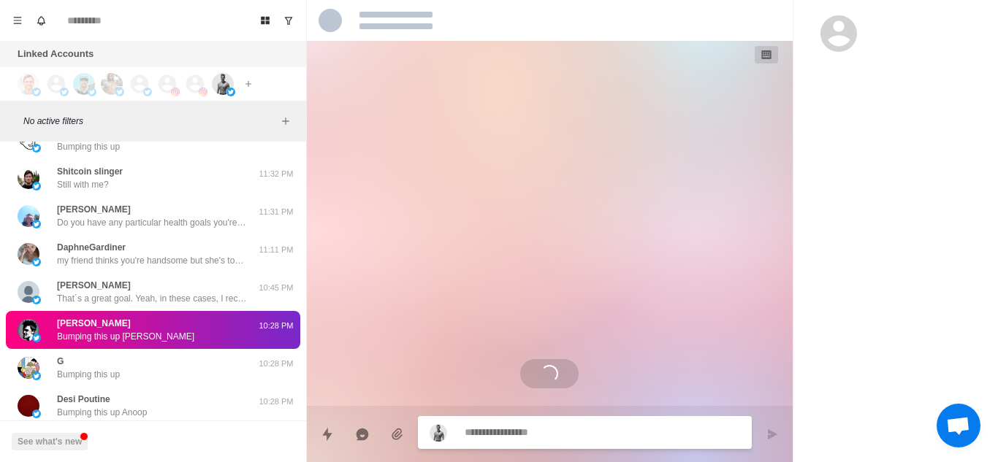
scroll to position [0, 0]
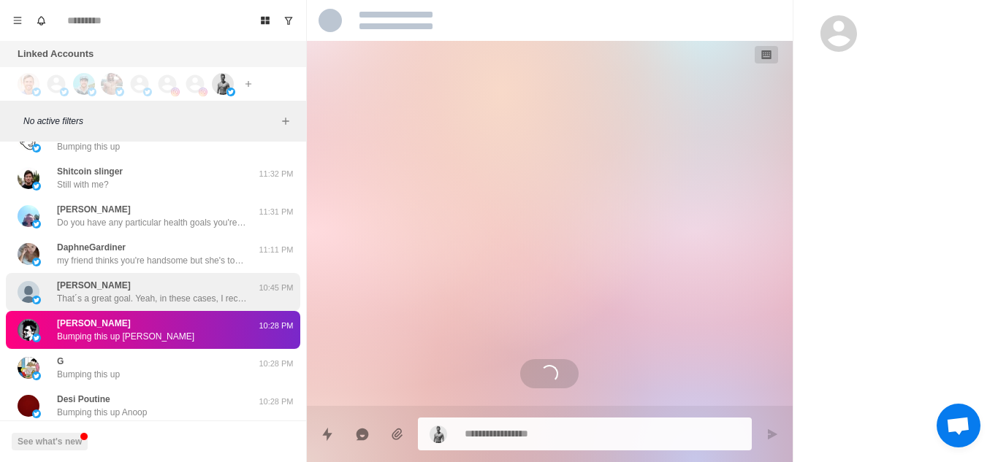
click at [175, 289] on div "Steve That´s a great goal. Yeah, in these cases, I recommend 1g of protein per …" at bounding box center [152, 292] width 190 height 26
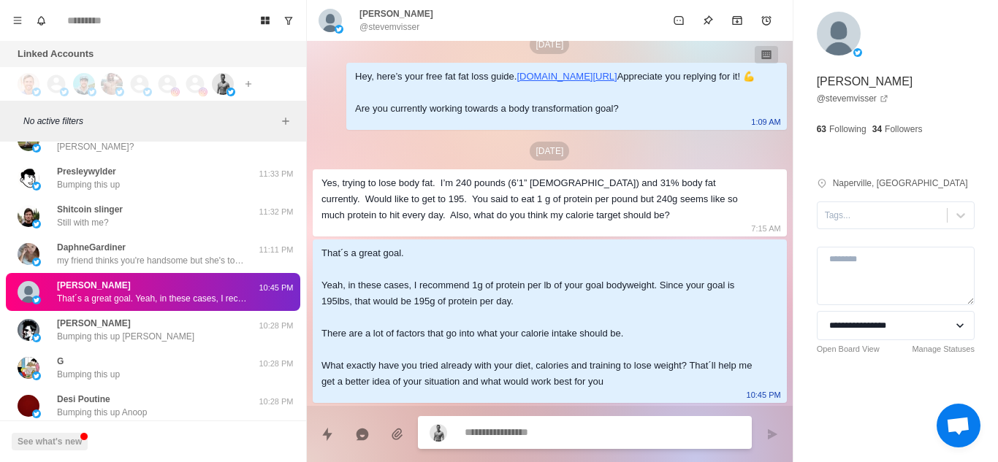
scroll to position [13899, 0]
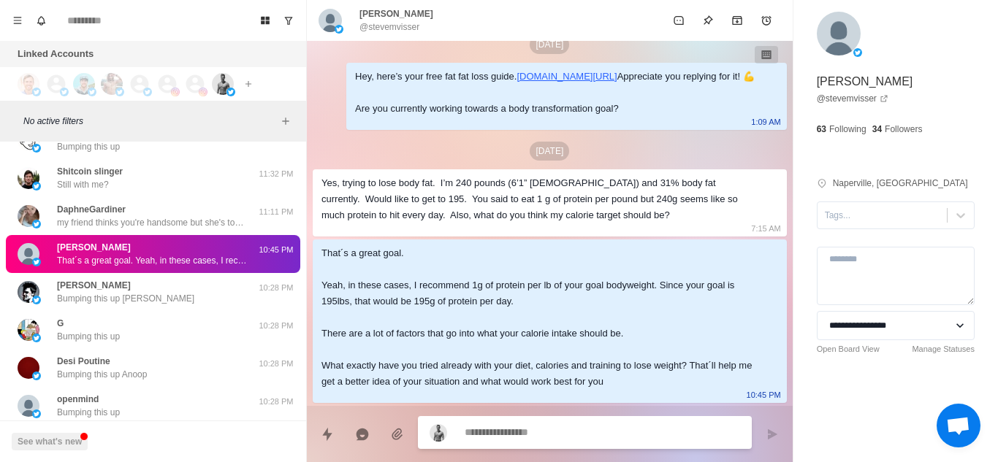
type textarea "*"
type textarea "**********"
type textarea "*"
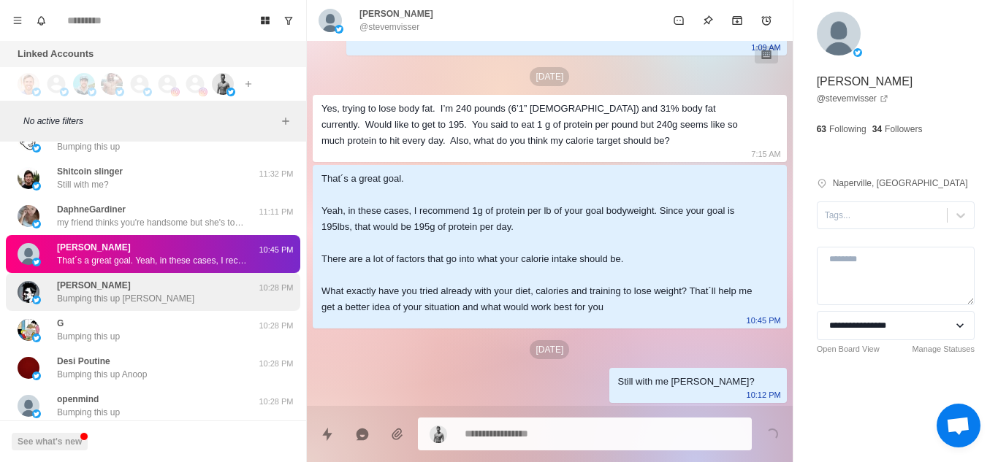
click at [136, 292] on div "Tyler Durden Bumping this up Tyler" at bounding box center [125, 292] width 137 height 26
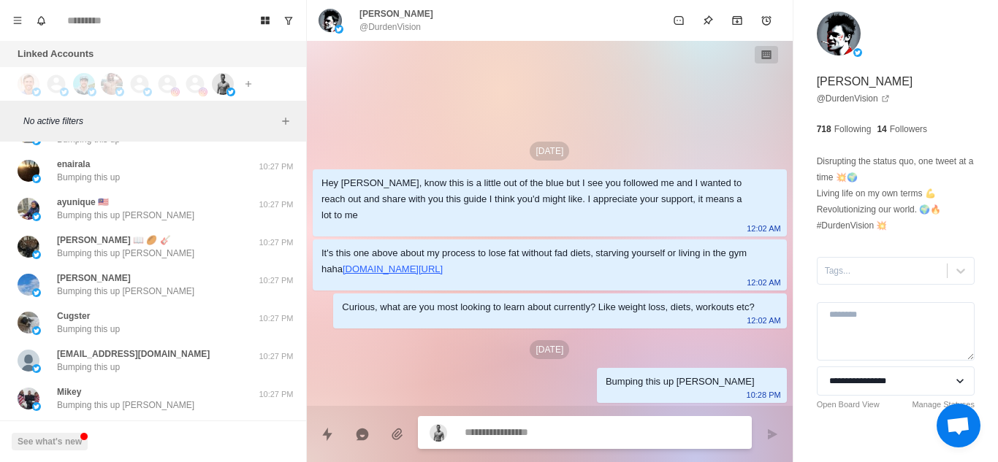
scroll to position [14434, 0]
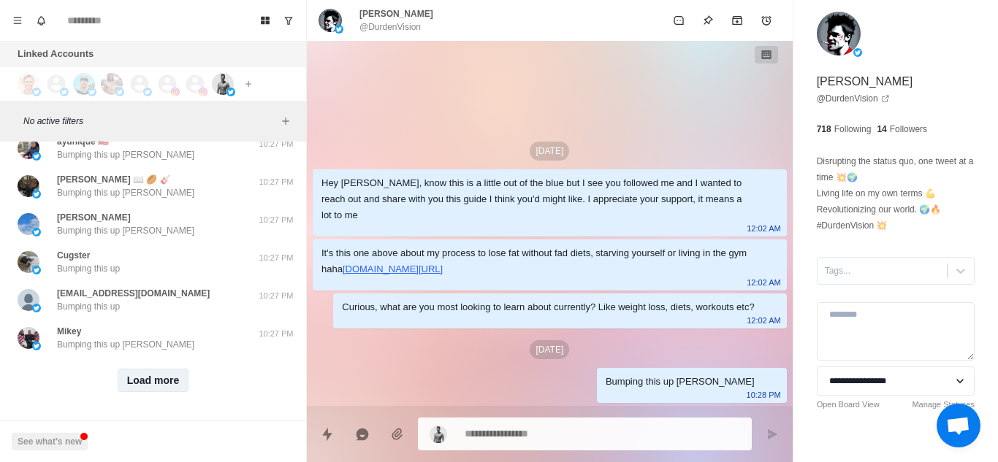
click at [151, 379] on button "Load more" at bounding box center [154, 380] width 72 height 23
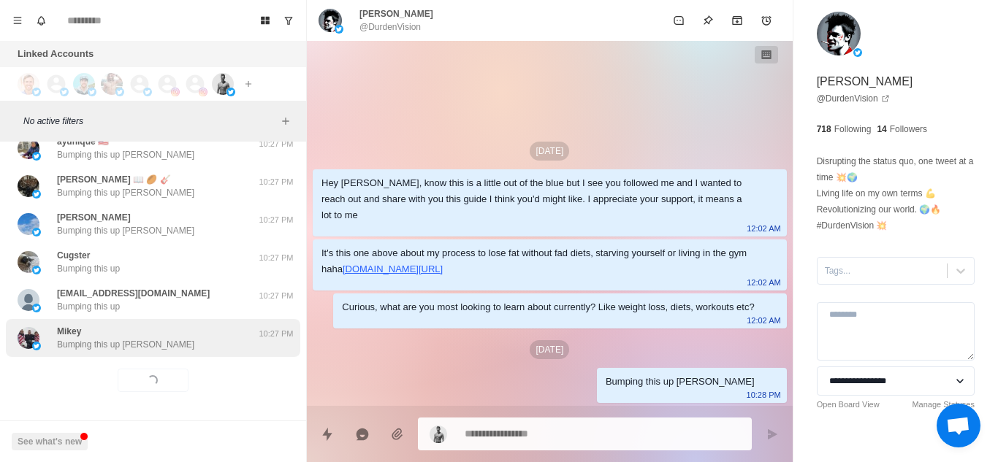
click at [258, 328] on p "10:27 PM" at bounding box center [276, 334] width 37 height 12
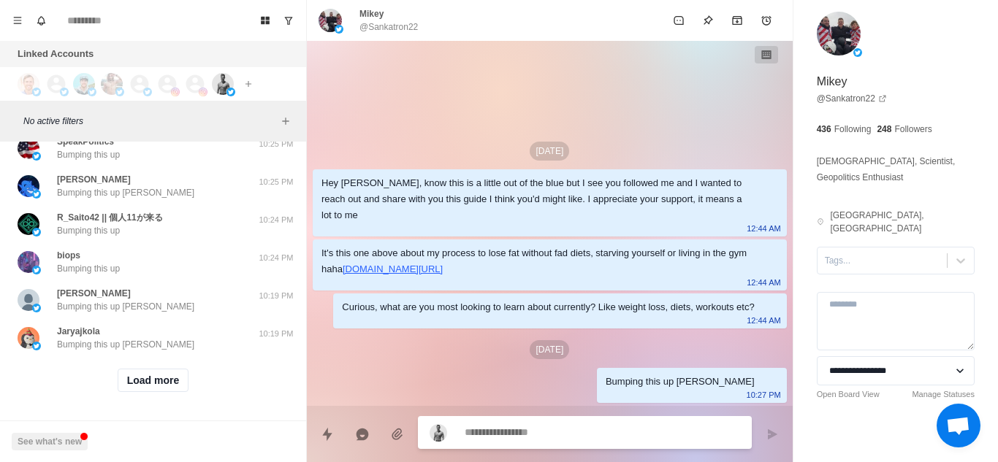
scroll to position [15194, 0]
click at [164, 378] on button "Load more" at bounding box center [154, 380] width 72 height 23
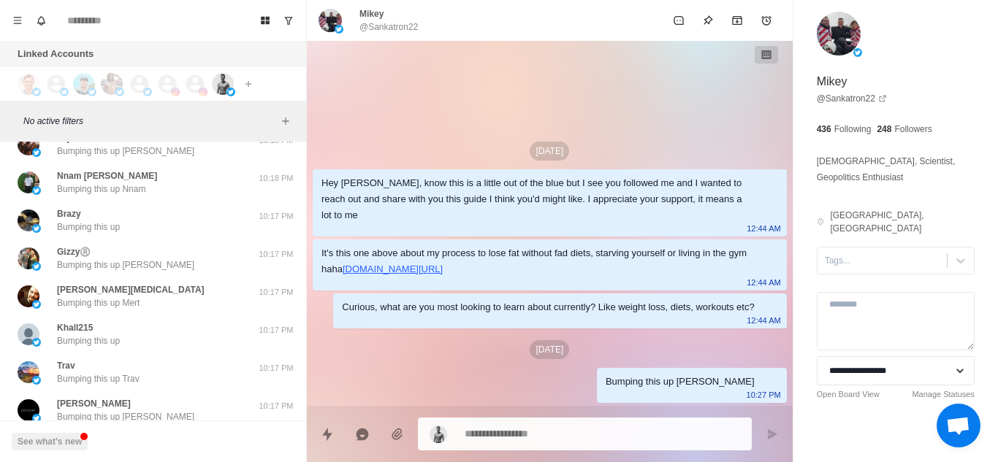
scroll to position [15953, 0]
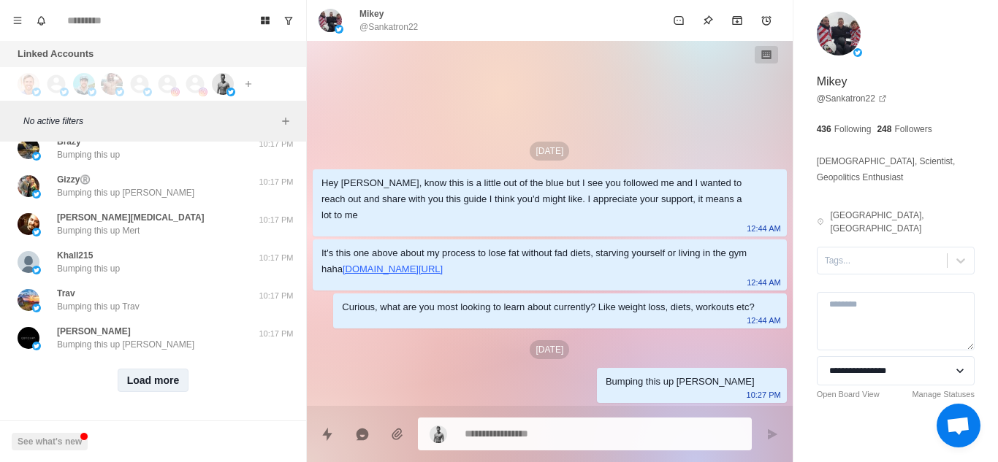
click at [151, 372] on button "Load more" at bounding box center [154, 380] width 72 height 23
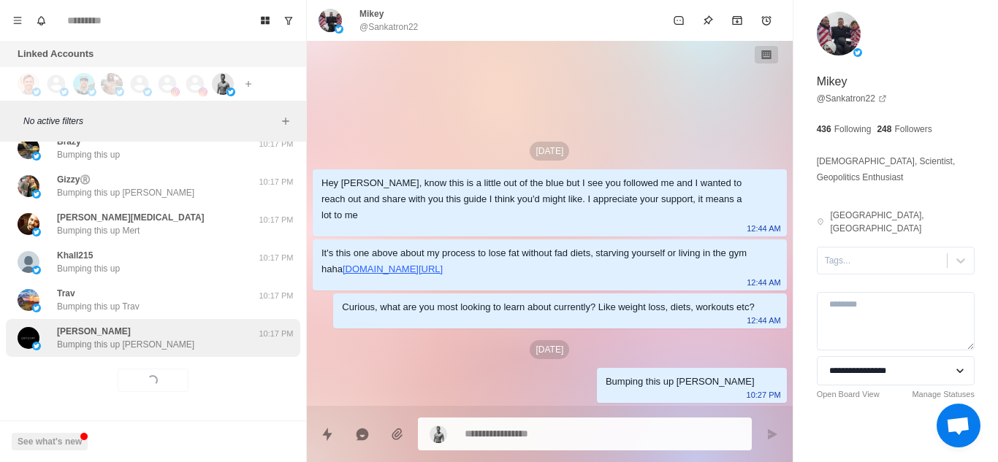
click at [203, 338] on div "Emanuele Stasio Bumping this up Emanuele" at bounding box center [138, 338] width 240 height 26
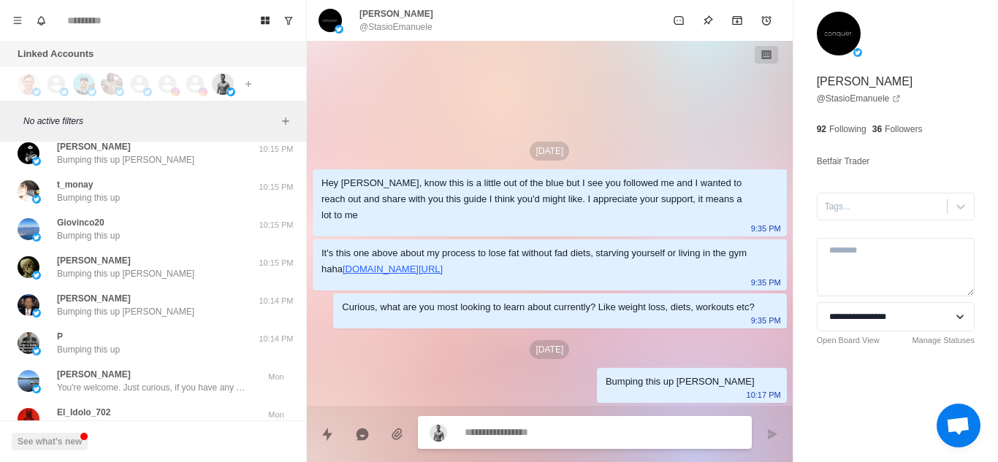
scroll to position [16713, 0]
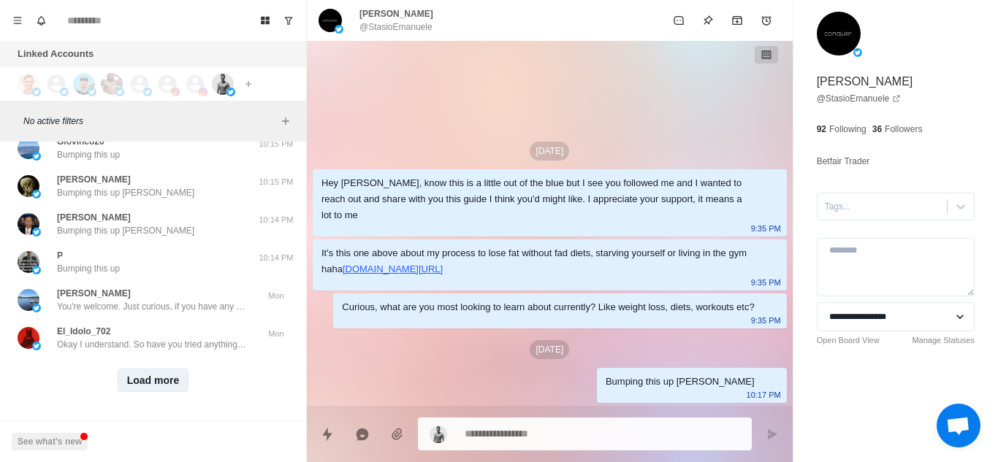
click at [137, 369] on button "Load more" at bounding box center [154, 380] width 72 height 23
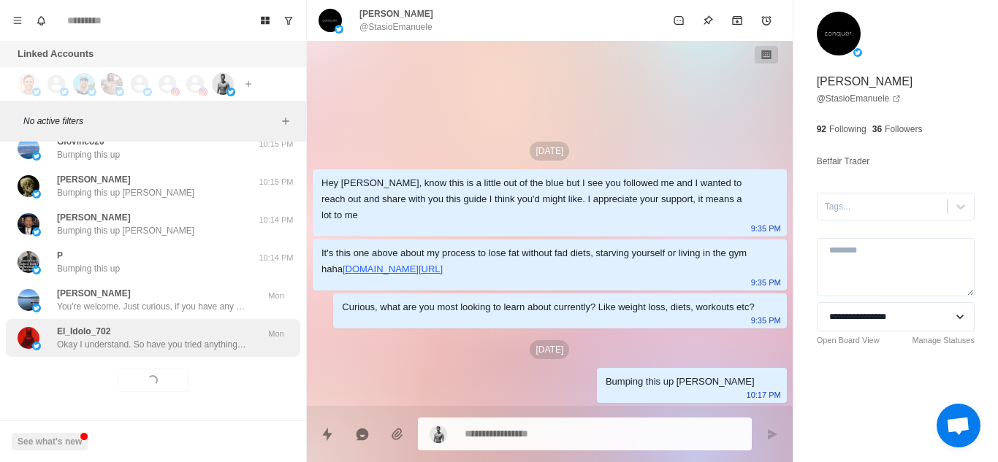
click at [209, 338] on p "Okay I understand. So have you tried anything to figure out why you're stuck at…" at bounding box center [152, 344] width 190 height 13
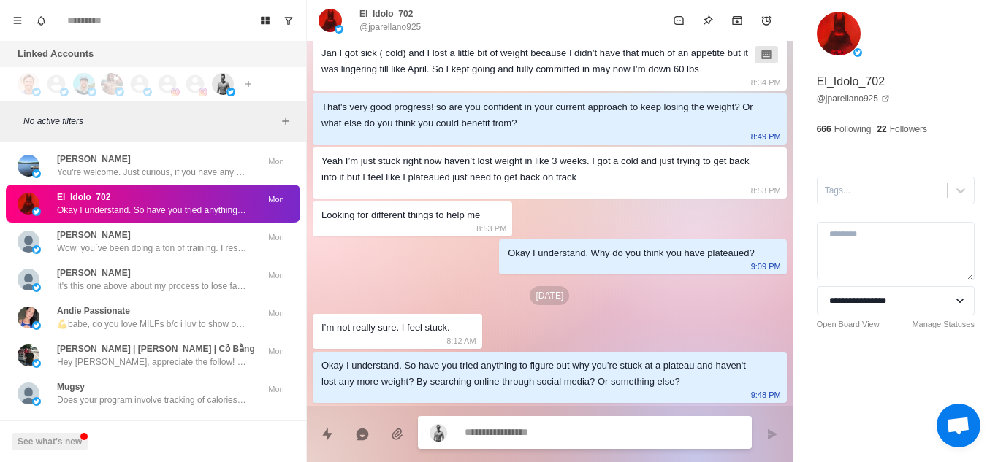
scroll to position [16891, 0]
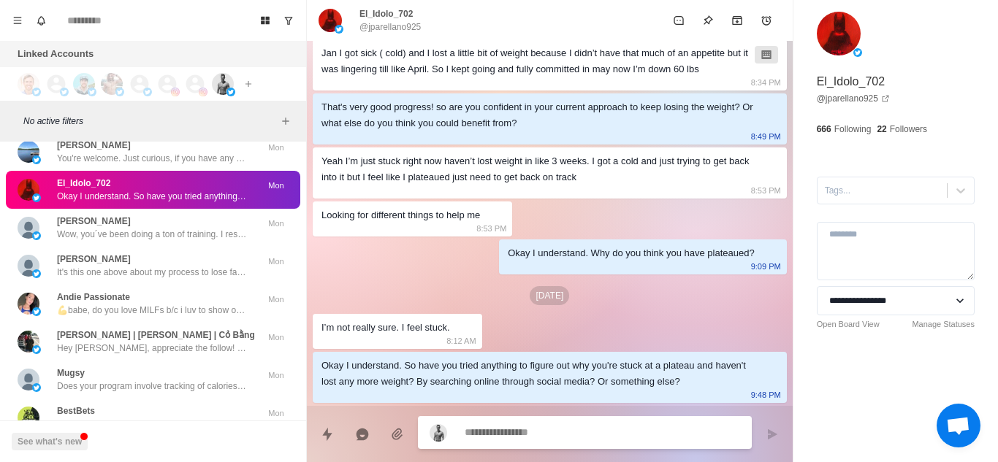
type textarea "*"
type textarea "**********"
type textarea "*"
type textarea "**********"
type textarea "*"
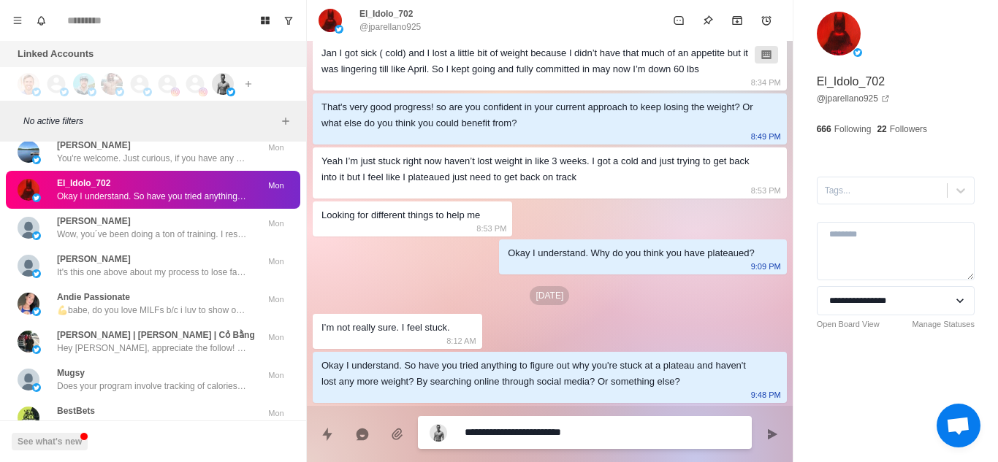
type textarea "**********"
type textarea "*"
type textarea "**********"
type textarea "*"
type textarea "**********"
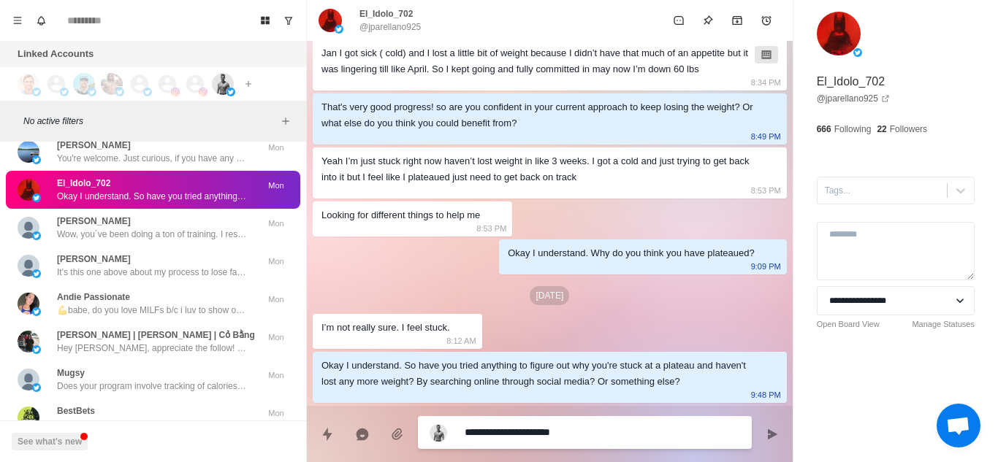
type textarea "*"
type textarea "**********"
type textarea "*"
type textarea "**********"
type textarea "*"
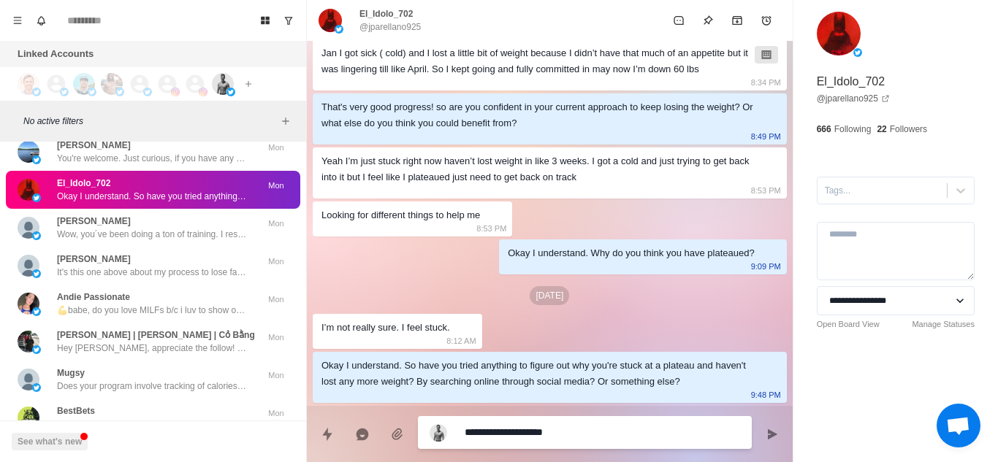
type textarea "**********"
type textarea "*"
type textarea "**********"
type textarea "*"
type textarea "**********"
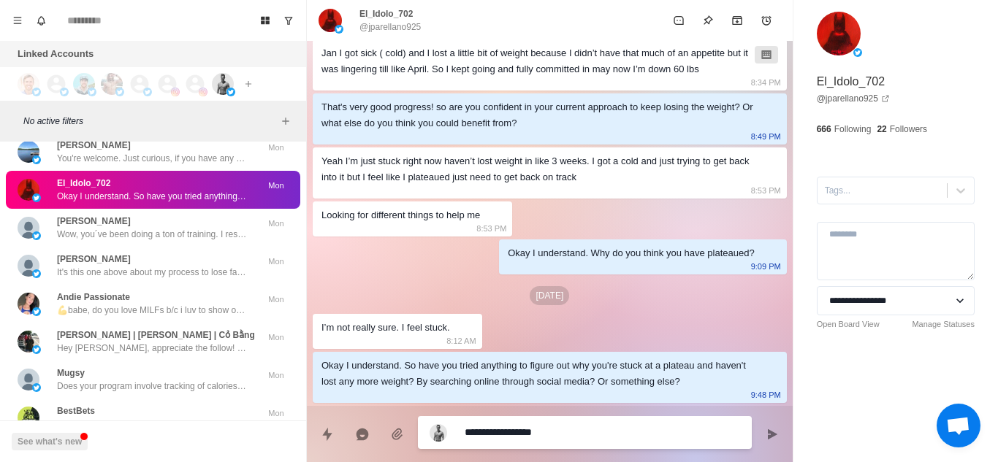
type textarea "*"
type textarea "**********"
type textarea "*"
type textarea "**********"
type textarea "*"
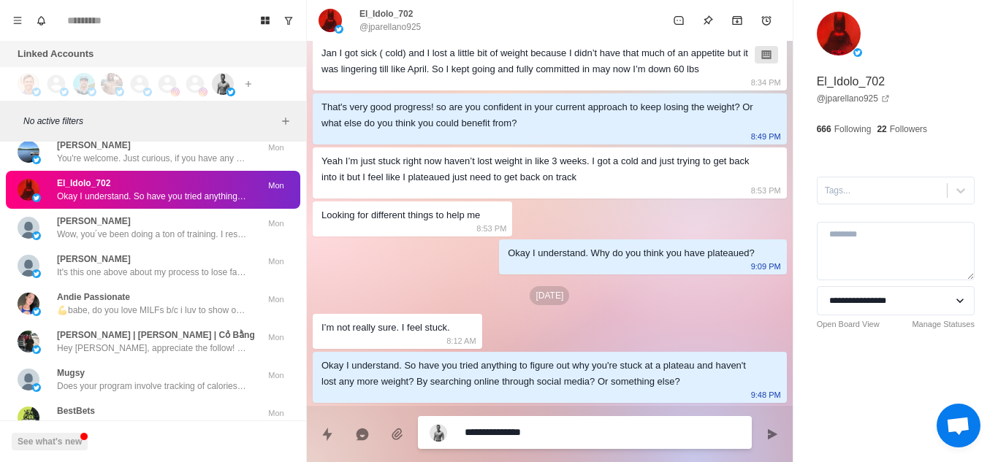
type textarea "**********"
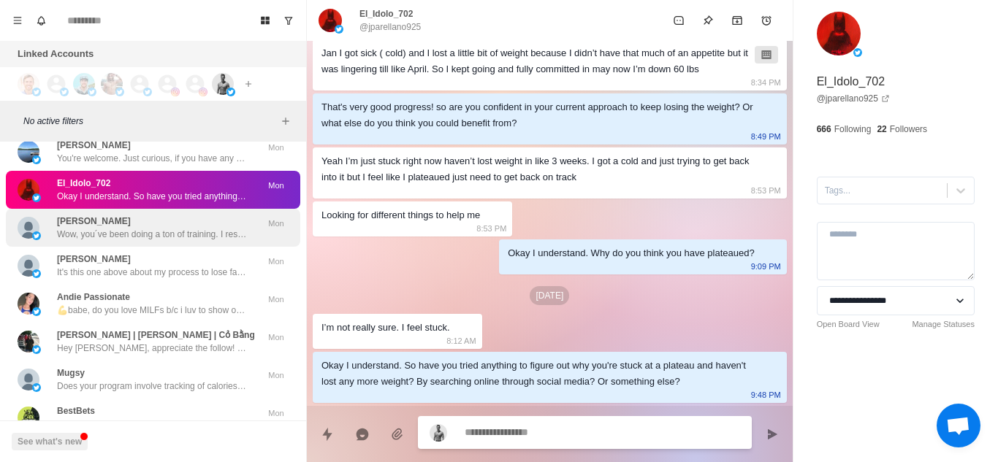
type textarea "*"
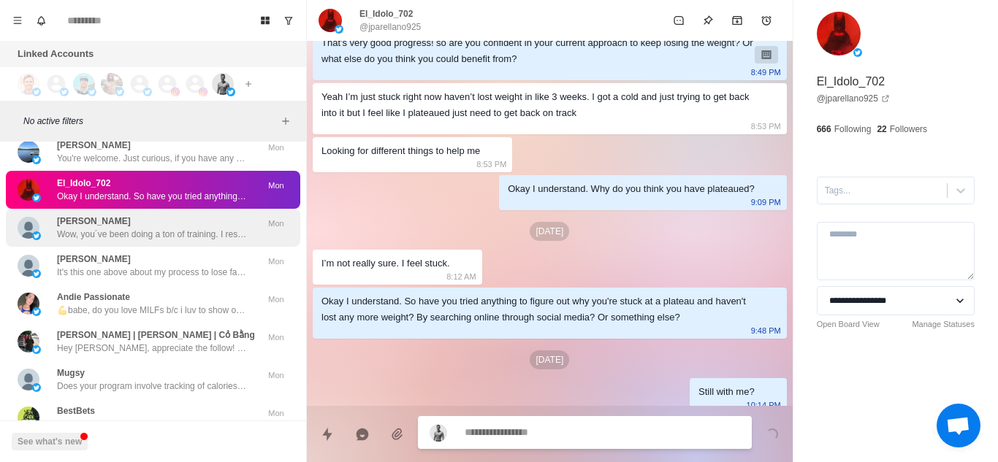
scroll to position [427, 0]
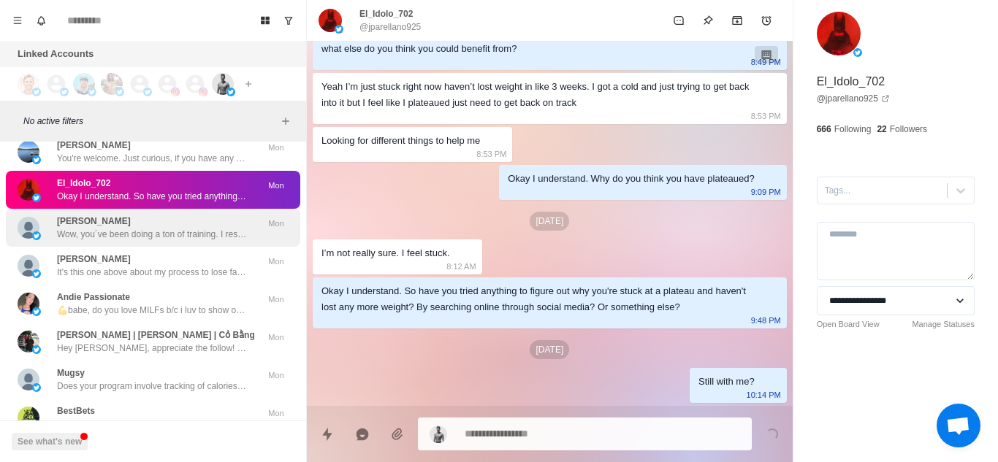
click at [170, 232] on p "Wow, you´ve been doing a ton of training. I respect the work ethic but I defini…" at bounding box center [152, 234] width 190 height 13
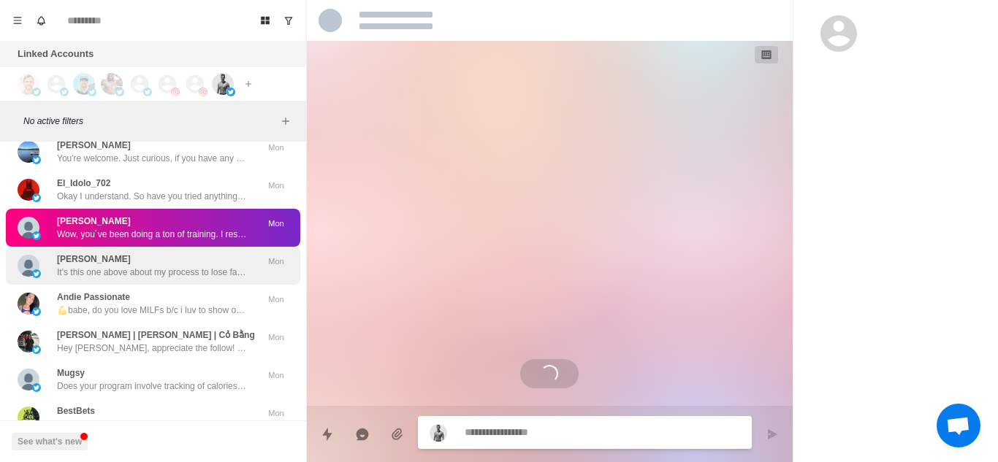
scroll to position [0, 0]
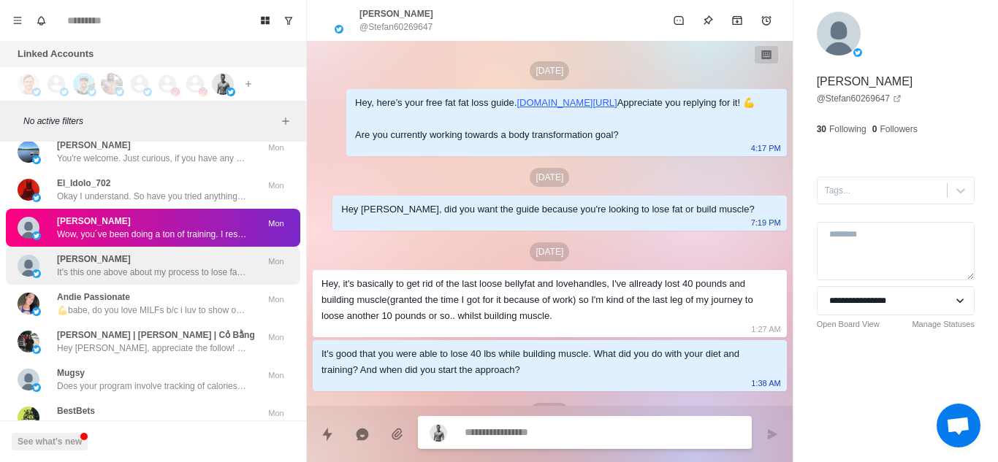
type textarea "*"
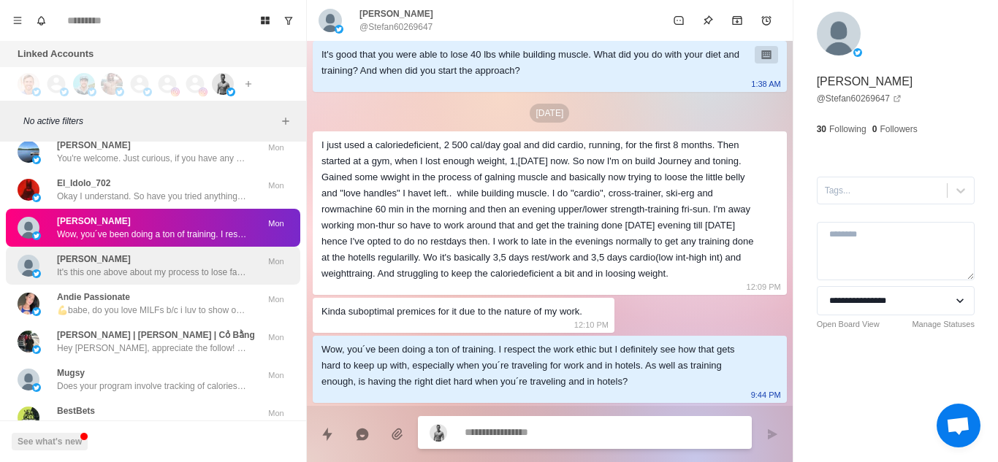
type textarea "**********"
type textarea "*"
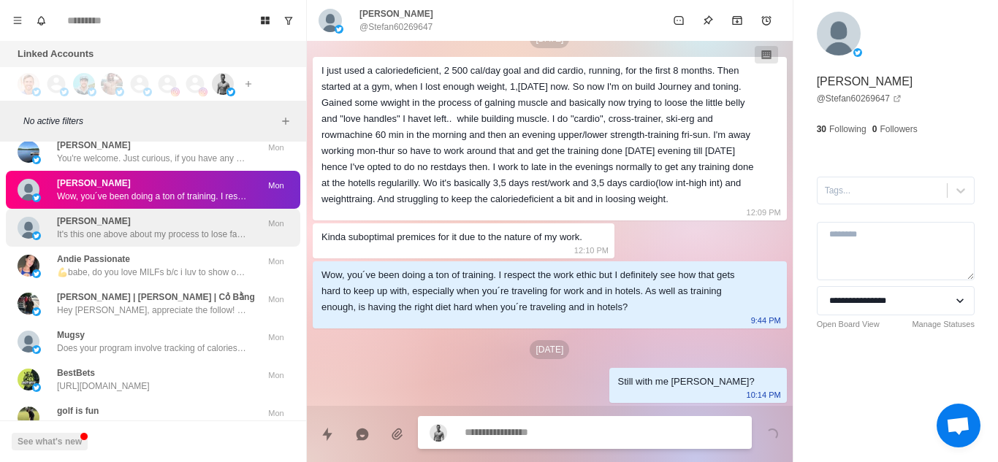
scroll to position [454, 0]
click at [147, 239] on p "It's this one above about my process to lose fat without fad diets, starving yo…" at bounding box center [152, 234] width 190 height 13
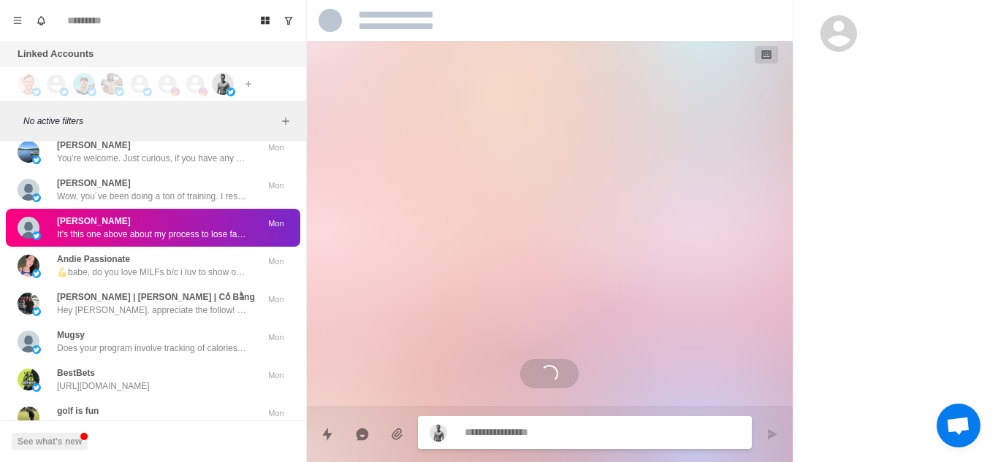
scroll to position [0, 0]
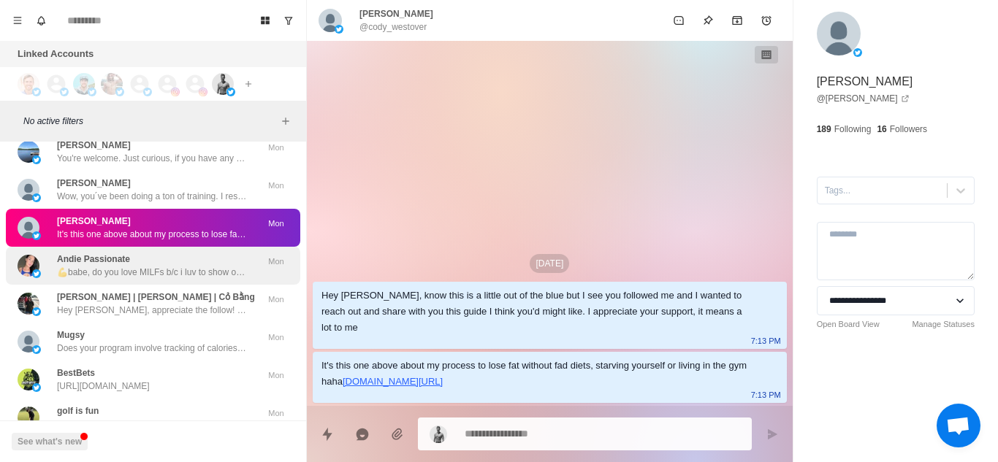
click at [155, 273] on p "💪babe, do you love MILFs b/c i luv to show off my curves!👅 my gf told me to do …" at bounding box center [152, 272] width 190 height 13
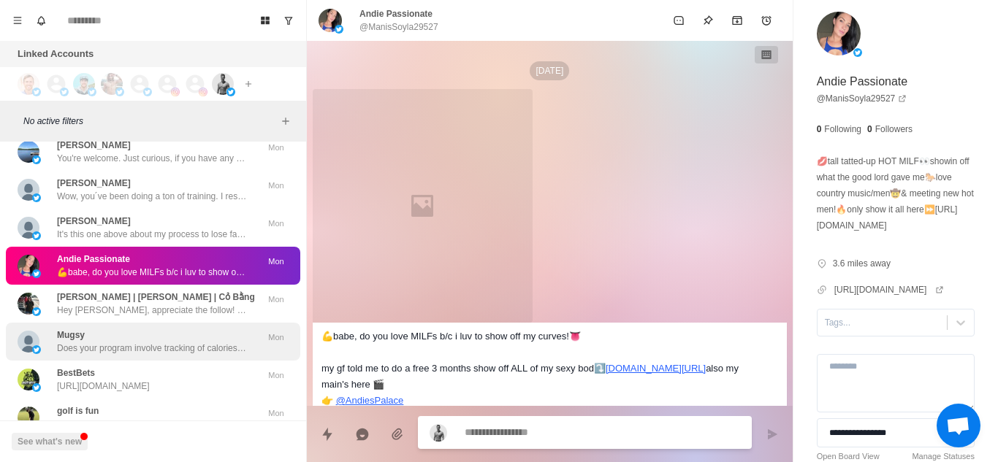
scroll to position [51, 0]
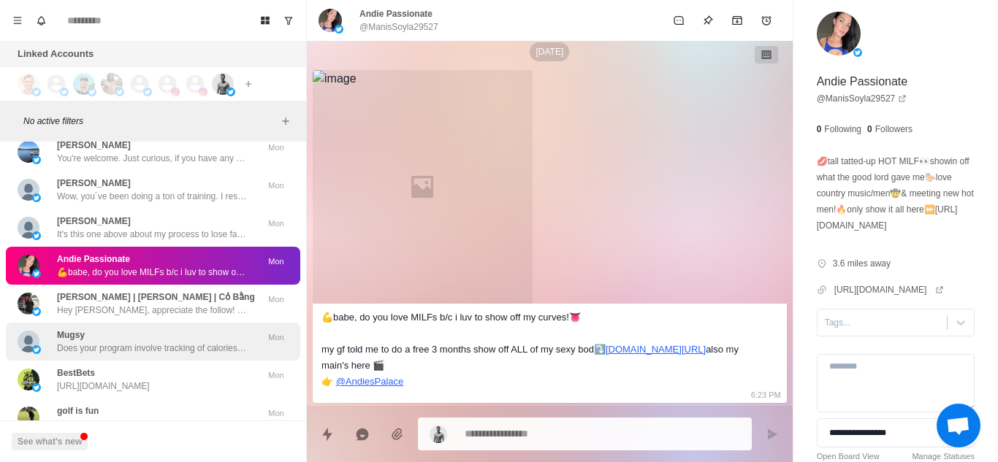
click at [156, 334] on div "Mugsy Does your program involve tracking of calories and macros?" at bounding box center [152, 342] width 190 height 26
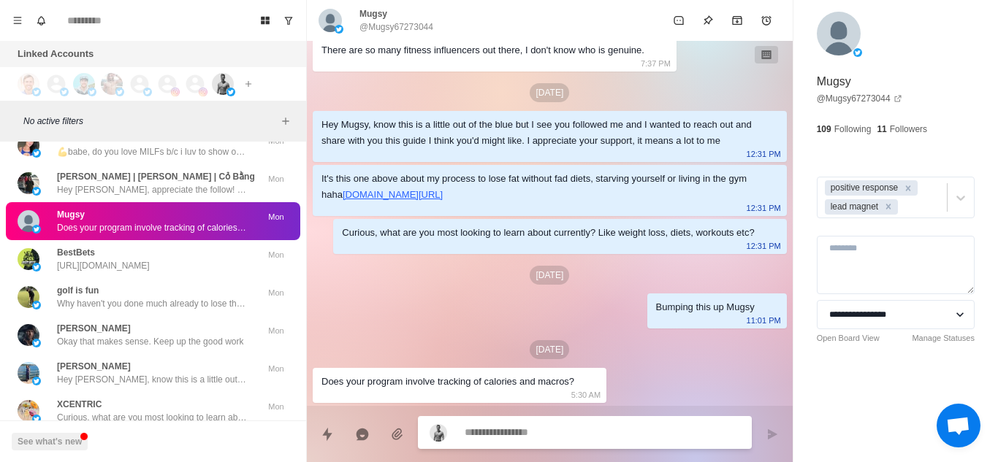
scroll to position [17054, 0]
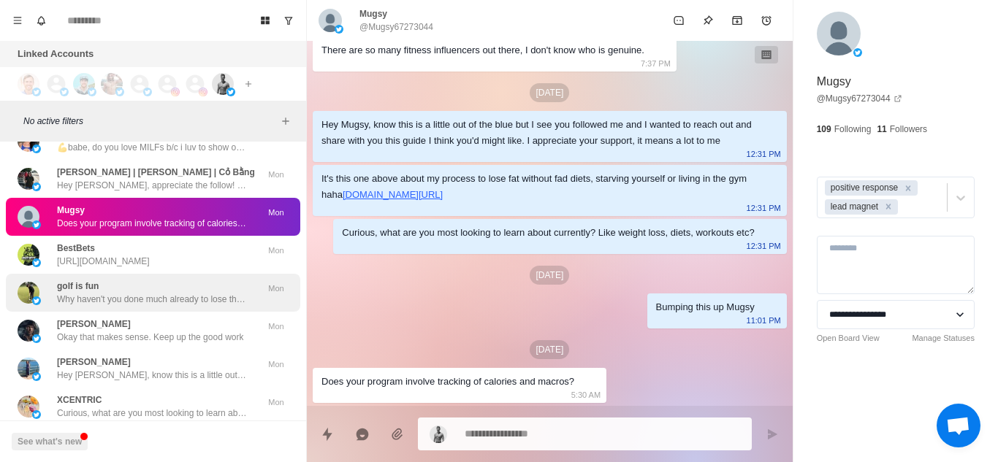
click at [159, 298] on p "Why haven't you done much already to lose the body fat?" at bounding box center [152, 299] width 190 height 13
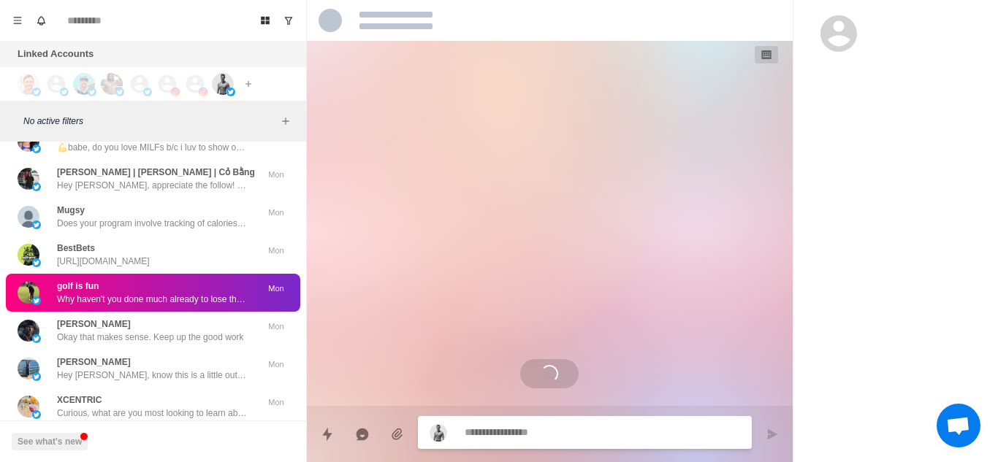
scroll to position [326, 0]
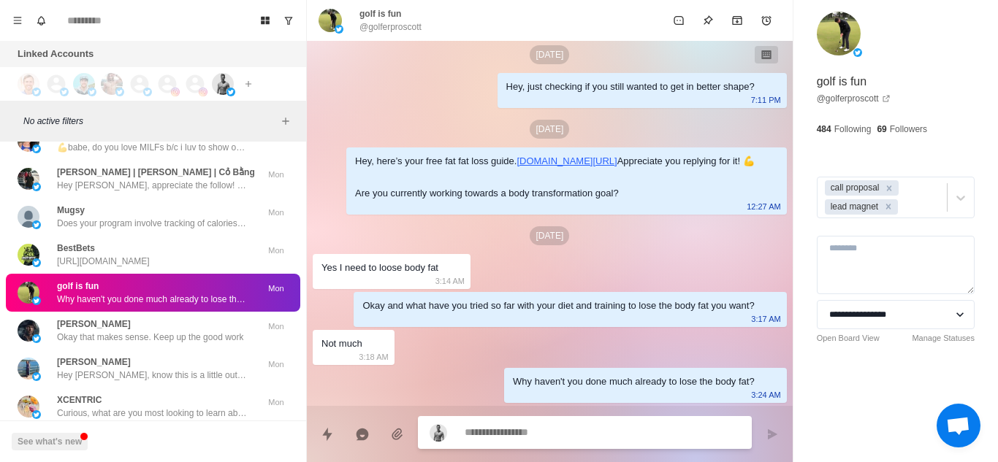
type textarea "*"
type textarea "**********"
type textarea "*"
type textarea "**********"
type textarea "*"
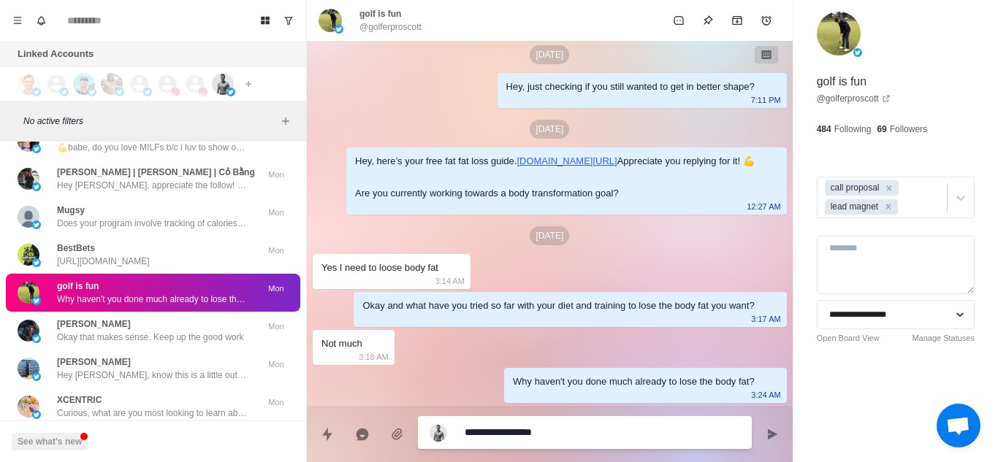
type textarea "**********"
type textarea "*"
type textarea "**********"
type textarea "*"
type textarea "**********"
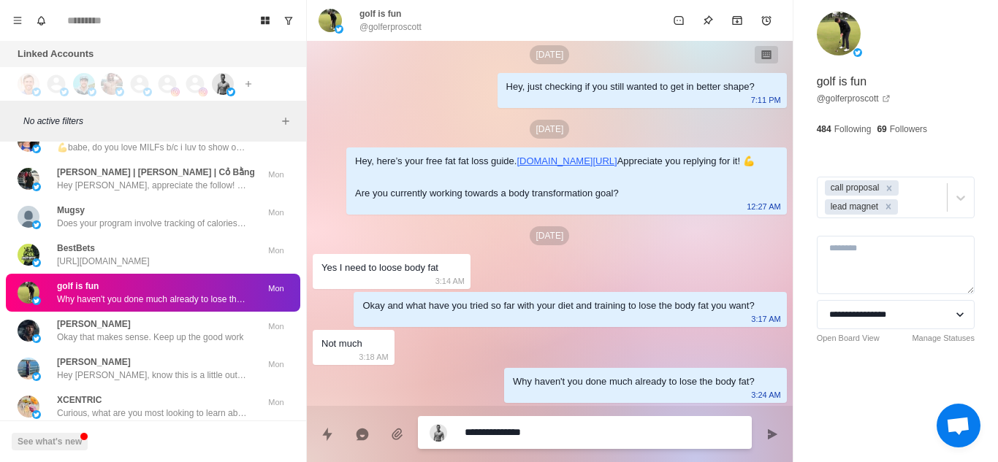
type textarea "*"
type textarea "**********"
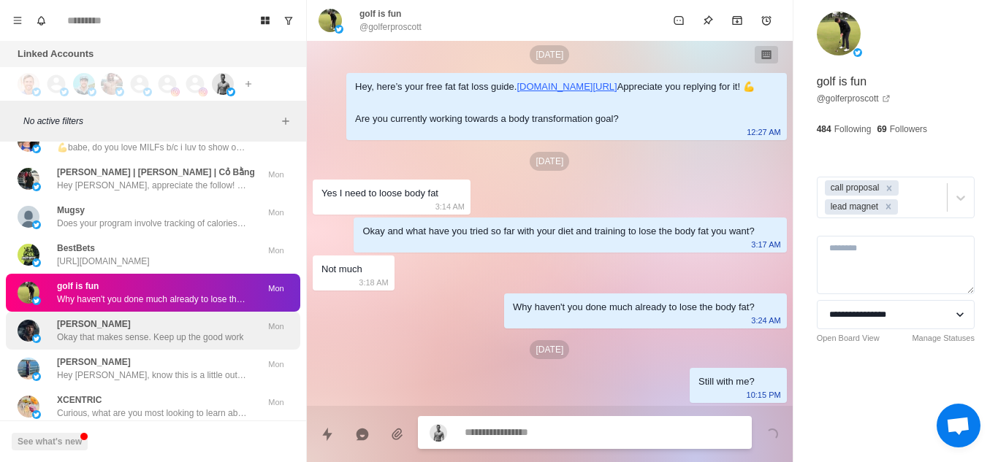
type textarea "*"
click at [111, 332] on p "Okay that makes sense. Keep up the good work" at bounding box center [150, 337] width 186 height 13
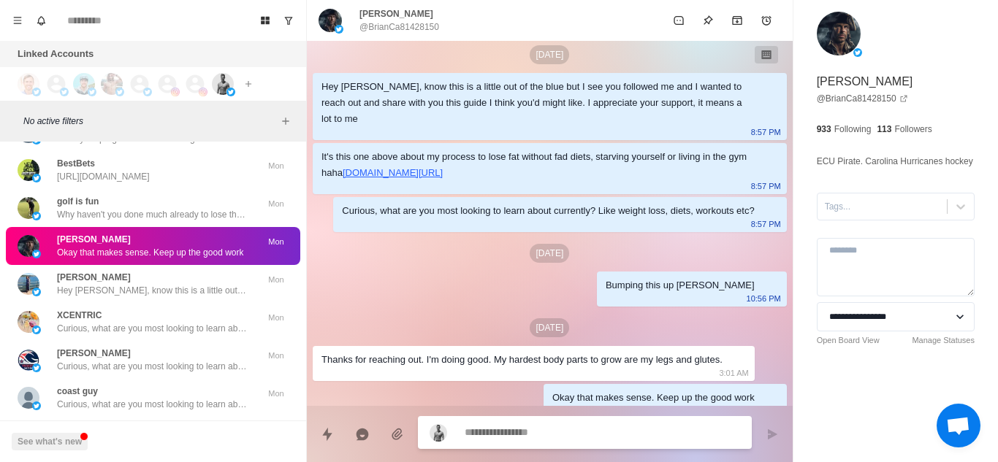
scroll to position [17154, 0]
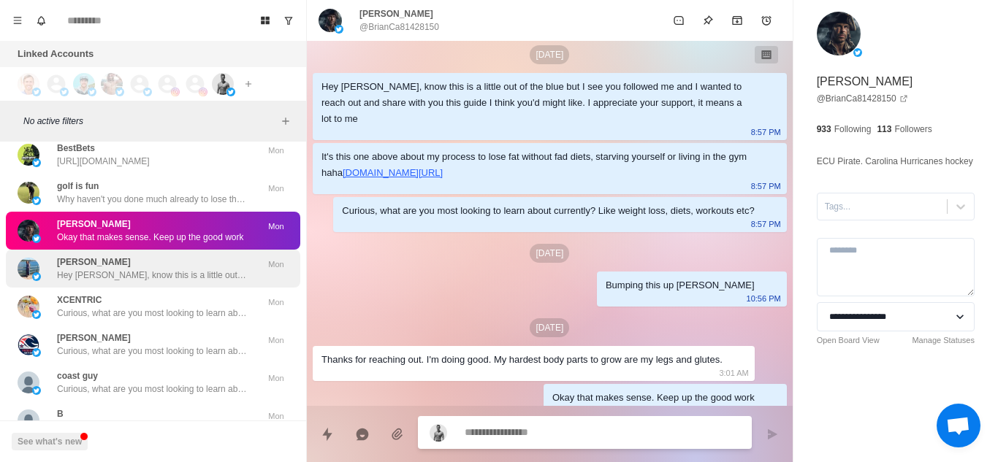
click at [136, 307] on p "Curious, what are you most looking to learn about currently? Like weight loss, …" at bounding box center [152, 313] width 190 height 13
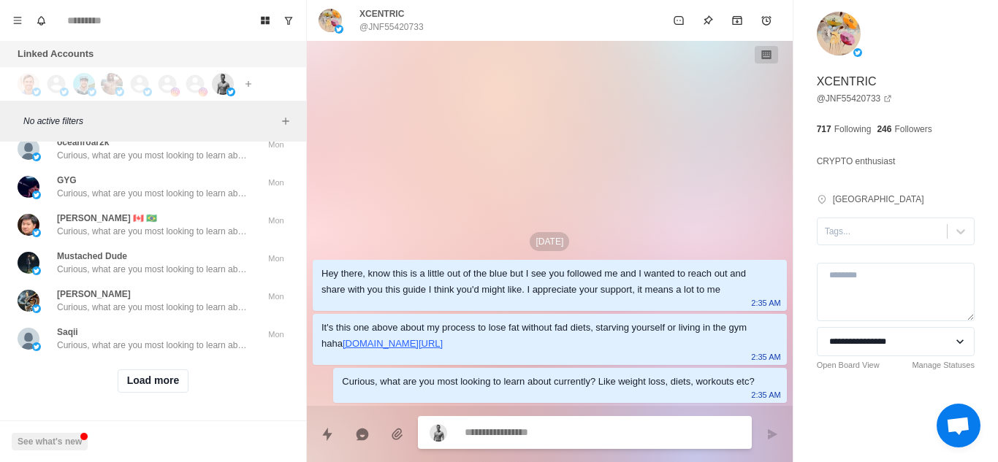
scroll to position [17551, 0]
click at [157, 370] on button "Load more" at bounding box center [154, 381] width 72 height 23
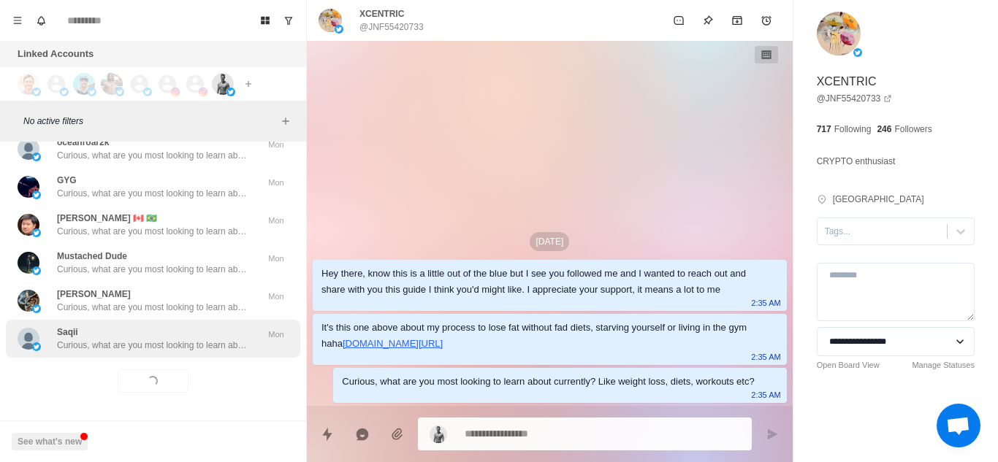
click at [216, 339] on p "Curious, what are you most looking to learn about currently? Like weight loss, …" at bounding box center [152, 345] width 190 height 13
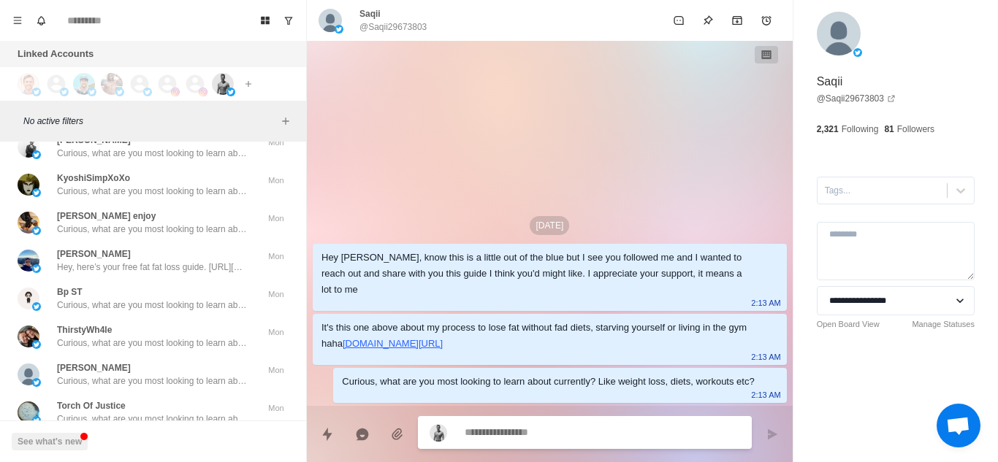
scroll to position [17846, 0]
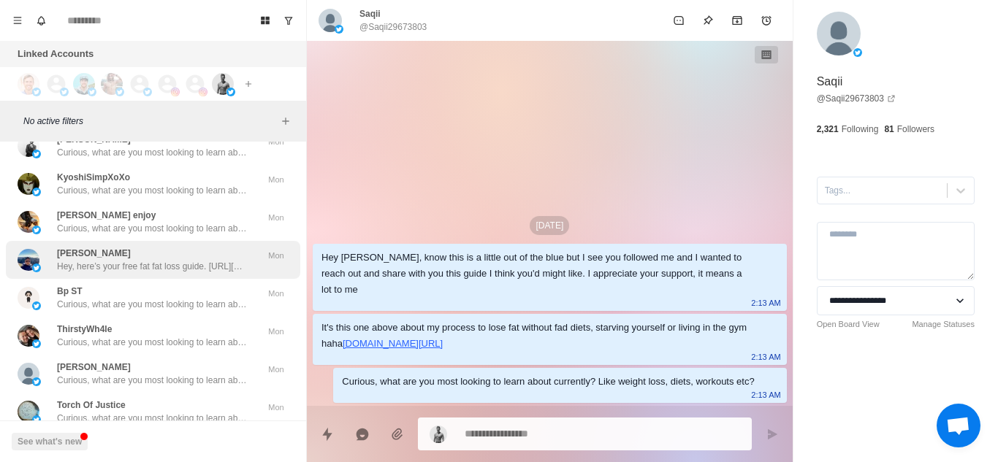
click at [194, 260] on p "Hey, here’s your free fat fat loss guide. https://www.chamberoffitness.com/fat-…" at bounding box center [152, 266] width 190 height 13
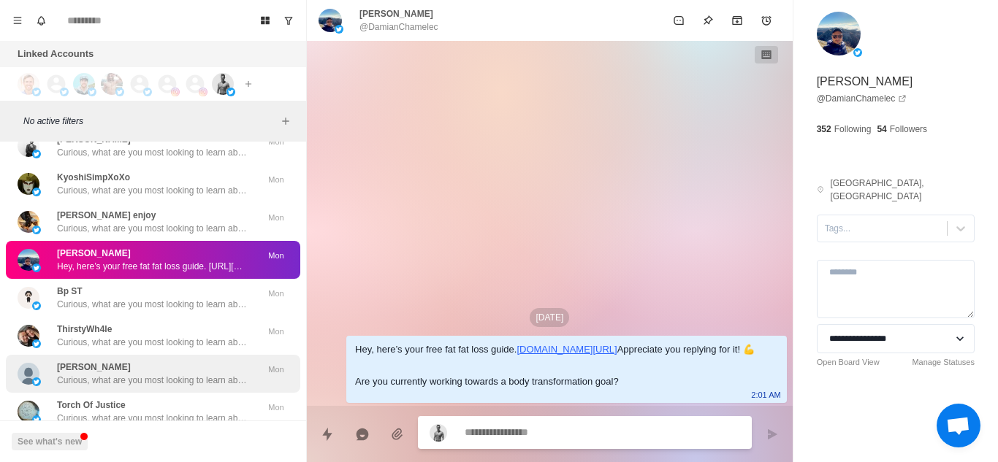
type textarea "*"
type textarea "*******"
type textarea "*"
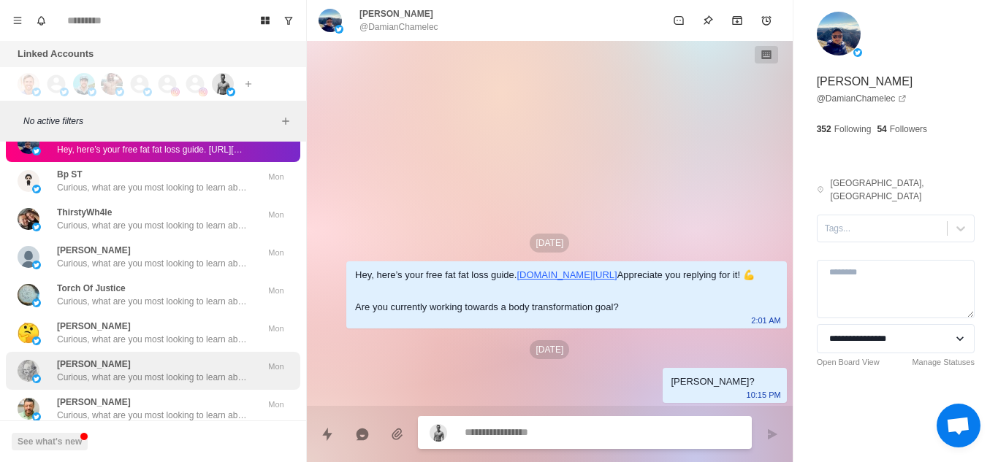
scroll to position [17986, 0]
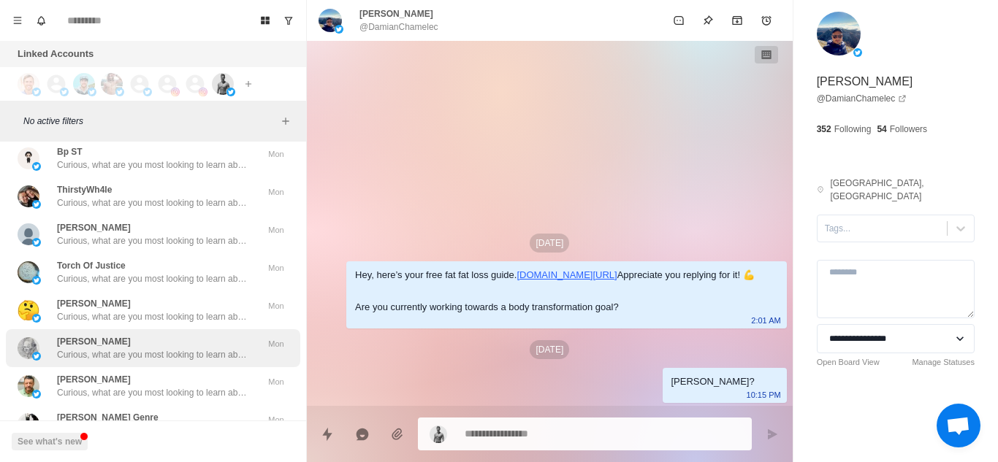
click at [143, 354] on p "Curious, what are you most looking to learn about currently? Like weight loss, …" at bounding box center [152, 354] width 190 height 13
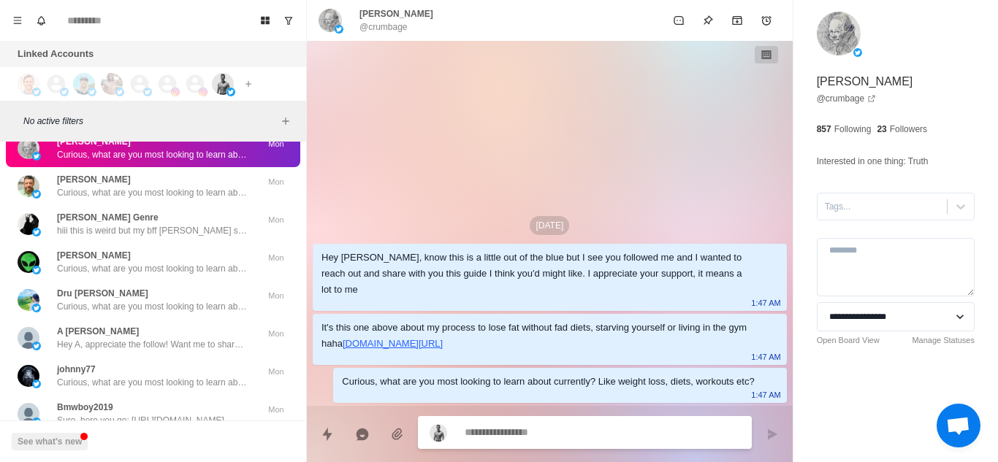
scroll to position [18187, 0]
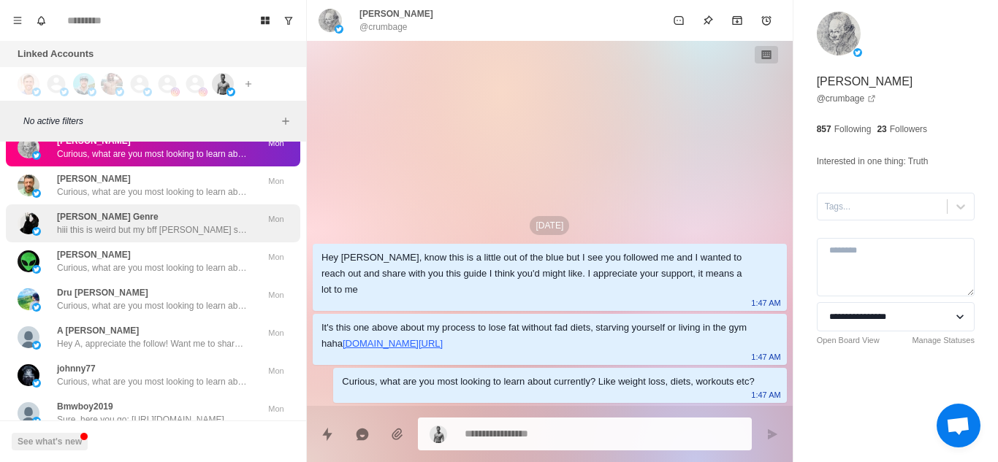
click at [152, 233] on p "hiii this is weird but my bff elsie swears she knows u she just wont text u can…" at bounding box center [152, 230] width 190 height 13
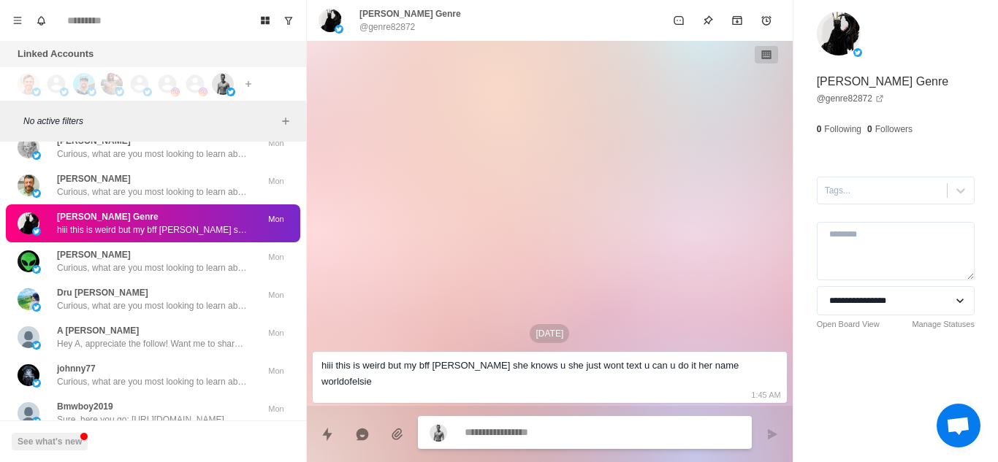
scroll to position [18310, 0]
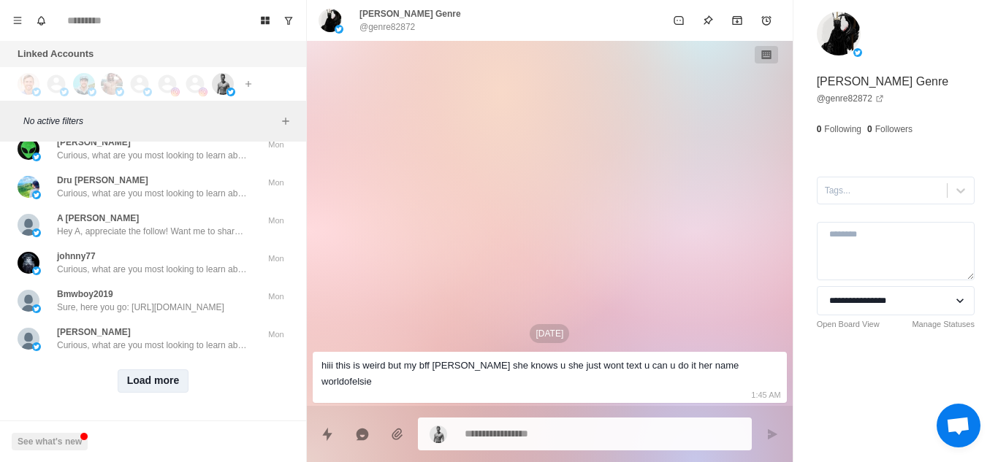
click at [134, 370] on button "Load more" at bounding box center [154, 381] width 72 height 23
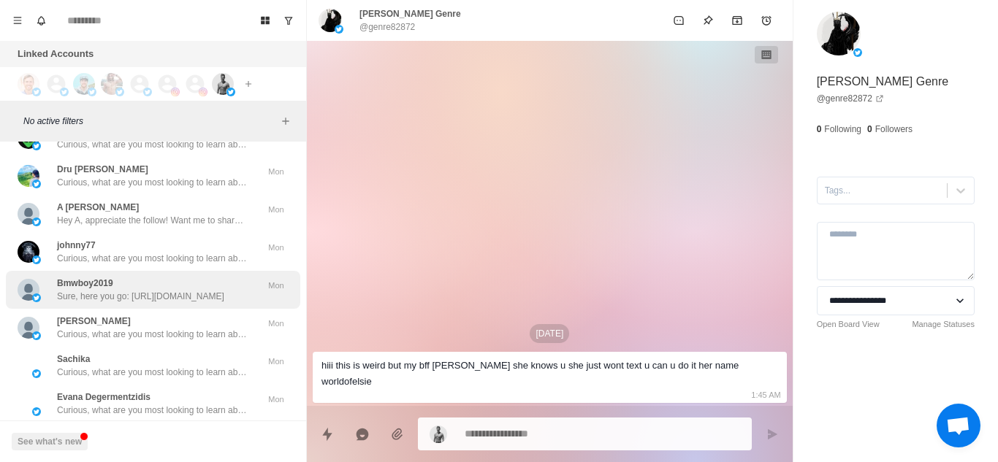
click at [188, 293] on p "Sure, here you go: https://www.chamberoffitness.com/fat-loss-blueprint" at bounding box center [140, 296] width 167 height 13
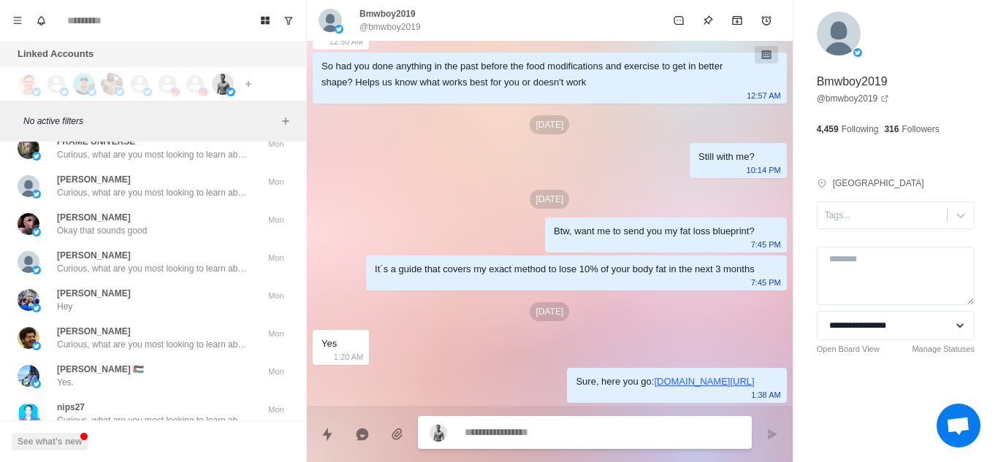
scroll to position [18684, 0]
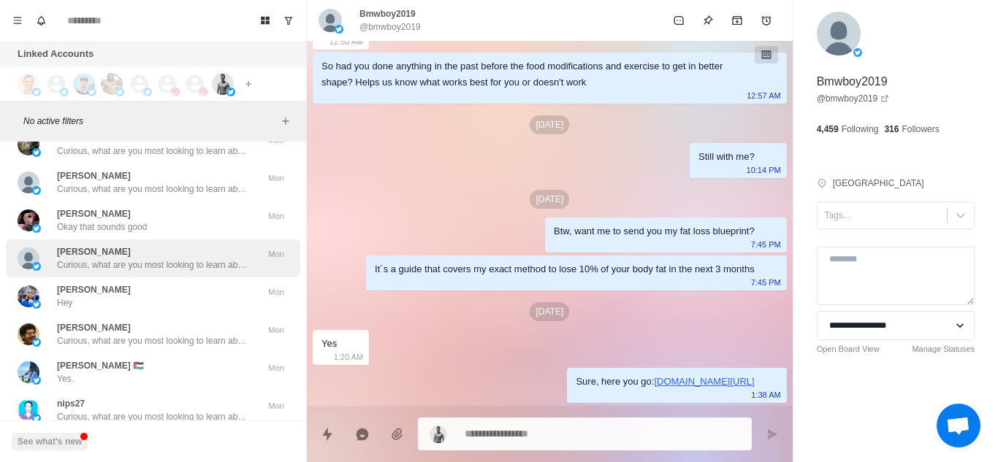
click at [183, 271] on p "Curious, what are you most looking to learn about currently? Like weight loss, …" at bounding box center [152, 265] width 190 height 13
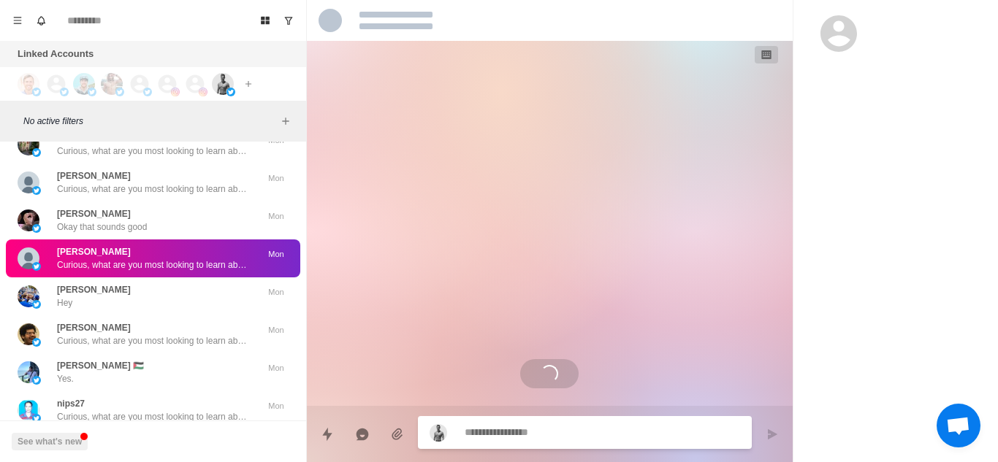
scroll to position [0, 0]
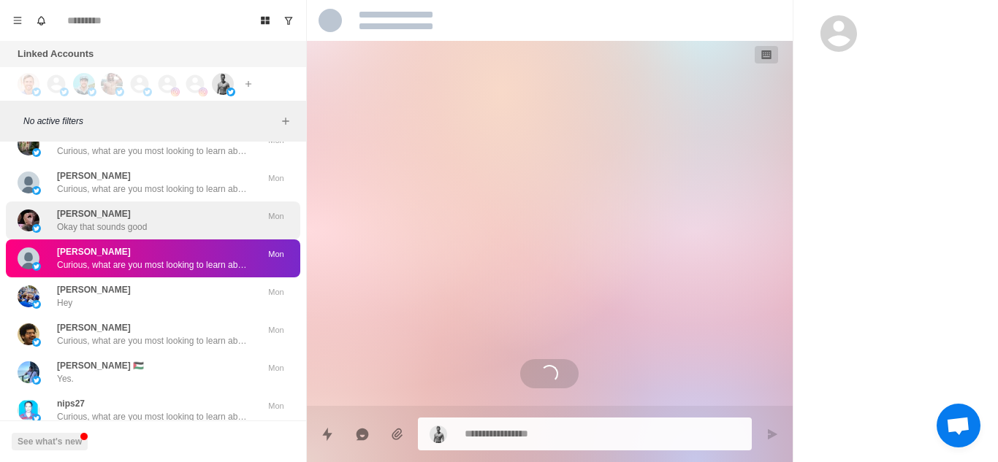
click at [190, 234] on div "Ho Lee Fuk Okay that sounds good Mon" at bounding box center [153, 221] width 294 height 38
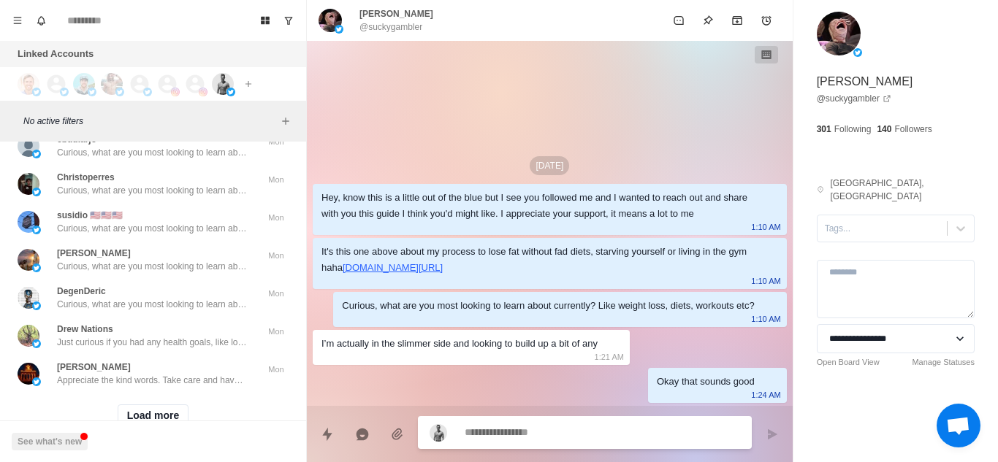
scroll to position [19025, 0]
click at [140, 416] on button "Load more" at bounding box center [154, 415] width 72 height 23
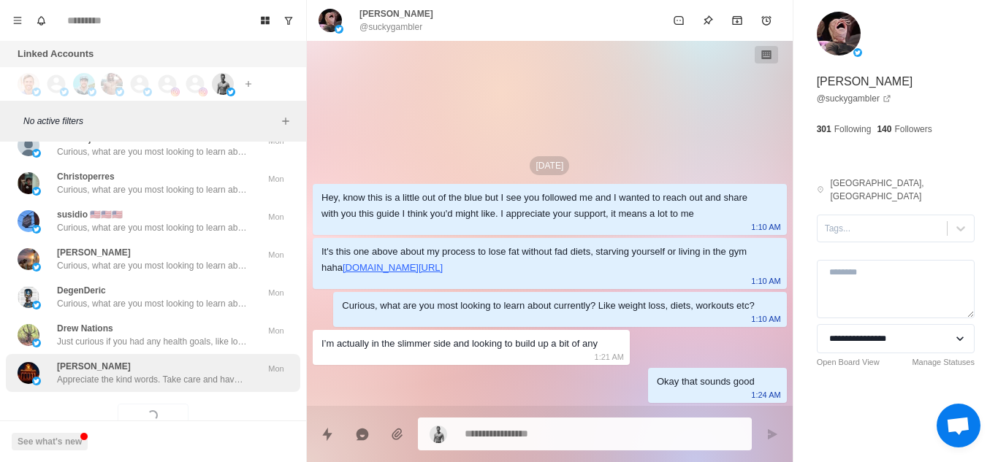
click at [196, 380] on p "Appreciate the kind words. Take care and have a great day" at bounding box center [152, 379] width 190 height 13
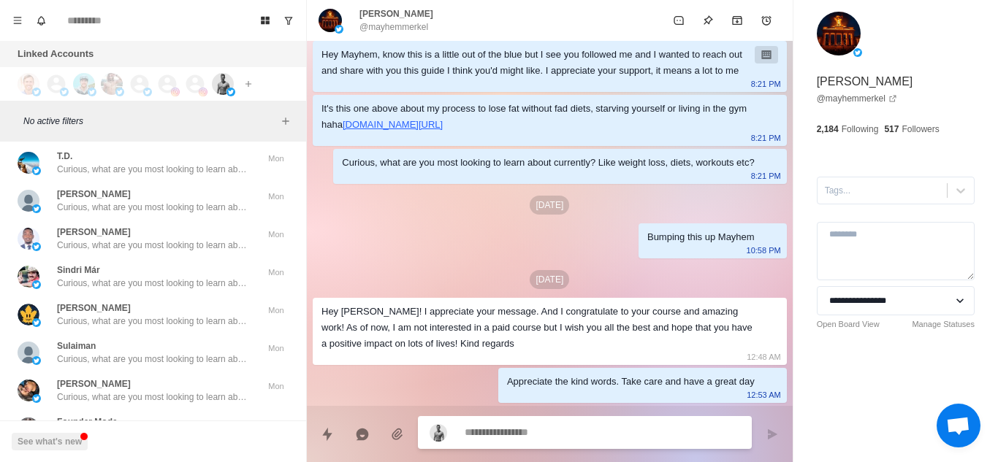
scroll to position [19830, 0]
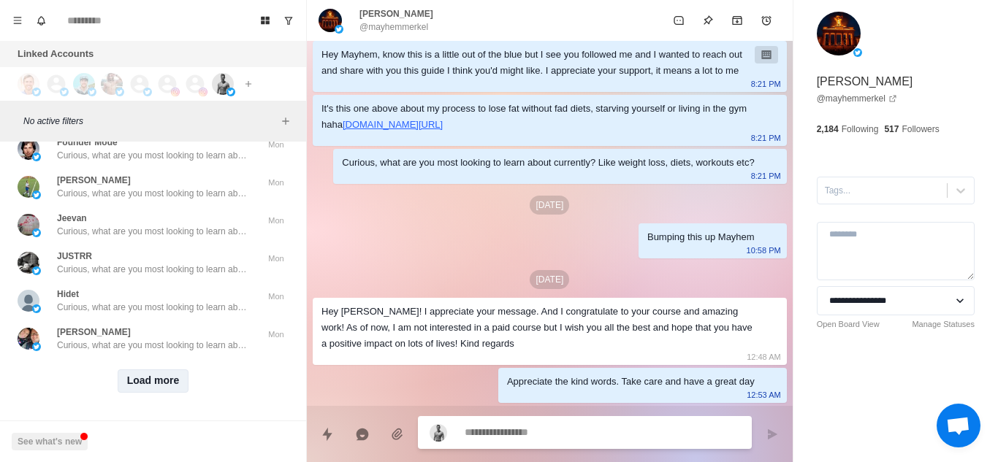
click at [162, 373] on button "Load more" at bounding box center [154, 381] width 72 height 23
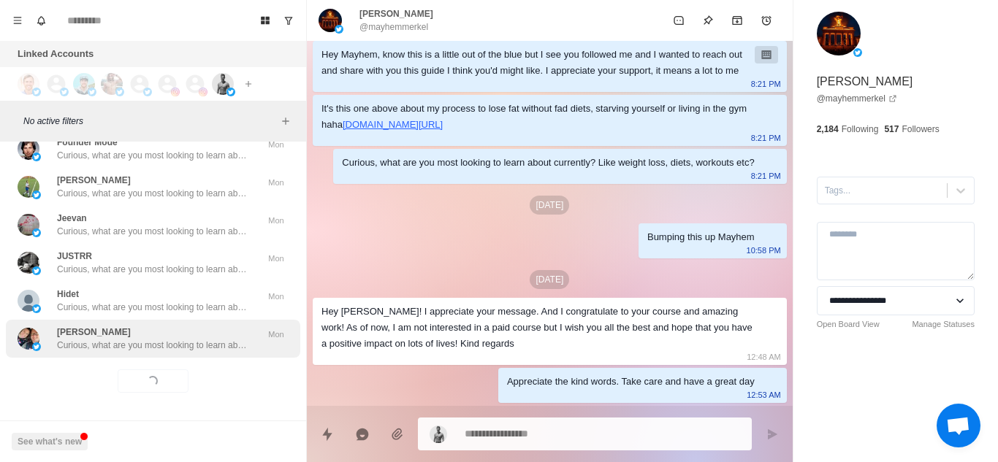
click at [212, 339] on p "Curious, what are you most looking to learn about currently? Like weight loss, …" at bounding box center [152, 345] width 190 height 13
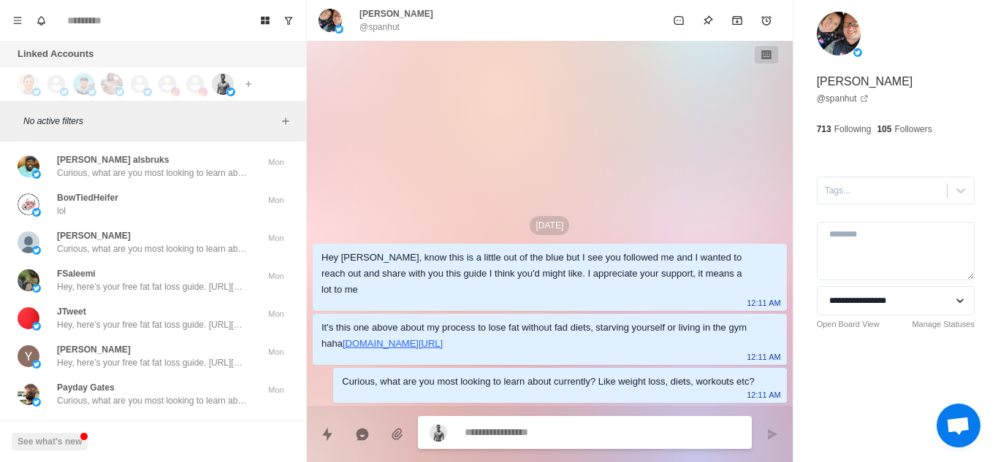
scroll to position [20068, 0]
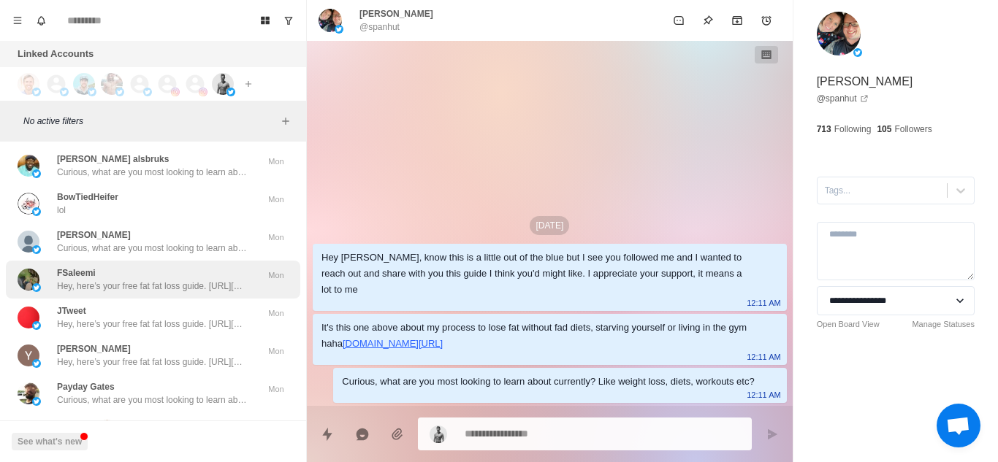
click at [192, 275] on div "FSaleemi Hey, here’s your free fat fat loss guide. https://www.chamberoffitness…" at bounding box center [152, 280] width 190 height 26
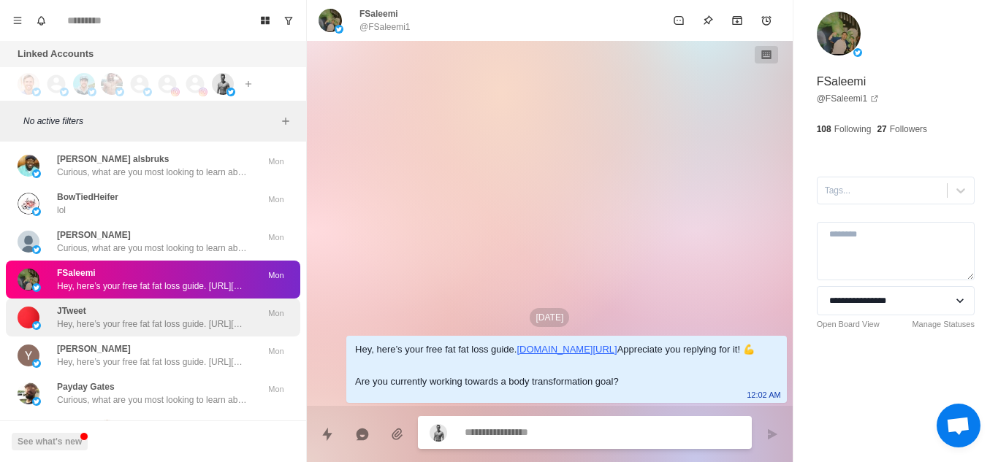
click at [185, 314] on div "JTweet Hey, here’s your free fat fat loss guide. https://www.chamberoffitness.c…" at bounding box center [152, 318] width 190 height 26
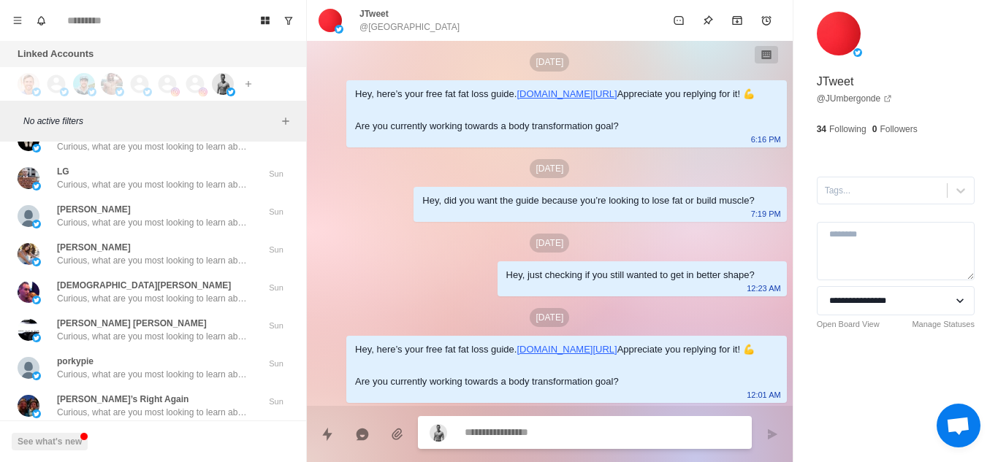
scroll to position [20590, 0]
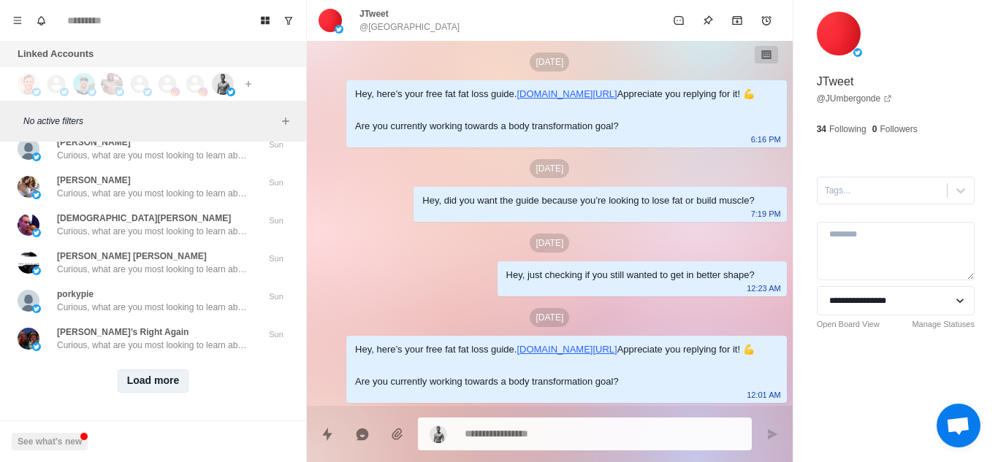
click at [135, 370] on button "Load more" at bounding box center [154, 381] width 72 height 23
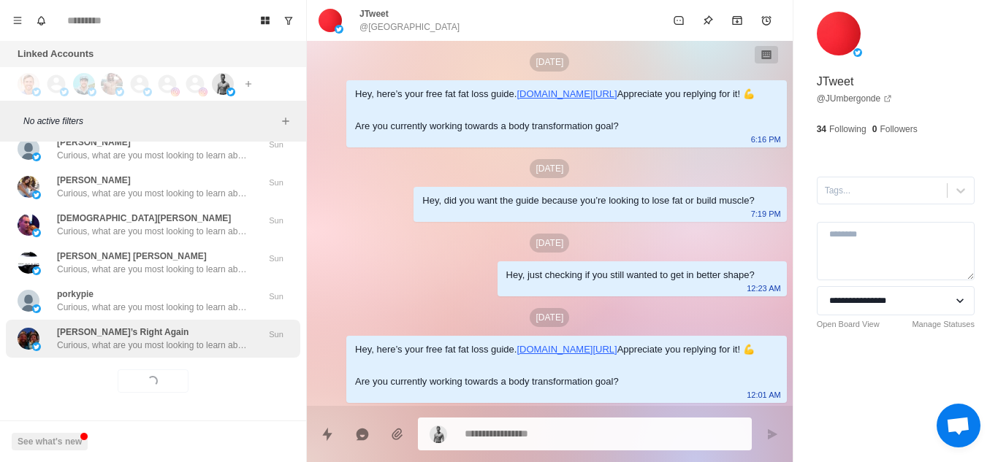
click at [199, 339] on p "Curious, what are you most looking to learn about currently? Like weight loss, …" at bounding box center [152, 345] width 190 height 13
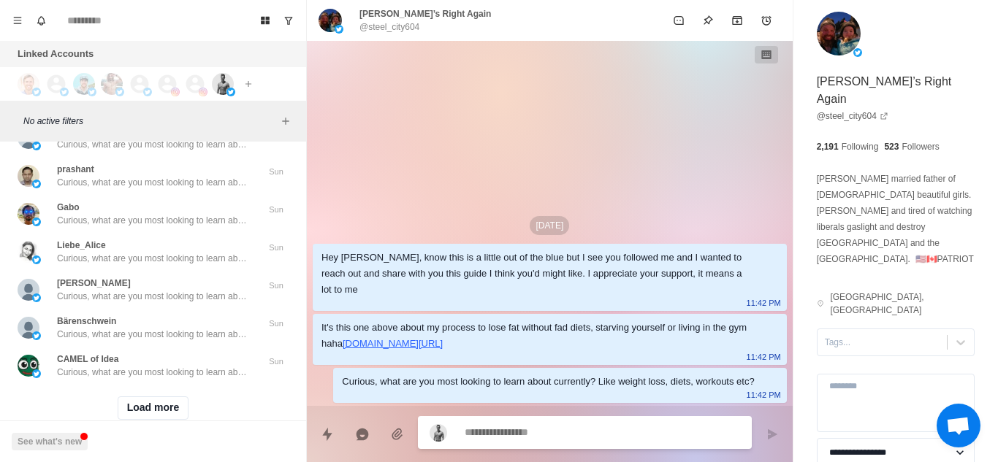
scroll to position [21388, 0]
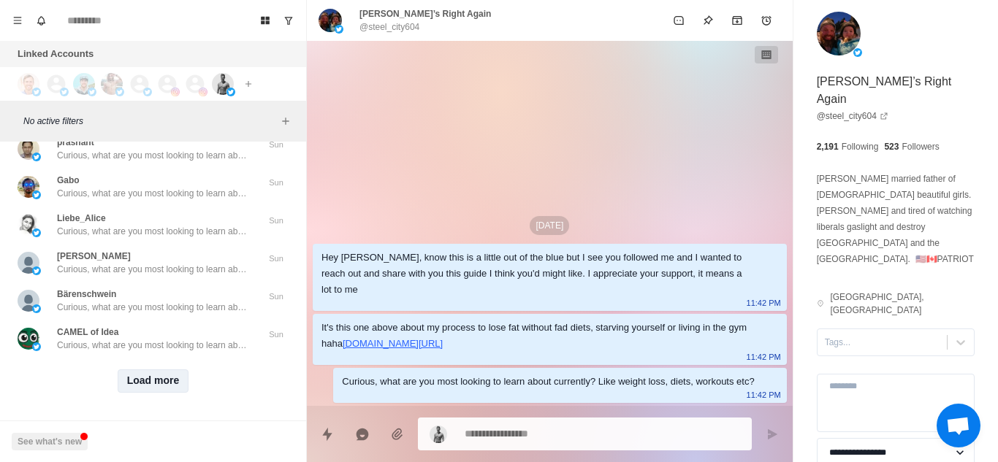
click at [155, 370] on button "Load more" at bounding box center [154, 381] width 72 height 23
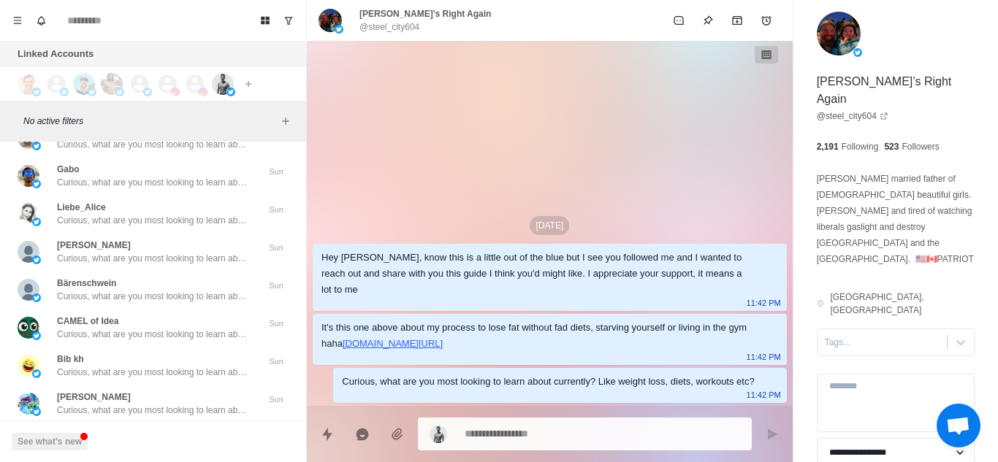
scroll to position [22148, 0]
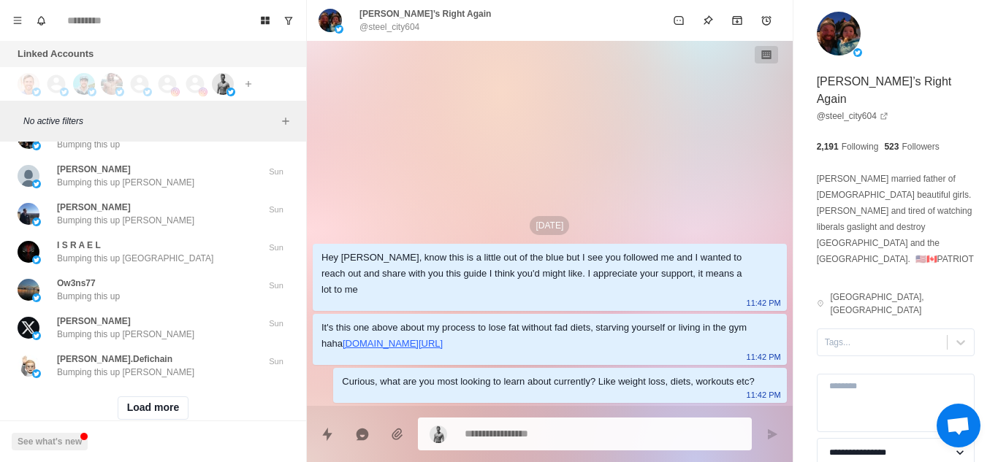
type textarea "*"
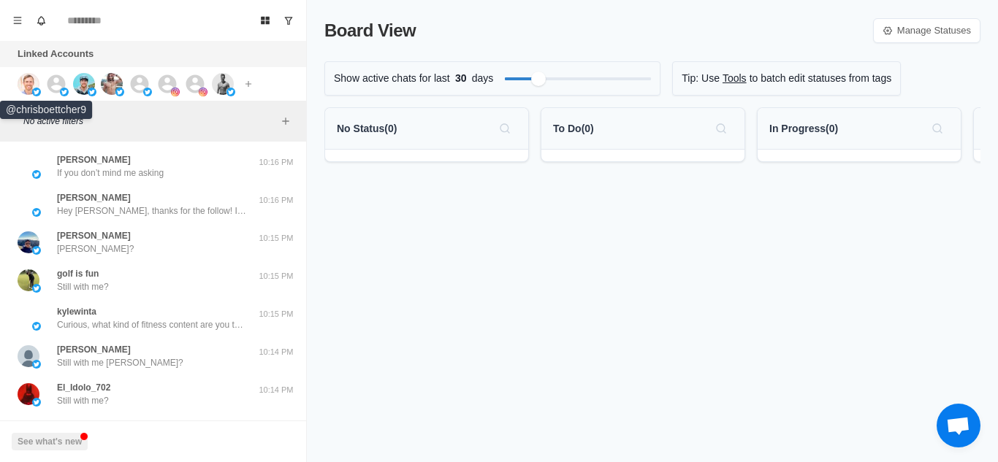
click at [36, 83] on img at bounding box center [29, 84] width 22 height 22
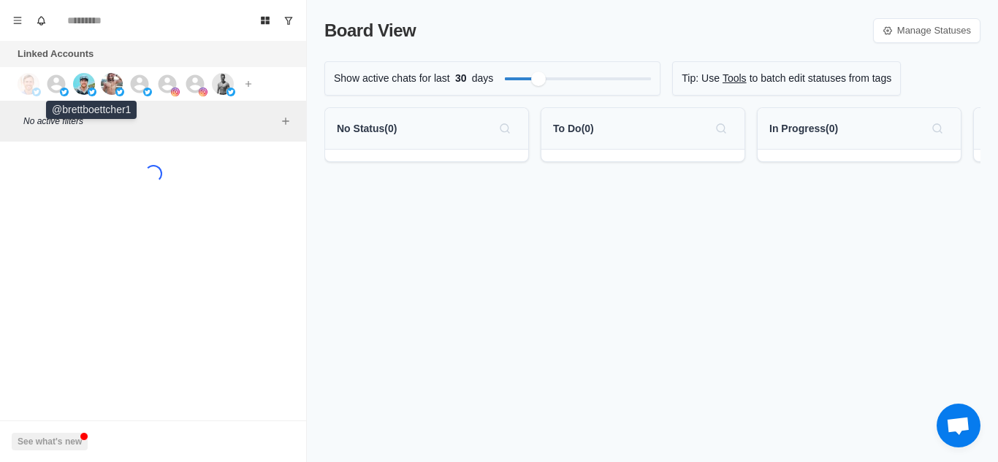
click at [91, 84] on img at bounding box center [84, 84] width 22 height 22
click at [102, 85] on img at bounding box center [112, 84] width 22 height 22
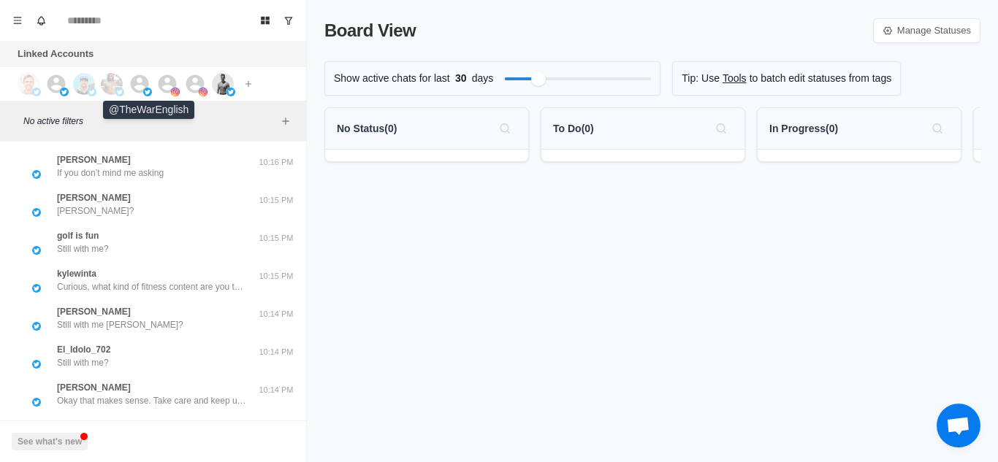
click at [136, 87] on icon at bounding box center [140, 84] width 22 height 22
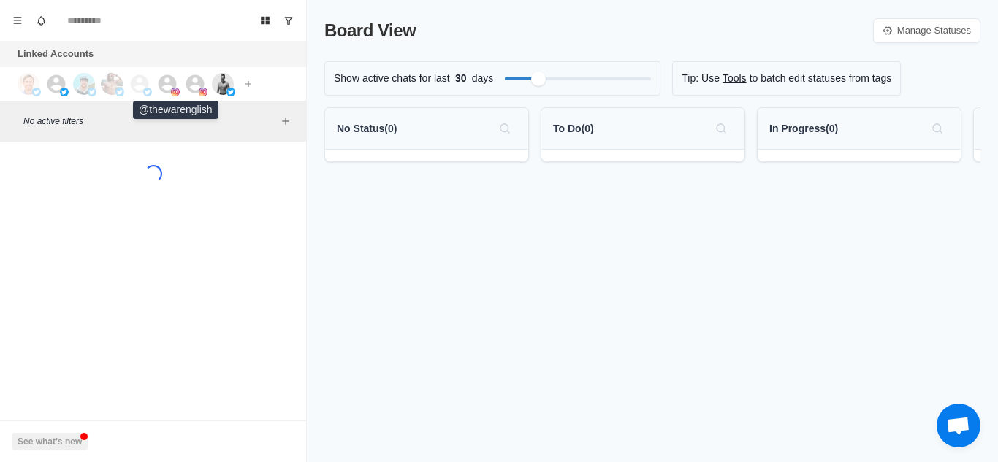
click at [168, 87] on icon at bounding box center [167, 84] width 22 height 22
click at [203, 88] on img at bounding box center [203, 92] width 9 height 9
click at [217, 88] on img at bounding box center [223, 84] width 22 height 22
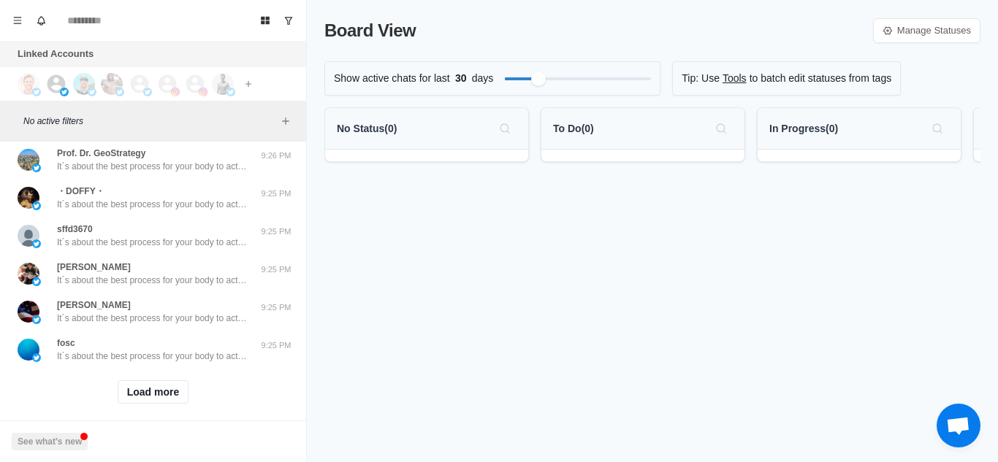
scroll to position [579, 0]
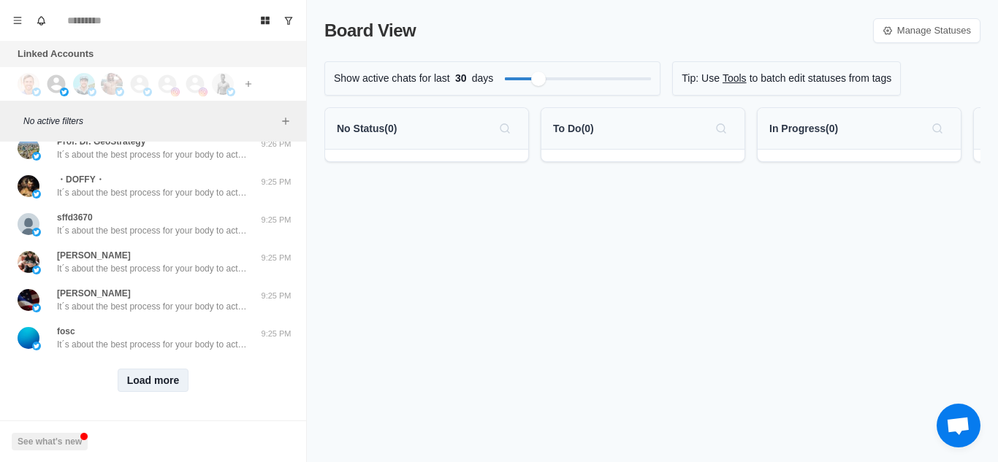
click at [154, 378] on button "Load more" at bounding box center [154, 380] width 72 height 23
click at [220, 357] on div "Loading... Load more" at bounding box center [153, 380] width 294 height 47
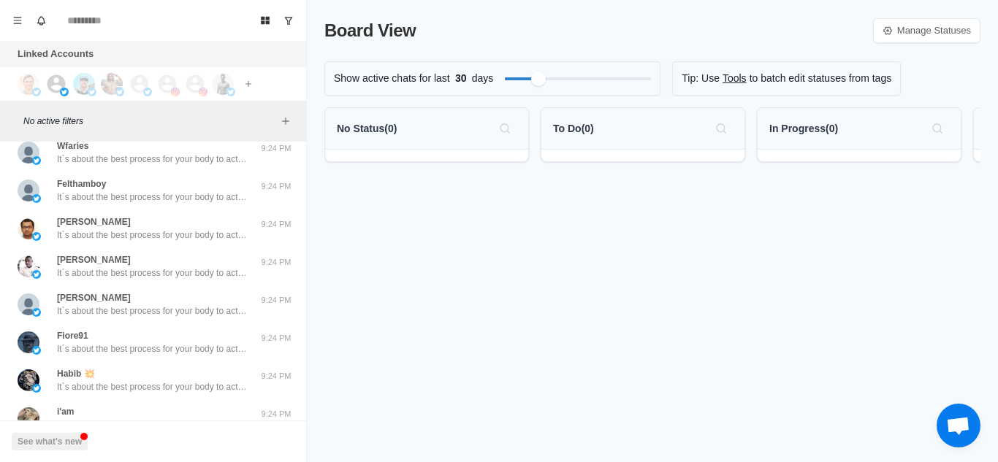
scroll to position [1339, 0]
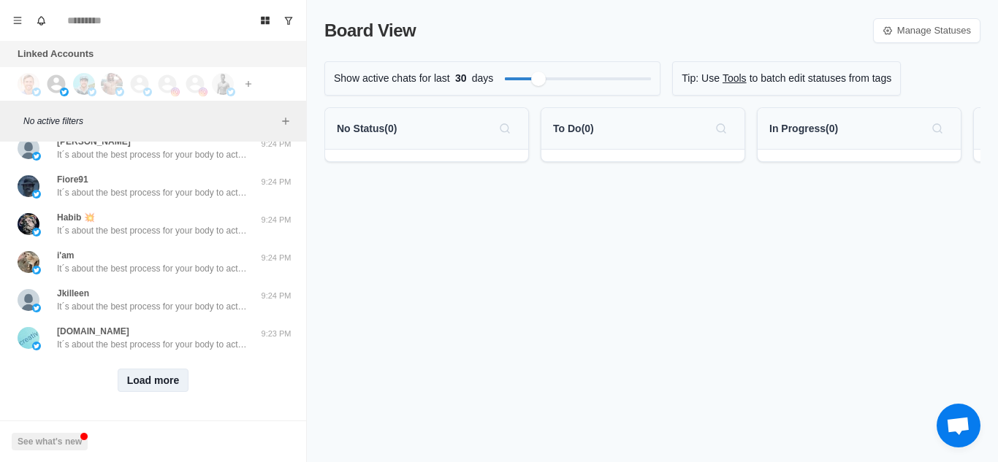
click at [157, 376] on button "Load more" at bounding box center [154, 380] width 72 height 23
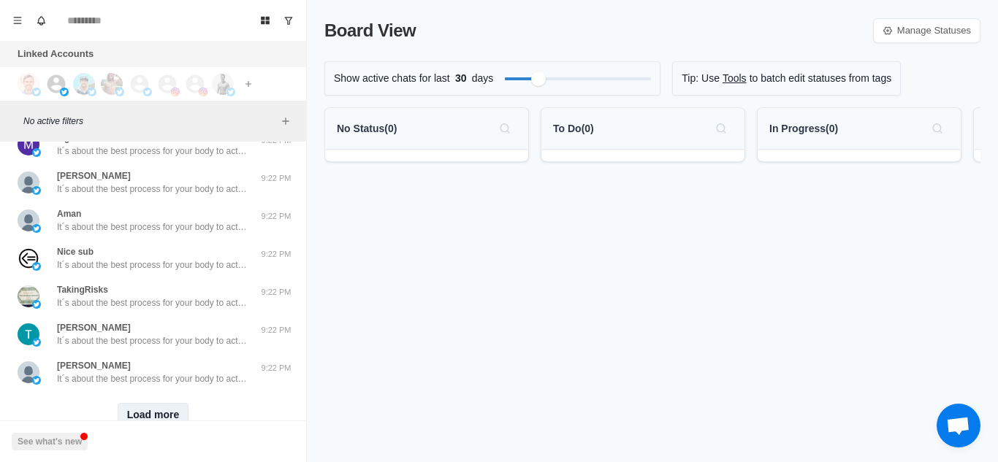
scroll to position [2099, 0]
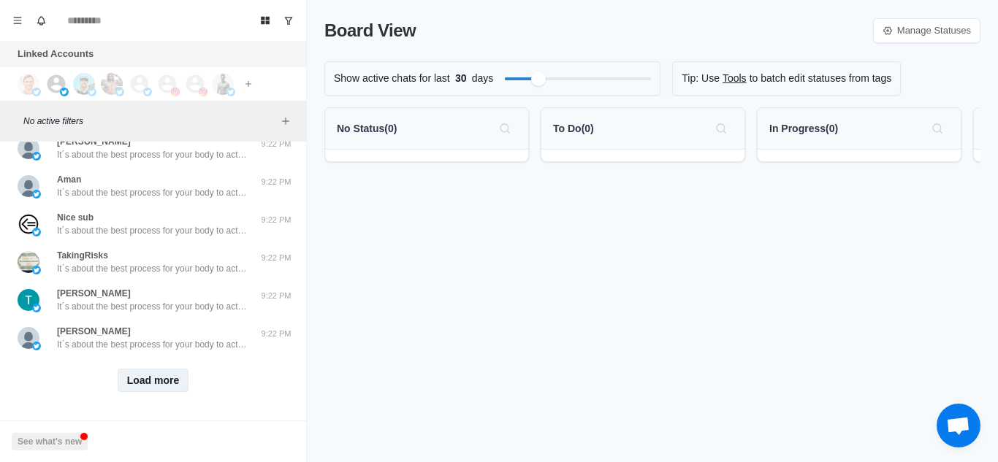
click at [157, 376] on button "Load more" at bounding box center [154, 380] width 72 height 23
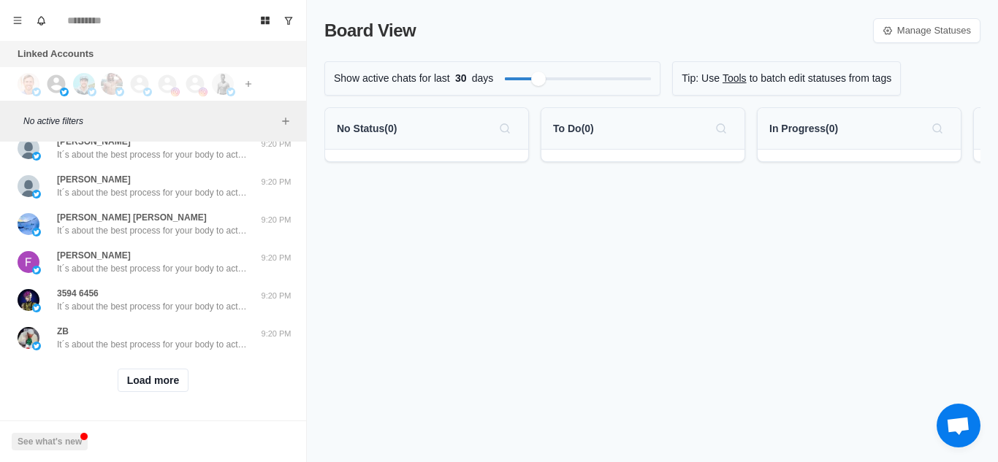
scroll to position [2859, 0]
click at [166, 370] on button "Load more" at bounding box center [154, 380] width 72 height 23
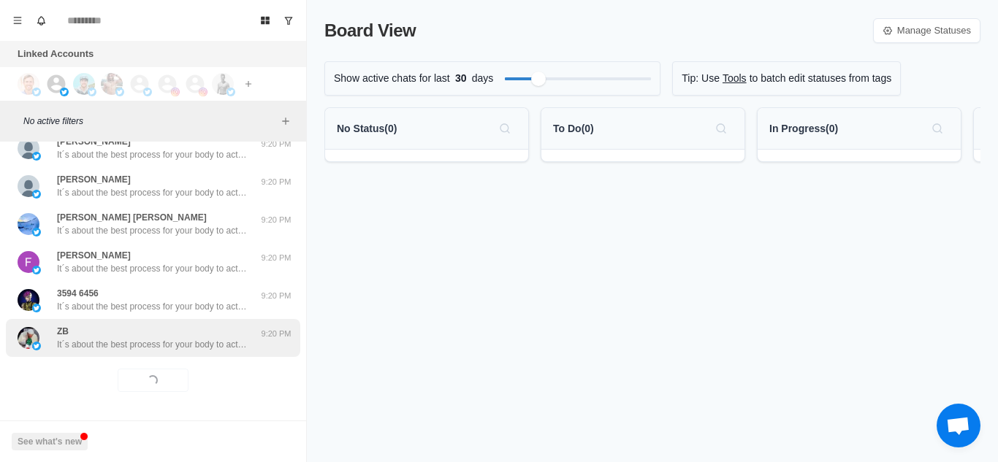
click at [172, 325] on div "ZB It´s about the best process for your body to actually burn fat (it´s not jus…" at bounding box center [152, 338] width 190 height 26
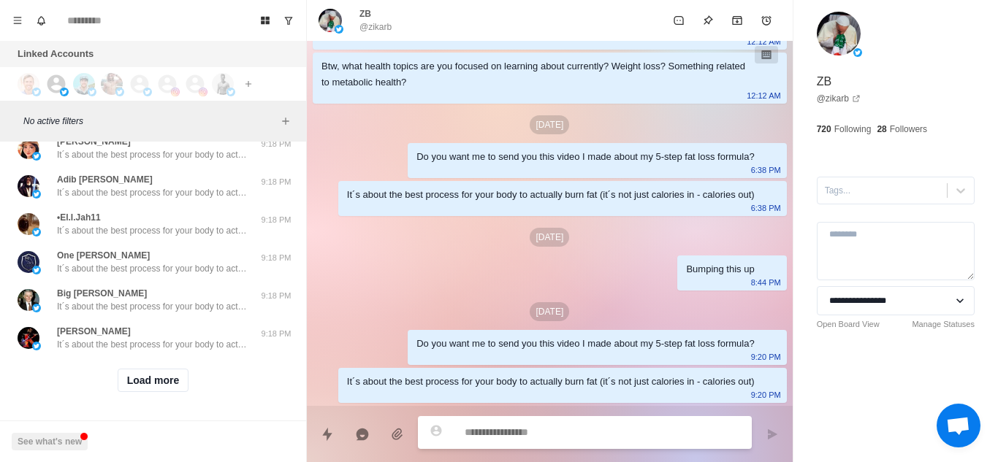
scroll to position [3619, 0]
click at [156, 369] on button "Load more" at bounding box center [154, 380] width 72 height 23
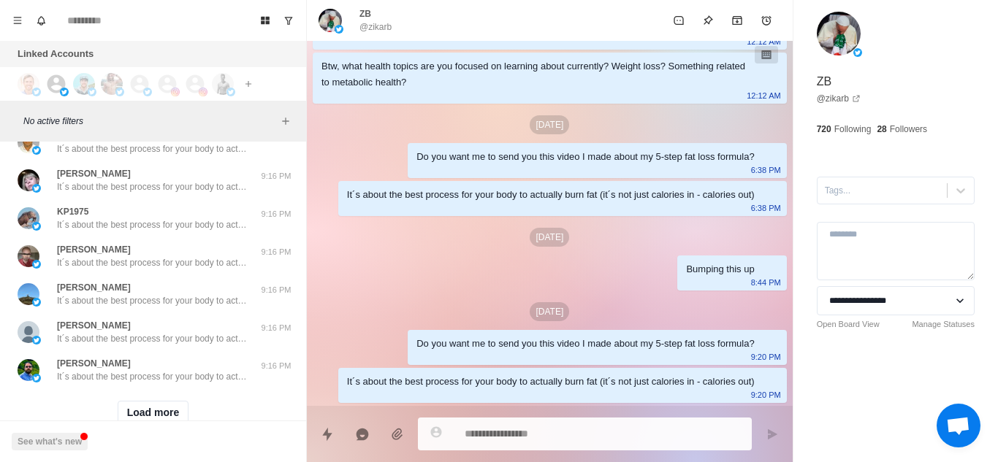
scroll to position [4336, 0]
click at [131, 400] on button "Load more" at bounding box center [154, 411] width 72 height 23
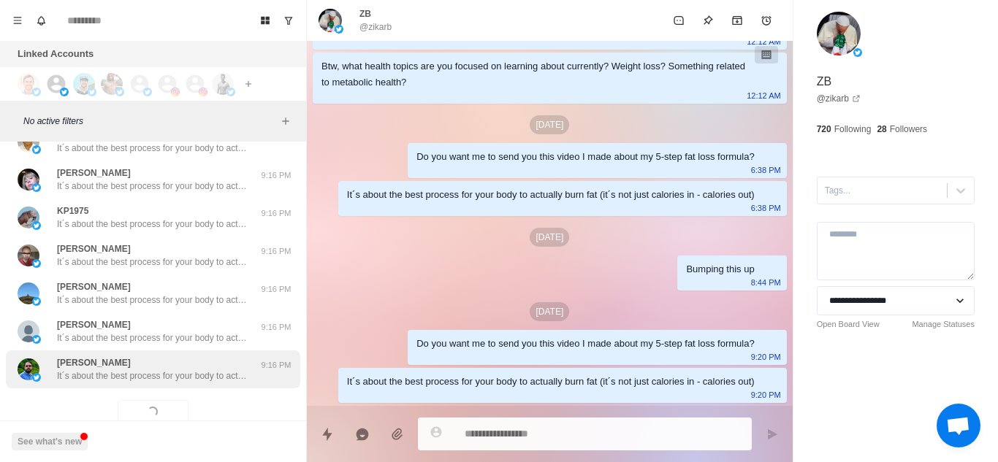
click at [172, 378] on p "It´s about the best process for your body to actually burn fat (it´s not just c…" at bounding box center [152, 376] width 190 height 13
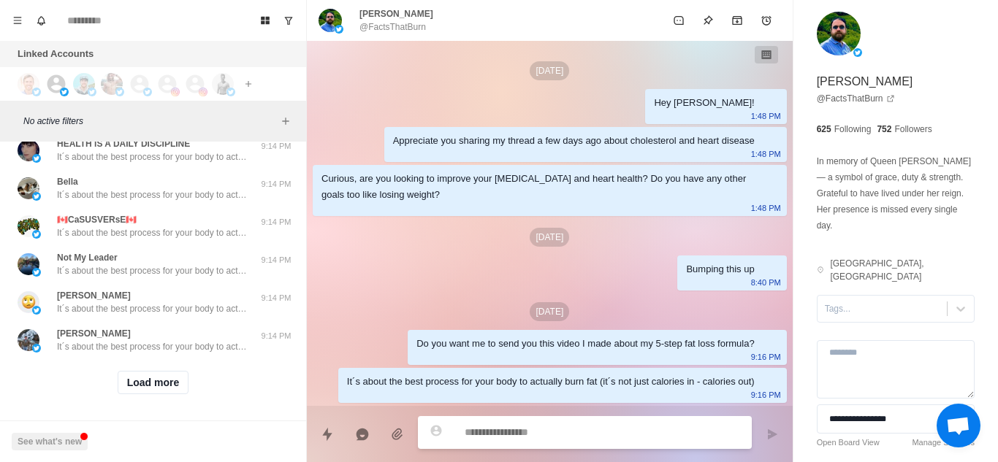
scroll to position [5138, 0]
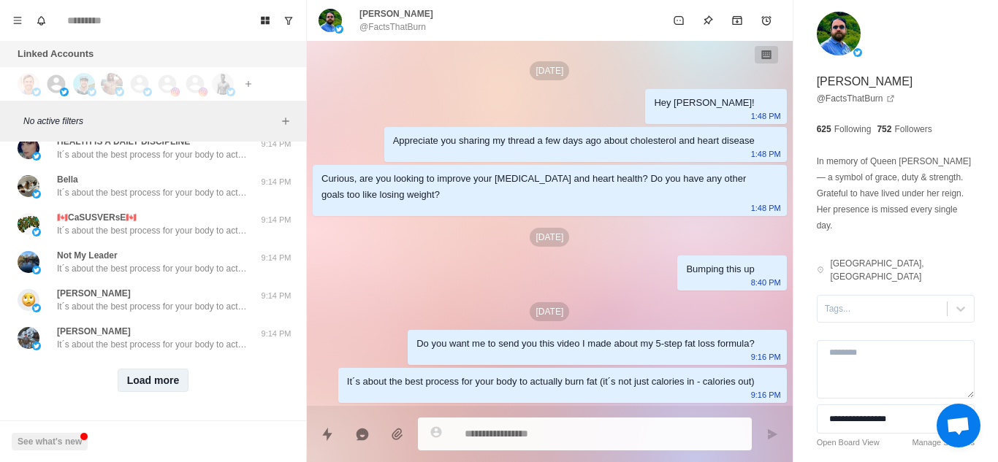
click at [164, 373] on button "Load more" at bounding box center [154, 380] width 72 height 23
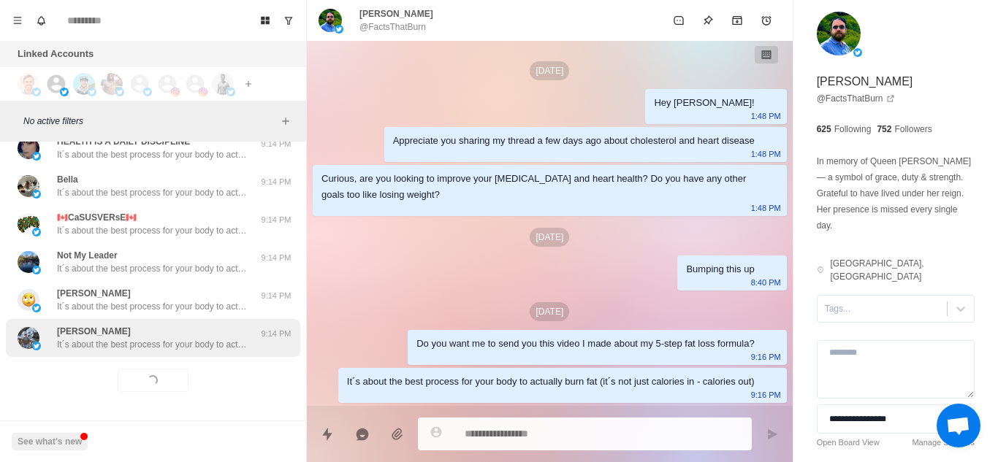
click at [216, 340] on div "Mike Wadley It´s about the best process for your body to actually burn fat (it´…" at bounding box center [153, 338] width 294 height 38
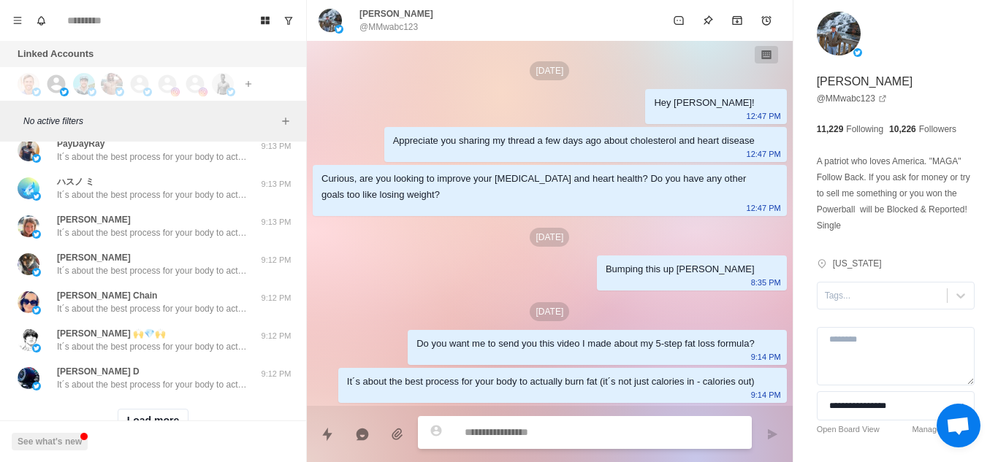
scroll to position [5856, 0]
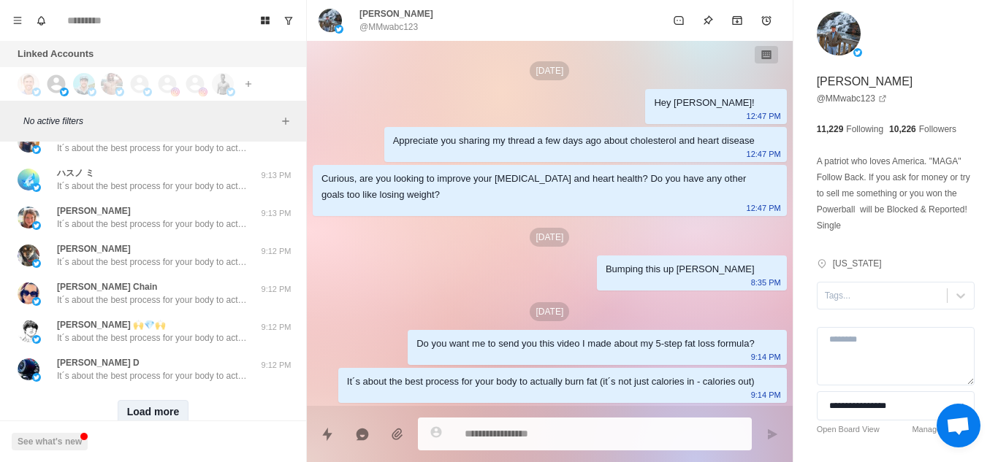
click at [153, 410] on button "Load more" at bounding box center [154, 411] width 72 height 23
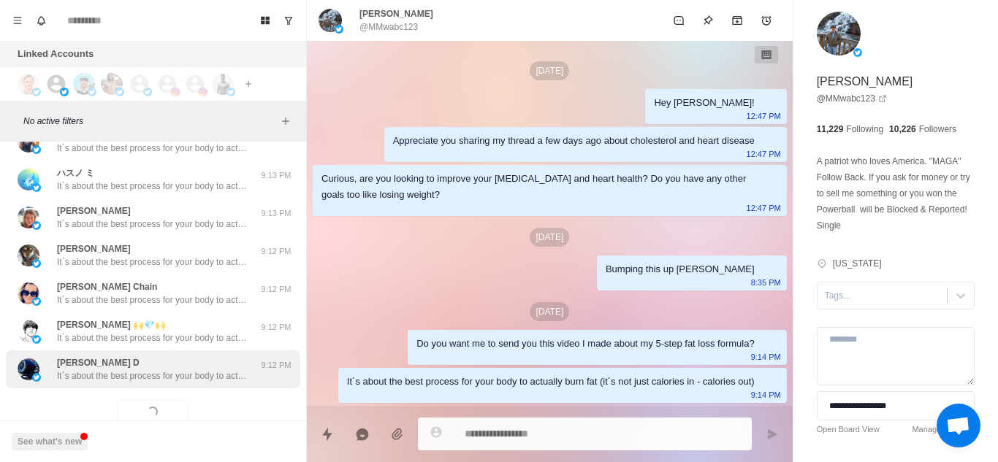
click at [188, 378] on p "It´s about the best process for your body to actually burn fat (it´s not just c…" at bounding box center [152, 376] width 190 height 13
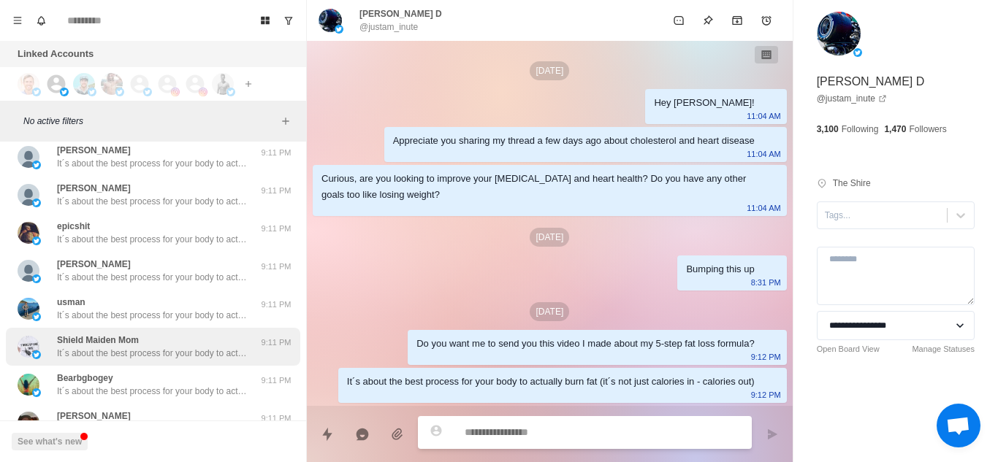
scroll to position [6658, 0]
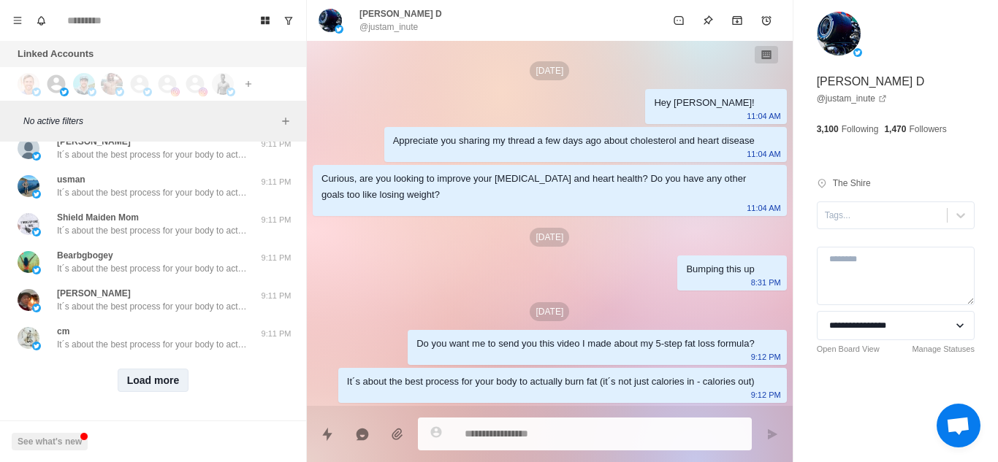
click at [148, 378] on button "Load more" at bounding box center [154, 380] width 72 height 23
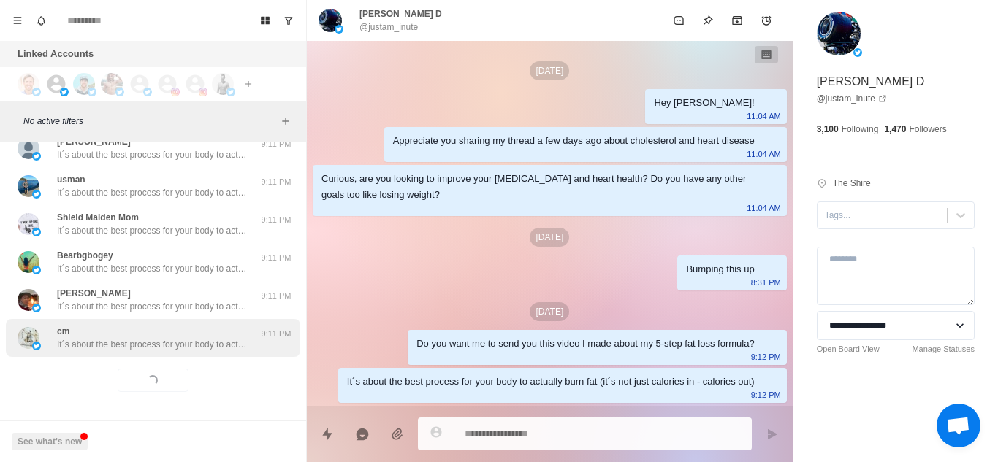
click at [218, 338] on p "It´s about the best process for your body to actually burn fat (it´s not just c…" at bounding box center [152, 344] width 190 height 13
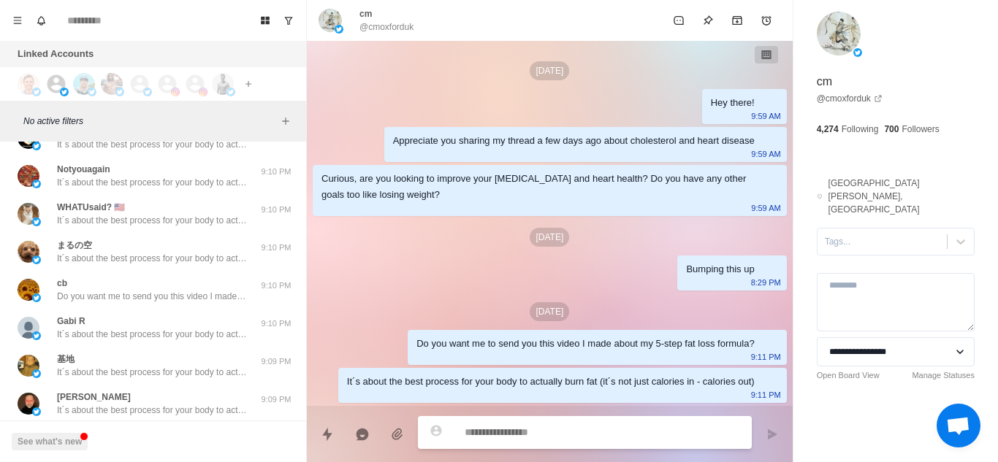
scroll to position [7418, 0]
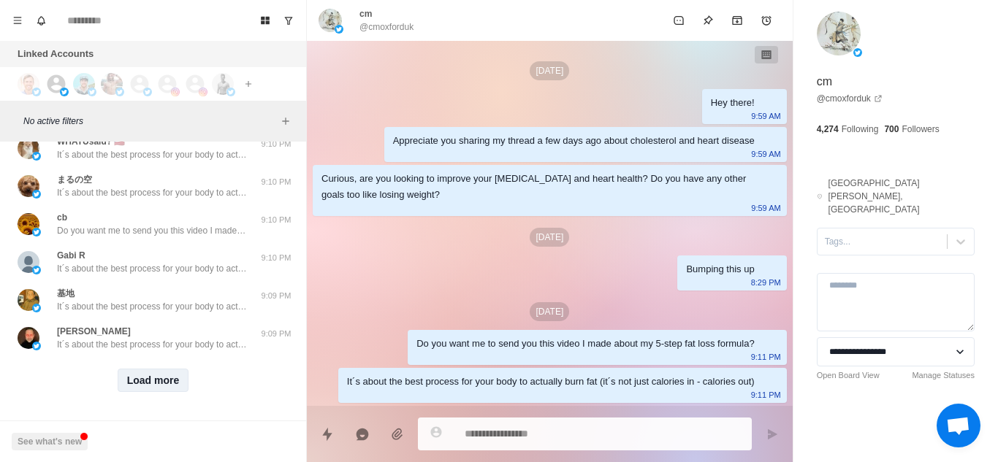
click at [143, 369] on button "Load more" at bounding box center [154, 380] width 72 height 23
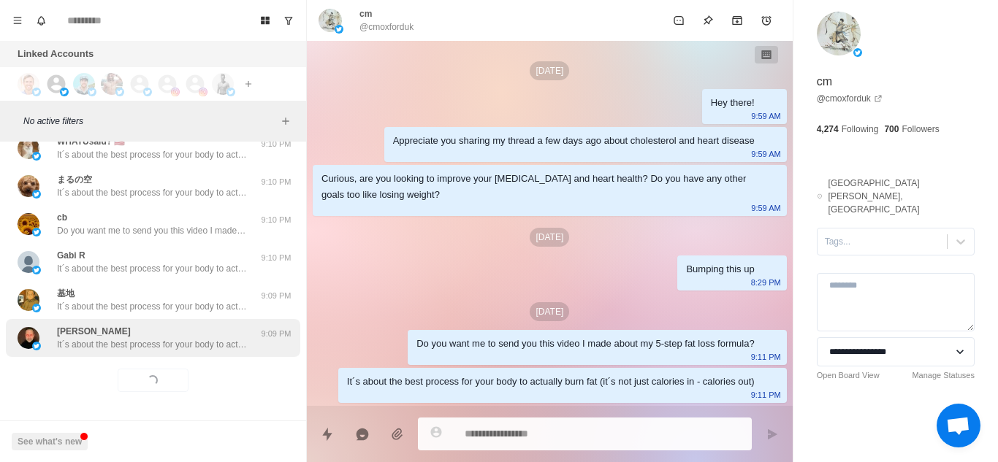
click at [191, 340] on p "It´s about the best process for your body to actually burn fat (it´s not just c…" at bounding box center [152, 344] width 190 height 13
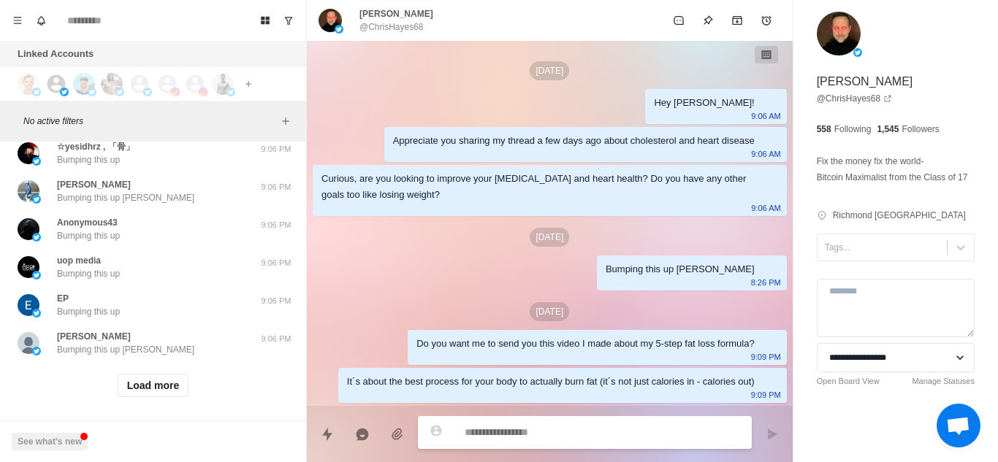
scroll to position [8176, 0]
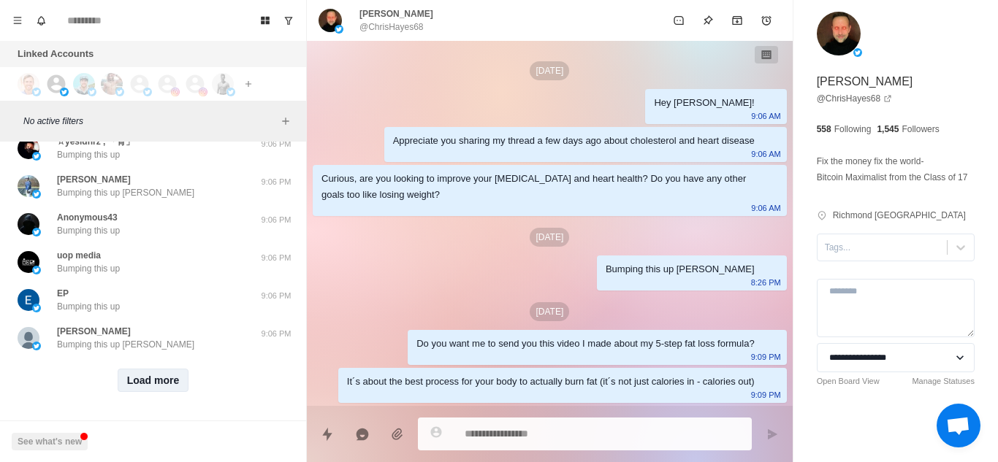
click at [148, 369] on button "Load more" at bounding box center [154, 380] width 72 height 23
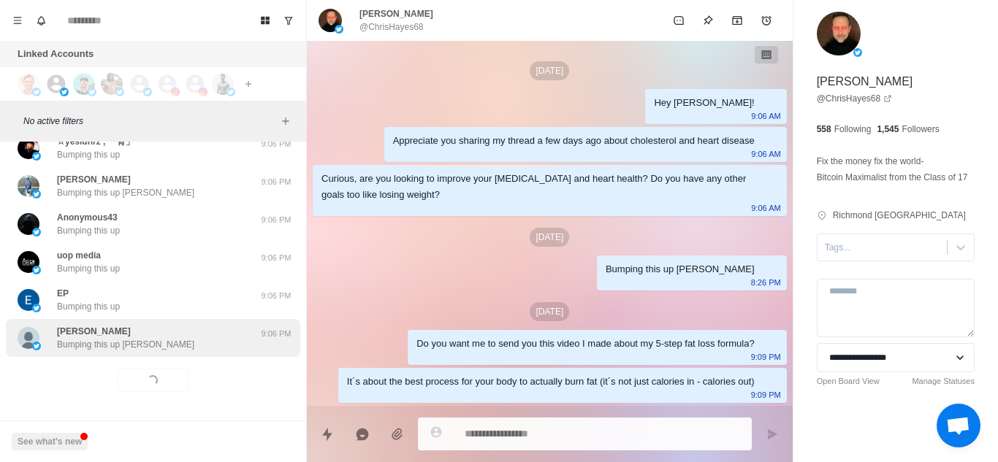
click at [197, 335] on div "Sean Cronin Bumping this up Sean" at bounding box center [138, 338] width 240 height 26
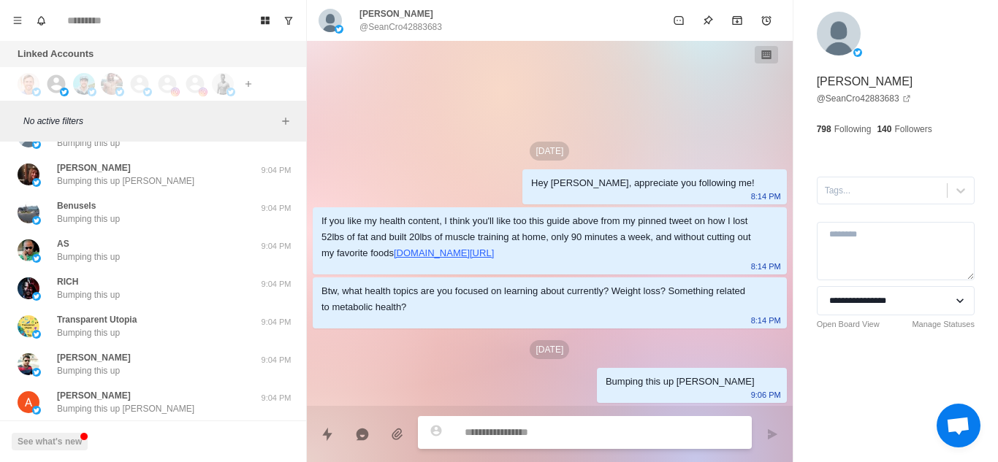
scroll to position [8937, 0]
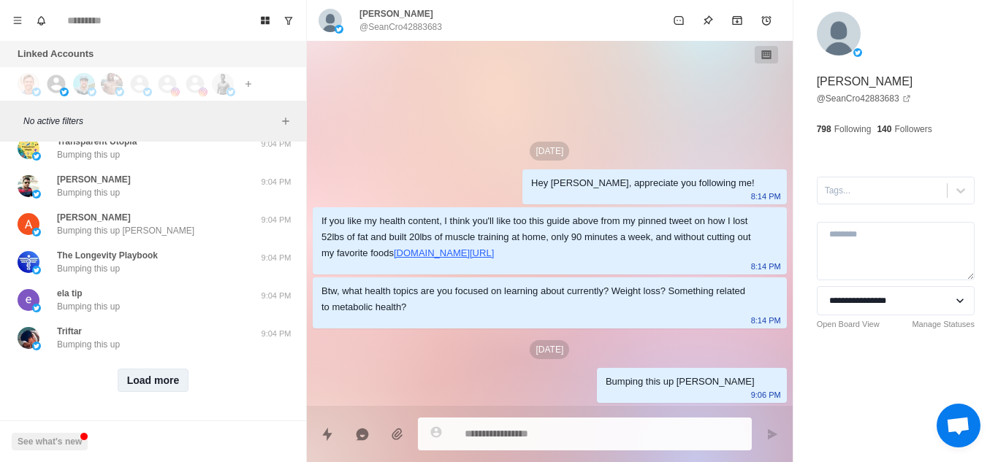
click at [139, 376] on button "Load more" at bounding box center [154, 380] width 72 height 23
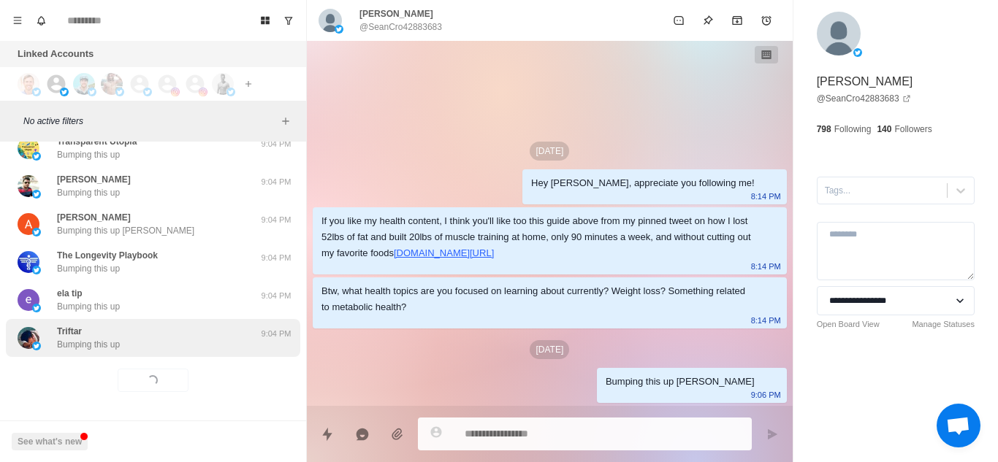
click at [208, 326] on div "Triftar Bumping this up" at bounding box center [138, 338] width 240 height 26
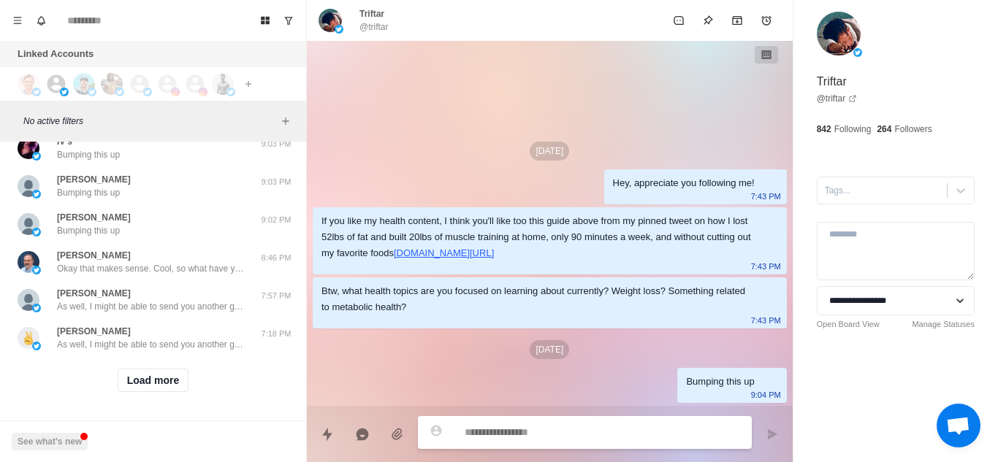
scroll to position [9697, 0]
click at [148, 371] on button "Load more" at bounding box center [154, 380] width 72 height 23
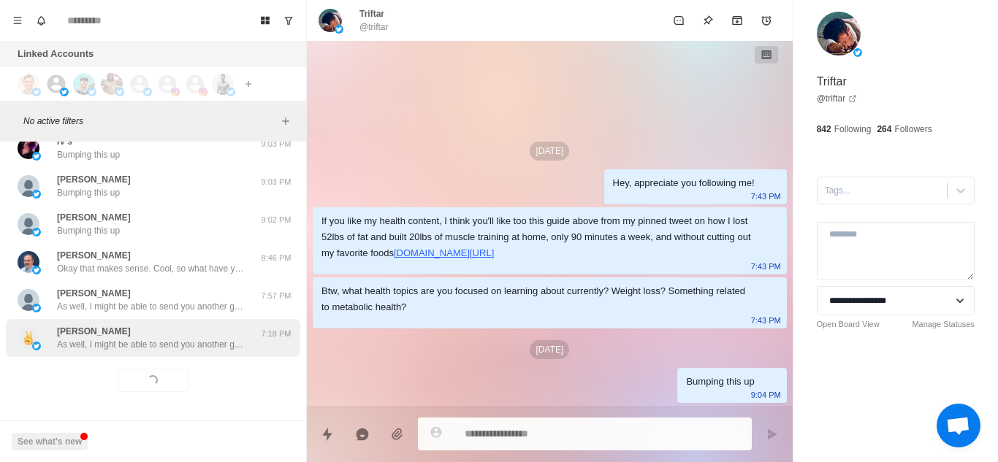
click at [210, 338] on p "As well, I might be able to send you another guide to help out 🤝 Are you lookin…" at bounding box center [152, 344] width 190 height 13
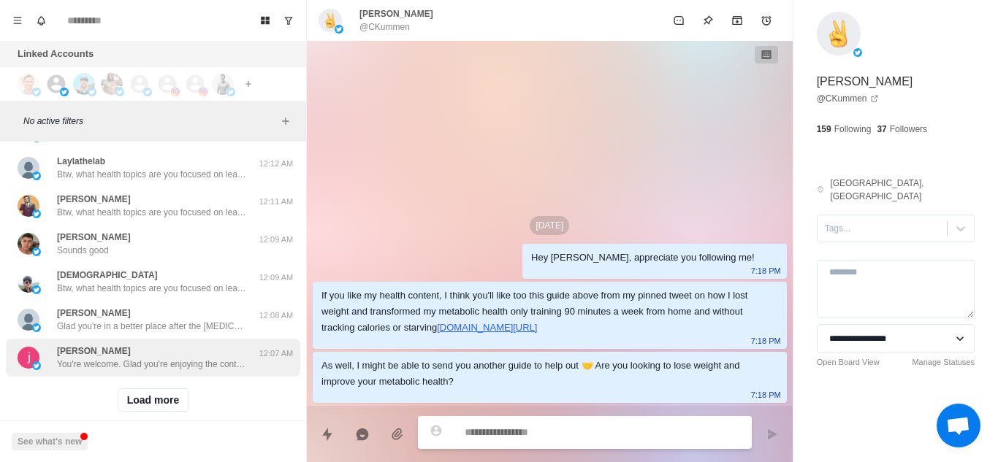
scroll to position [10430, 0]
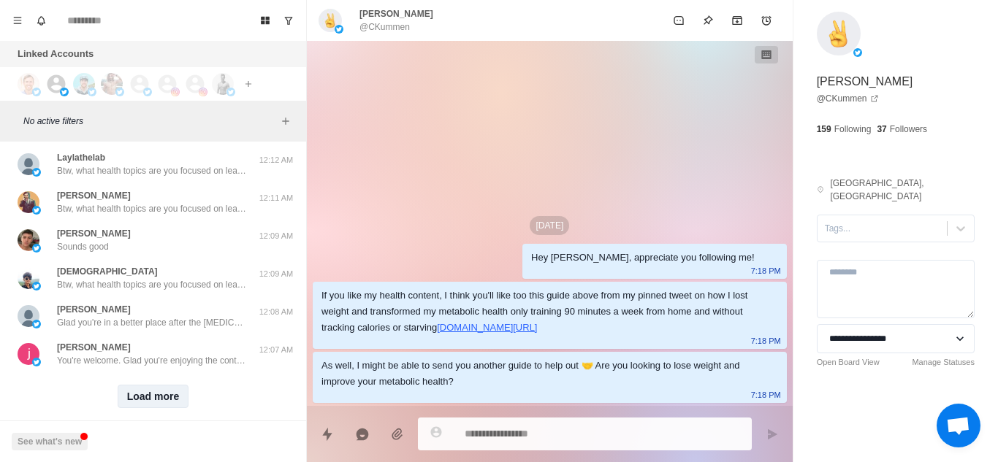
click at [155, 388] on button "Load more" at bounding box center [154, 396] width 72 height 23
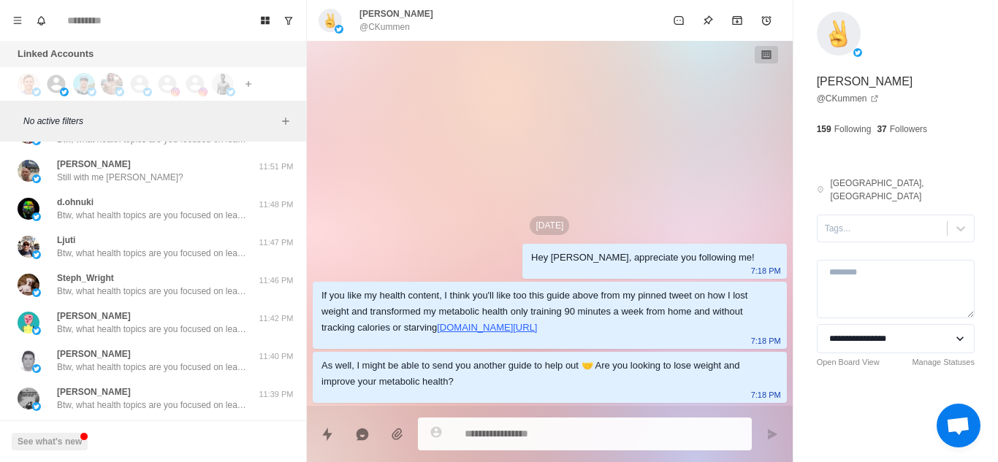
scroll to position [11217, 0]
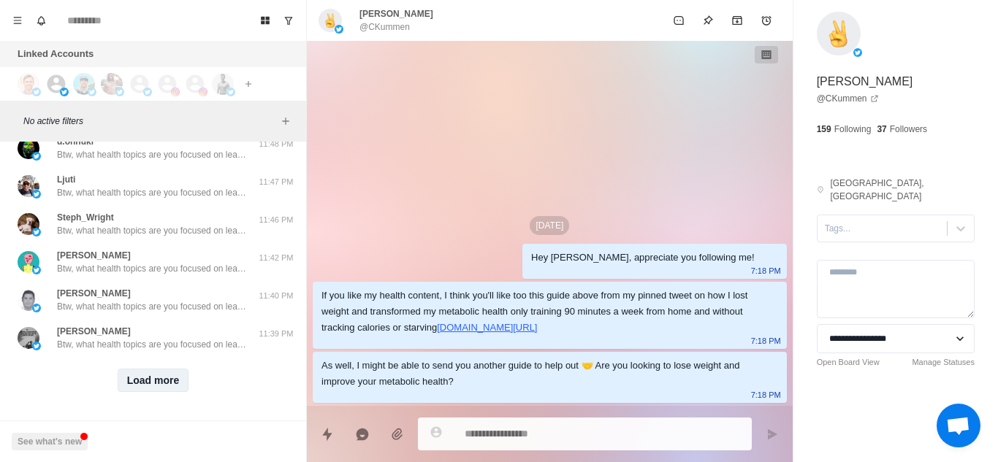
click at [161, 376] on button "Load more" at bounding box center [154, 380] width 72 height 23
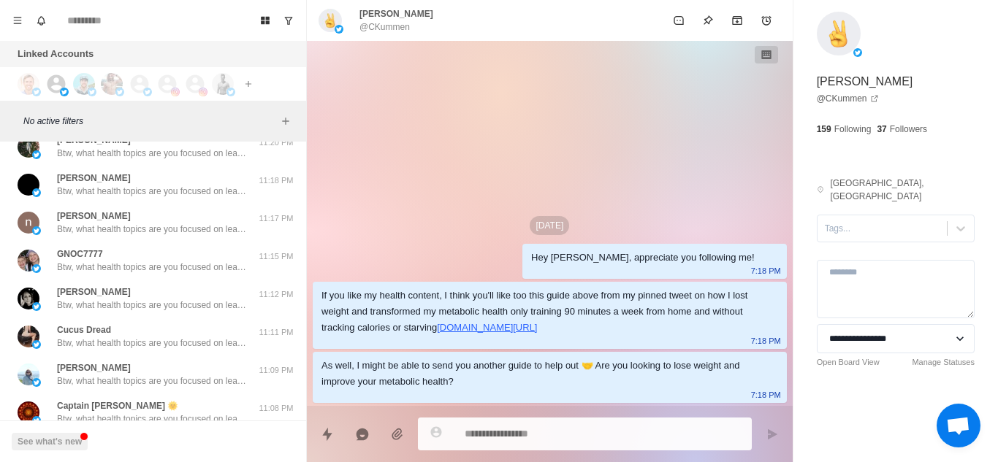
scroll to position [11977, 0]
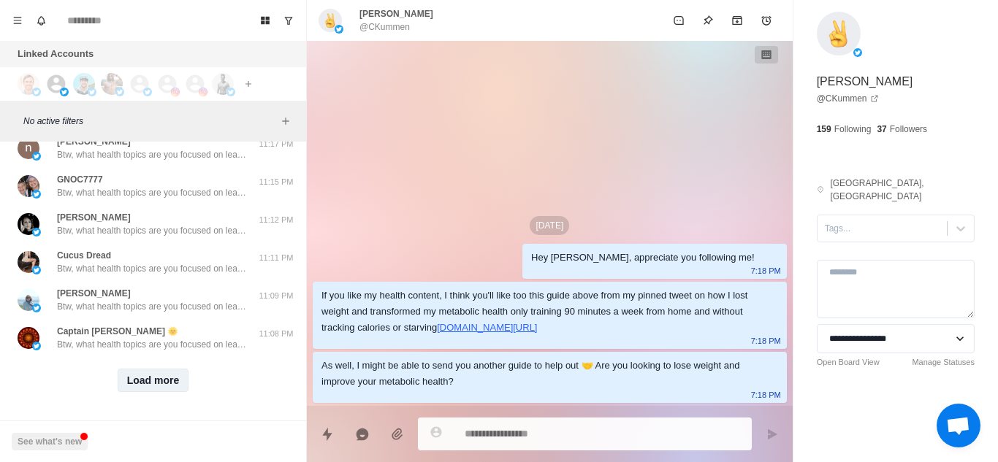
click at [161, 376] on button "Load more" at bounding box center [154, 380] width 72 height 23
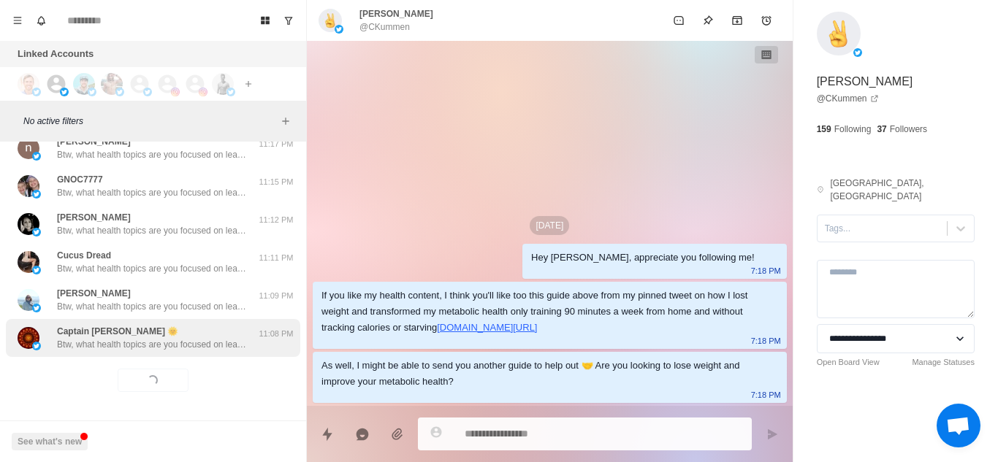
click at [209, 338] on p "Btw, what health topics are you focused on learning about currently? Weight los…" at bounding box center [152, 344] width 190 height 13
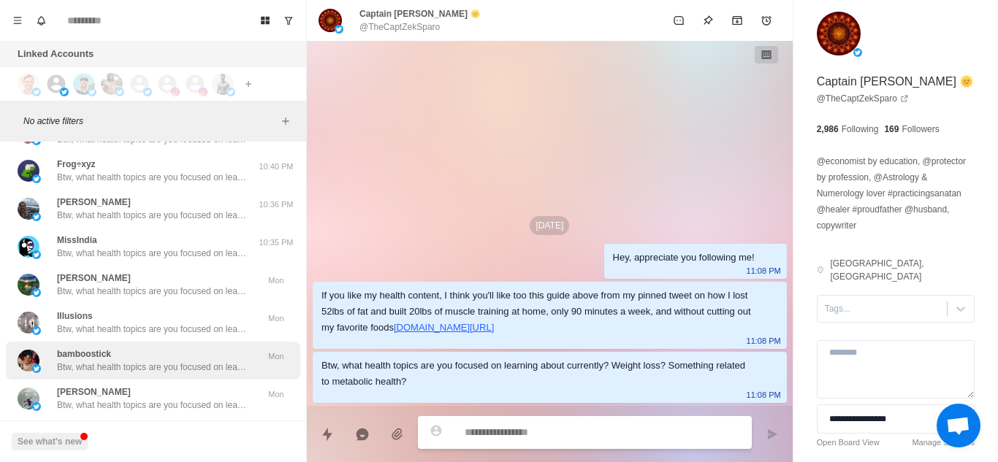
scroll to position [12737, 0]
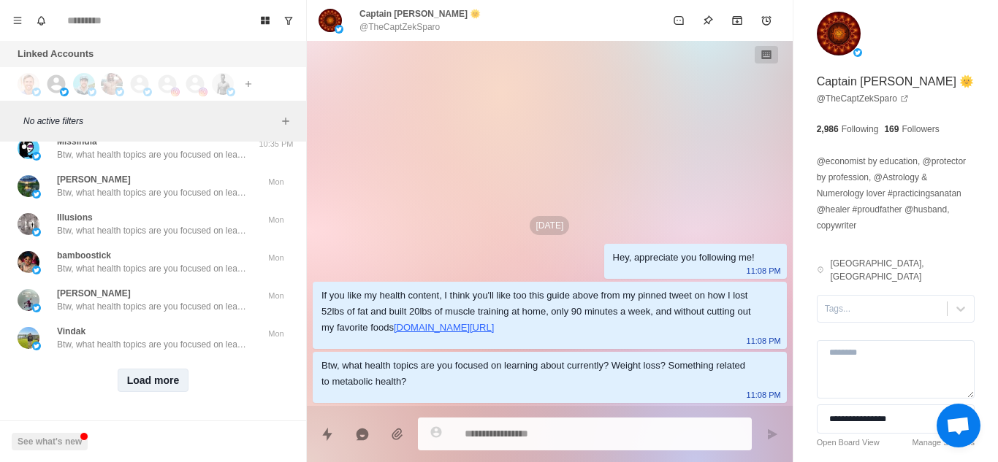
click at [163, 371] on button "Load more" at bounding box center [154, 380] width 72 height 23
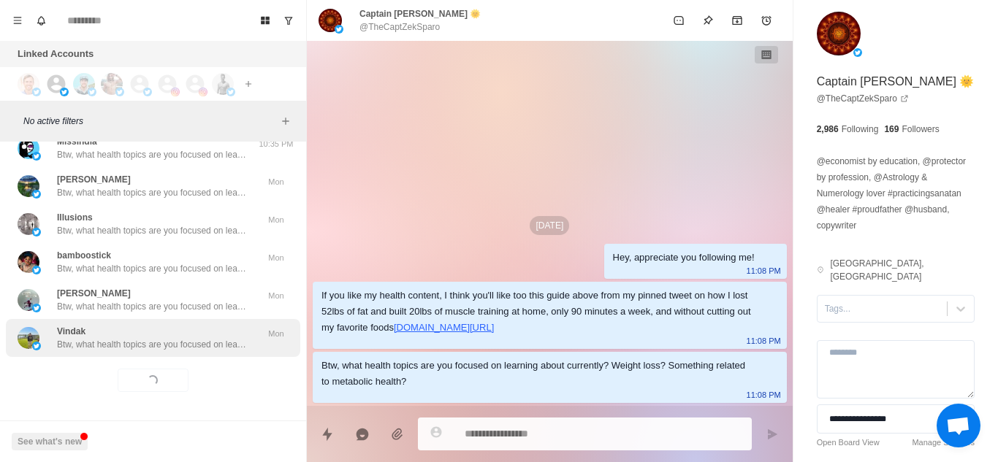
click at [228, 338] on p "Btw, what health topics are you focused on learning about currently? Weight los…" at bounding box center [152, 344] width 190 height 13
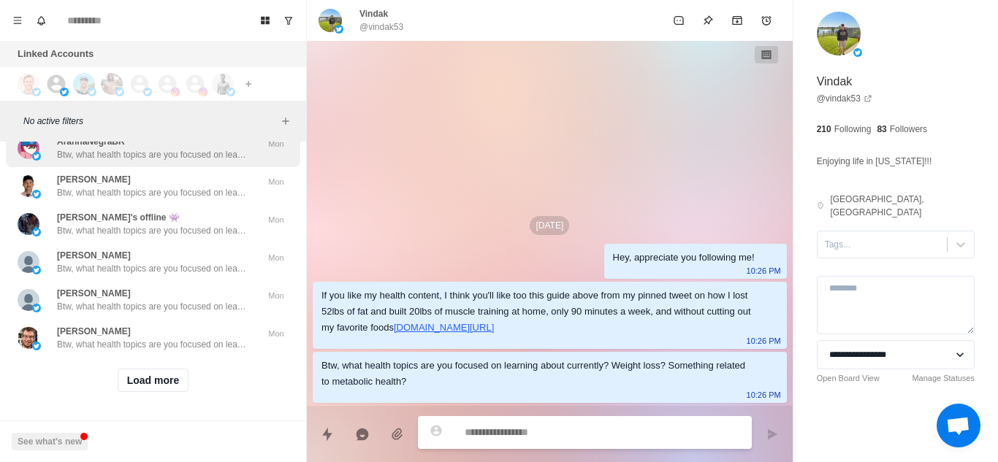
scroll to position [13496, 0]
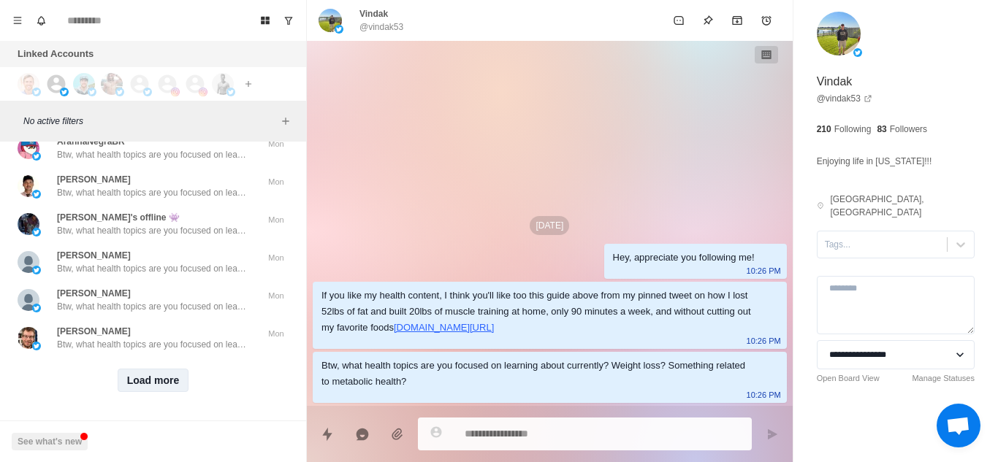
click at [154, 369] on button "Load more" at bounding box center [154, 380] width 72 height 23
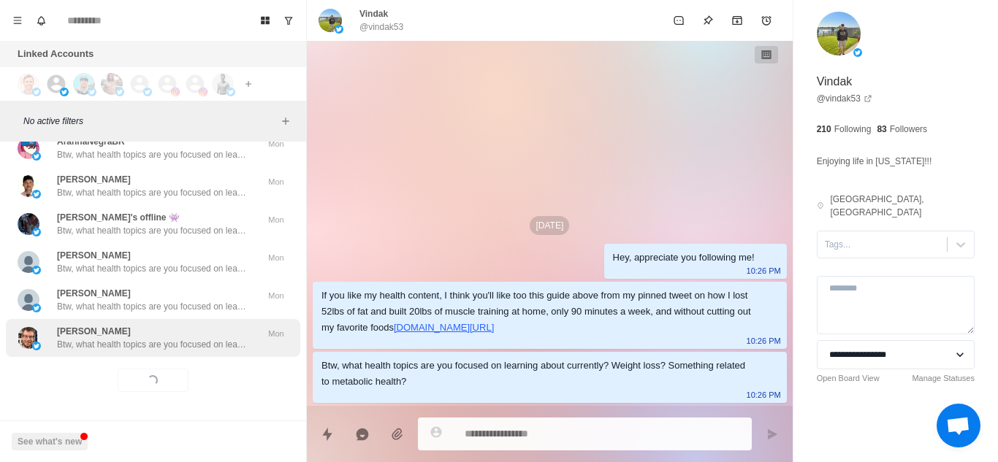
click at [167, 340] on div "Gökbay Ay Gürkan Btw, what health topics are you focused on learning about curr…" at bounding box center [153, 338] width 294 height 38
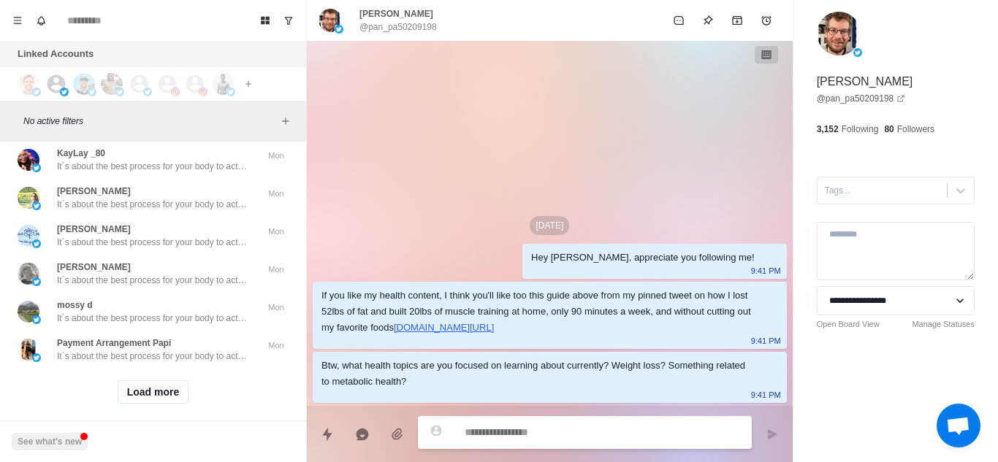
scroll to position [14269, 0]
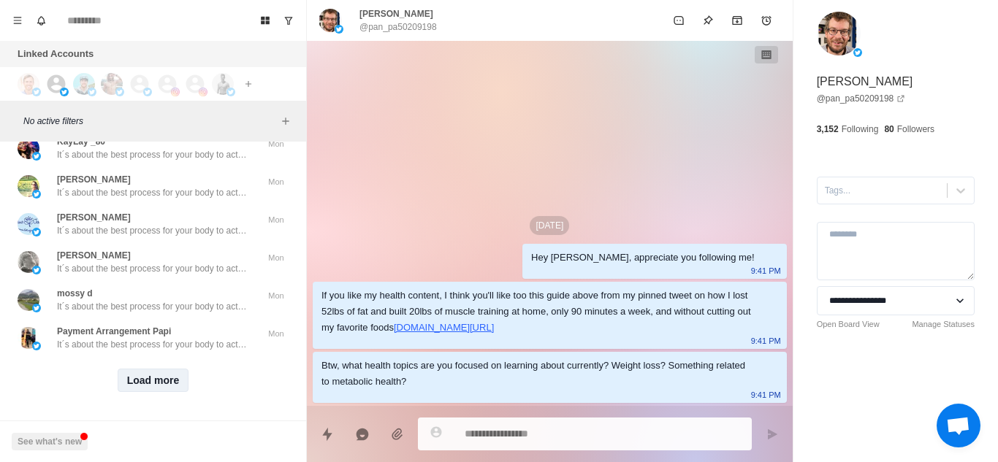
click at [165, 369] on button "Load more" at bounding box center [154, 380] width 72 height 23
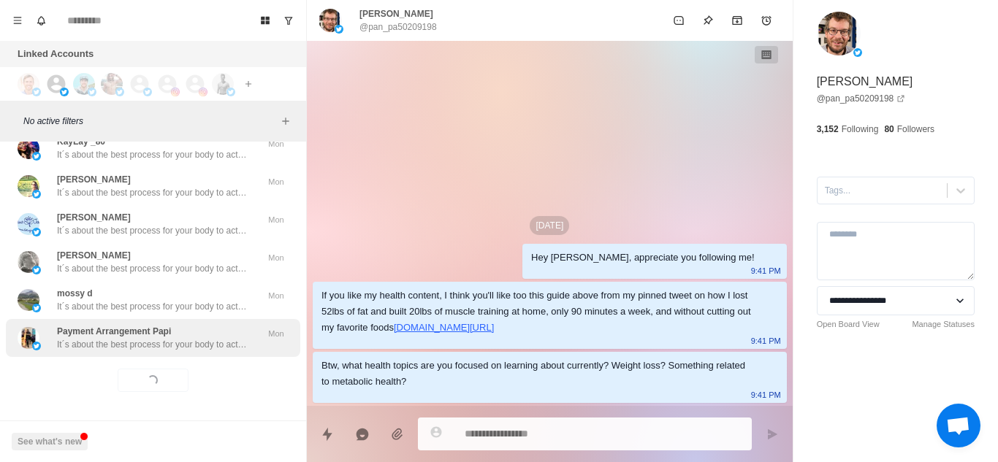
click at [194, 338] on p "It´s about the best process for your body to actually burn fat (it´s not just c…" at bounding box center [152, 344] width 190 height 13
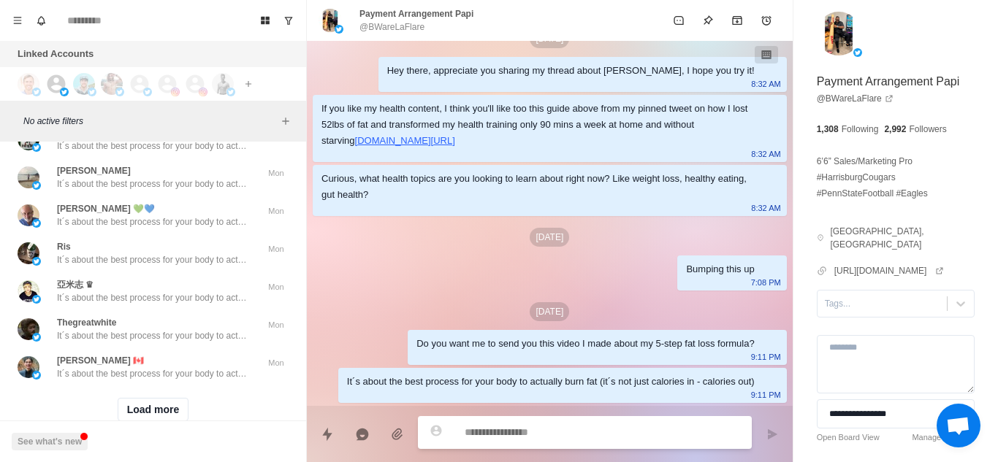
scroll to position [15003, 0]
click at [128, 400] on button "Load more" at bounding box center [154, 408] width 72 height 23
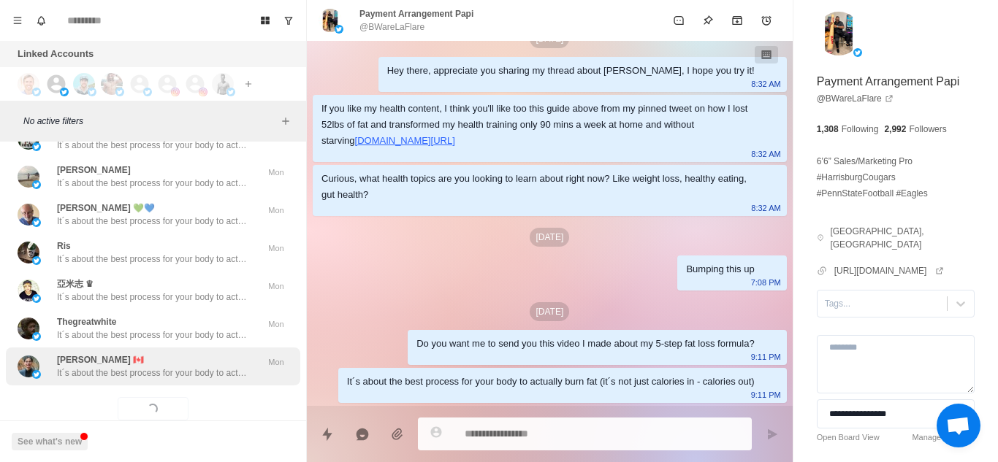
click at [184, 374] on p "It´s about the best process for your body to actually burn fat (it´s not just c…" at bounding box center [152, 373] width 190 height 13
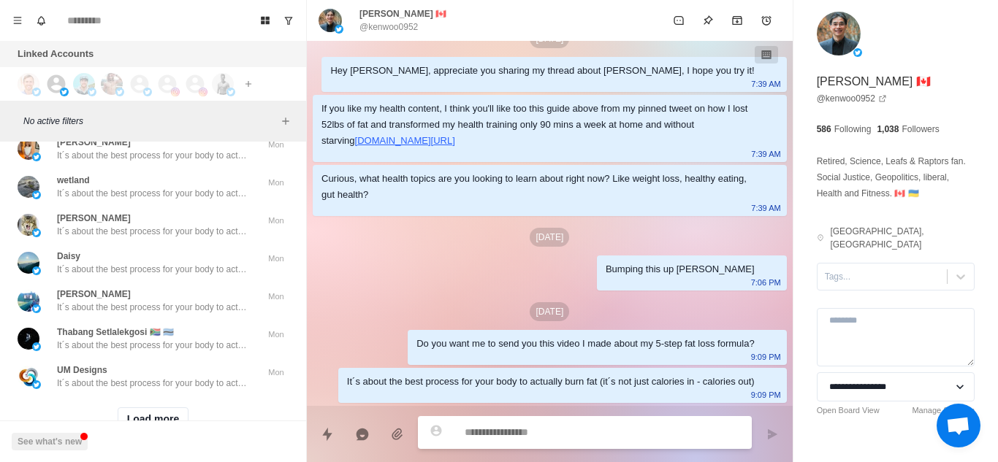
scroll to position [15802, 0]
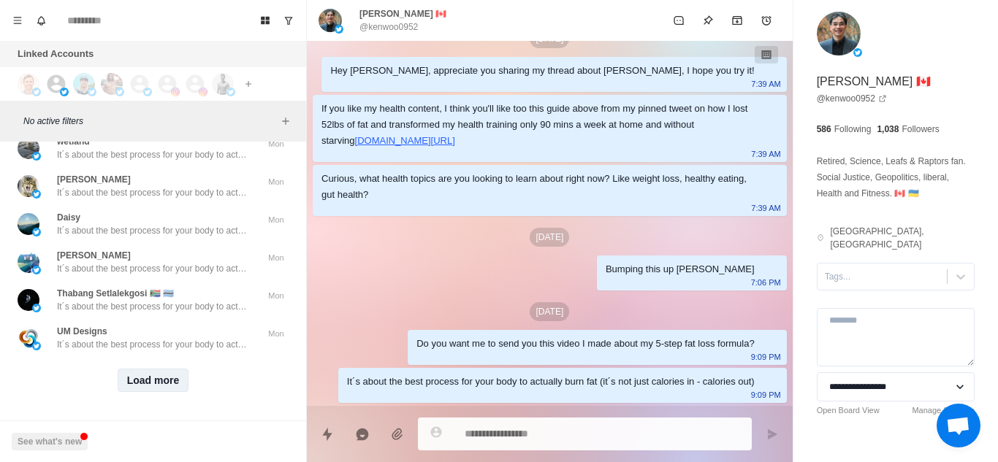
click at [155, 376] on button "Load more" at bounding box center [154, 380] width 72 height 23
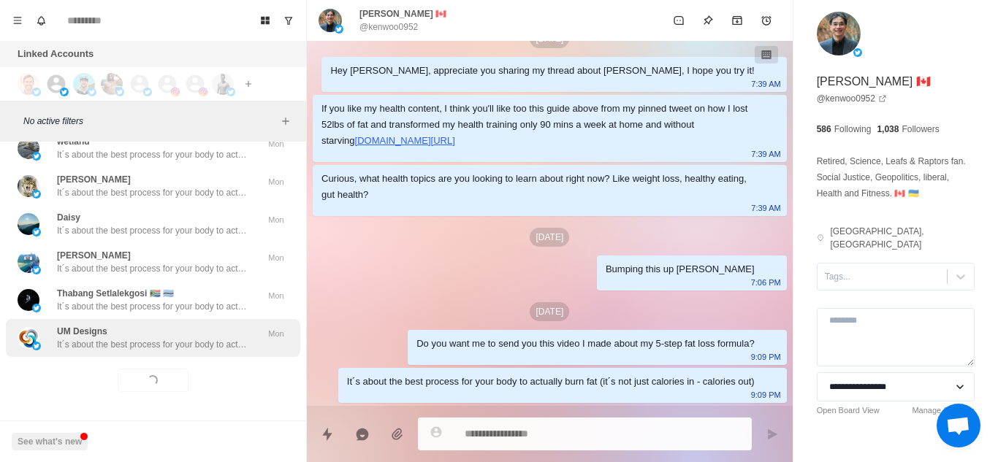
click at [226, 338] on p "It´s about the best process for your body to actually burn fat (it´s not just c…" at bounding box center [152, 344] width 190 height 13
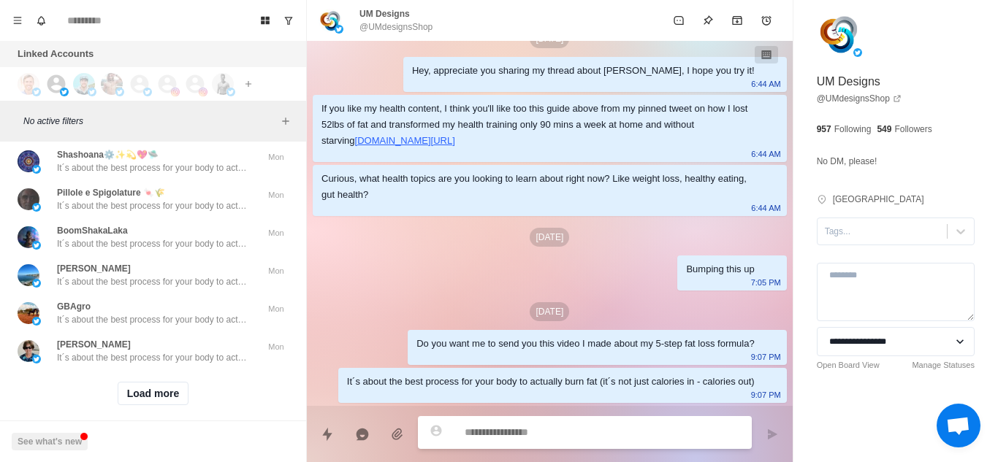
scroll to position [16562, 0]
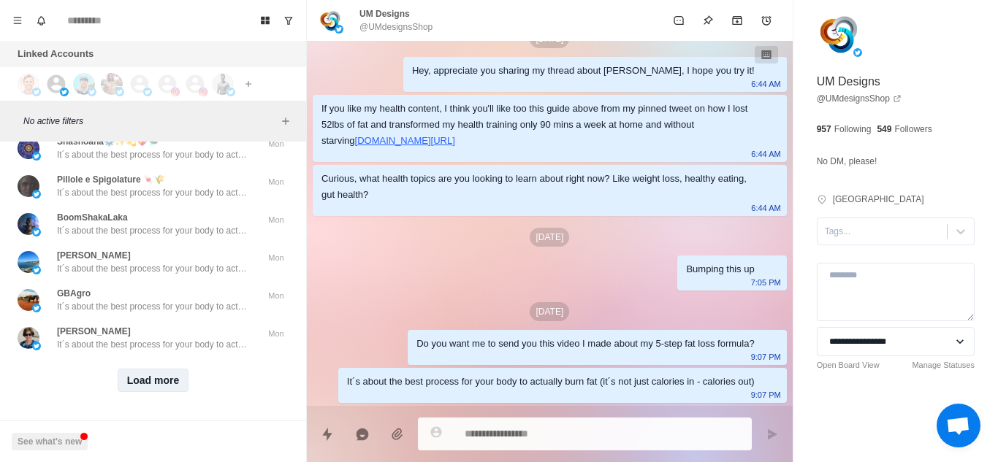
click at [163, 369] on button "Load more" at bounding box center [154, 380] width 72 height 23
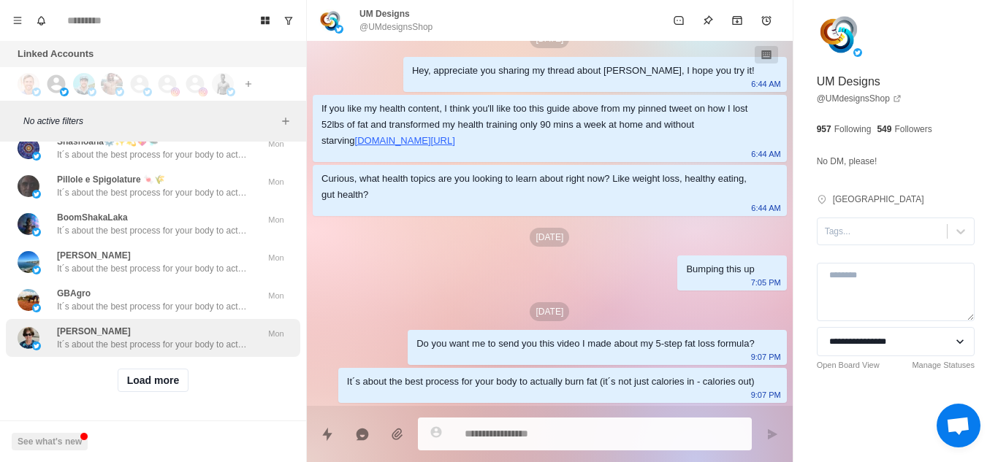
click at [220, 338] on p "It´s about the best process for your body to actually burn fat (it´s not just c…" at bounding box center [152, 344] width 190 height 13
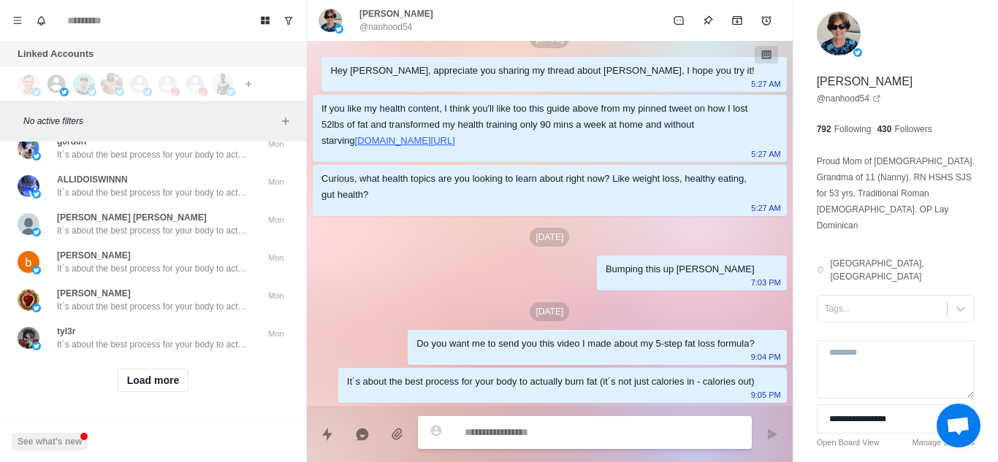
scroll to position [17282, 0]
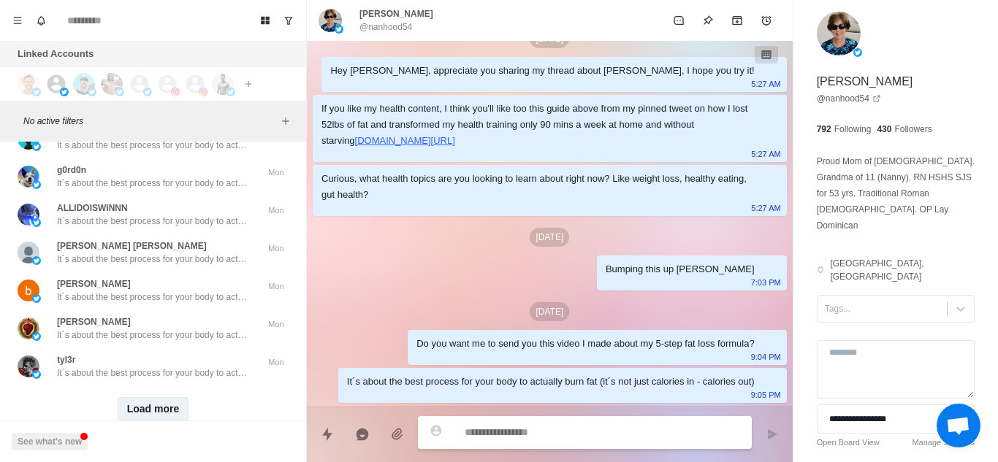
click at [153, 400] on button "Load more" at bounding box center [154, 408] width 72 height 23
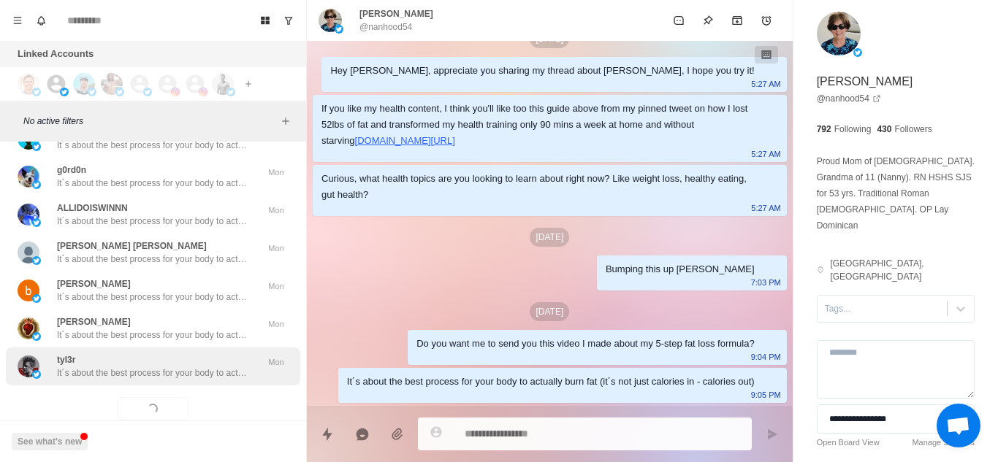
click at [180, 384] on div "tyl3r It´s about the best process for your body to actually burn fat (it´s not …" at bounding box center [153, 367] width 294 height 38
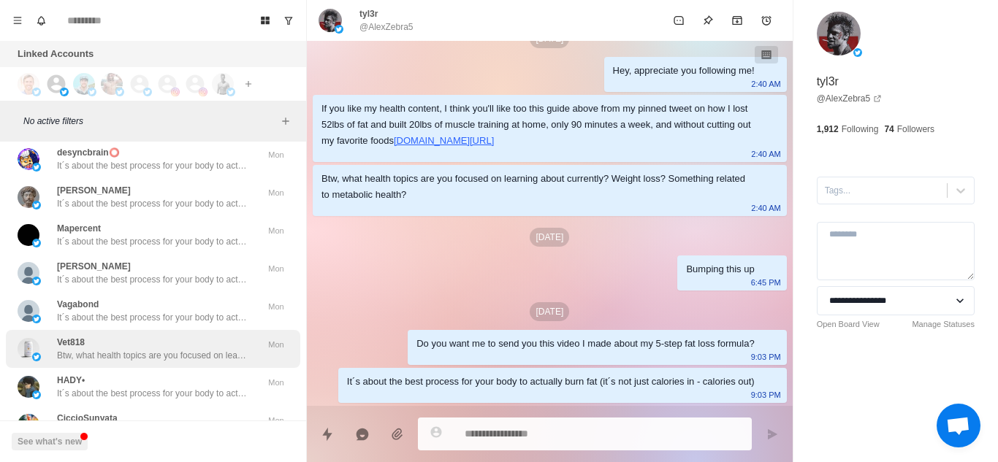
scroll to position [18082, 0]
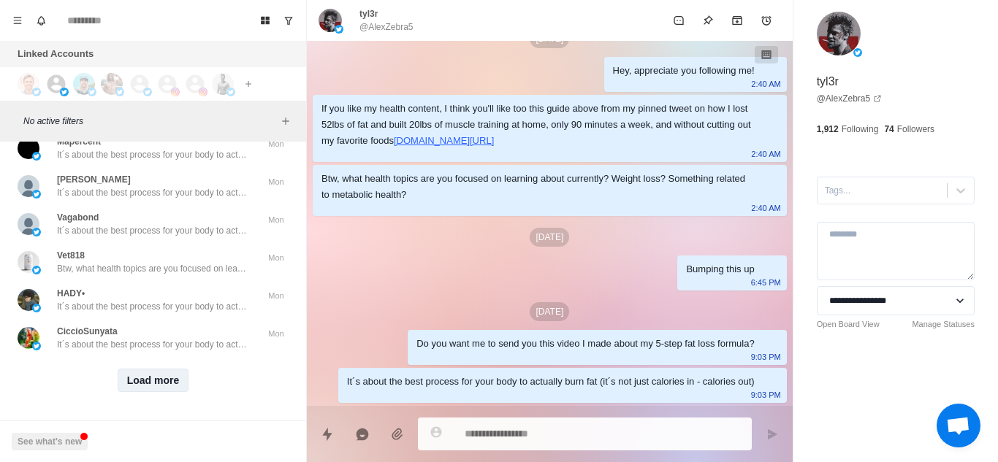
click at [153, 369] on button "Load more" at bounding box center [154, 380] width 72 height 23
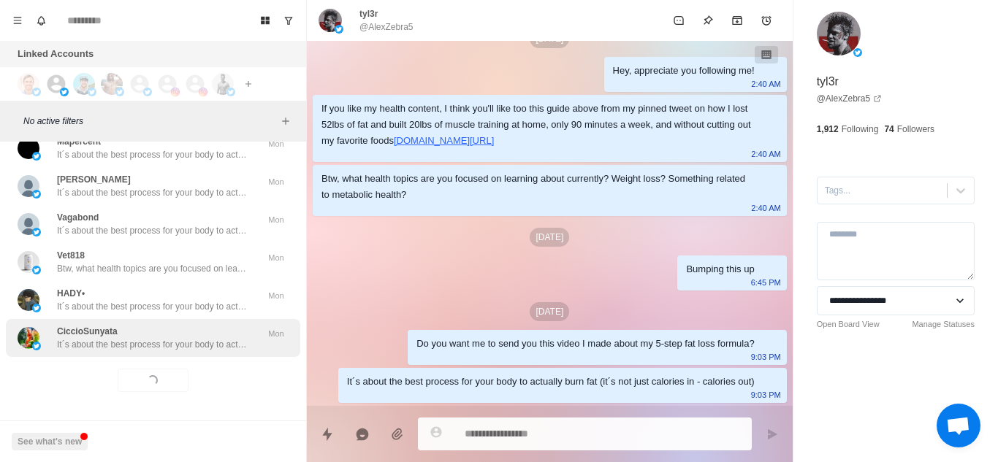
click at [213, 338] on p "It´s about the best process for your body to actually burn fat (it´s not just c…" at bounding box center [152, 344] width 190 height 13
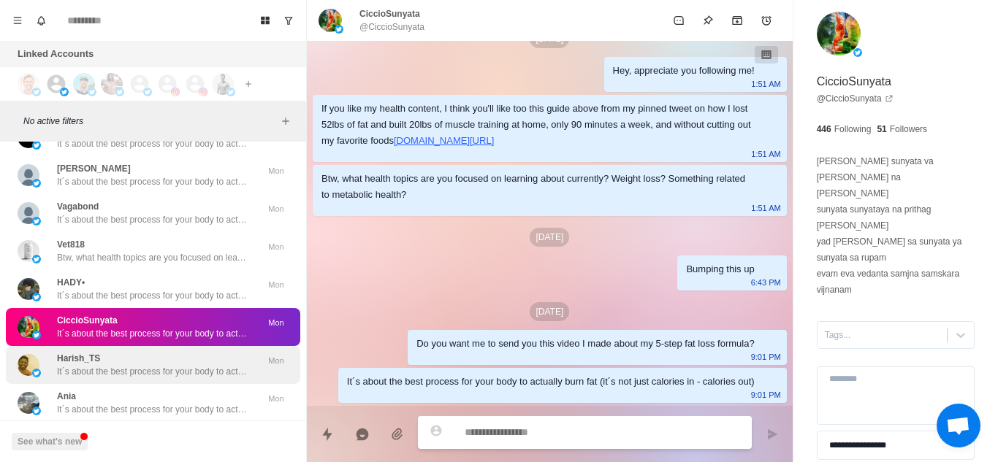
scroll to position [18855, 0]
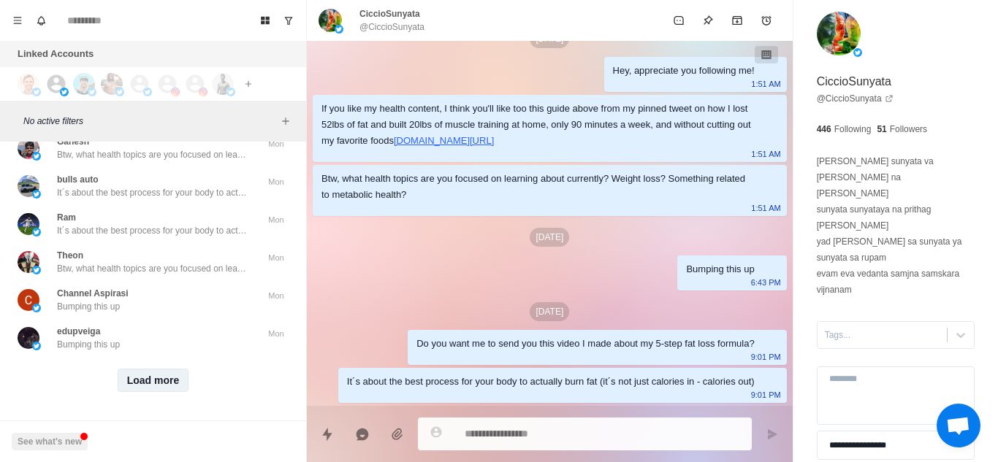
click at [148, 376] on button "Load more" at bounding box center [154, 380] width 72 height 23
click at [166, 357] on div "Loading... Load more" at bounding box center [153, 380] width 294 height 47
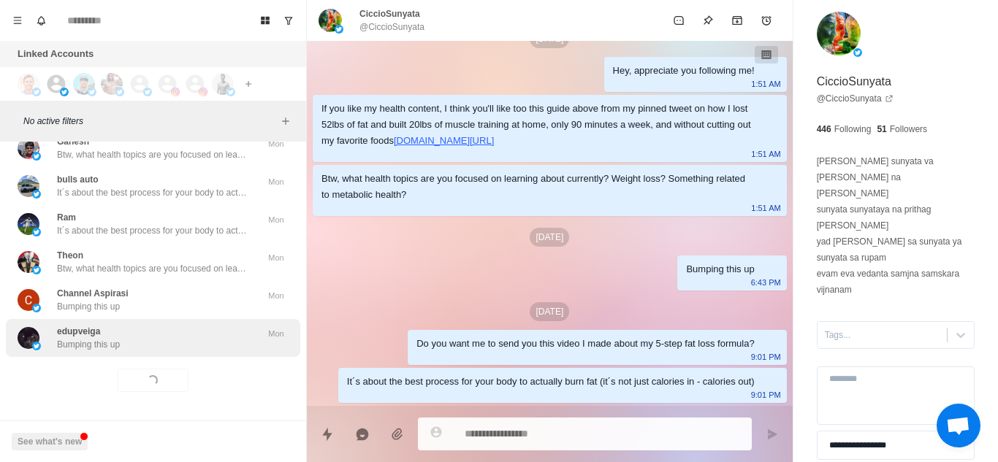
click at [184, 340] on div "edupveiga Bumping this up Mon" at bounding box center [153, 338] width 294 height 38
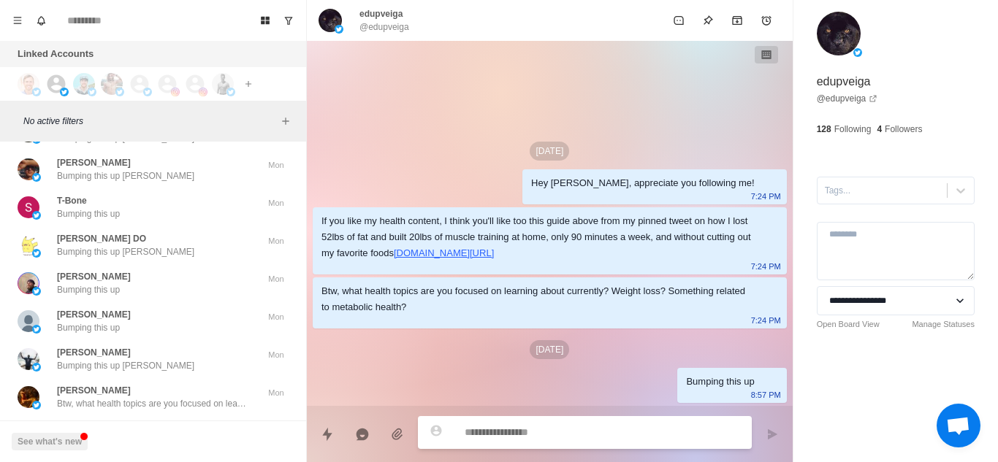
scroll to position [19615, 0]
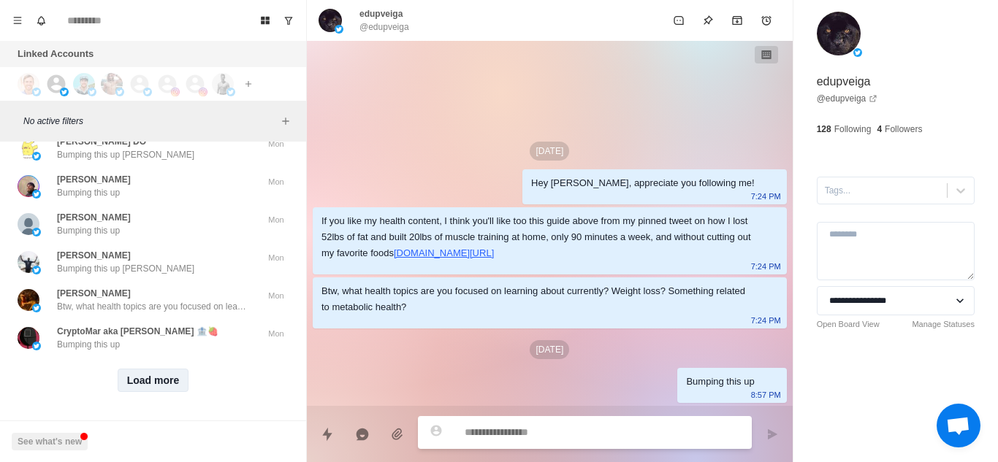
click at [176, 369] on button "Load more" at bounding box center [154, 380] width 72 height 23
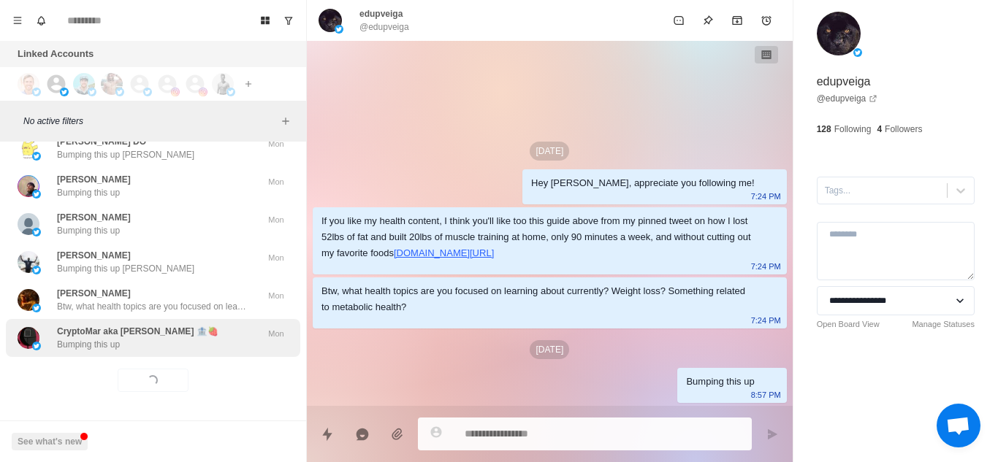
click at [227, 329] on div "CryptoMar aka Joaoscott 🏦🍓 Bumping this up" at bounding box center [138, 338] width 240 height 26
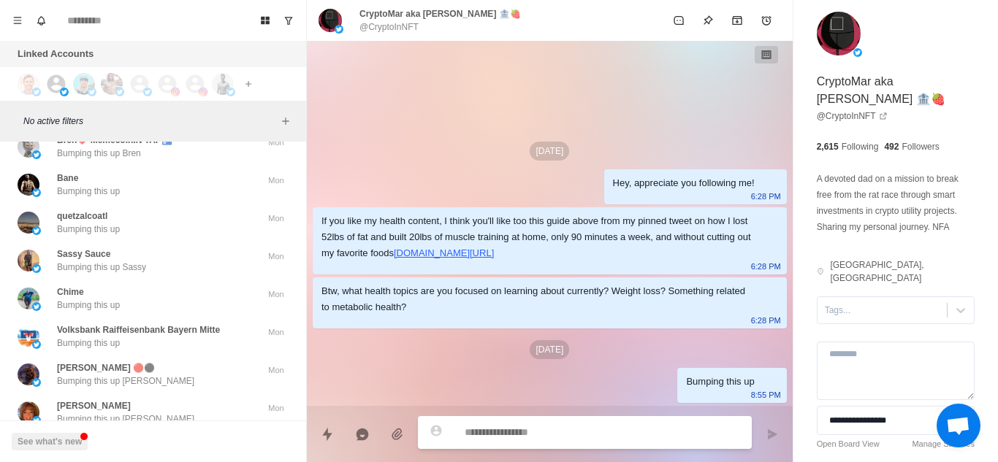
scroll to position [20374, 0]
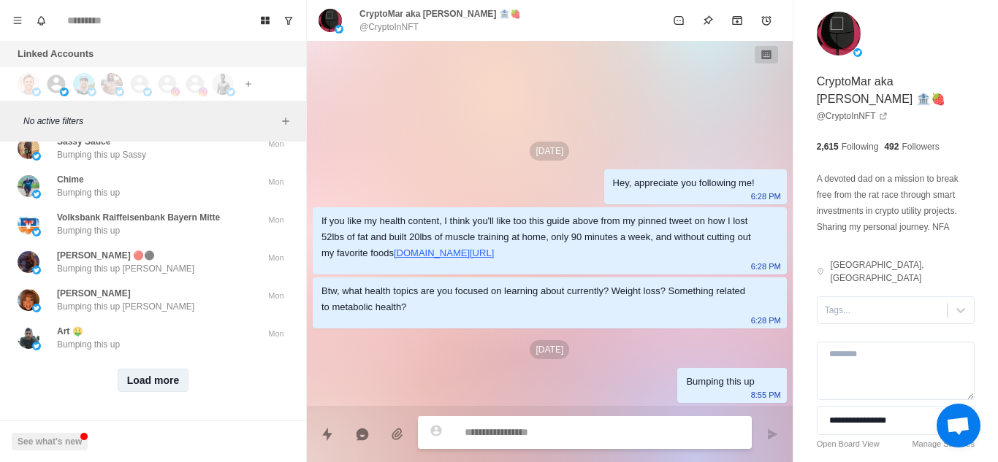
click at [143, 369] on button "Load more" at bounding box center [154, 380] width 72 height 23
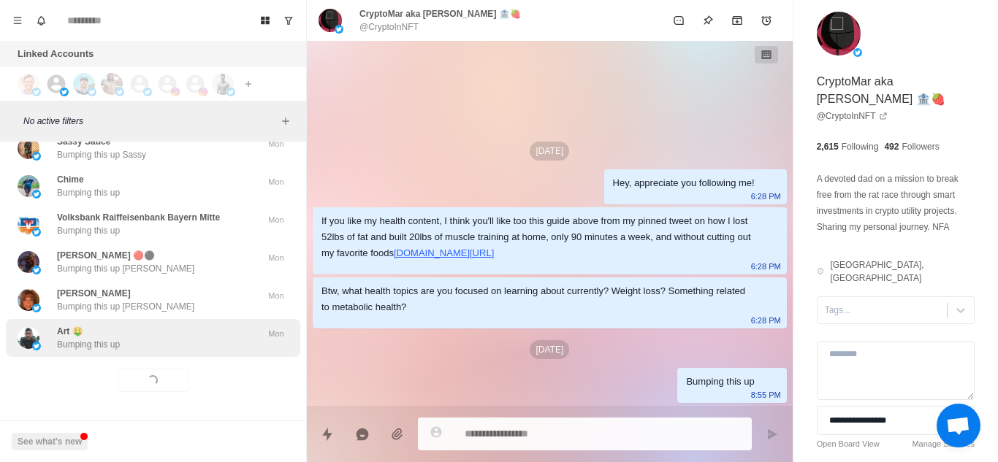
click at [212, 339] on div "Art 🤑 Bumping this up" at bounding box center [138, 338] width 240 height 26
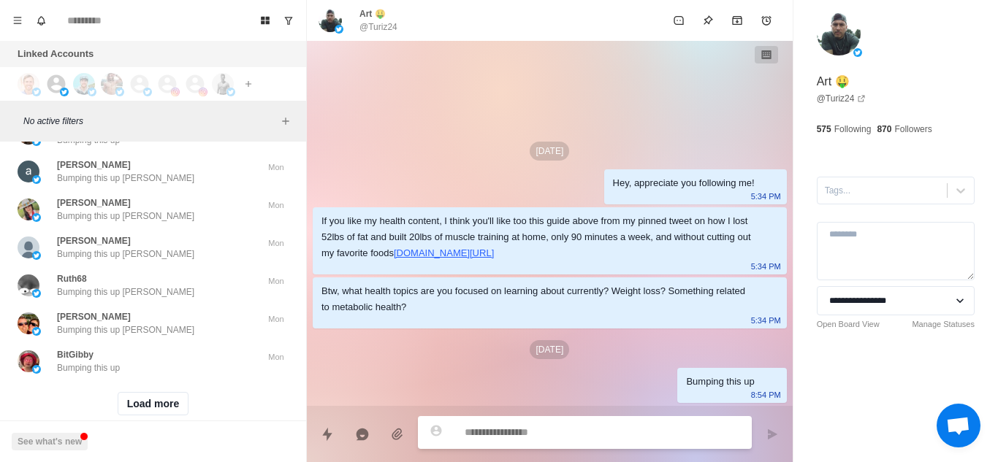
scroll to position [21134, 0]
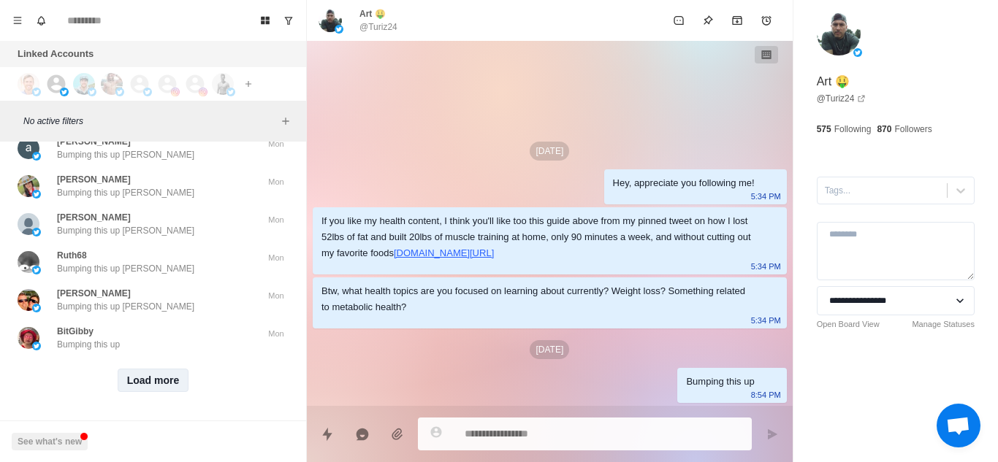
click at [156, 369] on button "Load more" at bounding box center [154, 380] width 72 height 23
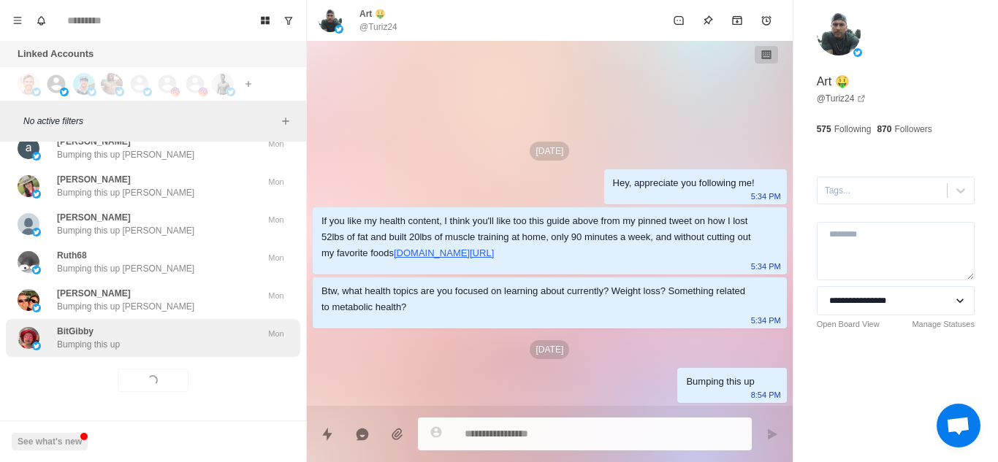
click at [221, 330] on div "BitGibby Bumping this up" at bounding box center [138, 338] width 240 height 26
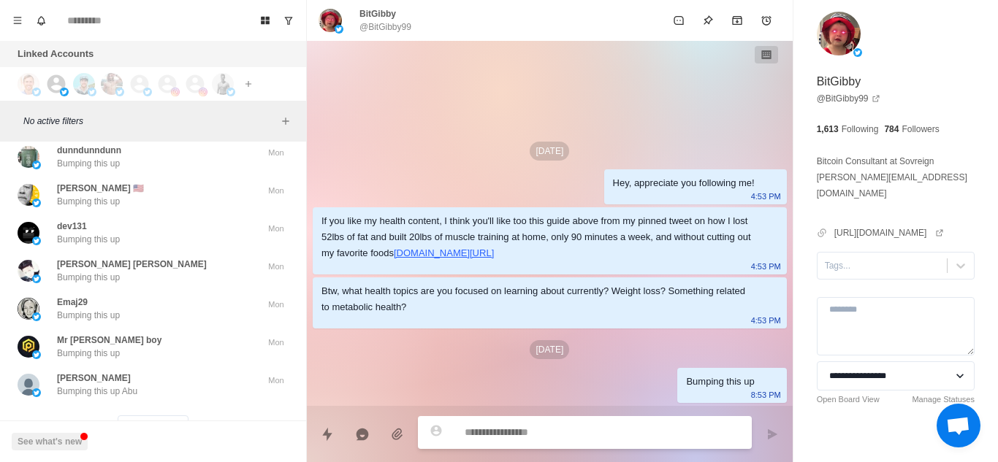
scroll to position [21894, 0]
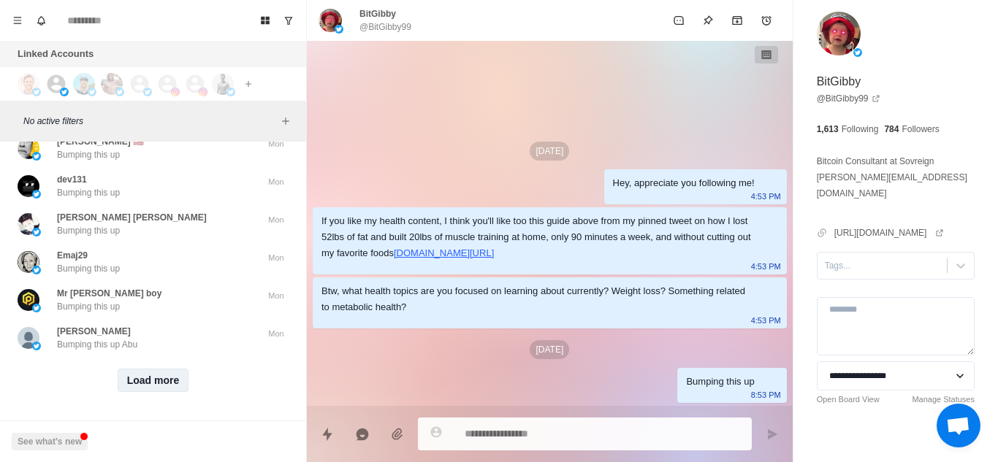
click at [170, 372] on button "Load more" at bounding box center [154, 380] width 72 height 23
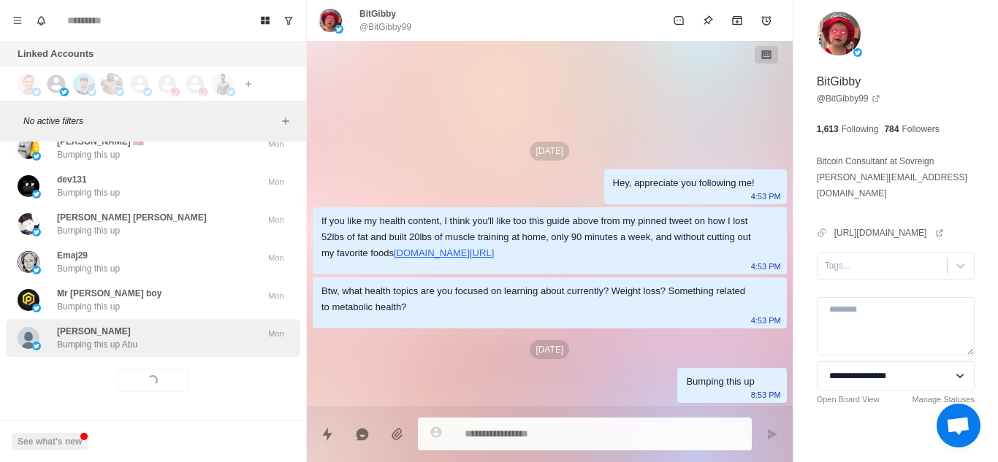
click at [196, 340] on div "Abu Ibraheem Bumping this up Abu" at bounding box center [138, 338] width 240 height 26
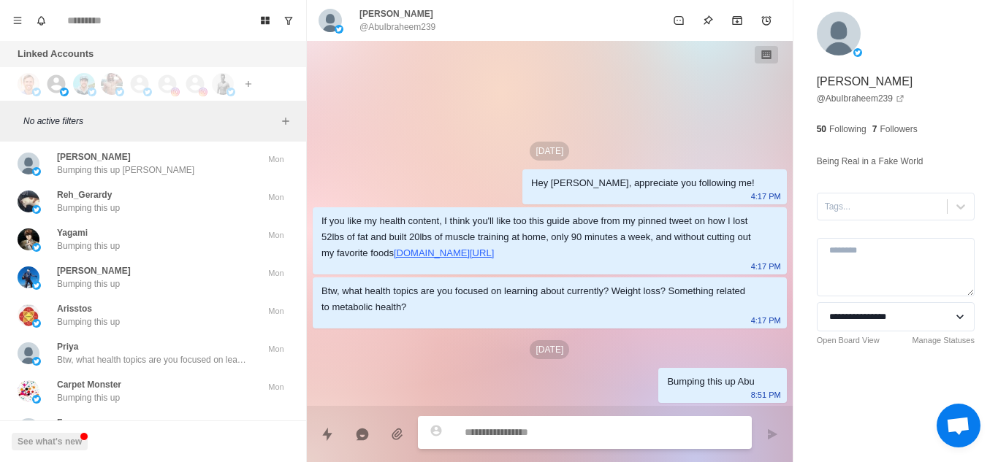
scroll to position [22654, 0]
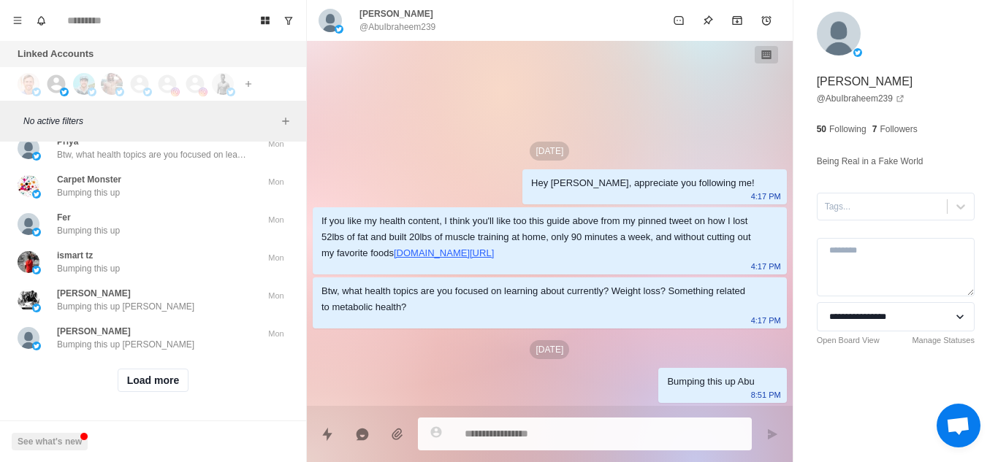
click at [159, 357] on div "Load more" at bounding box center [153, 380] width 294 height 47
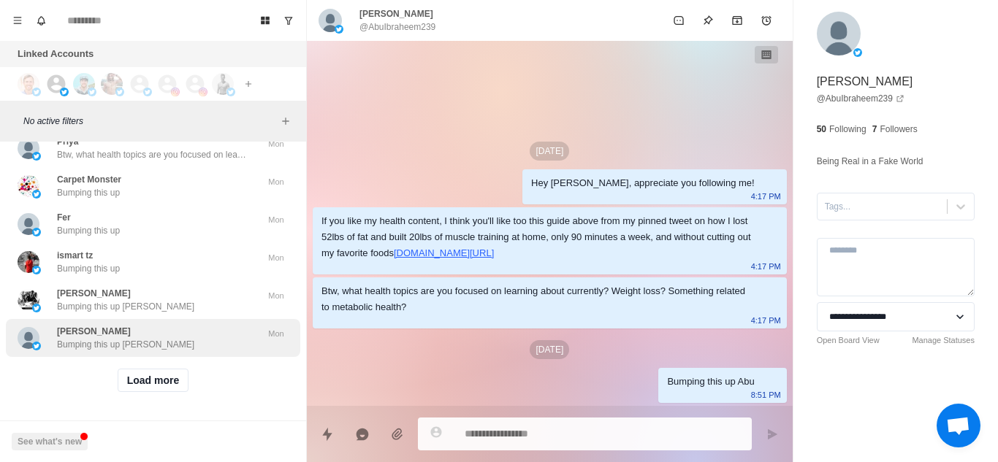
click at [232, 325] on div "Jakub Fornal Bumping this up Jakub" at bounding box center [138, 338] width 240 height 26
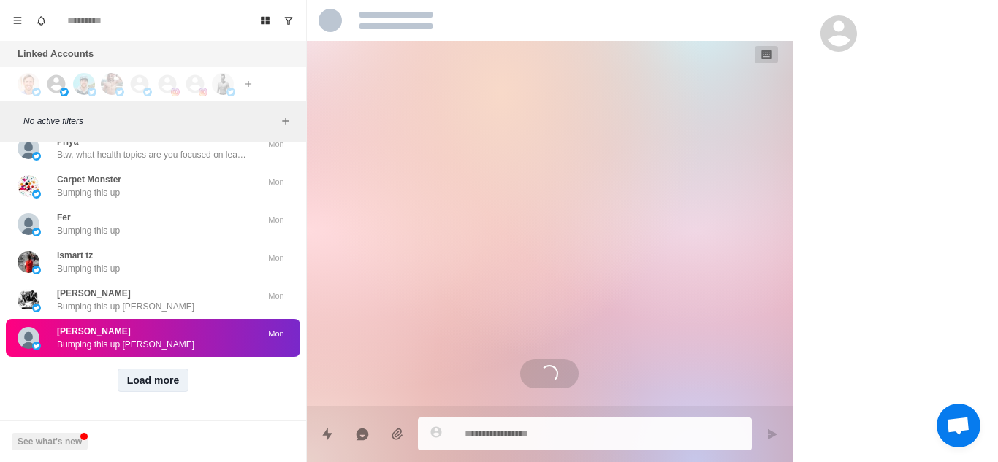
click at [148, 369] on button "Load more" at bounding box center [154, 380] width 72 height 23
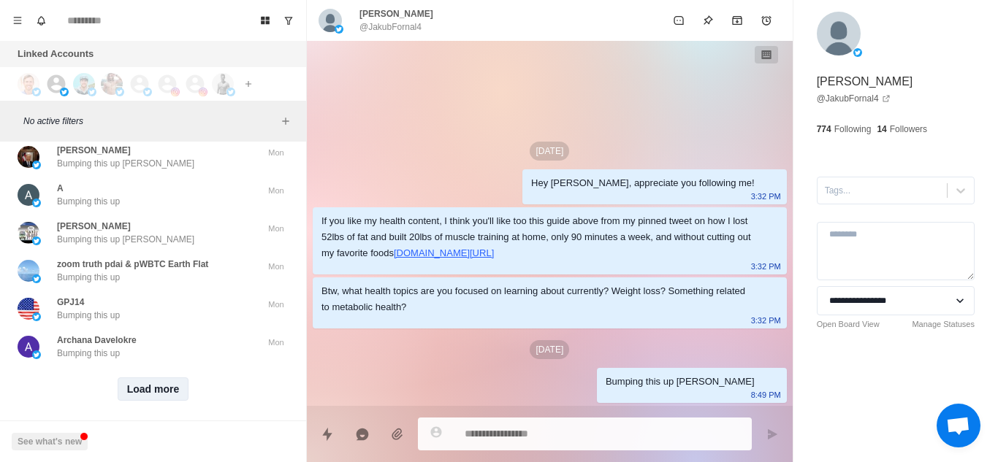
scroll to position [23427, 0]
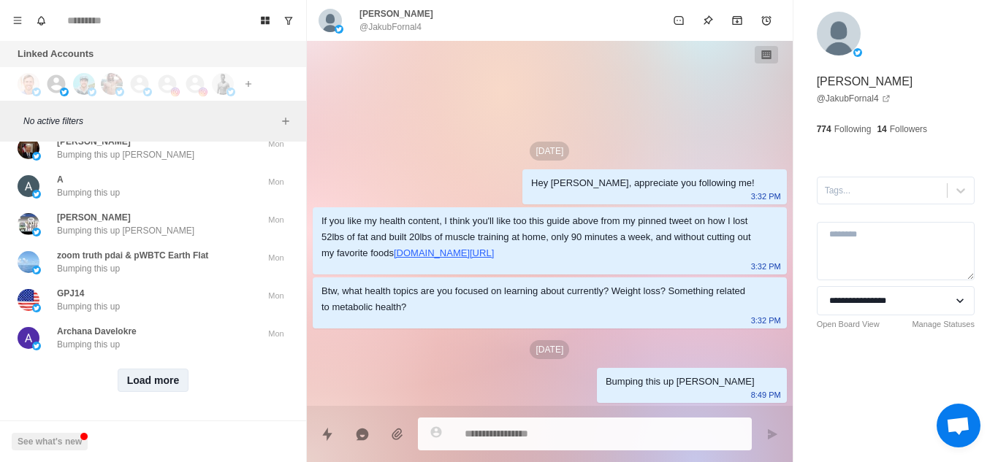
click at [148, 369] on button "Load more" at bounding box center [154, 380] width 72 height 23
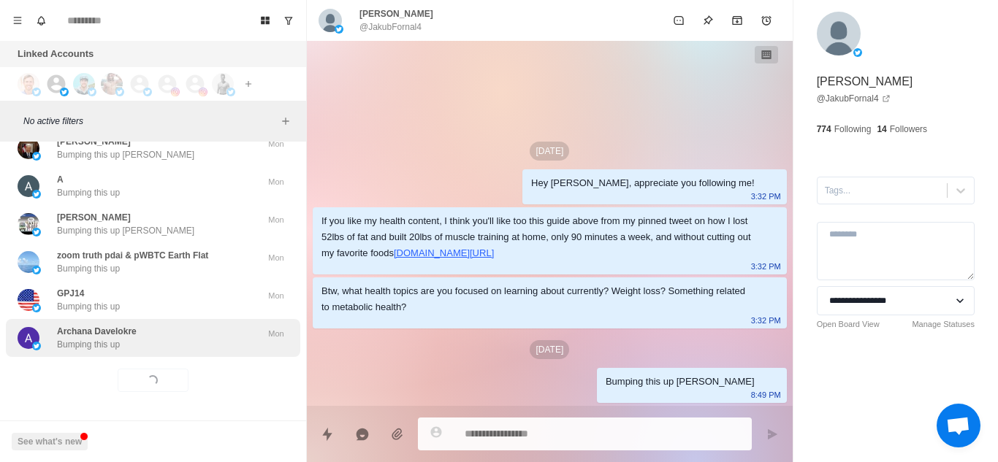
click at [203, 338] on div "Archana Davelokre Bumping this up" at bounding box center [138, 338] width 240 height 26
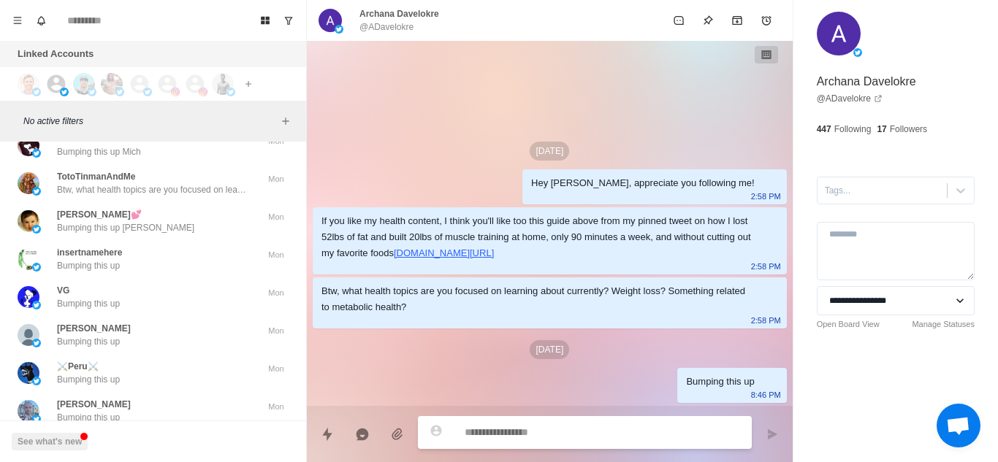
scroll to position [24187, 0]
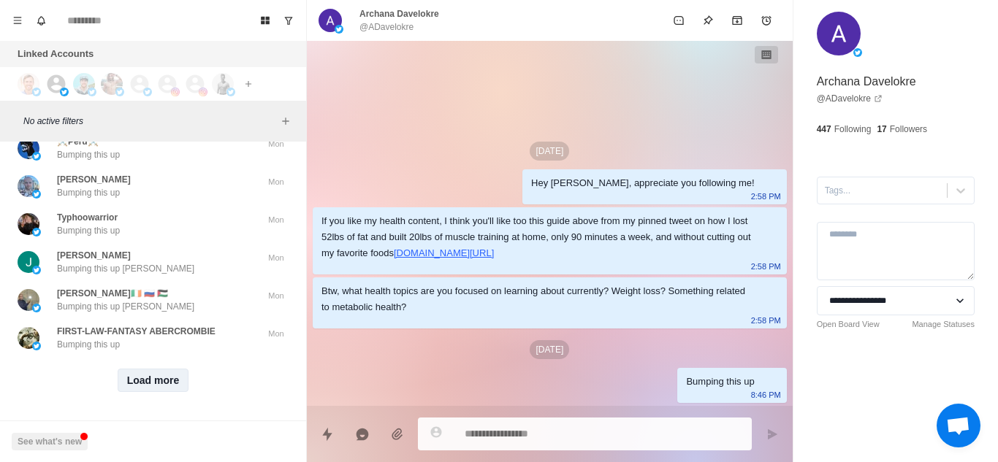
click at [150, 371] on button "Load more" at bounding box center [154, 380] width 72 height 23
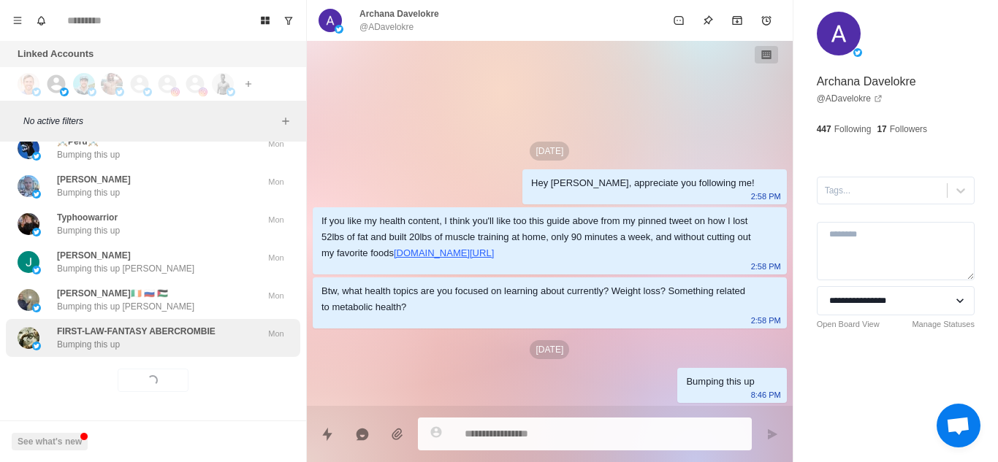
click at [186, 340] on div "FIRST-LAW-FANTASY ABERCROMBIE Bumping this up" at bounding box center [136, 338] width 159 height 26
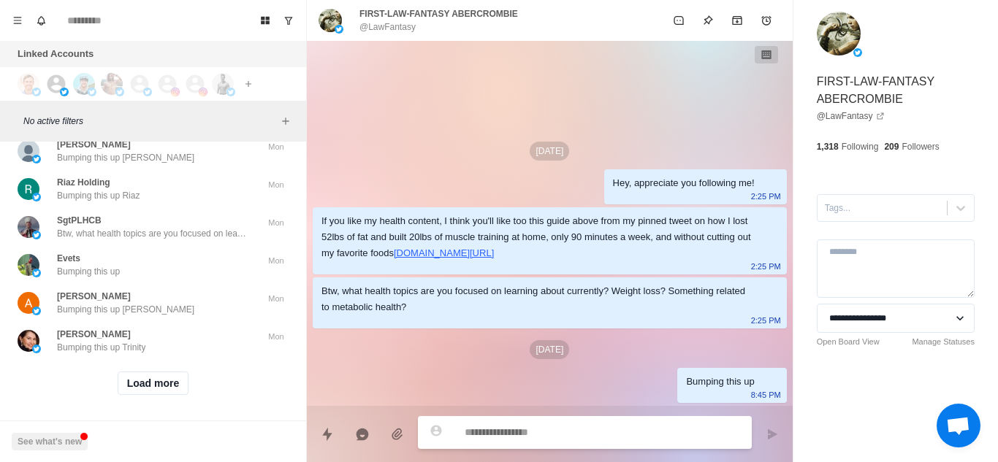
scroll to position [24947, 0]
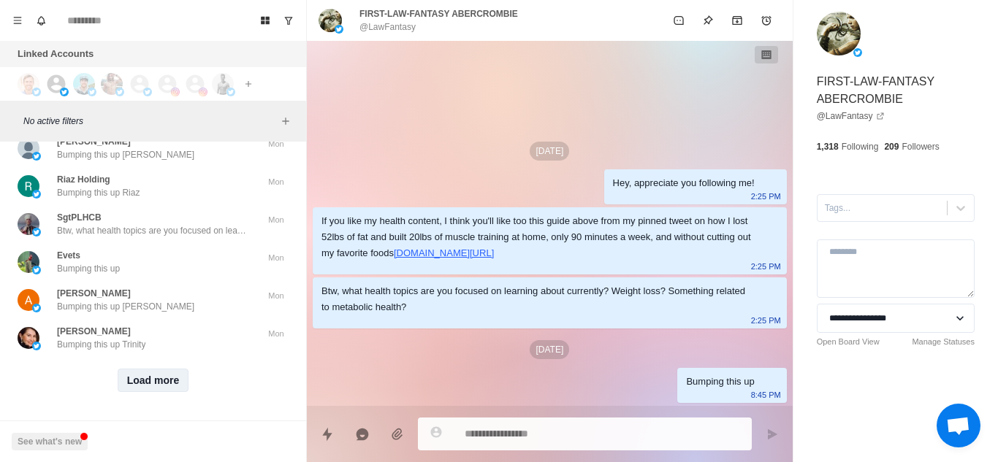
click at [151, 372] on button "Load more" at bounding box center [154, 380] width 72 height 23
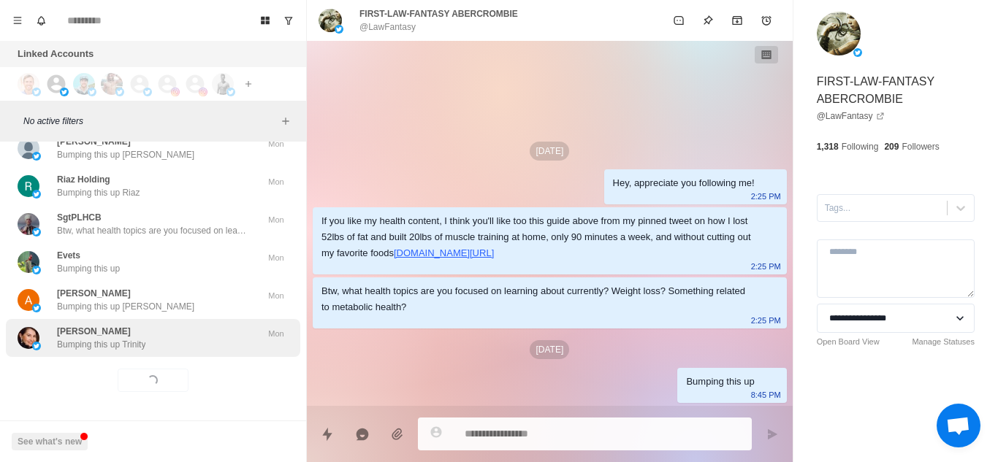
click at [200, 327] on div "Trinity Maxwell Bumping this up Trinity" at bounding box center [138, 338] width 240 height 26
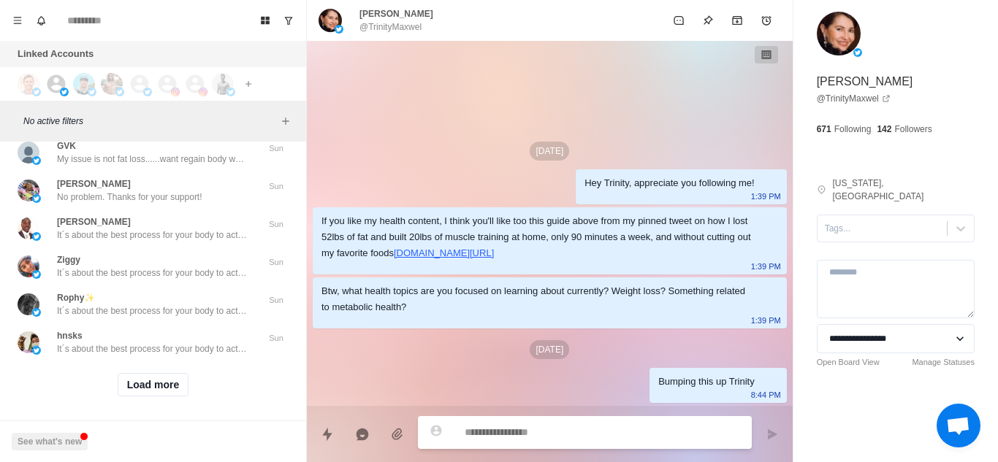
scroll to position [25692, 0]
click at [140, 389] on button "Load more" at bounding box center [154, 384] width 72 height 23
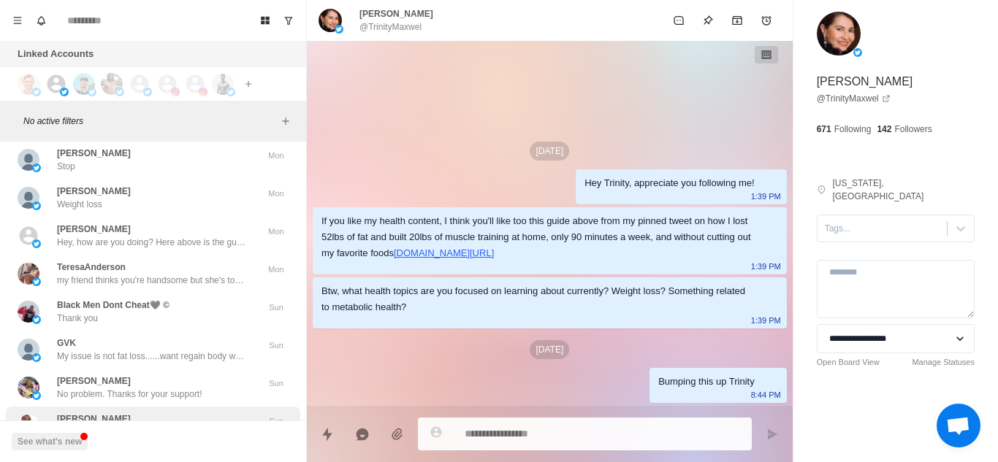
scroll to position [25493, 0]
click at [194, 229] on div "Manuel Puente Hey, how are you doing? Here above is the guide from my pinned tw…" at bounding box center [152, 237] width 190 height 26
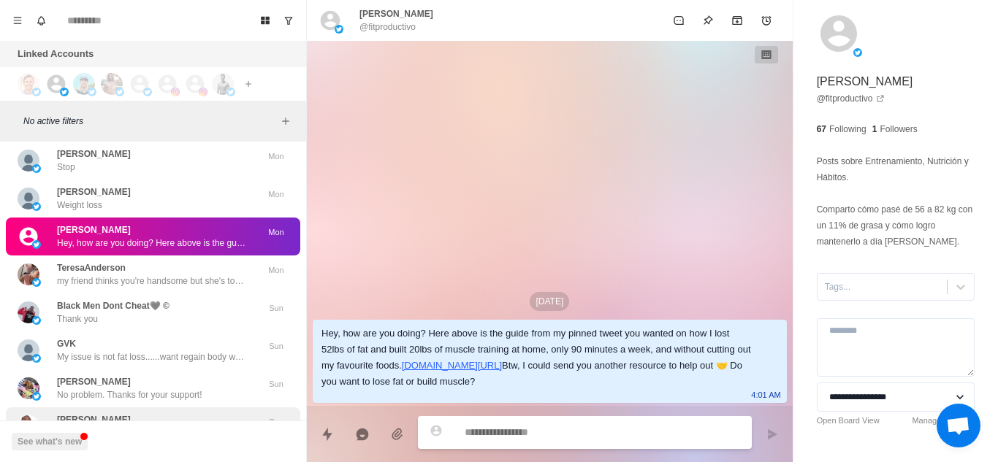
type textarea "*"
type textarea "**********"
type textarea "*"
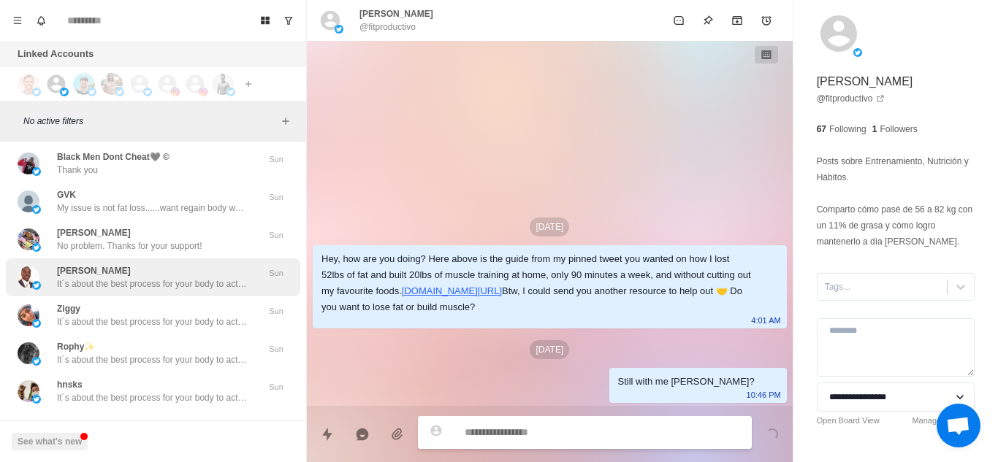
scroll to position [25644, 0]
click at [166, 282] on p "It´s about the best process for your body to actually burn fat (it´s not just c…" at bounding box center [152, 281] width 190 height 13
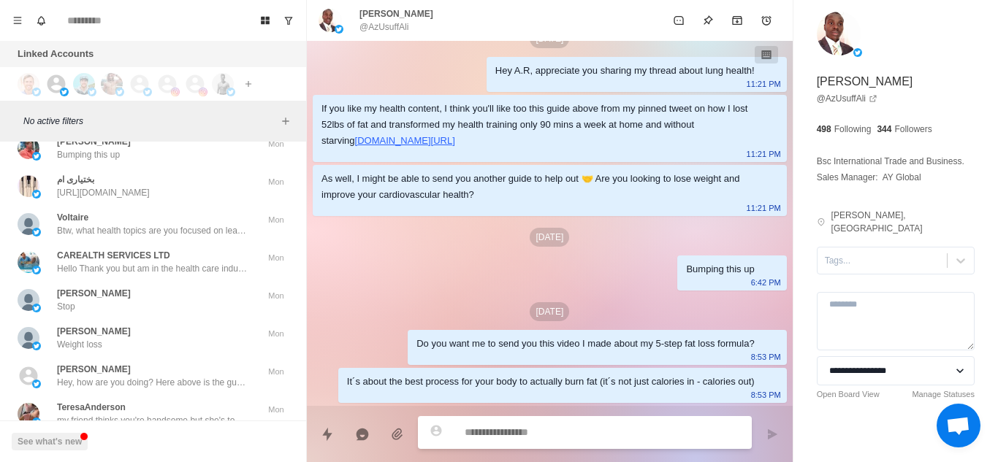
scroll to position [25353, 0]
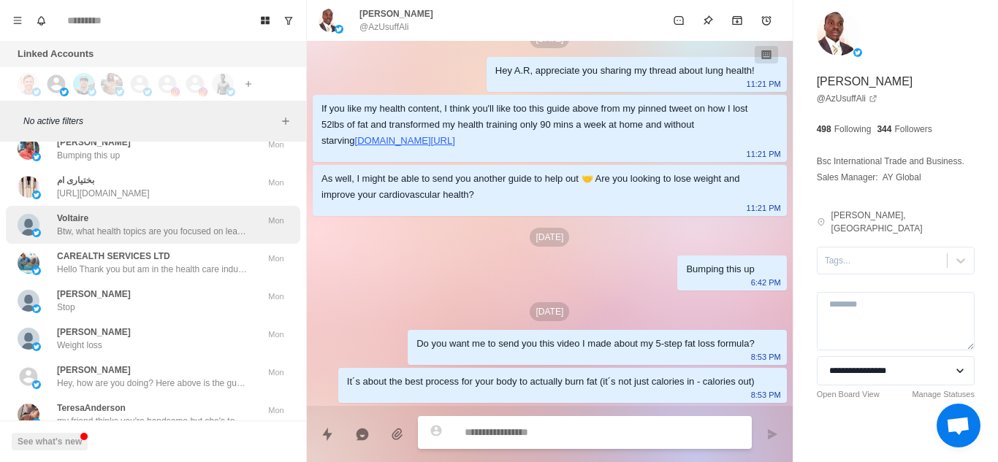
click at [184, 221] on div "Voltaire Btw, what health topics are you focused on learning about currently? W…" at bounding box center [152, 225] width 190 height 26
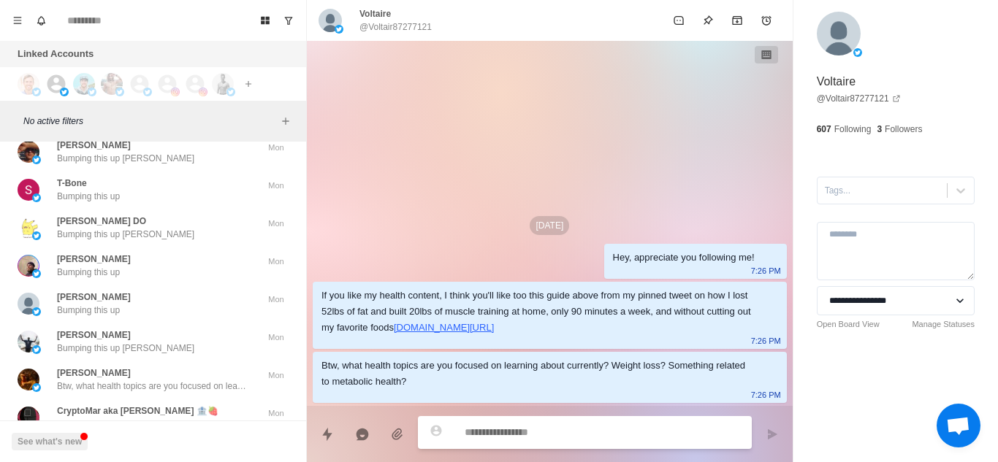
scroll to position [19681, 0]
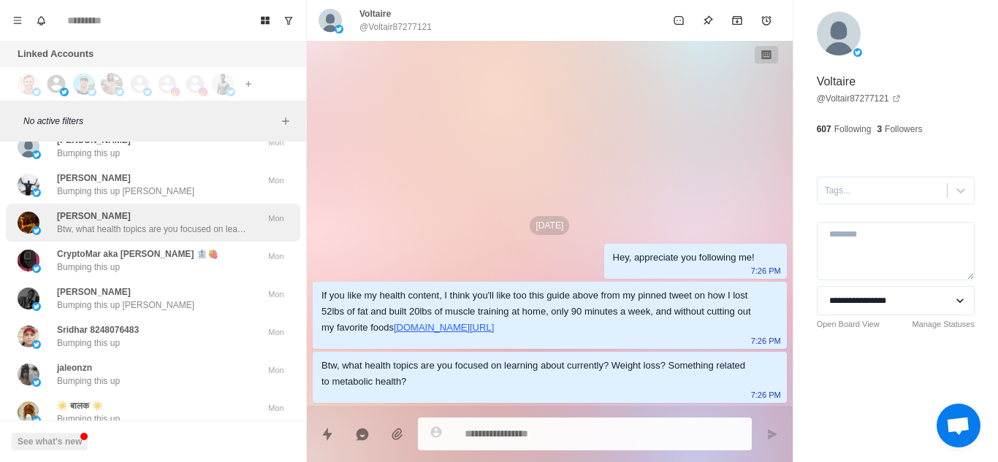
click at [186, 231] on p "Btw, what health topics are you focused on learning about currently? Weight los…" at bounding box center [152, 229] width 190 height 13
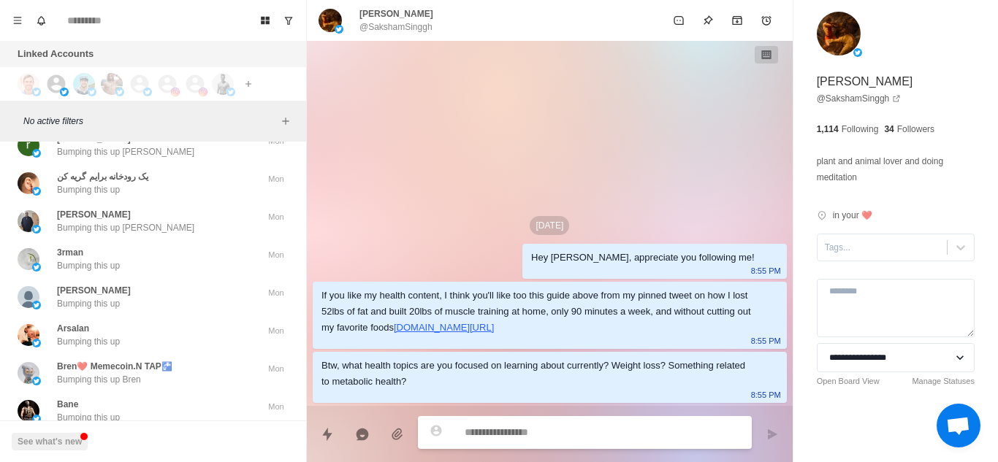
scroll to position [20025, 0]
type textarea "*"
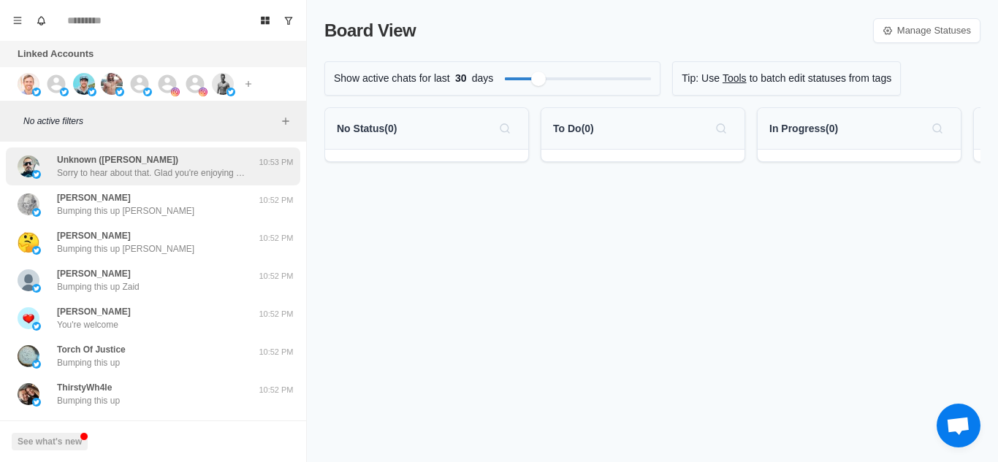
click at [184, 175] on p "Sorry to hear about that. Glad you're enjoying the content. Take care and have …" at bounding box center [152, 173] width 190 height 13
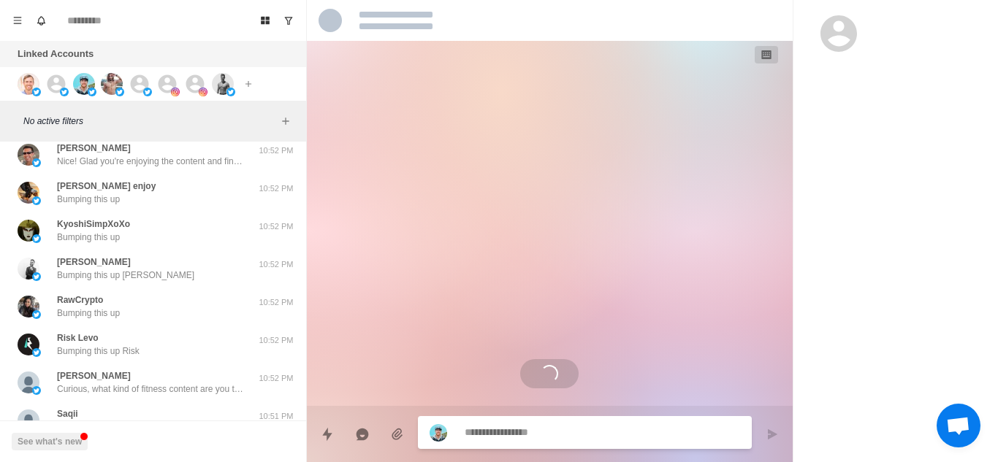
scroll to position [317, 0]
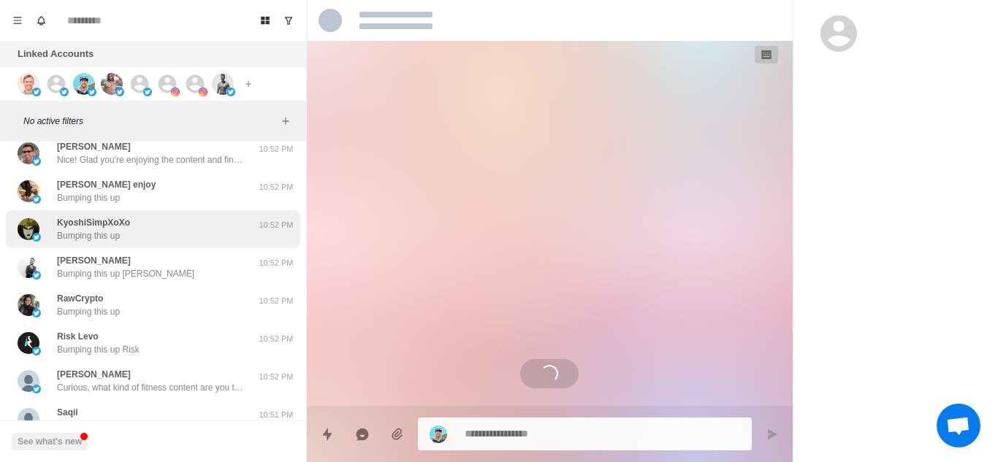
click at [177, 239] on div "KyoshiSimpXoXo Bumping this up" at bounding box center [138, 229] width 240 height 26
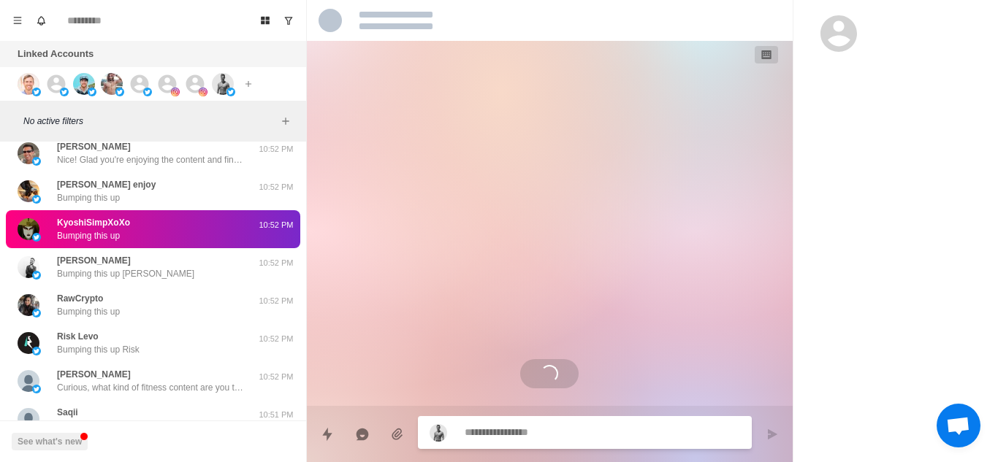
scroll to position [560, 0]
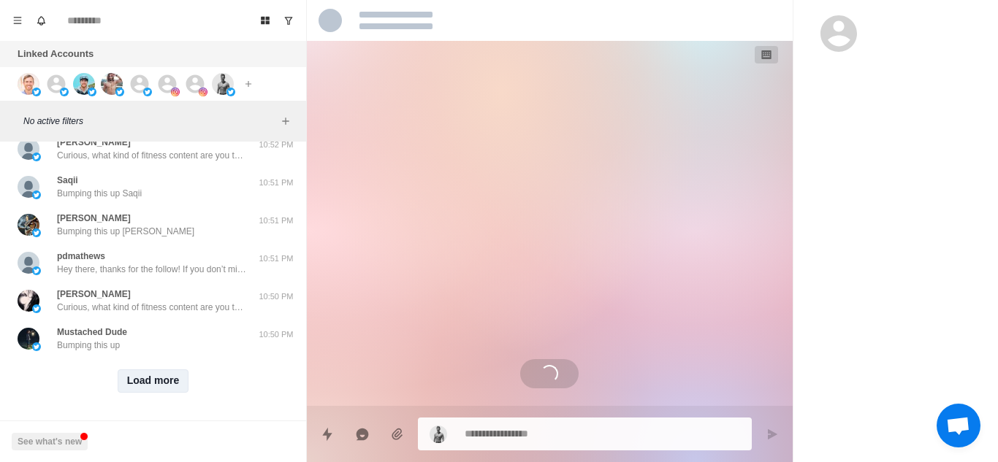
click at [154, 370] on button "Load more" at bounding box center [154, 381] width 72 height 23
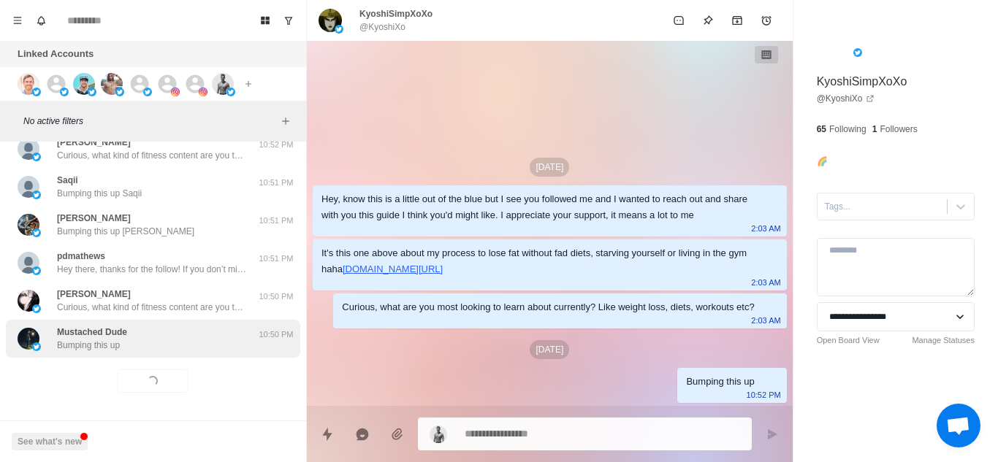
click at [183, 326] on div "Mustached Dude Bumping this up" at bounding box center [138, 339] width 240 height 26
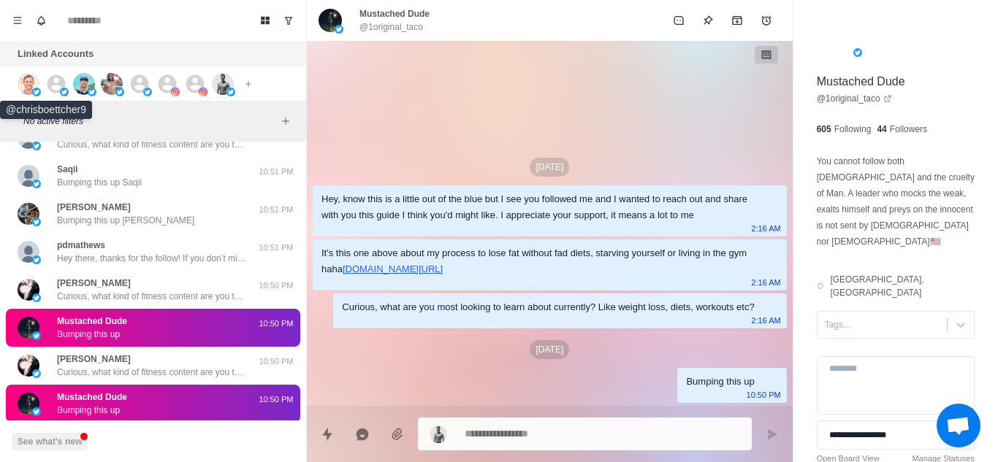
click at [19, 90] on img at bounding box center [29, 84] width 22 height 22
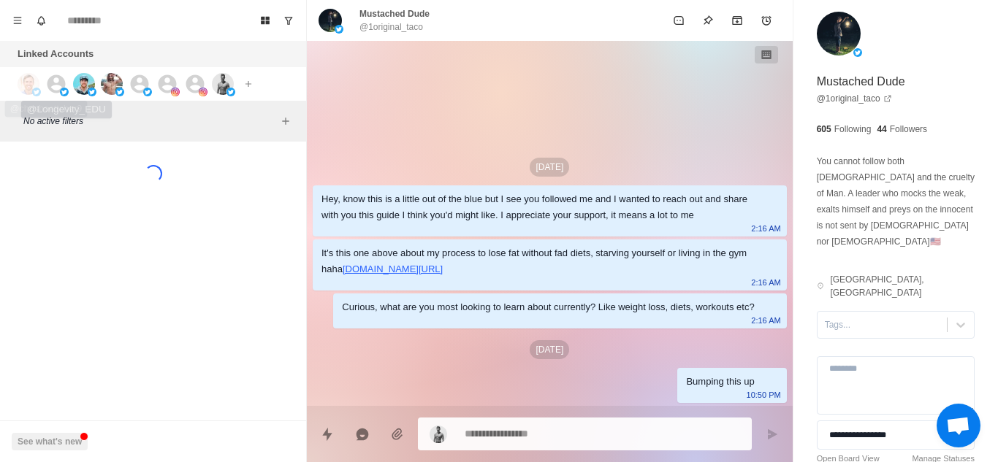
scroll to position [0, 0]
click at [50, 80] on icon at bounding box center [56, 84] width 18 height 18
click at [78, 80] on img at bounding box center [84, 84] width 22 height 22
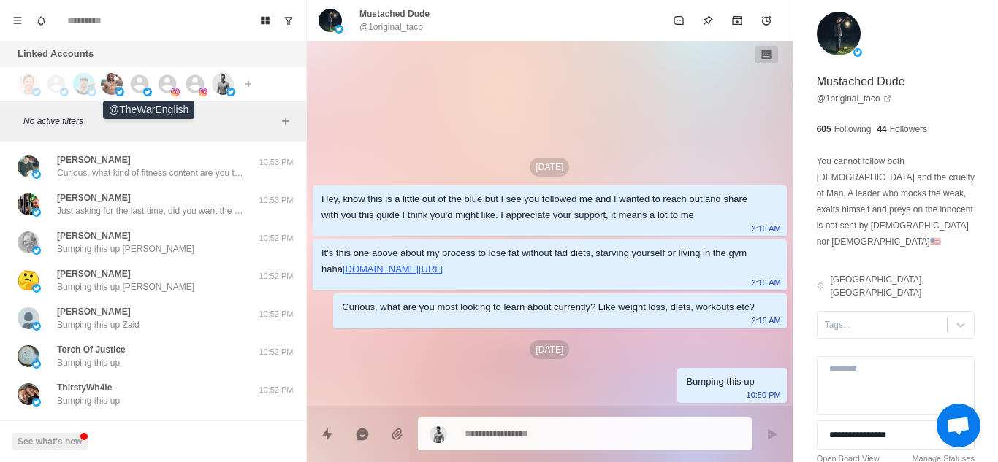
click at [129, 80] on icon at bounding box center [140, 84] width 22 height 22
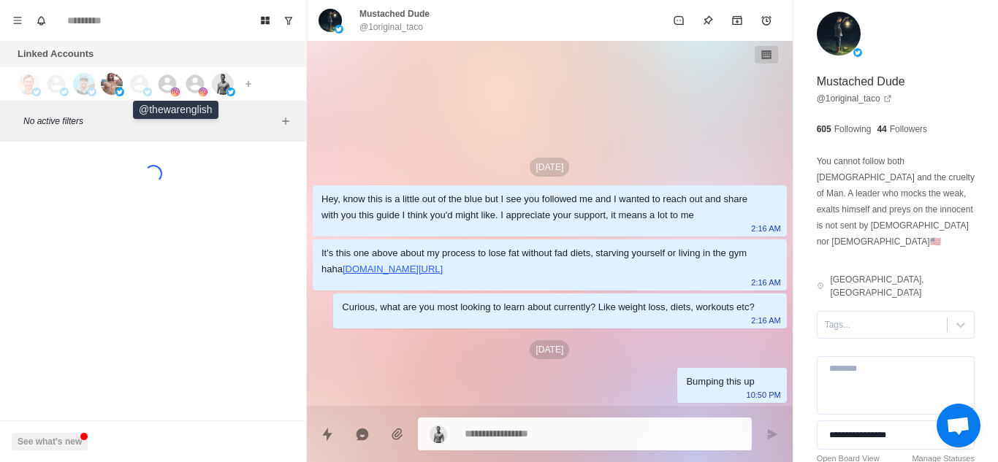
click at [176, 86] on icon at bounding box center [168, 84] width 18 height 18
click at [211, 85] on div at bounding box center [203, 84] width 39 height 22
click at [226, 82] on img at bounding box center [223, 84] width 22 height 22
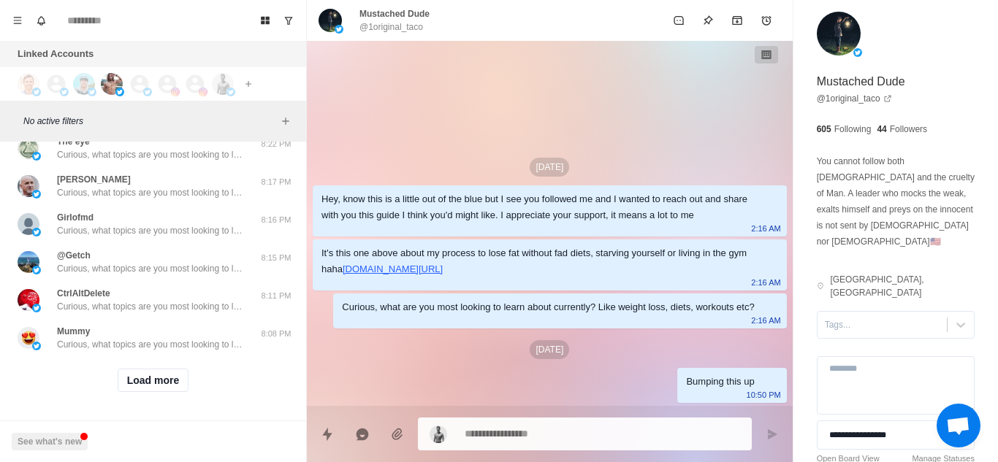
scroll to position [563, 0]
click at [129, 369] on button "Load more" at bounding box center [154, 380] width 72 height 23
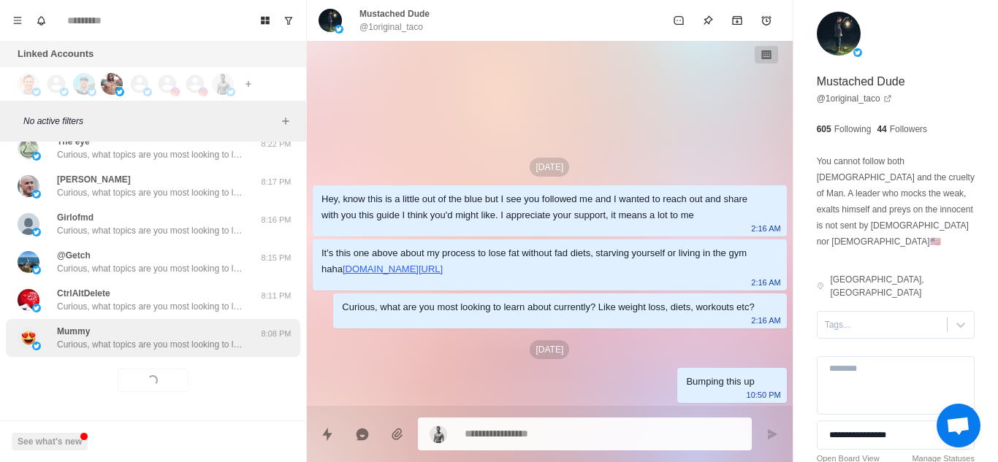
click at [248, 319] on div "Mummy Curious, what topics are you most looking to learn about right now? Weigh…" at bounding box center [153, 338] width 294 height 38
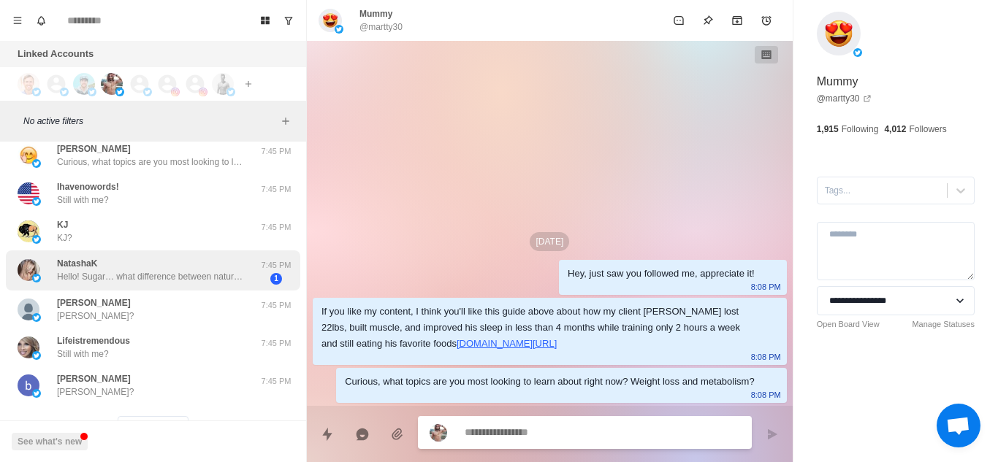
scroll to position [1268, 0]
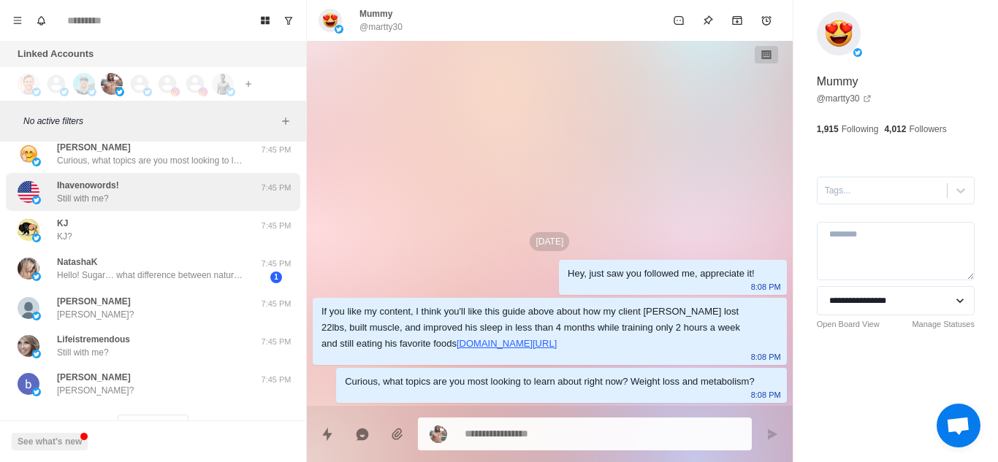
click at [208, 205] on div "Ihavenowords! Still with me? 7:45 PM" at bounding box center [153, 192] width 294 height 38
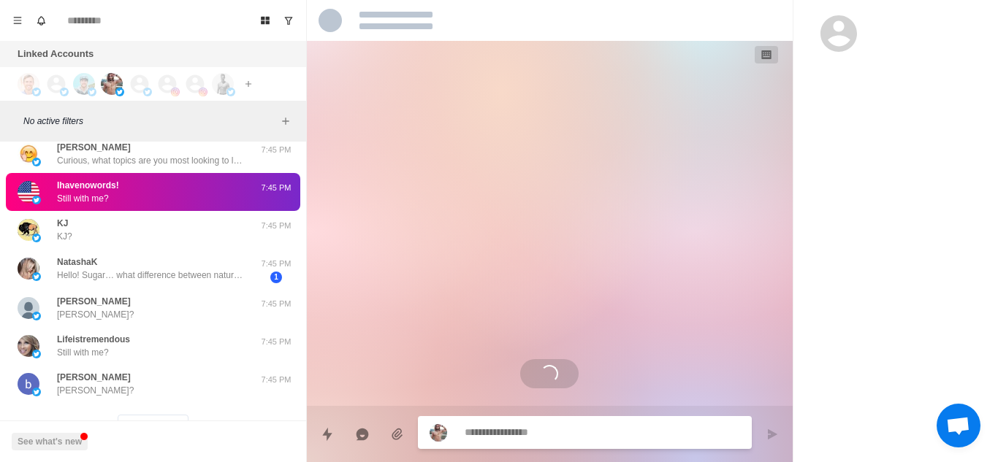
scroll to position [1324, 0]
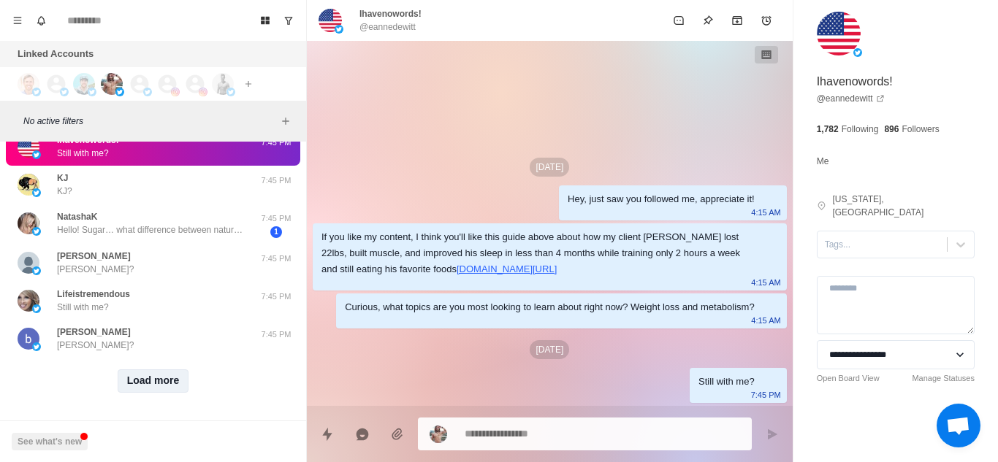
click at [172, 370] on button "Load more" at bounding box center [154, 381] width 72 height 23
click at [195, 358] on div "Loading... Load more" at bounding box center [153, 381] width 294 height 47
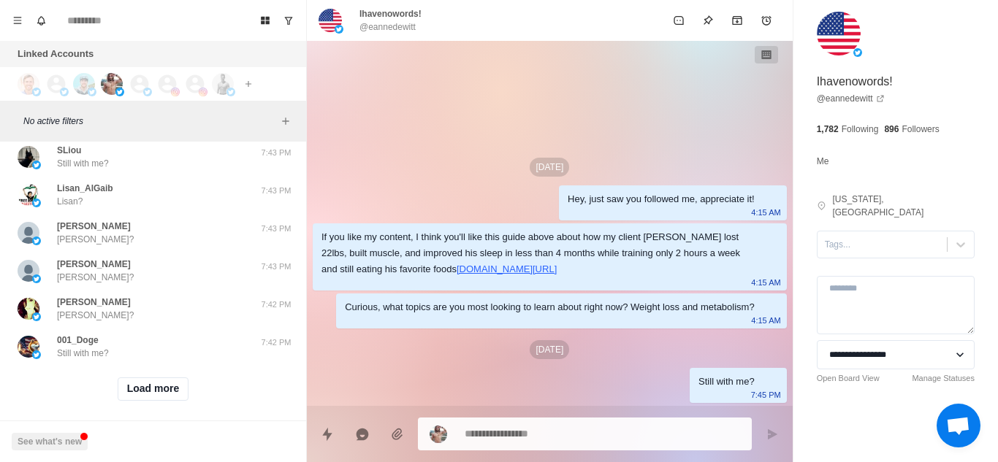
scroll to position [2084, 0]
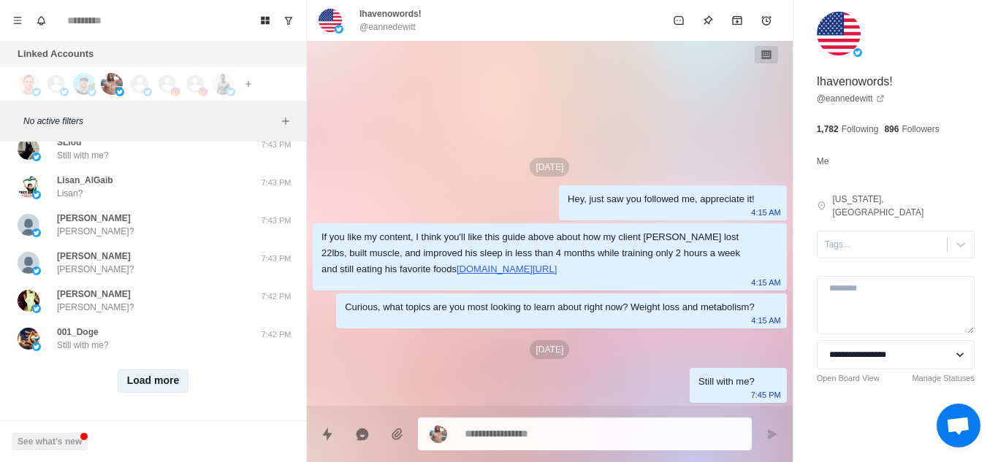
click at [139, 370] on button "Load more" at bounding box center [154, 381] width 72 height 23
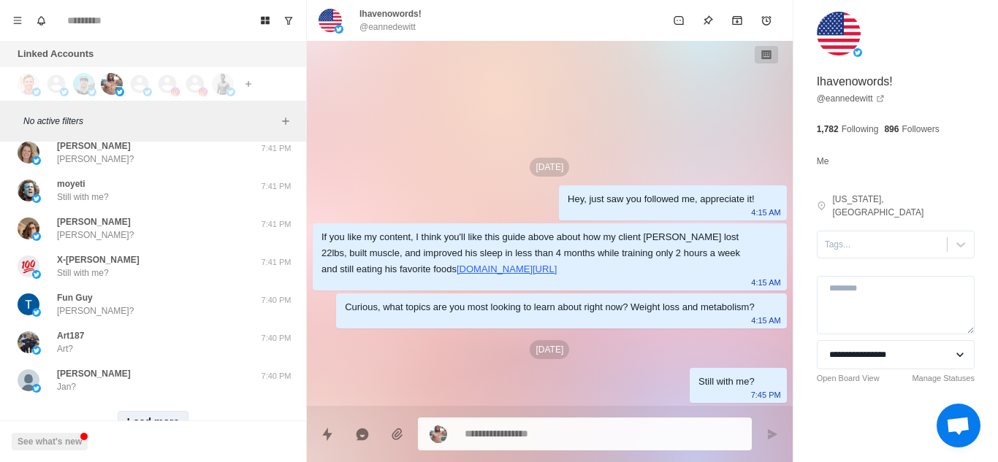
scroll to position [2844, 0]
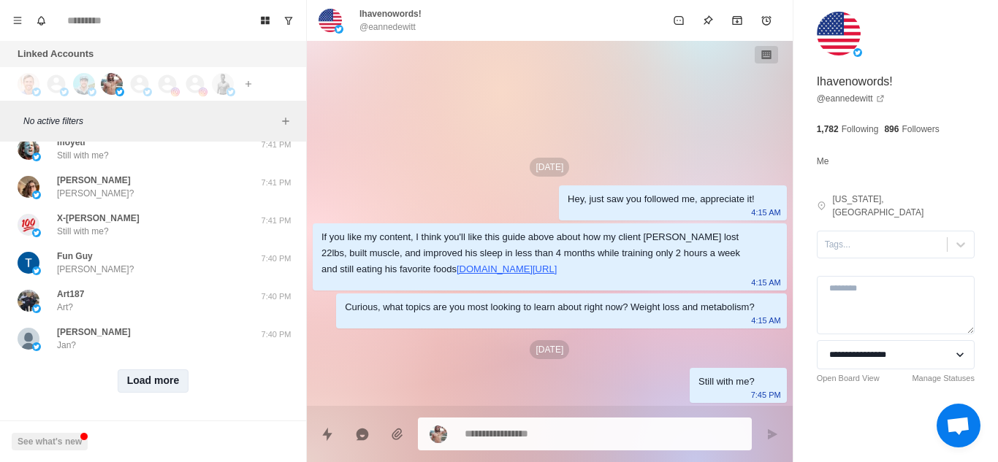
click at [139, 370] on button "Load more" at bounding box center [154, 381] width 72 height 23
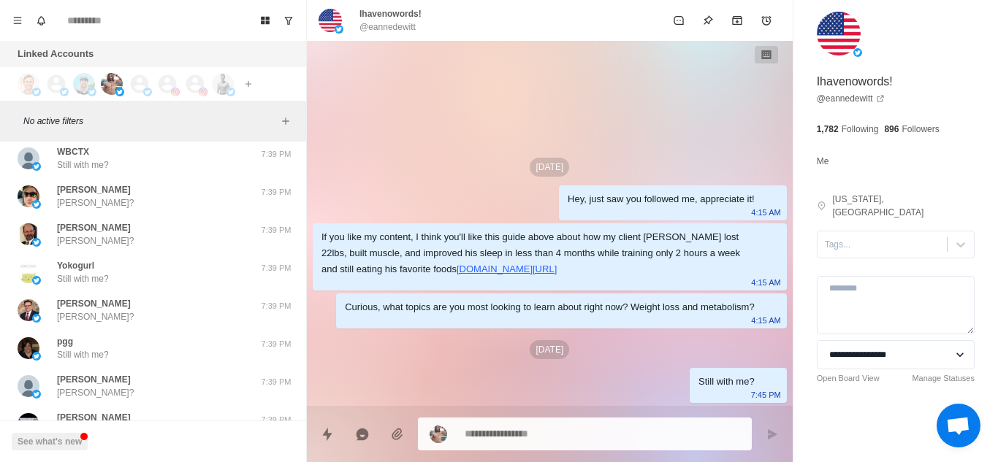
scroll to position [3603, 0]
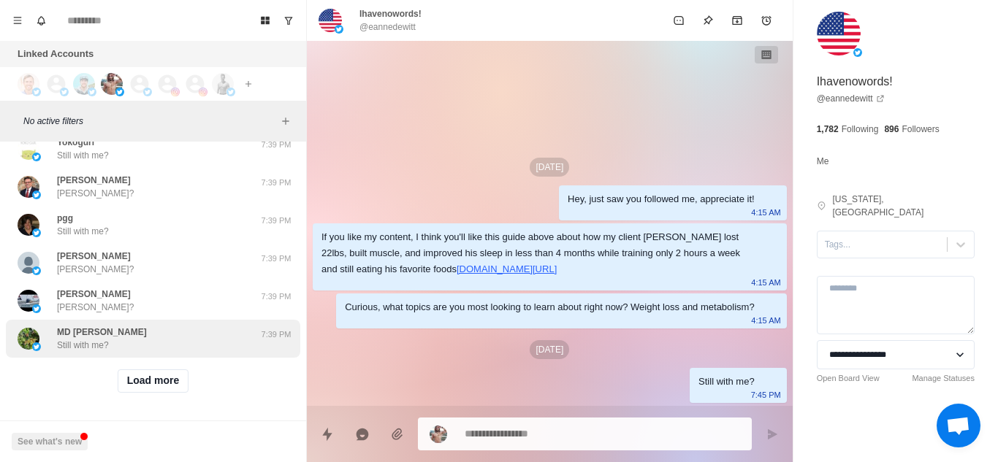
click at [188, 342] on div "MD [PERSON_NAME] Still with me? 7:39 PM" at bounding box center [153, 339] width 294 height 38
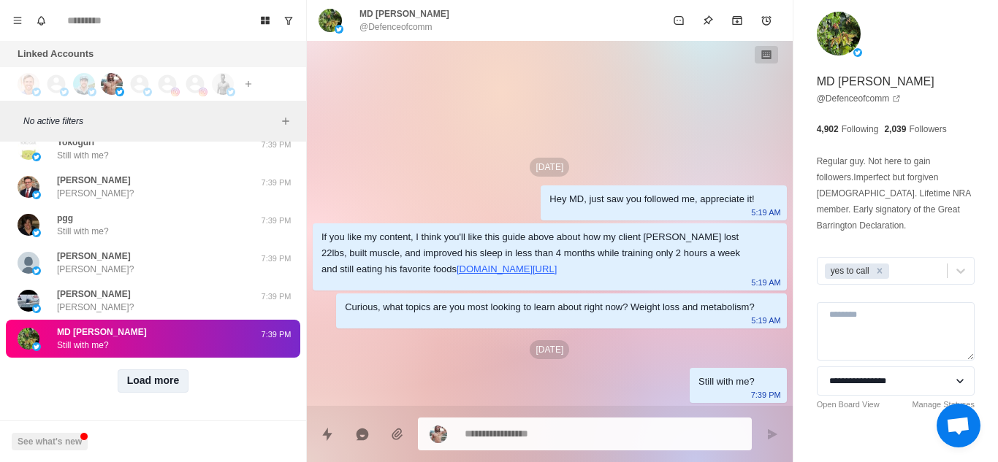
click at [164, 370] on button "Load more" at bounding box center [154, 381] width 72 height 23
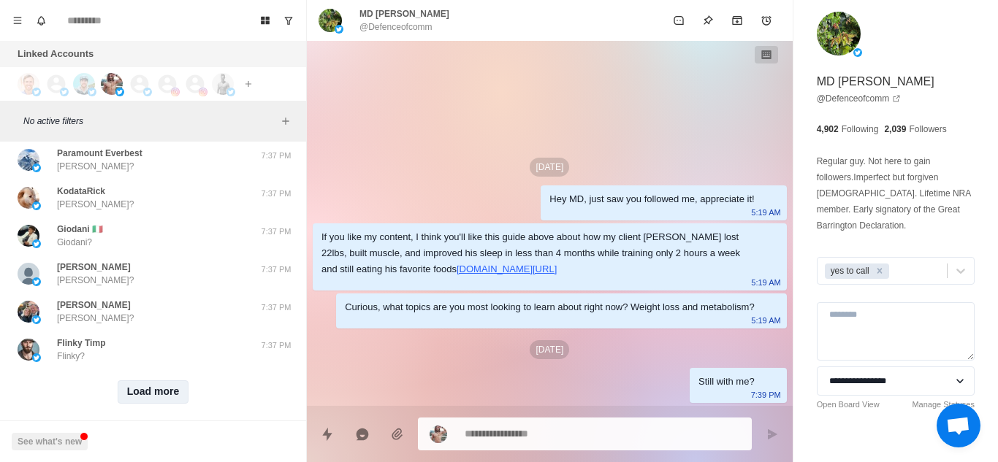
scroll to position [4363, 0]
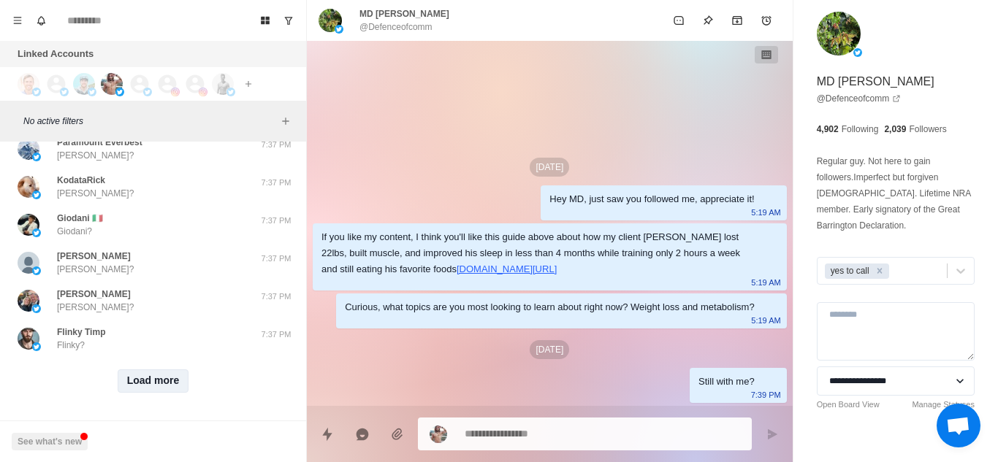
click at [164, 370] on button "Load more" at bounding box center [154, 381] width 72 height 23
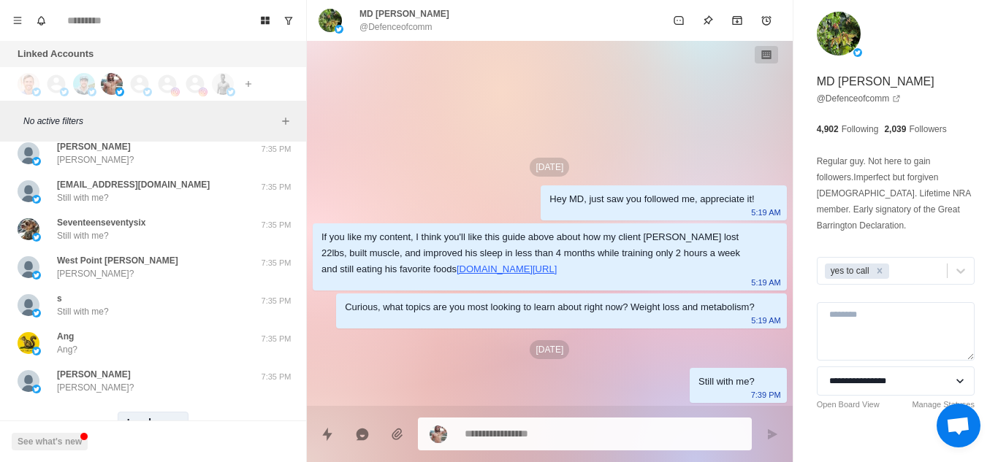
scroll to position [5123, 0]
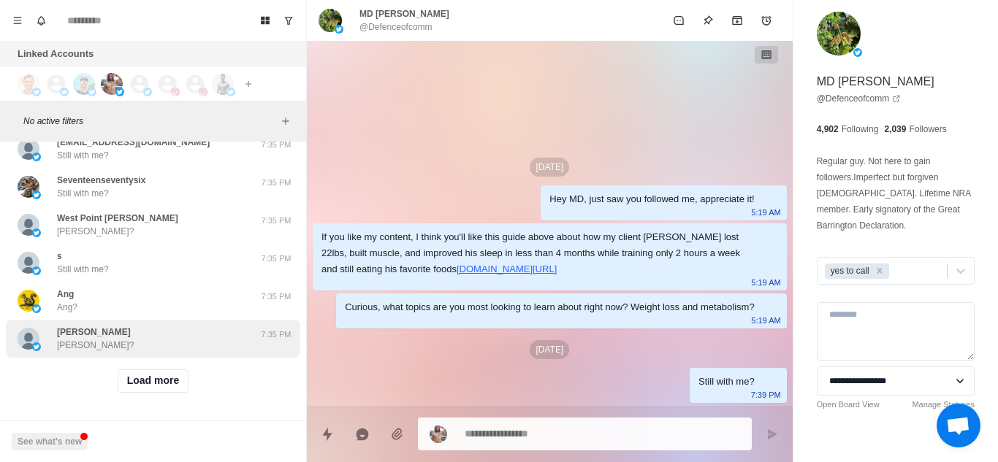
click at [206, 332] on div "[PERSON_NAME] [PERSON_NAME]?" at bounding box center [138, 339] width 240 height 26
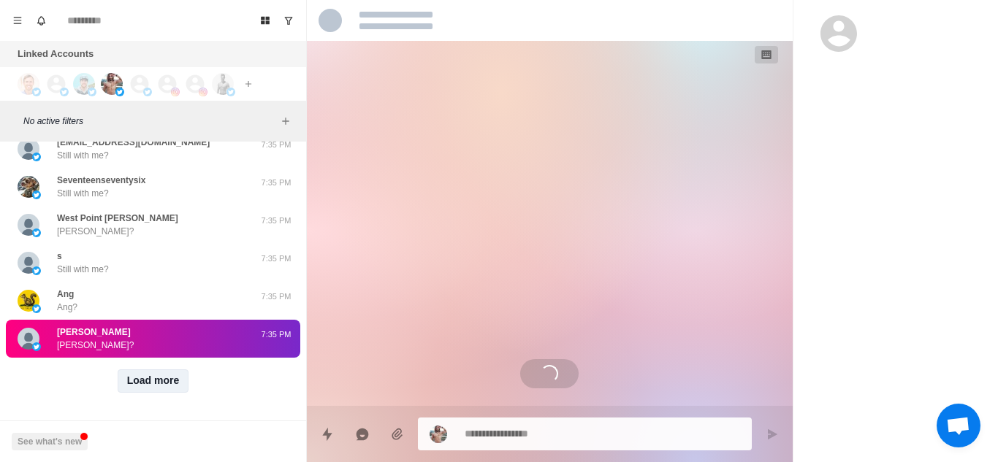
click at [168, 370] on button "Load more" at bounding box center [154, 381] width 72 height 23
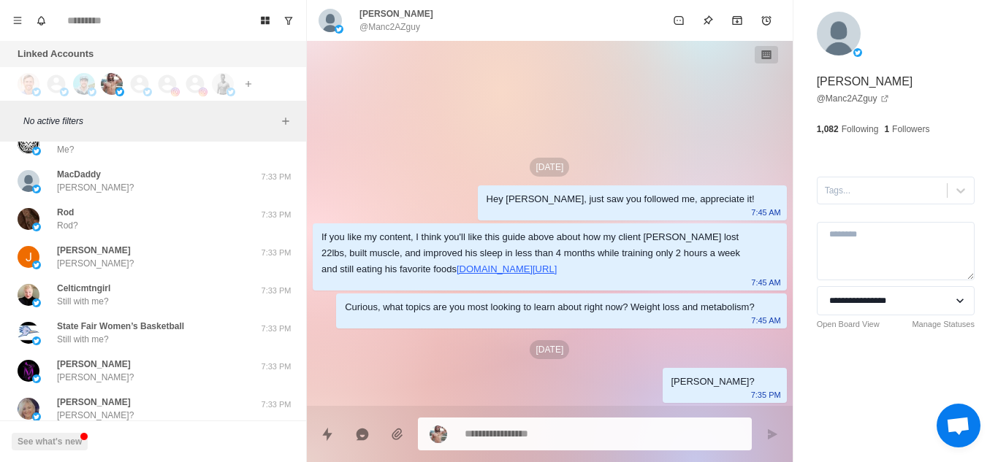
scroll to position [5883, 0]
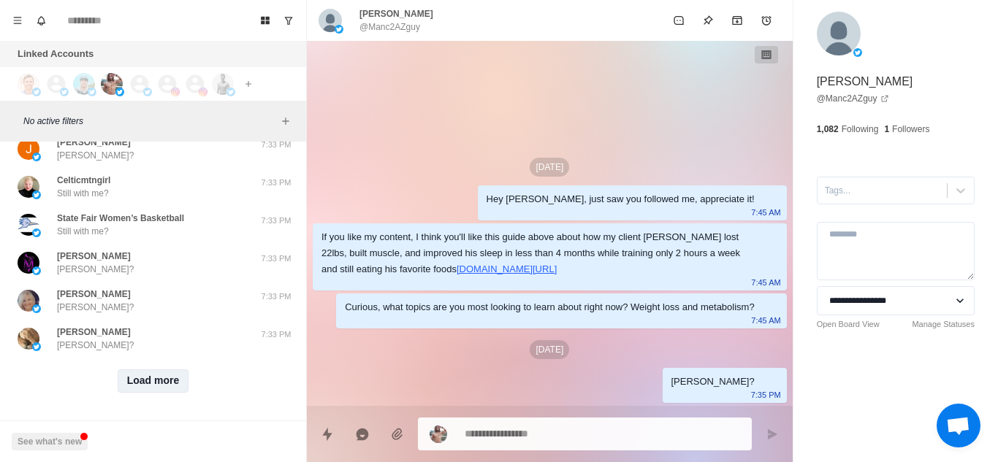
click at [168, 370] on button "Load more" at bounding box center [154, 381] width 72 height 23
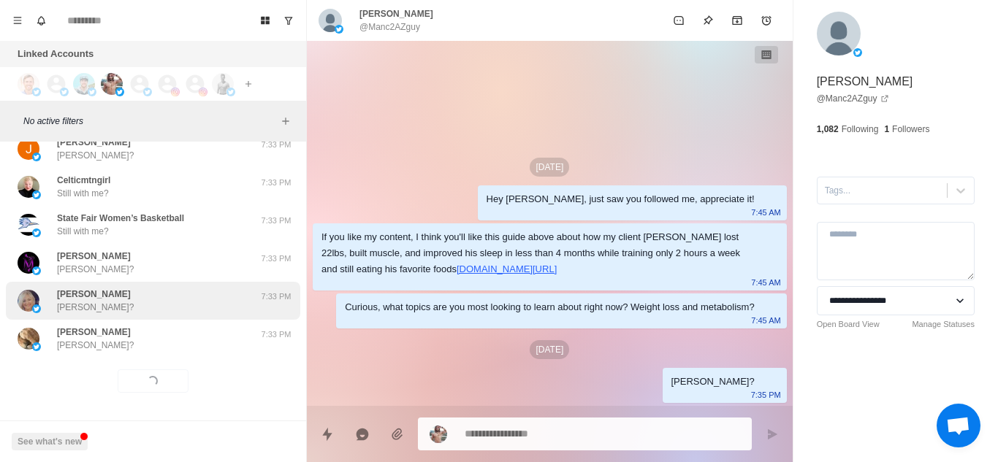
click at [243, 291] on div "[PERSON_NAME] [PERSON_NAME]?" at bounding box center [138, 301] width 240 height 26
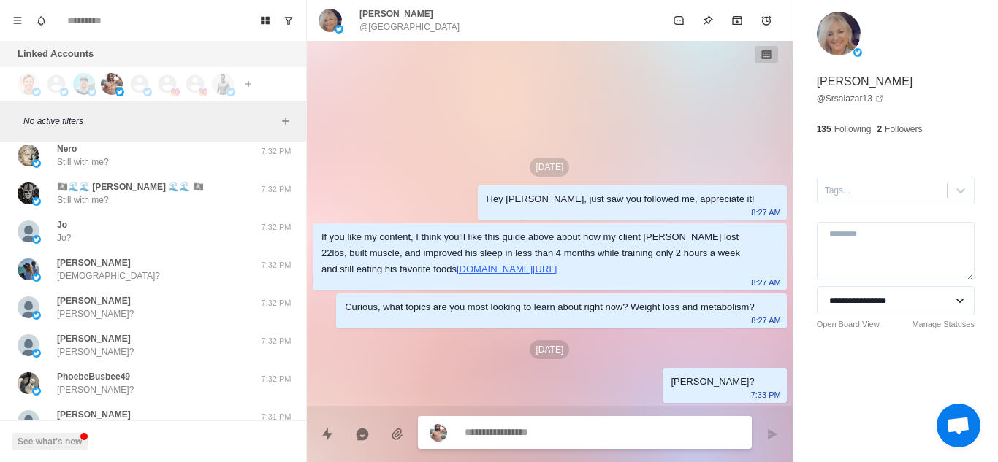
scroll to position [6643, 0]
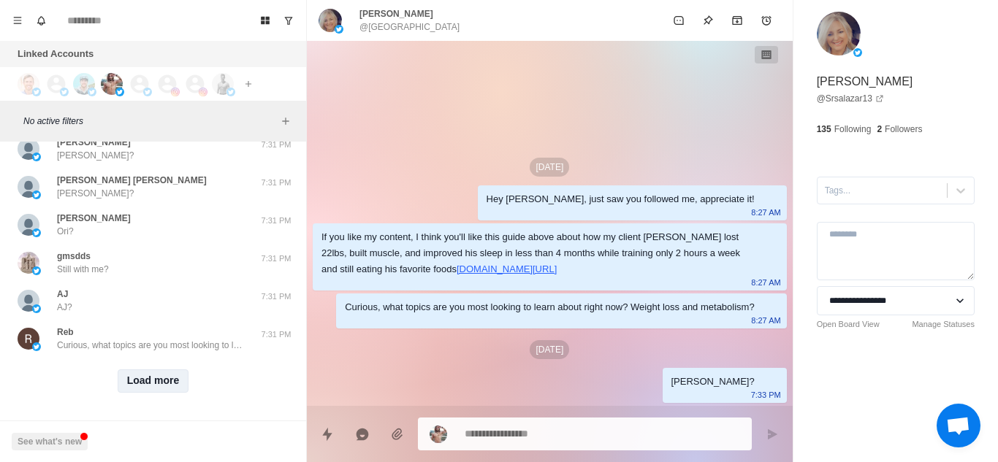
click at [149, 370] on button "Load more" at bounding box center [154, 381] width 72 height 23
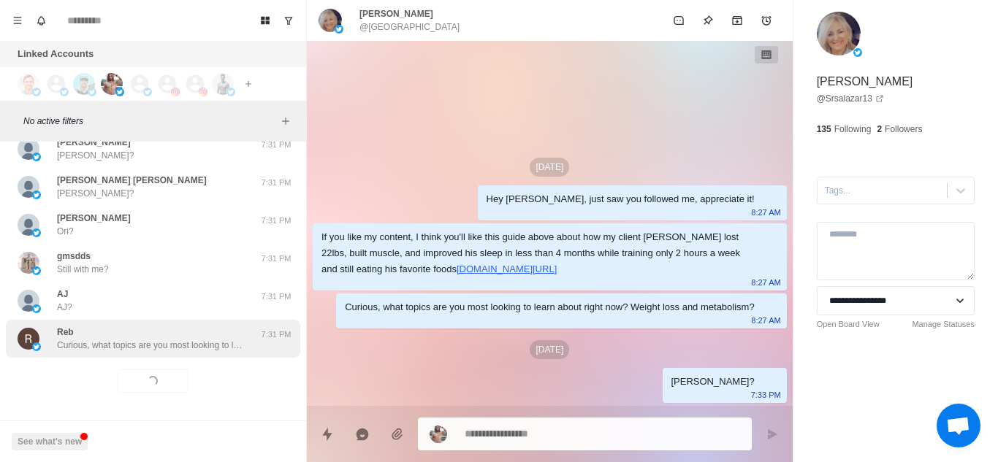
click at [191, 339] on p "Curious, what topics are you most looking to learn about right now? Weight loss…" at bounding box center [152, 345] width 190 height 13
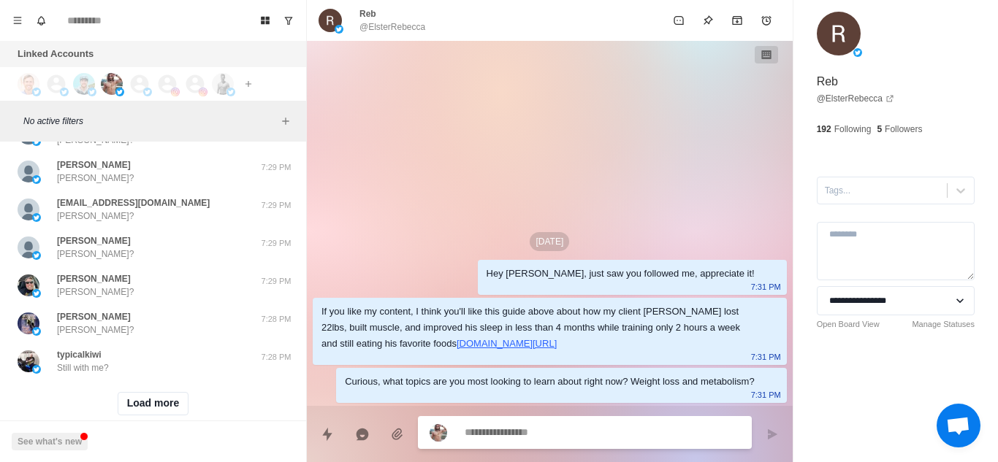
scroll to position [7402, 0]
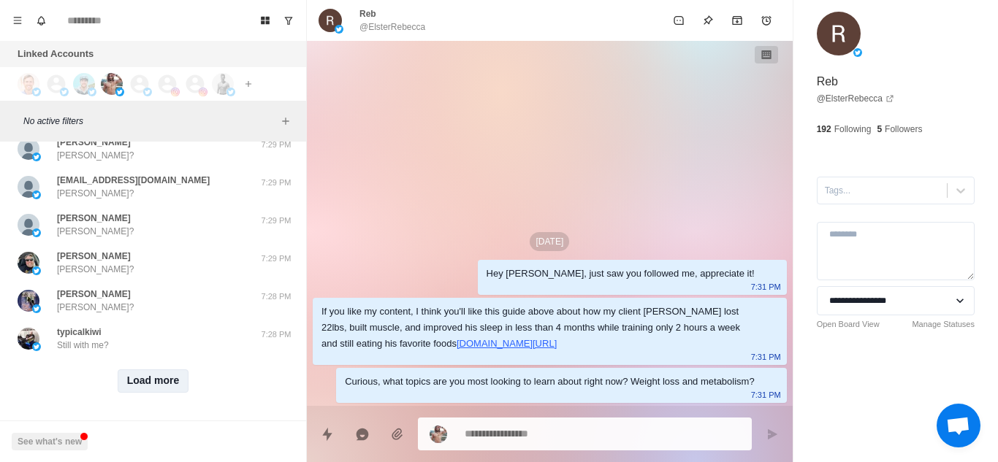
click at [137, 379] on button "Load more" at bounding box center [154, 381] width 72 height 23
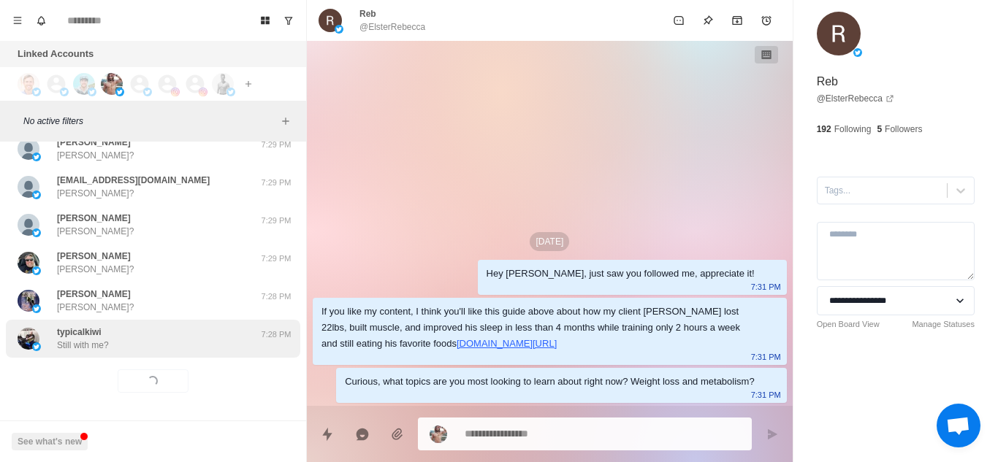
click at [183, 341] on div "typicalkiwi Still with me? 7:28 PM" at bounding box center [153, 339] width 294 height 38
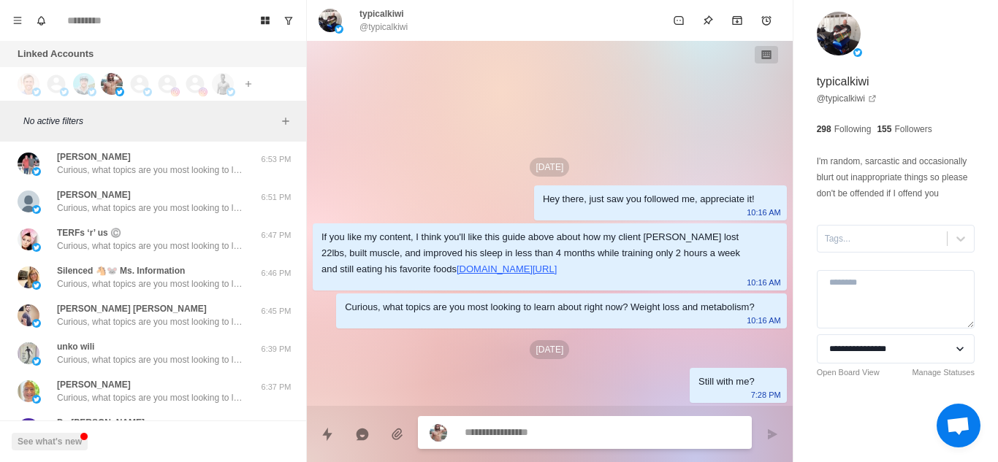
scroll to position [8162, 0]
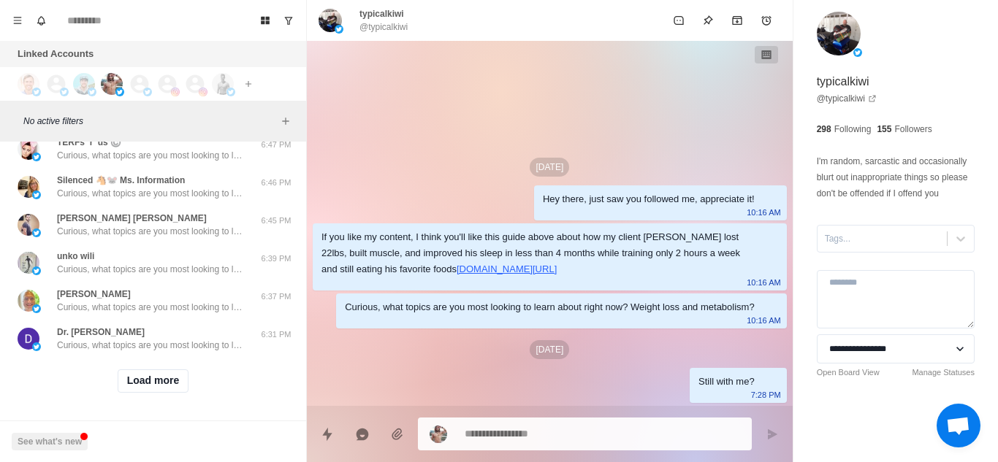
click at [166, 358] on div "Load more" at bounding box center [153, 381] width 294 height 47
click at [159, 370] on button "Load more" at bounding box center [154, 381] width 72 height 23
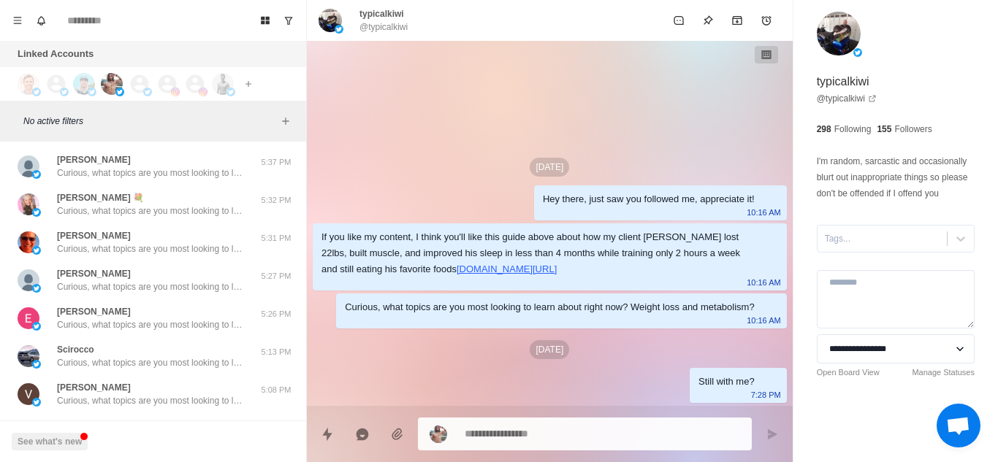
scroll to position [8922, 0]
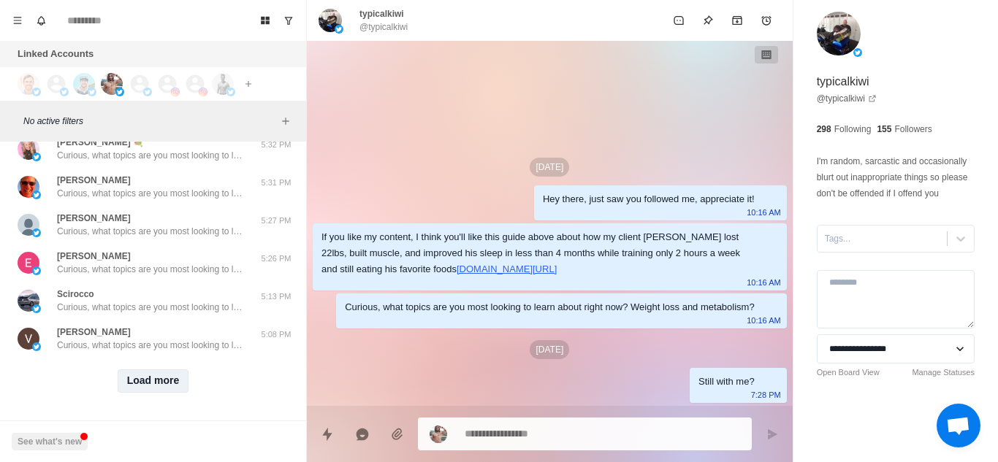
click at [159, 370] on button "Load more" at bounding box center [154, 381] width 72 height 23
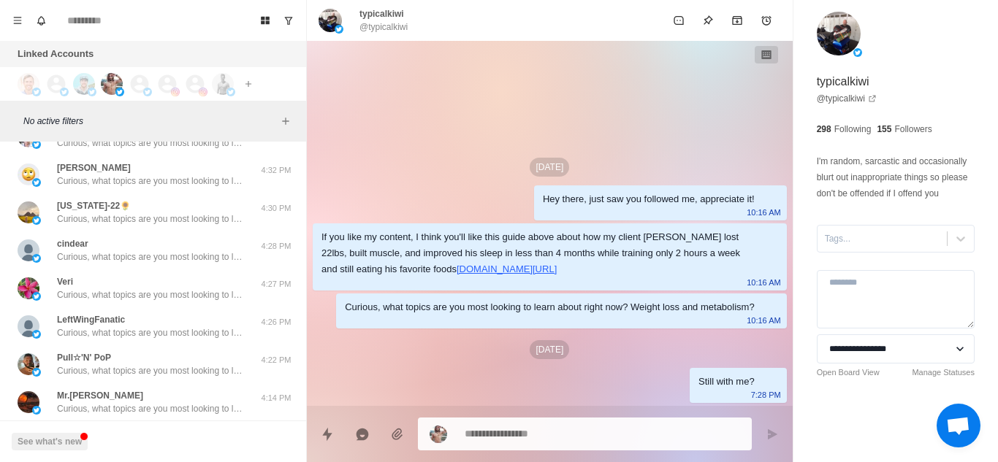
scroll to position [9682, 0]
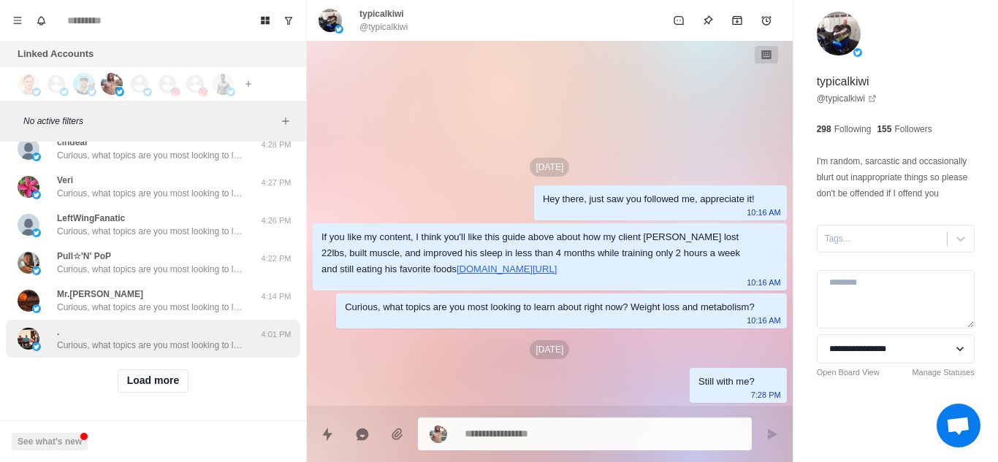
click at [221, 339] on p "Curious, what topics are you most looking to learn about right now? Weight loss…" at bounding box center [152, 345] width 190 height 13
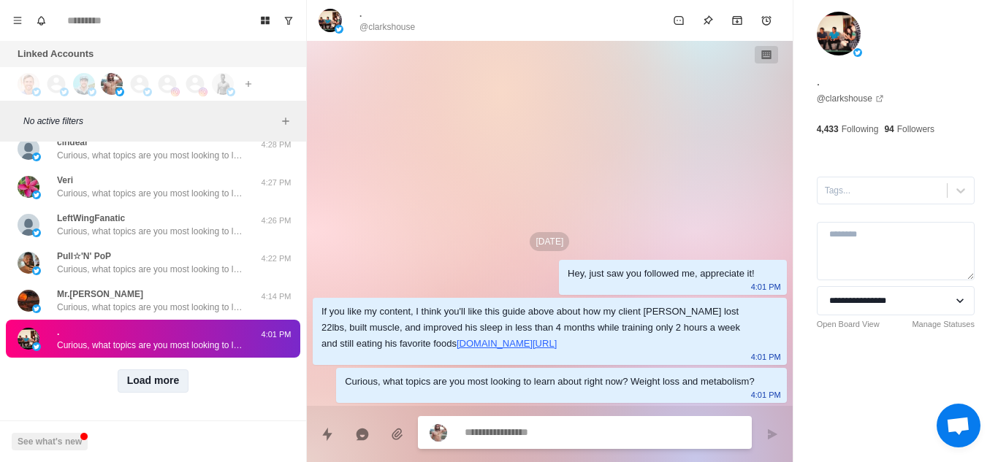
click at [154, 375] on button "Load more" at bounding box center [154, 381] width 72 height 23
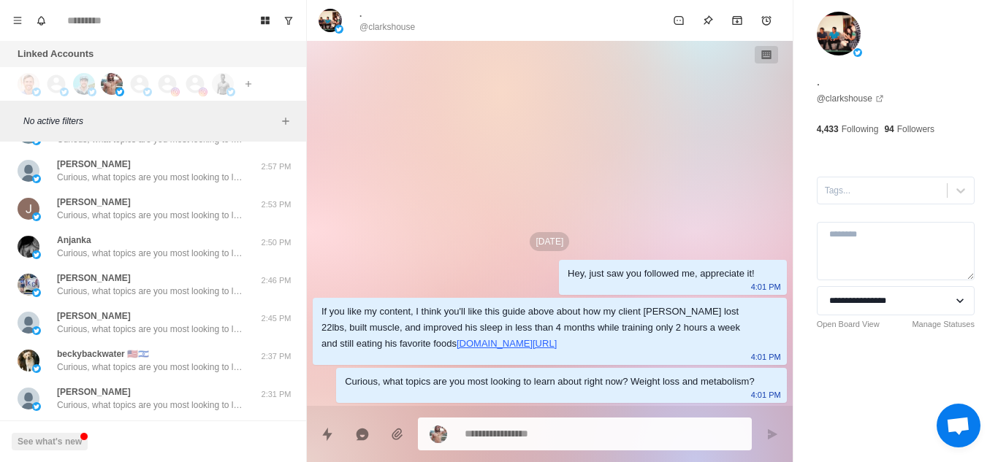
scroll to position [10442, 0]
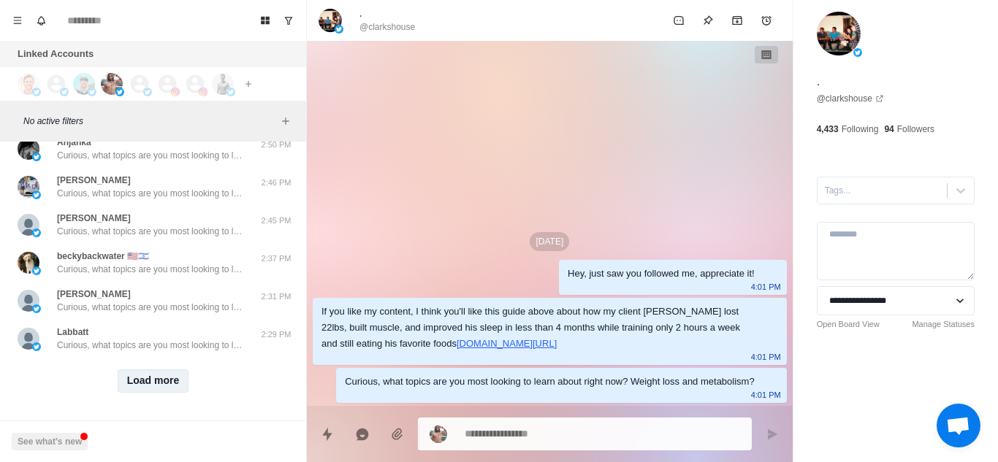
click at [153, 373] on button "Load more" at bounding box center [154, 381] width 72 height 23
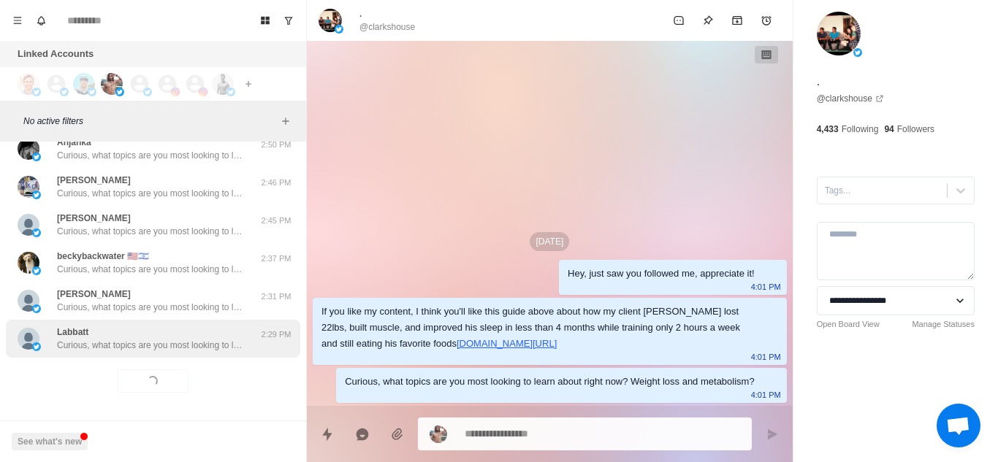
click at [224, 339] on p "Curious, what topics are you most looking to learn about right now? Weight loss…" at bounding box center [152, 345] width 190 height 13
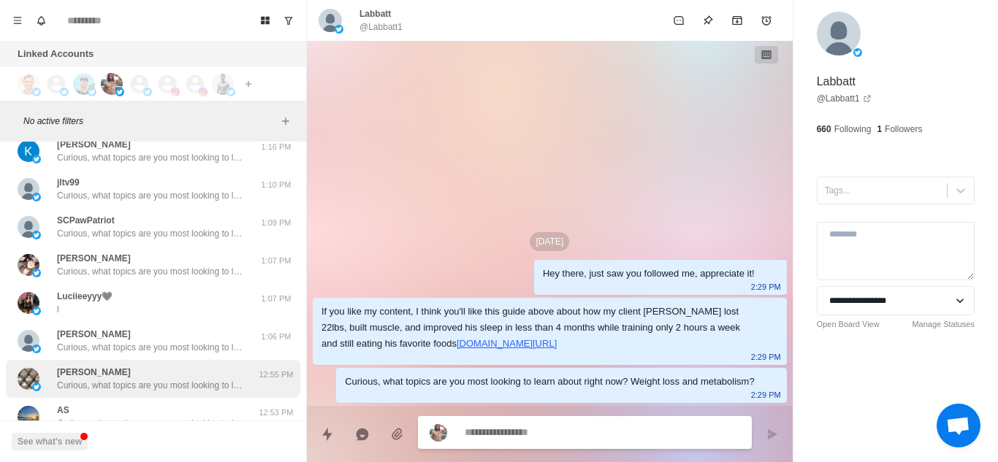
scroll to position [11202, 0]
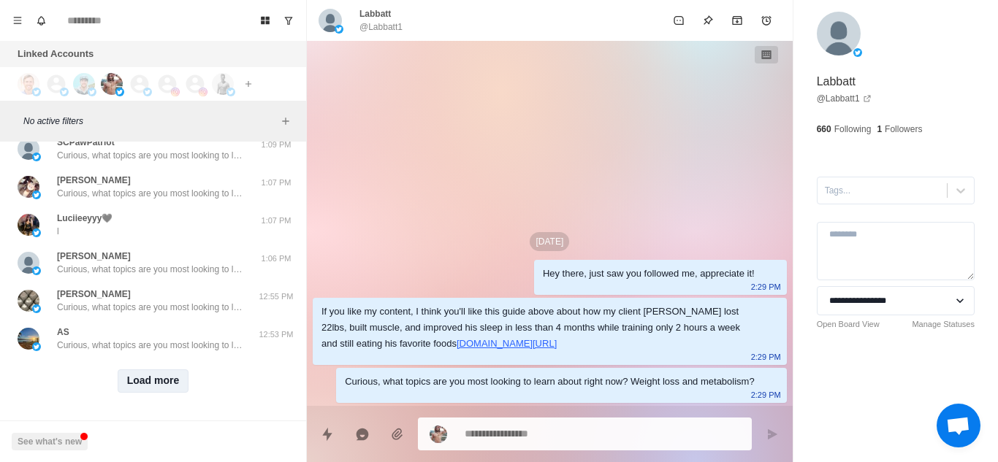
click at [147, 370] on button "Load more" at bounding box center [154, 381] width 72 height 23
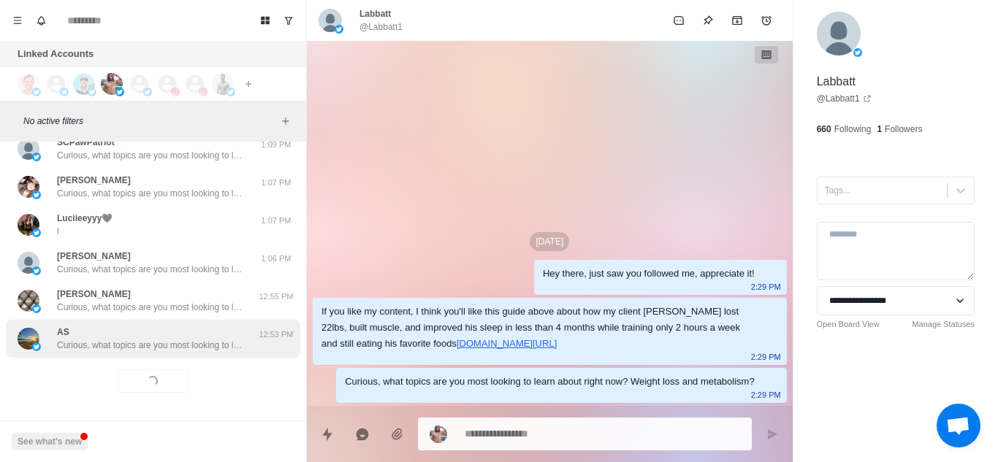
click at [231, 326] on div "AS Curious, what topics are you most looking to learn about right now? Weight l…" at bounding box center [152, 339] width 190 height 26
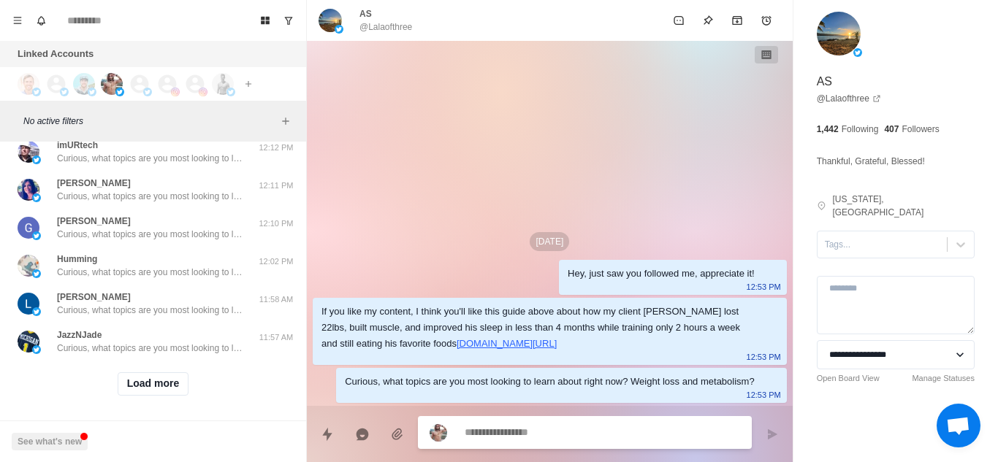
scroll to position [11961, 0]
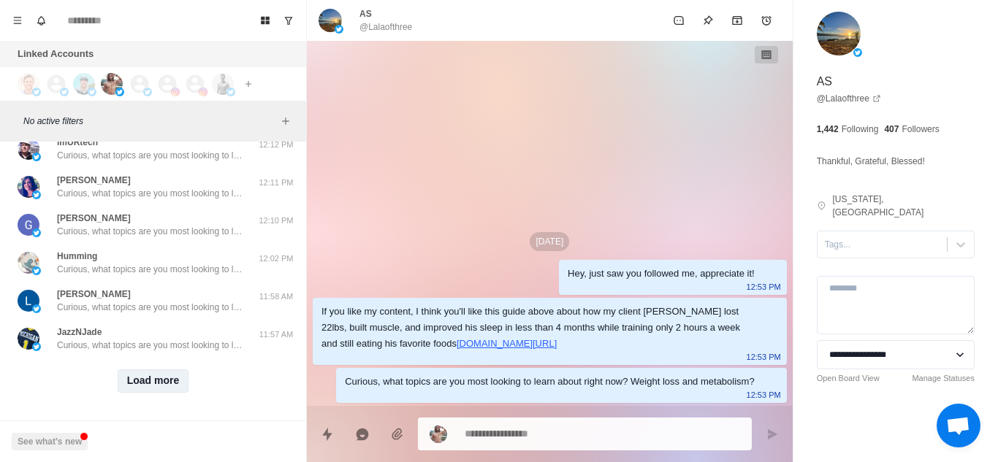
click at [146, 371] on button "Load more" at bounding box center [154, 381] width 72 height 23
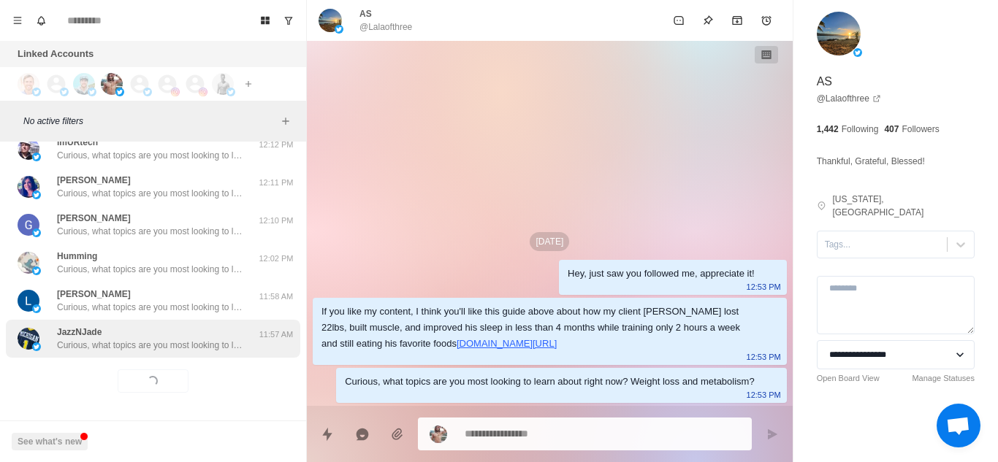
click at [211, 339] on p "Curious, what topics are you most looking to learn about right now? Weight loss…" at bounding box center [152, 345] width 190 height 13
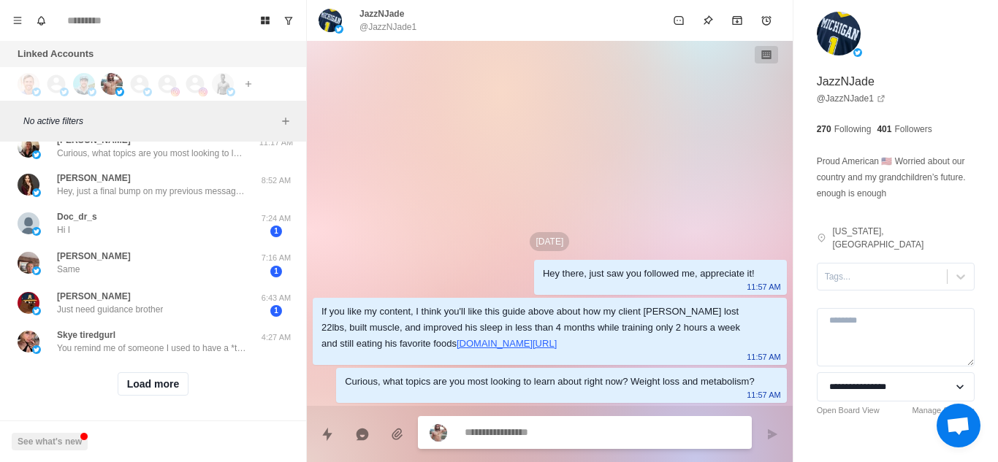
scroll to position [12713, 0]
click at [161, 377] on button "Load more" at bounding box center [154, 383] width 72 height 23
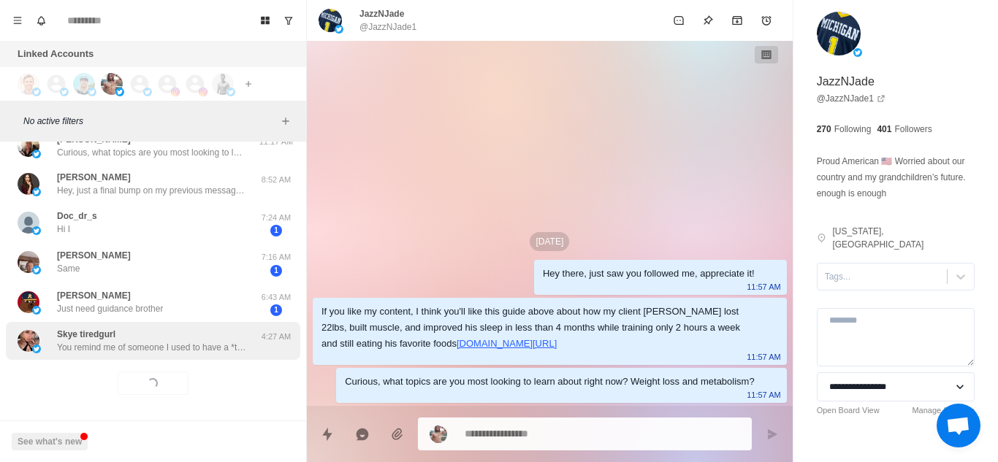
click at [218, 348] on p "You remind me of someone I used to have a *thing* with, Sports,... 😅" at bounding box center [152, 347] width 190 height 13
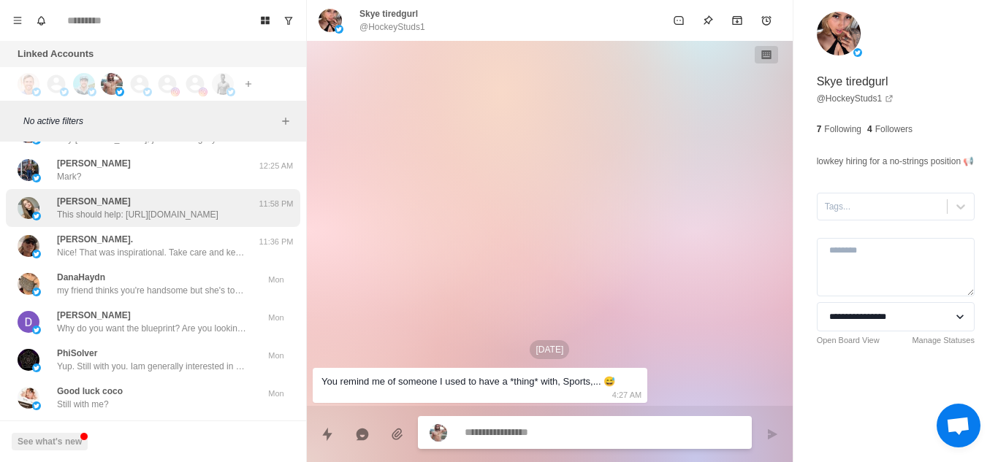
scroll to position [13085, 0]
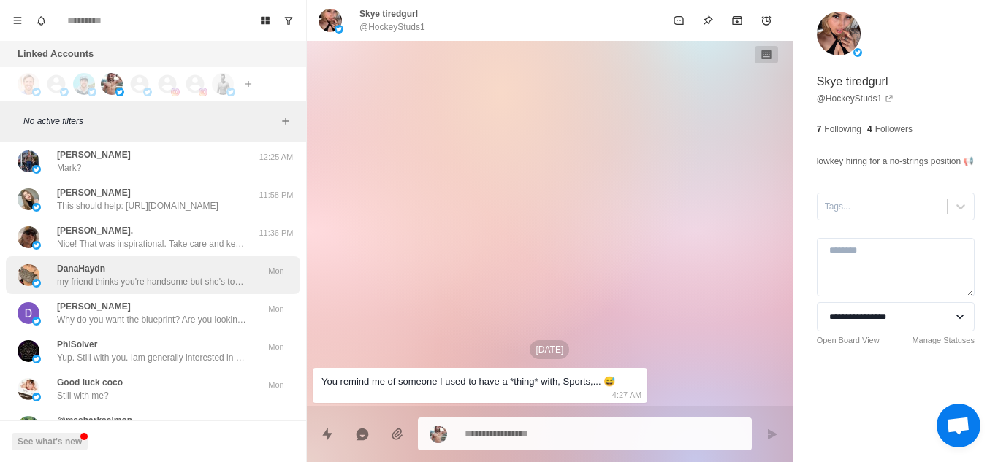
click at [203, 270] on div "DanaHaydn my friend thinks you're handsome but she's too shy to dm you. hit her…" at bounding box center [152, 275] width 190 height 26
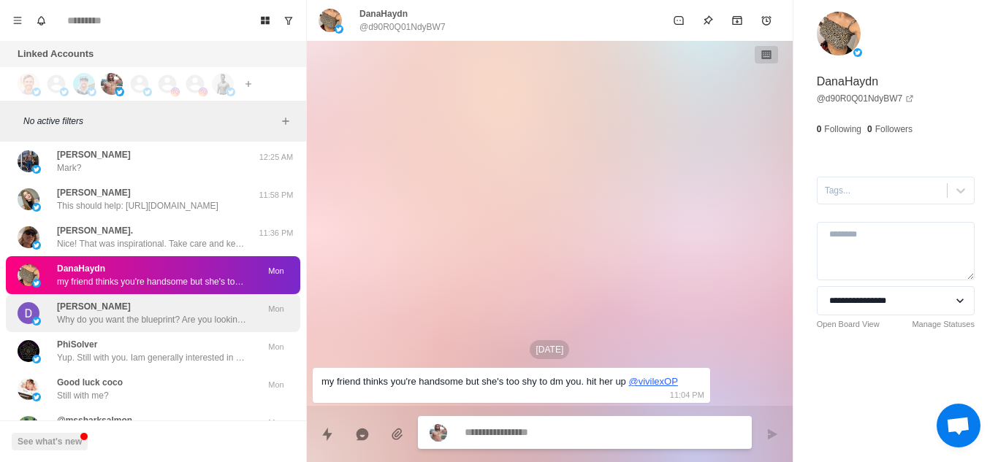
click at [196, 329] on div "[PERSON_NAME] Why do you want the blueprint? Are you looking to lose some weigh…" at bounding box center [153, 313] width 294 height 38
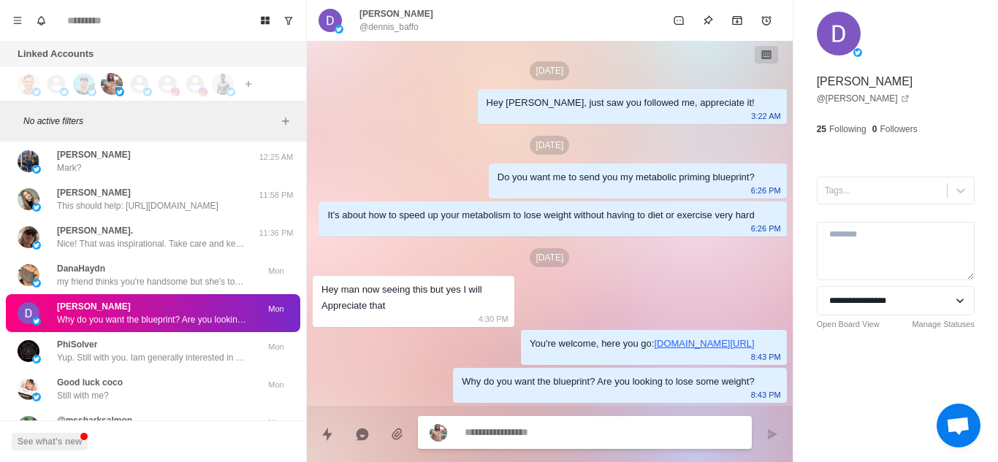
type textarea "*"
type textarea "**********"
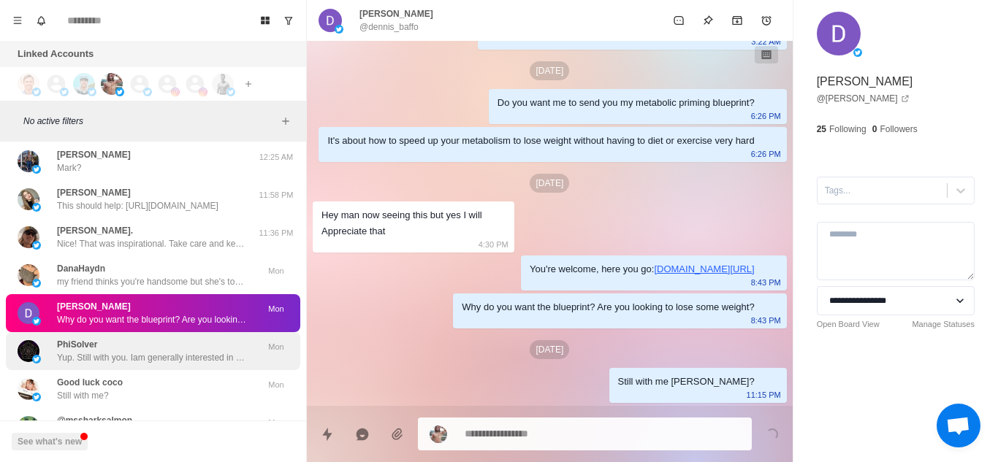
click at [183, 355] on p "Yup. Still with you. Iam generally interested in this topic since iam diabetic" at bounding box center [152, 357] width 190 height 13
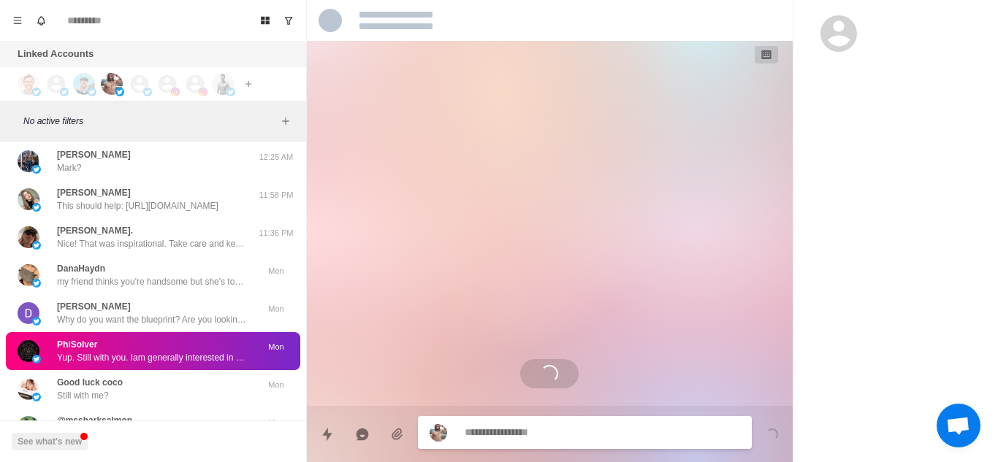
scroll to position [0, 0]
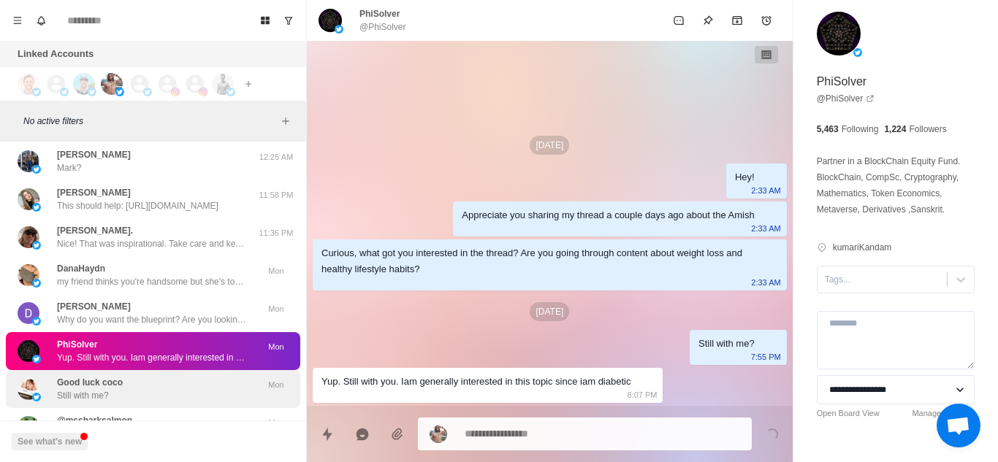
click at [136, 390] on div "Good luck [PERSON_NAME] Still with me?" at bounding box center [138, 389] width 240 height 26
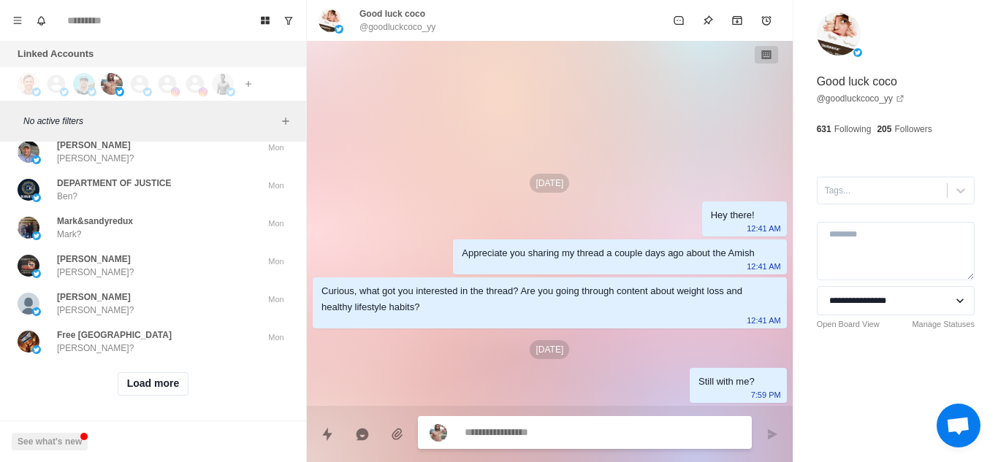
scroll to position [13488, 0]
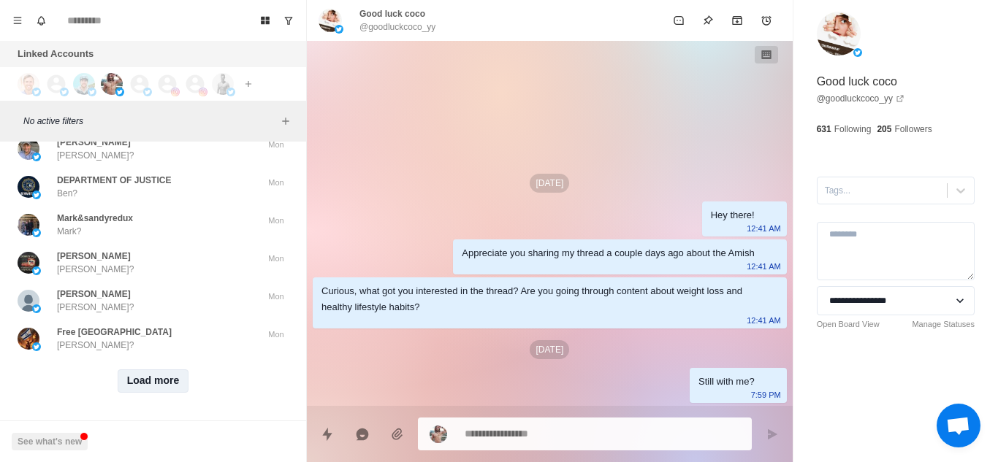
click at [146, 370] on button "Load more" at bounding box center [154, 381] width 72 height 23
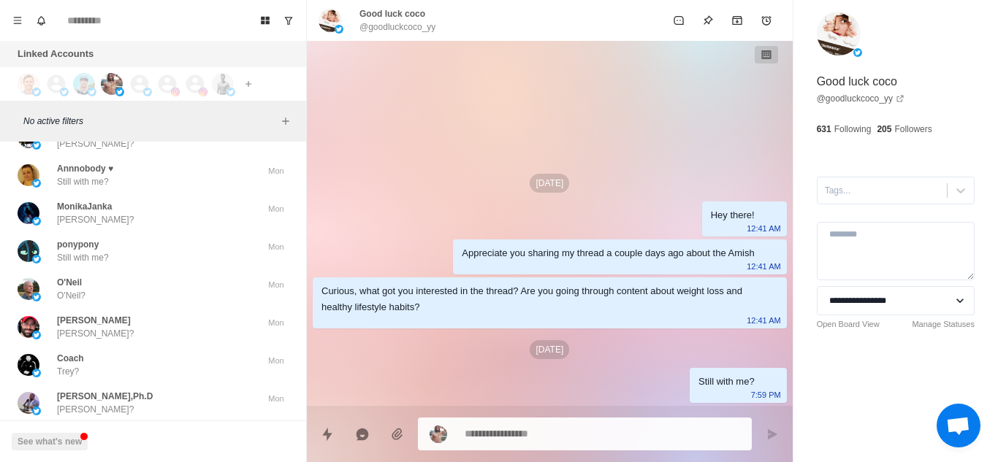
scroll to position [14248, 0]
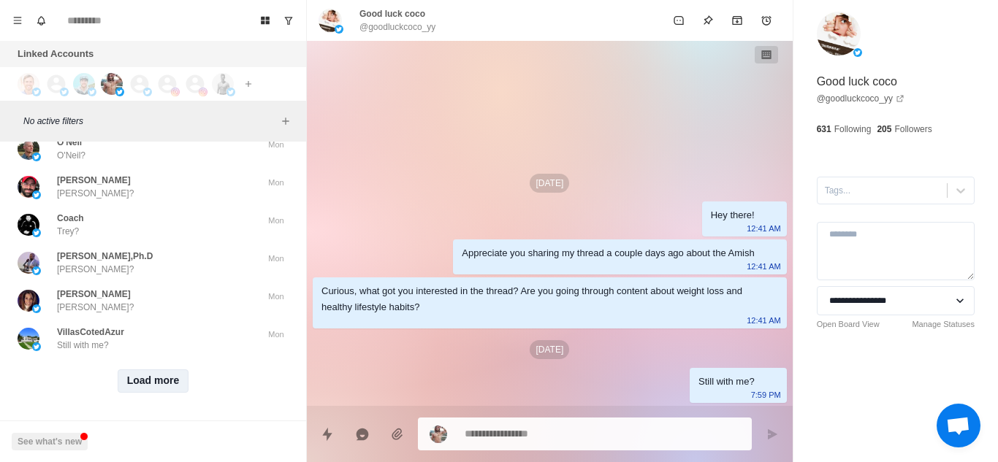
click at [148, 371] on button "Load more" at bounding box center [154, 381] width 72 height 23
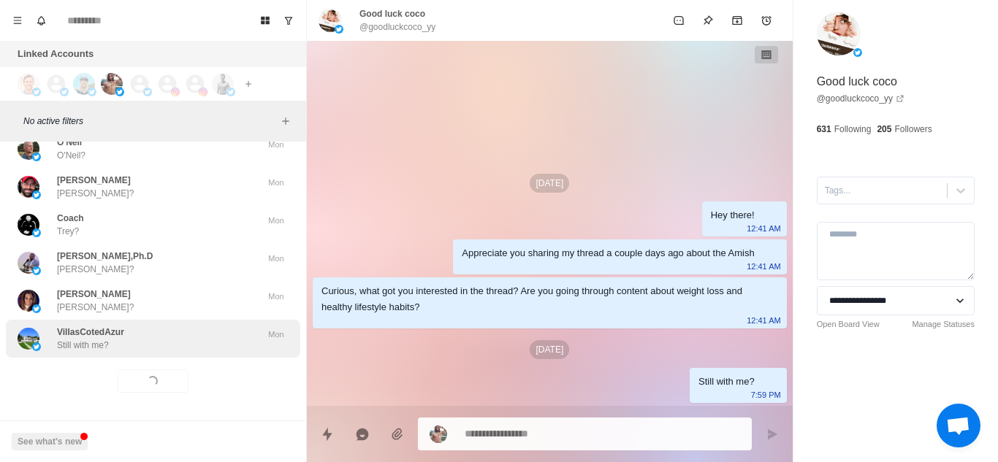
click at [178, 338] on div "VillasCotedAzur Still with me?" at bounding box center [138, 339] width 240 height 26
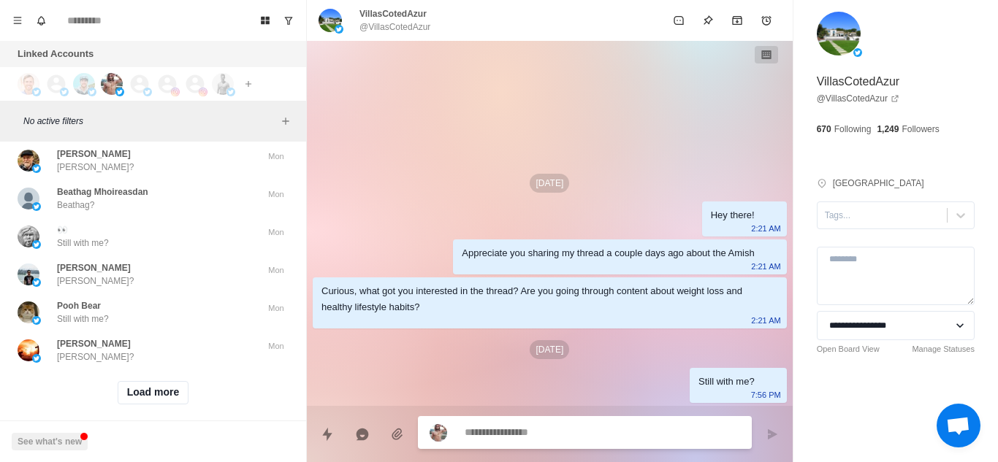
scroll to position [15008, 0]
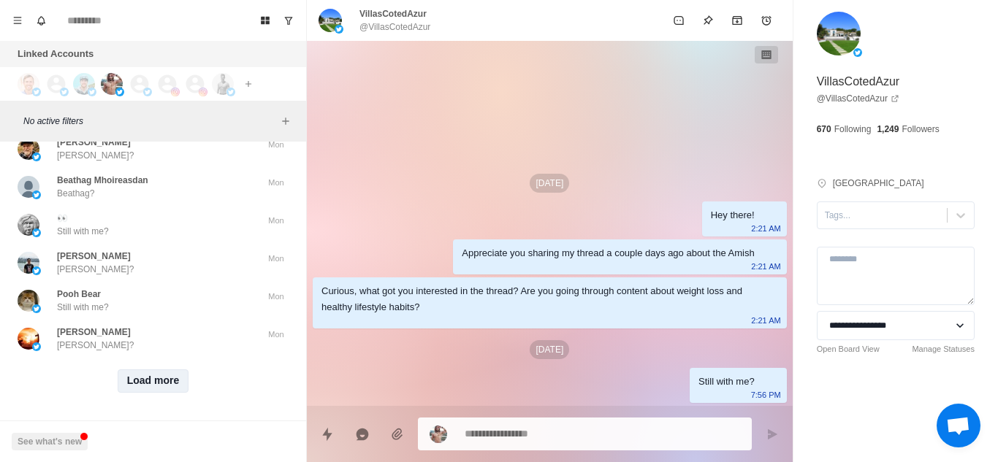
click at [153, 370] on button "Load more" at bounding box center [154, 381] width 72 height 23
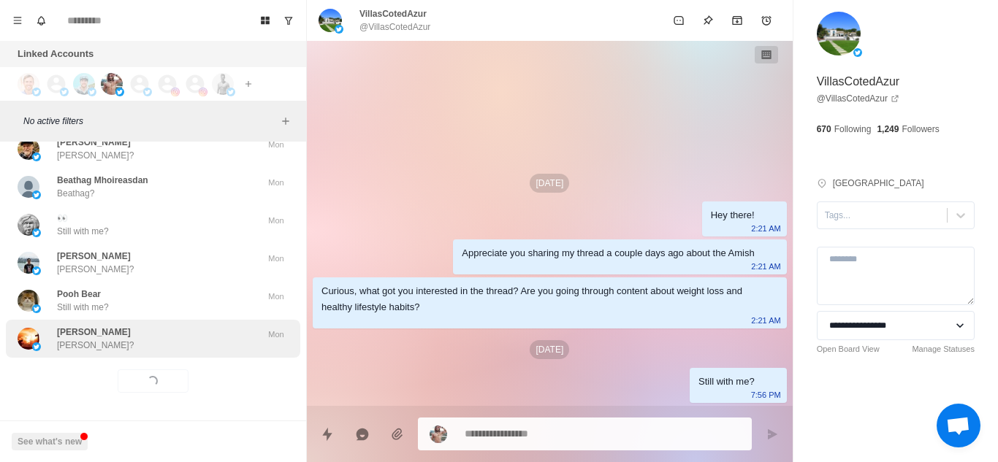
click at [186, 342] on div "[PERSON_NAME] [PERSON_NAME]? Mon" at bounding box center [153, 339] width 294 height 38
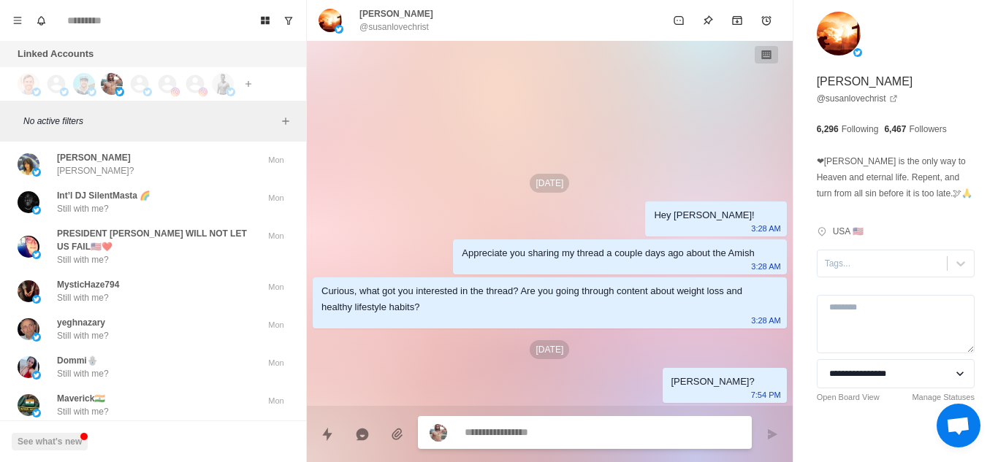
scroll to position [15781, 0]
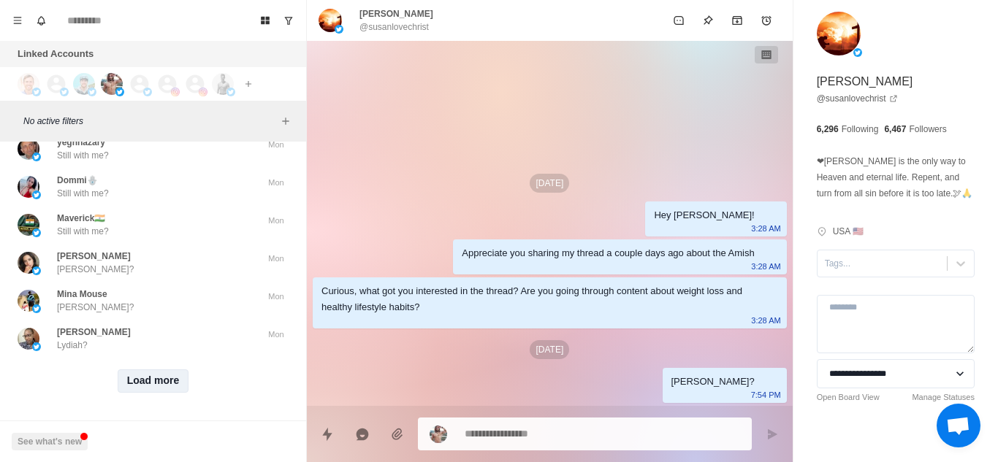
click at [153, 373] on button "Load more" at bounding box center [154, 381] width 72 height 23
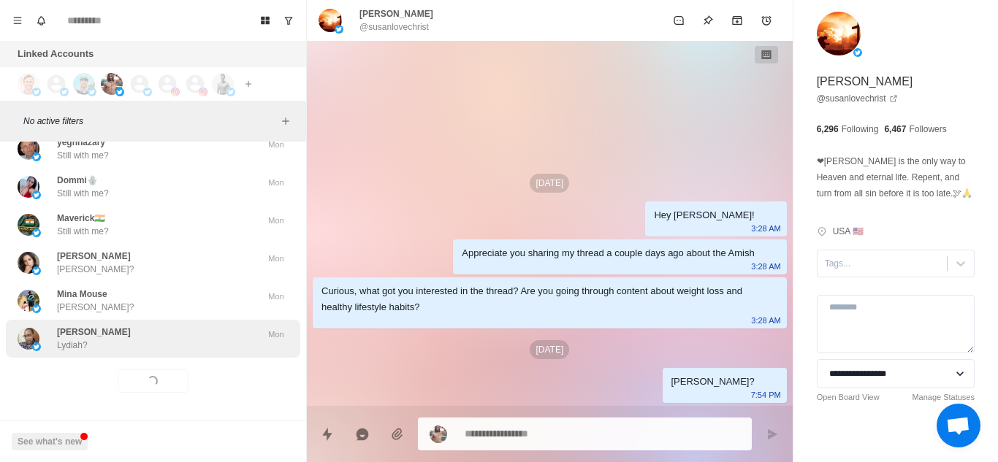
click at [197, 335] on div "[PERSON_NAME]?" at bounding box center [138, 339] width 240 height 26
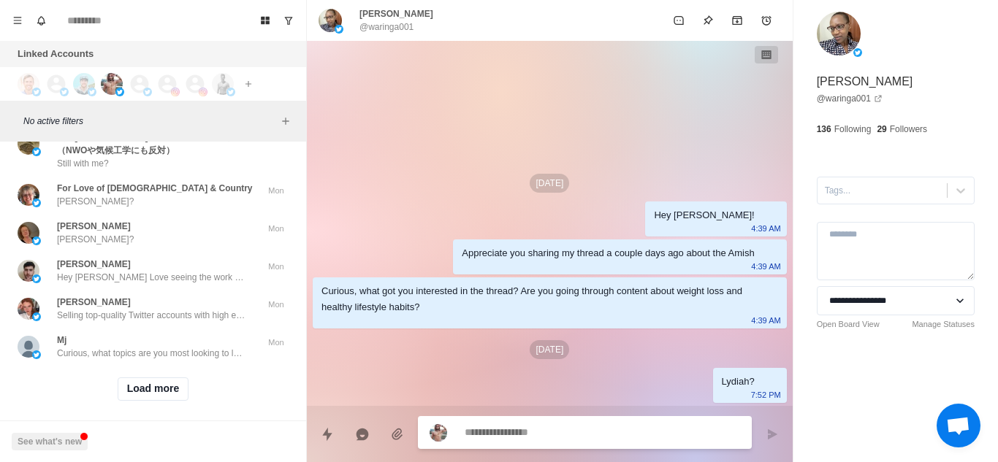
scroll to position [16567, 0]
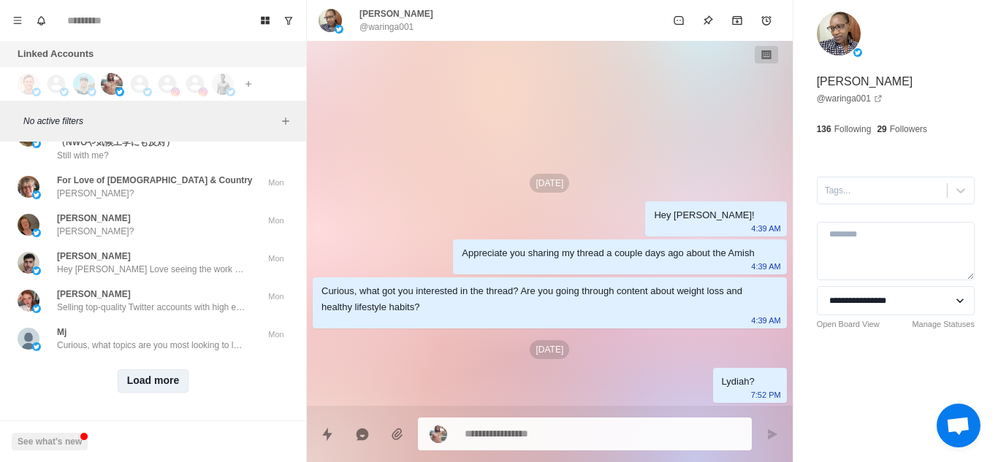
click at [161, 370] on button "Load more" at bounding box center [154, 381] width 72 height 23
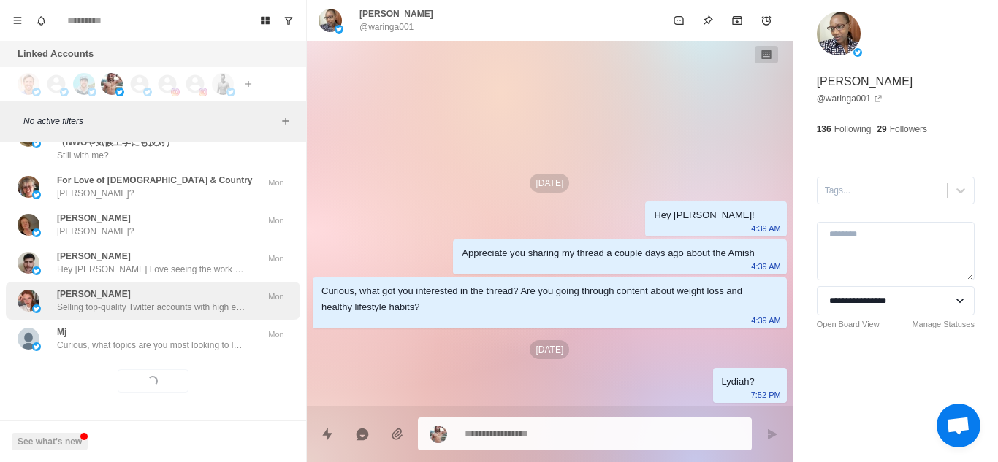
click at [204, 301] on p "Selling top-quality Twitter accounts with high engagement potential — crypto-fo…" at bounding box center [152, 307] width 190 height 13
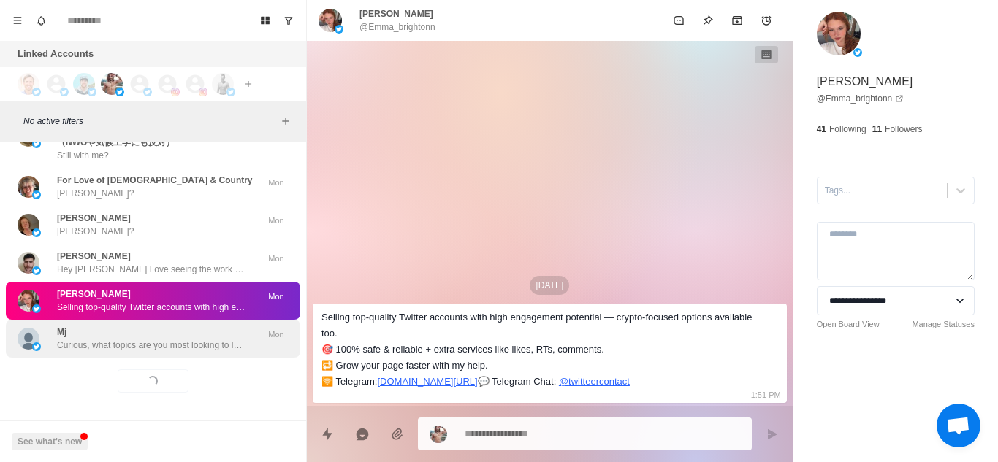
click at [156, 326] on div "Mj Curious, what topics are you most looking to learn about right now? Weight l…" at bounding box center [152, 339] width 190 height 26
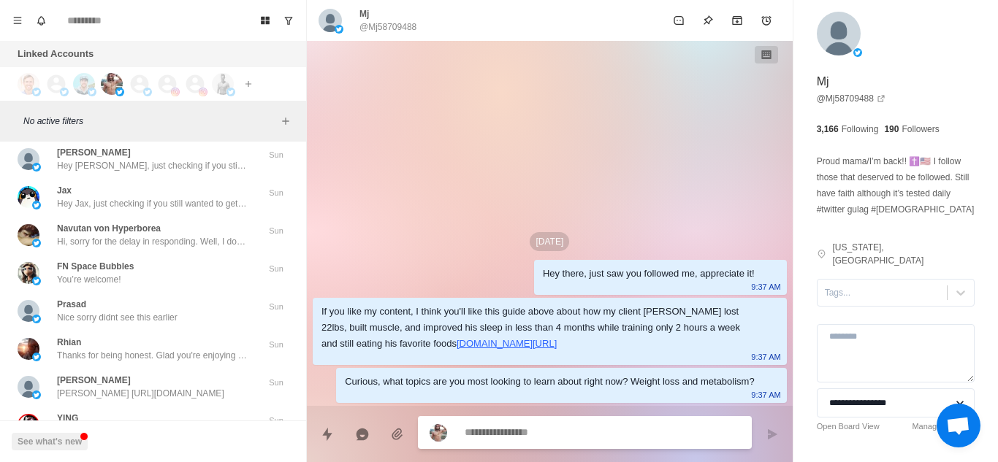
scroll to position [17231, 0]
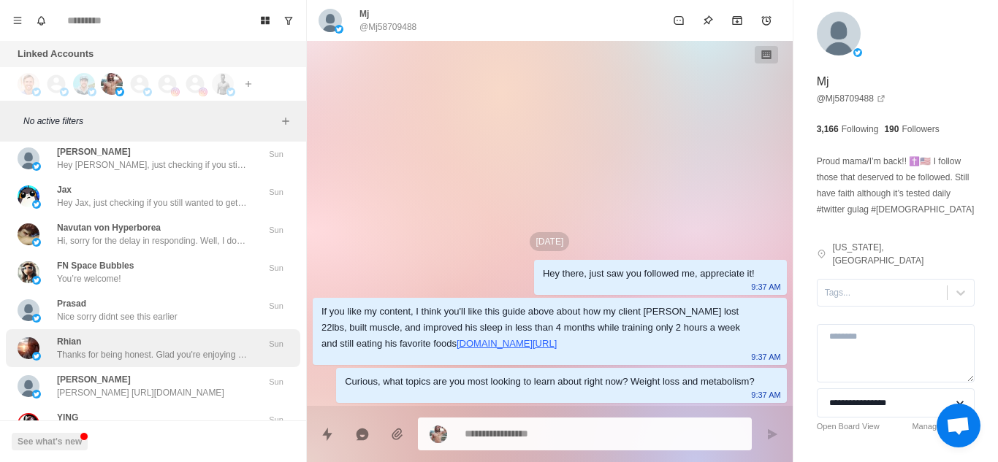
click at [156, 359] on p "Thanks for being honest. Glad you're enjoying the content and finding the infor…" at bounding box center [152, 354] width 190 height 13
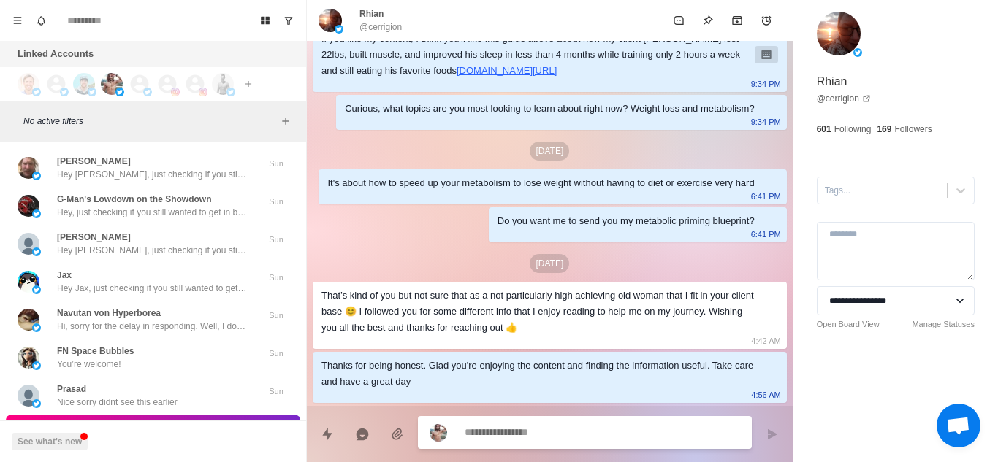
scroll to position [17144, 0]
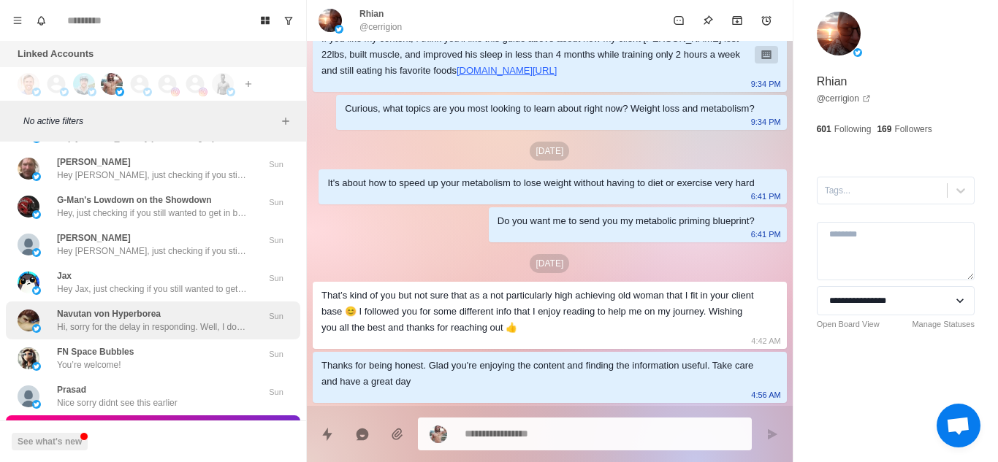
click at [154, 318] on p "Navutan von Hyperborea" at bounding box center [109, 314] width 104 height 13
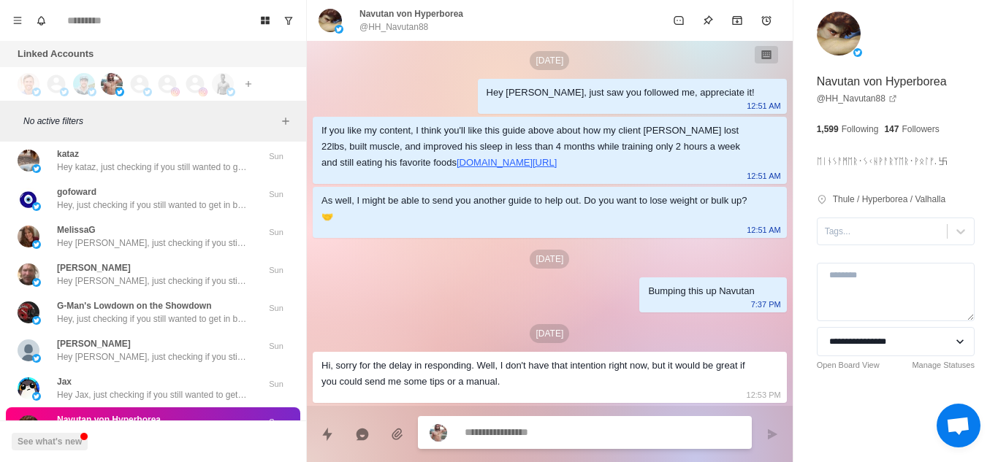
scroll to position [17037, 0]
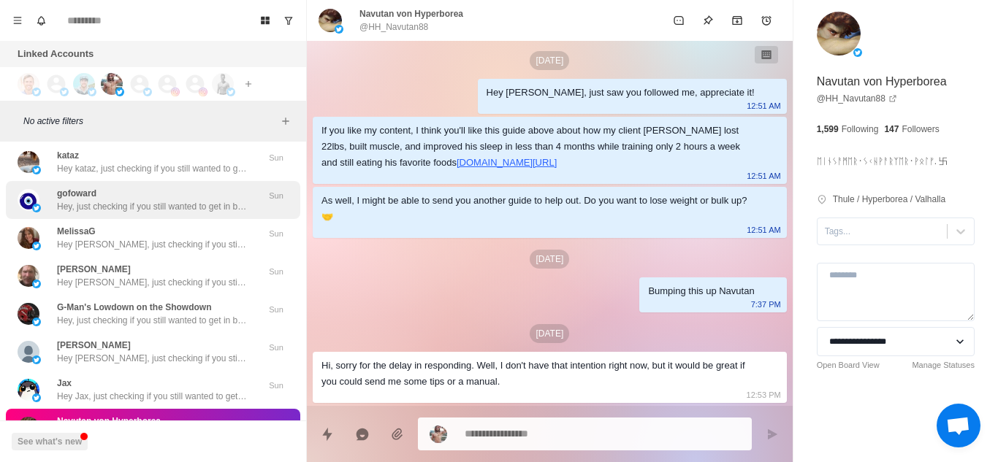
click at [167, 218] on div "gofoward Hey, just checking if you still wanted to get in better shape? Sun" at bounding box center [153, 200] width 294 height 38
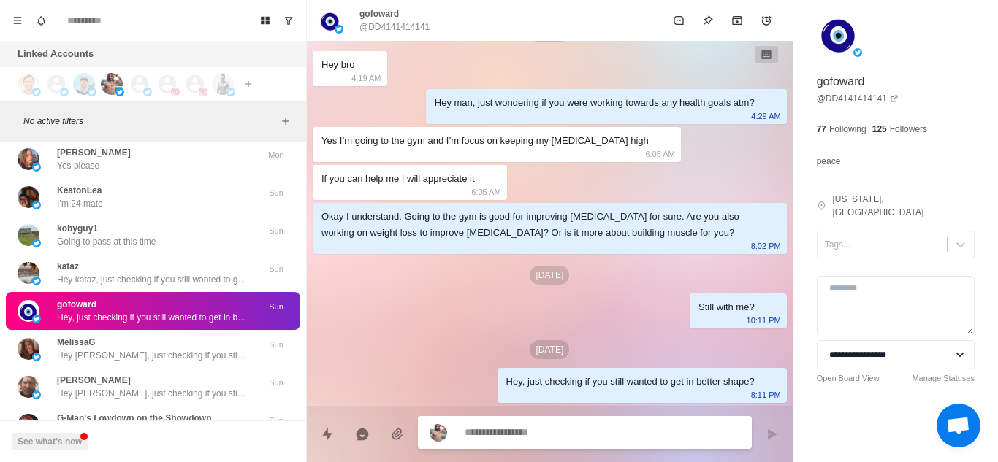
scroll to position [16923, 0]
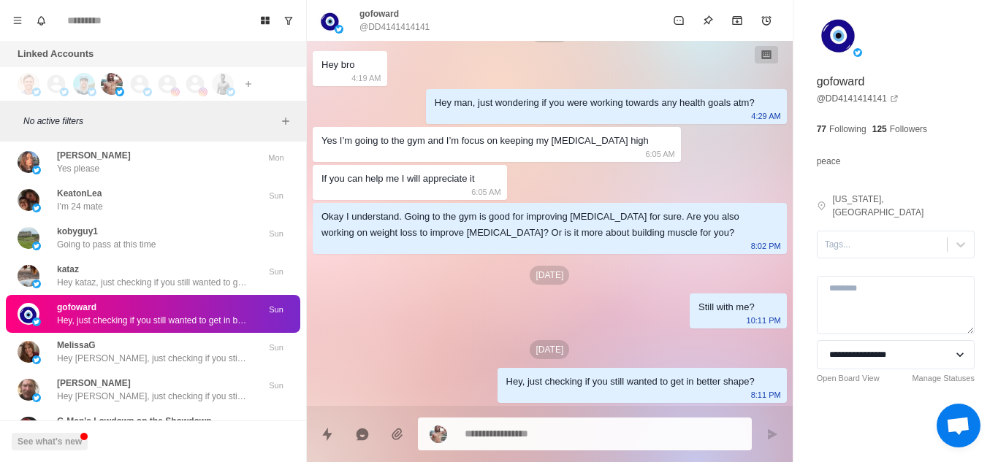
click at [167, 218] on div "KeatonLea I’m 24 mate [PERSON_NAME]" at bounding box center [153, 200] width 294 height 38
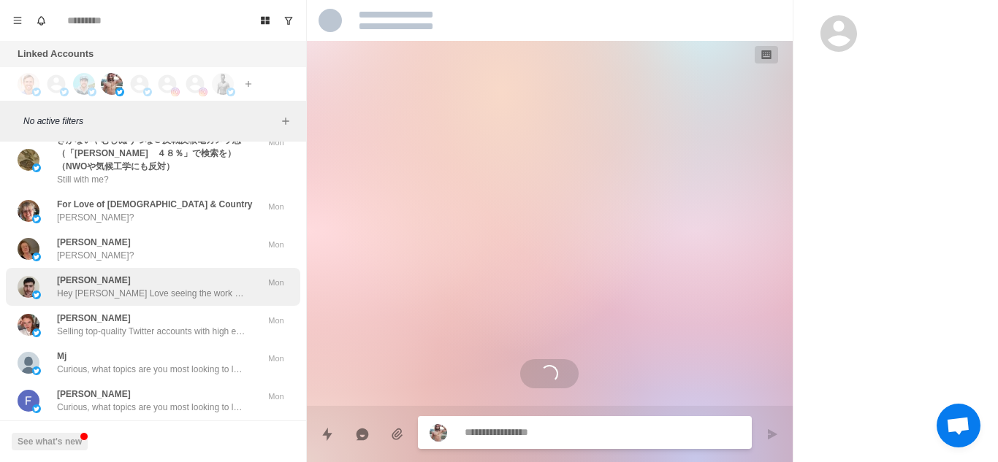
scroll to position [26, 0]
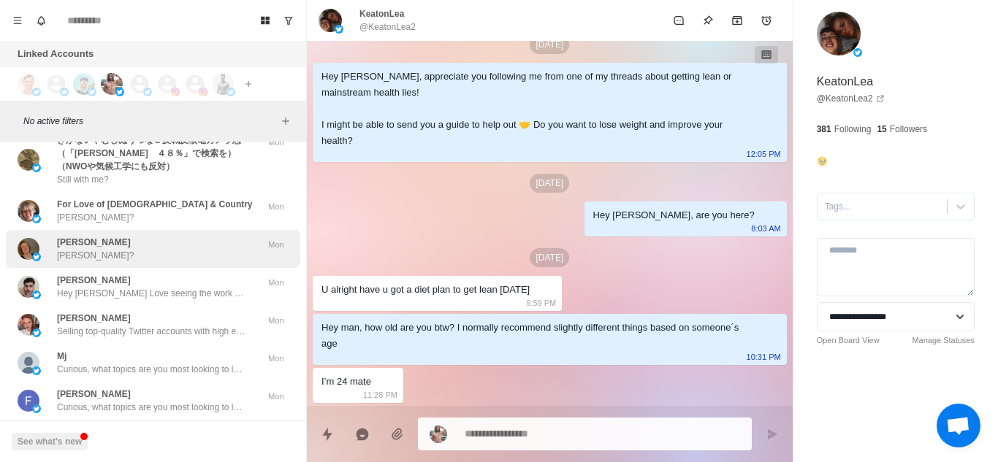
click at [167, 264] on div "[PERSON_NAME] [PERSON_NAME]? Mon" at bounding box center [153, 249] width 294 height 38
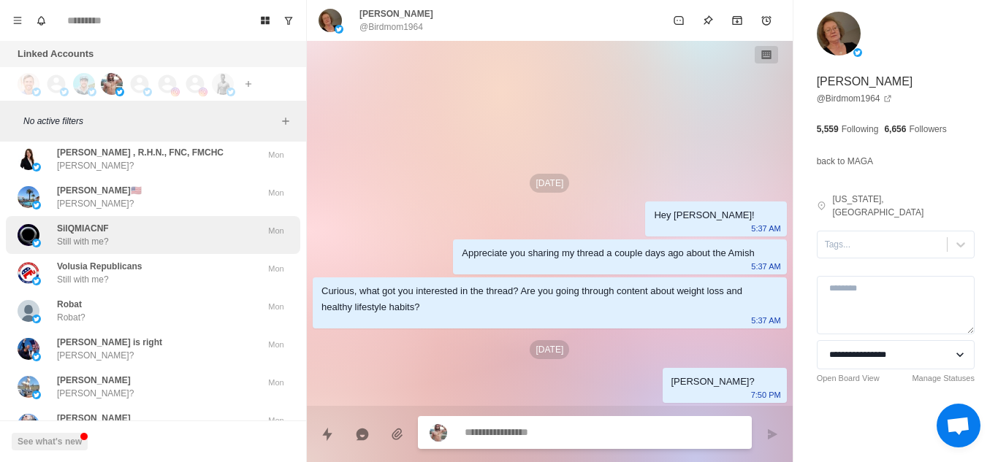
scroll to position [14566, 0]
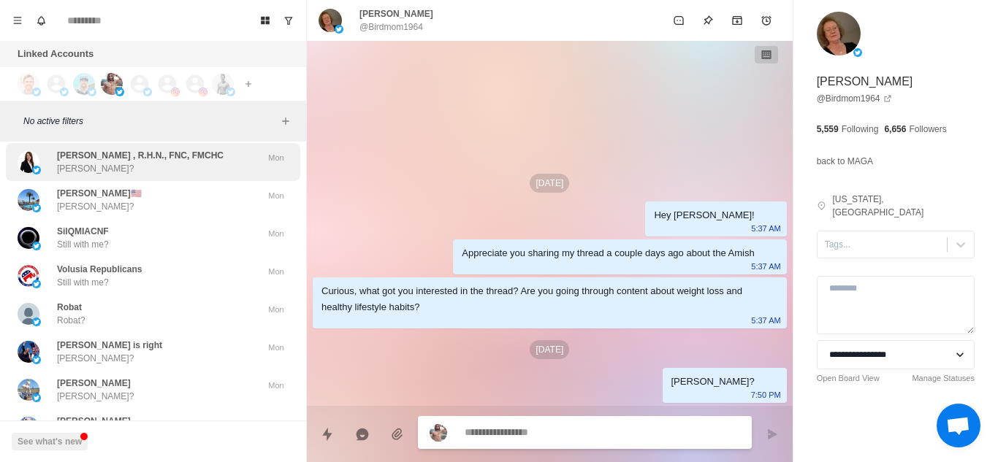
click at [205, 164] on div "[PERSON_NAME] , R.H.N., FNC, FMCHC [PERSON_NAME]?" at bounding box center [140, 162] width 167 height 26
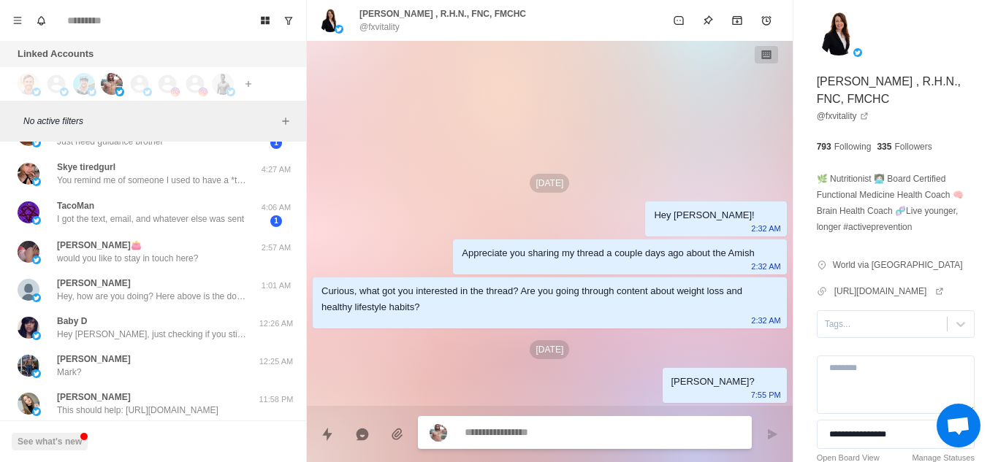
scroll to position [12888, 0]
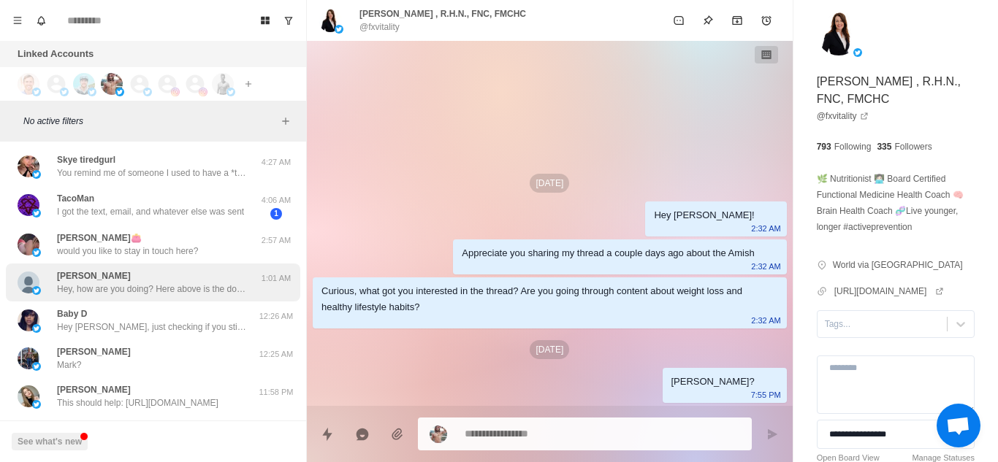
click at [174, 284] on p "Hey, how are you doing? Here above is the doc in my pinned tweet you wanted abo…" at bounding box center [152, 289] width 190 height 13
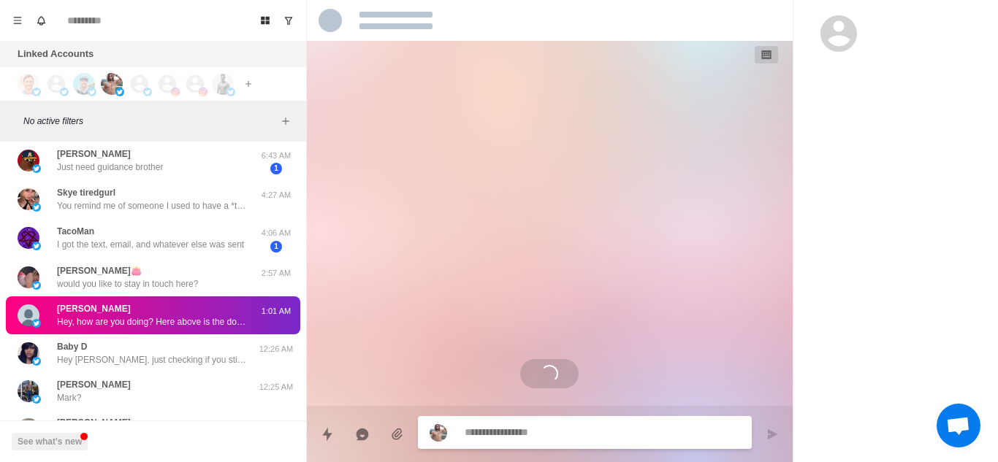
scroll to position [12850, 0]
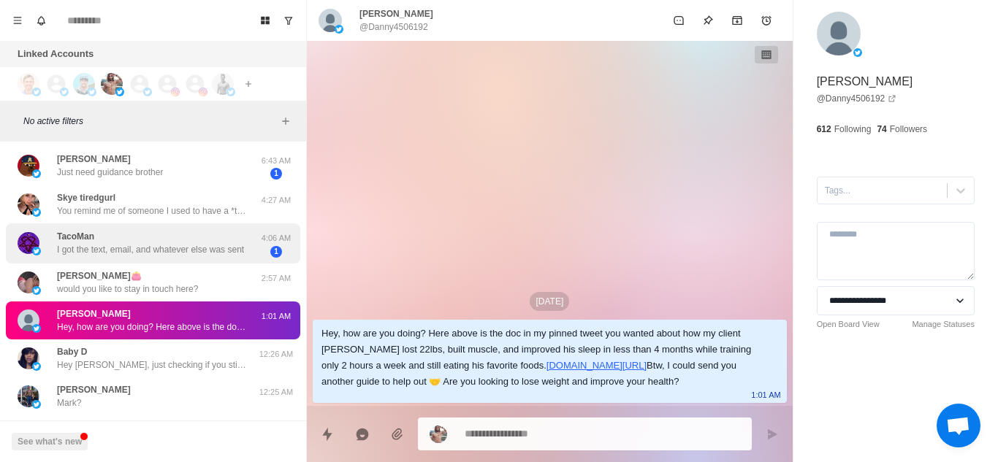
click at [178, 256] on p "I got the text, email, and whatever else was sent" at bounding box center [150, 249] width 187 height 13
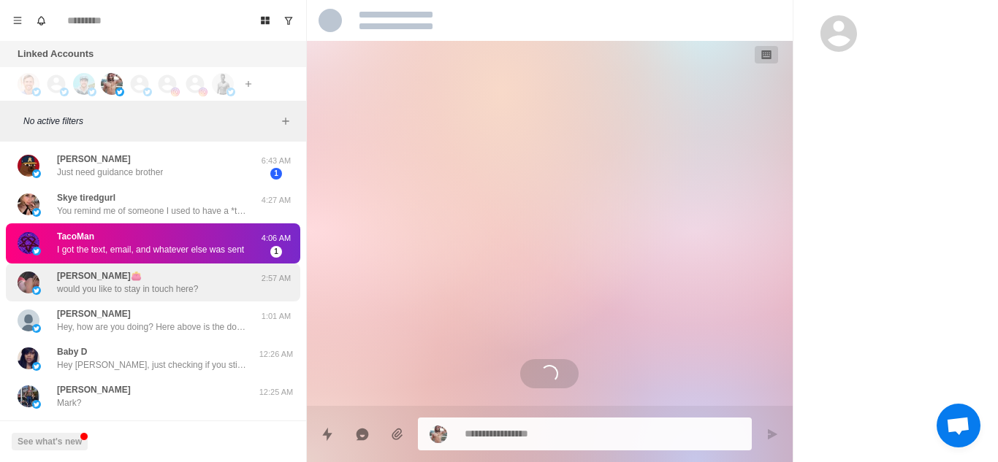
click at [180, 283] on p "would you like to stay in touch here?" at bounding box center [127, 289] width 141 height 13
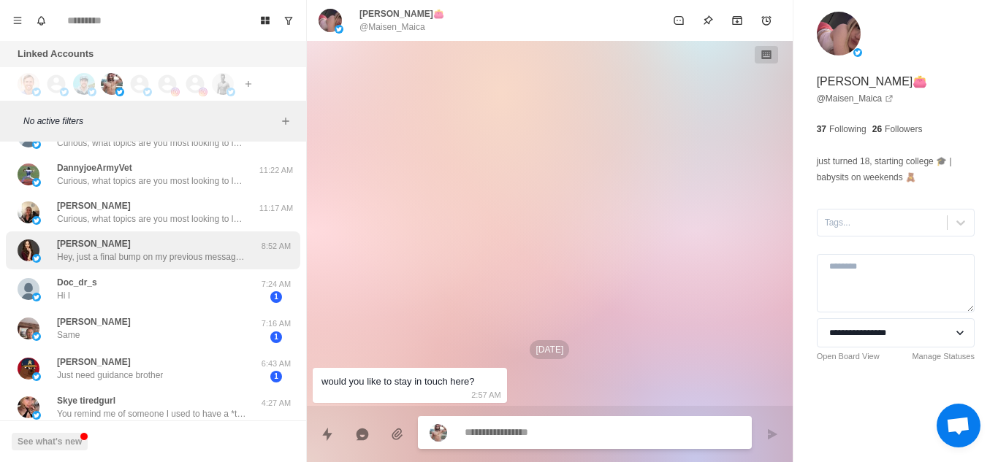
scroll to position [12646, 0]
click at [197, 261] on p "Hey, just a final bump on my previous messages to you about Really Global. We b…" at bounding box center [152, 257] width 190 height 13
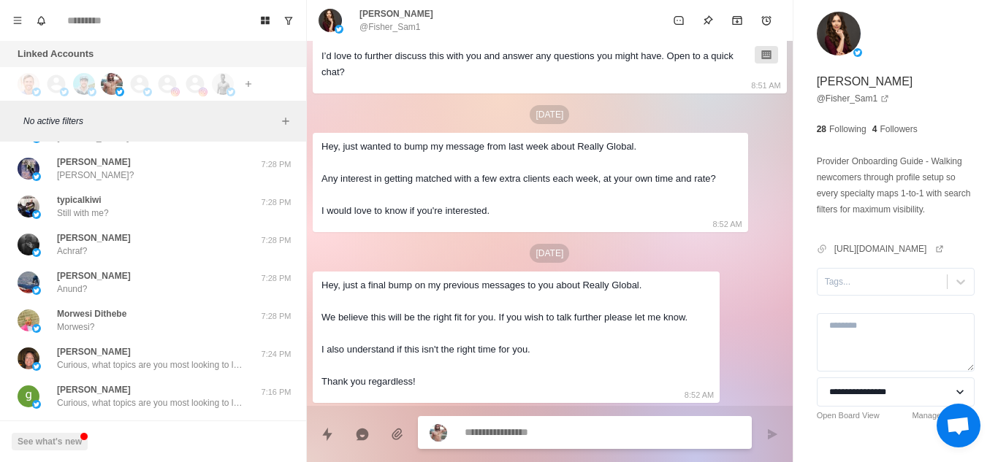
scroll to position [7538, 0]
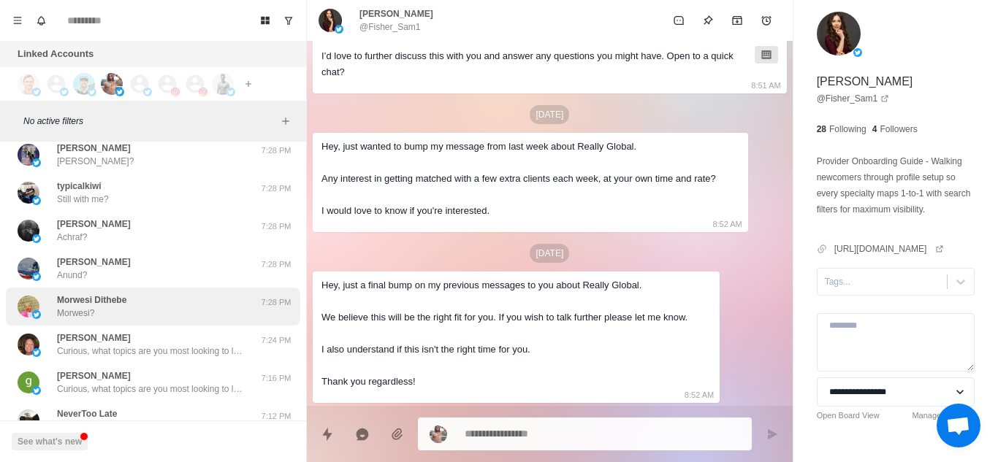
click at [168, 302] on div "Morwesi [PERSON_NAME]?" at bounding box center [138, 307] width 240 height 26
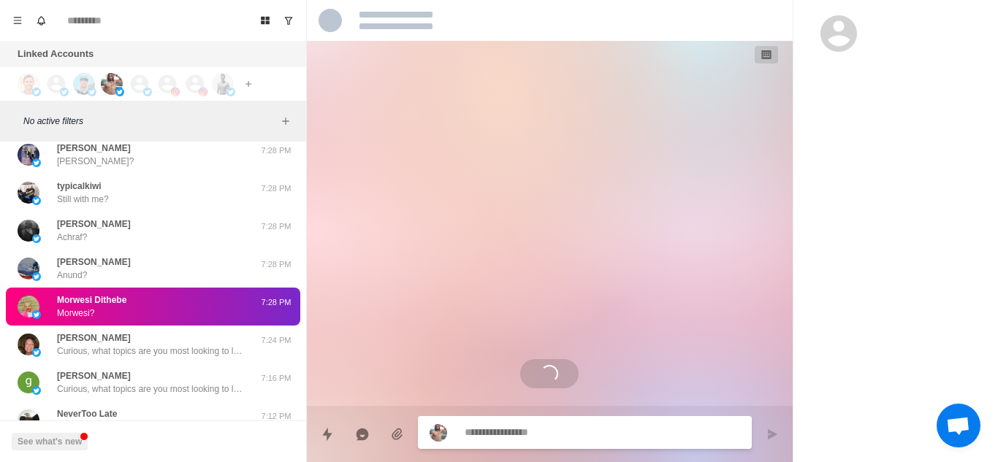
scroll to position [0, 0]
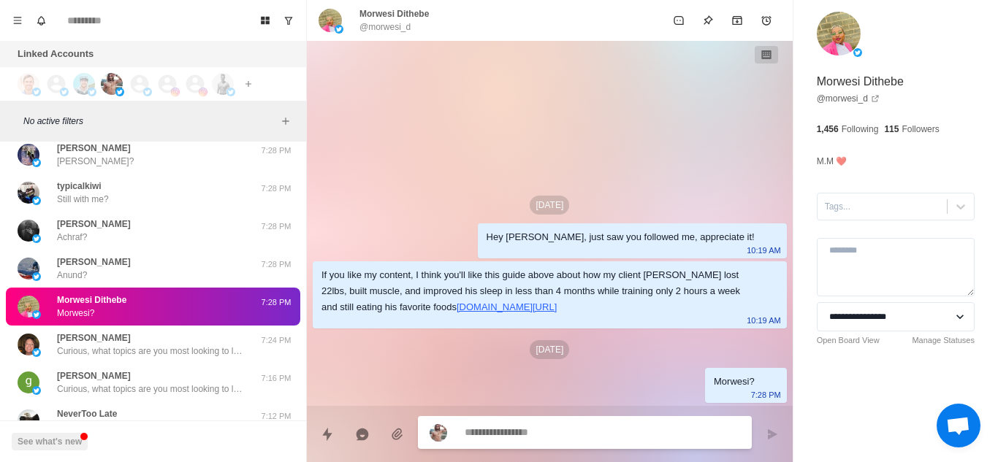
type textarea "*"
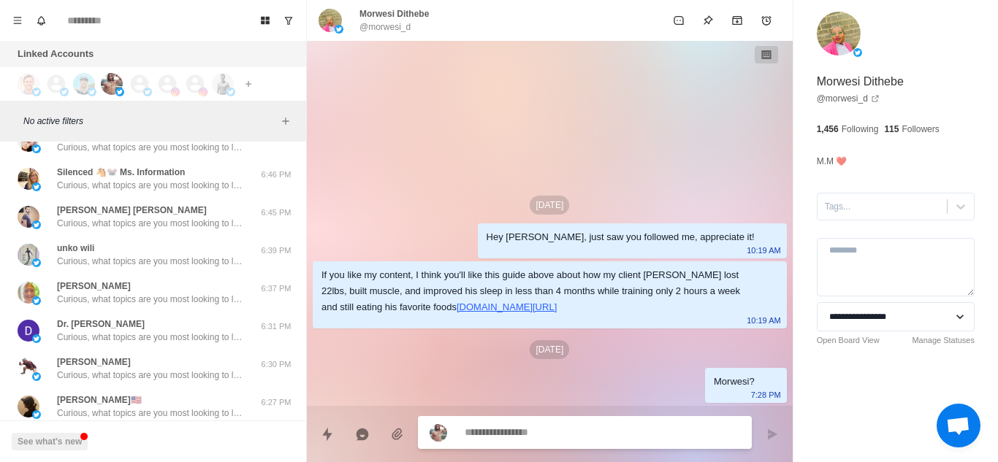
scroll to position [8175, 0]
